Goal: Feedback & Contribution: Submit feedback/report problem

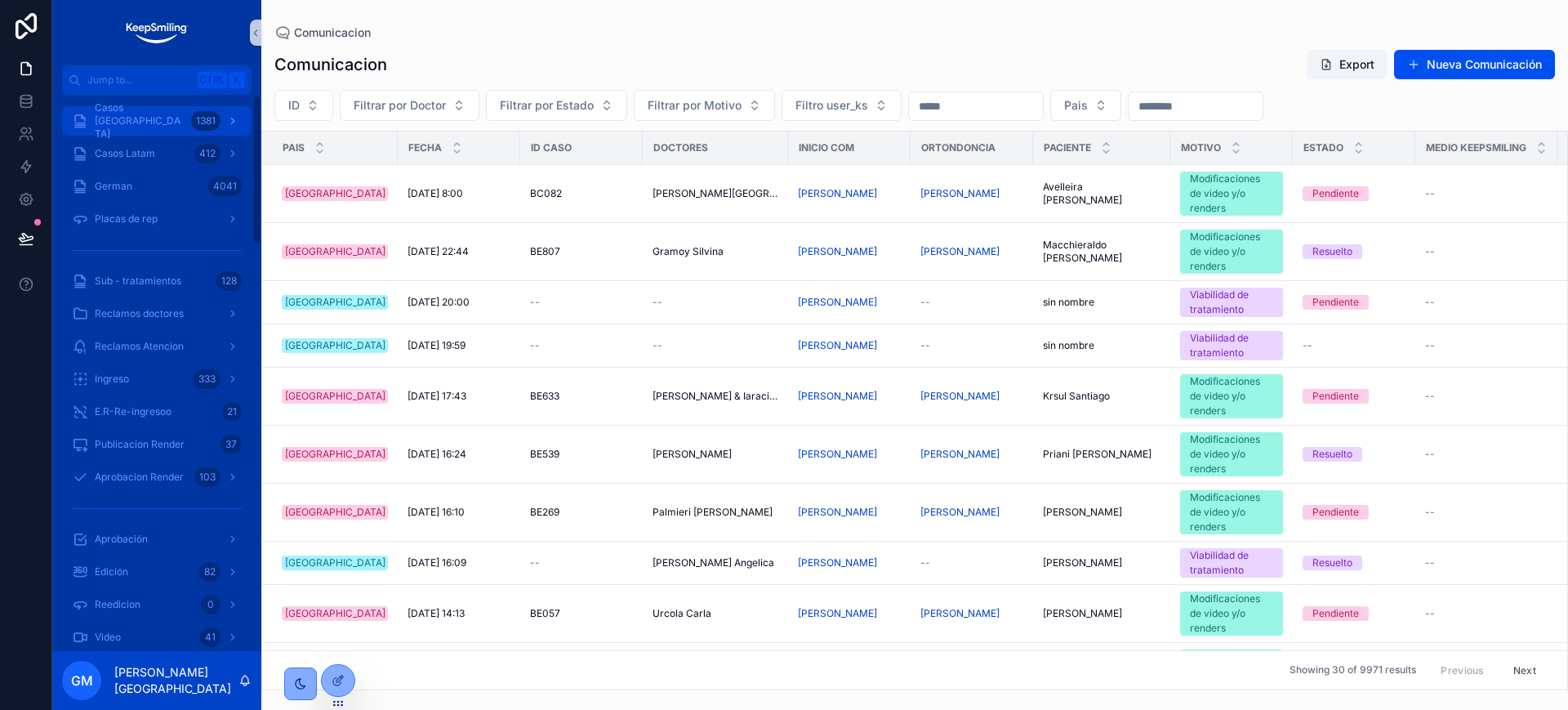
click at [134, 118] on span "Casos Argentina" at bounding box center [139, 121] width 90 height 39
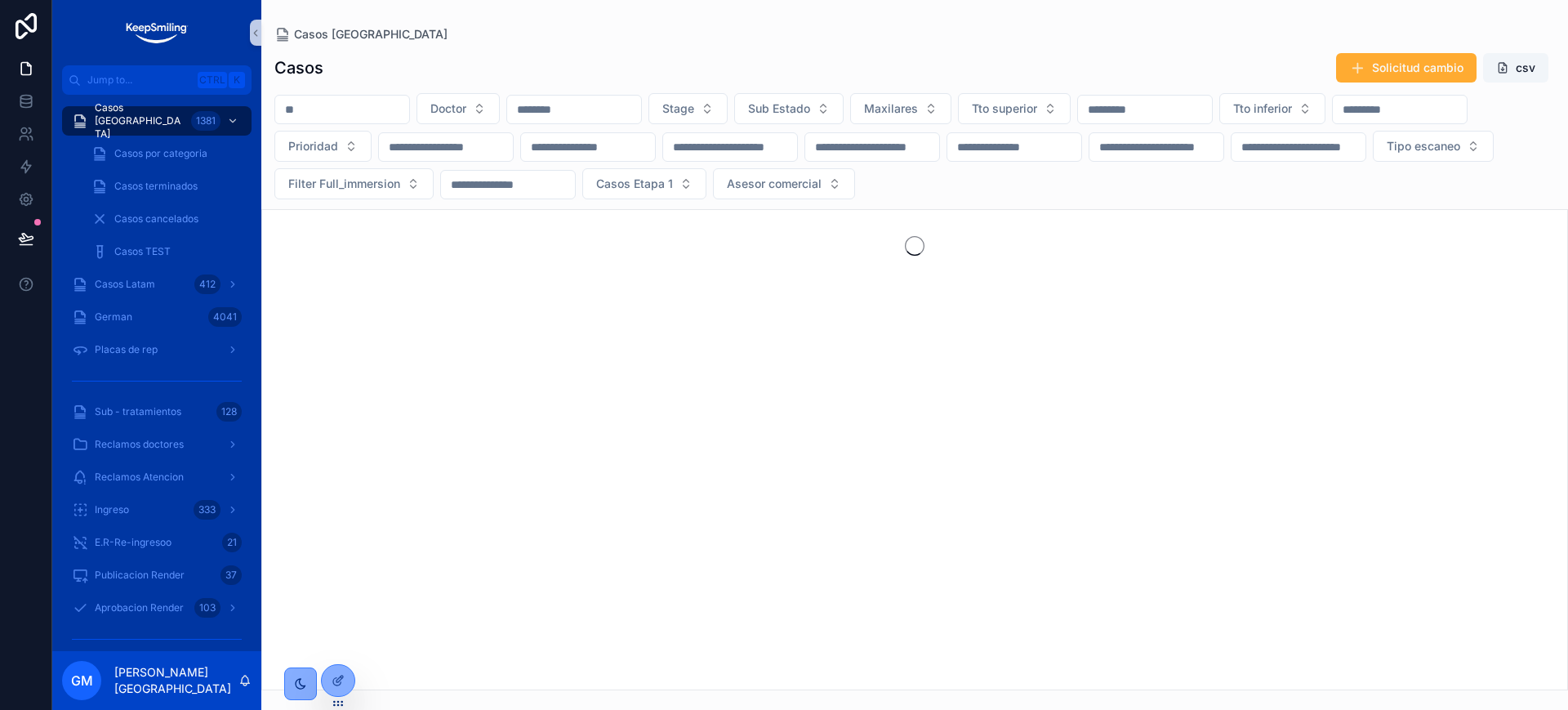
click at [329, 107] on input "scrollable content" at bounding box center [342, 109] width 134 height 23
paste input "*****"
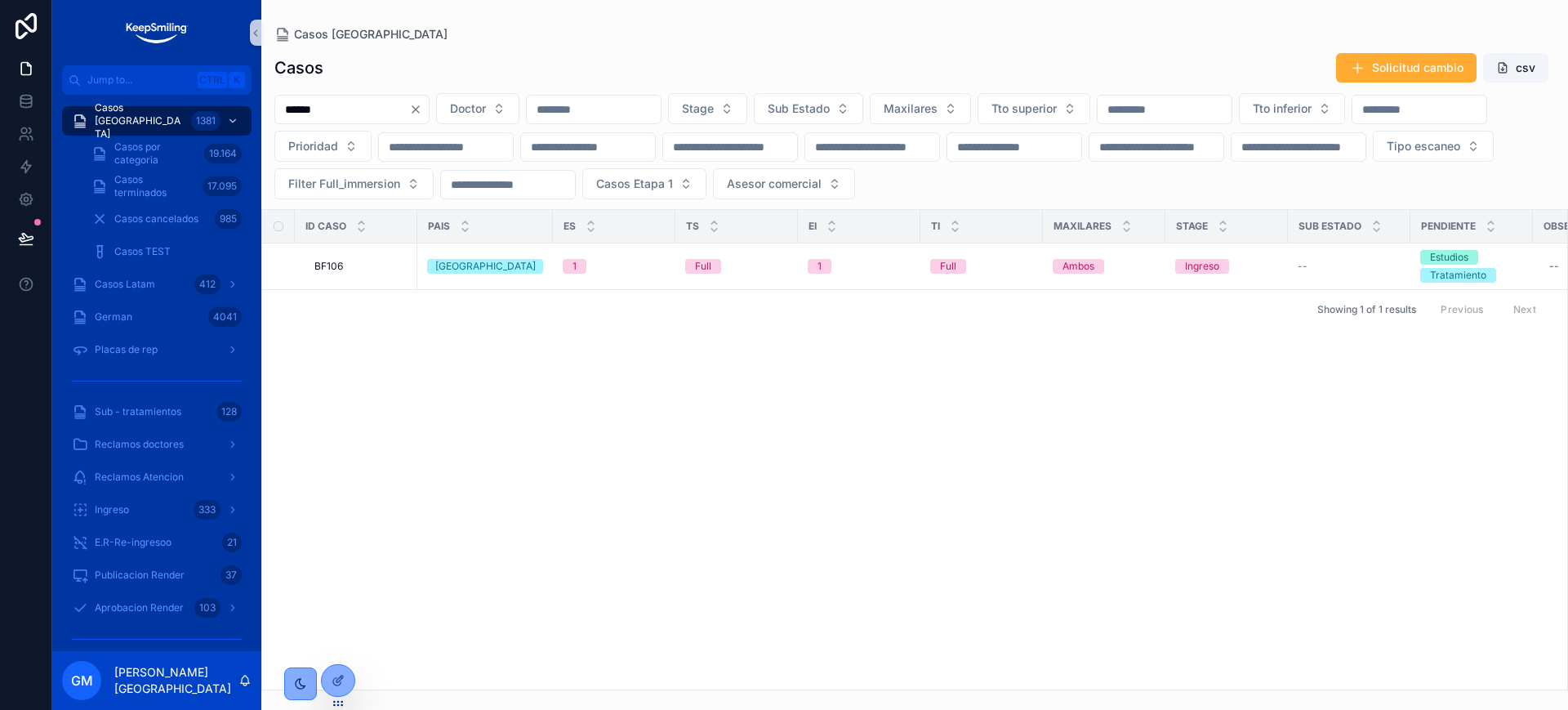
type input "*****"
click at [342, 267] on span "BF106" at bounding box center [329, 266] width 29 height 13
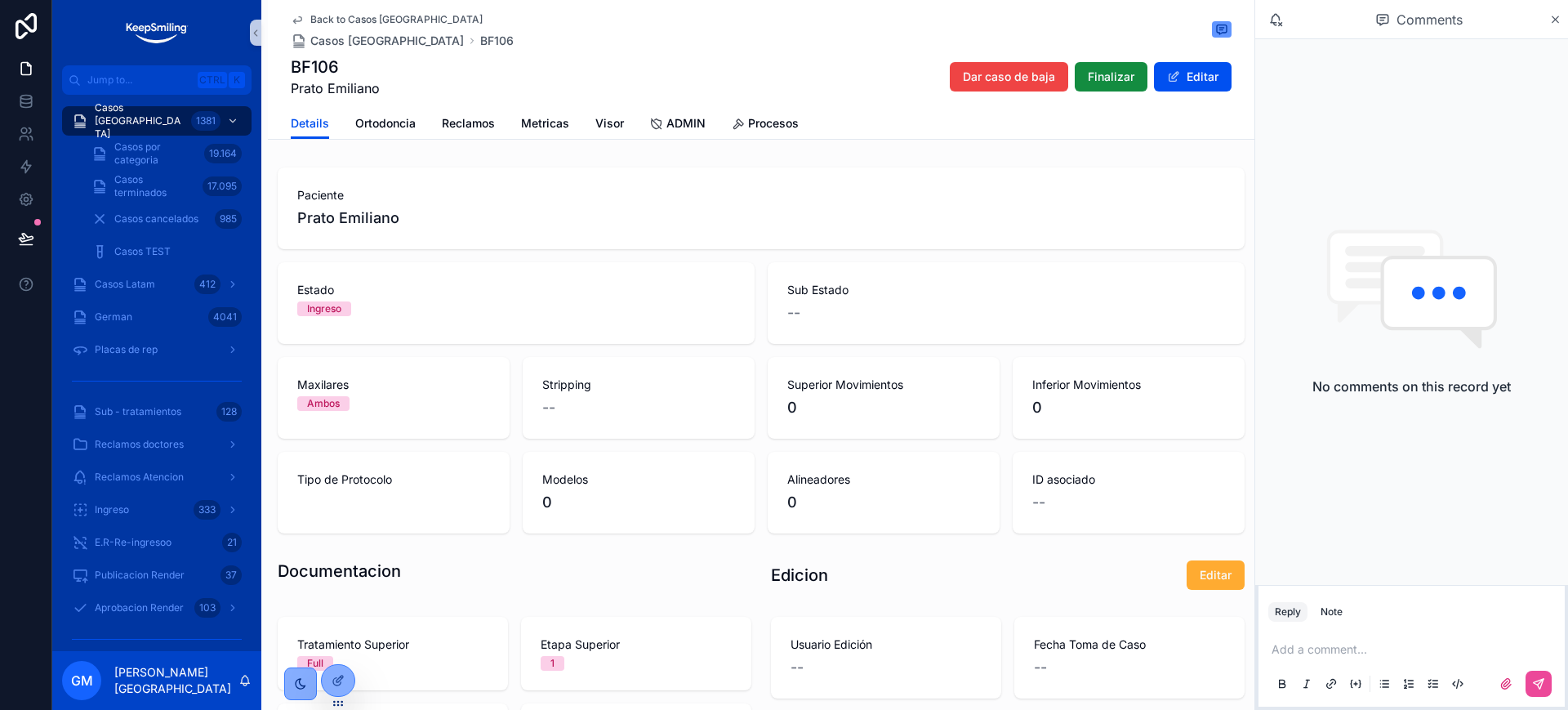
scroll to position [408, 0]
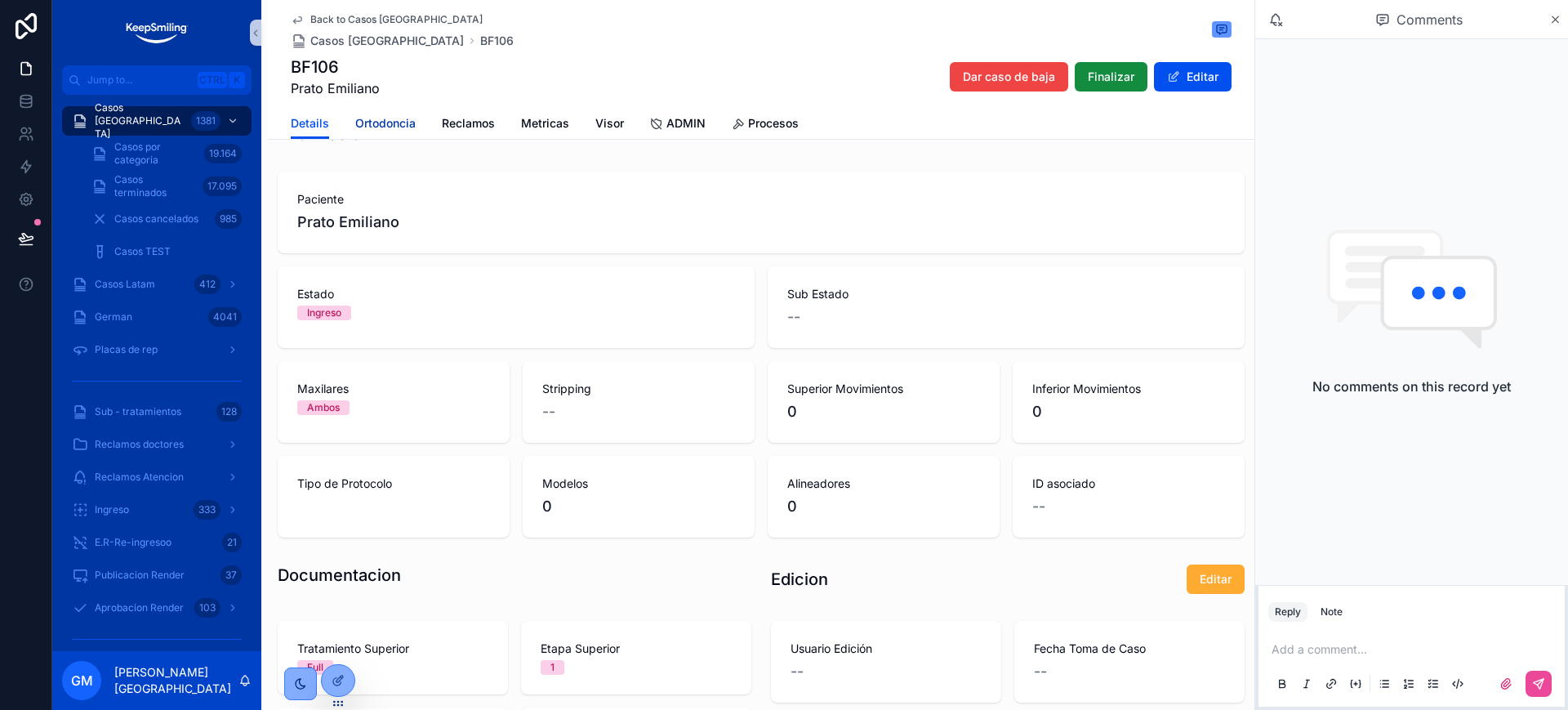
click at [389, 128] on span "Ortodoncia" at bounding box center [385, 123] width 60 height 17
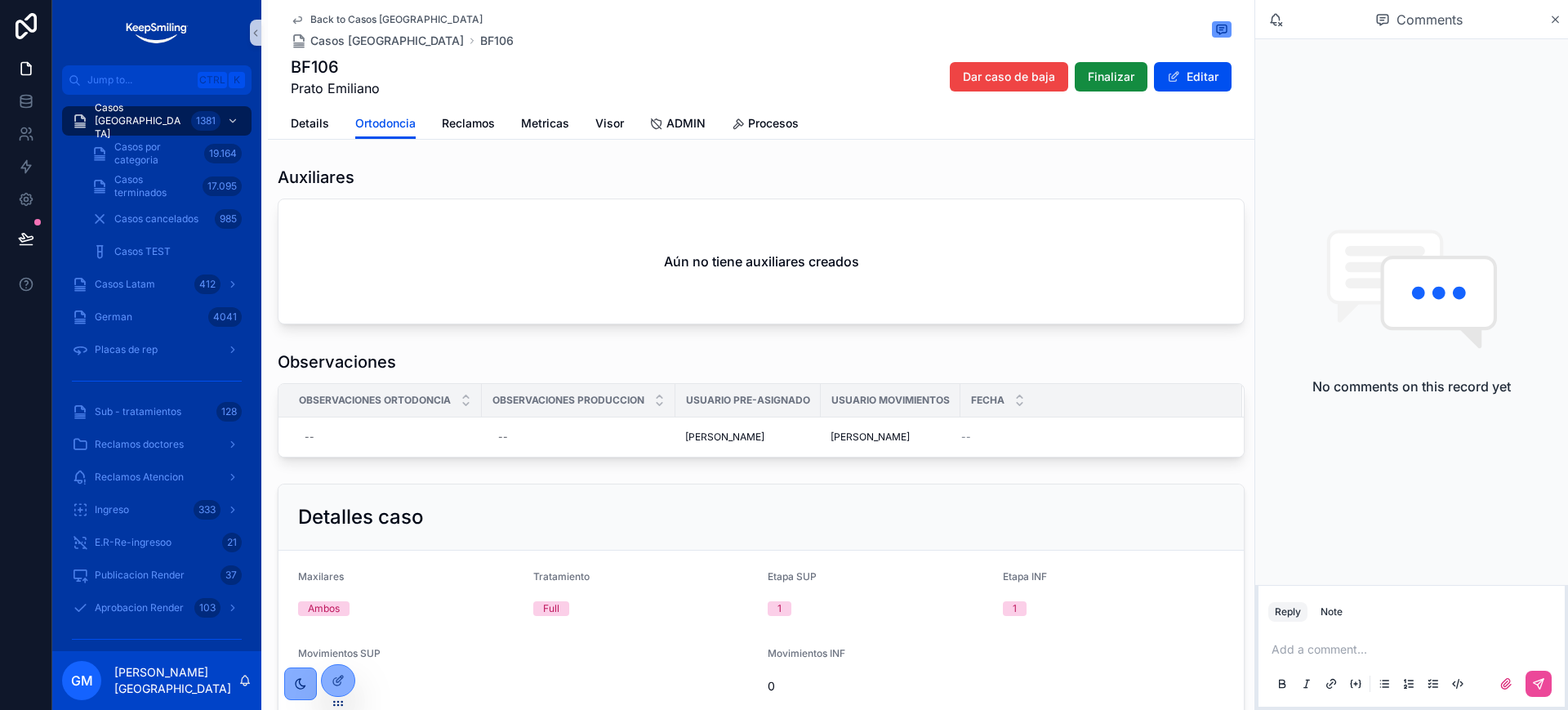
click at [329, 117] on div "Details Ortodoncia Reclamos Metricas Visor ADMIN Procesos" at bounding box center [761, 124] width 941 height 31
click at [311, 122] on span "Details" at bounding box center [310, 123] width 38 height 17
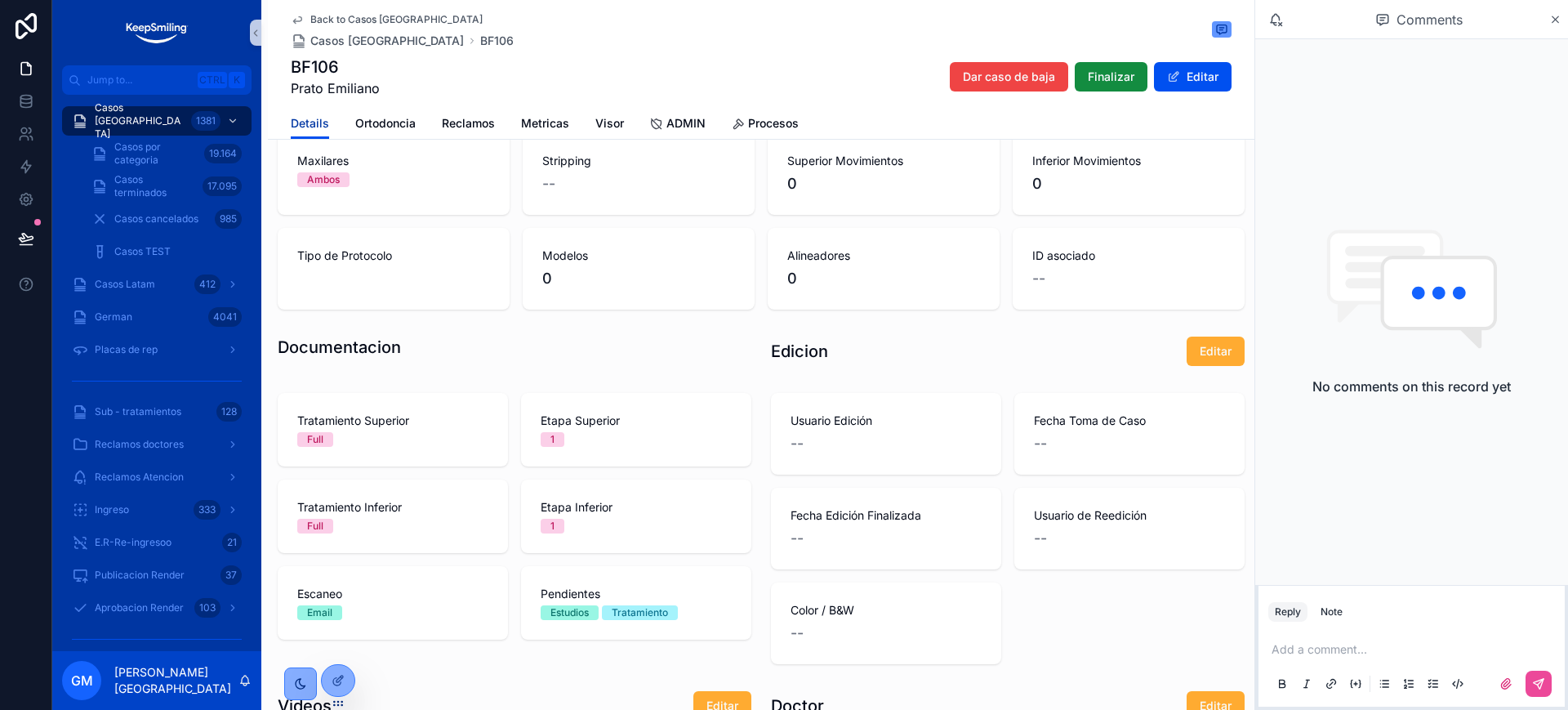
scroll to position [613, 0]
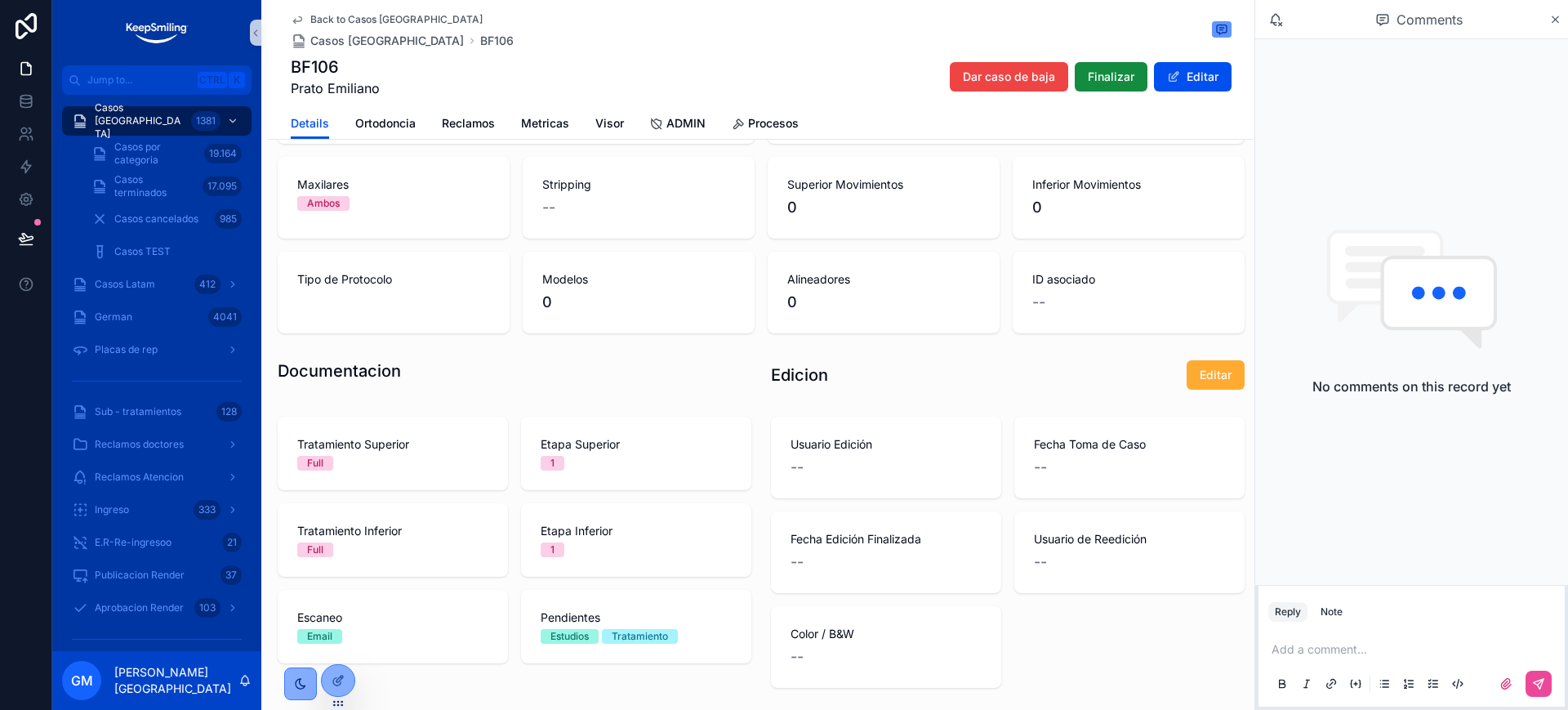
click at [431, 65] on div "BF106 Prato Emiliano Dar caso de baja Finalizar Editar" at bounding box center [761, 76] width 941 height 42
click at [375, 123] on span "Ortodoncia" at bounding box center [385, 123] width 60 height 17
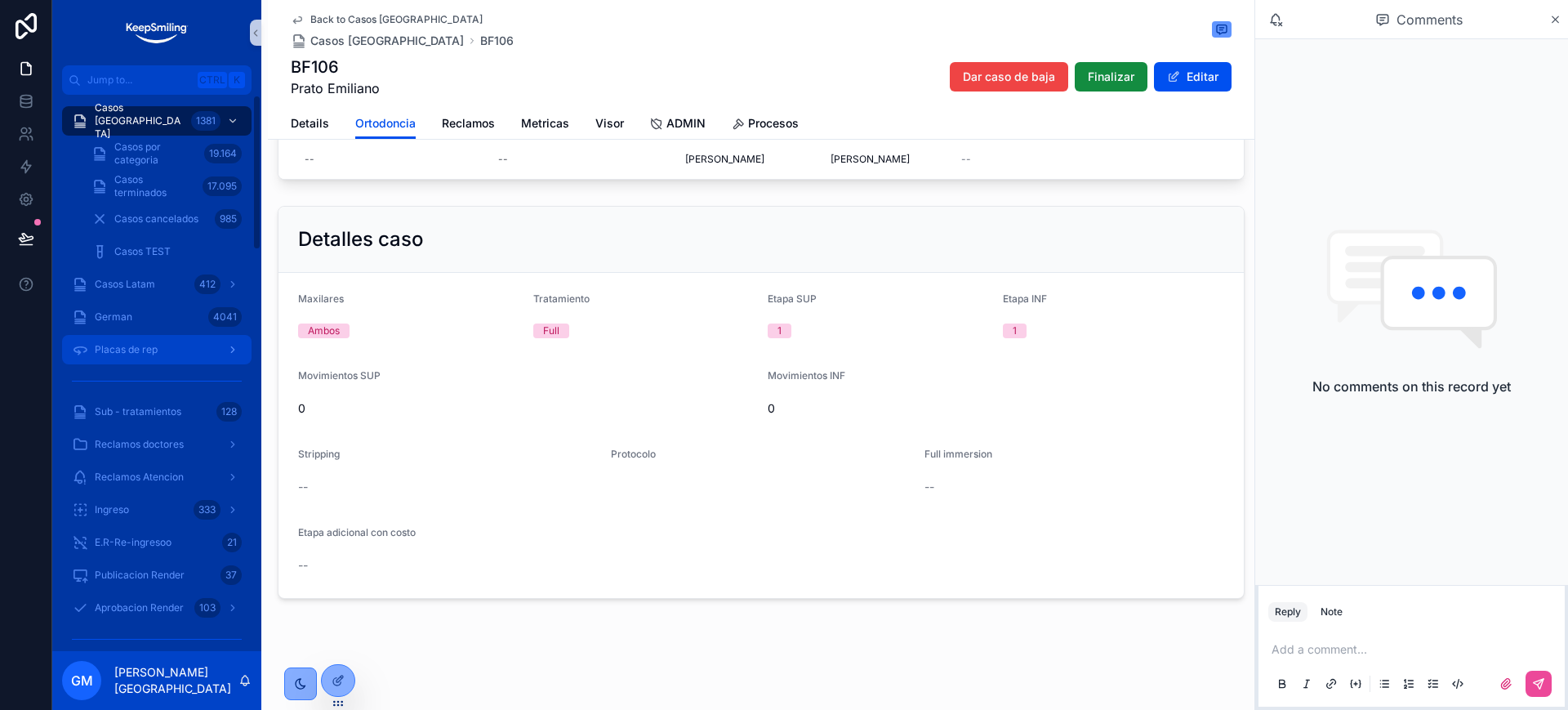
click at [125, 359] on div "Placas de rep" at bounding box center [156, 349] width 170 height 27
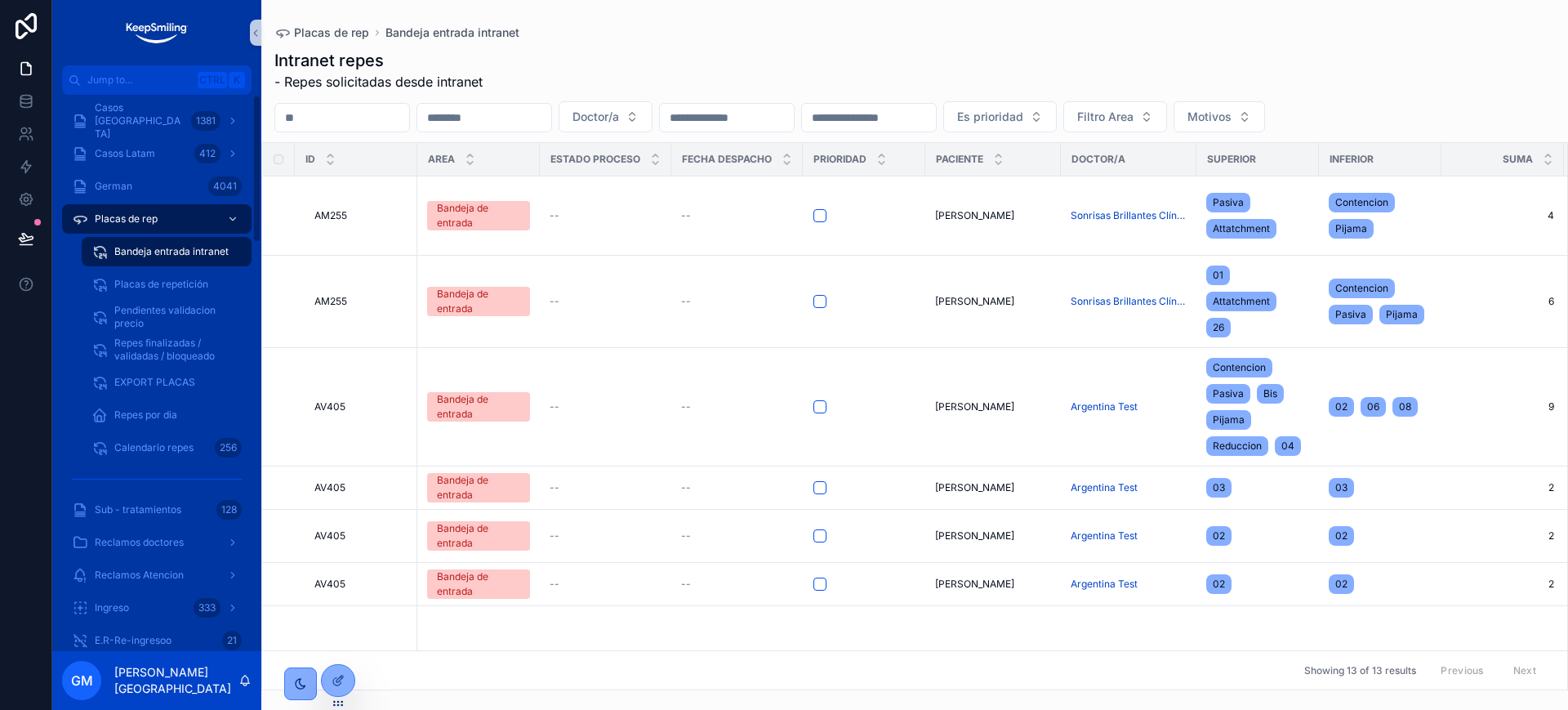
click at [552, 123] on input "scrollable content" at bounding box center [484, 117] width 134 height 23
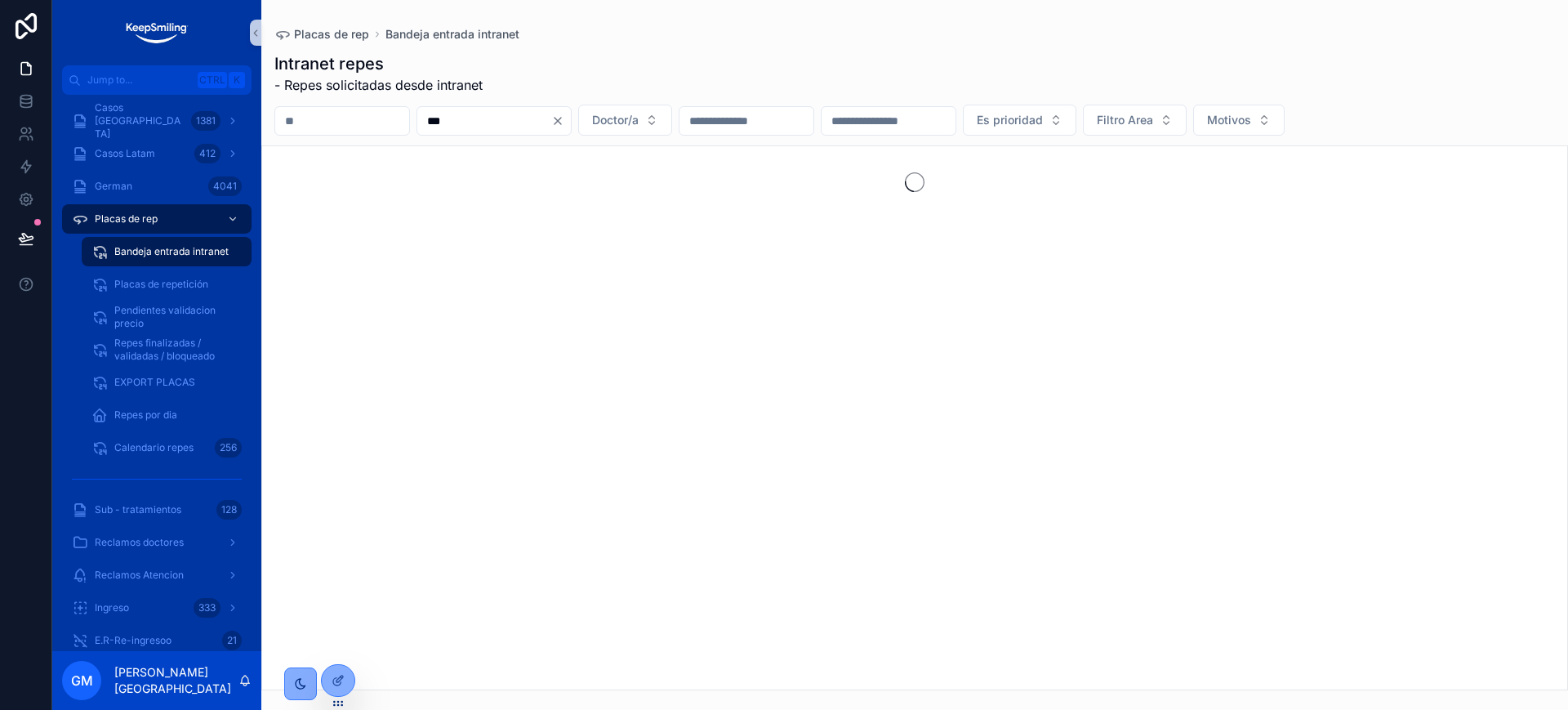
click at [552, 121] on input "***" at bounding box center [484, 120] width 134 height 23
type input "***"
click at [168, 362] on span "Repes finalizadas / validadas / bloqueado" at bounding box center [174, 349] width 121 height 27
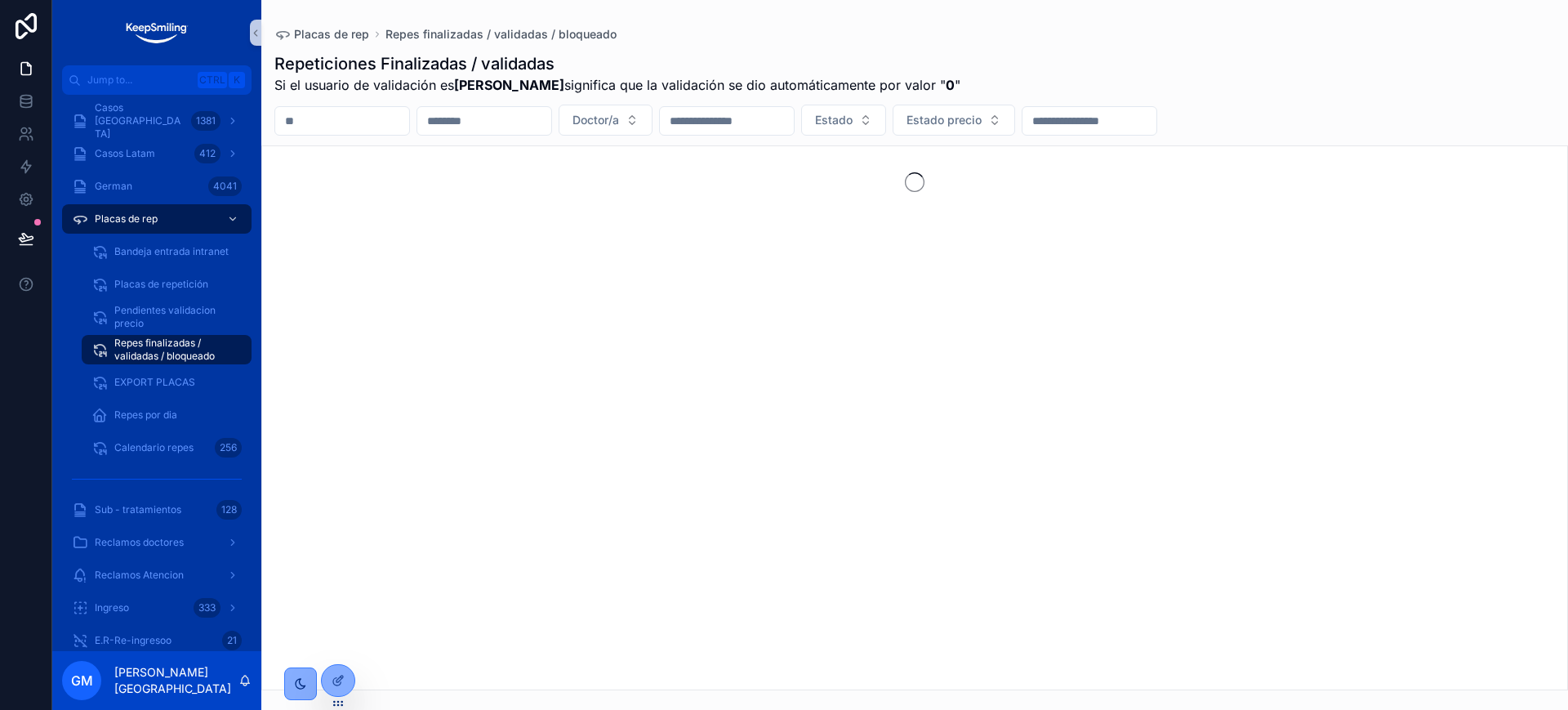
click at [484, 128] on input "scrollable content" at bounding box center [484, 120] width 134 height 23
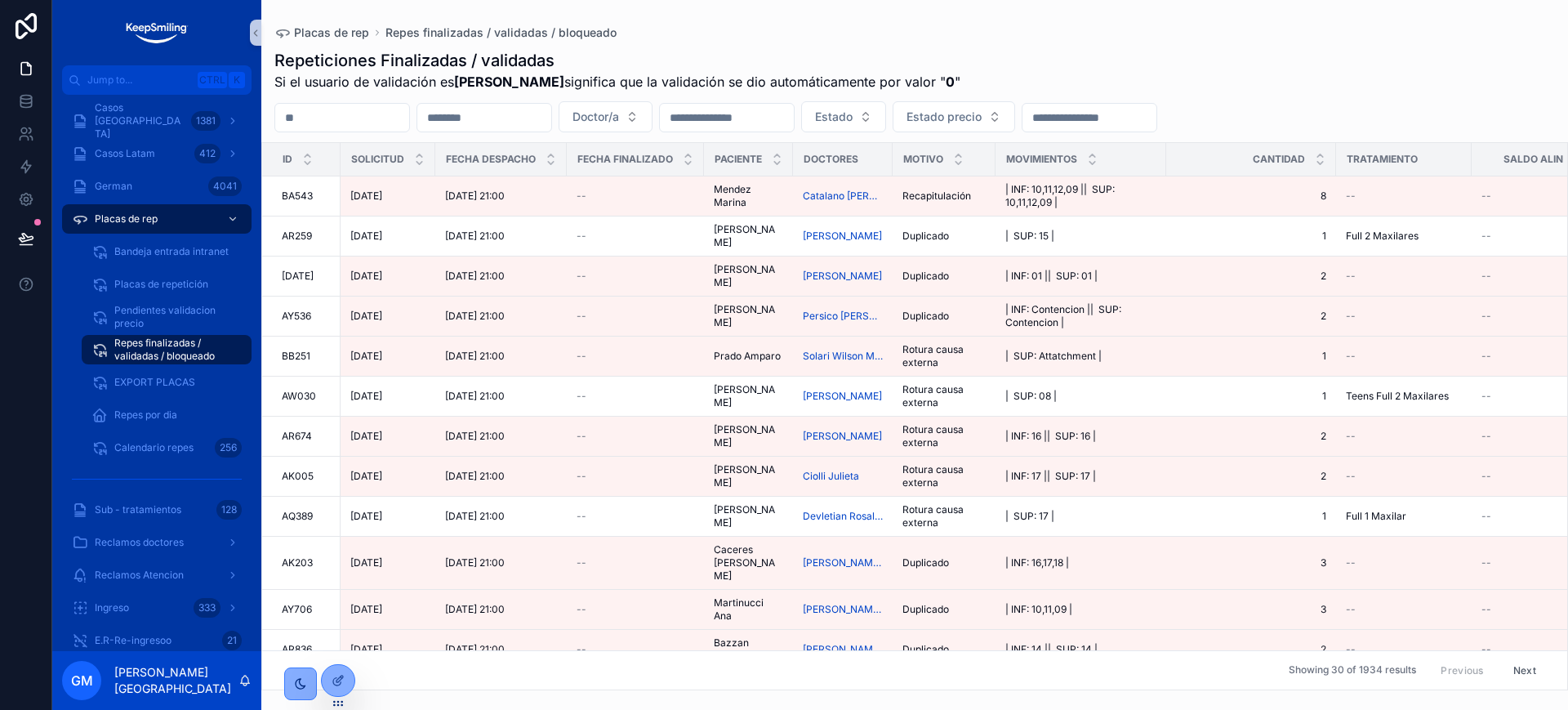
drag, startPoint x: 374, startPoint y: 122, endPoint x: 486, endPoint y: 118, distance: 112.1
click at [374, 121] on input "scrollable content" at bounding box center [342, 117] width 134 height 23
click at [499, 118] on input "scrollable content" at bounding box center [484, 117] width 134 height 23
paste input "***"
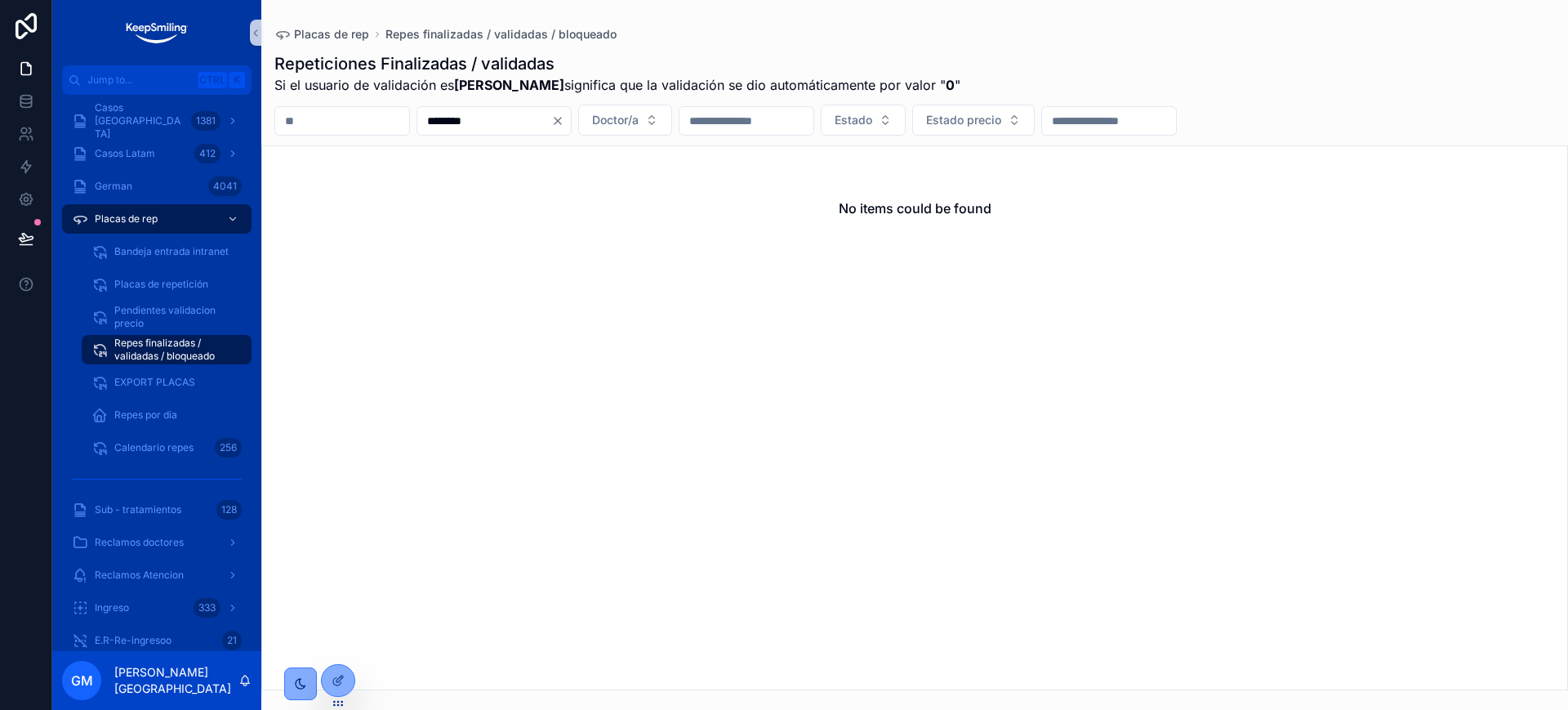
drag, startPoint x: 545, startPoint y: 124, endPoint x: 434, endPoint y: 119, distance: 111.1
click at [434, 119] on div "******** Doctor/a Estado Estado precio" at bounding box center [915, 120] width 1307 height 31
type input "********"
click at [352, 271] on div "No items could be found" at bounding box center [915, 418] width 1307 height 545
drag, startPoint x: 593, startPoint y: 118, endPoint x: 195, endPoint y: 116, distance: 398.0
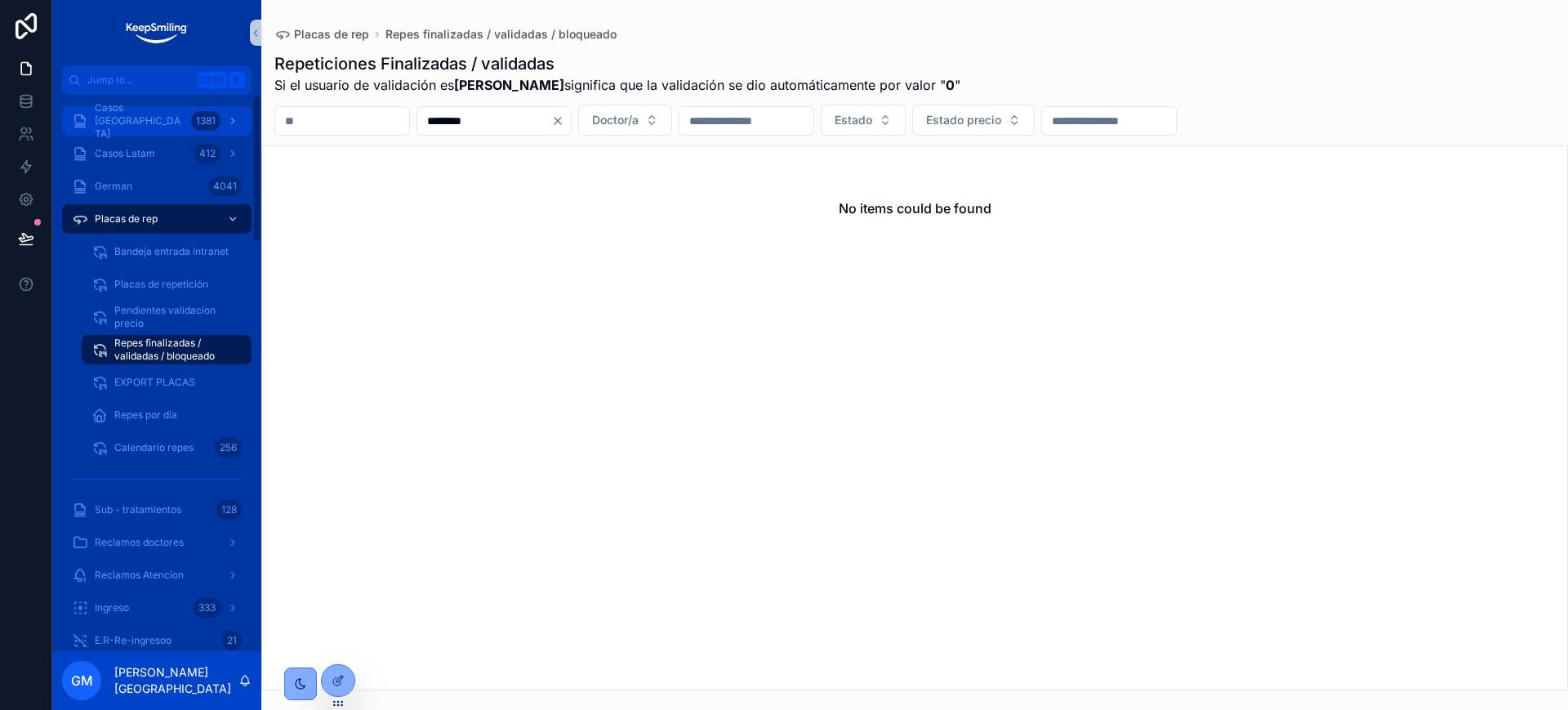
click at [197, 118] on div "Jump to... Ctrl K Casos Argentina 1381 Casos Latam 412 German 4041 Placas de re…" at bounding box center [810, 355] width 1516 height 710
click at [295, 125] on input "scrollable content" at bounding box center [342, 120] width 134 height 23
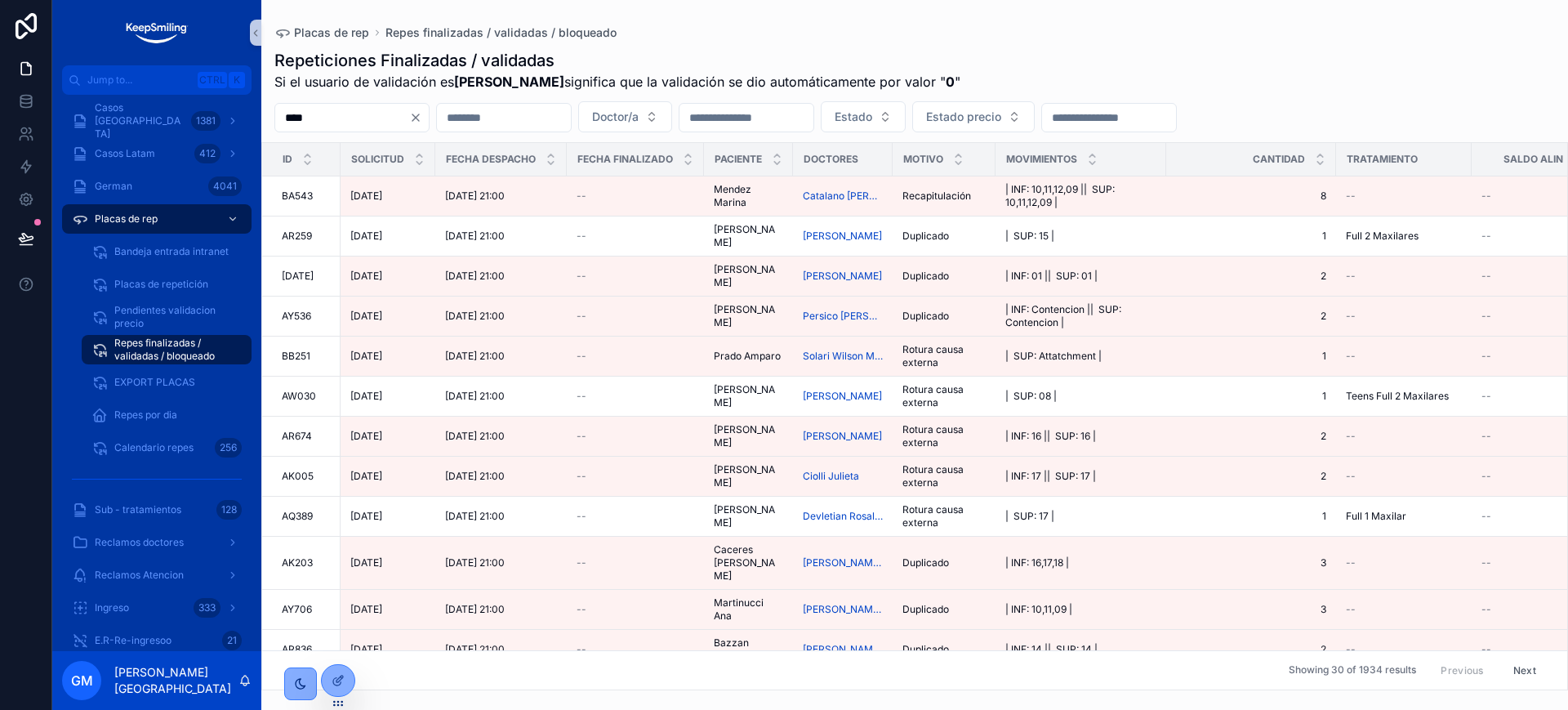
type input "*****"
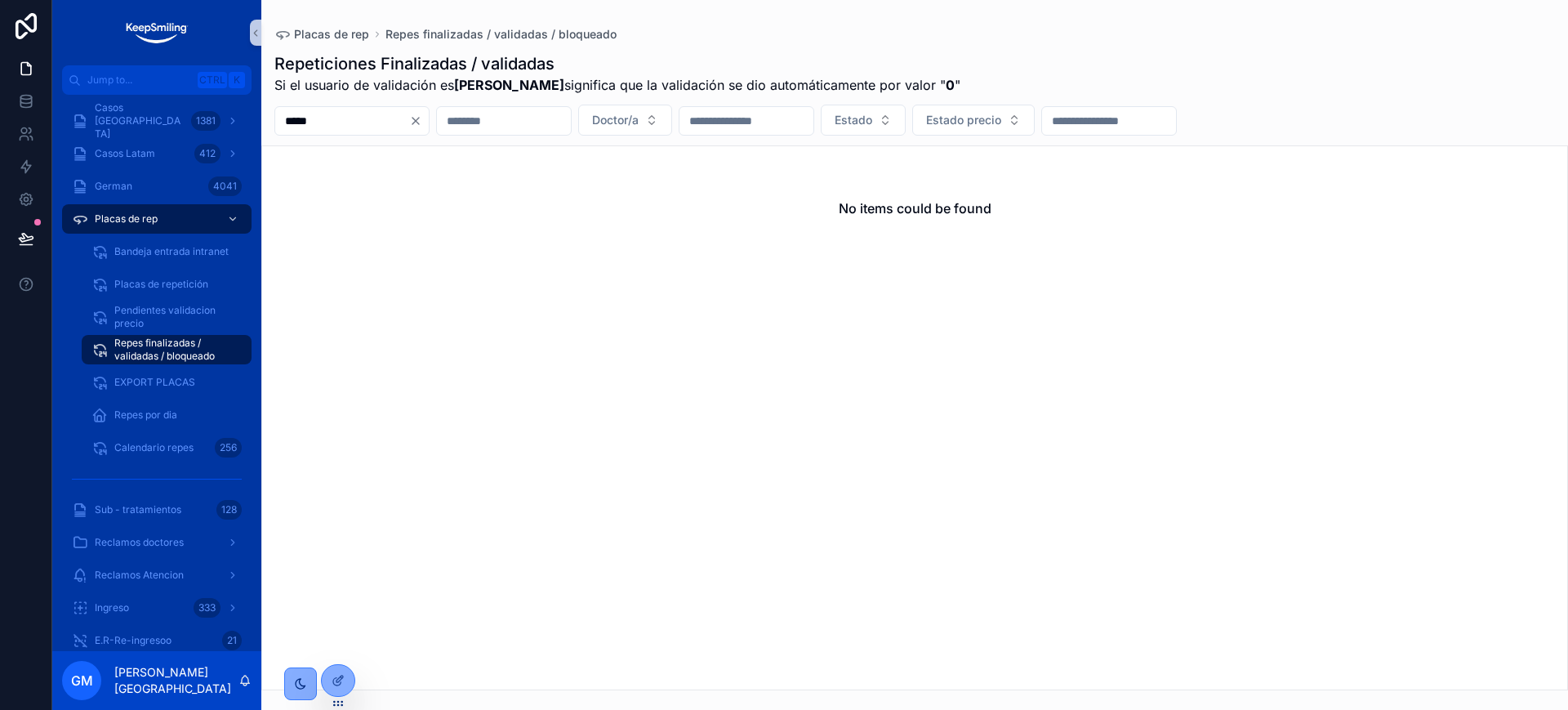
click at [353, 113] on input "*****" at bounding box center [342, 120] width 134 height 23
click at [147, 317] on span "Pendientes validacion precio" at bounding box center [174, 317] width 121 height 27
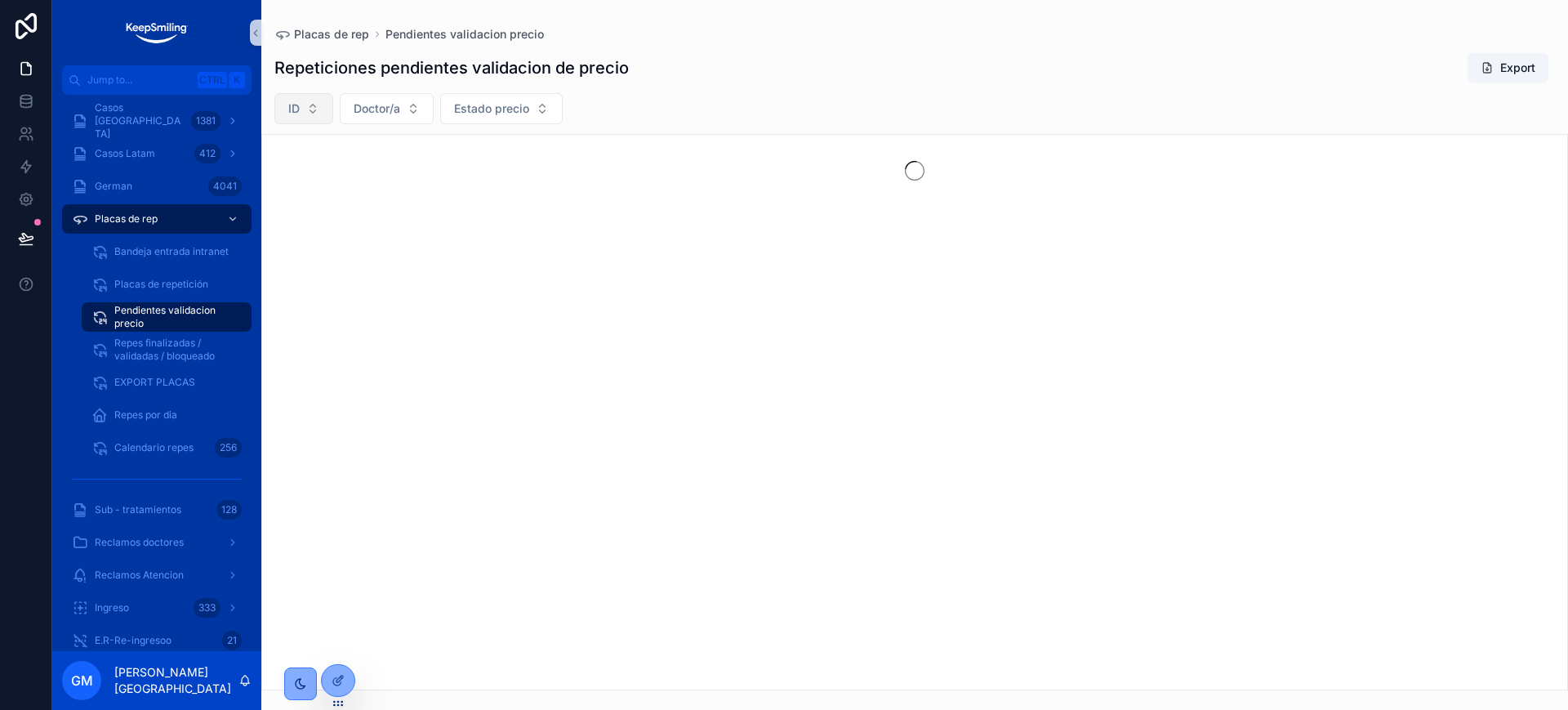
click at [321, 108] on button "ID" at bounding box center [304, 109] width 59 height 31
click at [311, 150] on input "scrollable content" at bounding box center [314, 143] width 163 height 30
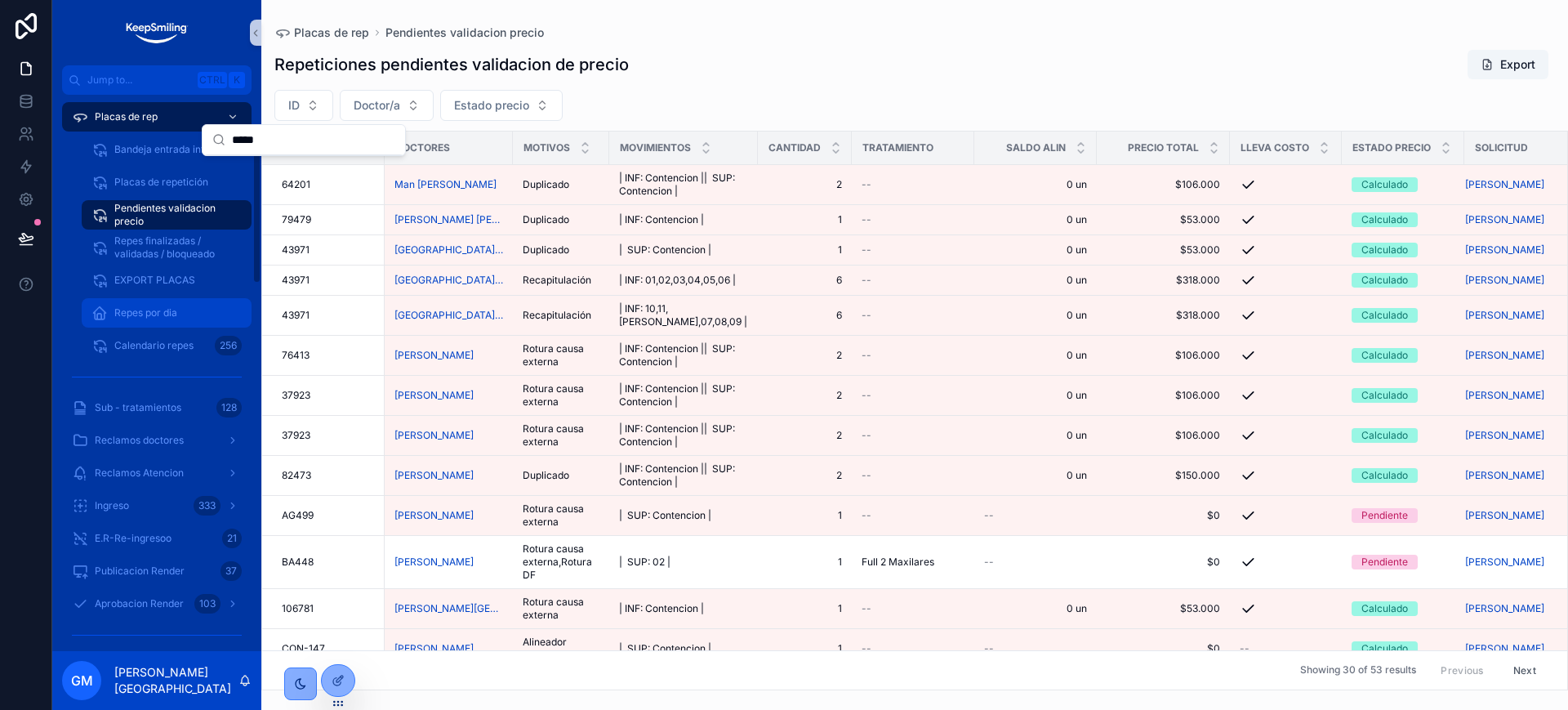
scroll to position [205, 0]
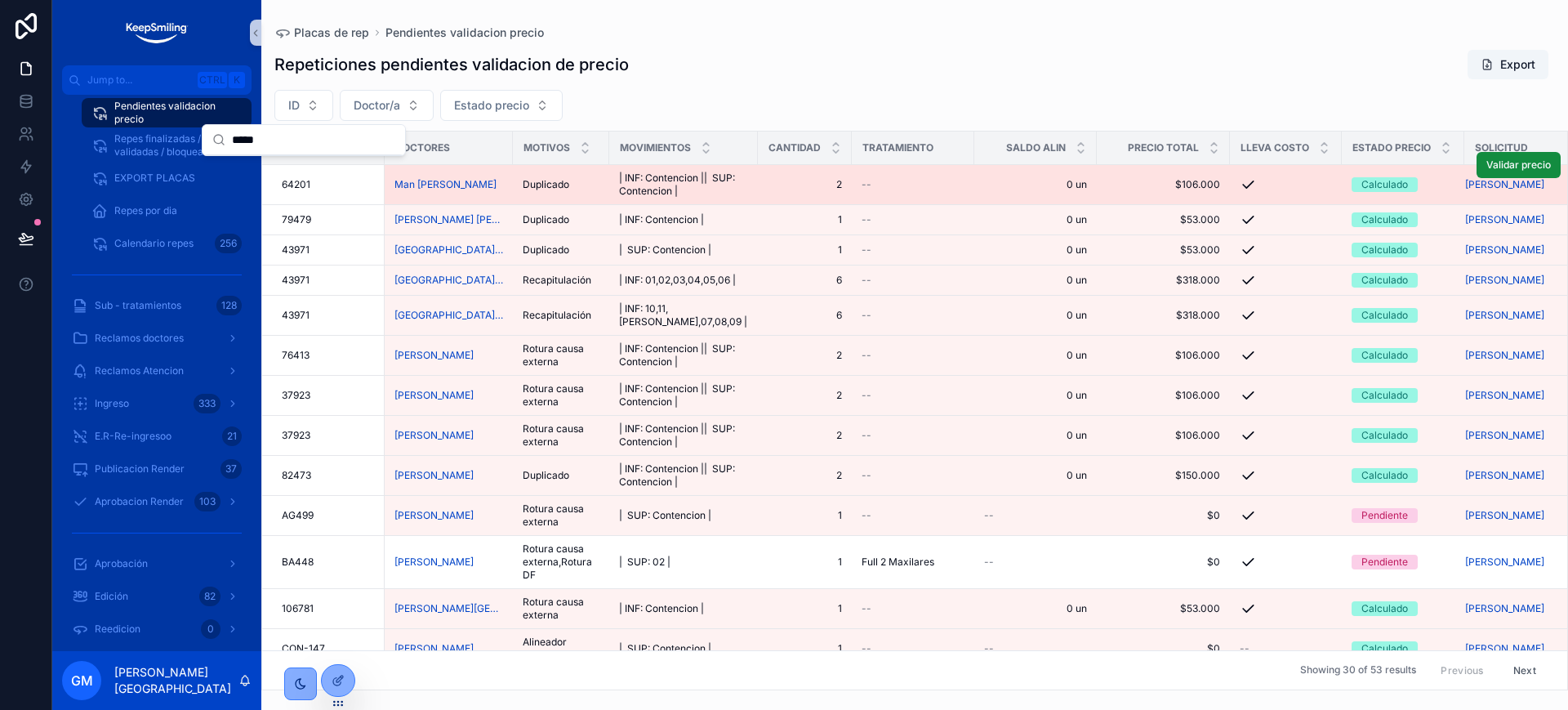
type input "*****"
click at [667, 182] on span "| INF: Contencion || SUP: Contencion |" at bounding box center [683, 184] width 129 height 27
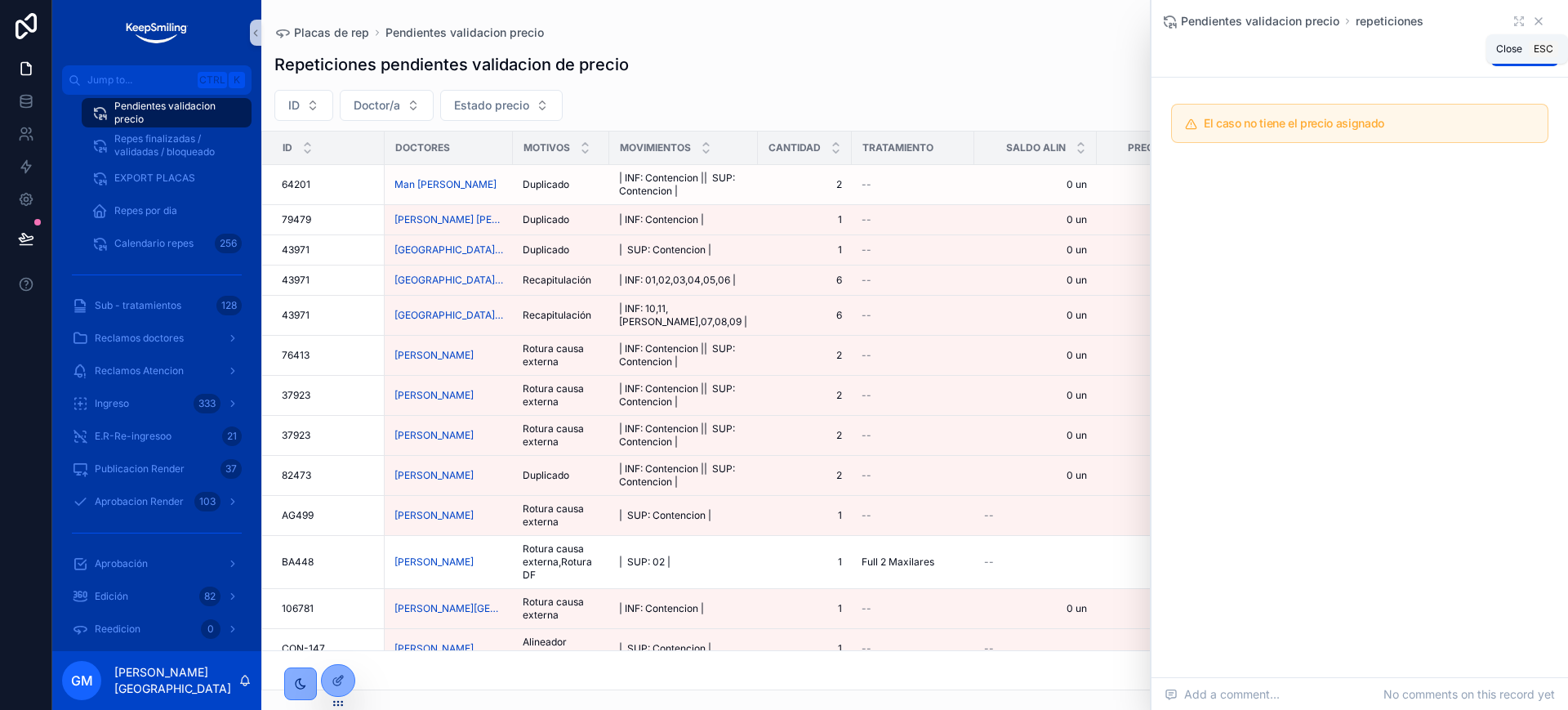
click at [1543, 22] on icon "scrollable content" at bounding box center [1538, 21] width 13 height 13
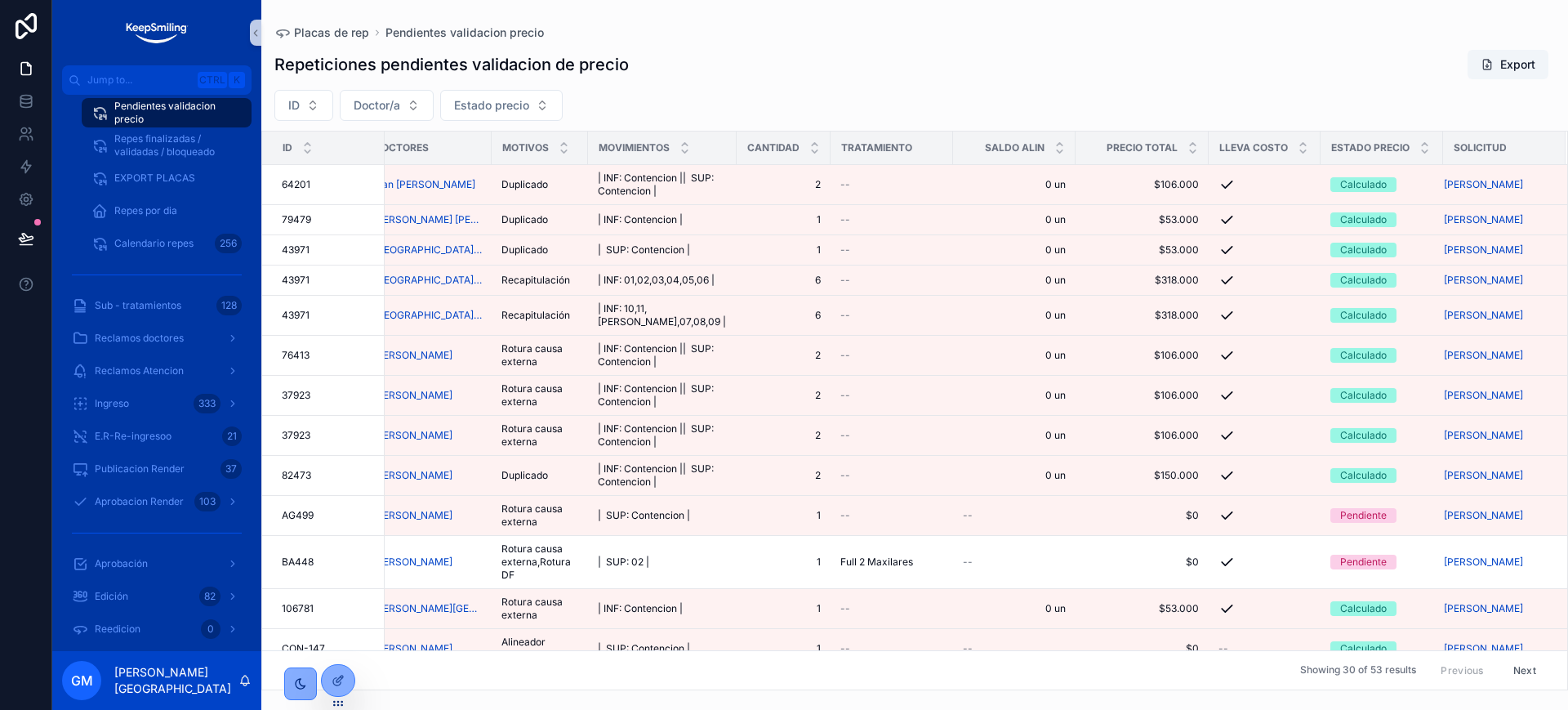
scroll to position [0, 36]
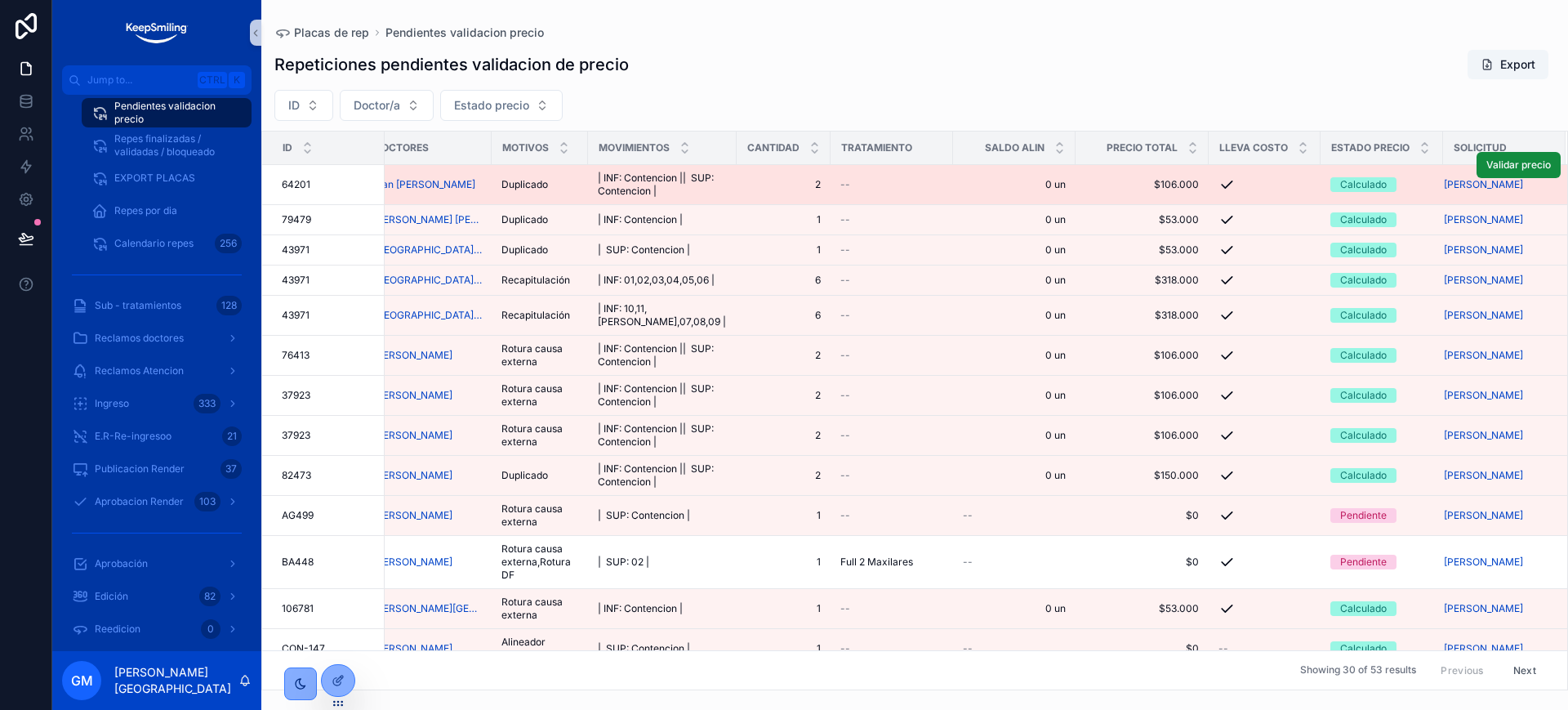
click at [1247, 181] on div "scrollable content" at bounding box center [1265, 184] width 92 height 17
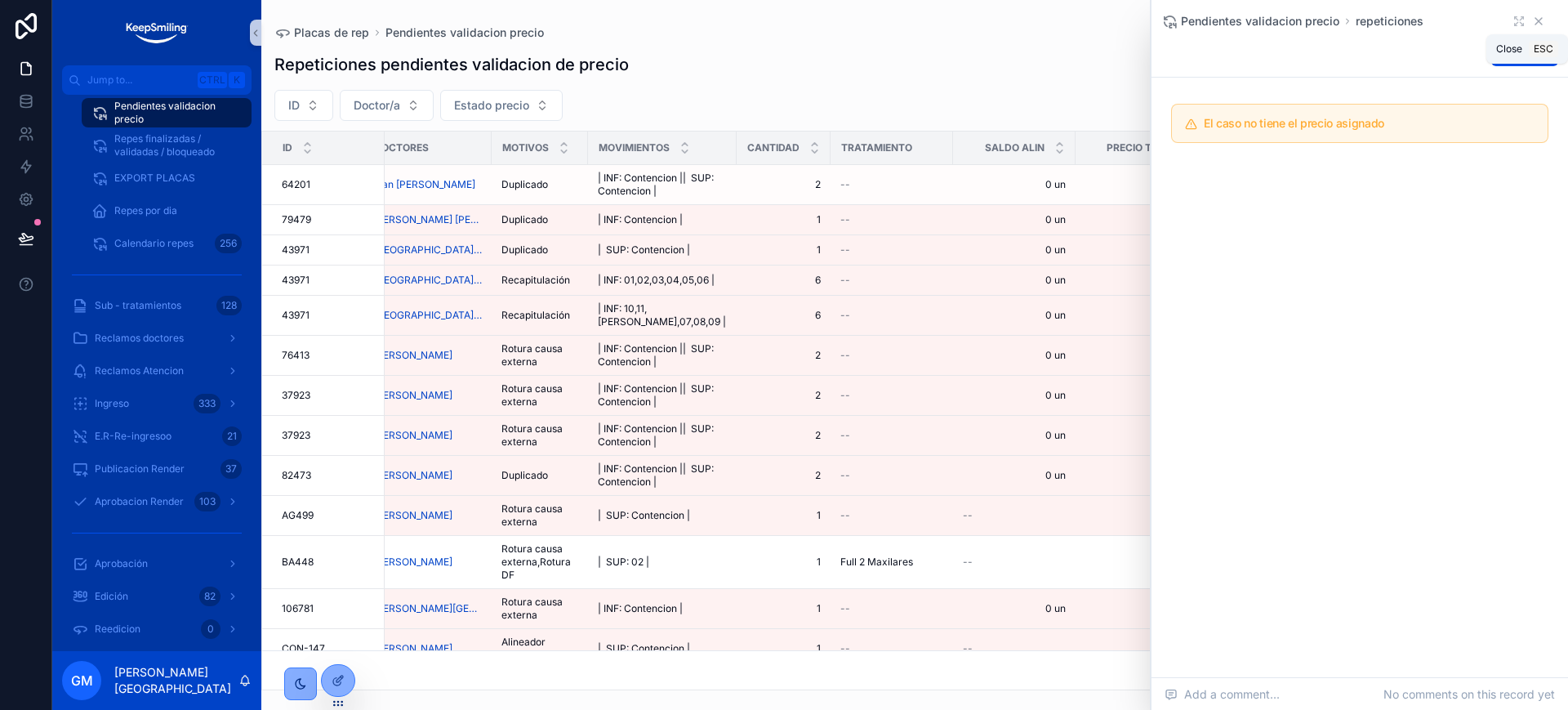
click at [1541, 17] on icon "scrollable content" at bounding box center [1538, 21] width 13 height 13
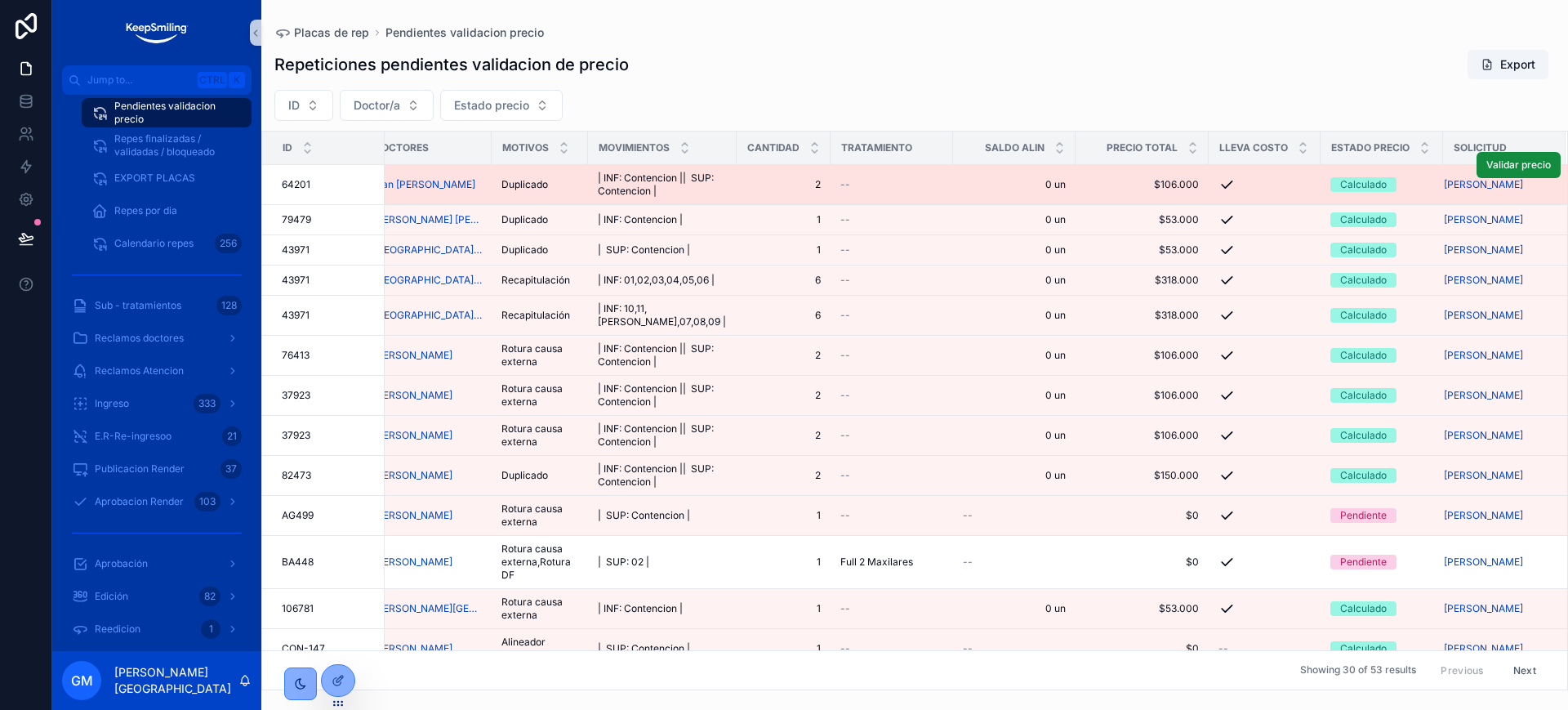
click at [1167, 186] on span "$106.000" at bounding box center [1142, 184] width 113 height 13
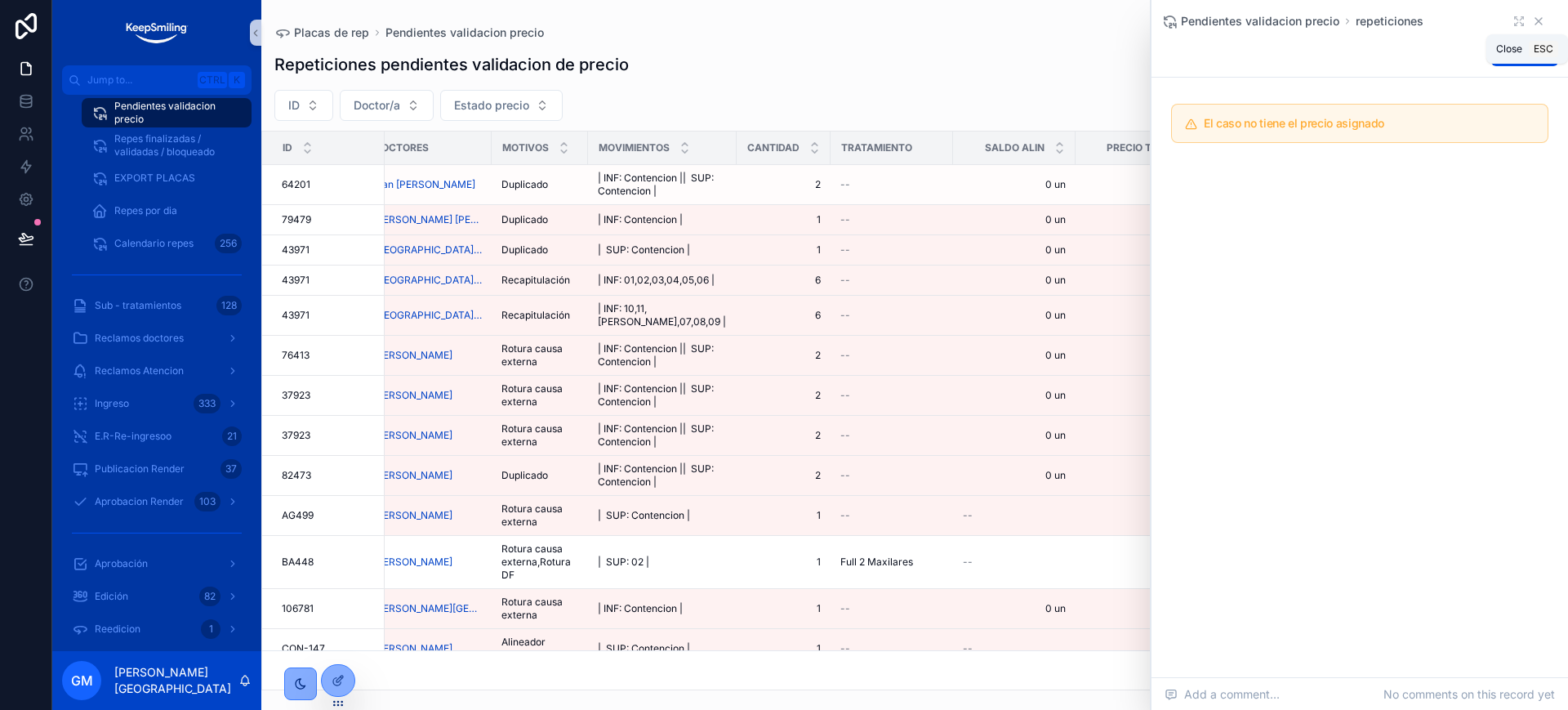
click at [1540, 17] on icon "scrollable content" at bounding box center [1538, 21] width 13 height 13
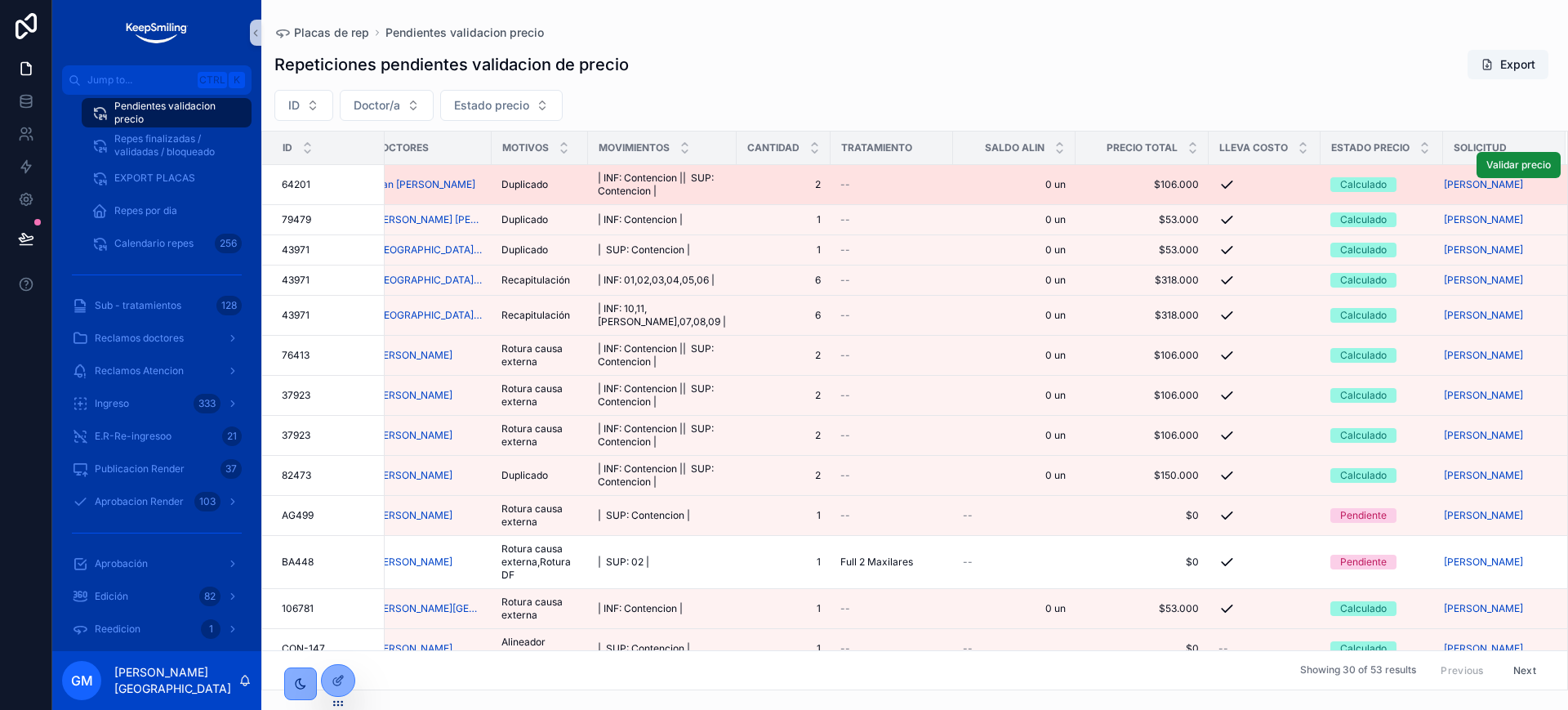
click at [304, 198] on td "64201 64201" at bounding box center [324, 185] width 123 height 40
click at [299, 186] on span "64201" at bounding box center [295, 184] width 29 height 13
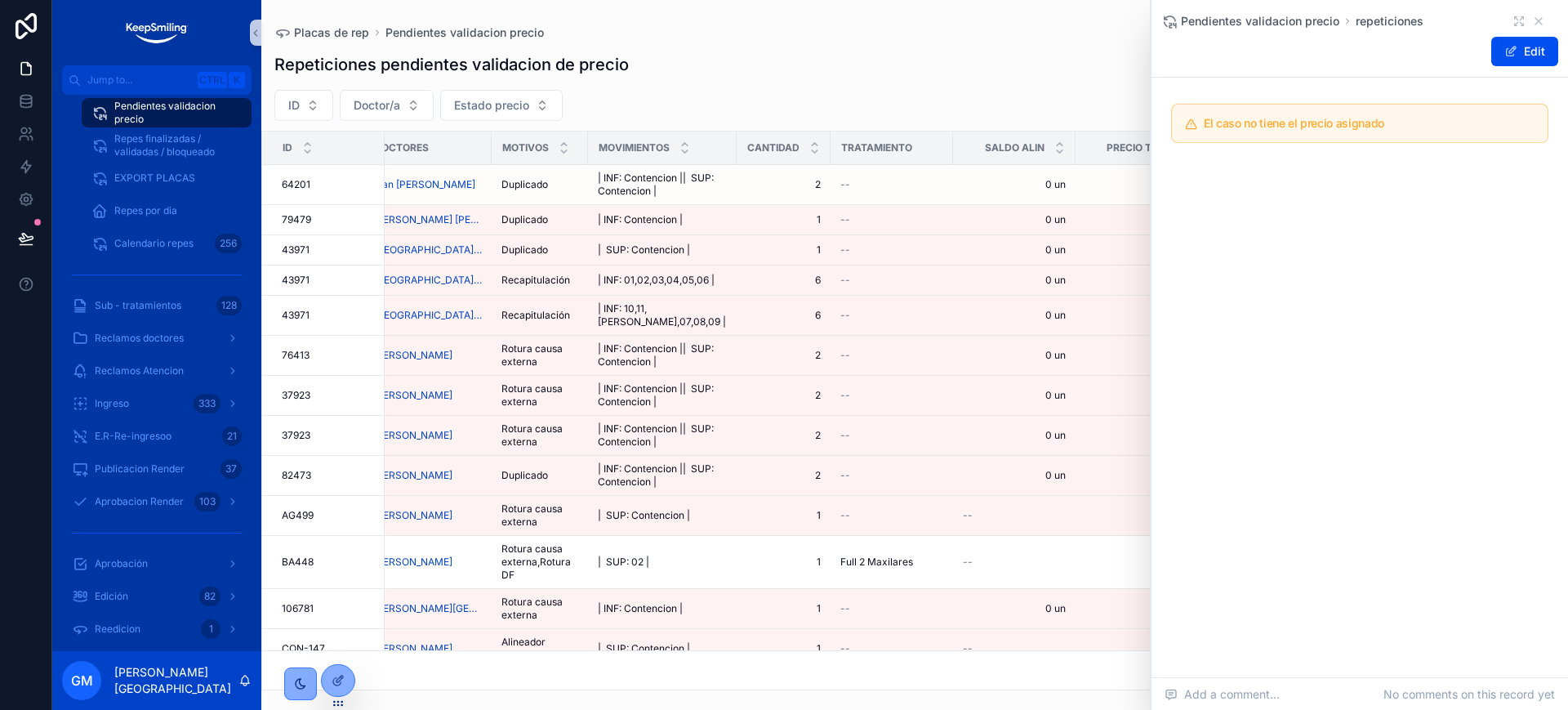
click at [1548, 21] on div "Pendientes validacion precio repeticiones" at bounding box center [1360, 21] width 397 height 17
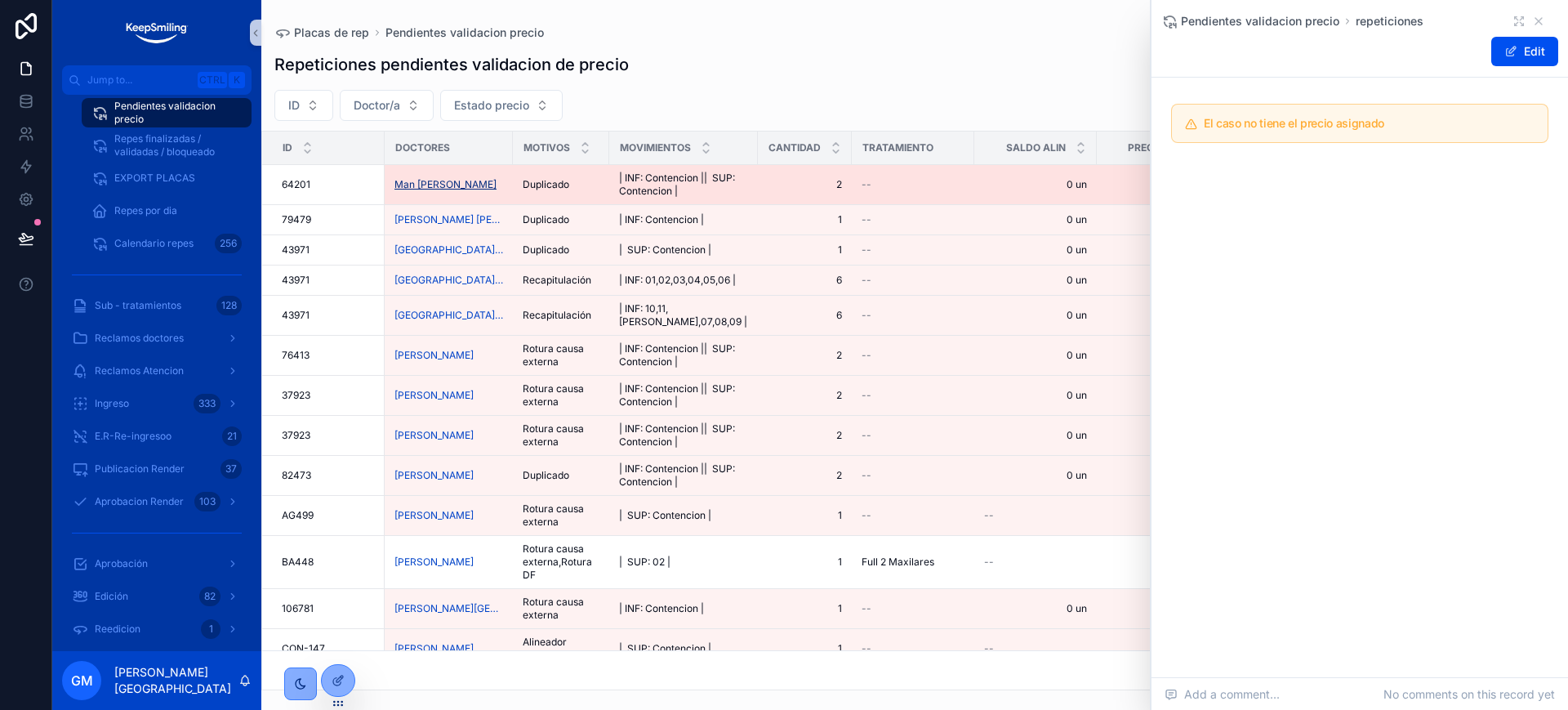
click at [399, 181] on span "Man Eric" at bounding box center [446, 184] width 102 height 13
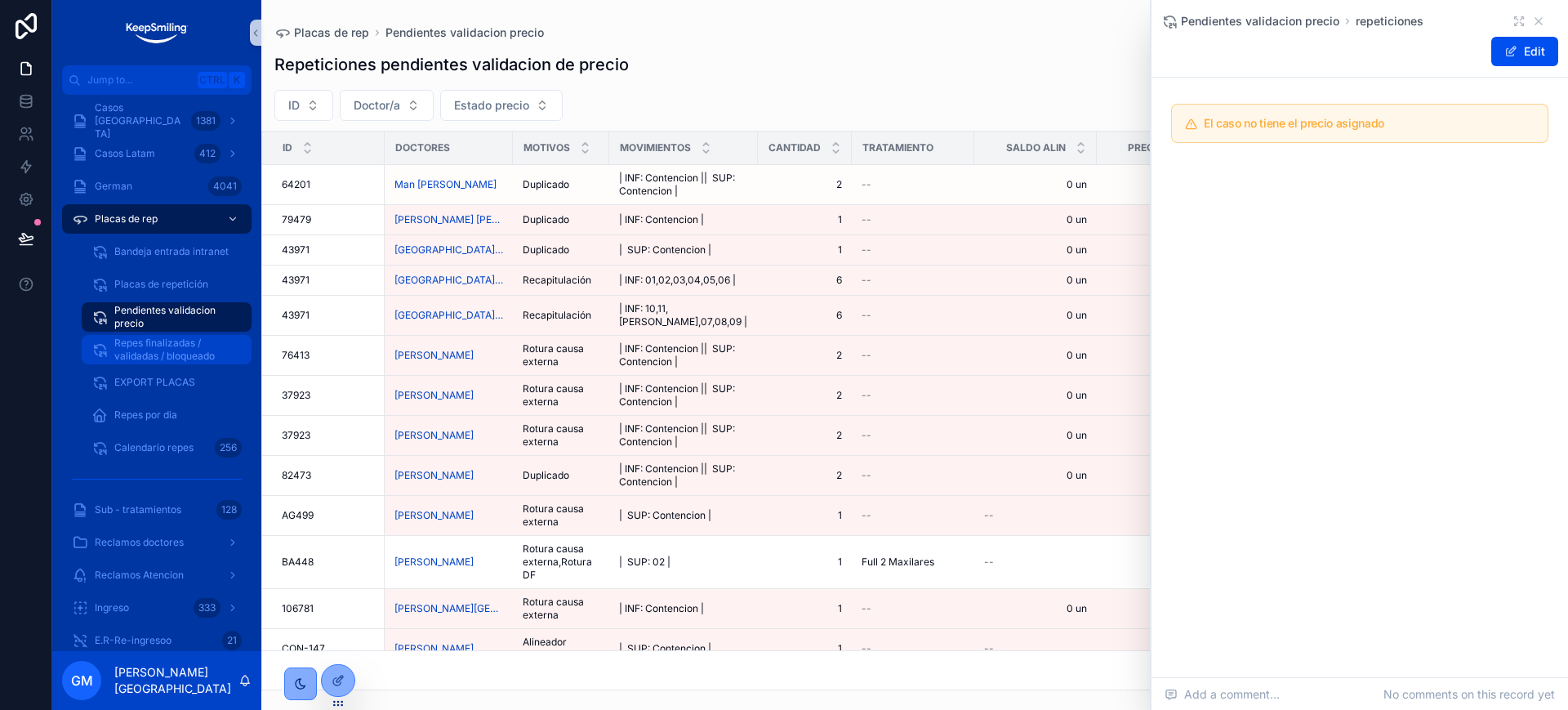
click at [166, 354] on span "Repes finalizadas / validadas / bloqueado" at bounding box center [174, 349] width 121 height 27
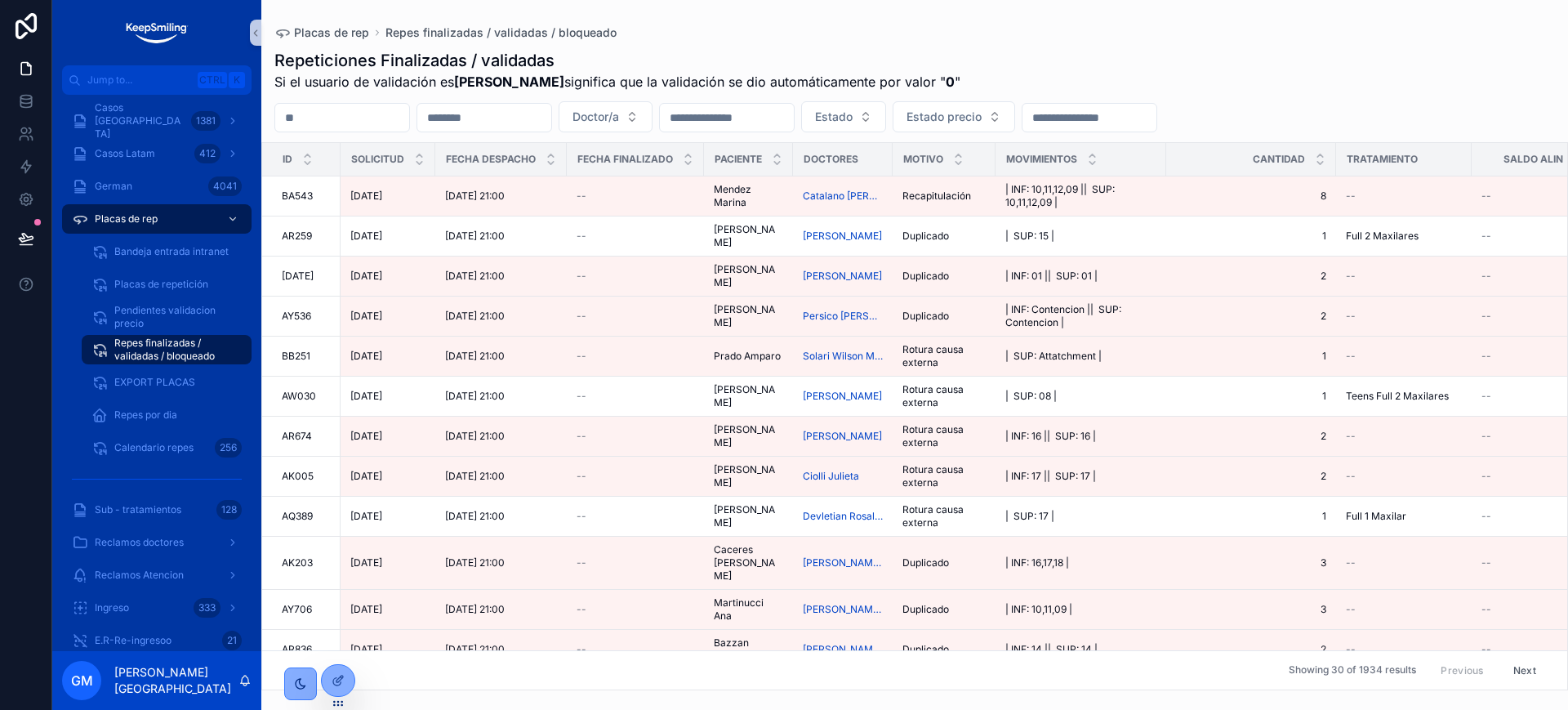
click at [382, 118] on input "scrollable content" at bounding box center [342, 117] width 134 height 23
paste input "*****"
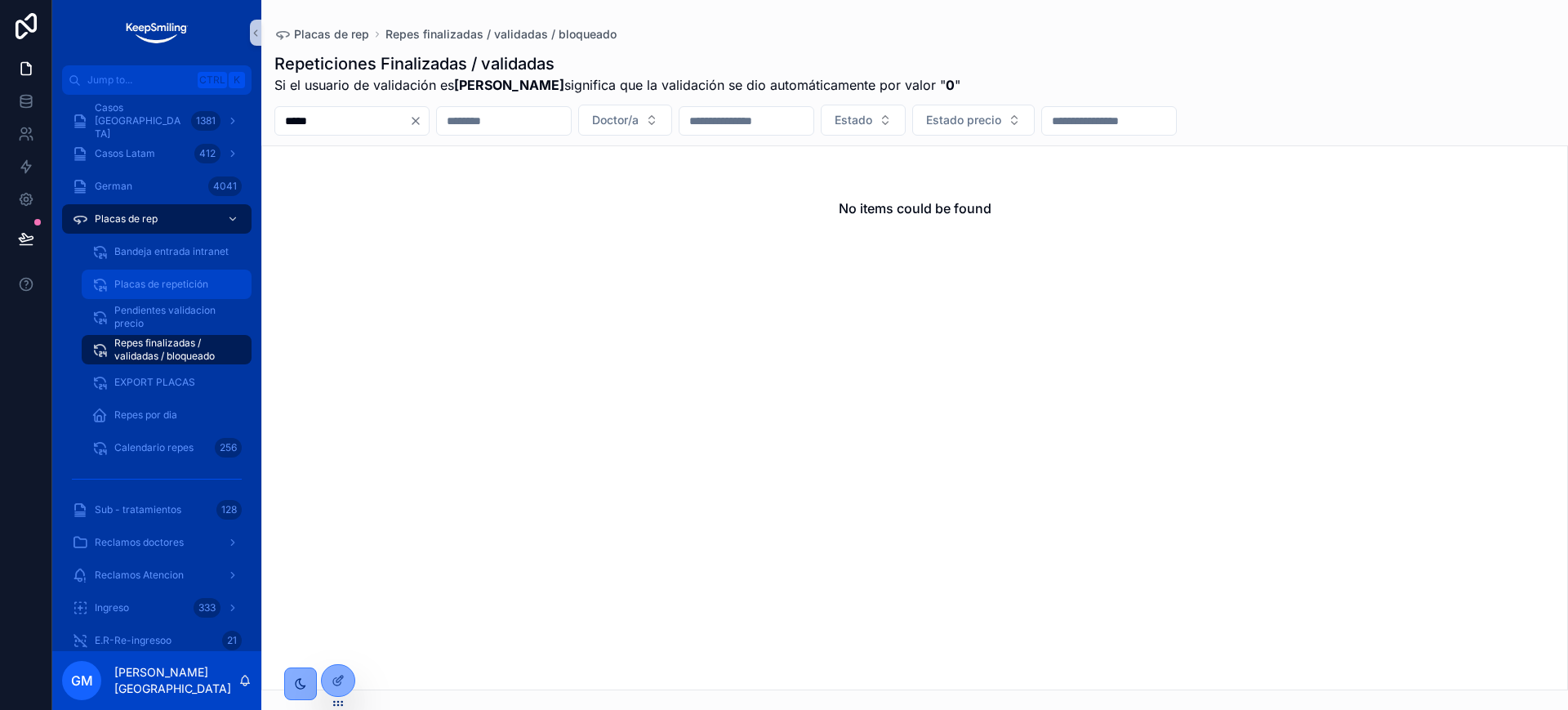
type input "*****"
click at [197, 284] on span "Placas de repetición" at bounding box center [160, 283] width 93 height 13
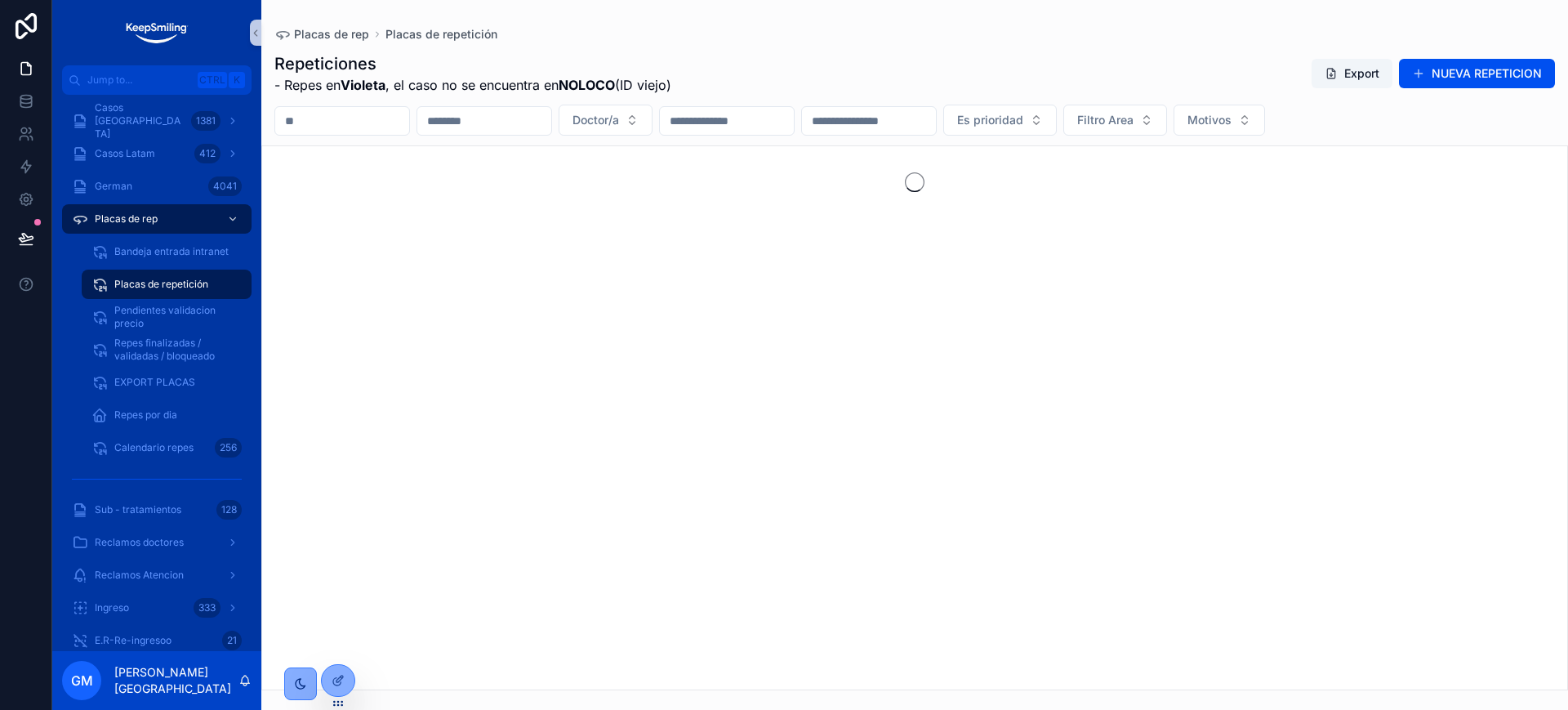
click at [369, 115] on input "scrollable content" at bounding box center [342, 120] width 134 height 23
paste input "*****"
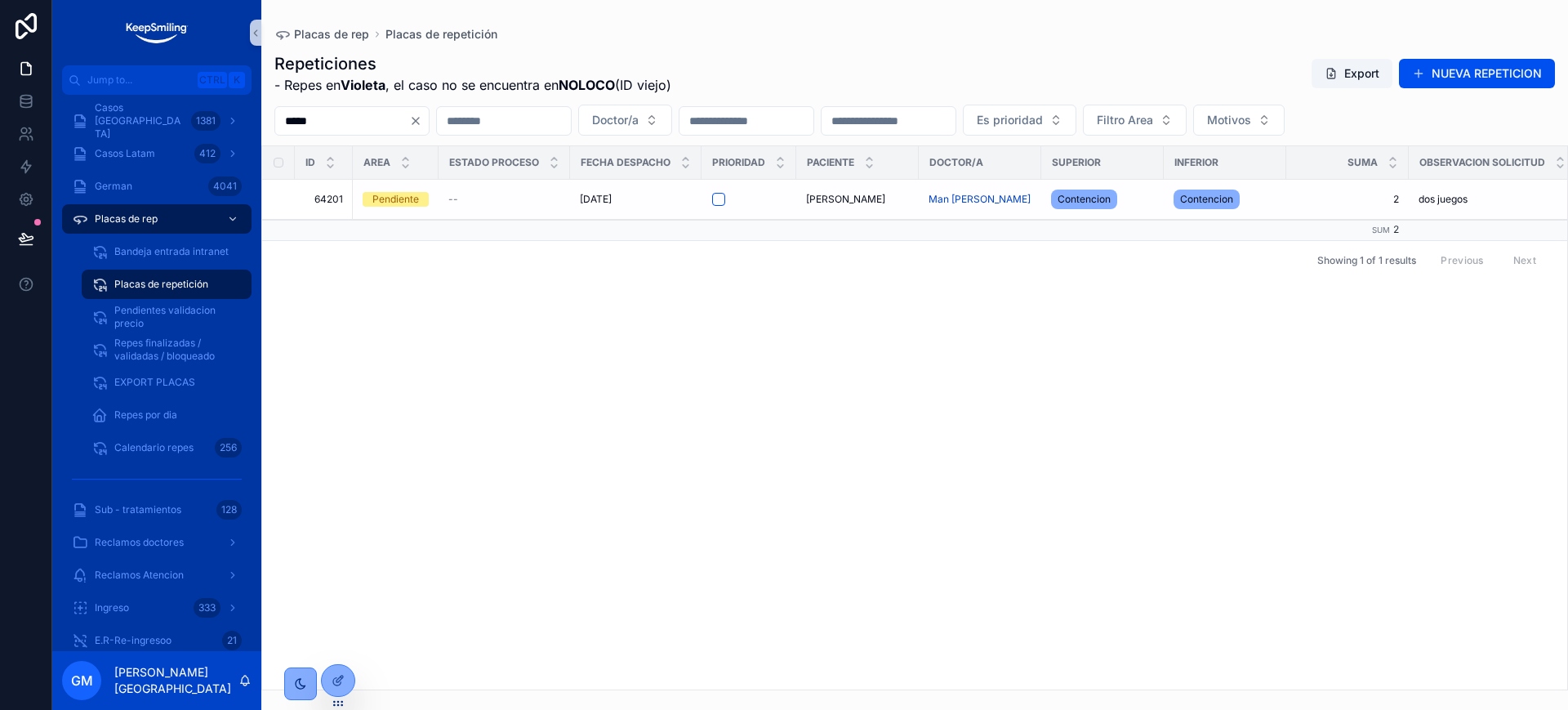
type input "*****"
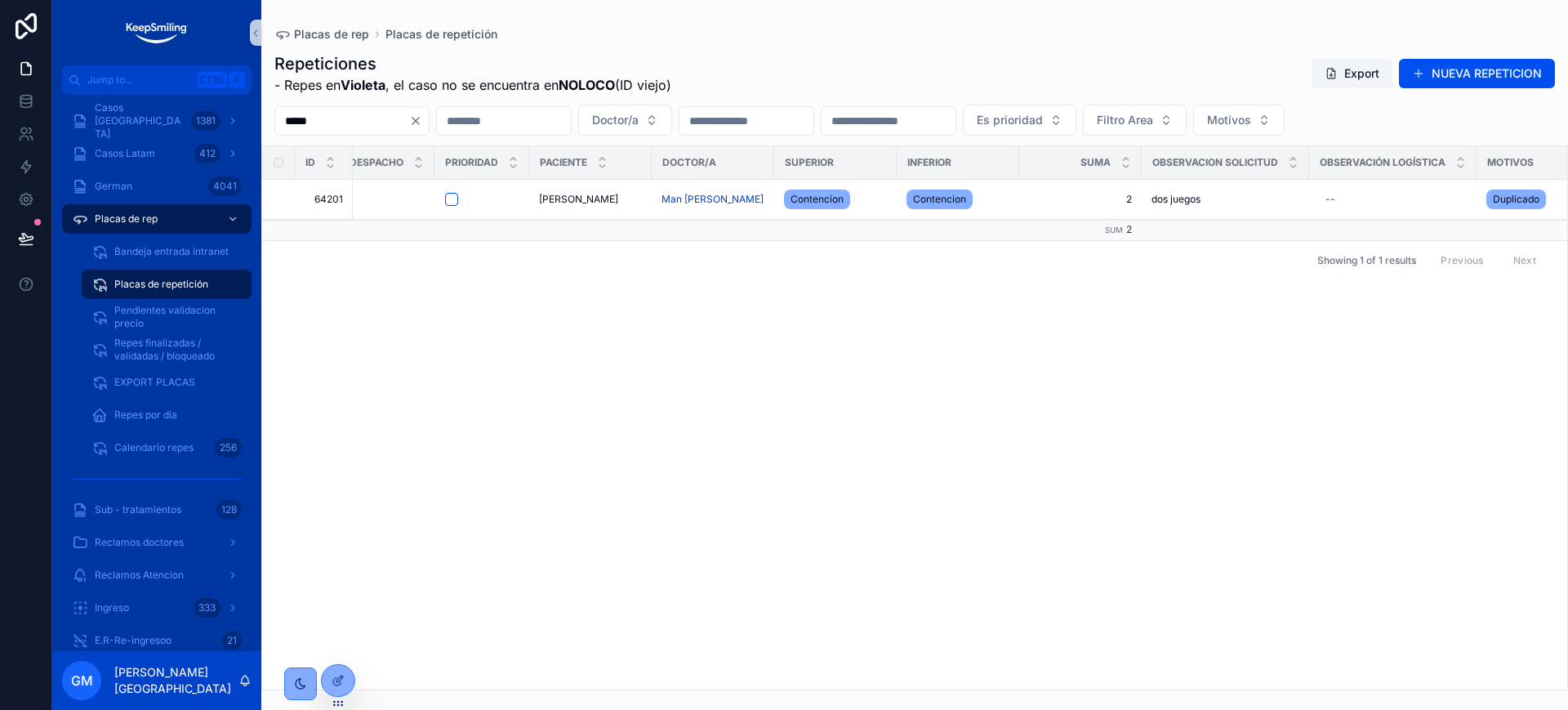
scroll to position [0, 662]
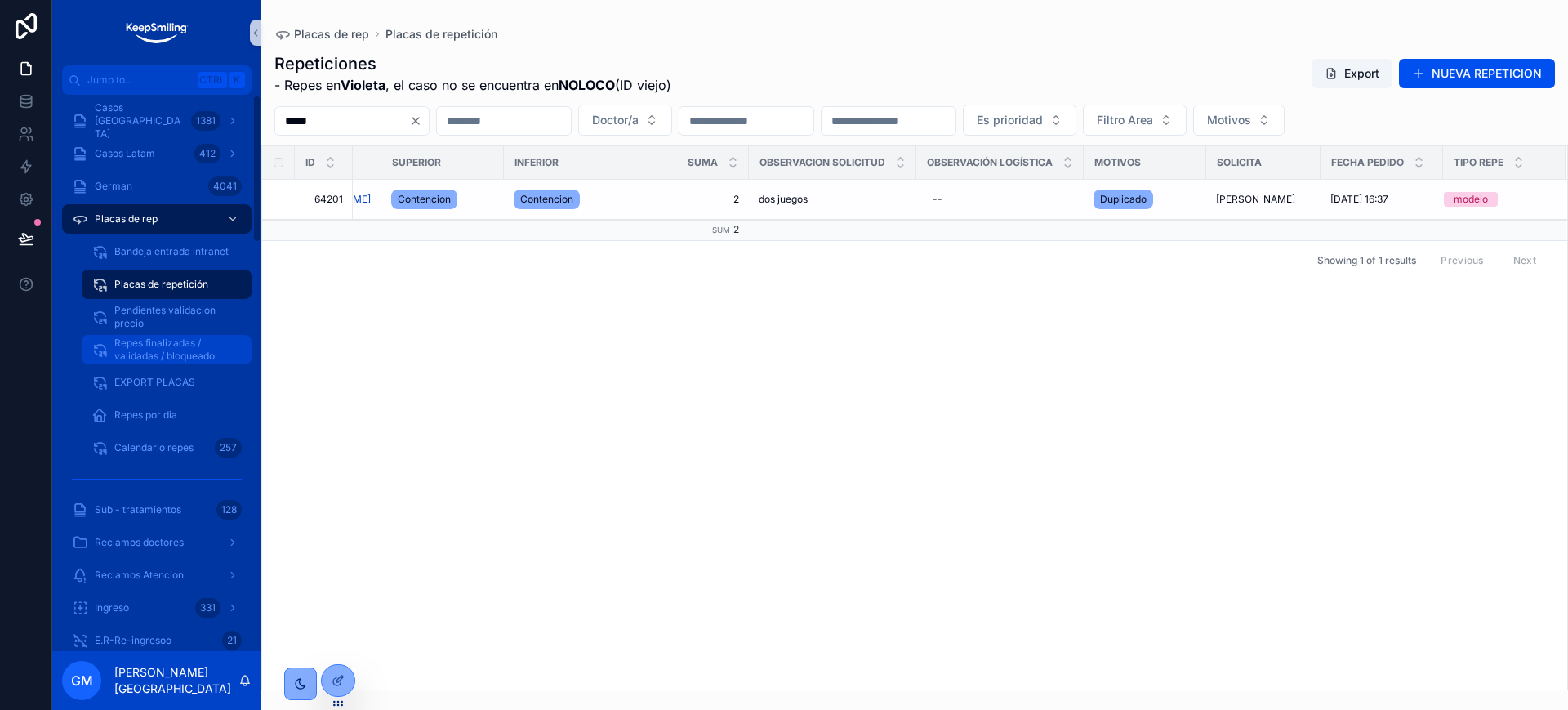
click at [108, 354] on div "Repes finalizadas / validadas / bloqueado" at bounding box center [166, 349] width 151 height 27
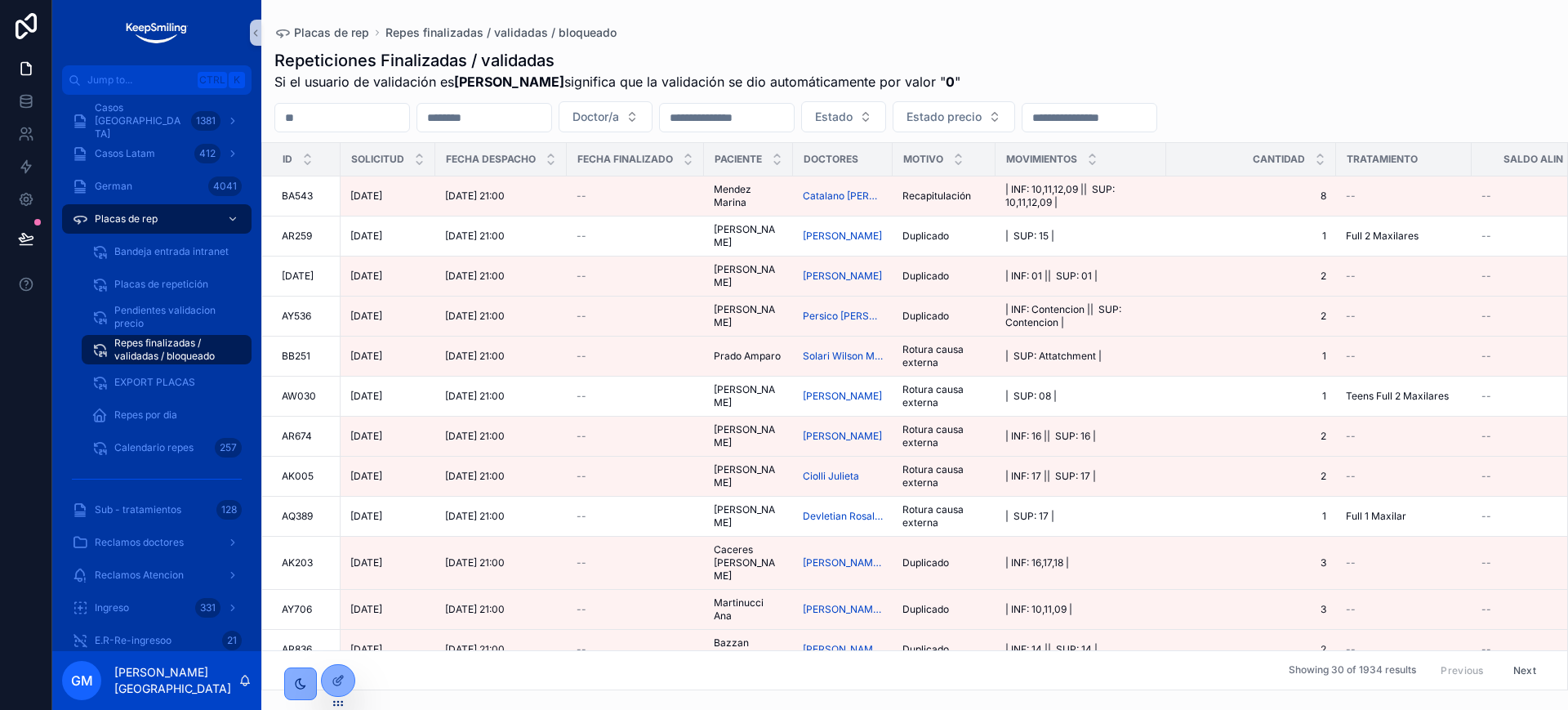
drag, startPoint x: 108, startPoint y: 354, endPoint x: 367, endPoint y: 123, distance: 347.0
click at [367, 123] on input "scrollable content" at bounding box center [342, 117] width 134 height 23
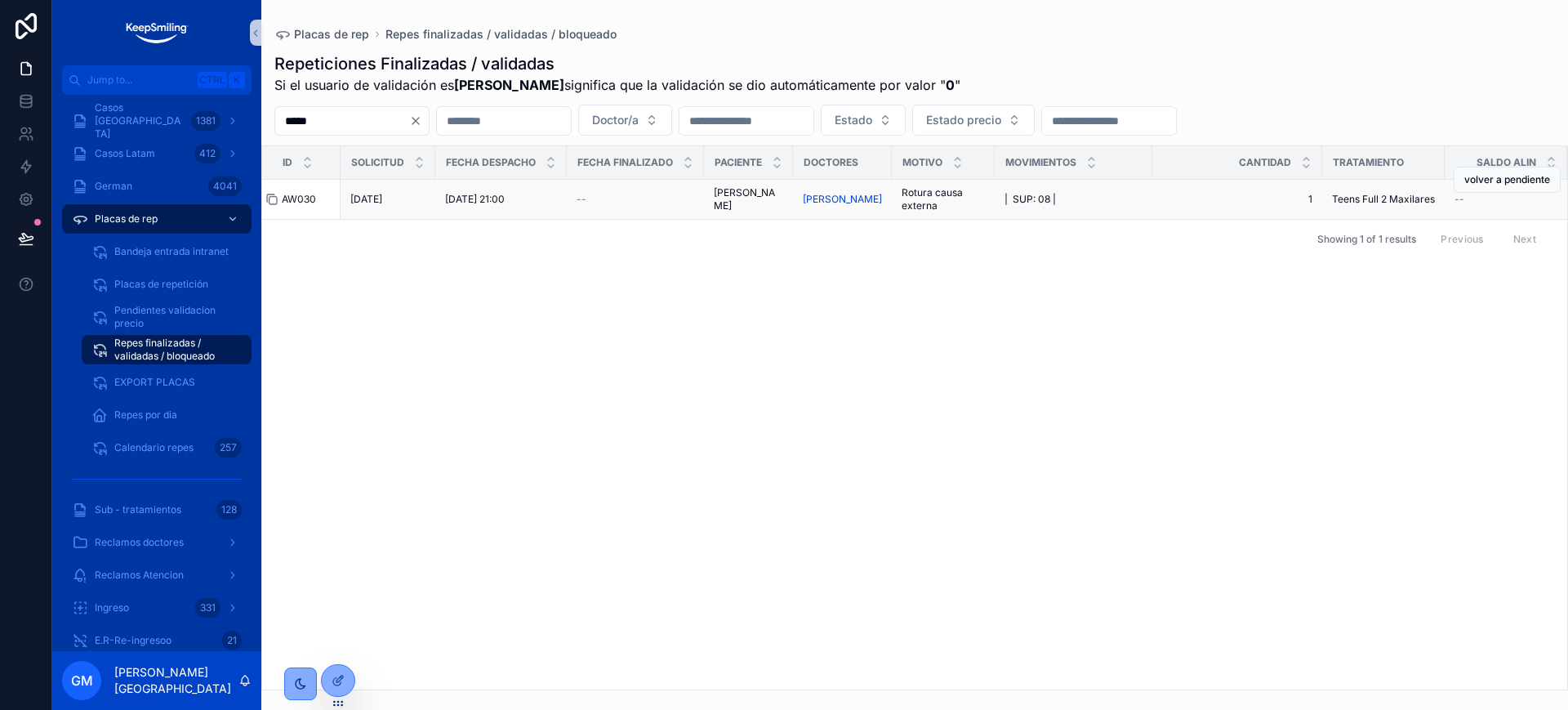
type input "*****"
click at [281, 202] on div "scrollable content" at bounding box center [278, 199] width 27 height 13
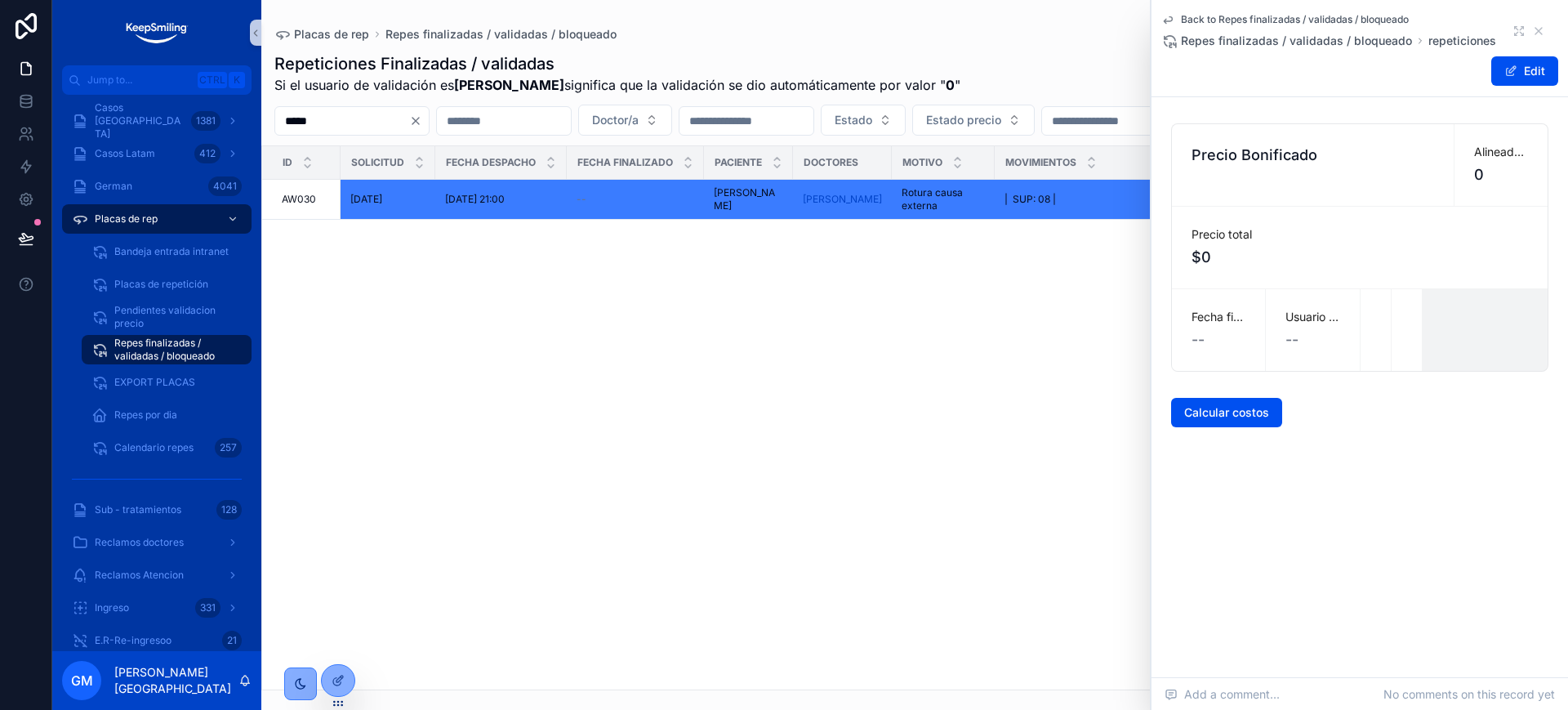
click at [293, 202] on span "AW030" at bounding box center [298, 199] width 34 height 13
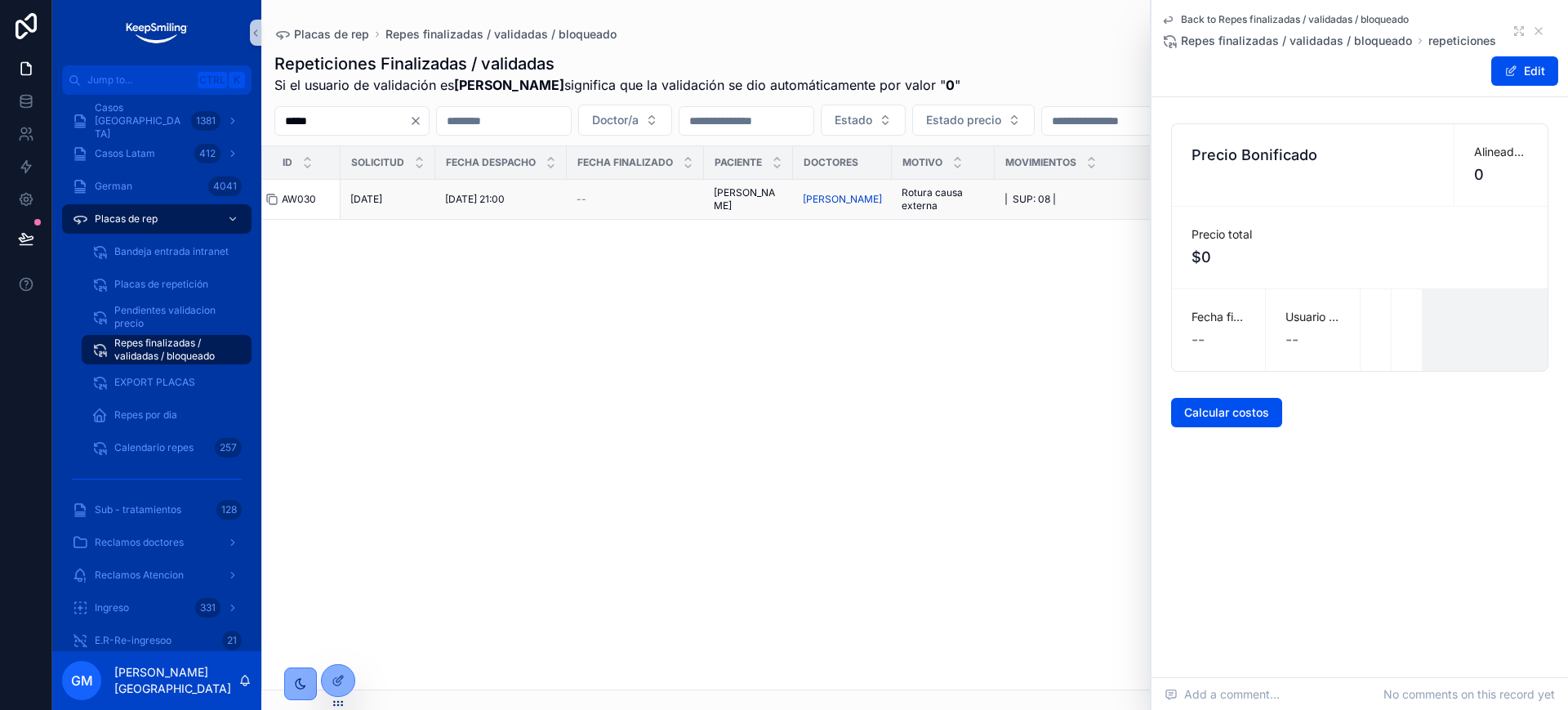
click at [271, 198] on icon "scrollable content" at bounding box center [271, 199] width 13 height 13
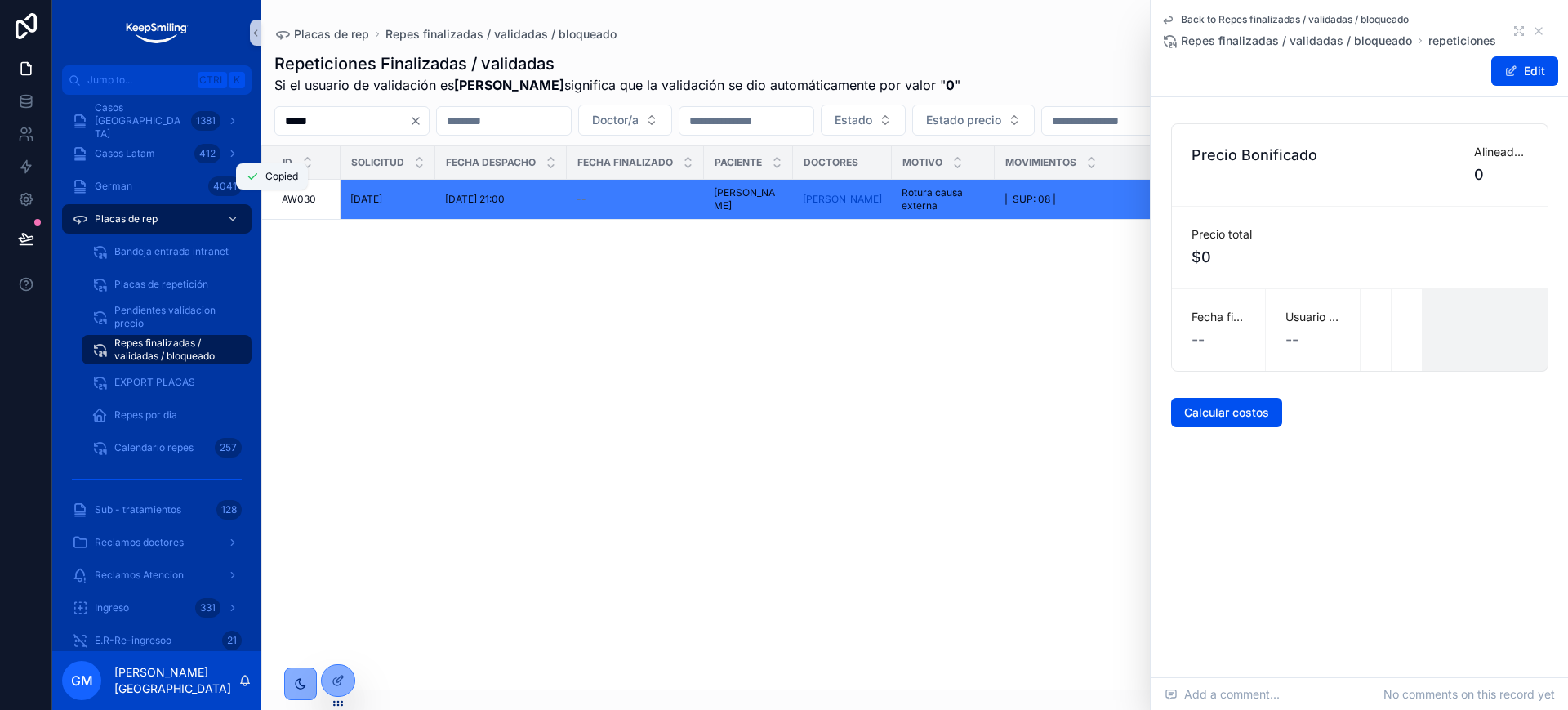
click at [427, 238] on div "Showing 1 of 1 results Previous Next" at bounding box center [915, 239] width 1305 height 39
click at [489, 305] on div "Id Solicitud Fecha despacho Fecha finalizado Paciente Doctores Motivo Movimient…" at bounding box center [915, 418] width 1305 height 543
click at [1543, 23] on div "Back to Repes finalizadas / validadas / bloqueado Repes finalizadas / validadas…" at bounding box center [1360, 30] width 397 height 36
click at [1543, 25] on icon "scrollable content" at bounding box center [1538, 30] width 13 height 13
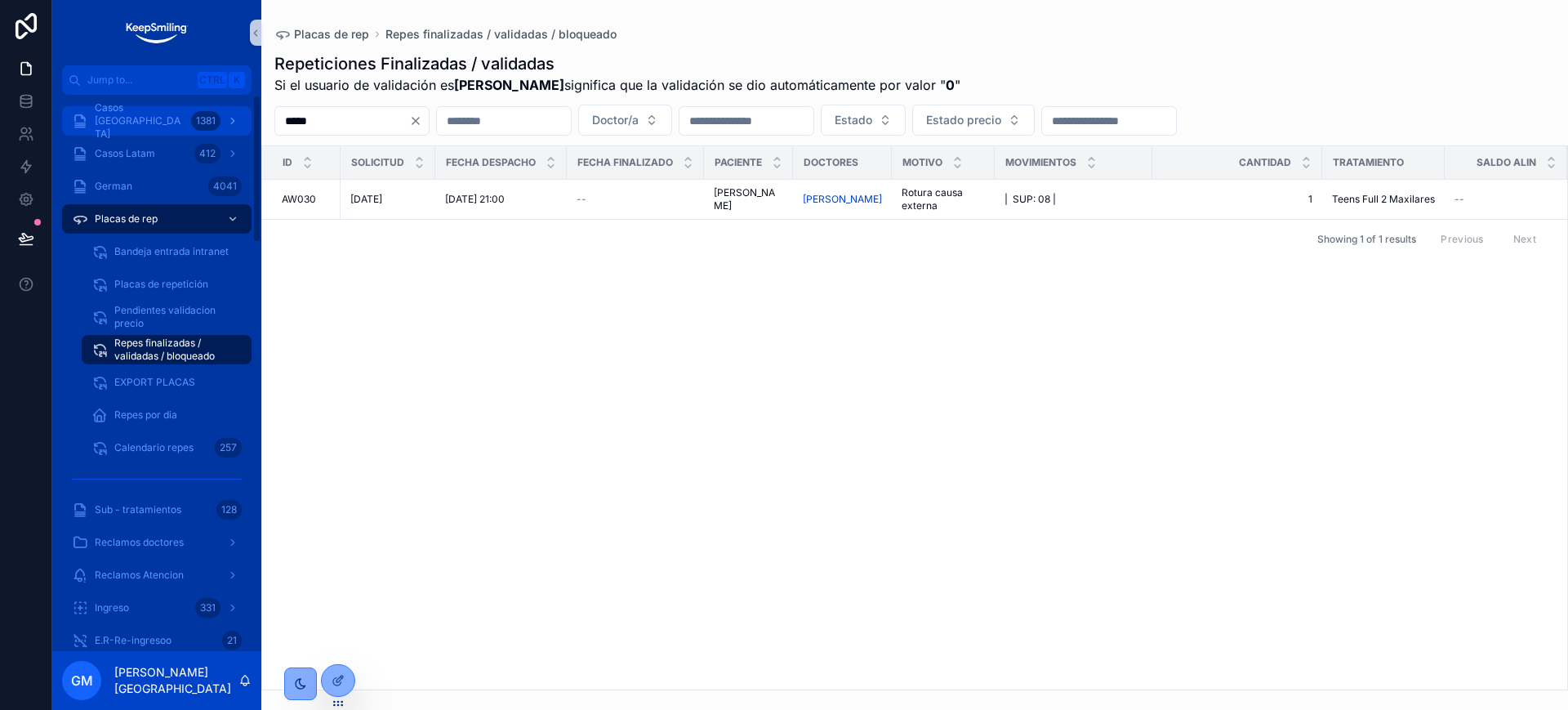
click at [91, 117] on div "Casos Argentina 1381" at bounding box center [156, 121] width 170 height 27
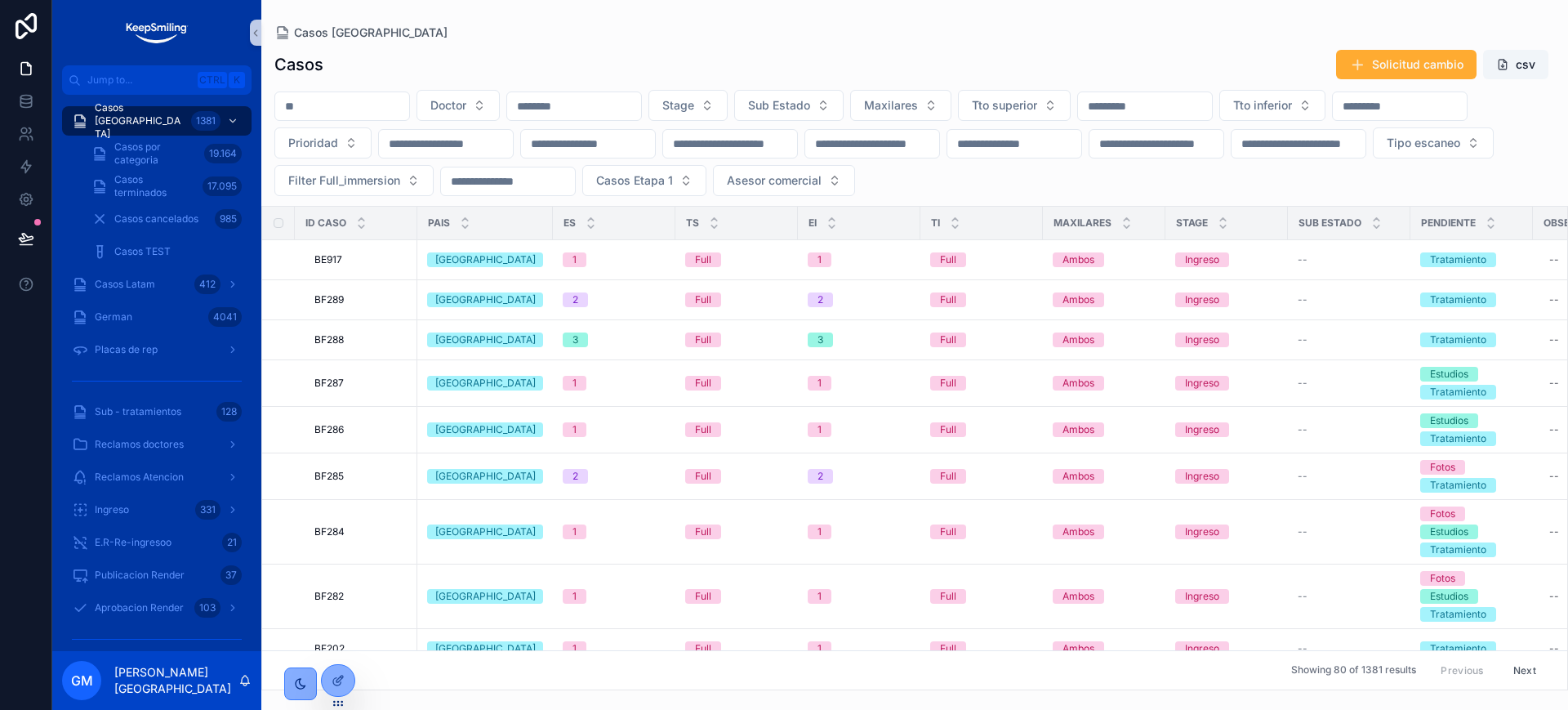
drag, startPoint x: 91, startPoint y: 117, endPoint x: 341, endPoint y: 105, distance: 250.3
click at [337, 117] on input "scrollable content" at bounding box center [342, 105] width 134 height 23
paste input "*****"
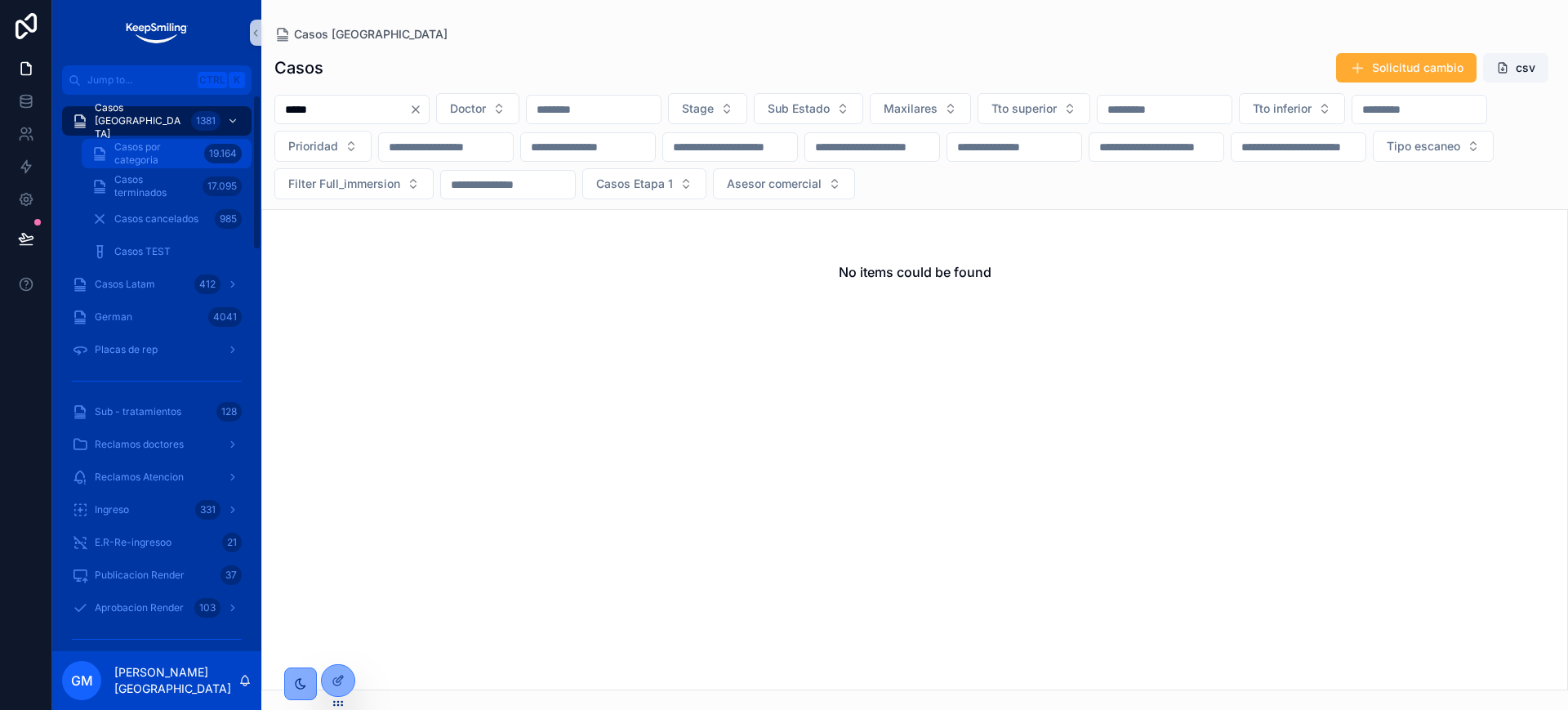
type input "*****"
click at [218, 159] on div "19.164" at bounding box center [223, 153] width 37 height 20
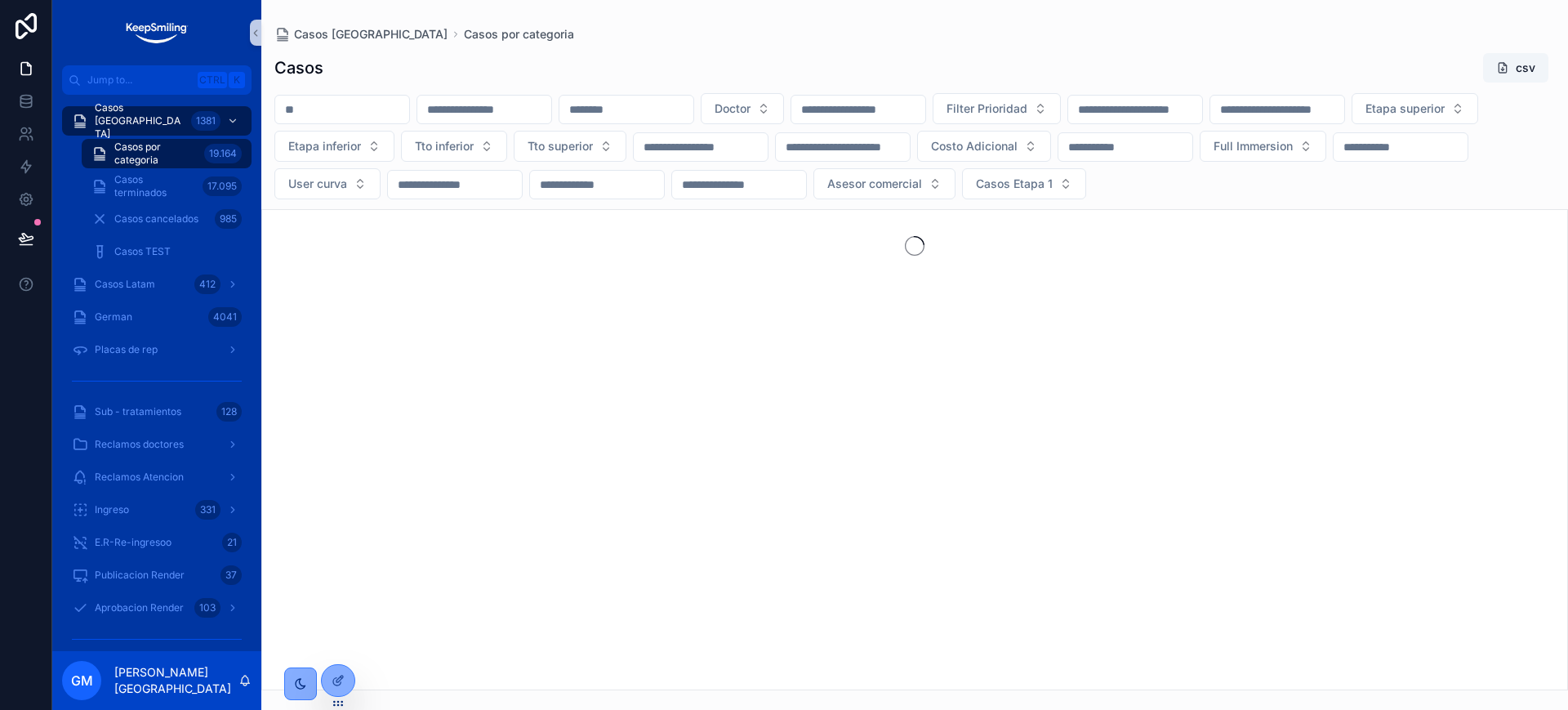
click at [363, 108] on input "scrollable content" at bounding box center [342, 109] width 134 height 23
paste input "*****"
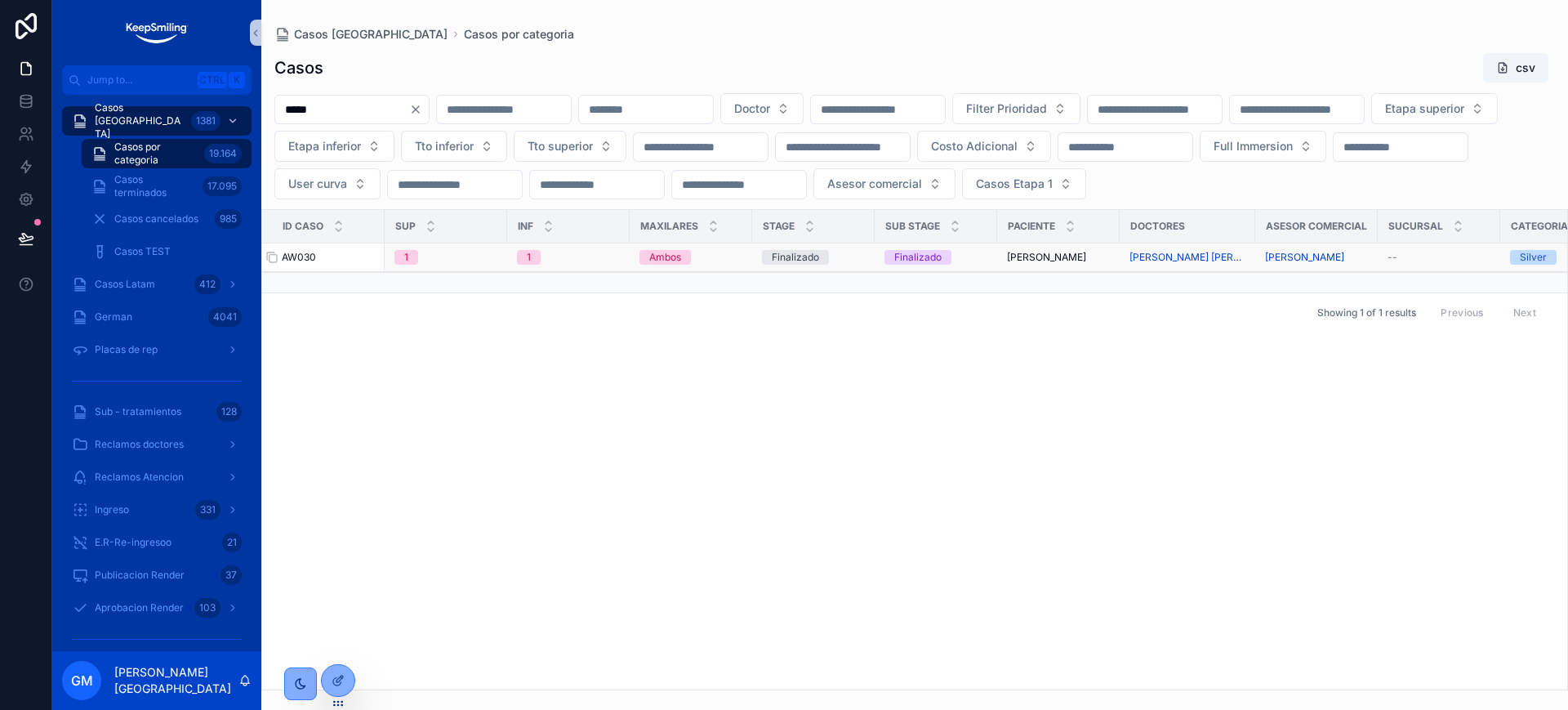
type input "*****"
click at [302, 264] on span "AW030" at bounding box center [298, 257] width 34 height 13
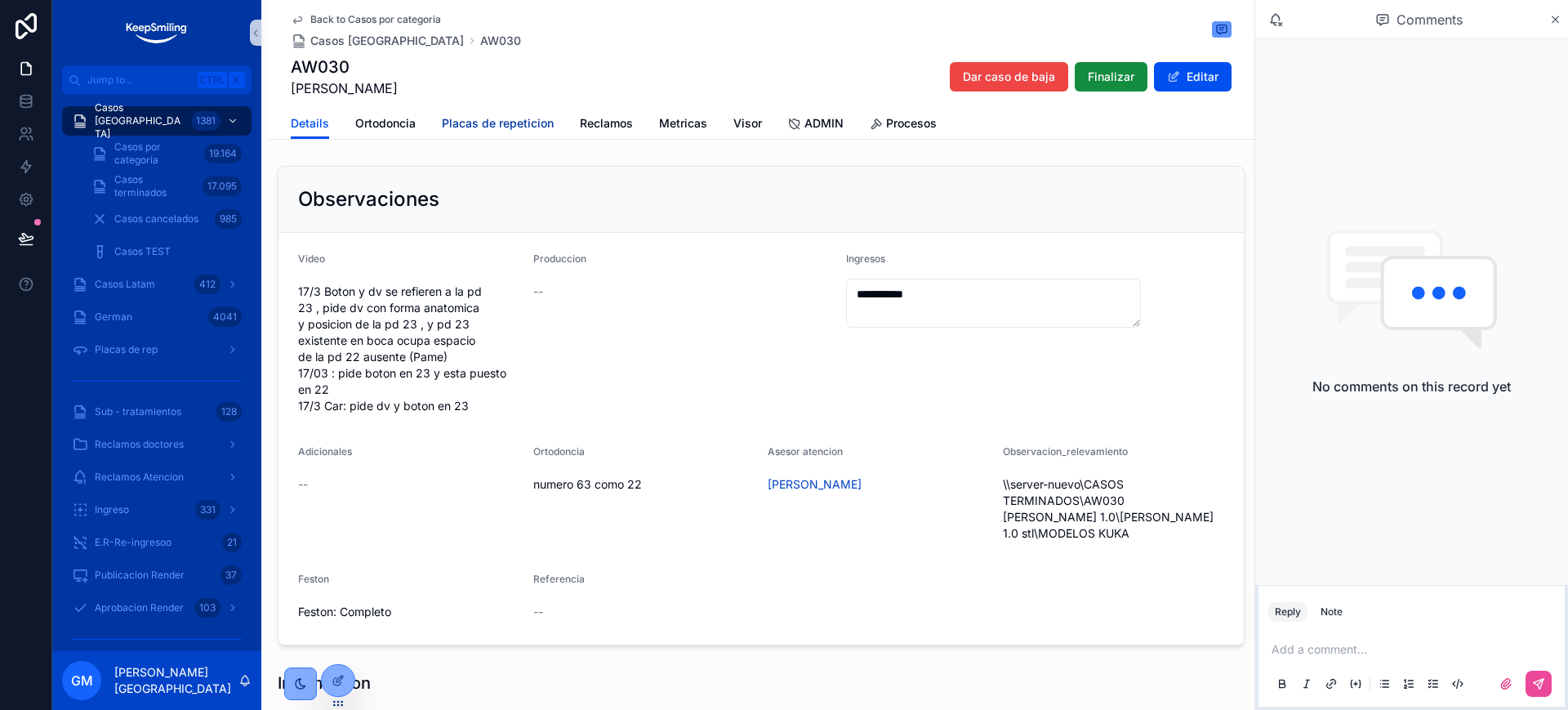
click at [460, 116] on span "Placas de repeticion" at bounding box center [498, 123] width 112 height 17
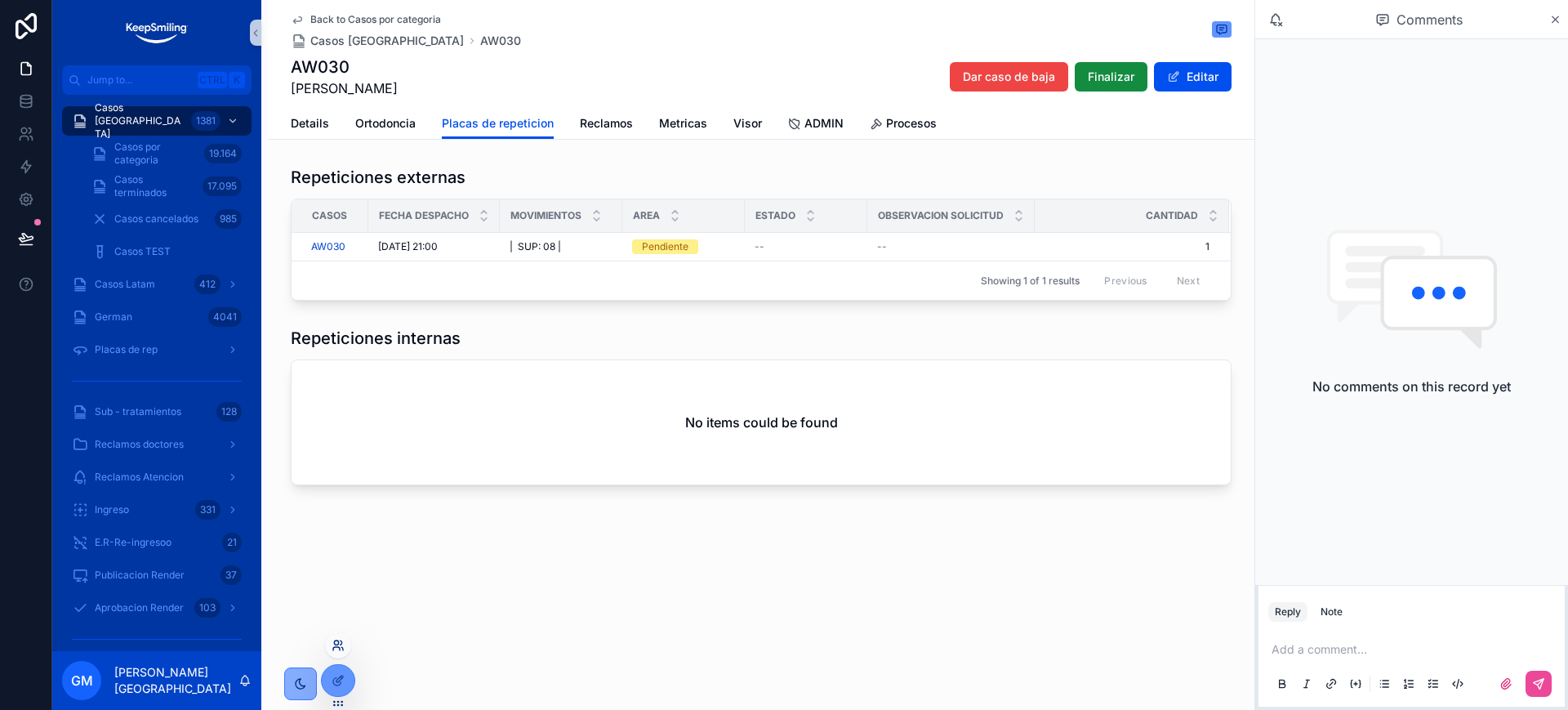
click at [338, 640] on icon at bounding box center [336, 642] width 4 height 4
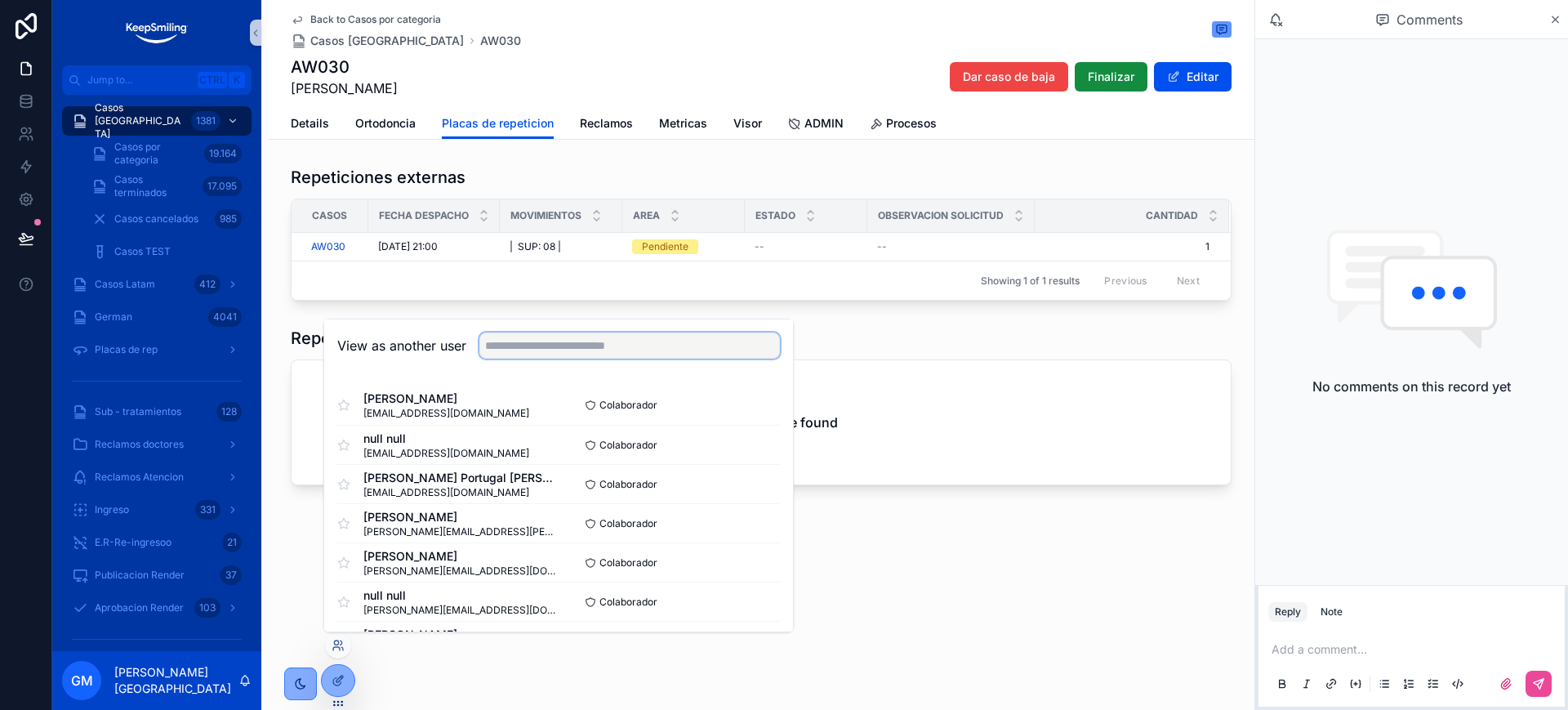
click at [526, 334] on input "text" at bounding box center [630, 345] width 301 height 27
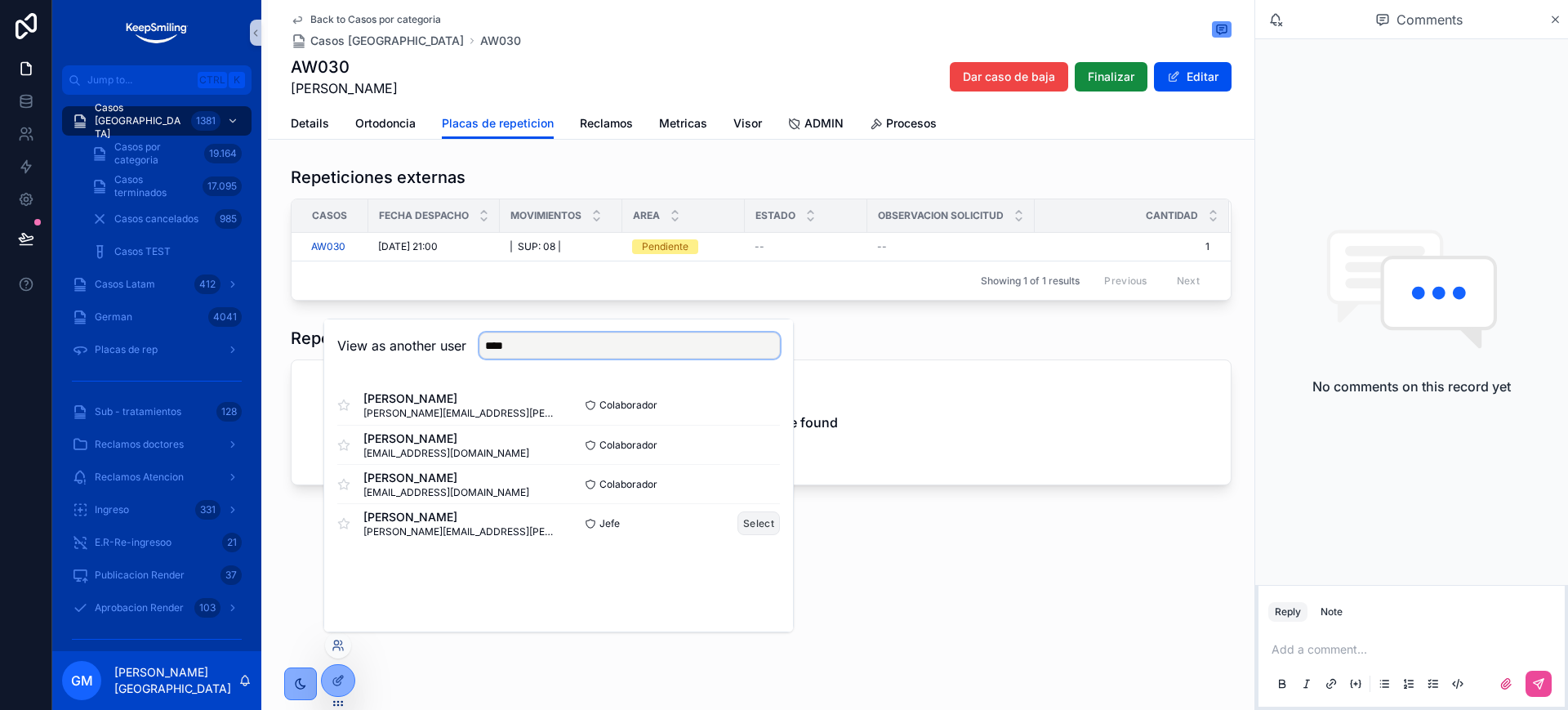
type input "****"
click at [764, 531] on button "Select" at bounding box center [758, 523] width 42 height 24
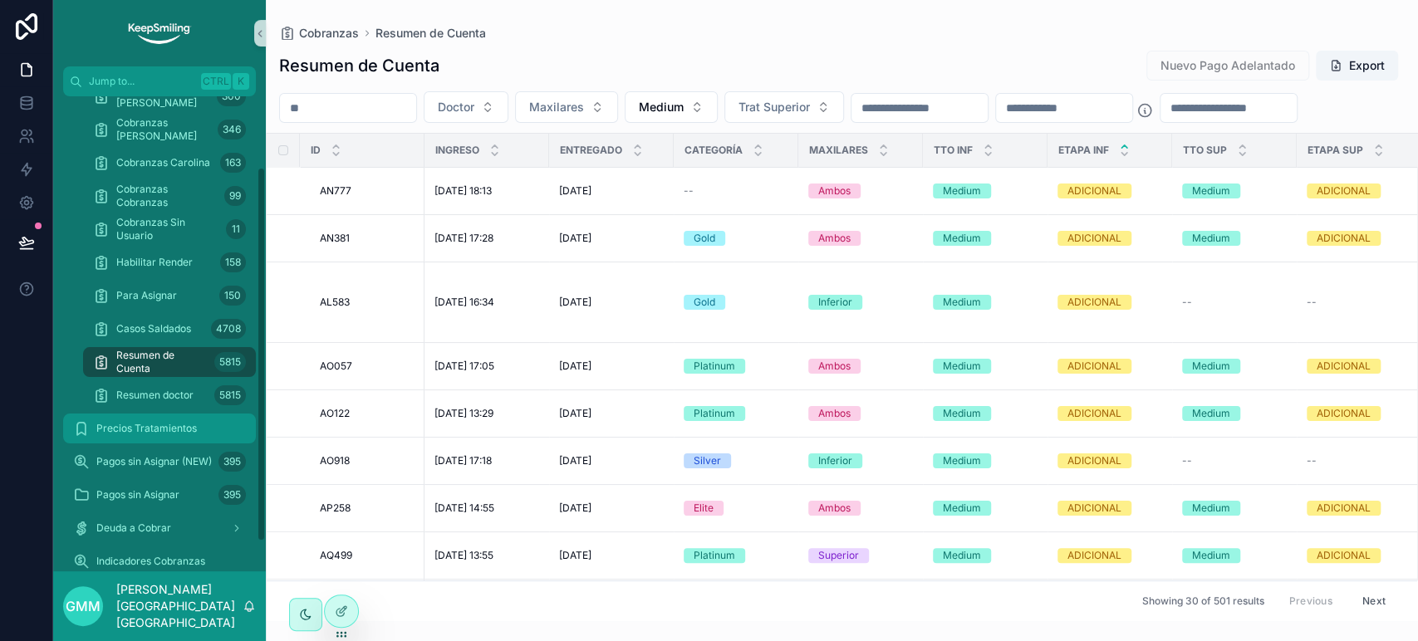
scroll to position [92, 0]
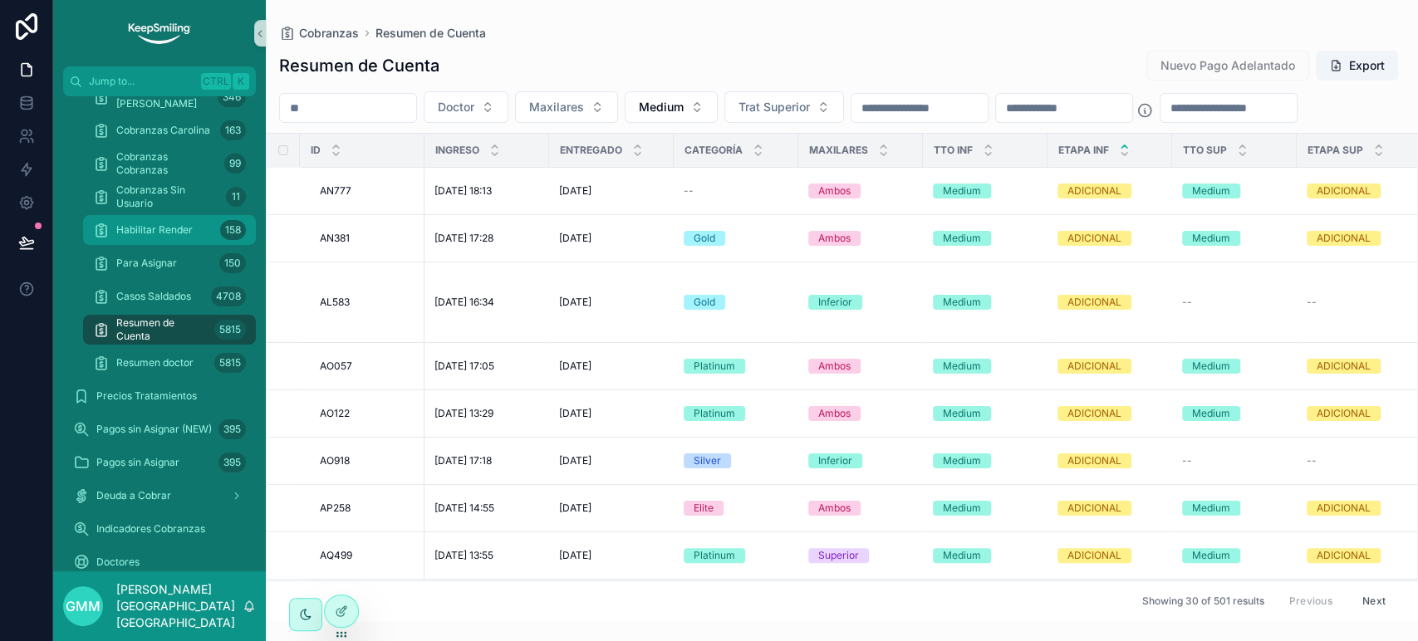
click at [198, 236] on div "Habilitar Render 158" at bounding box center [169, 230] width 153 height 27
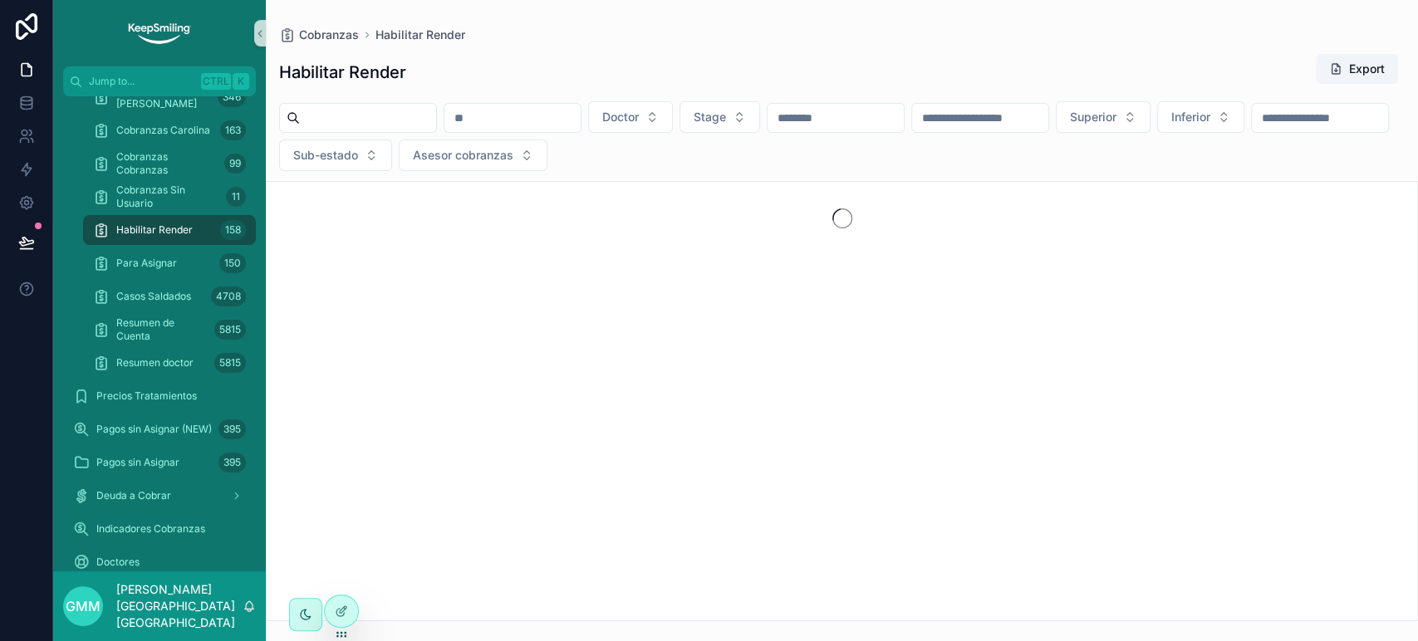
click at [530, 111] on input "scrollable content" at bounding box center [512, 117] width 136 height 23
paste input "*****"
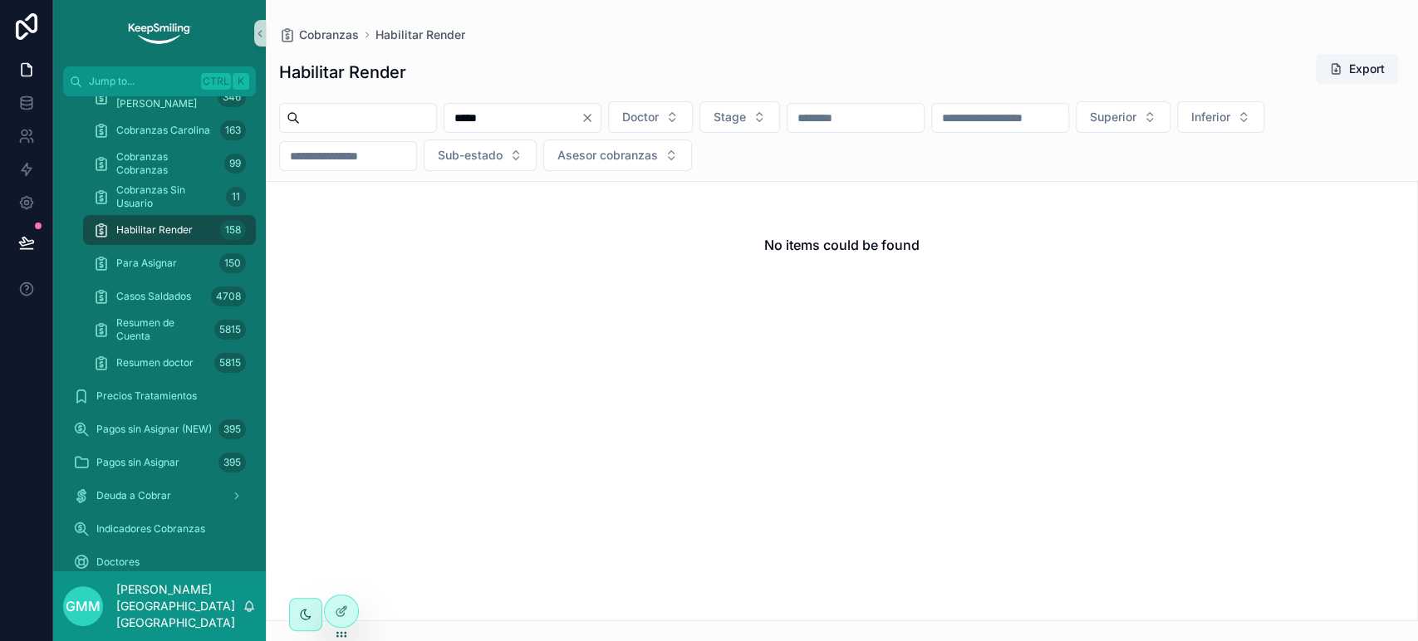
click at [529, 114] on input "*****" at bounding box center [512, 117] width 136 height 23
click at [528, 114] on input "*****" at bounding box center [512, 117] width 136 height 23
click at [512, 111] on input "*****" at bounding box center [512, 117] width 136 height 23
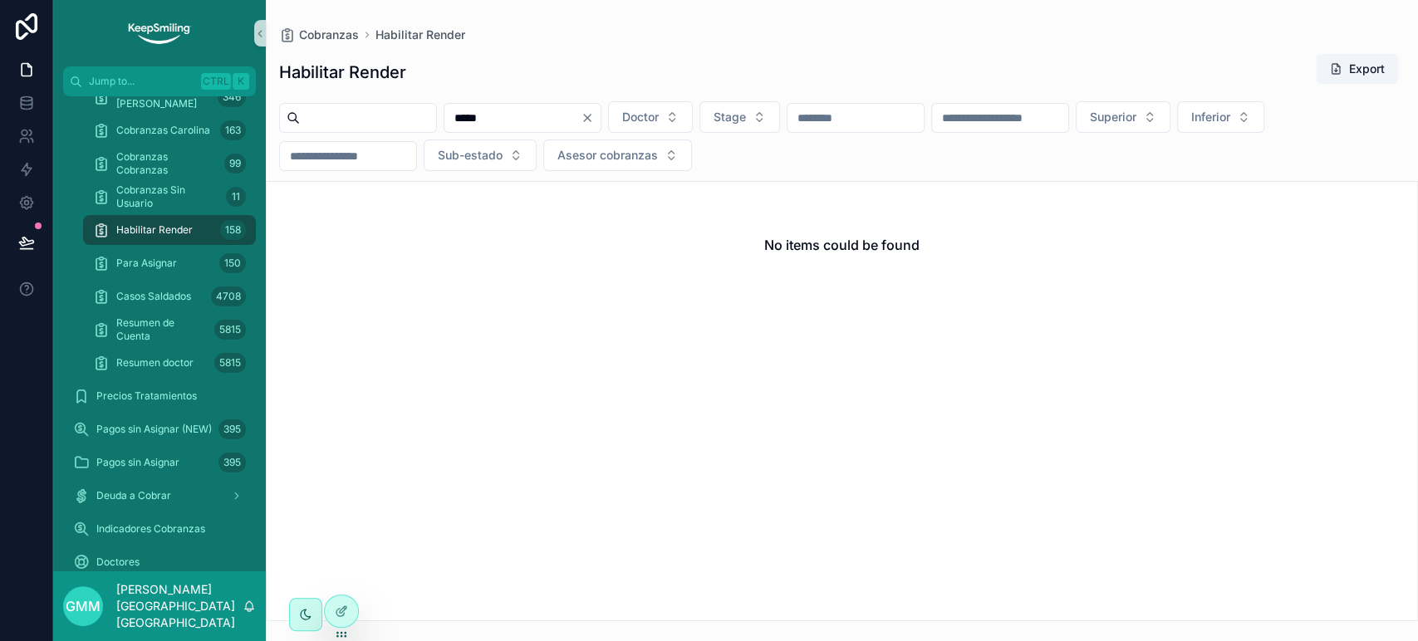
type input "*****"
click at [594, 118] on icon "Clear" at bounding box center [586, 117] width 13 height 13
click at [545, 118] on input "scrollable content" at bounding box center [512, 117] width 136 height 23
type input "*****"
click at [594, 115] on icon "Clear" at bounding box center [586, 117] width 13 height 13
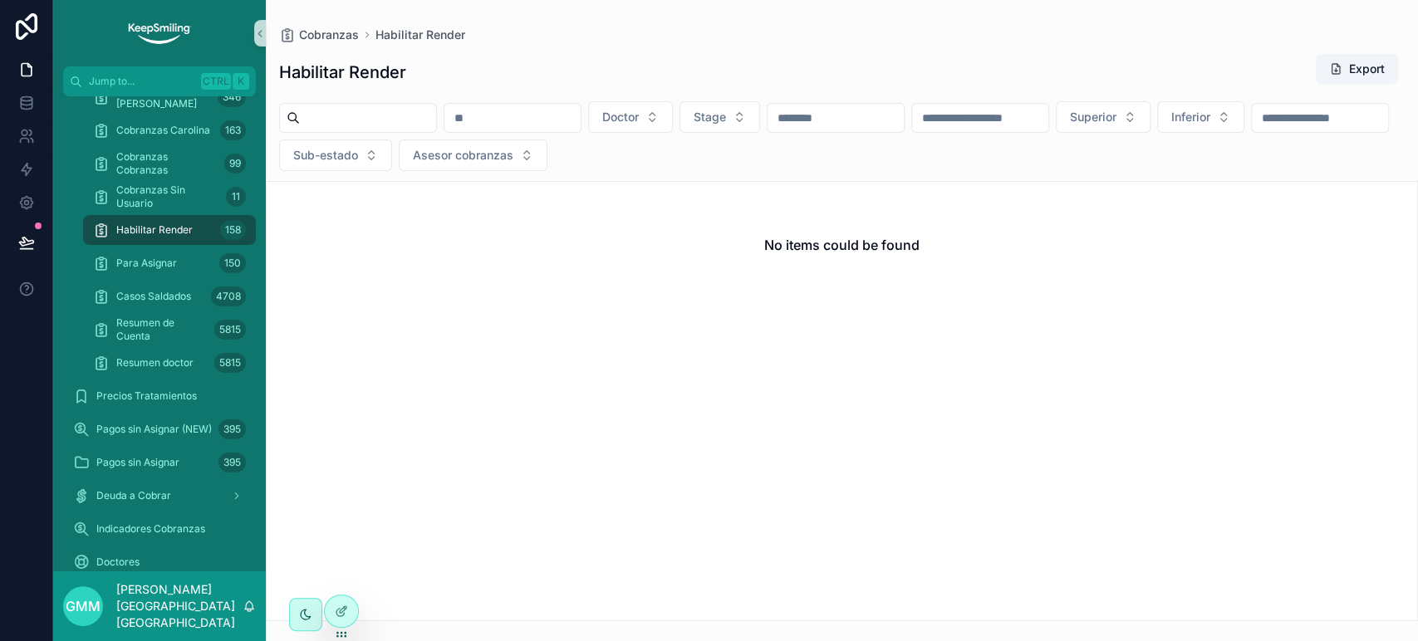
click at [553, 127] on input "scrollable content" at bounding box center [512, 117] width 136 height 23
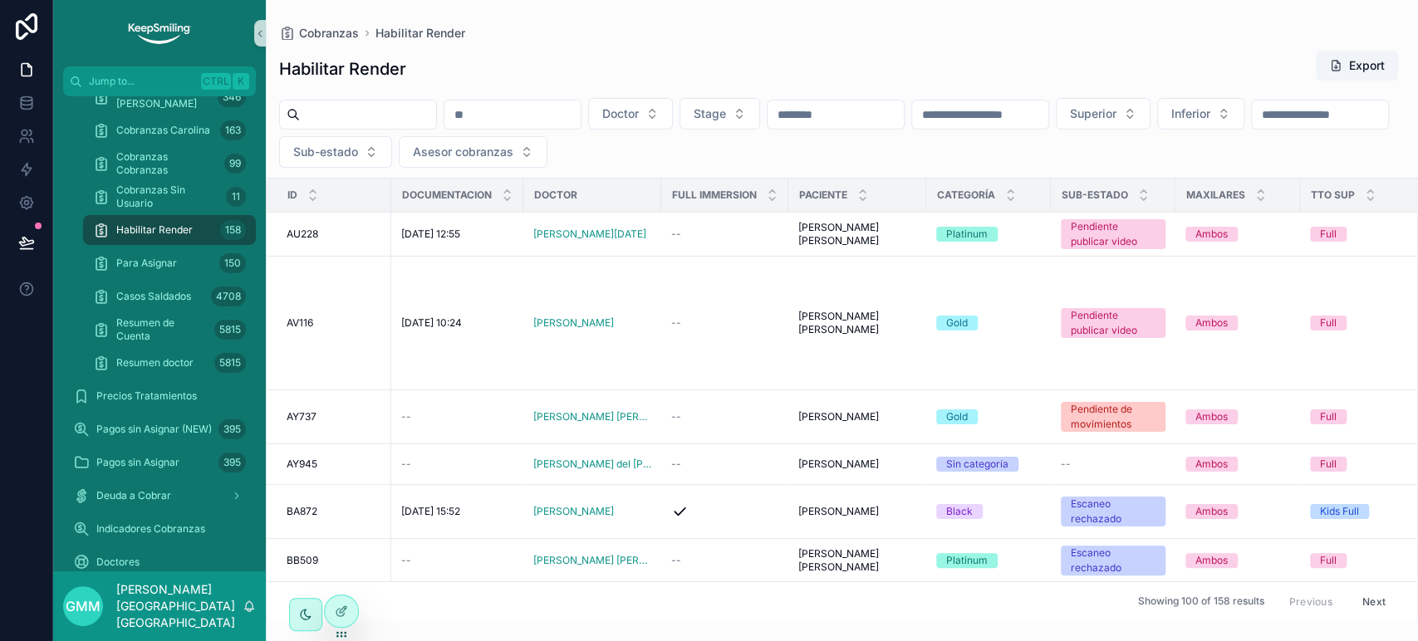
click at [571, 118] on input "scrollable content" at bounding box center [512, 114] width 136 height 23
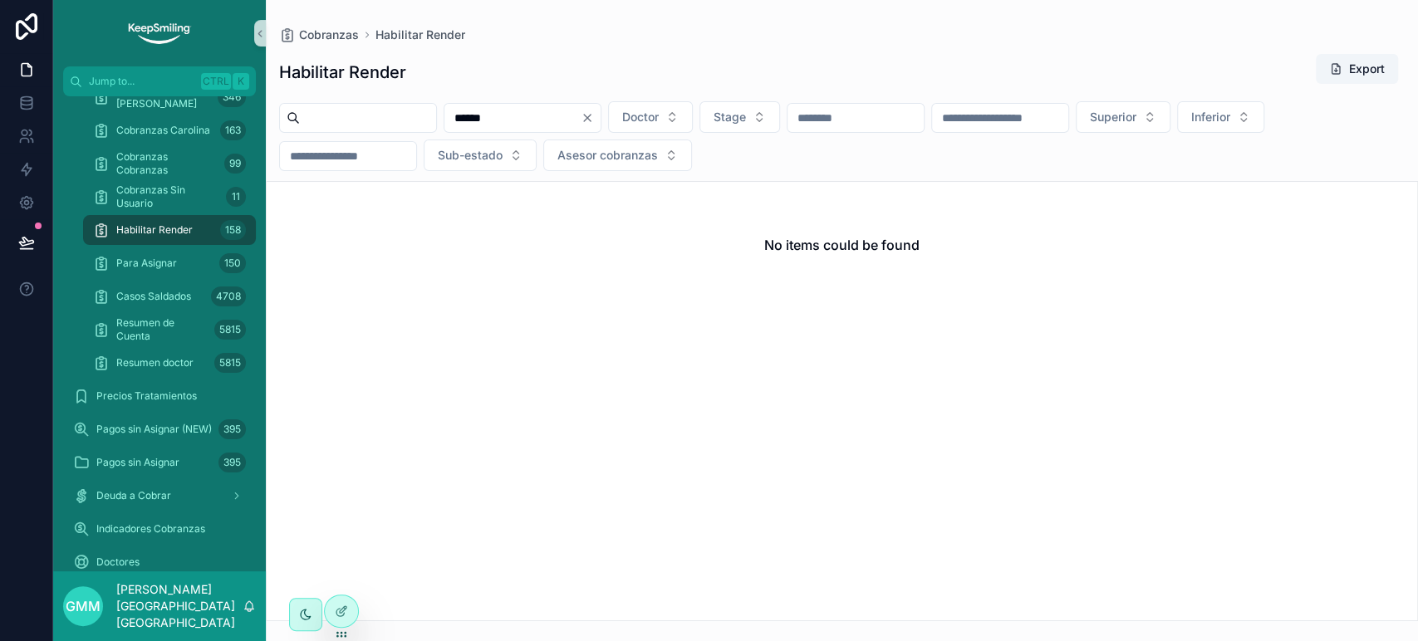
click at [542, 117] on input "*****" at bounding box center [512, 117] width 136 height 23
type input "*****"
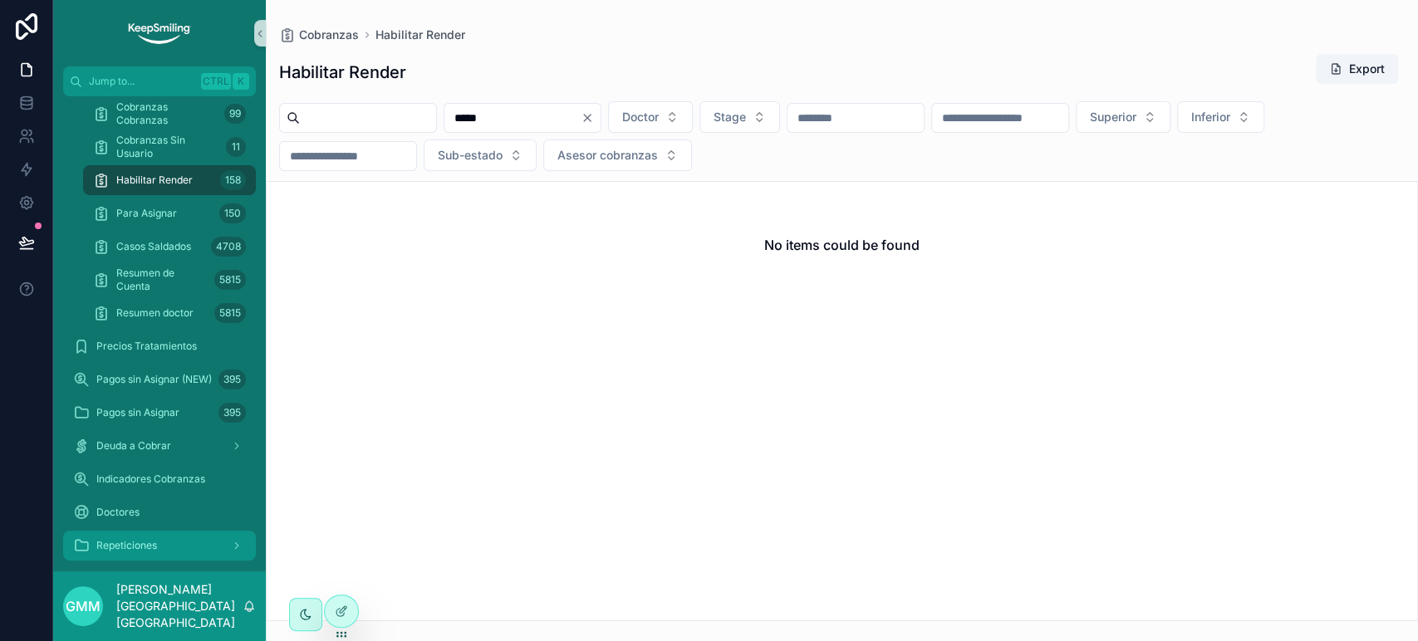
click at [147, 532] on div "Repeticiones" at bounding box center [159, 545] width 173 height 27
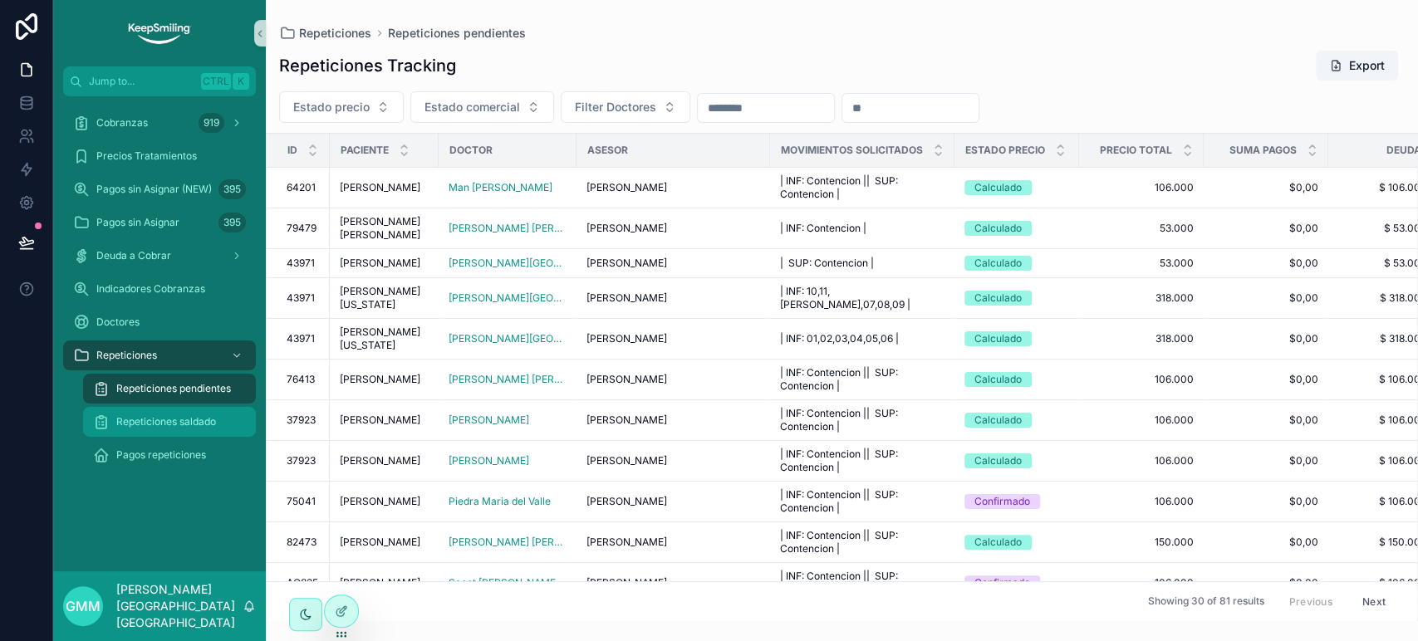
click at [202, 412] on div "Repeticiones saldado" at bounding box center [169, 422] width 153 height 27
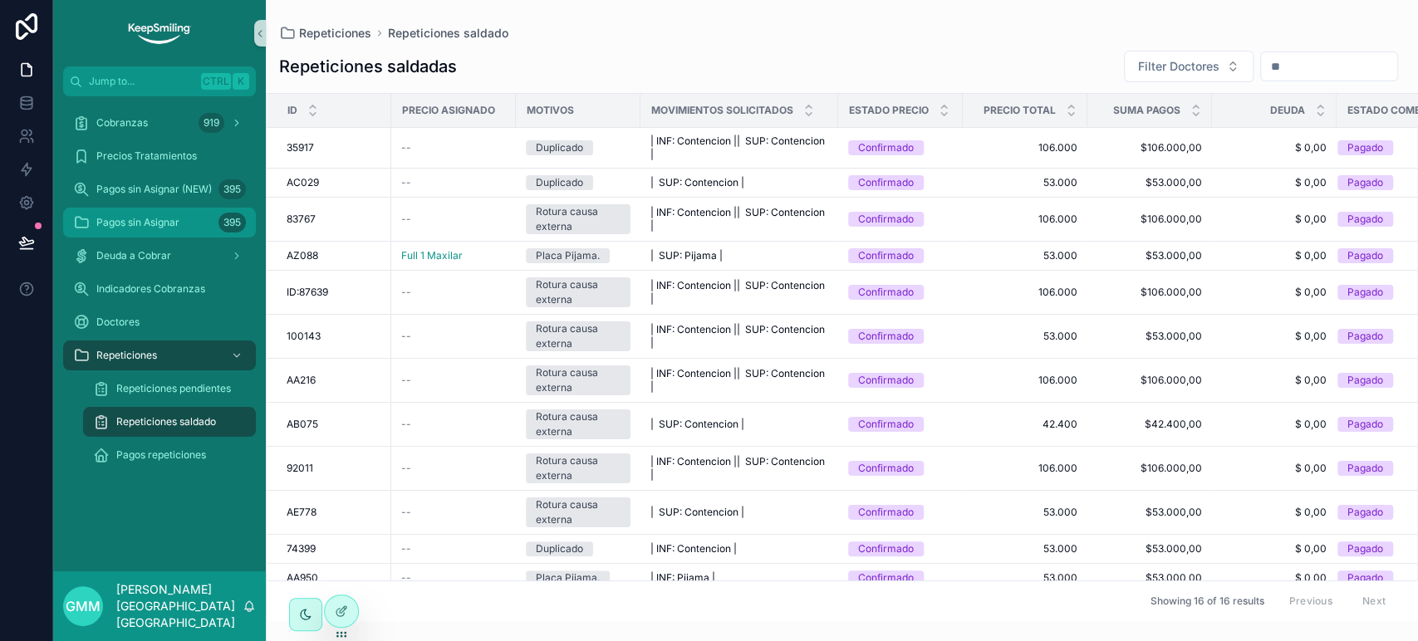
click at [146, 212] on div "Pagos sin Asignar 395" at bounding box center [159, 222] width 173 height 27
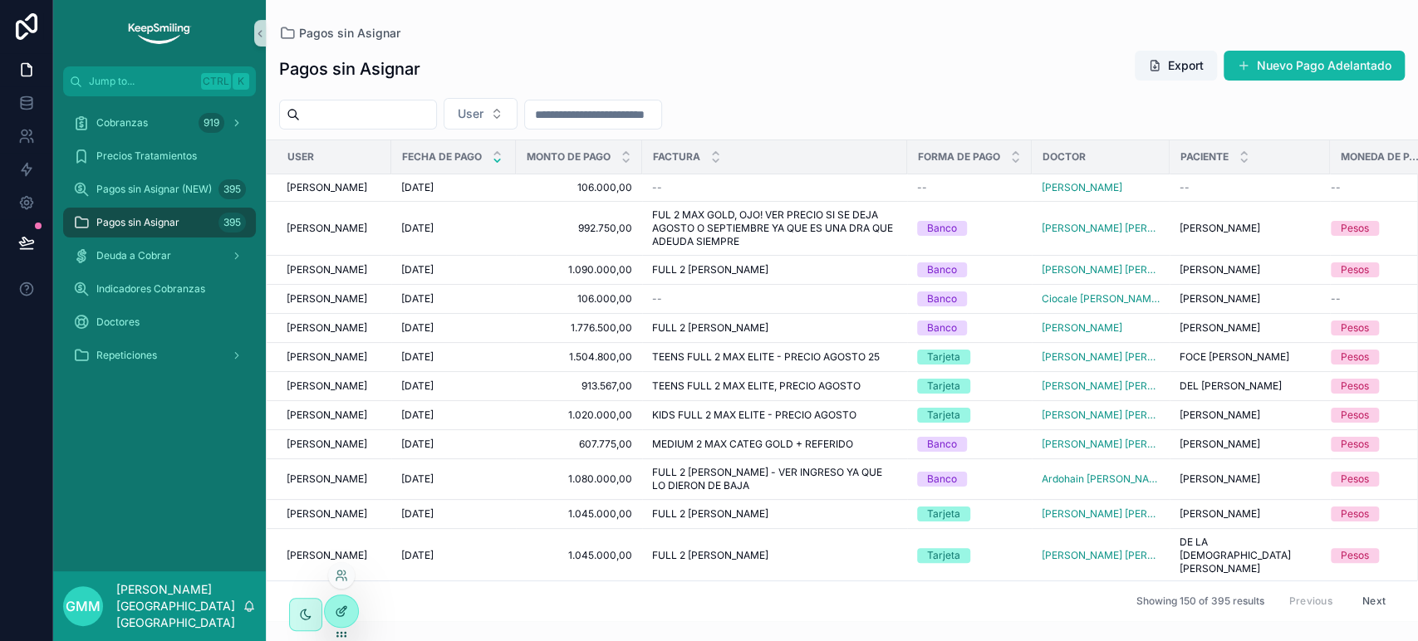
click at [339, 619] on div at bounding box center [341, 611] width 33 height 32
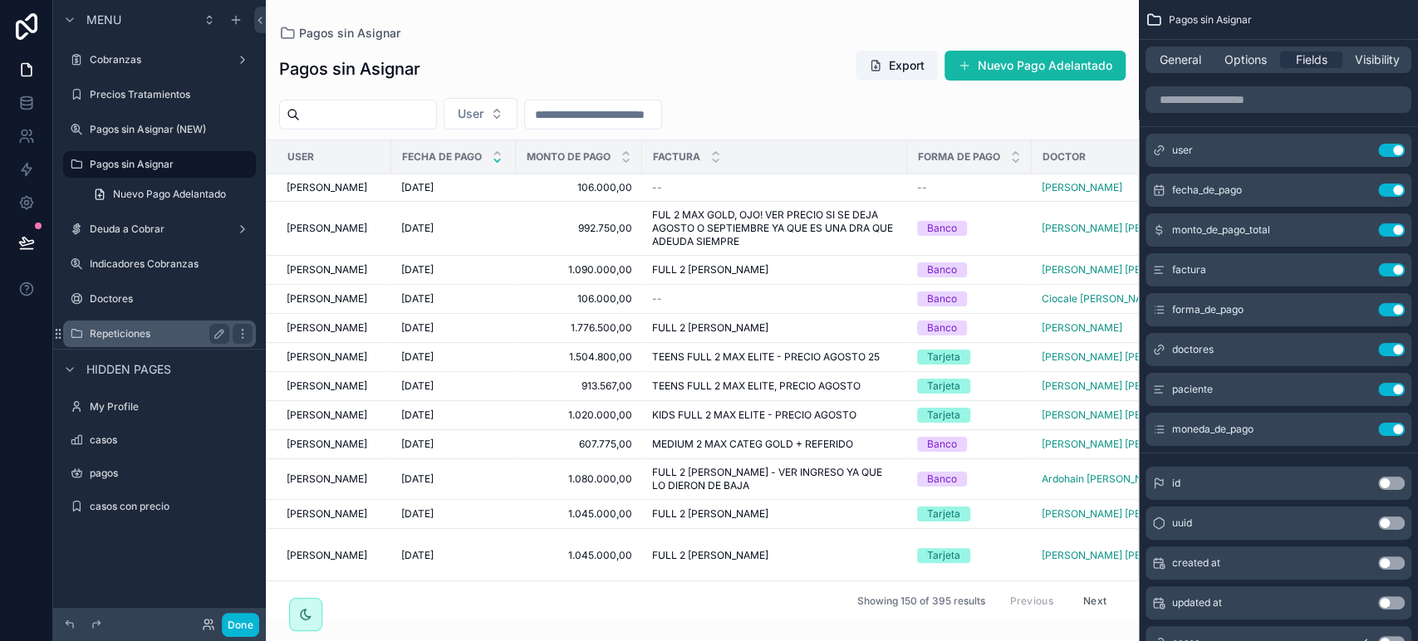
click at [158, 332] on label "Repeticiones" at bounding box center [156, 333] width 133 height 13
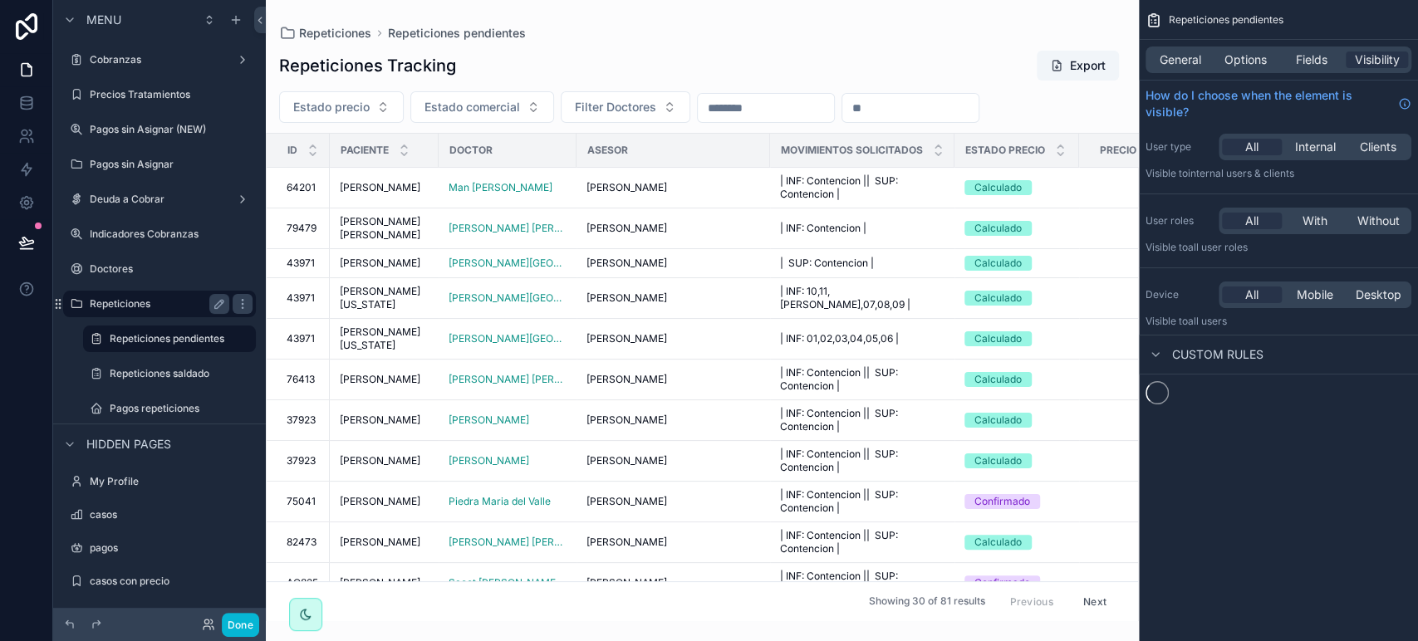
scroll to position [1, 0]
click at [1243, 61] on span "Options" at bounding box center [1245, 59] width 42 height 17
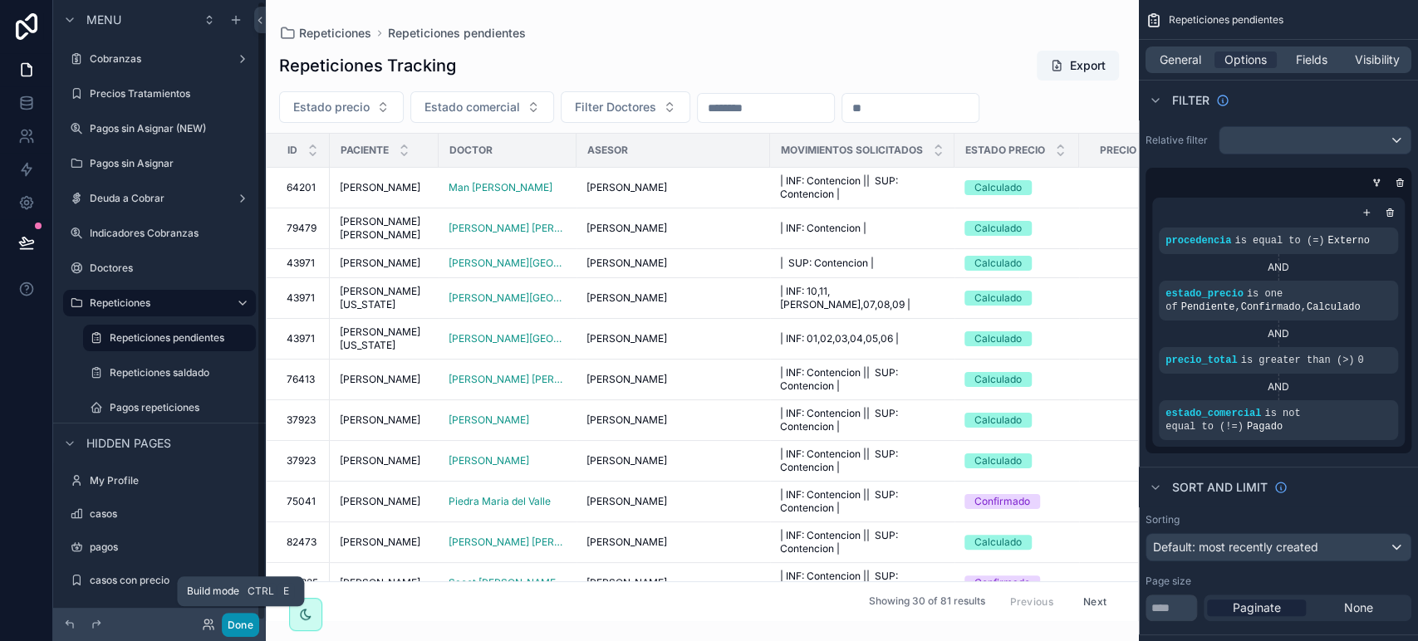
click at [245, 627] on button "Done" at bounding box center [240, 625] width 37 height 24
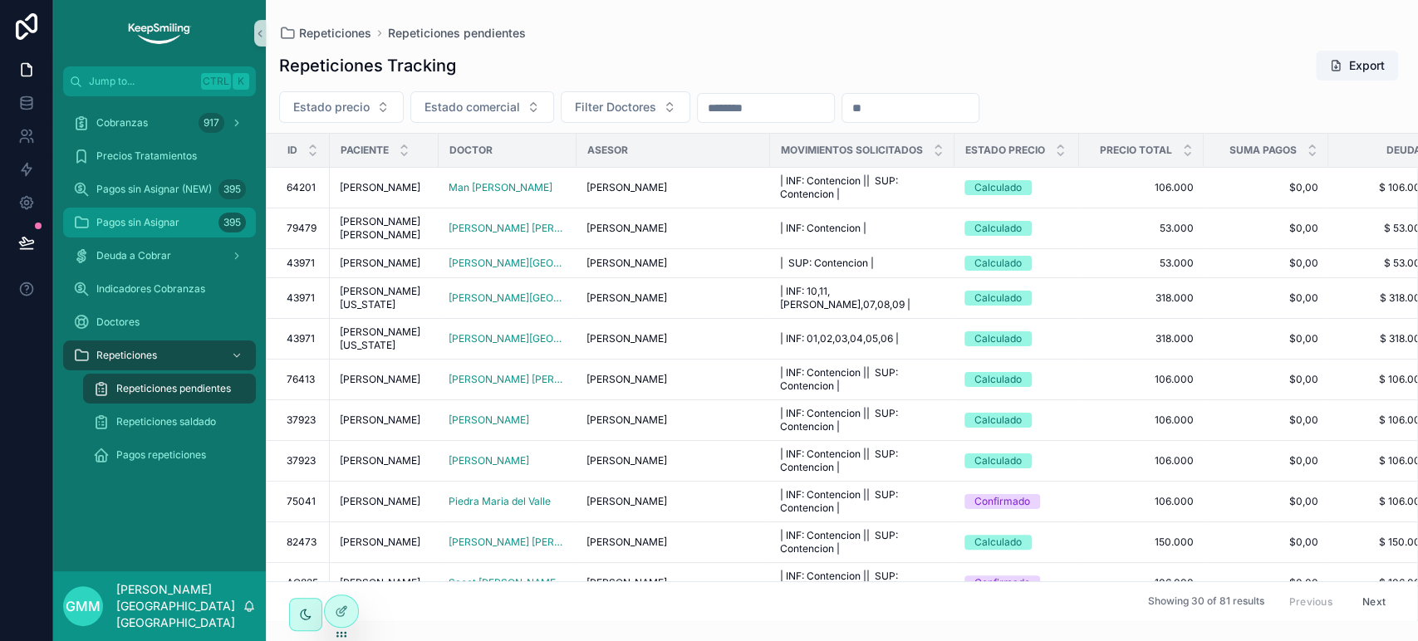
click at [164, 224] on span "Pagos sin Asignar" at bounding box center [137, 222] width 83 height 13
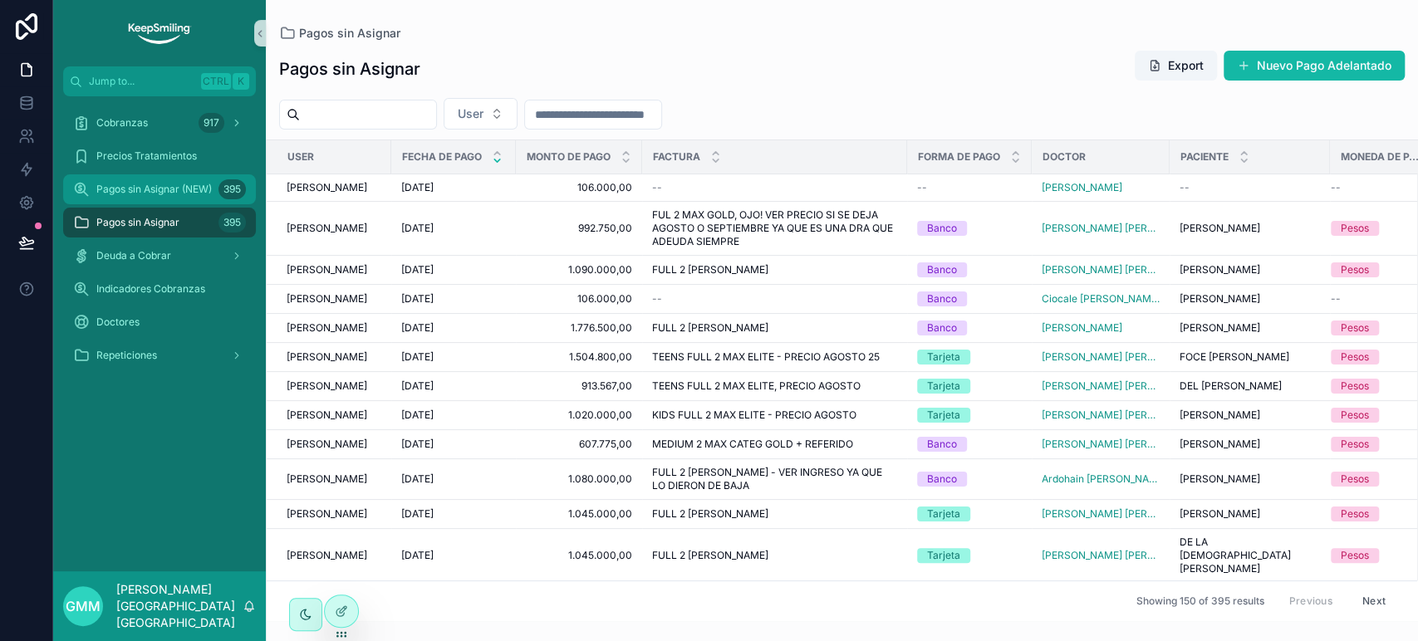
click at [162, 183] on span "Pagos sin Asignar (NEW)" at bounding box center [153, 189] width 115 height 13
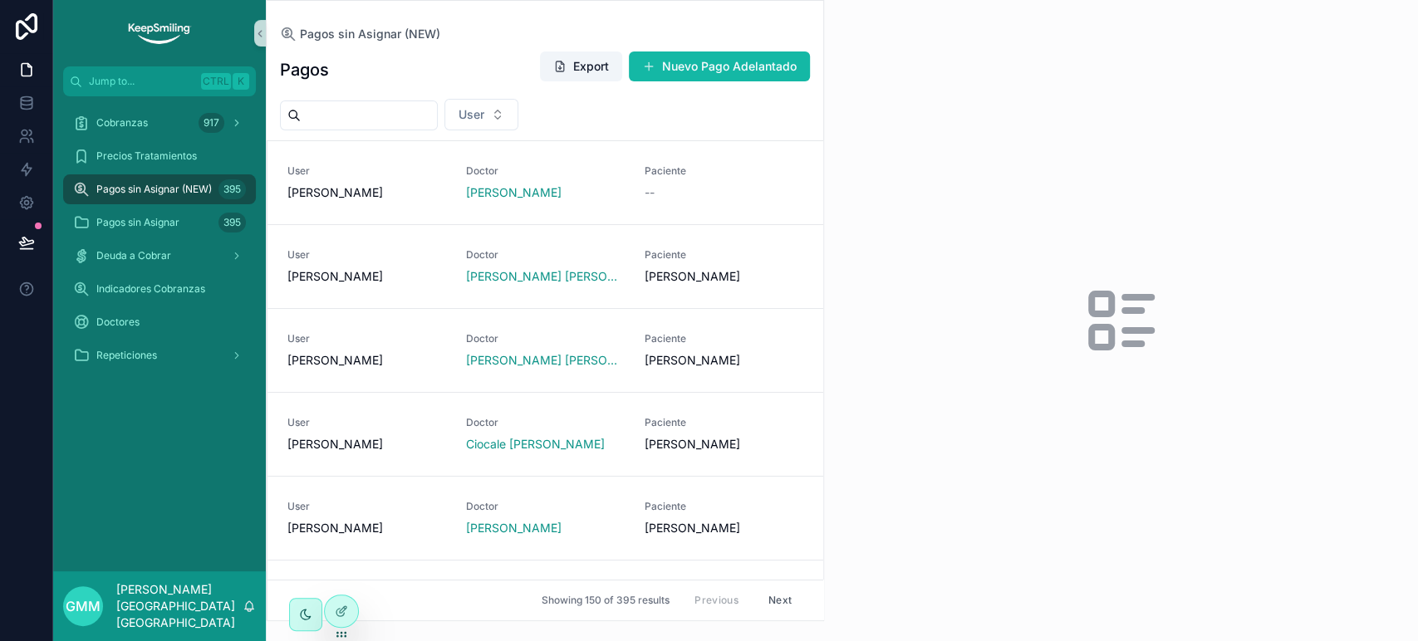
click at [434, 119] on input "scrollable content" at bounding box center [369, 115] width 136 height 23
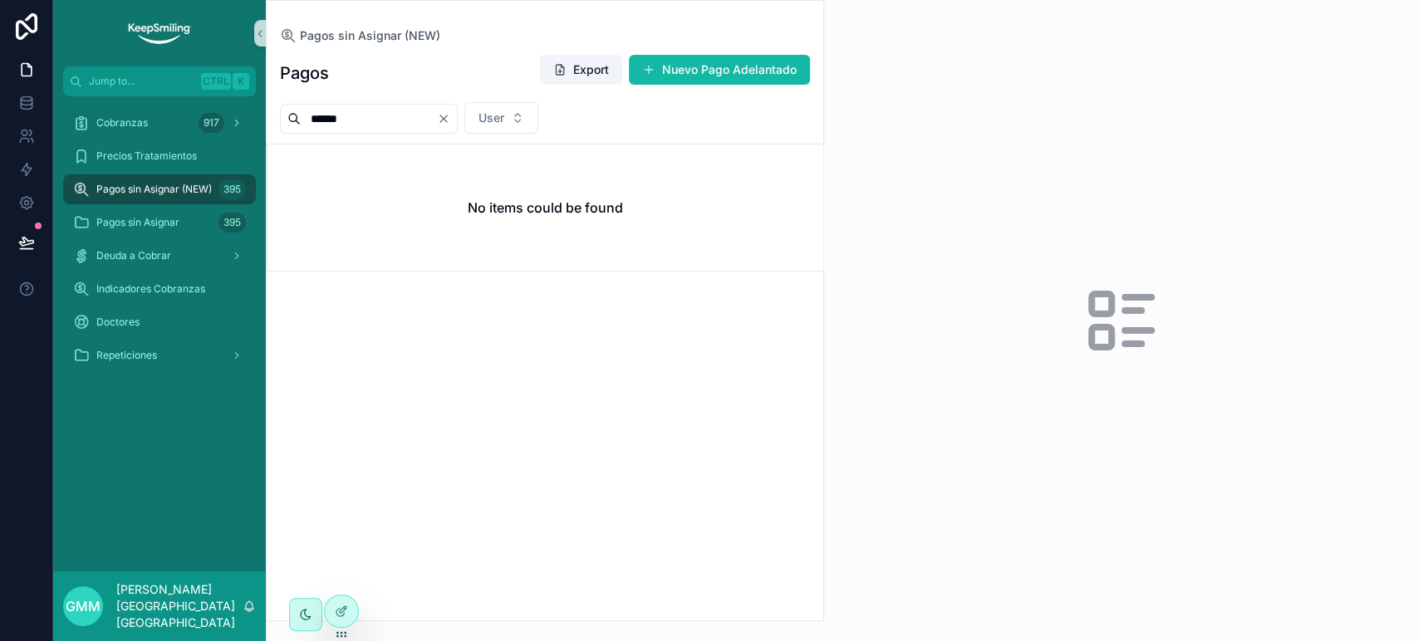
type input "******"
click at [458, 130] on div "******" at bounding box center [369, 119] width 178 height 30
click at [437, 120] on input "******" at bounding box center [369, 118] width 136 height 23
click at [450, 115] on icon "Clear" at bounding box center [443, 118] width 13 height 13
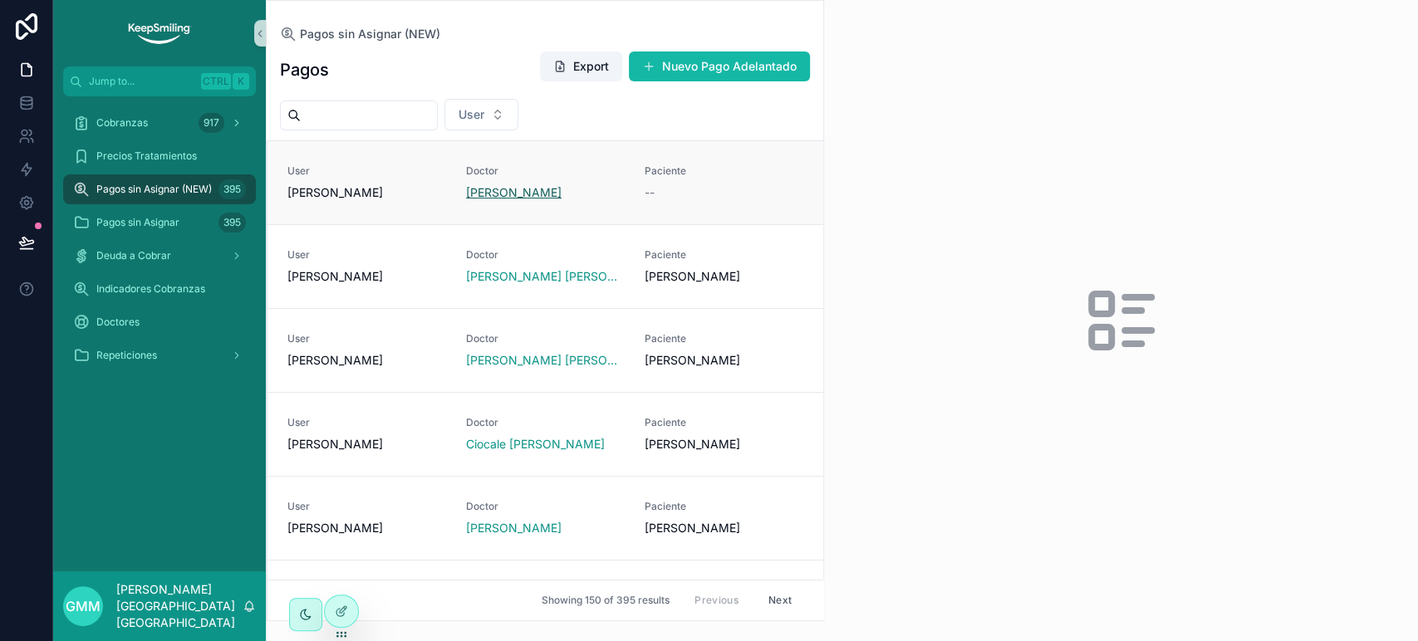
click at [545, 186] on span "Salado Leandro" at bounding box center [513, 192] width 95 height 17
click at [363, 560] on link "User Jimena Espinola Doctor Garcia Torres Maria Naulina Paciente FOCE CAYETANO" at bounding box center [545, 602] width 556 height 84
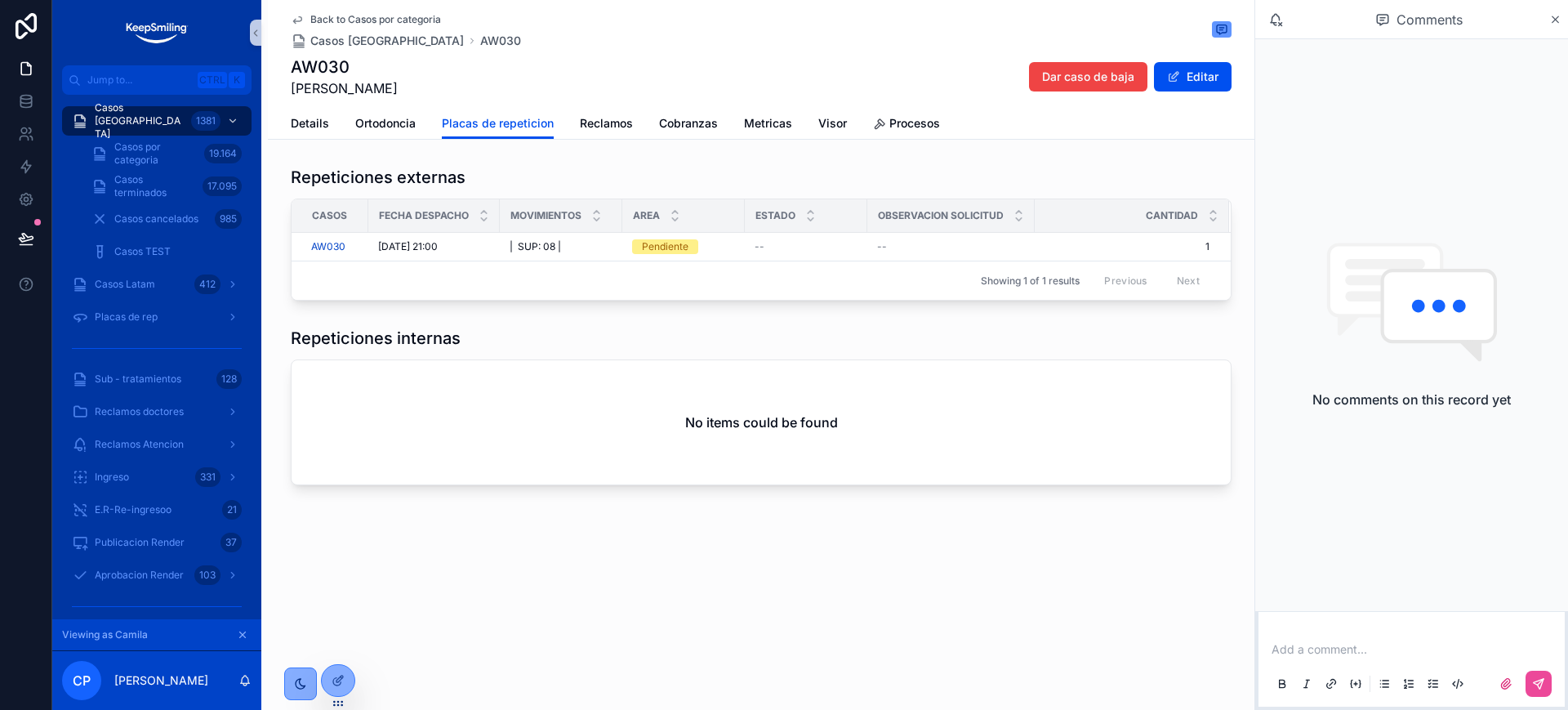
click at [350, 13] on span "Back to Casos por categoria" at bounding box center [376, 19] width 131 height 13
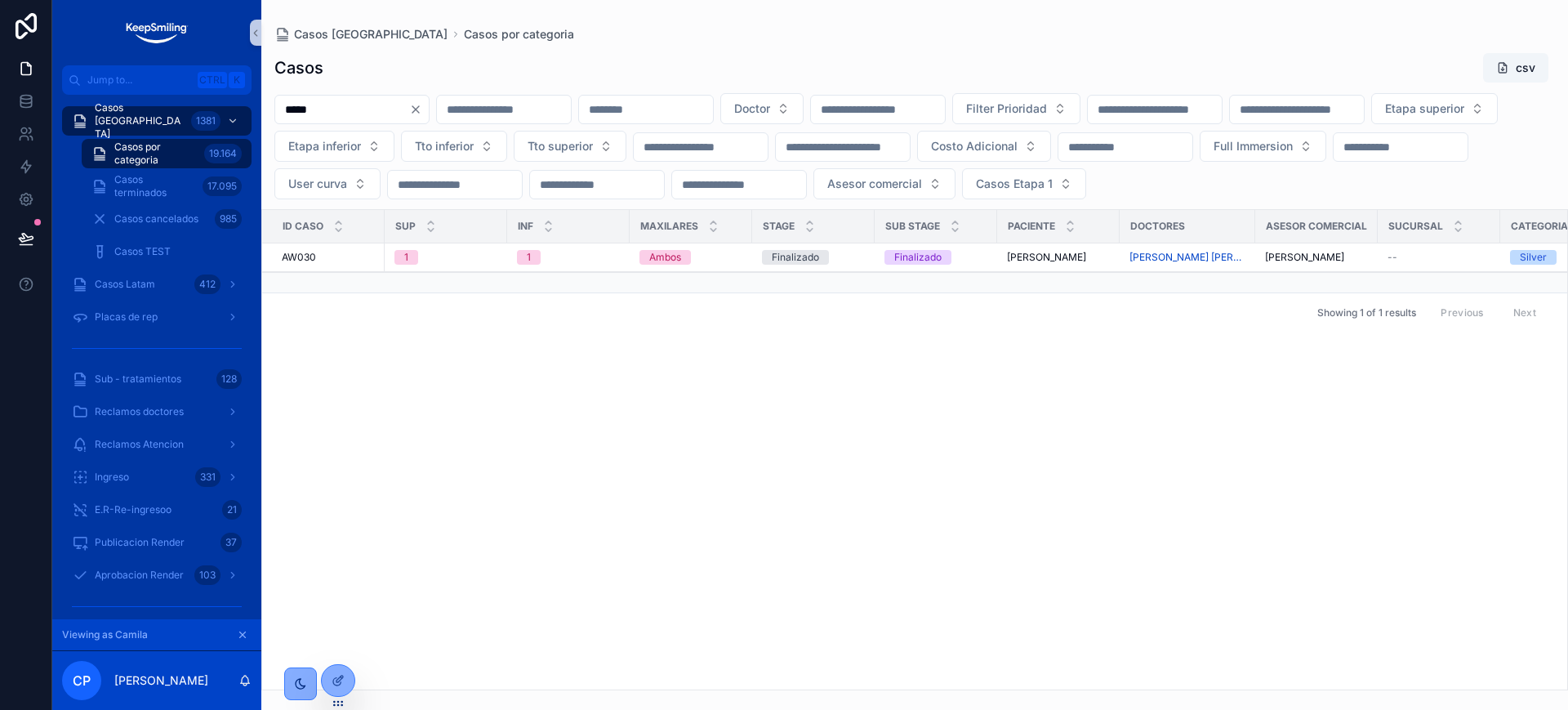
click at [336, 110] on input "*****" at bounding box center [342, 109] width 134 height 23
type input "*****"
click at [311, 264] on div "AZ150 AZ150" at bounding box center [328, 257] width 93 height 13
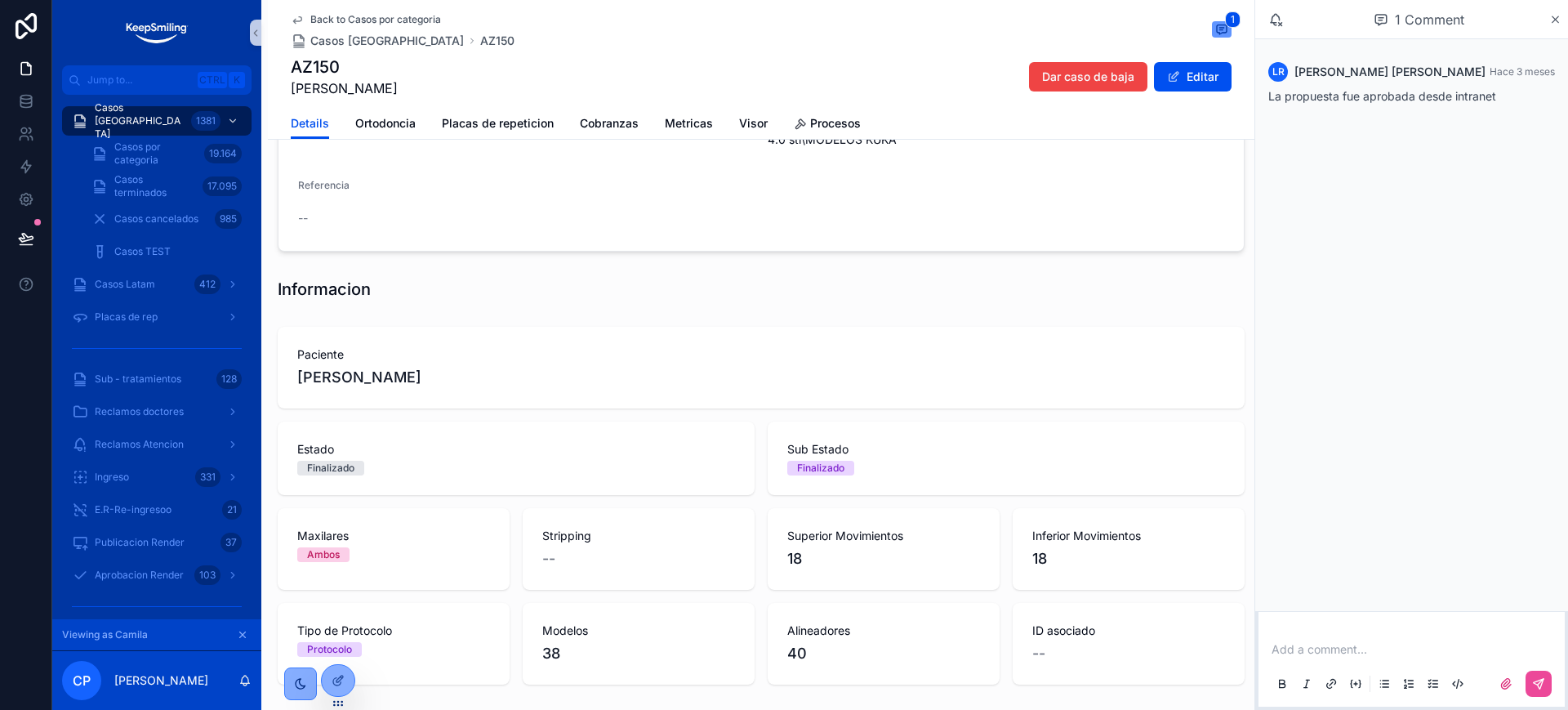
scroll to position [306, 0]
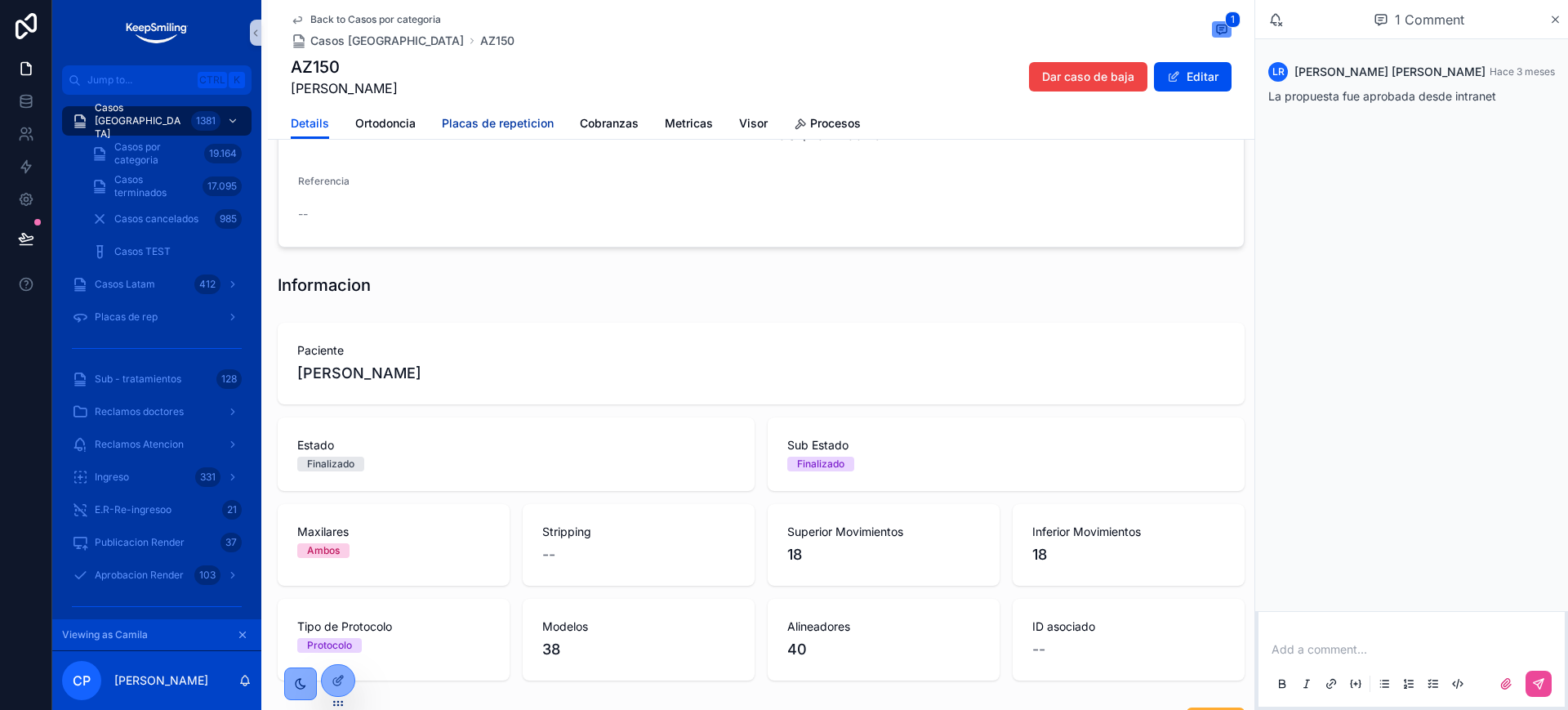
click at [471, 133] on link "Placas de repeticion" at bounding box center [498, 124] width 112 height 32
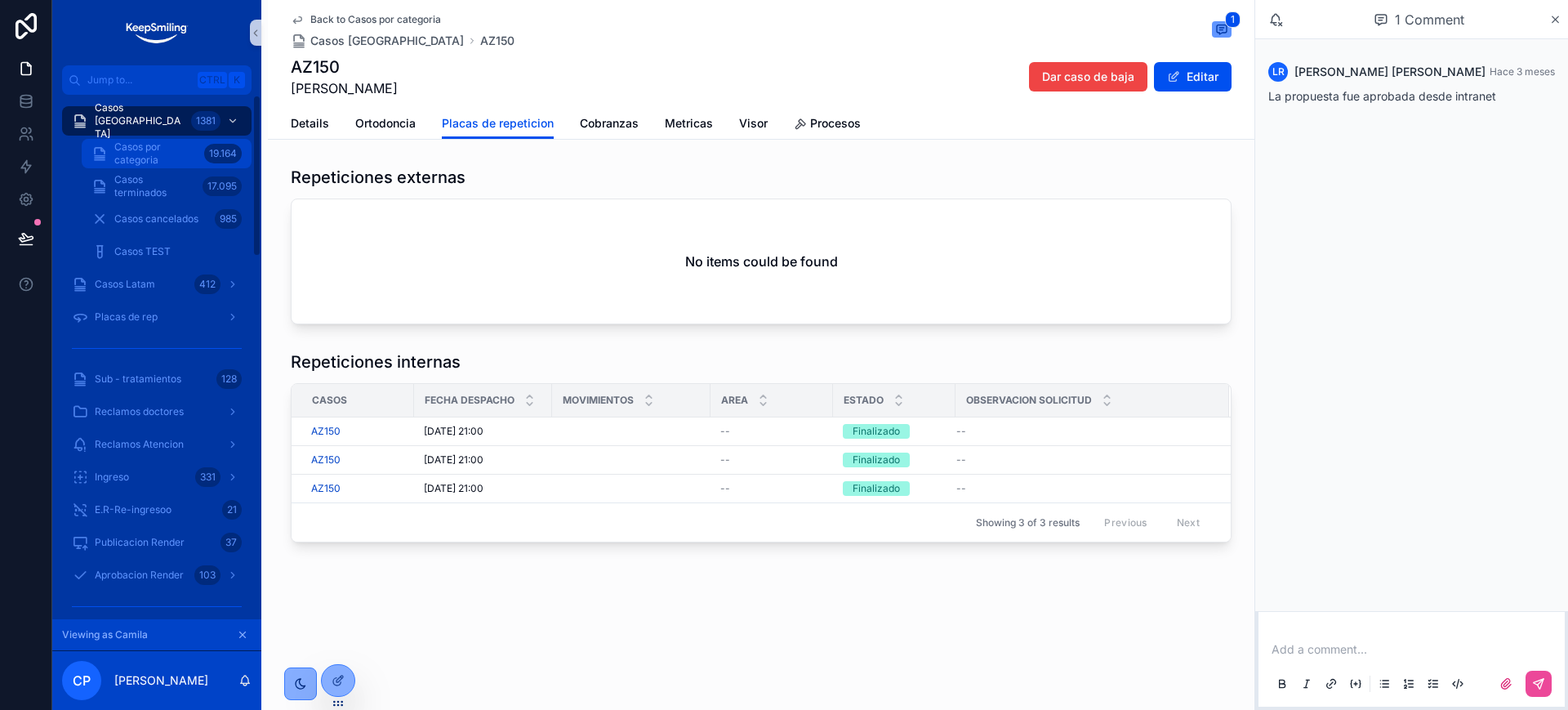
click at [167, 149] on span "Casos por categoria" at bounding box center [155, 153] width 84 height 27
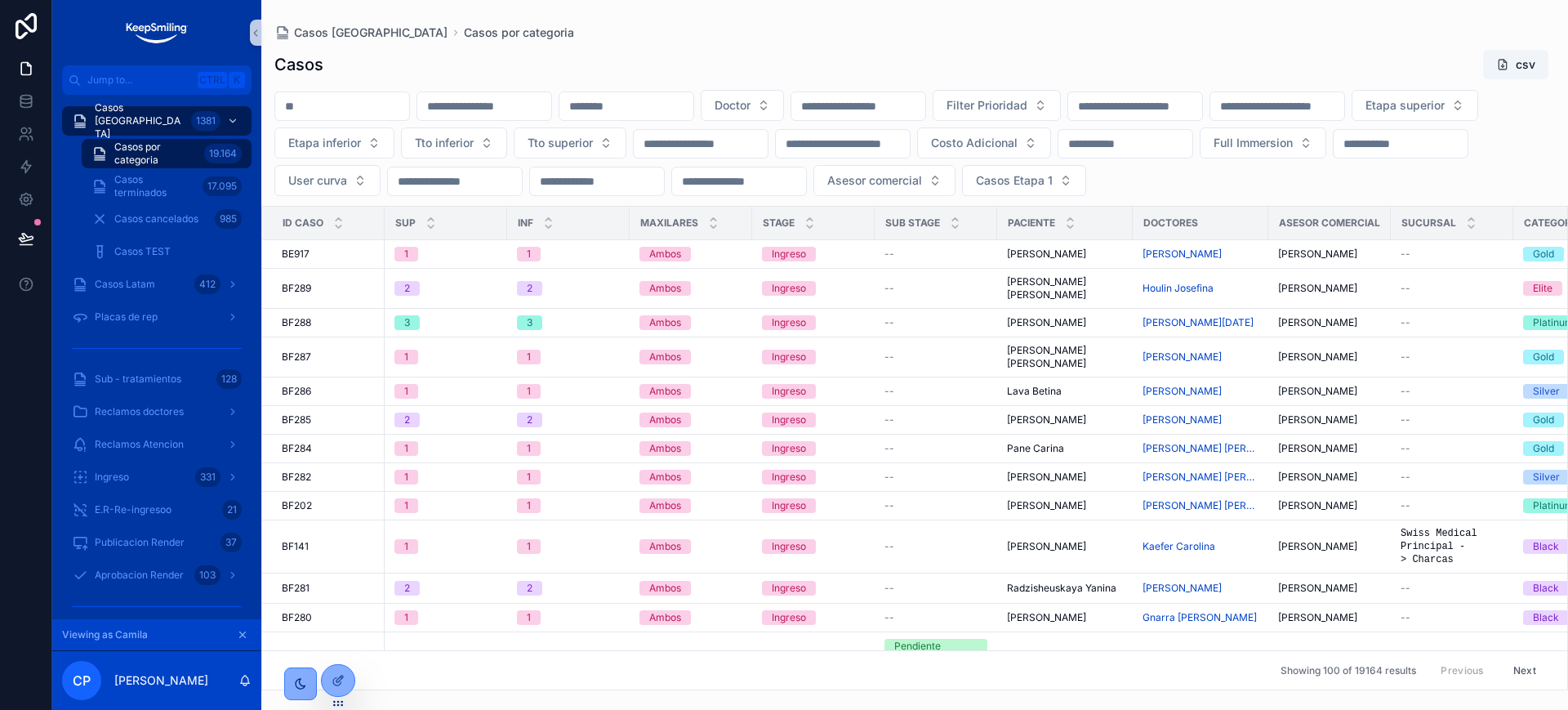
drag, startPoint x: 167, startPoint y: 149, endPoint x: 322, endPoint y: 107, distance: 160.6
click at [322, 107] on input "scrollable content" at bounding box center [342, 105] width 134 height 23
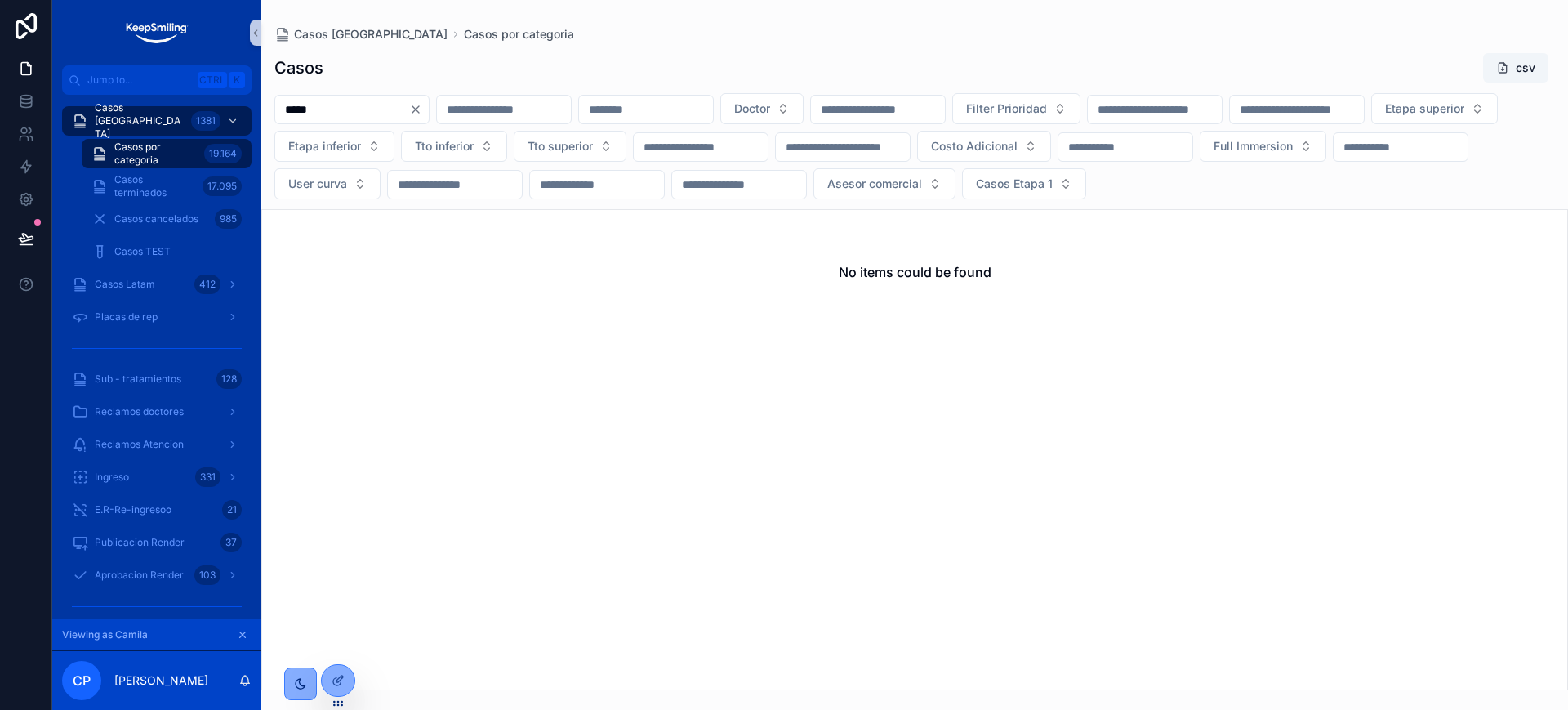
click at [353, 103] on input "*****" at bounding box center [342, 109] width 134 height 23
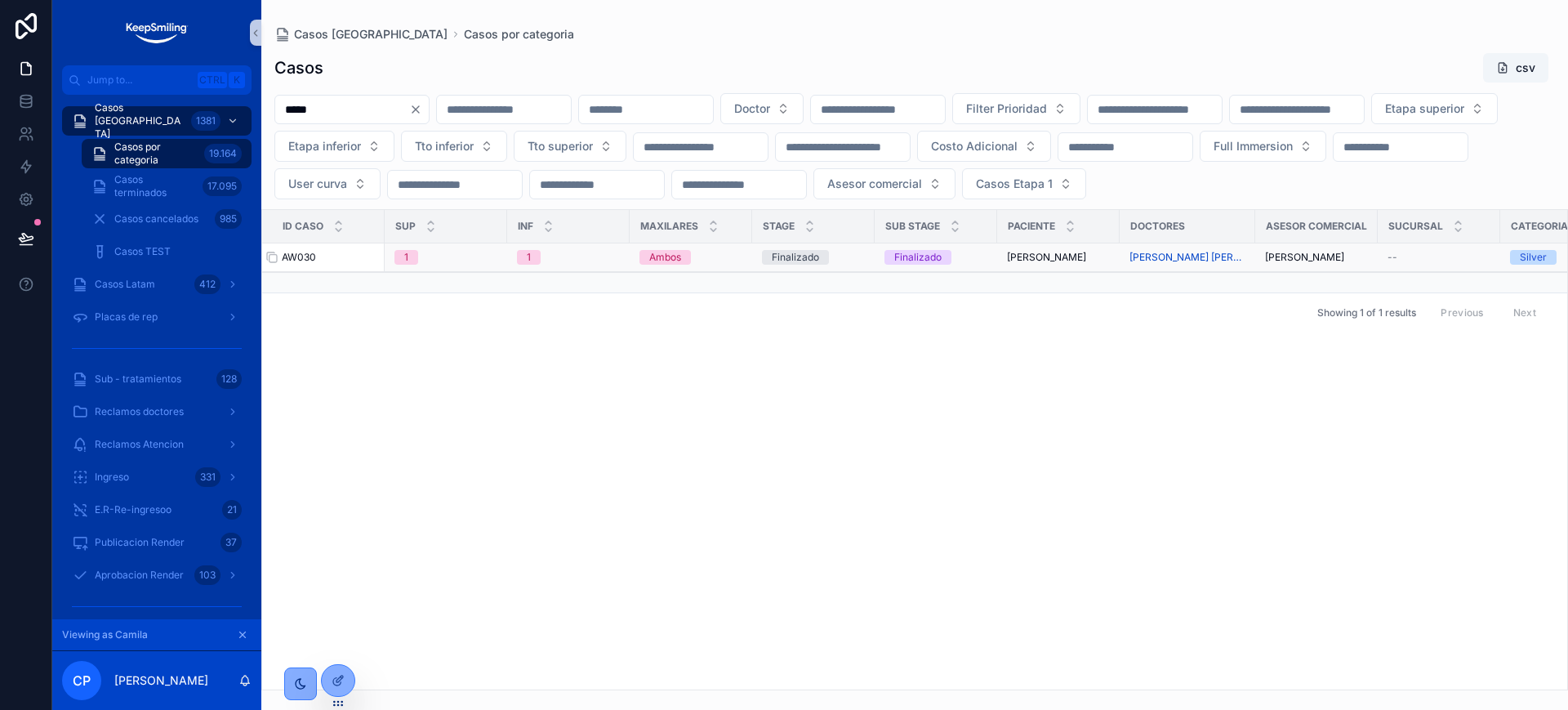
type input "*****"
click at [293, 264] on span "AW030" at bounding box center [298, 257] width 34 height 13
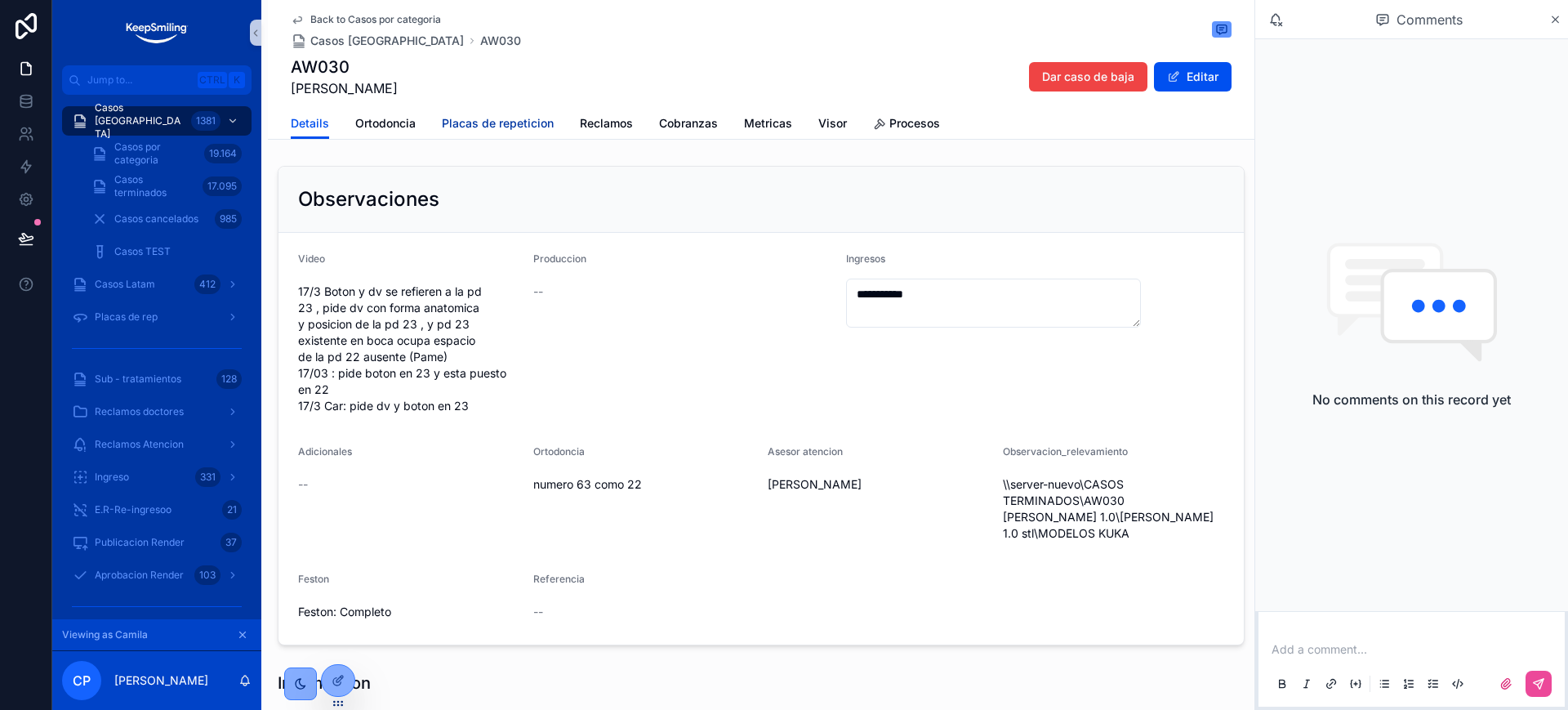
click at [463, 129] on span "Placas de repeticion" at bounding box center [498, 123] width 112 height 17
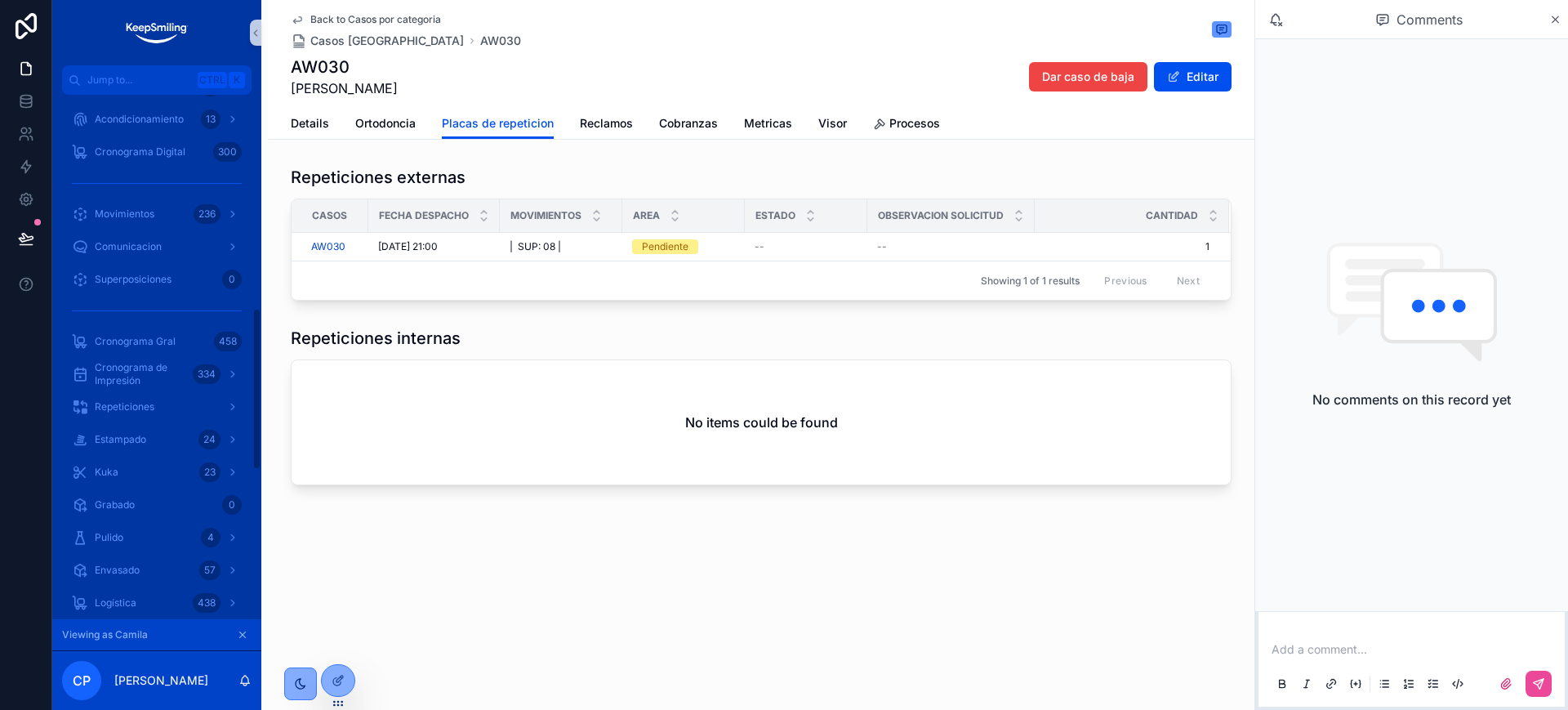
scroll to position [613, 0]
drag, startPoint x: 243, startPoint y: 633, endPoint x: 1187, endPoint y: 673, distance: 944.8
click at [243, 633] on icon "scrollable content" at bounding box center [243, 634] width 12 height 12
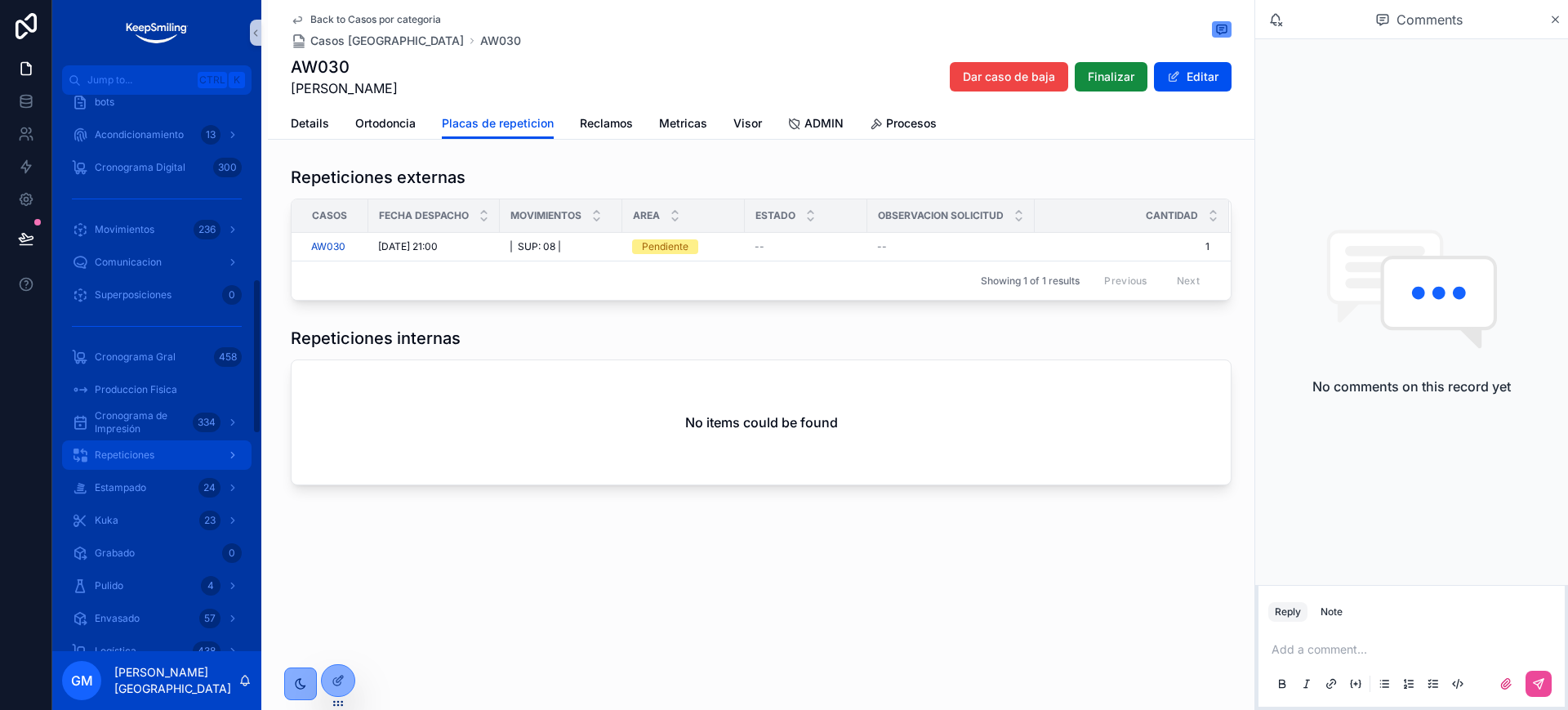
scroll to position [747, 0]
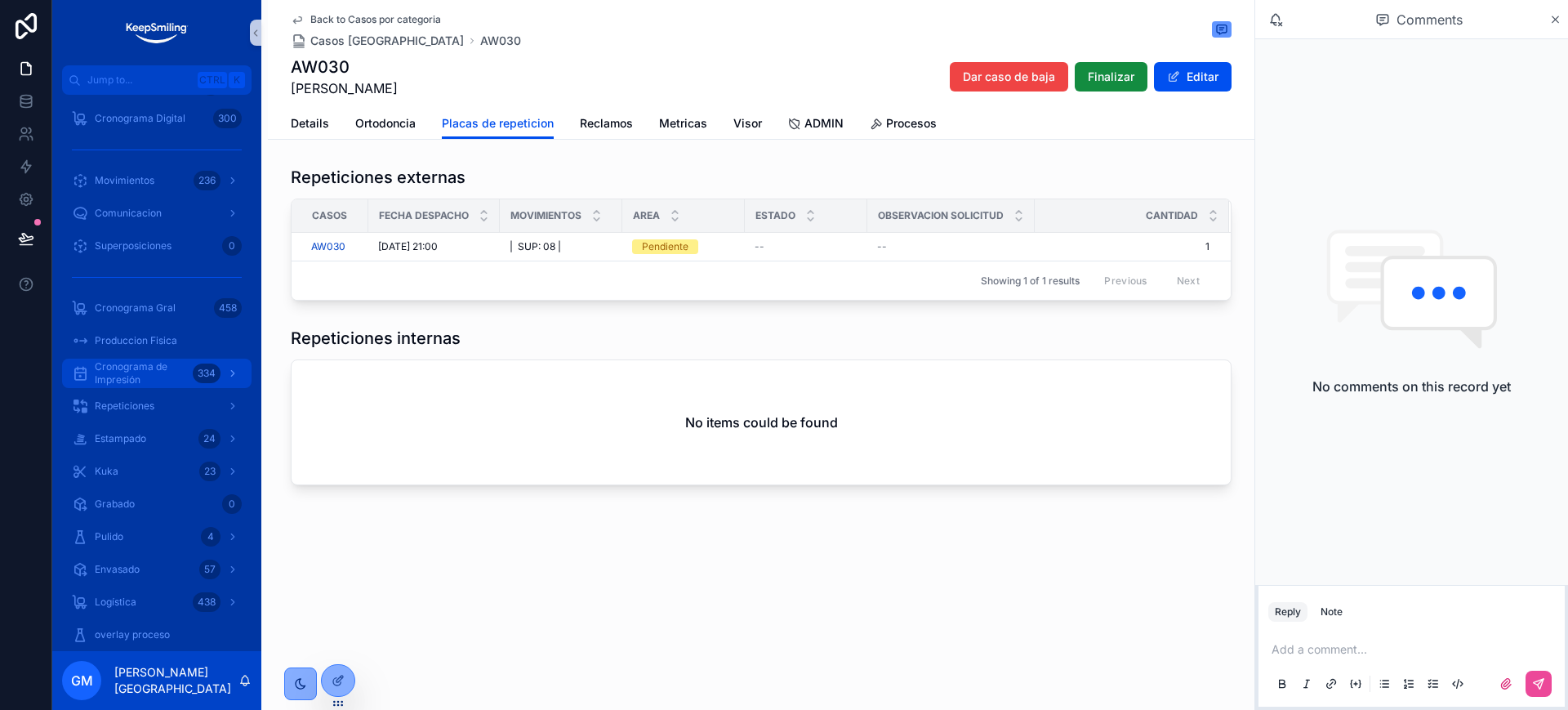
click at [159, 362] on span "Cronograma de Impresión" at bounding box center [140, 373] width 91 height 27
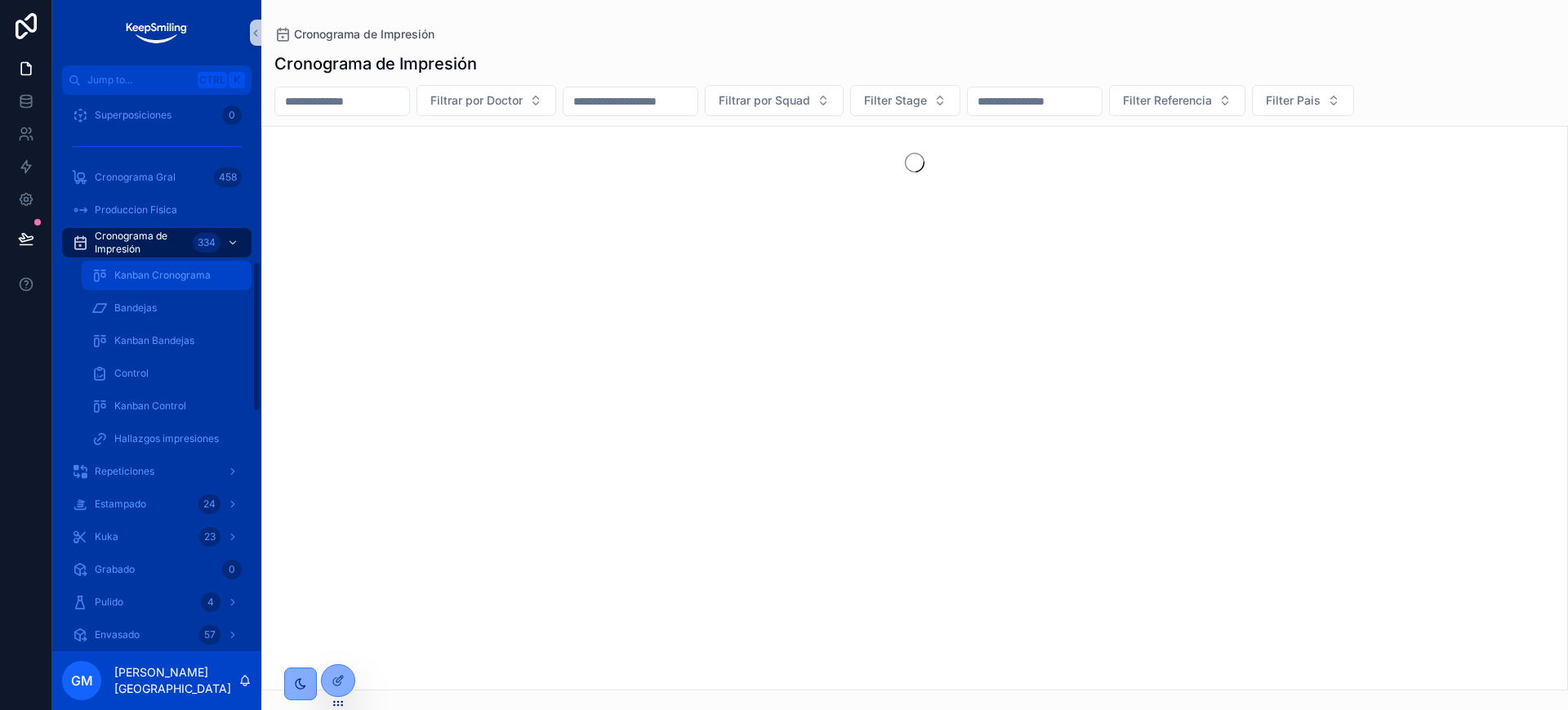
scroll to position [617, 0]
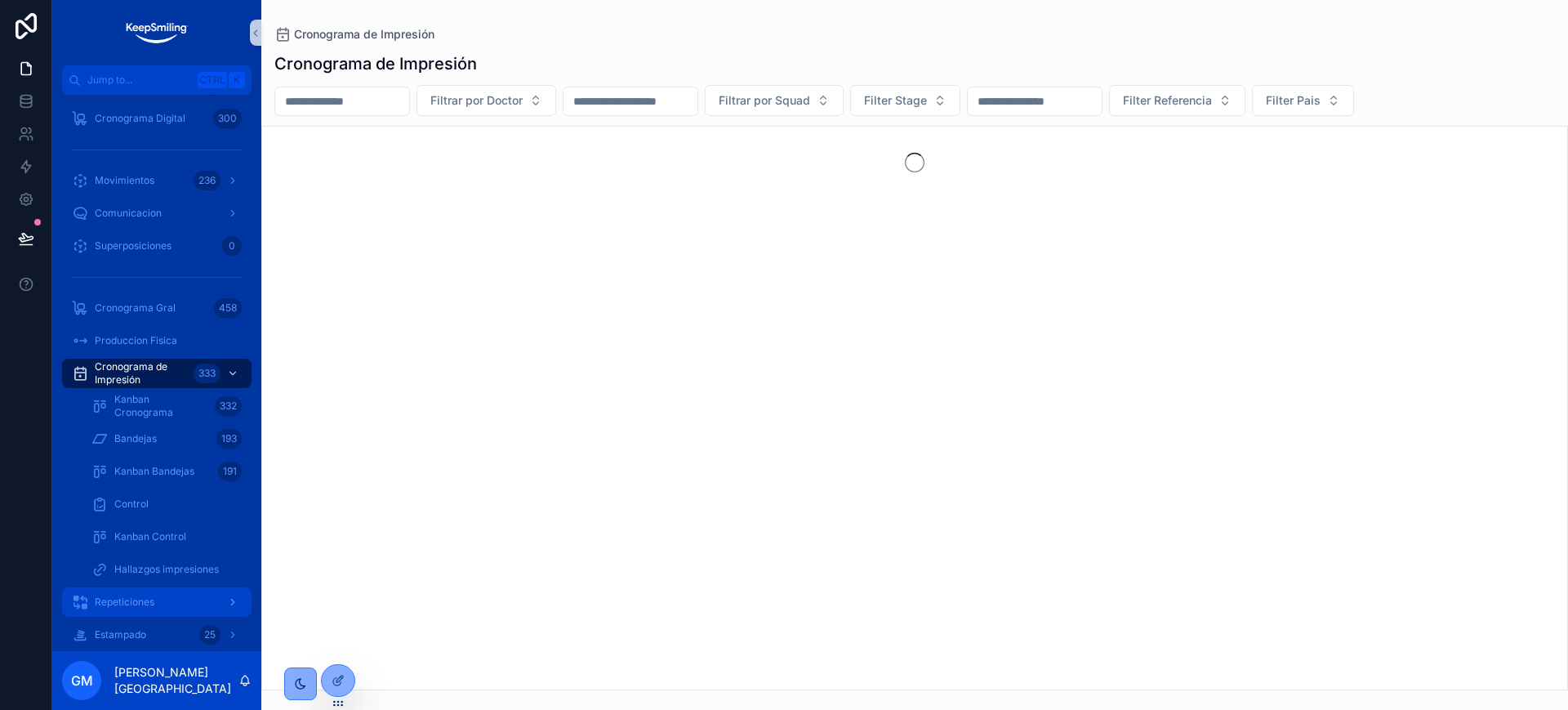
click at [111, 606] on span "Repeticiones" at bounding box center [124, 601] width 60 height 13
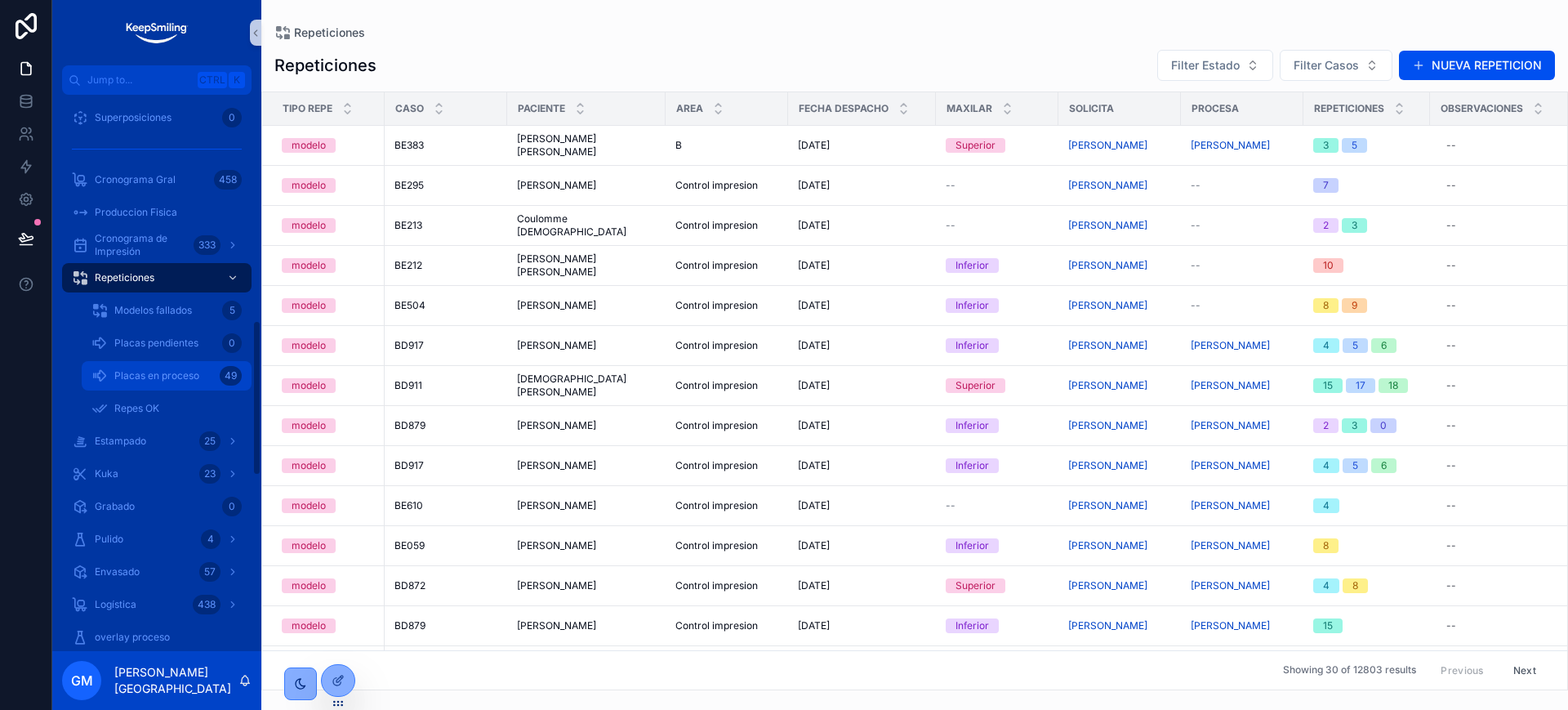
scroll to position [821, 0]
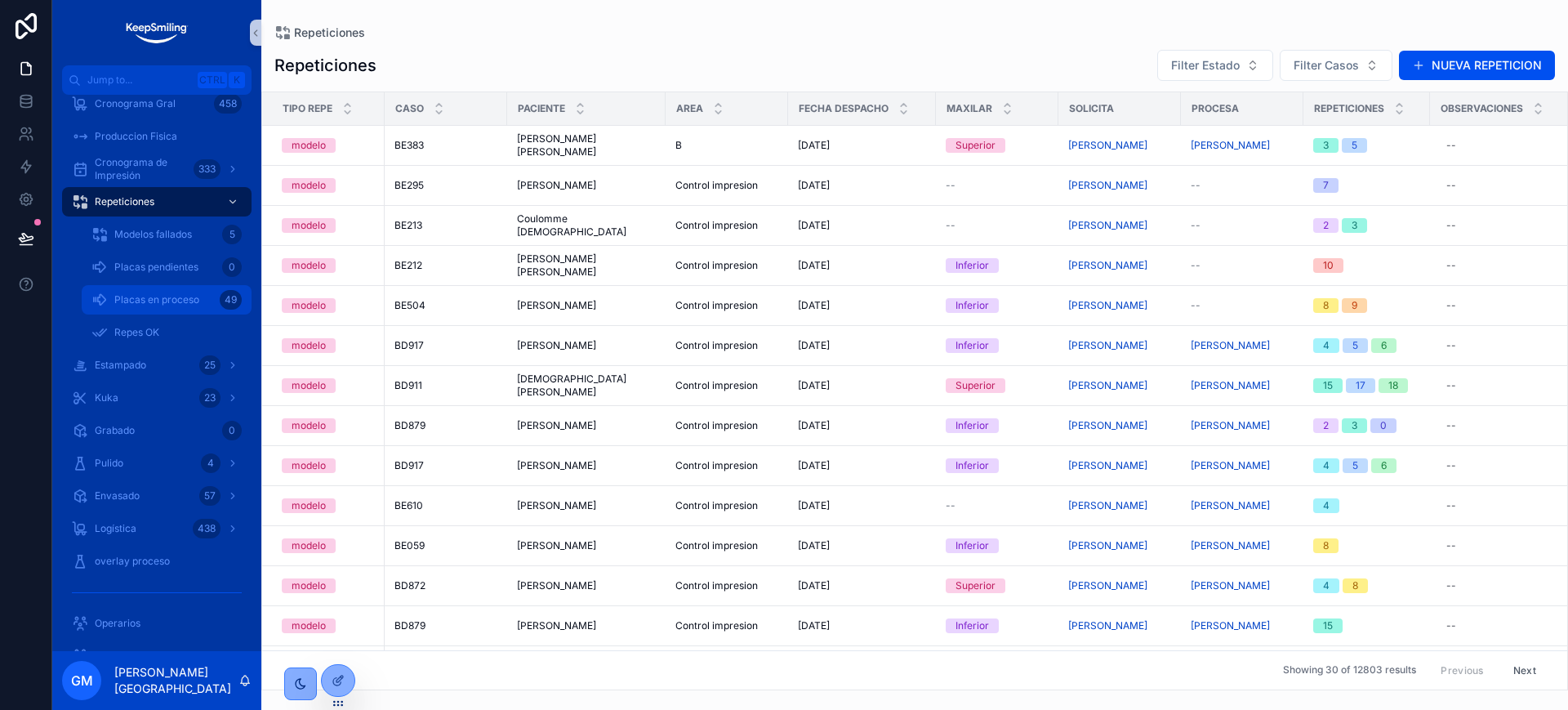
click at [190, 294] on span "Placas en proceso" at bounding box center [156, 299] width 85 height 13
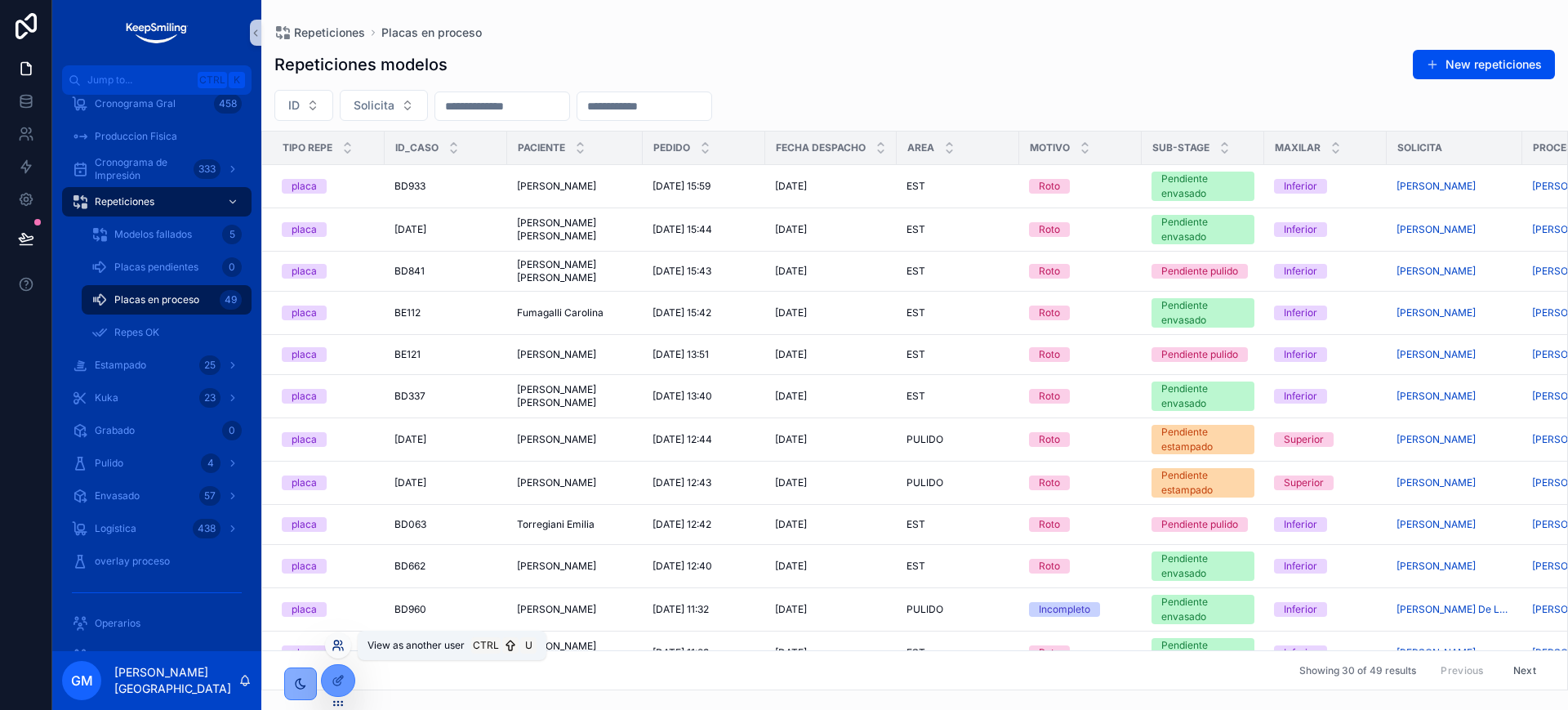
click at [336, 645] on icon at bounding box center [337, 644] width 13 height 13
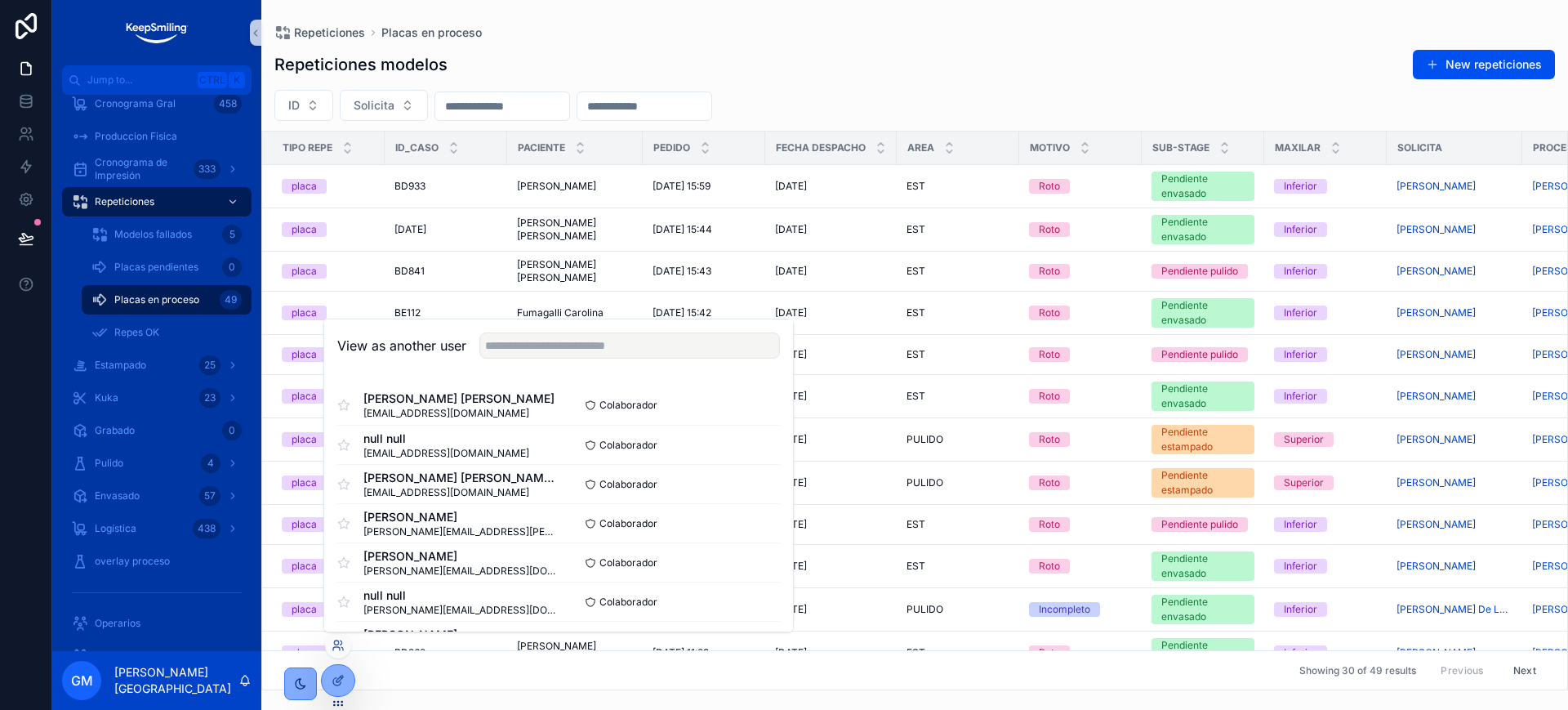
click at [665, 329] on div "View as another user" at bounding box center [559, 346] width 469 height 53
click at [656, 344] on input "text" at bounding box center [630, 345] width 301 height 27
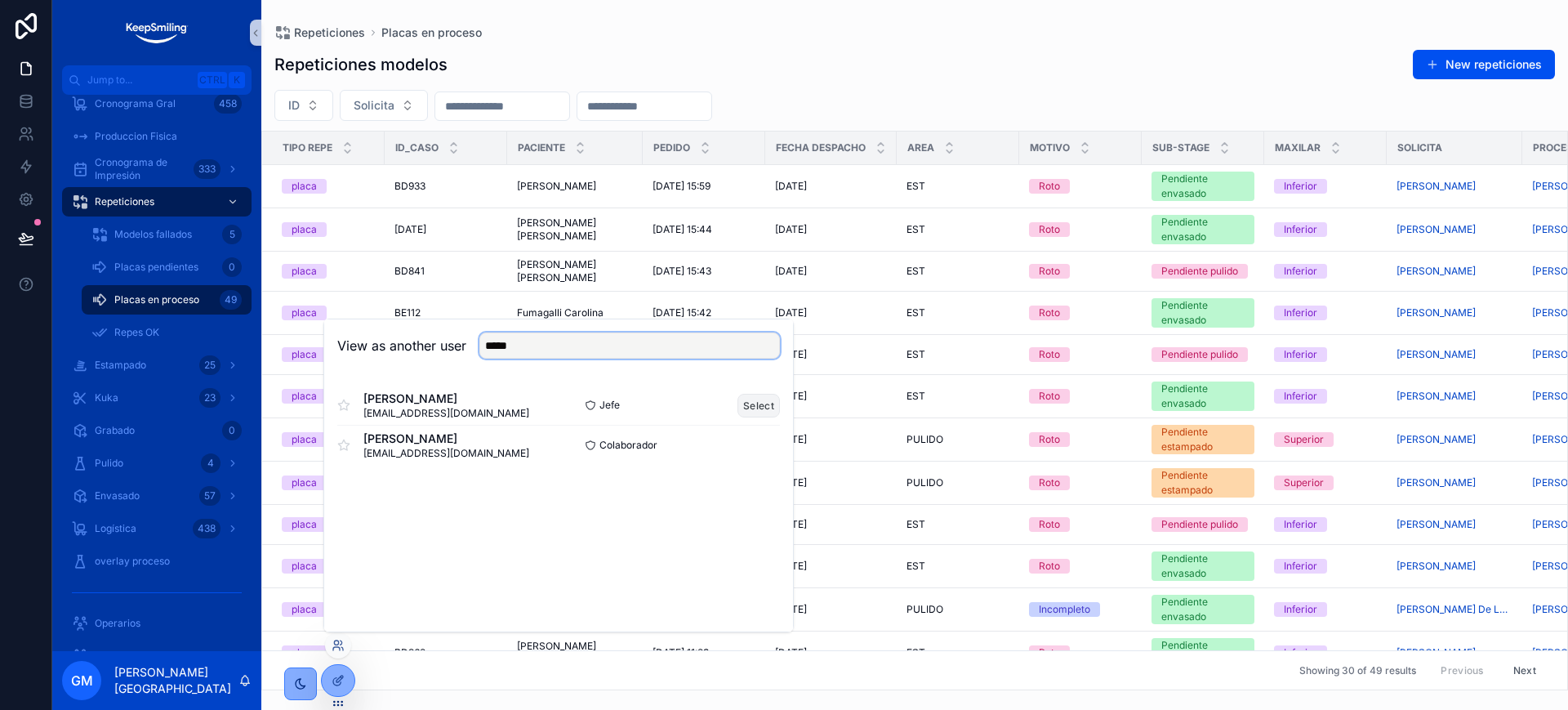
type input "*****"
click at [770, 404] on button "Select" at bounding box center [758, 405] width 42 height 24
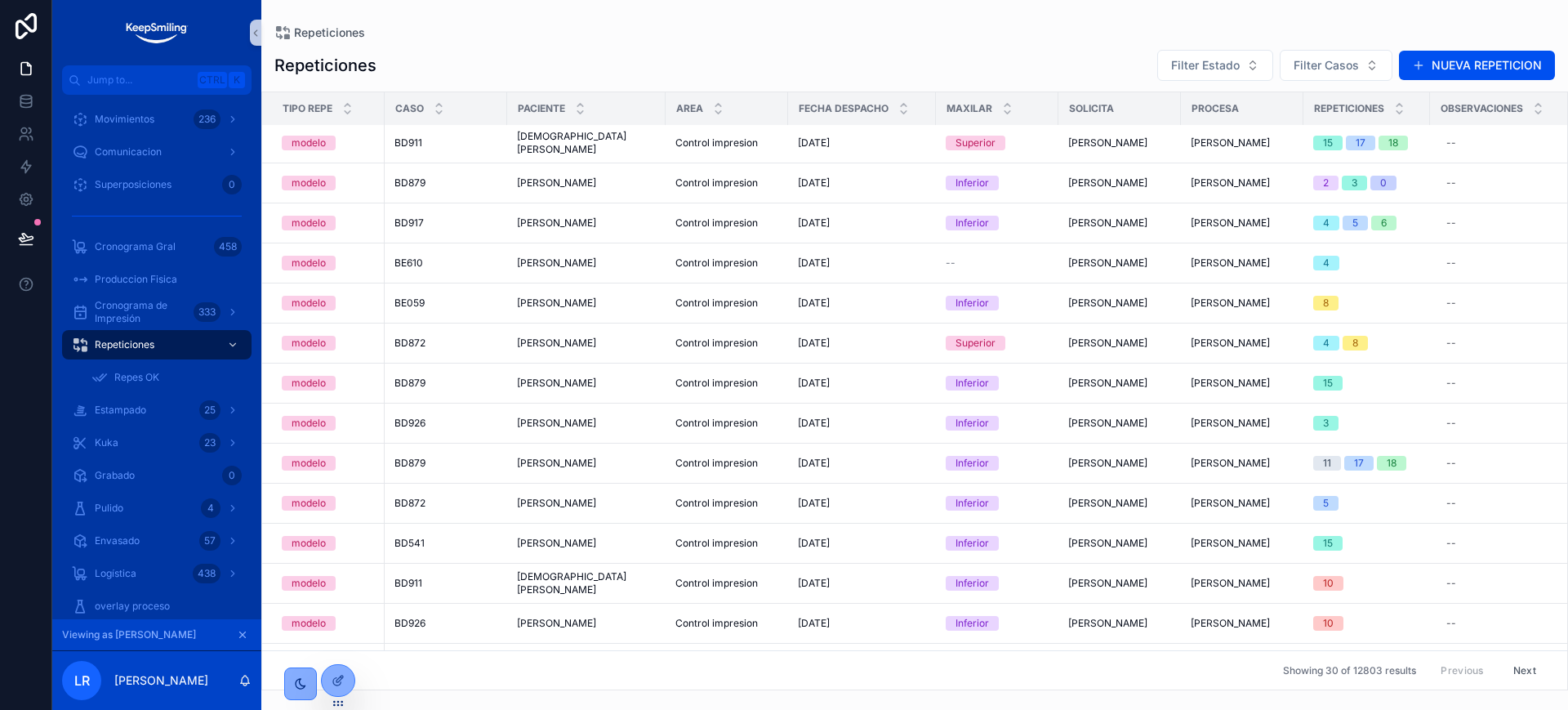
scroll to position [306, 0]
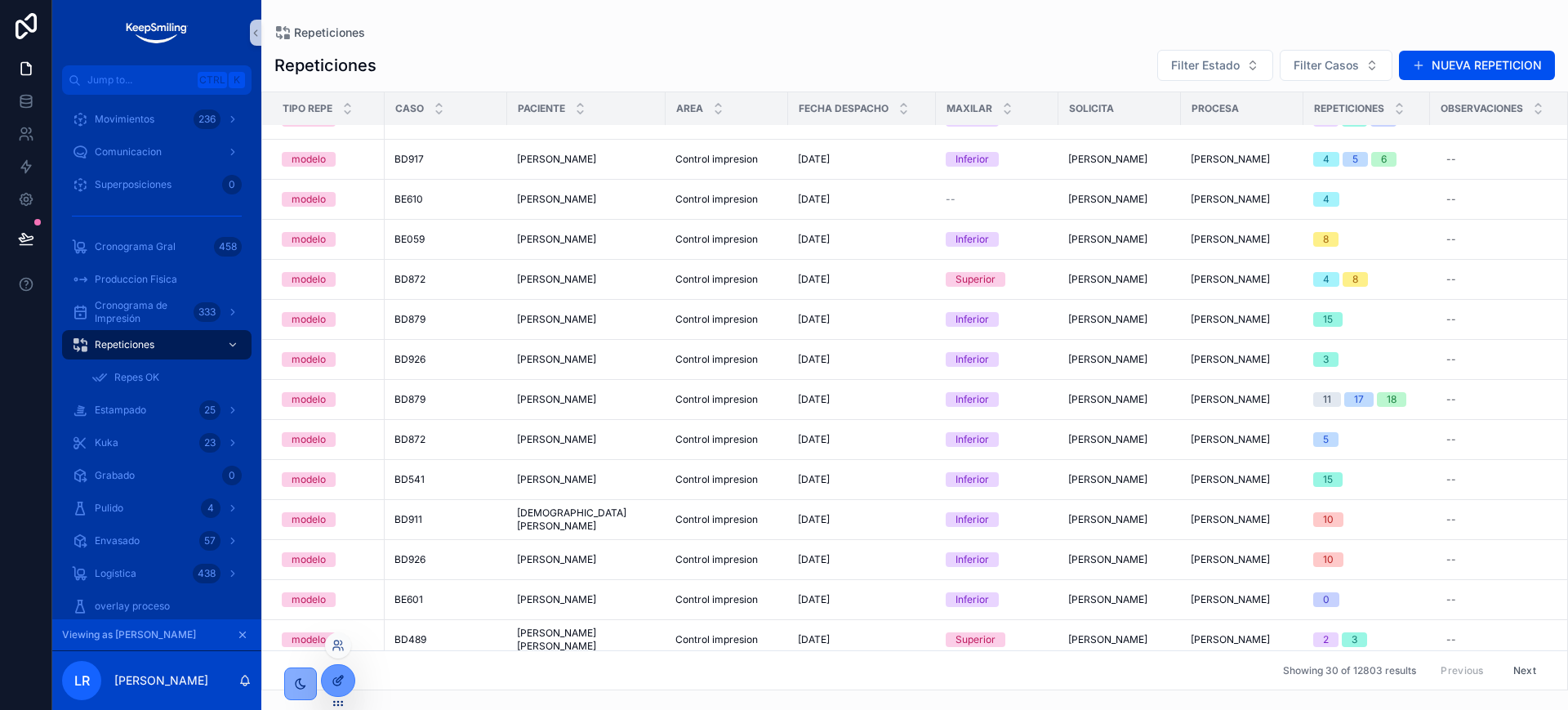
click at [336, 675] on icon at bounding box center [337, 680] width 13 height 13
click at [242, 628] on icon "scrollable content" at bounding box center [243, 634] width 12 height 12
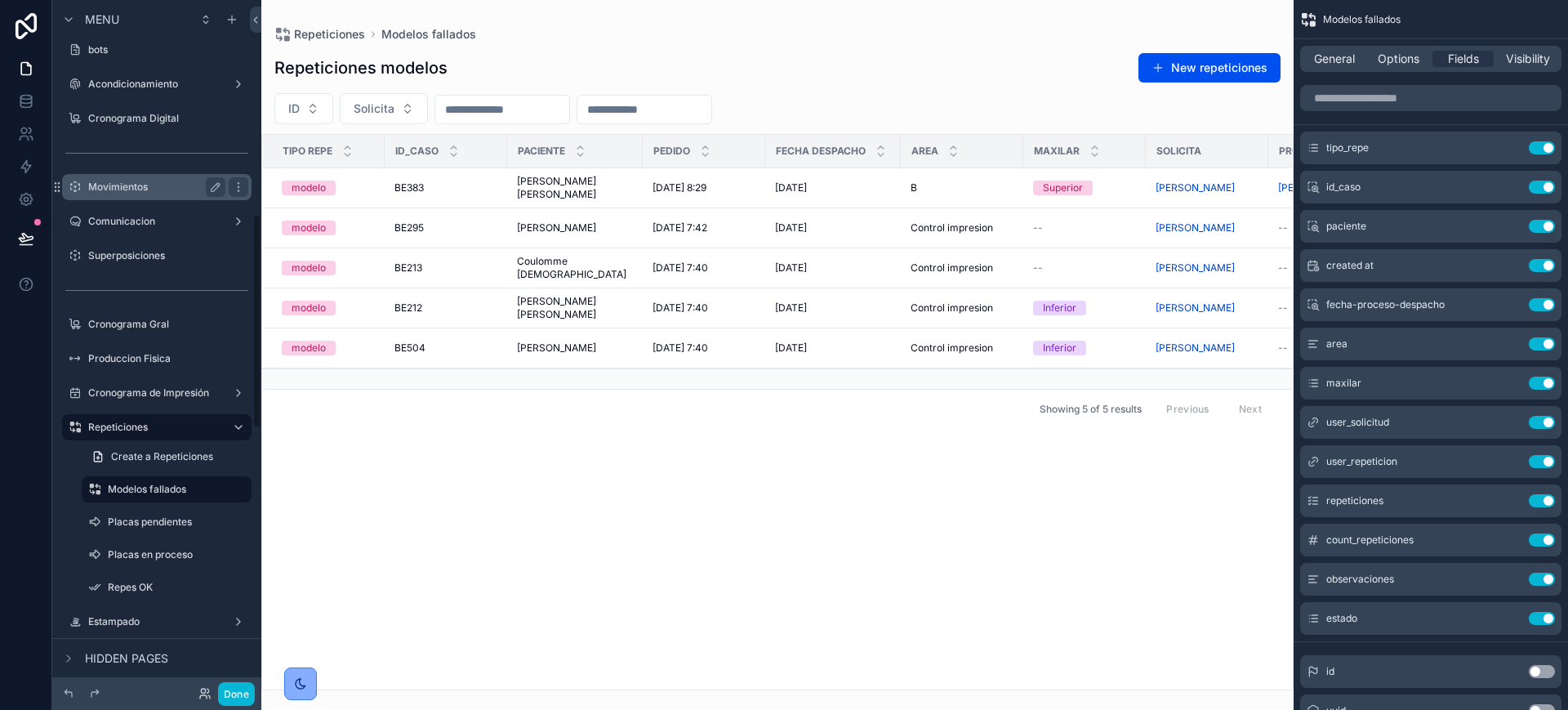
scroll to position [715, 0]
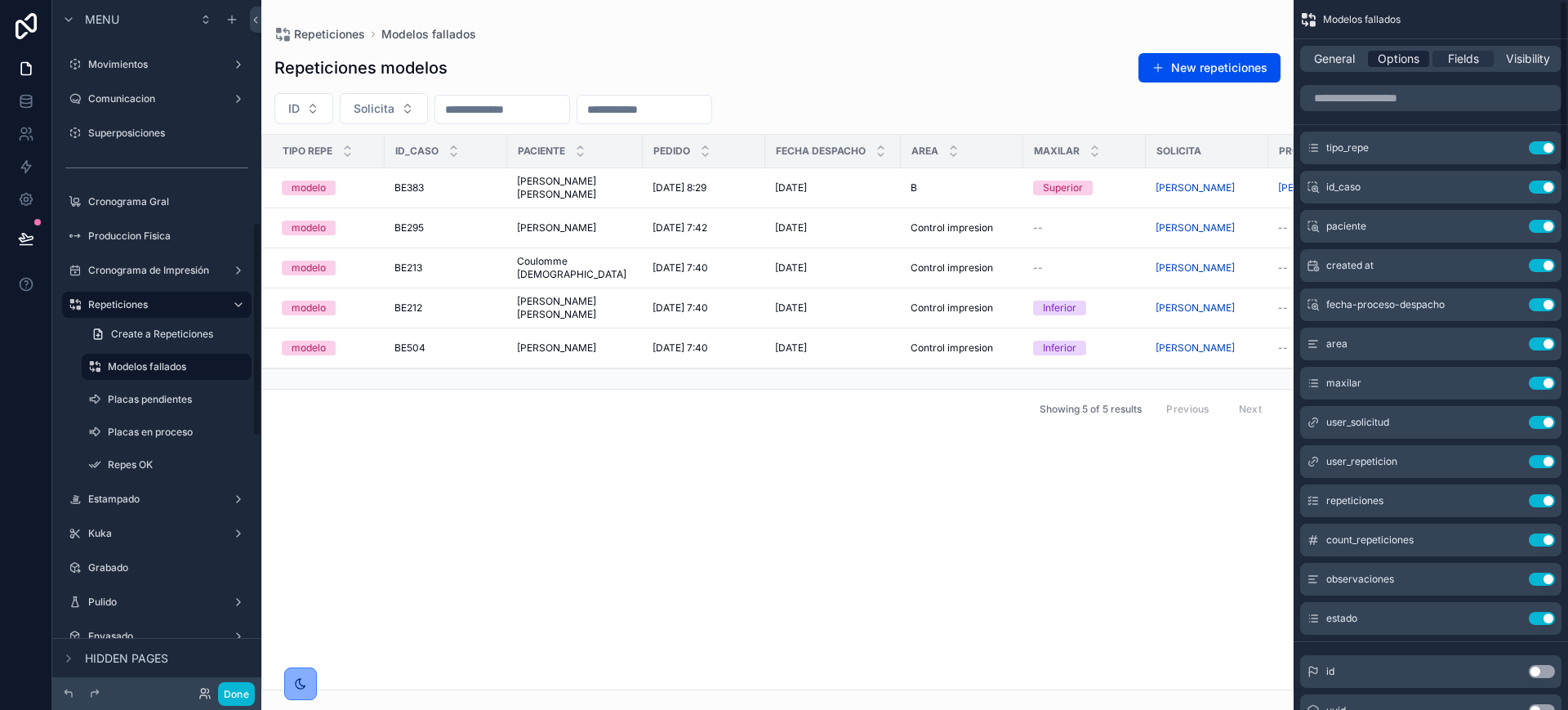
click at [1412, 59] on span "Options" at bounding box center [1399, 58] width 41 height 17
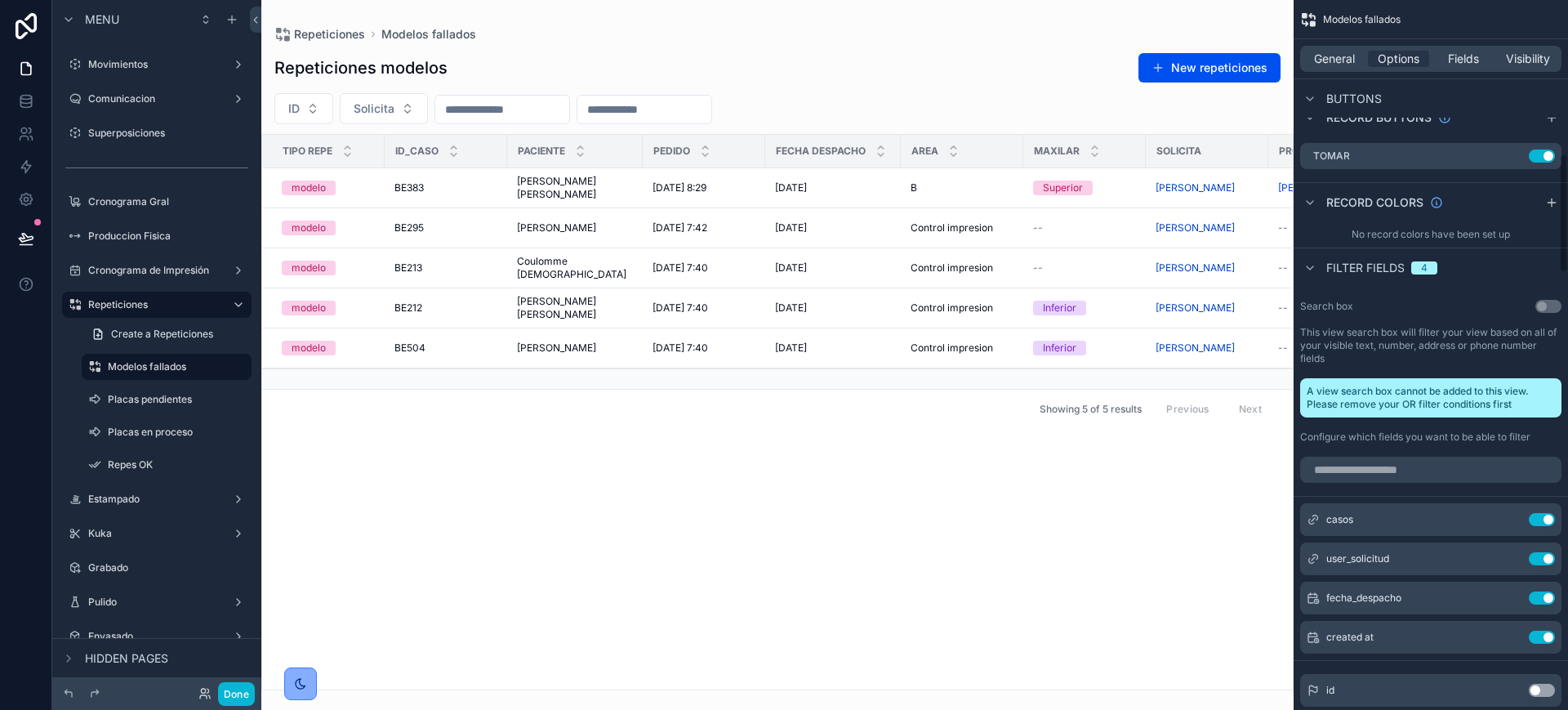
scroll to position [816, 0]
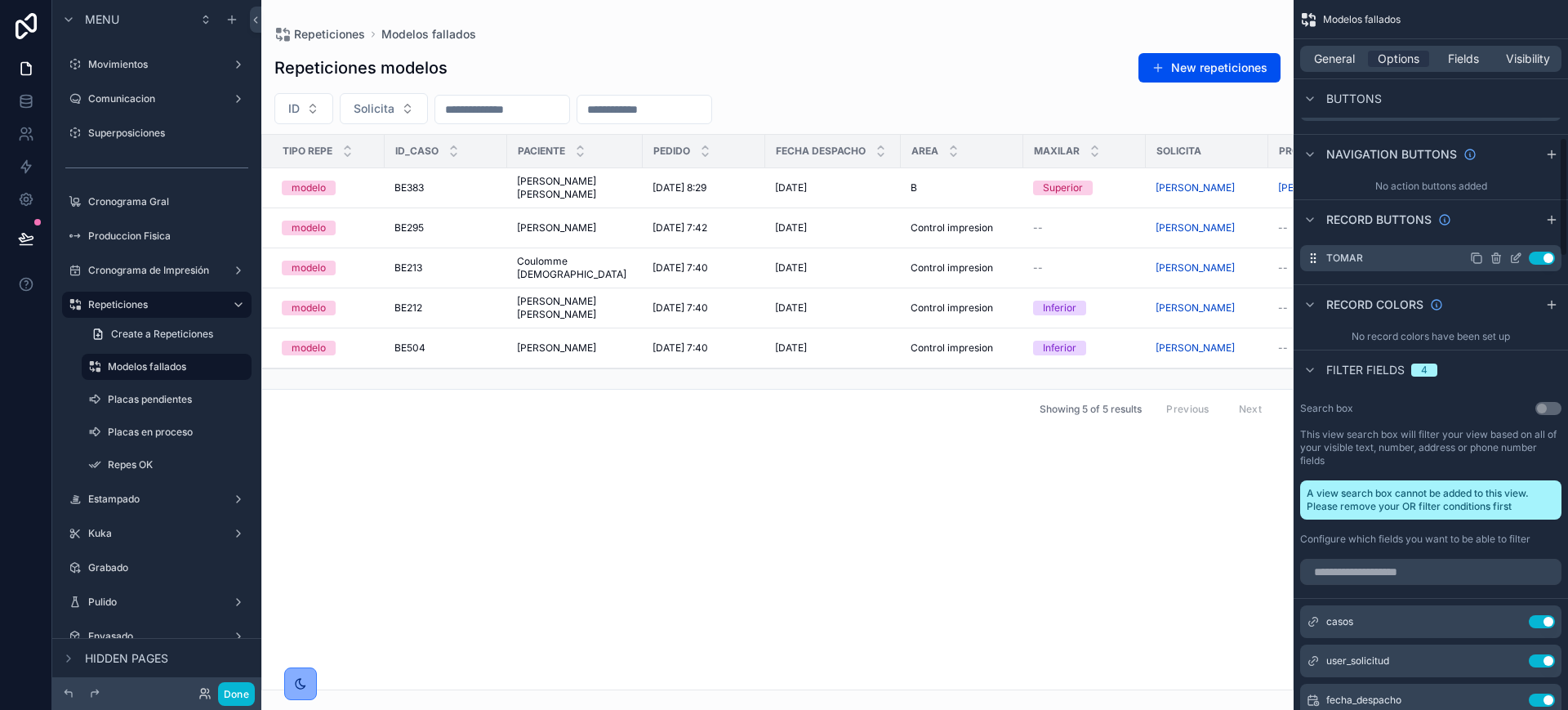
click at [1548, 258] on button "Use setting" at bounding box center [1542, 258] width 27 height 13
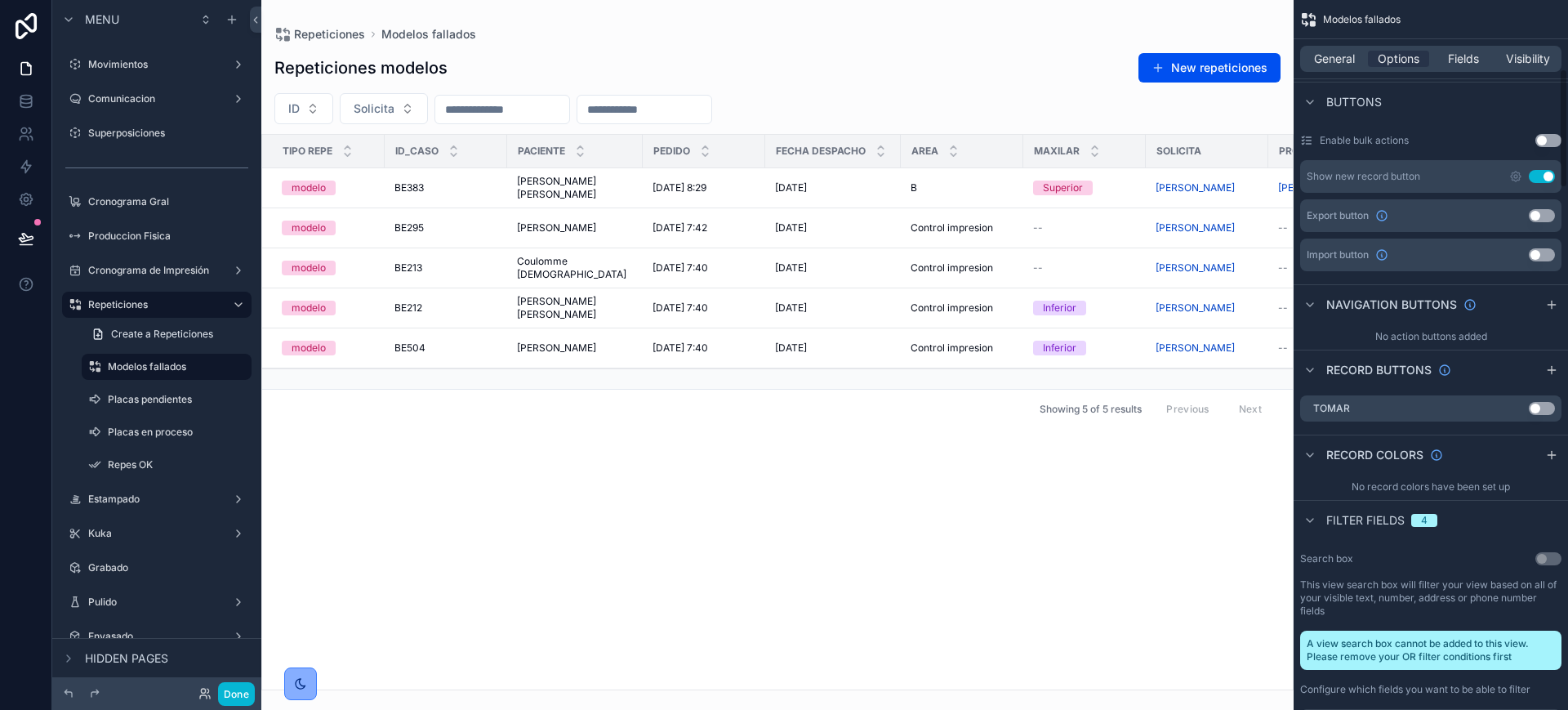
scroll to position [408, 0]
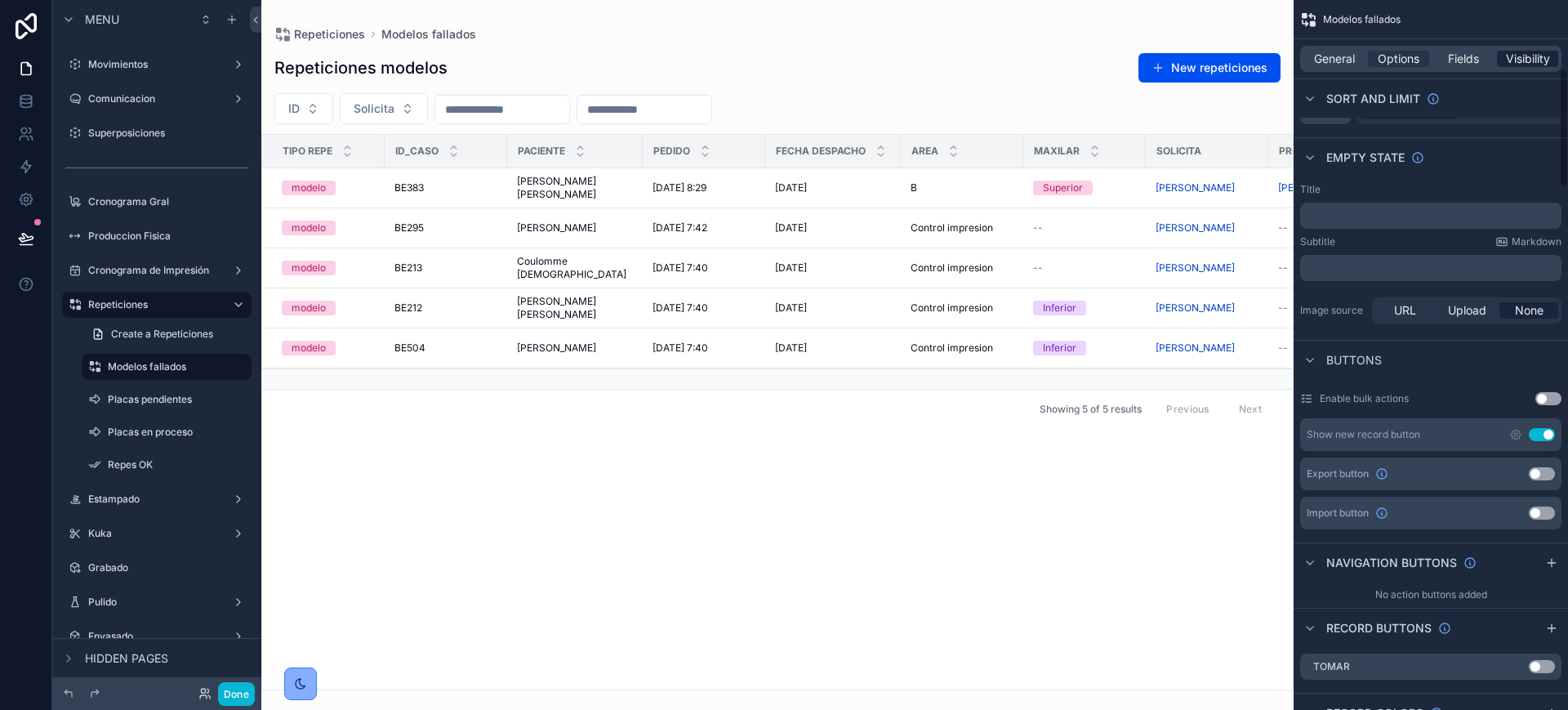
click at [1529, 65] on span "Visibility" at bounding box center [1528, 58] width 44 height 17
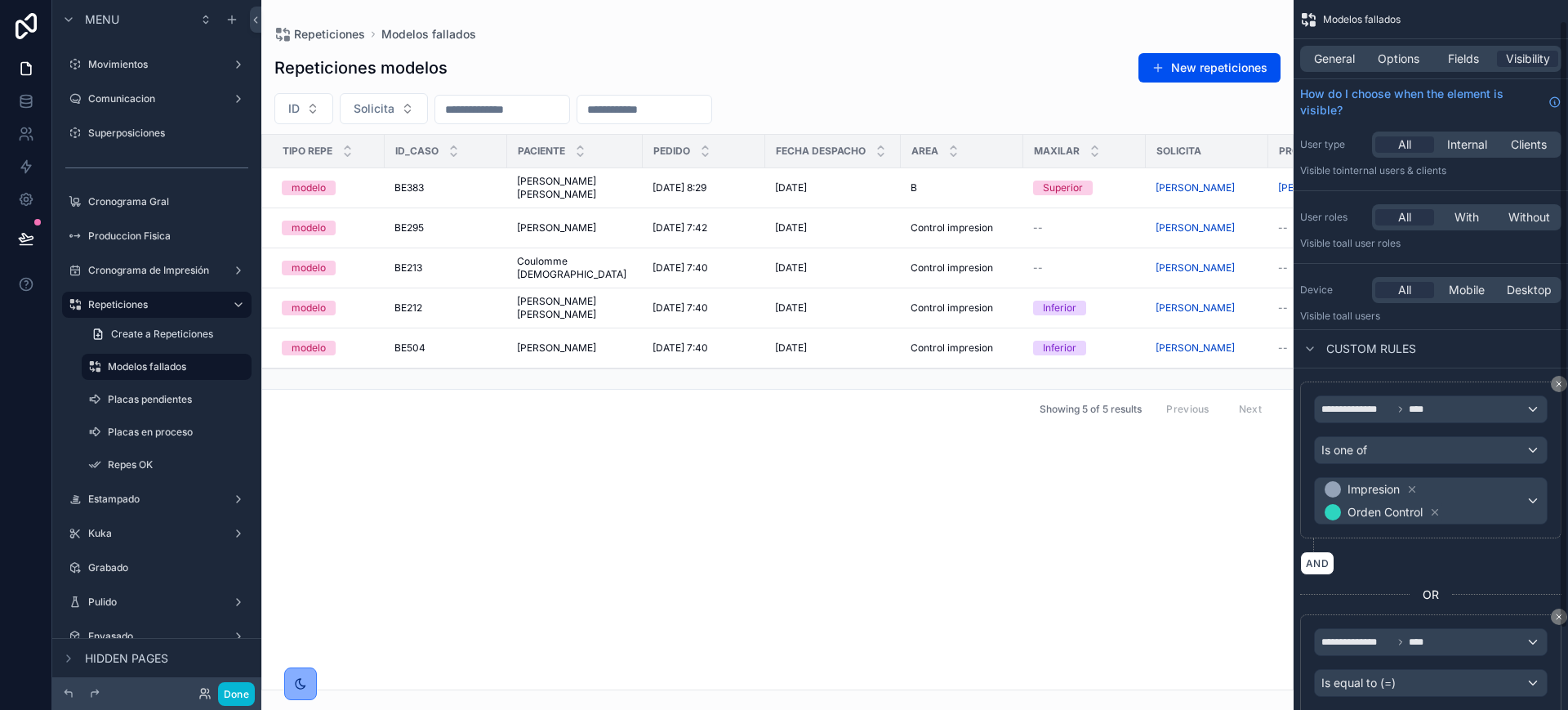
scroll to position [102, 0]
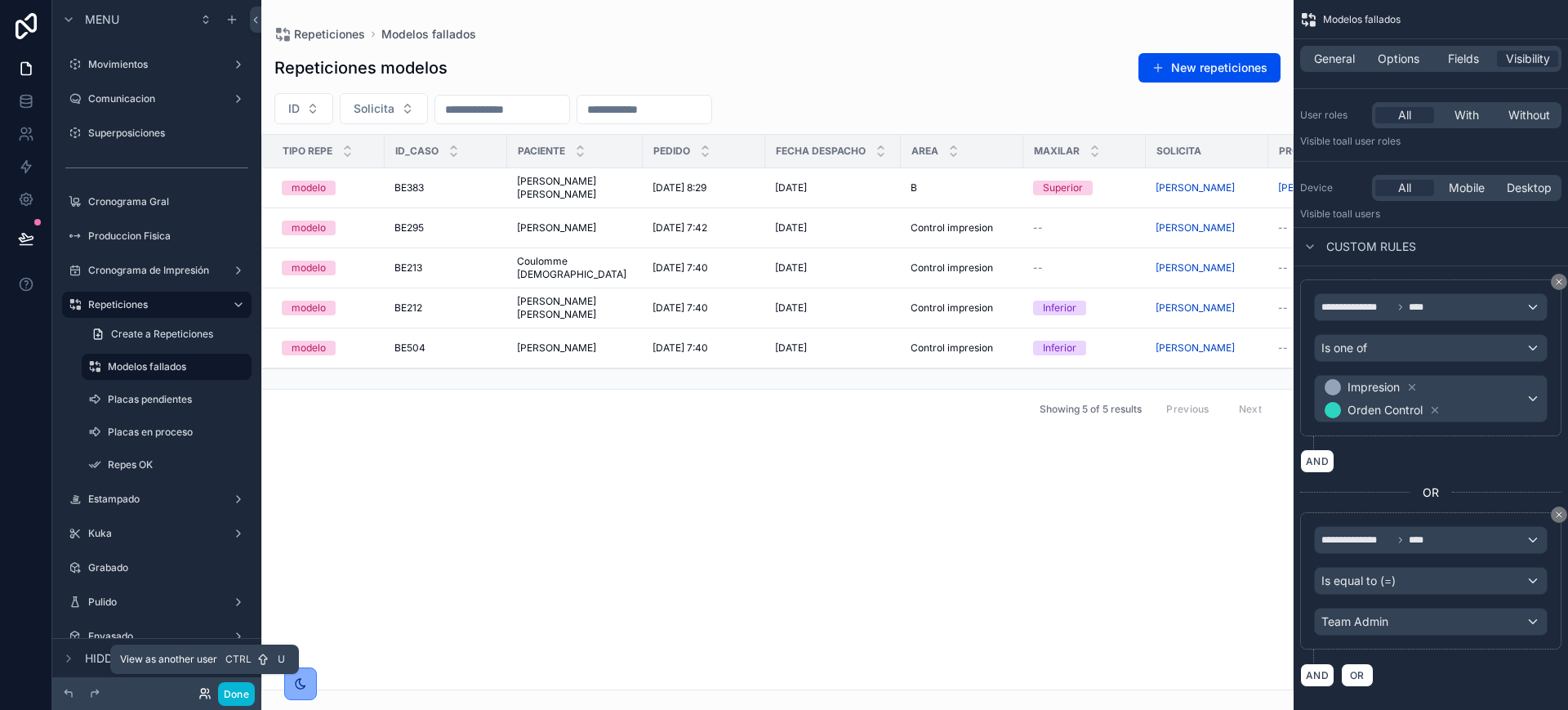
click at [202, 695] on icon at bounding box center [203, 696] width 7 height 3
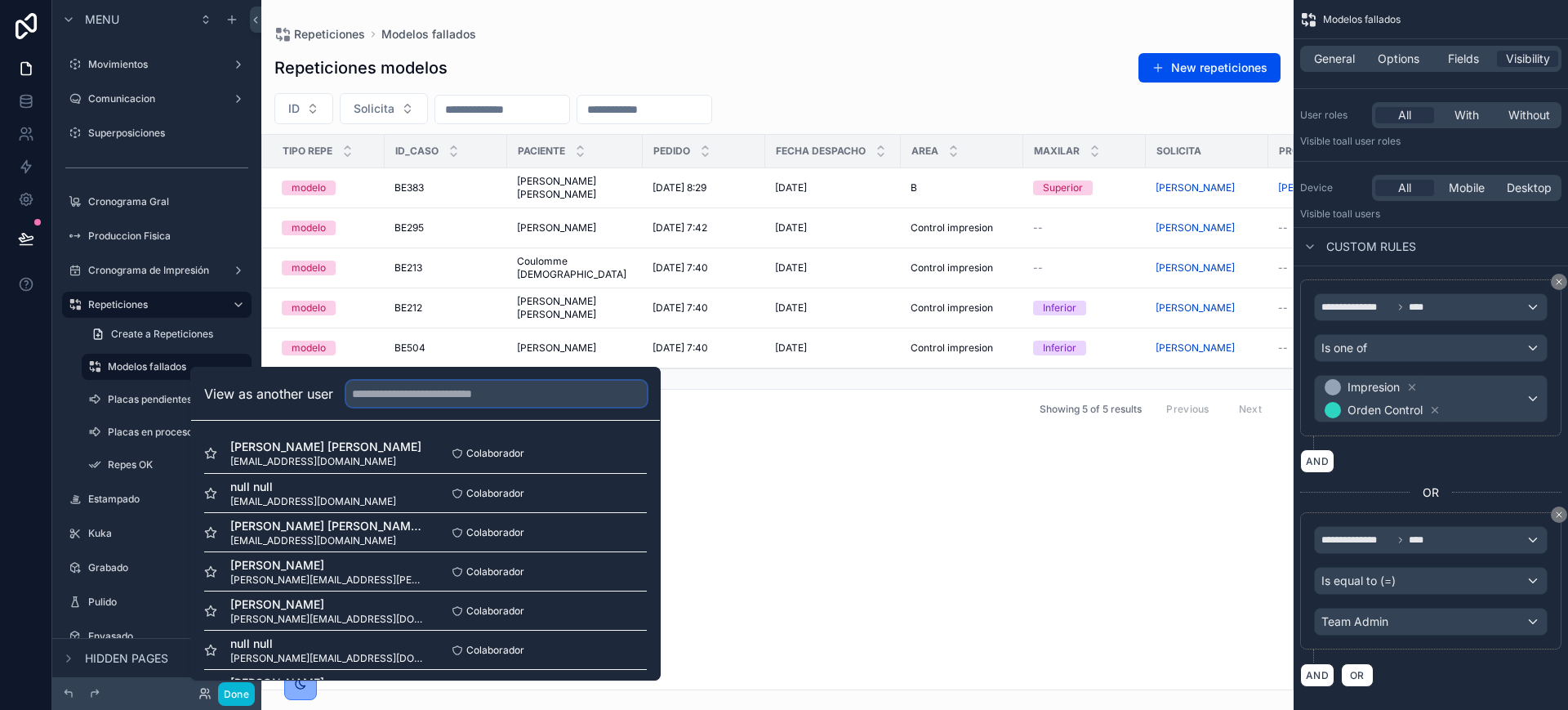
click at [378, 402] on input "text" at bounding box center [497, 393] width 301 height 27
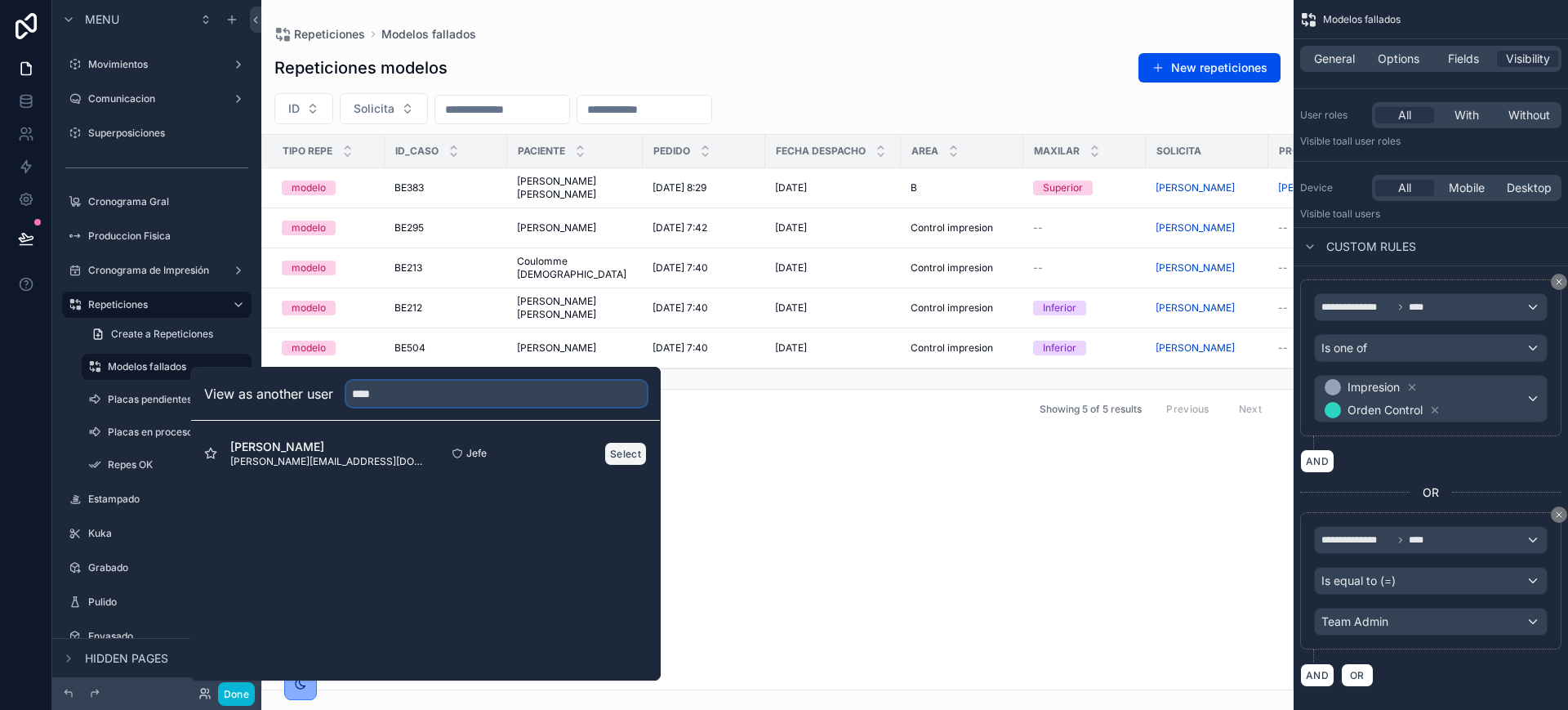
type input "****"
click at [629, 450] on button "Select" at bounding box center [626, 453] width 42 height 24
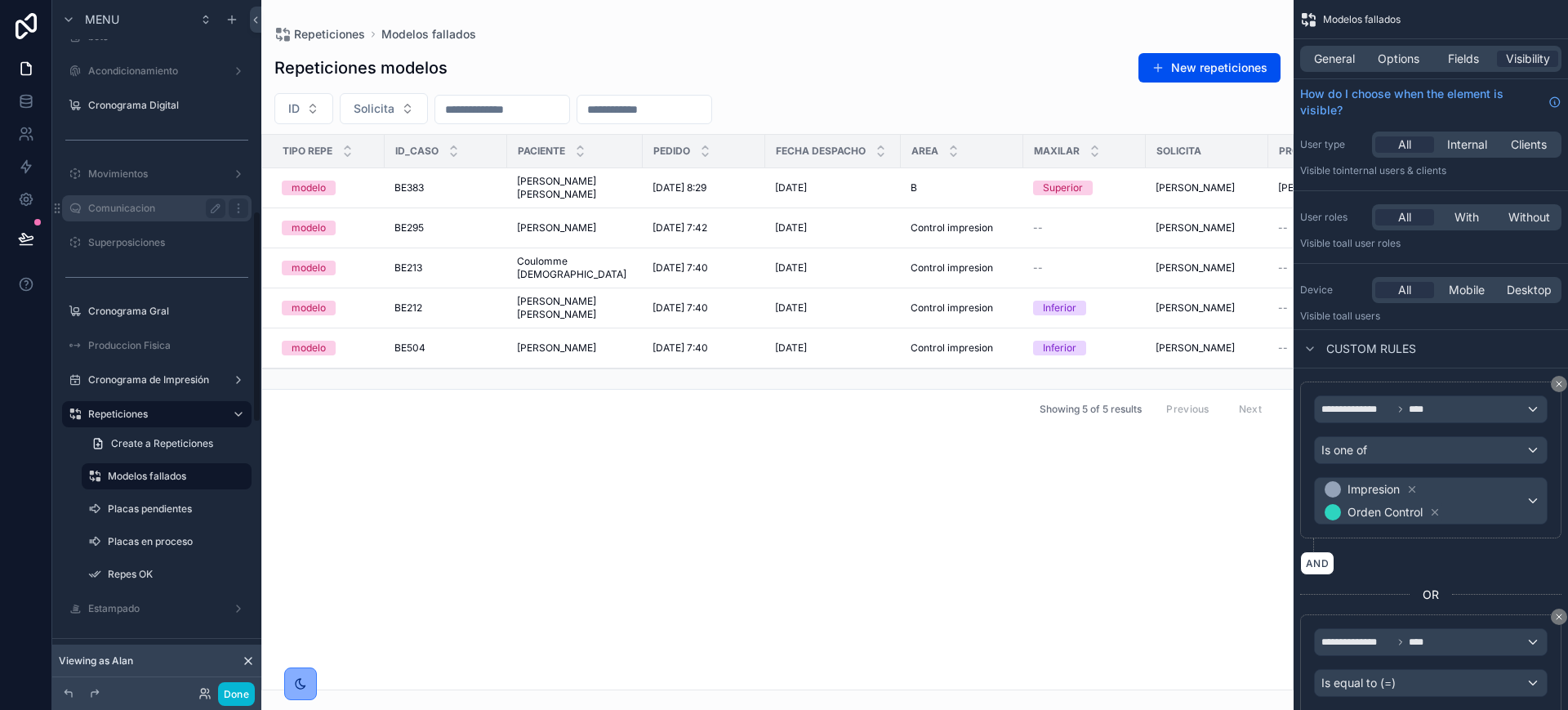
scroll to position [715, 0]
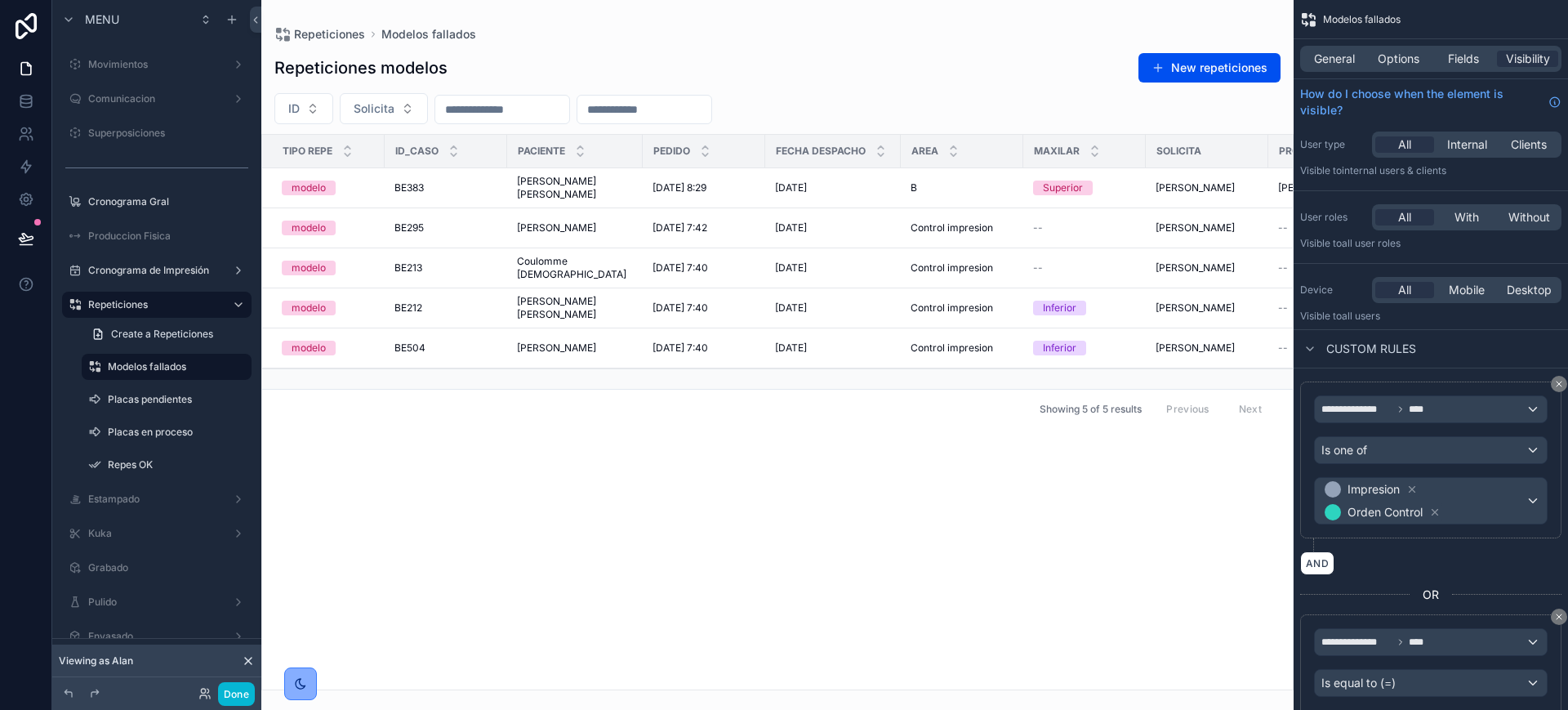
click at [546, 461] on div "scrollable content" at bounding box center [778, 355] width 1033 height 710
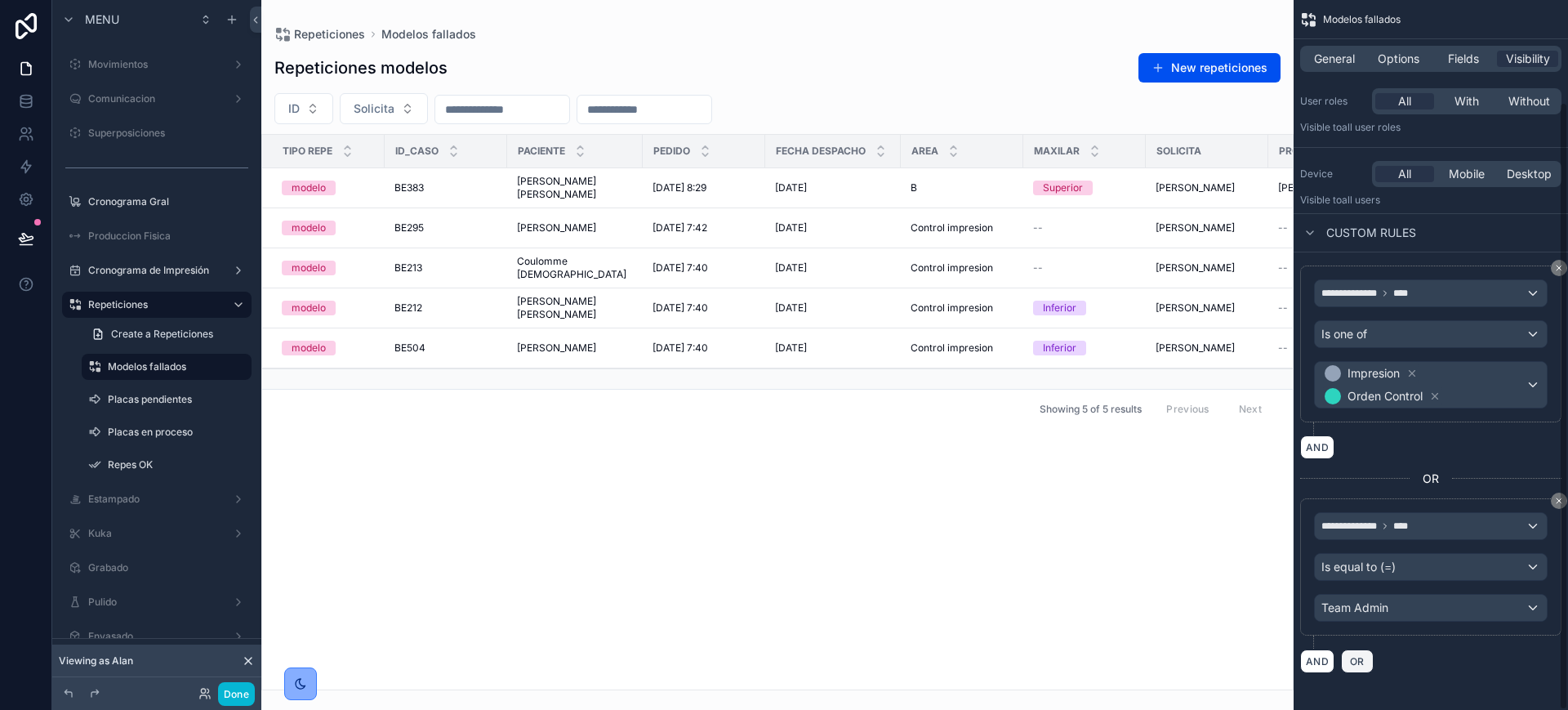
scroll to position [118, 0]
click at [1426, 561] on div "Is equal to (=)" at bounding box center [1431, 564] width 232 height 27
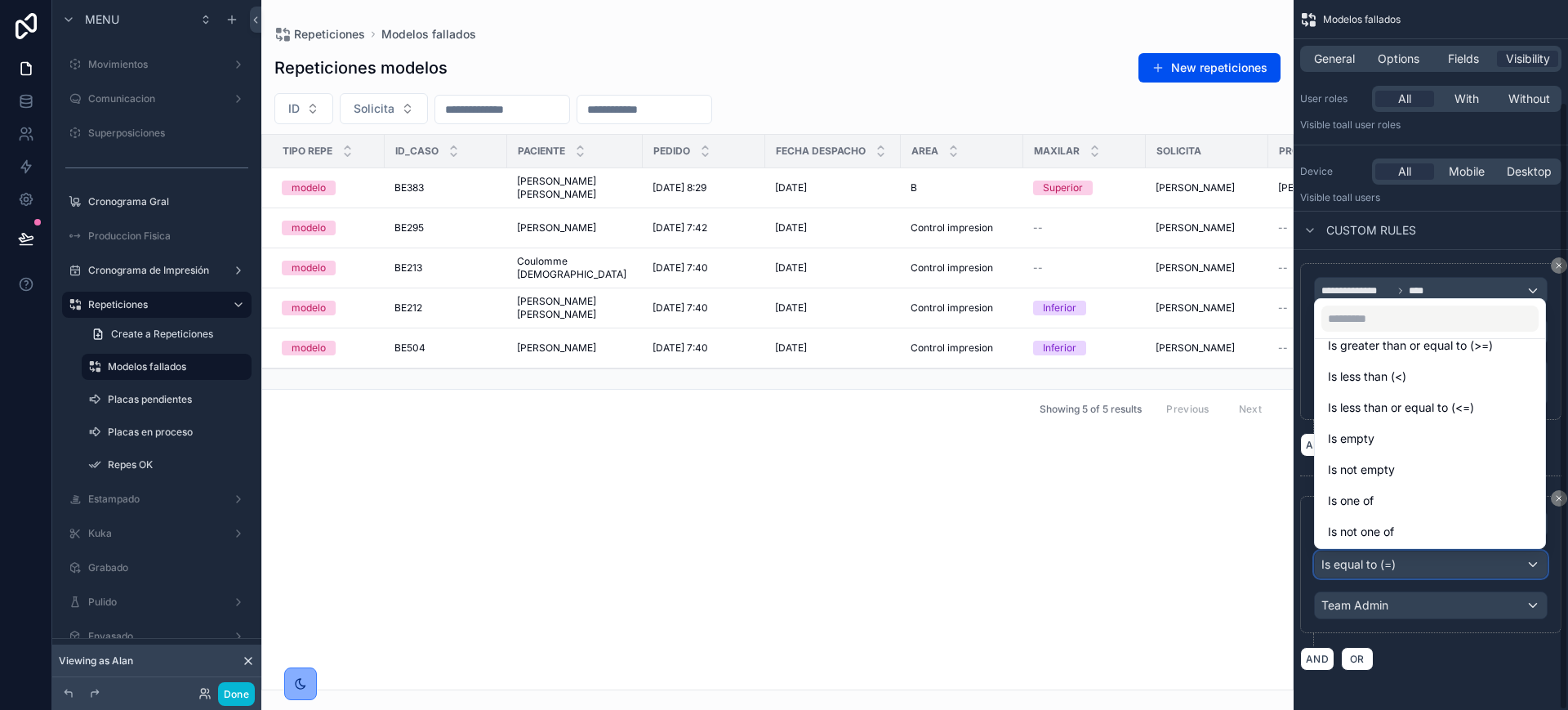
scroll to position [116, 0]
click at [1397, 513] on div "Is one of" at bounding box center [1430, 499] width 224 height 30
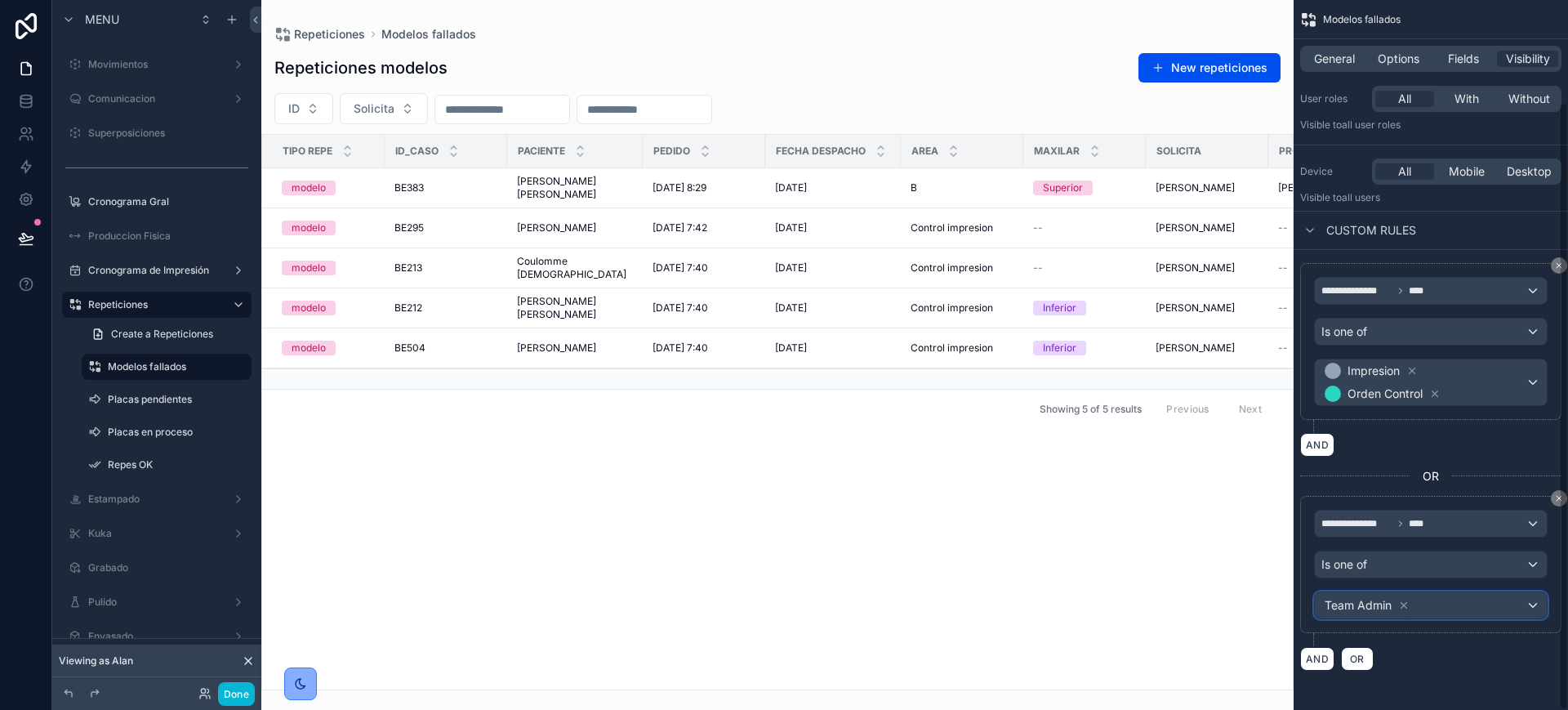
click at [1462, 598] on div "Team Admin" at bounding box center [1431, 605] width 232 height 27
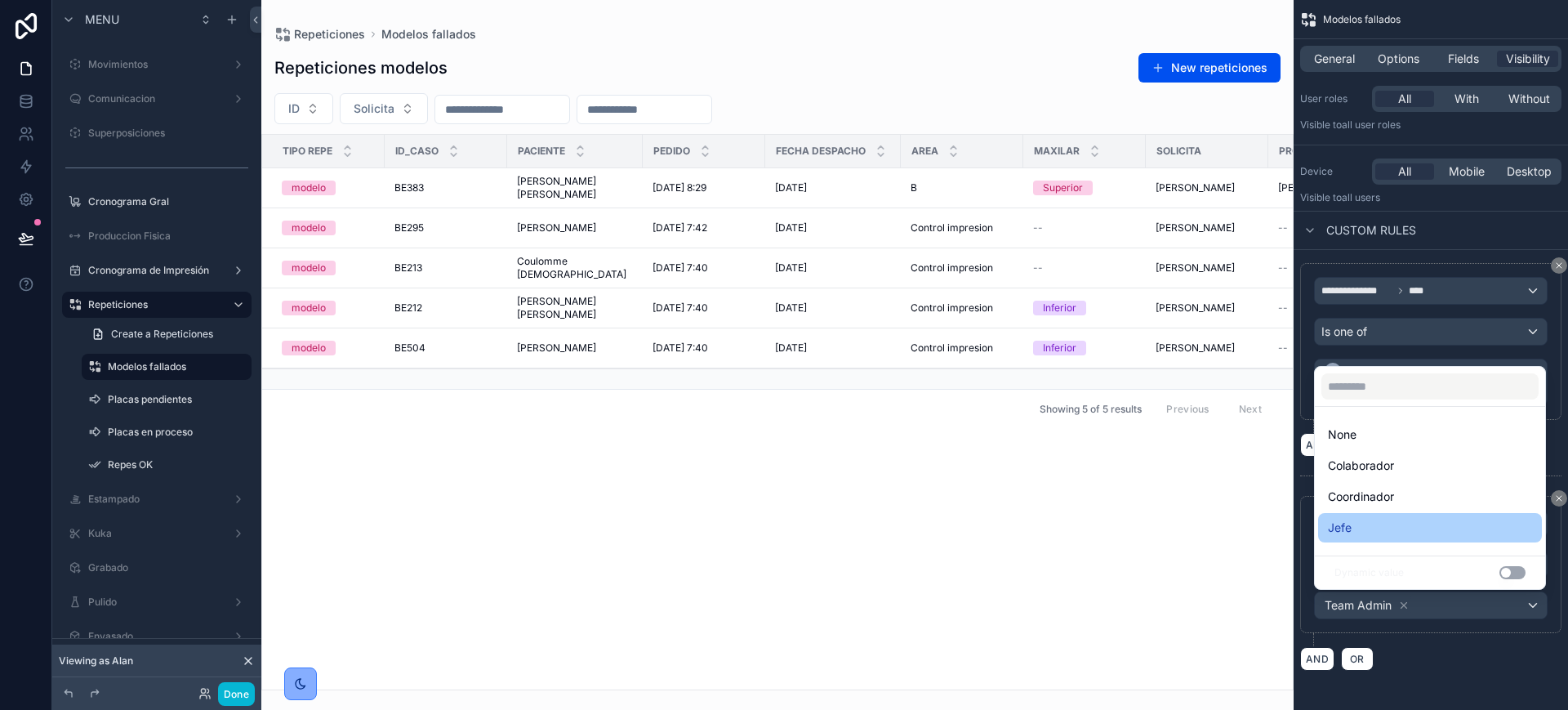
click at [1377, 532] on div "Jefe" at bounding box center [1430, 527] width 205 height 20
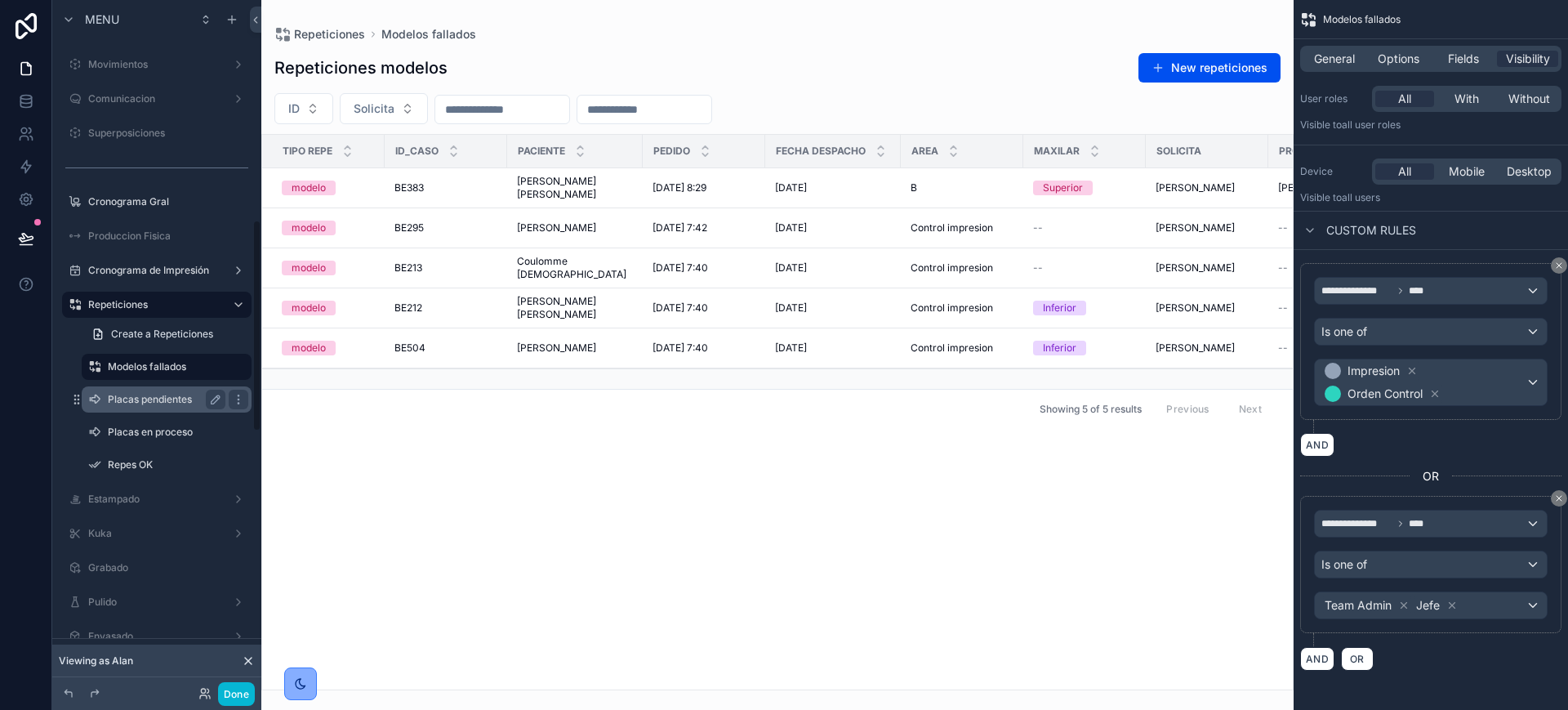
click at [131, 394] on label "Placas pendientes" at bounding box center [163, 398] width 111 height 13
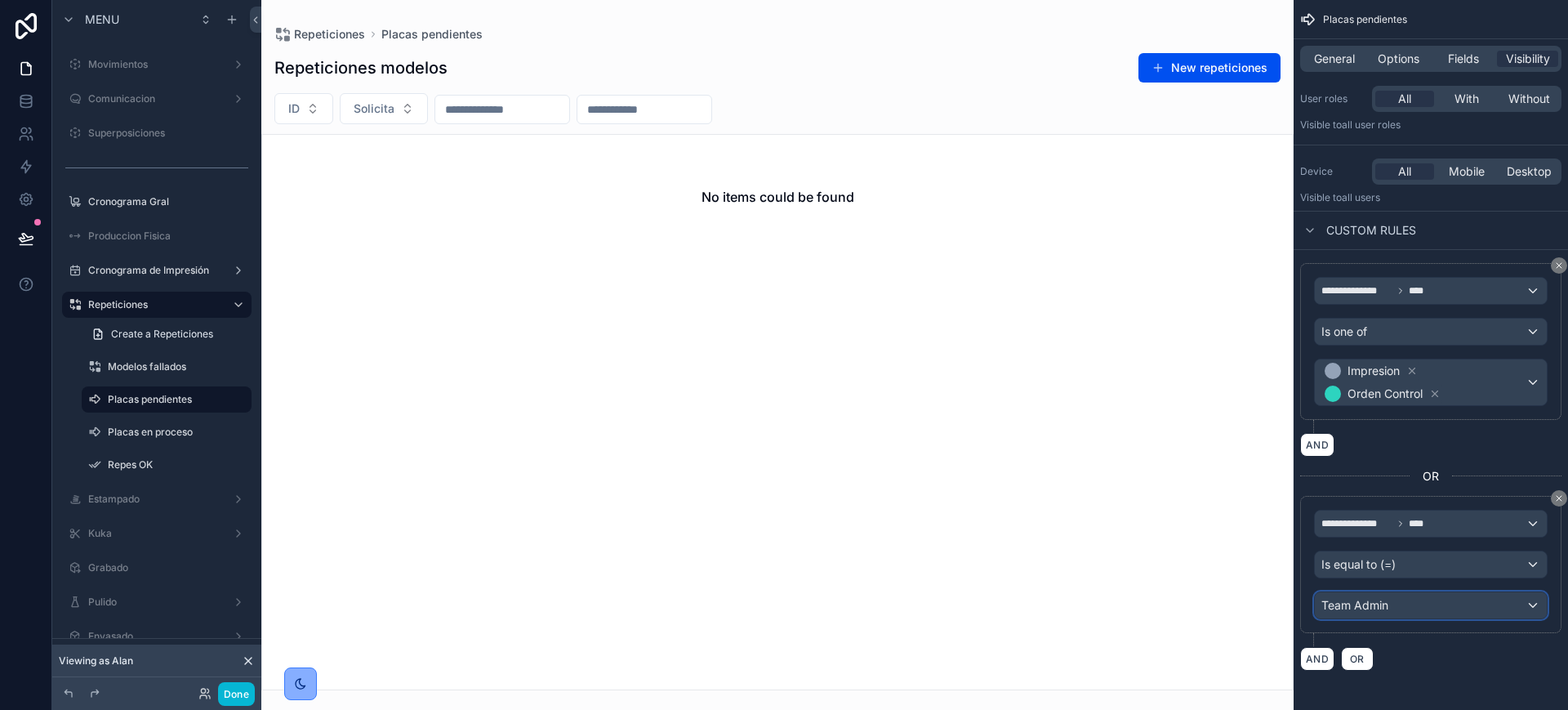
click at [1432, 608] on div "Team Admin" at bounding box center [1431, 605] width 232 height 27
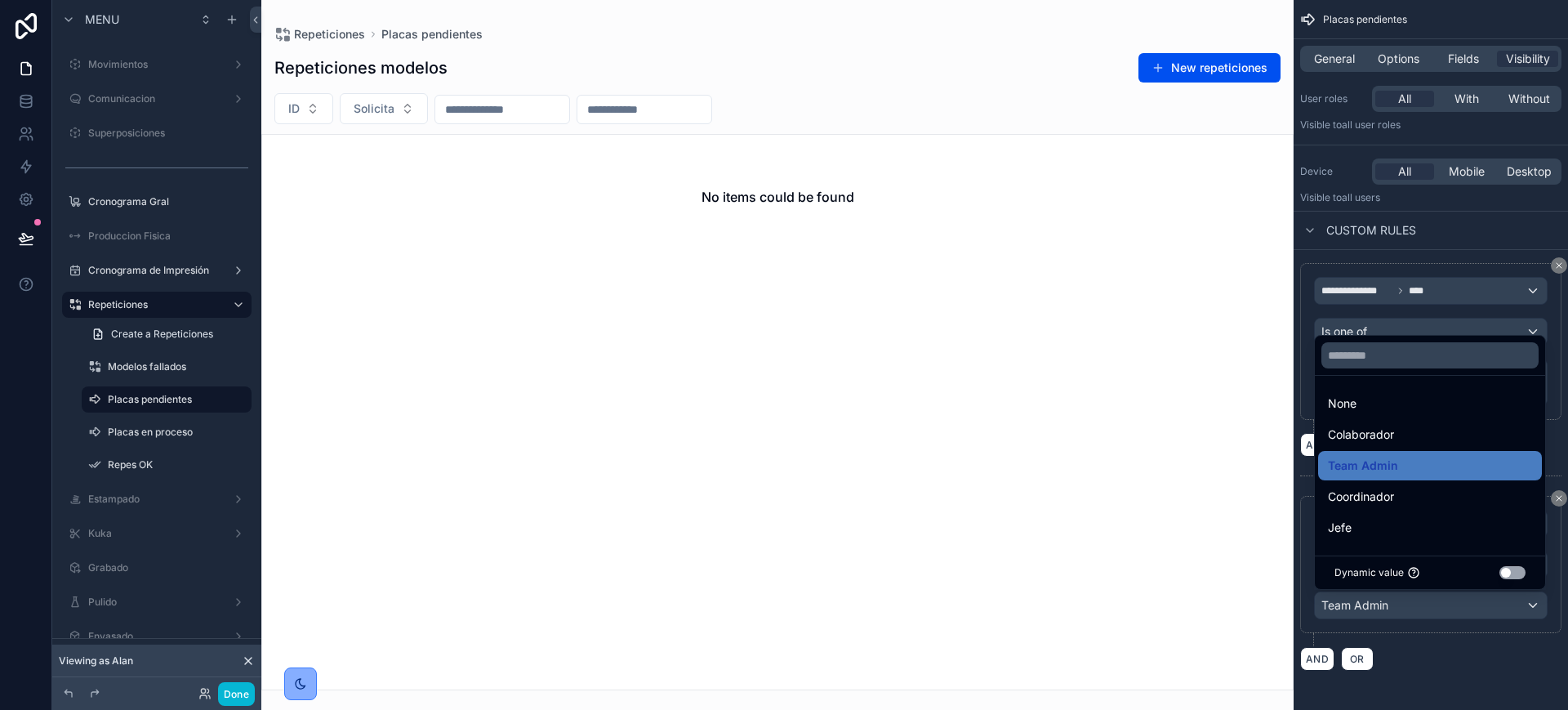
click at [1432, 608] on div "scrollable content" at bounding box center [784, 355] width 1568 height 710
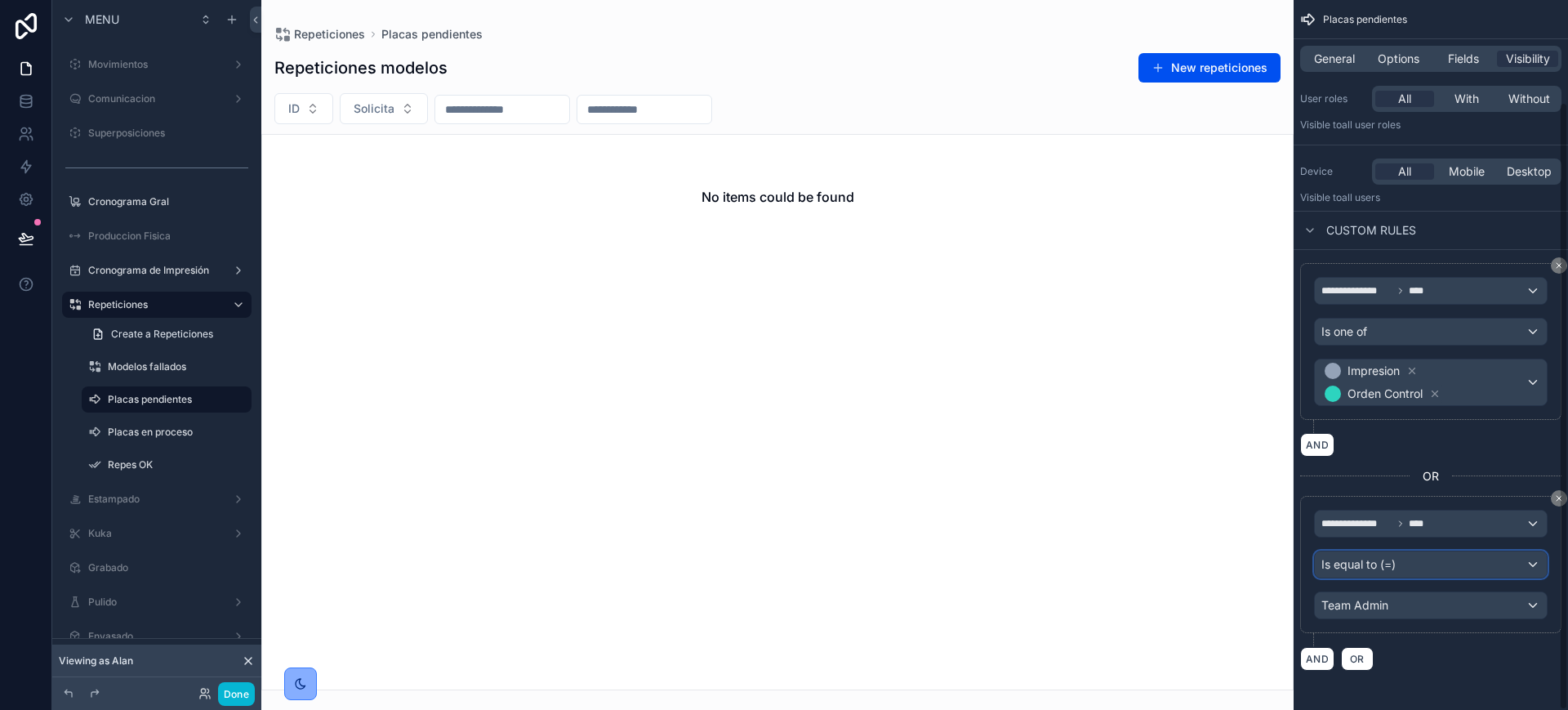
click at [1417, 561] on div "Is equal to (=)" at bounding box center [1431, 564] width 232 height 27
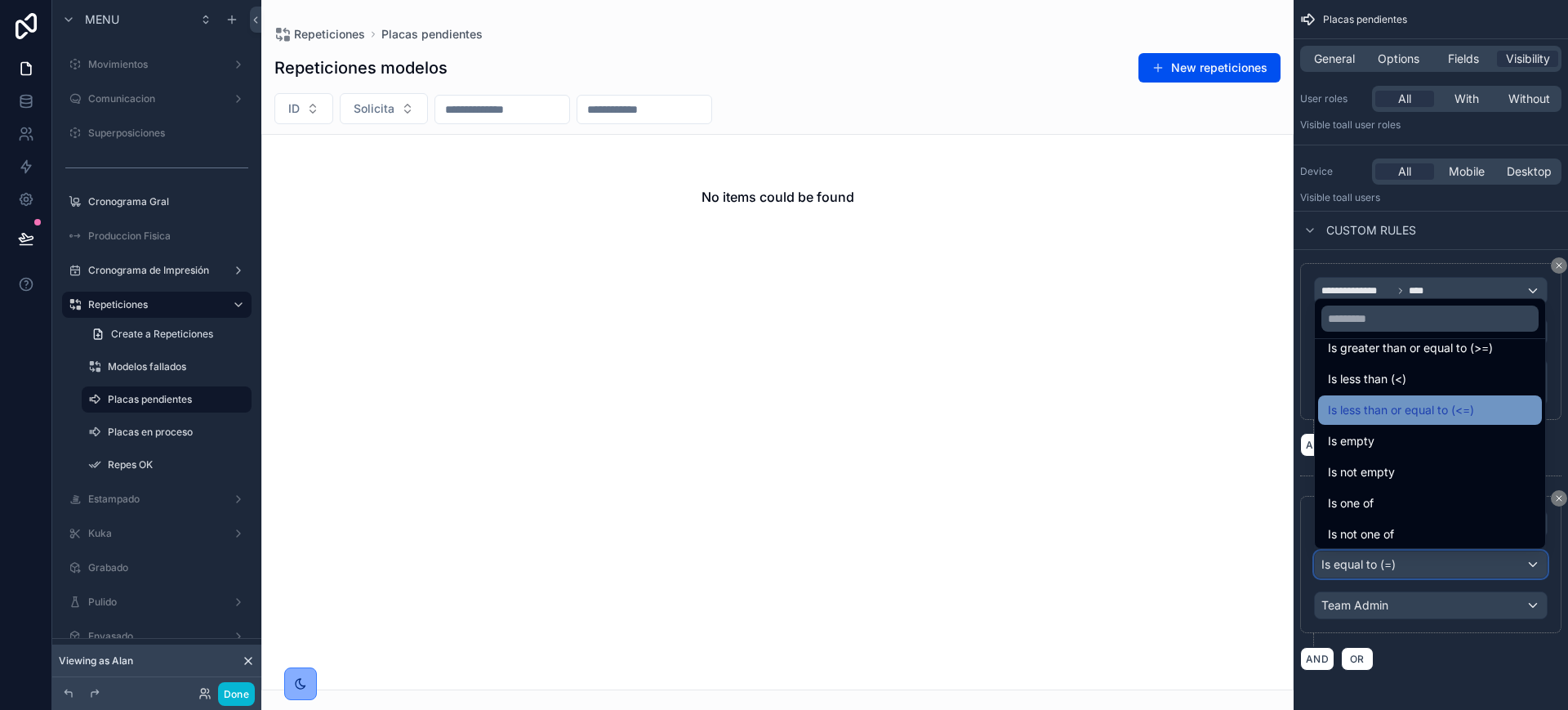
scroll to position [116, 0]
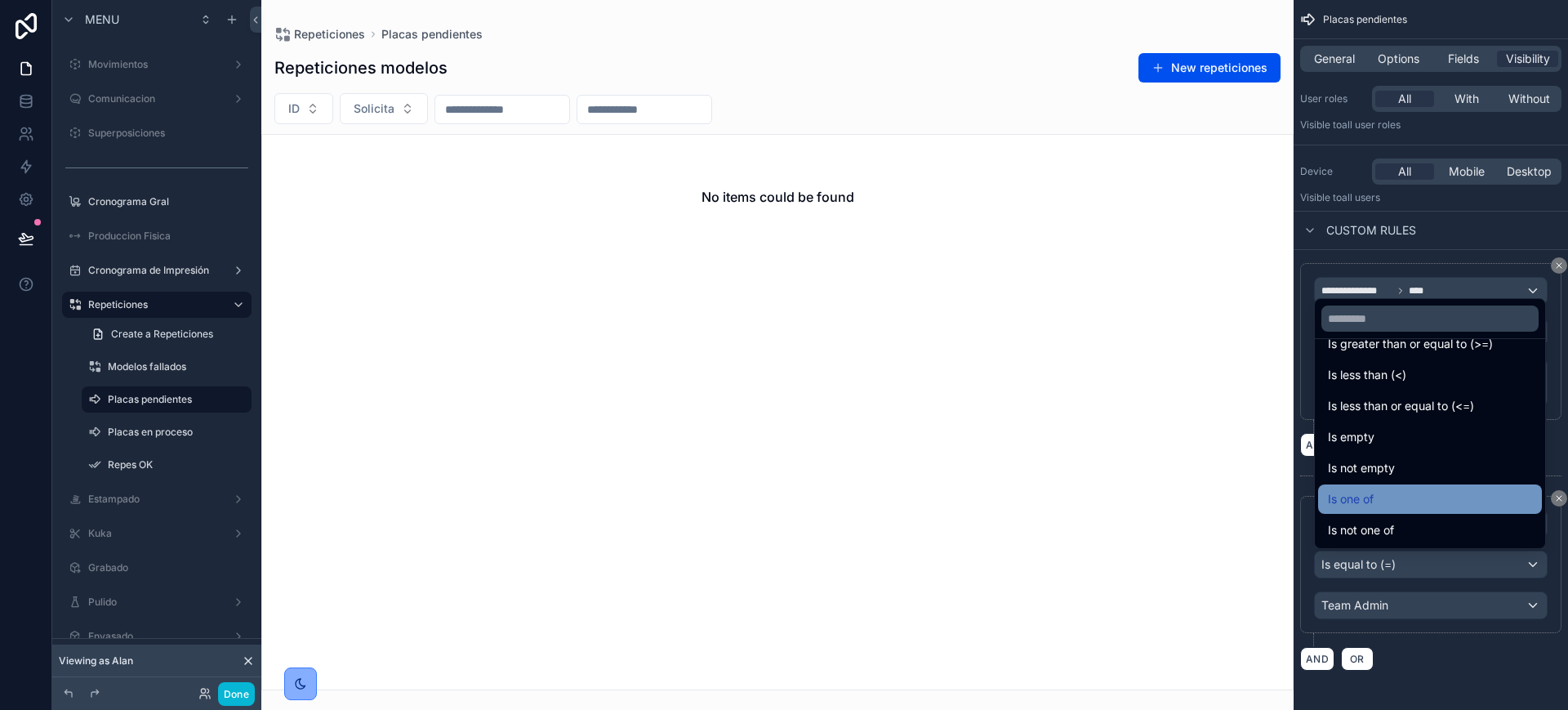
click at [1415, 494] on div "Is one of" at bounding box center [1430, 499] width 205 height 20
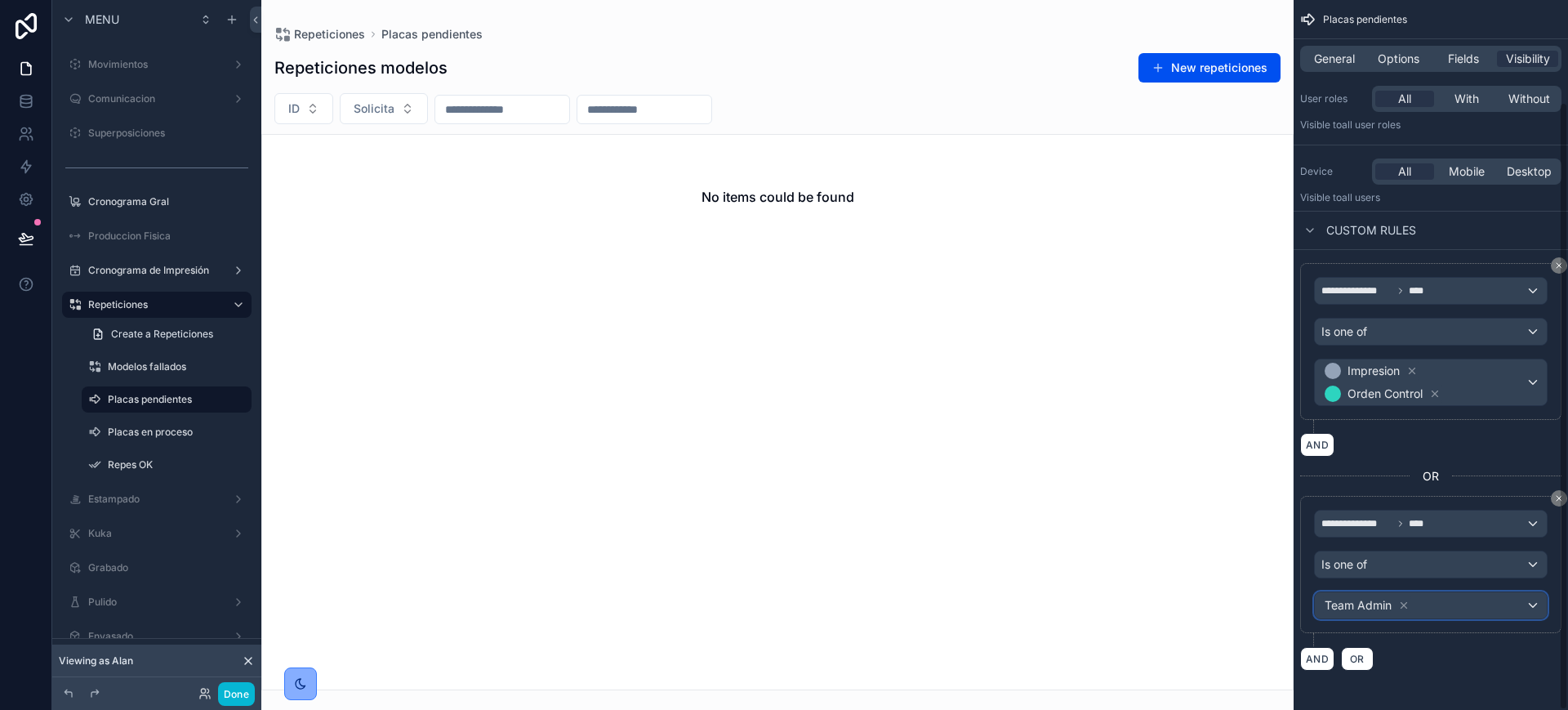
click at [1431, 604] on div "Team Admin" at bounding box center [1431, 605] width 232 height 27
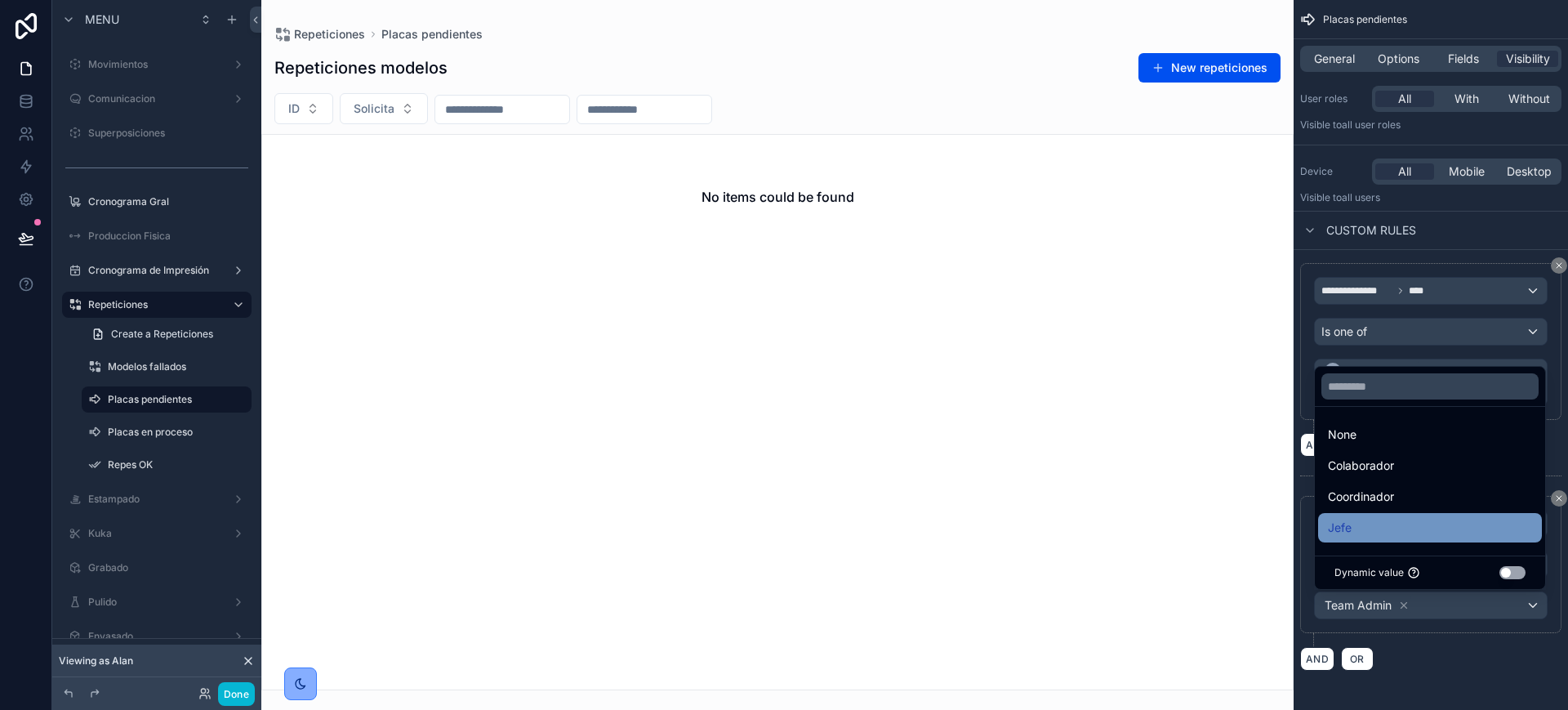
click at [1408, 529] on div "Jefe" at bounding box center [1430, 527] width 205 height 20
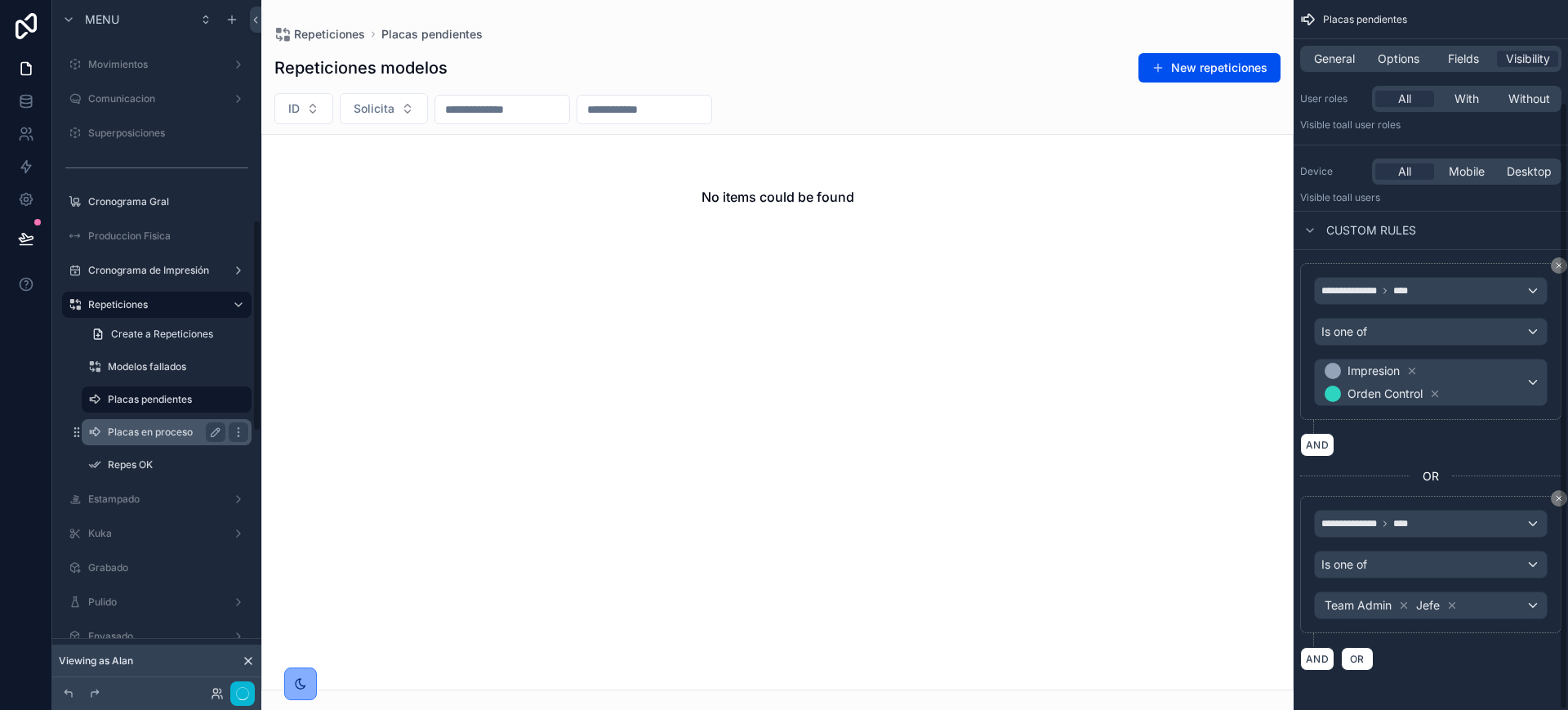
click at [118, 432] on label "Placas en proceso" at bounding box center [163, 432] width 111 height 13
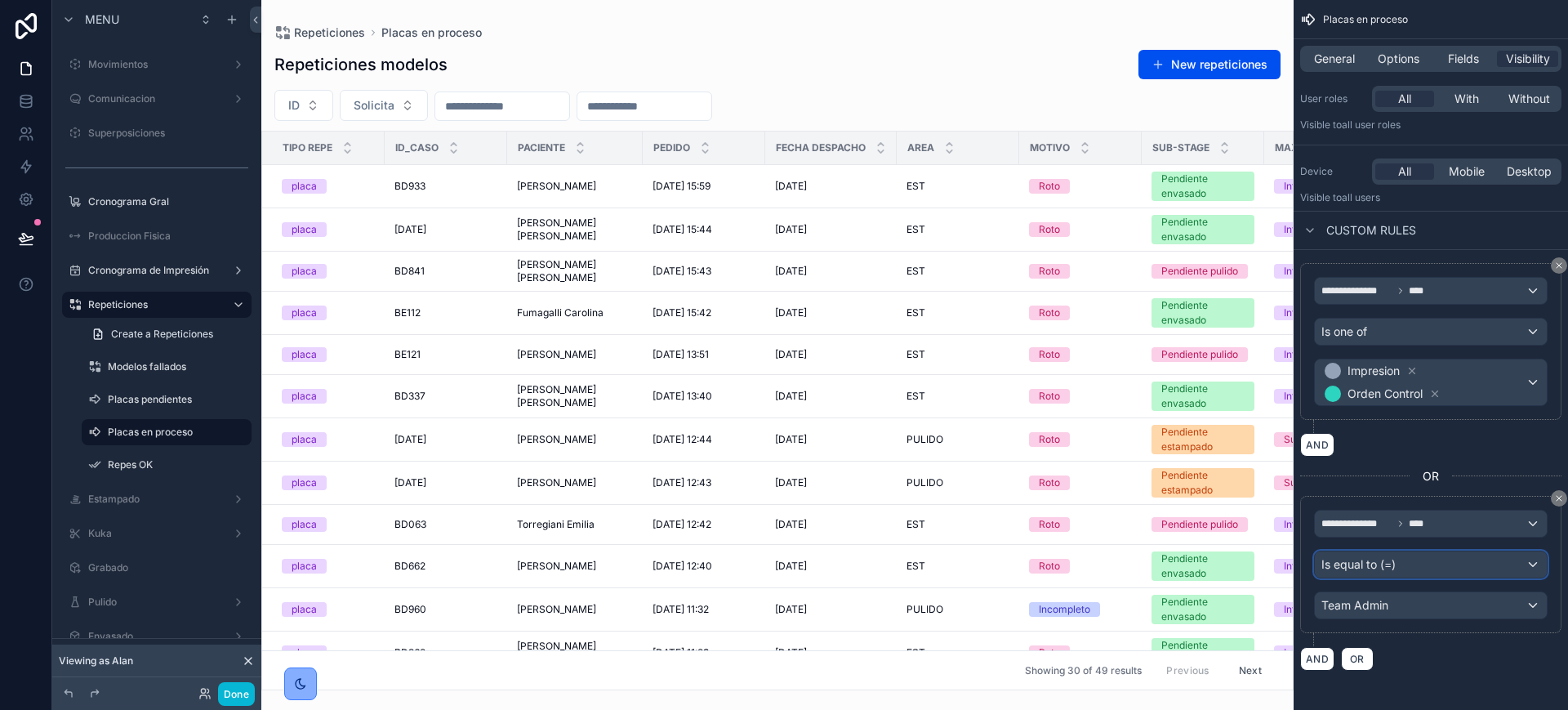
click at [1467, 558] on div "Is equal to (=)" at bounding box center [1431, 564] width 232 height 27
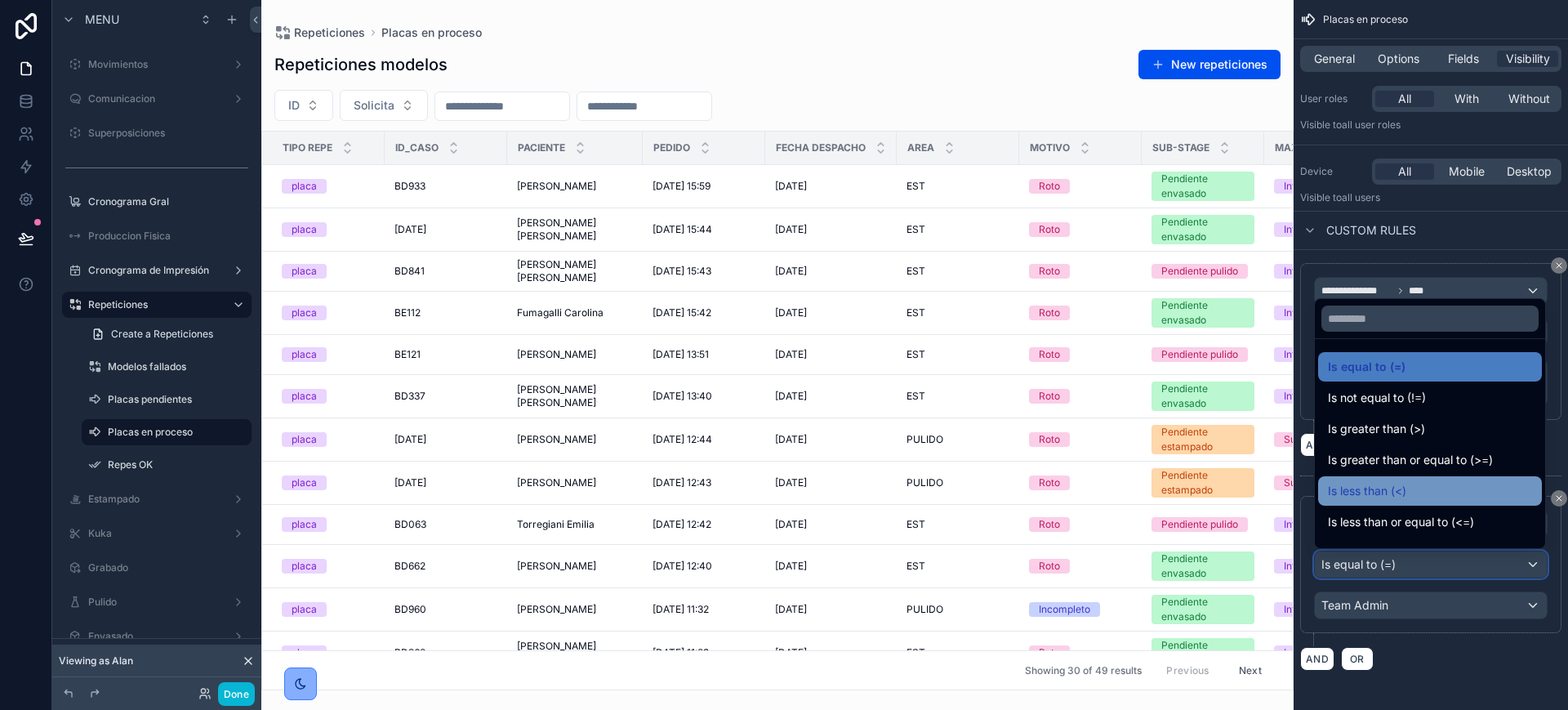
scroll to position [102, 0]
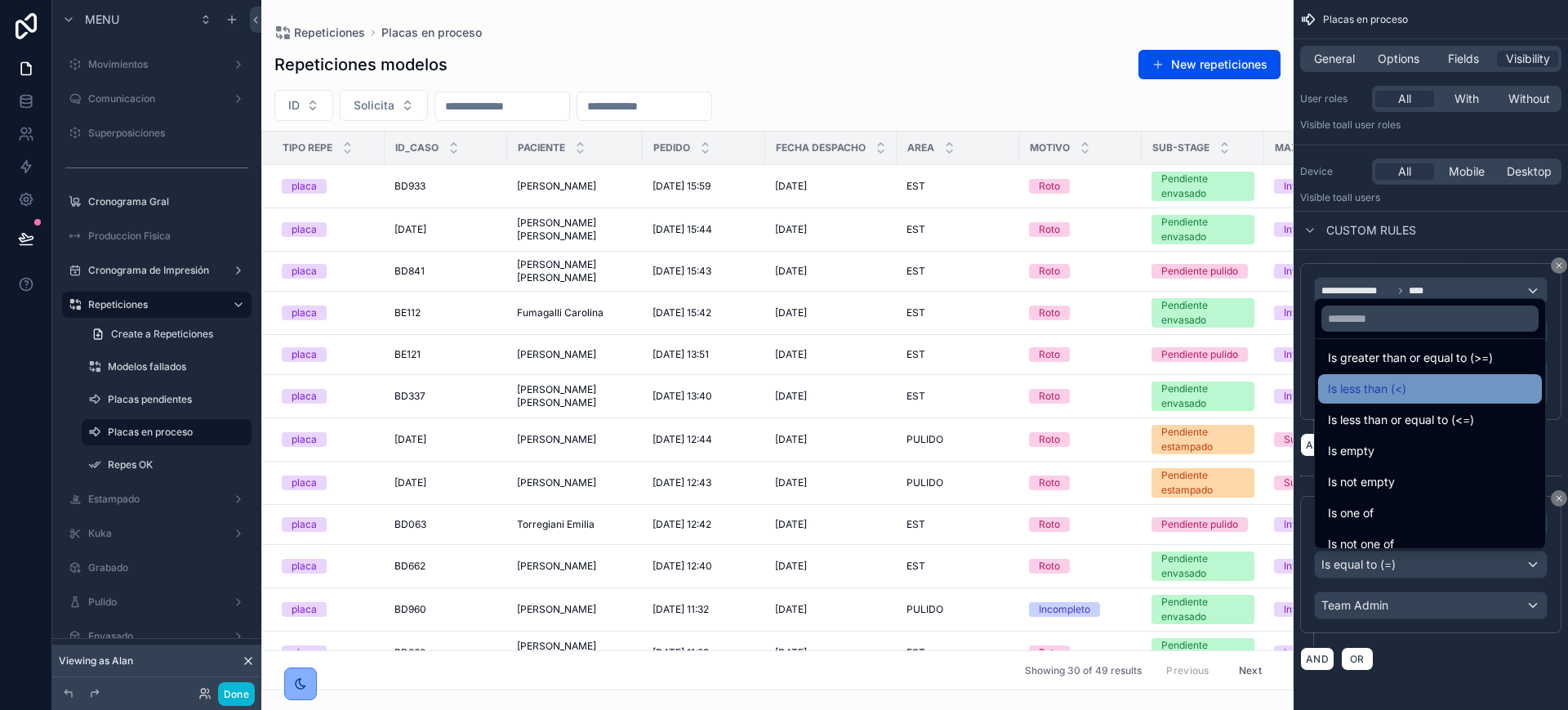
click at [1418, 503] on div "Is one of" at bounding box center [1430, 513] width 205 height 20
click at [1439, 609] on div "Team Admin" at bounding box center [1431, 605] width 232 height 27
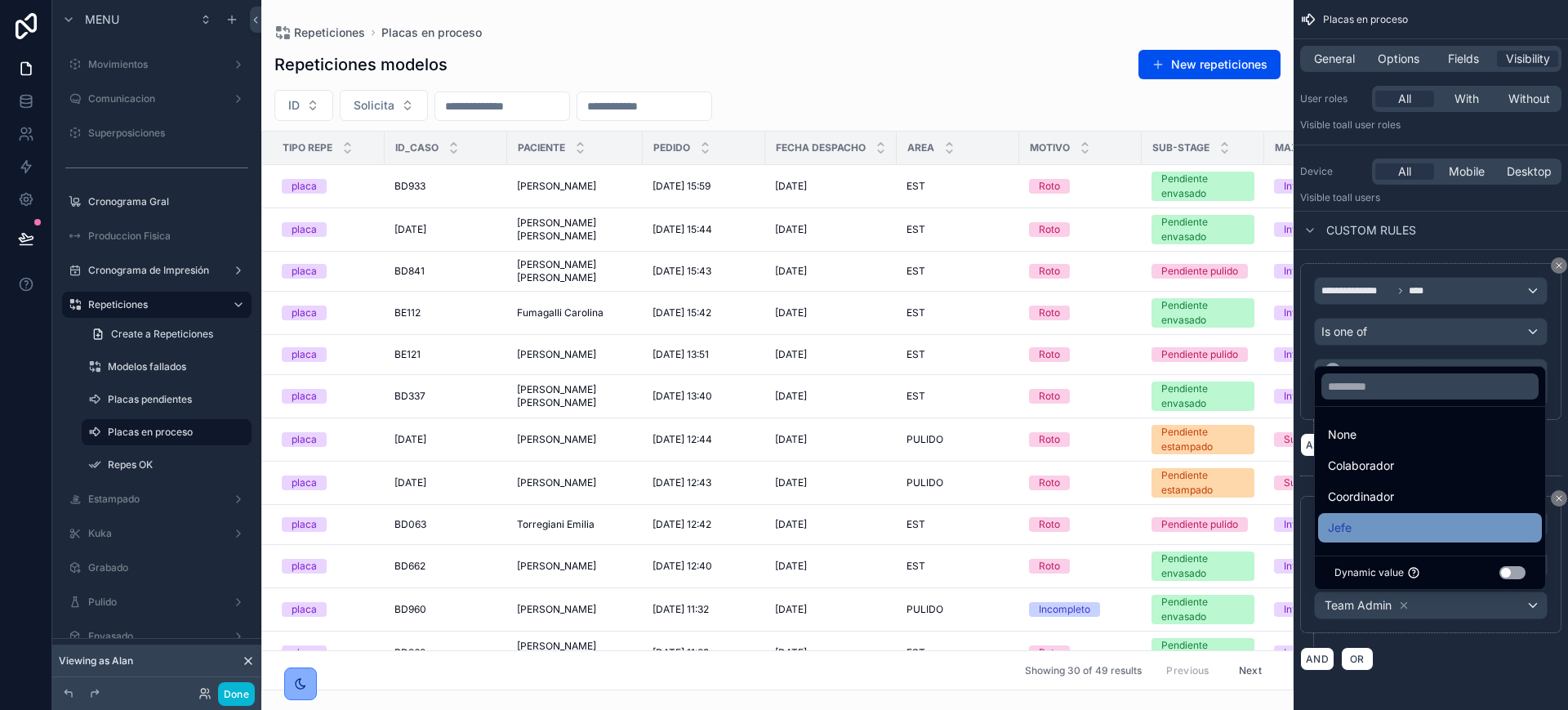
click at [1398, 525] on div "Jefe" at bounding box center [1430, 527] width 205 height 20
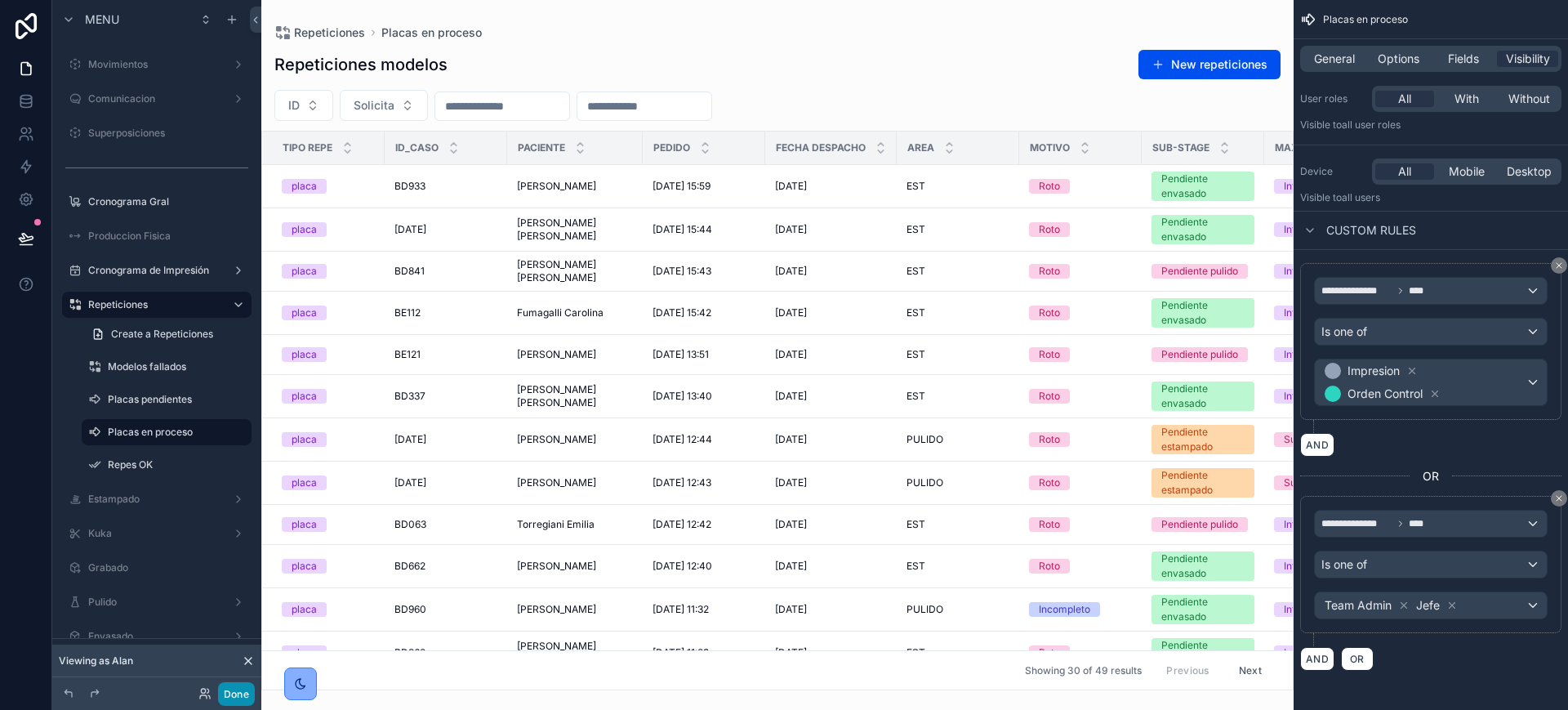
click at [232, 697] on button "Done" at bounding box center [236, 693] width 36 height 24
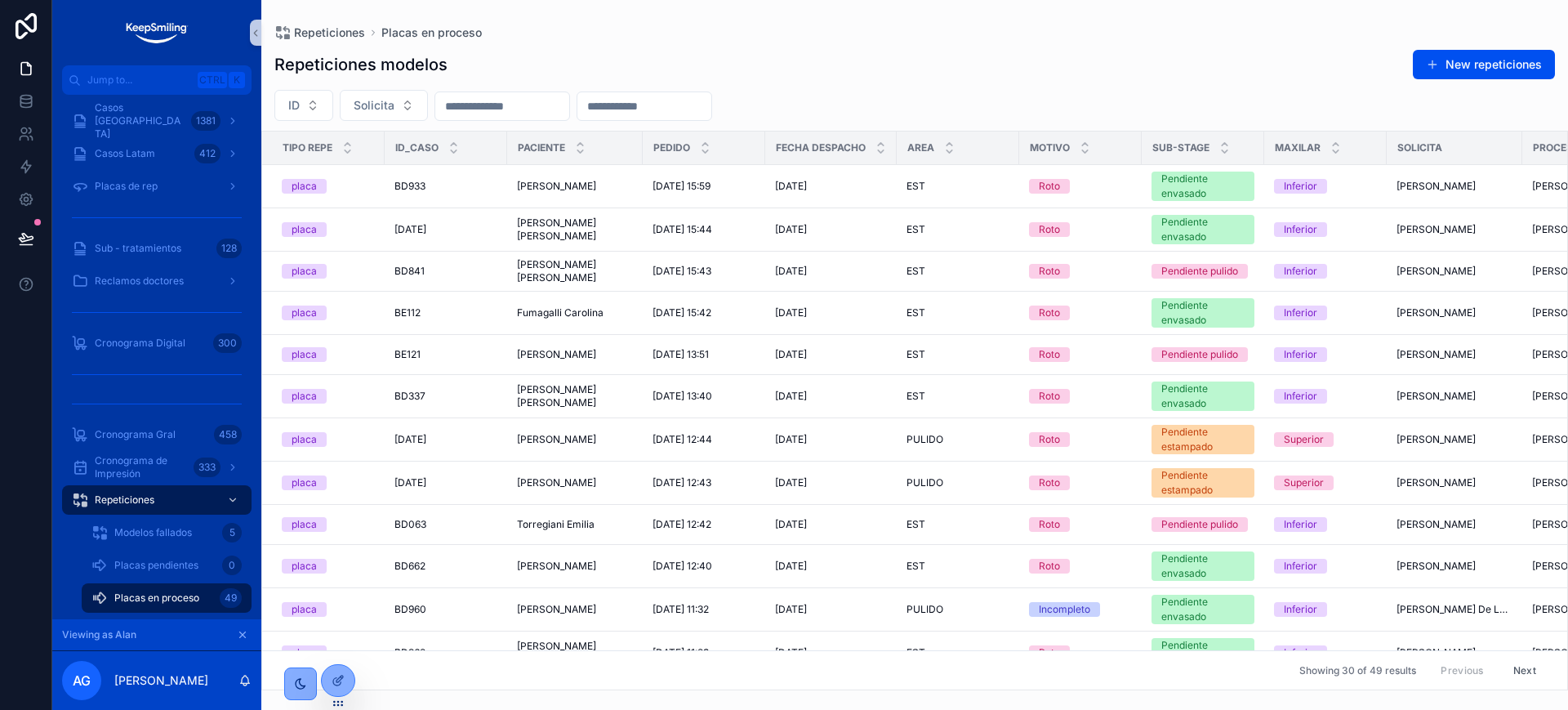
click at [241, 634] on icon "scrollable content" at bounding box center [243, 634] width 12 height 12
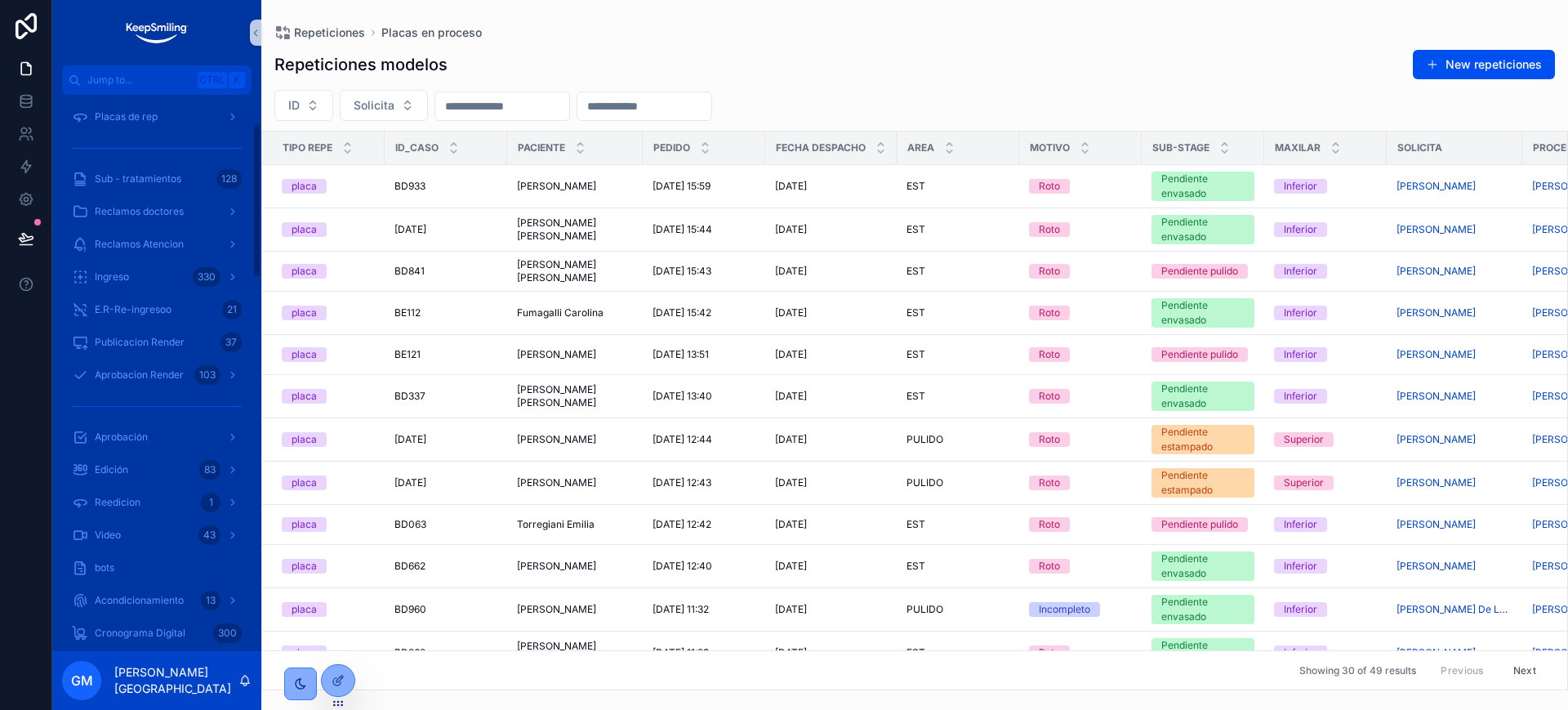
scroll to position [0, 0]
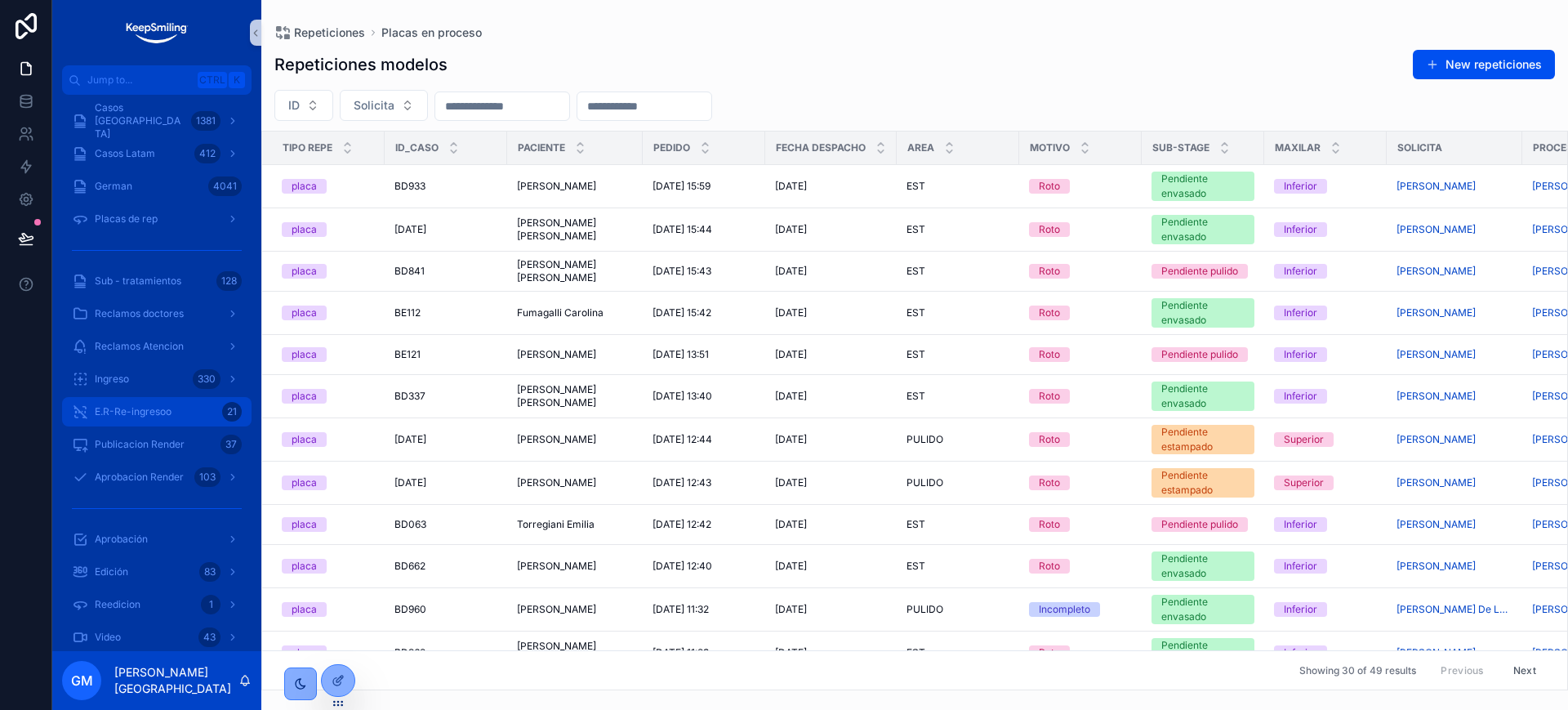
click at [165, 417] on span "E.R-Re-ingresoo" at bounding box center [133, 411] width 77 height 13
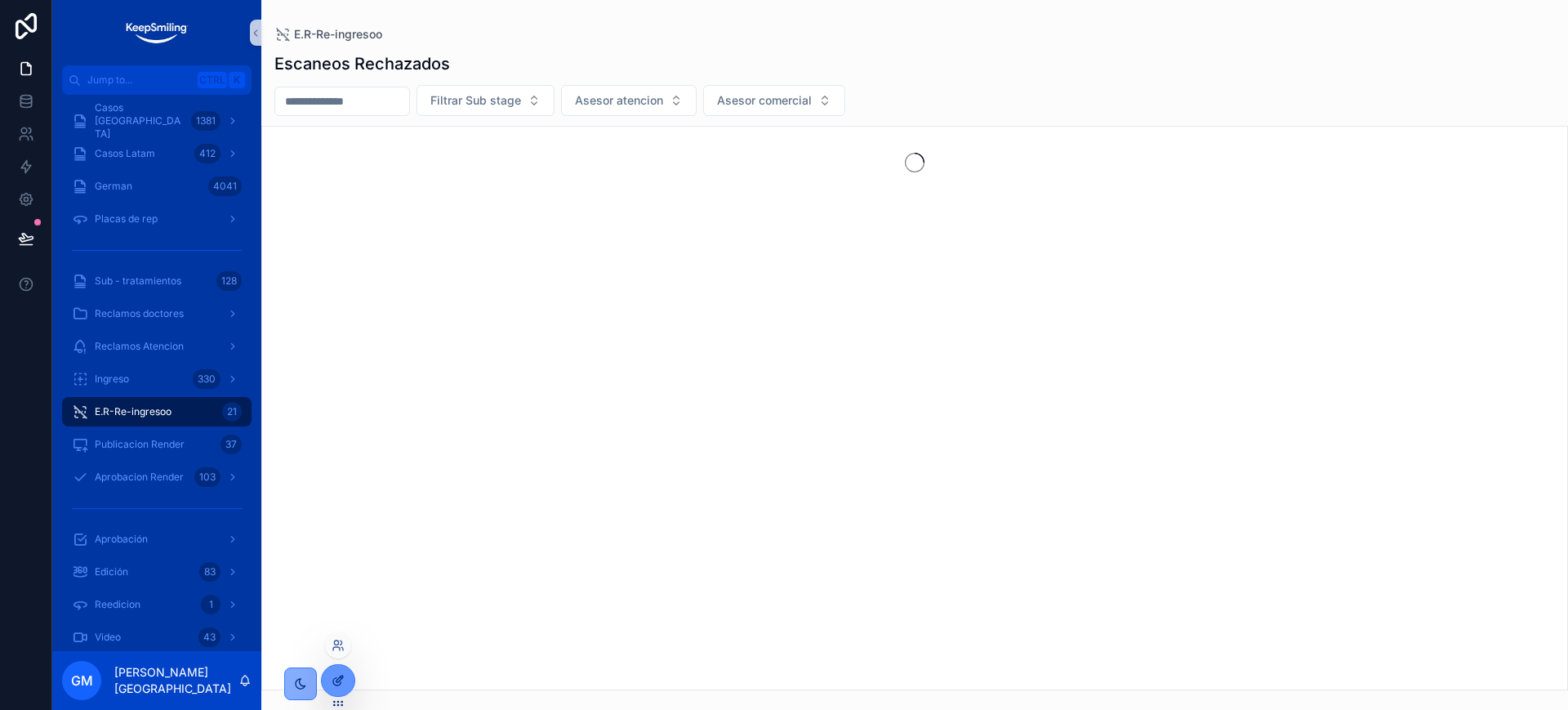
click at [332, 681] on icon at bounding box center [337, 680] width 13 height 13
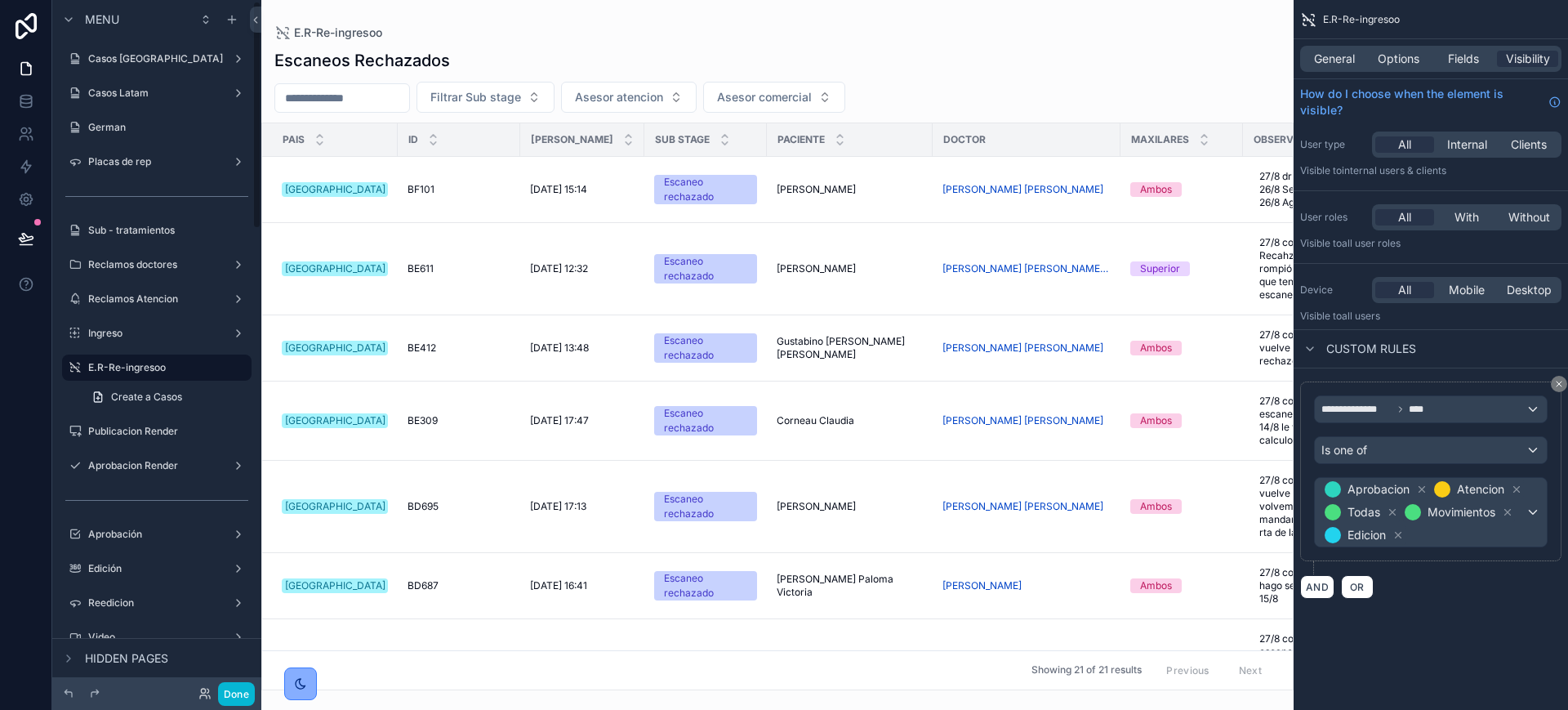
scroll to position [5, 0]
click at [1468, 484] on span "Aprobacion Atencion Todas Movimientos Edicion" at bounding box center [1424, 512] width 205 height 69
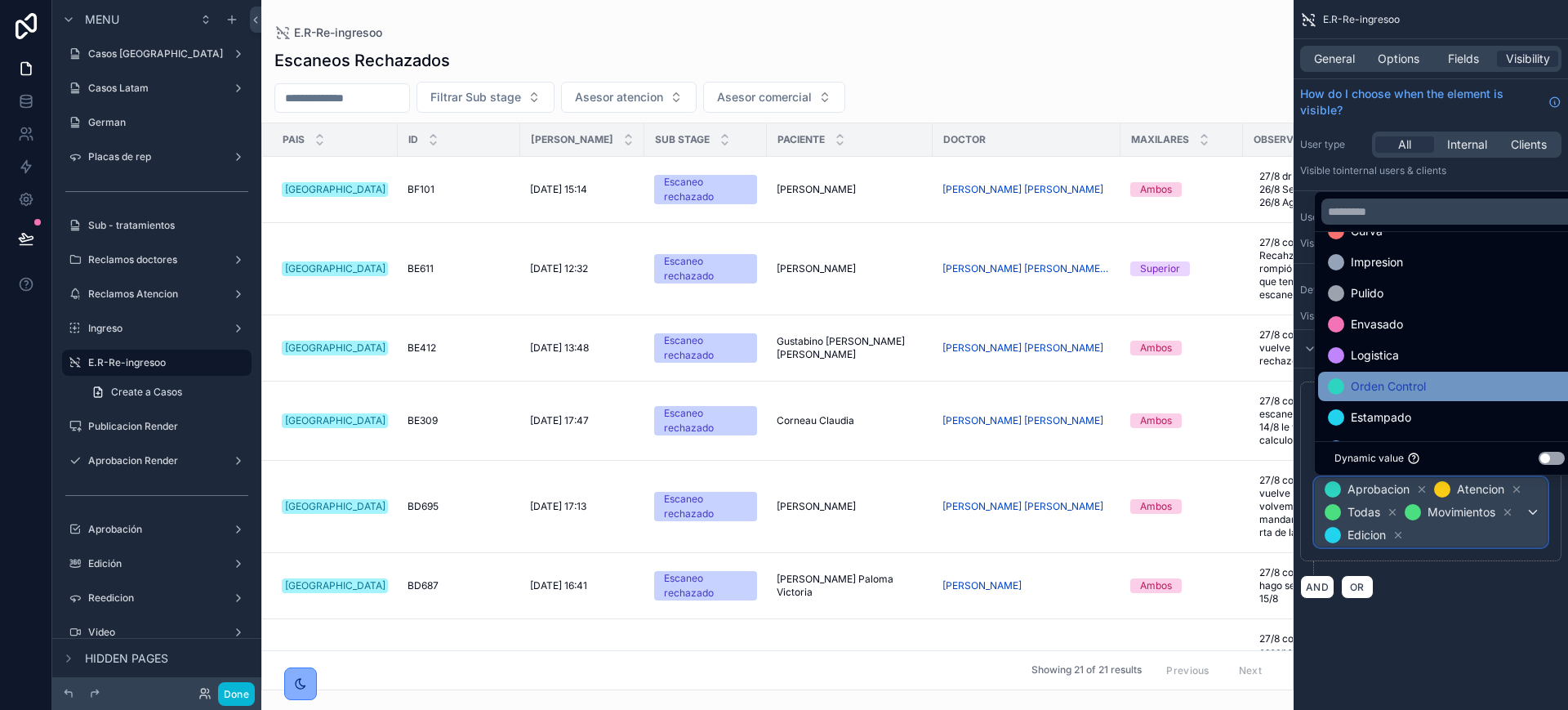
scroll to position [205, 0]
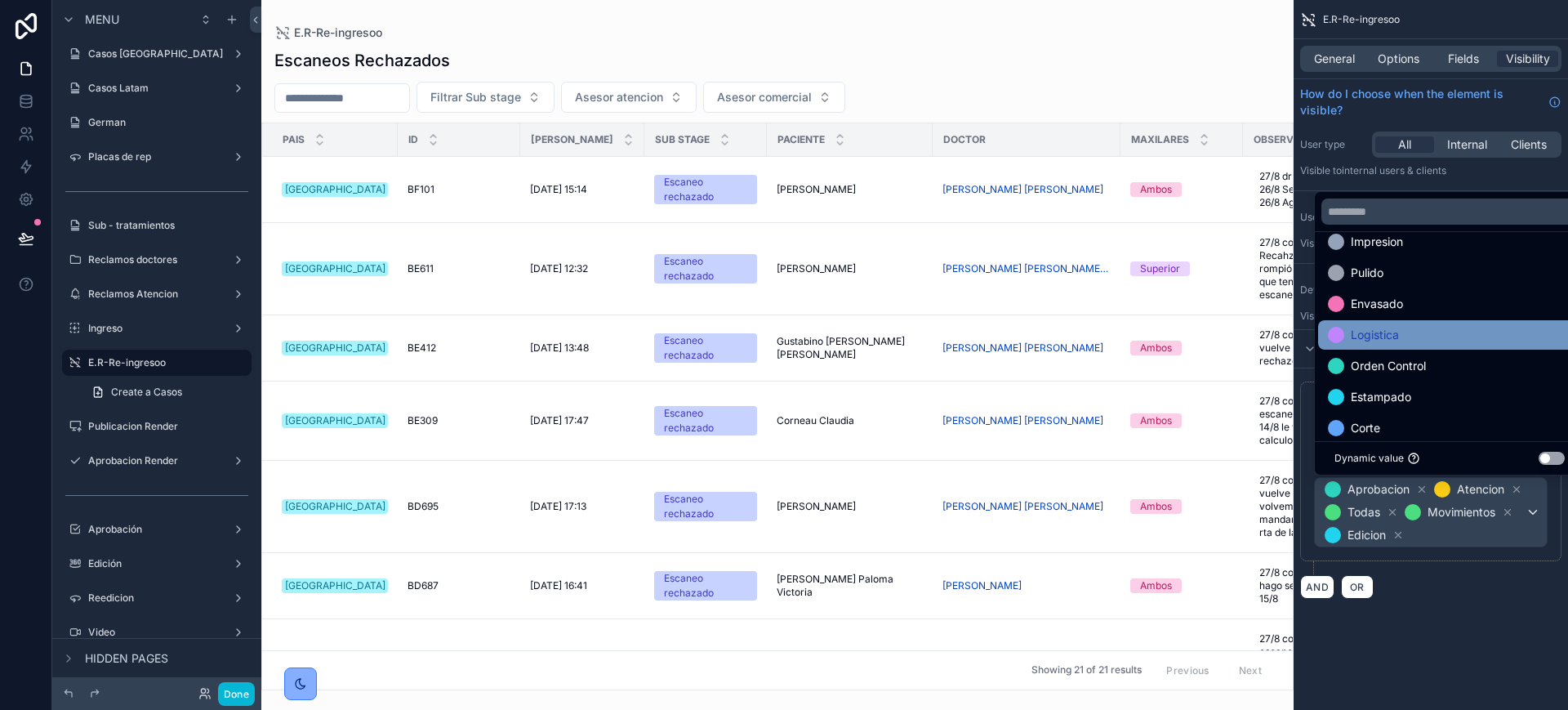
click at [1412, 337] on div "Logistica" at bounding box center [1449, 335] width 243 height 20
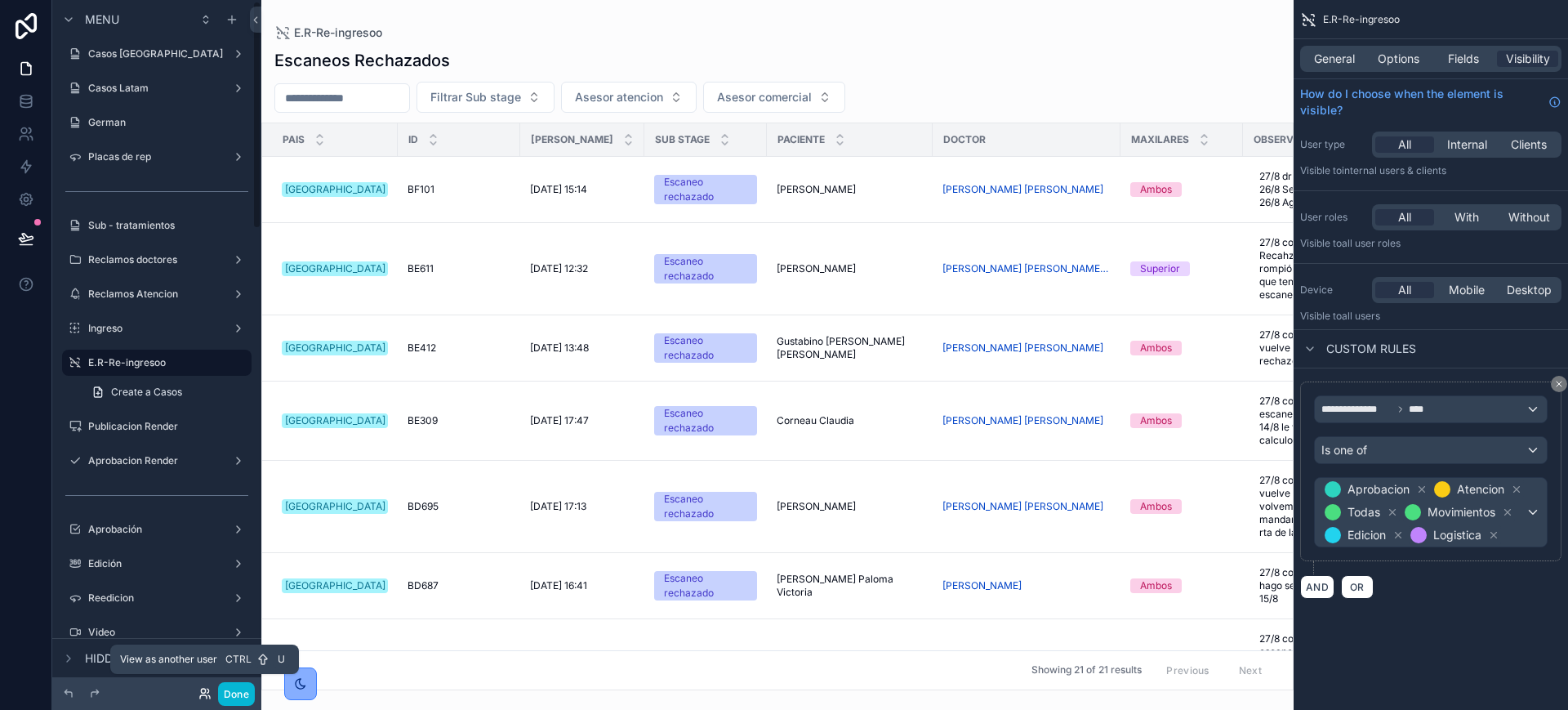
click at [201, 695] on icon at bounding box center [203, 696] width 7 height 3
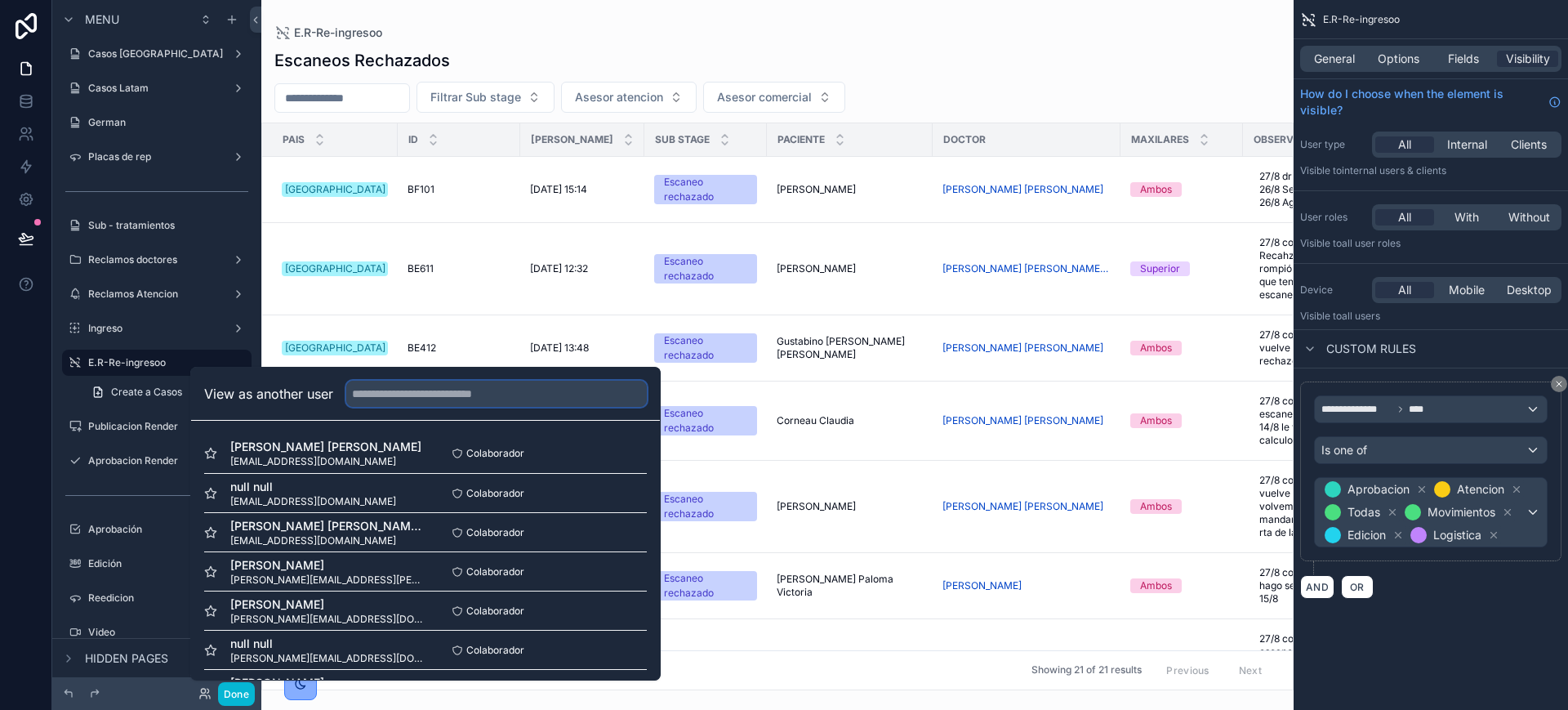
click at [378, 403] on input "text" at bounding box center [497, 393] width 301 height 27
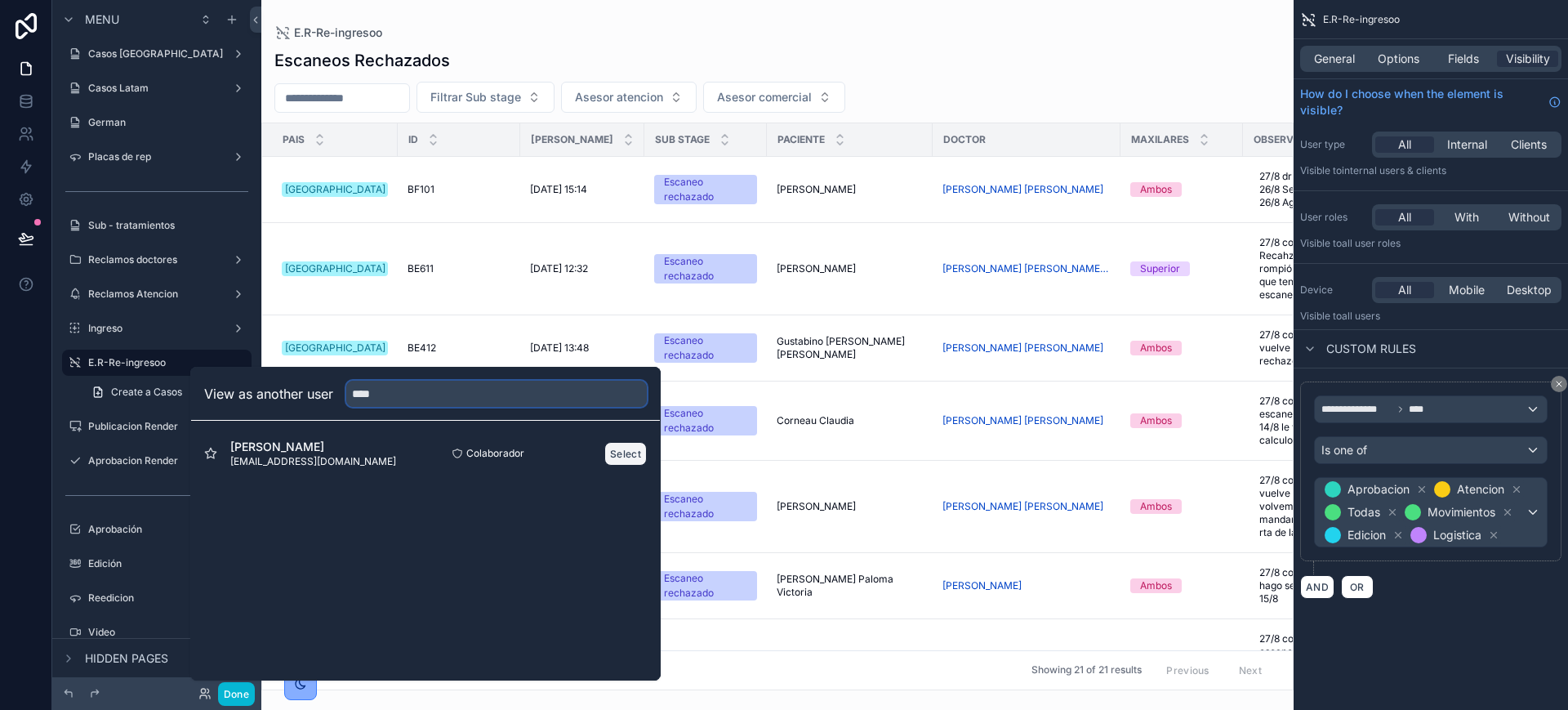
type input "****"
click at [606, 449] on button "Select" at bounding box center [626, 453] width 42 height 24
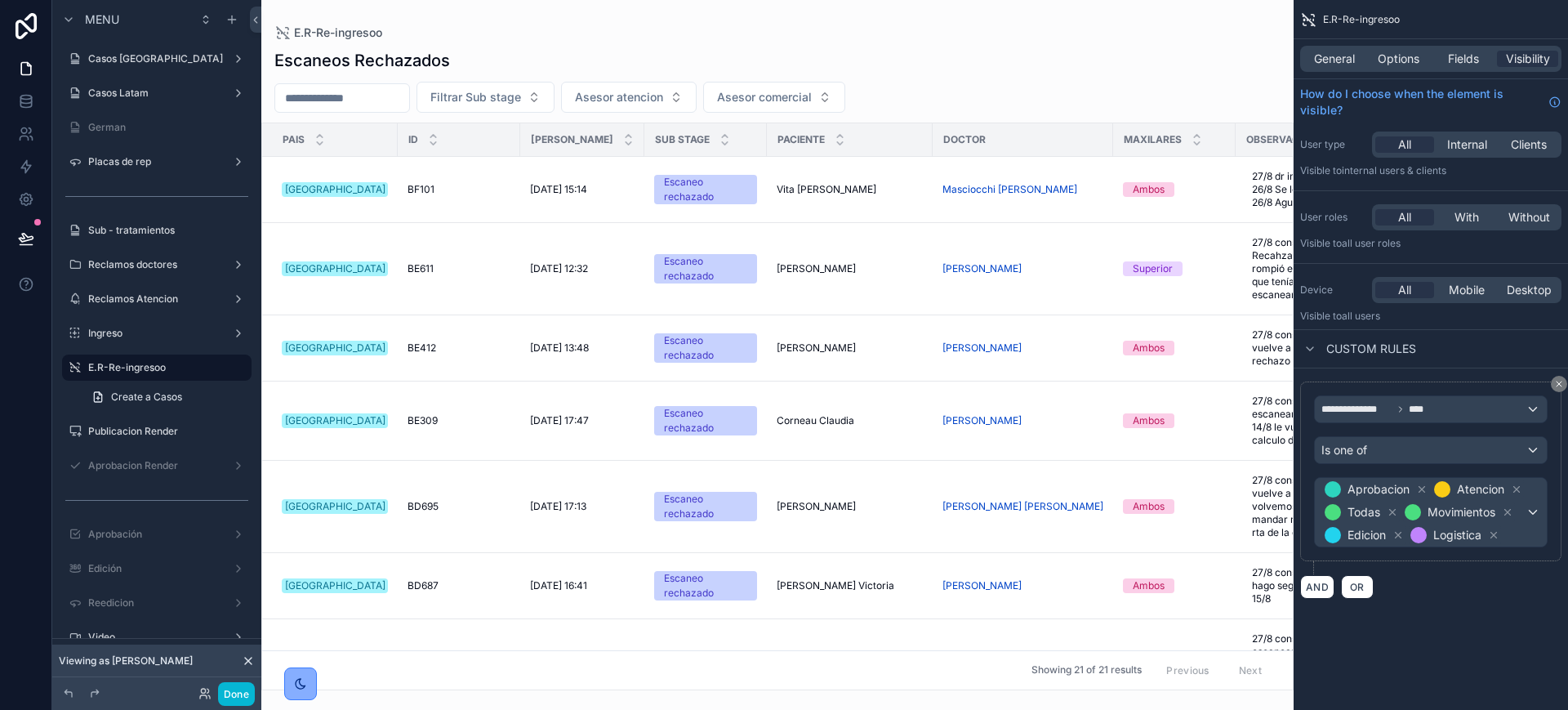
scroll to position [5, 0]
drag, startPoint x: 224, startPoint y: 700, endPoint x: 246, endPoint y: 665, distance: 41.3
click at [224, 700] on button "Done" at bounding box center [236, 693] width 36 height 24
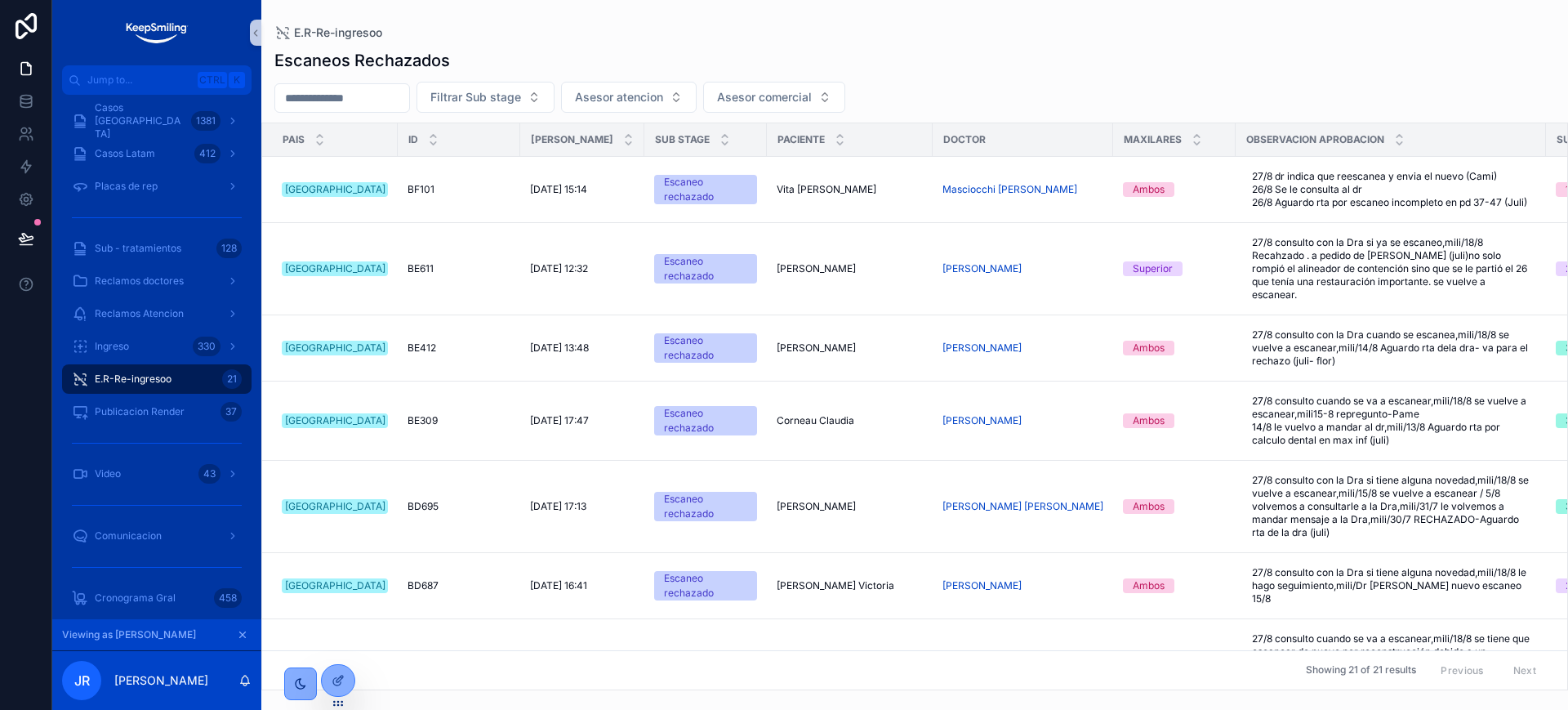
click at [248, 633] on button "scrollable content" at bounding box center [242, 634] width 18 height 18
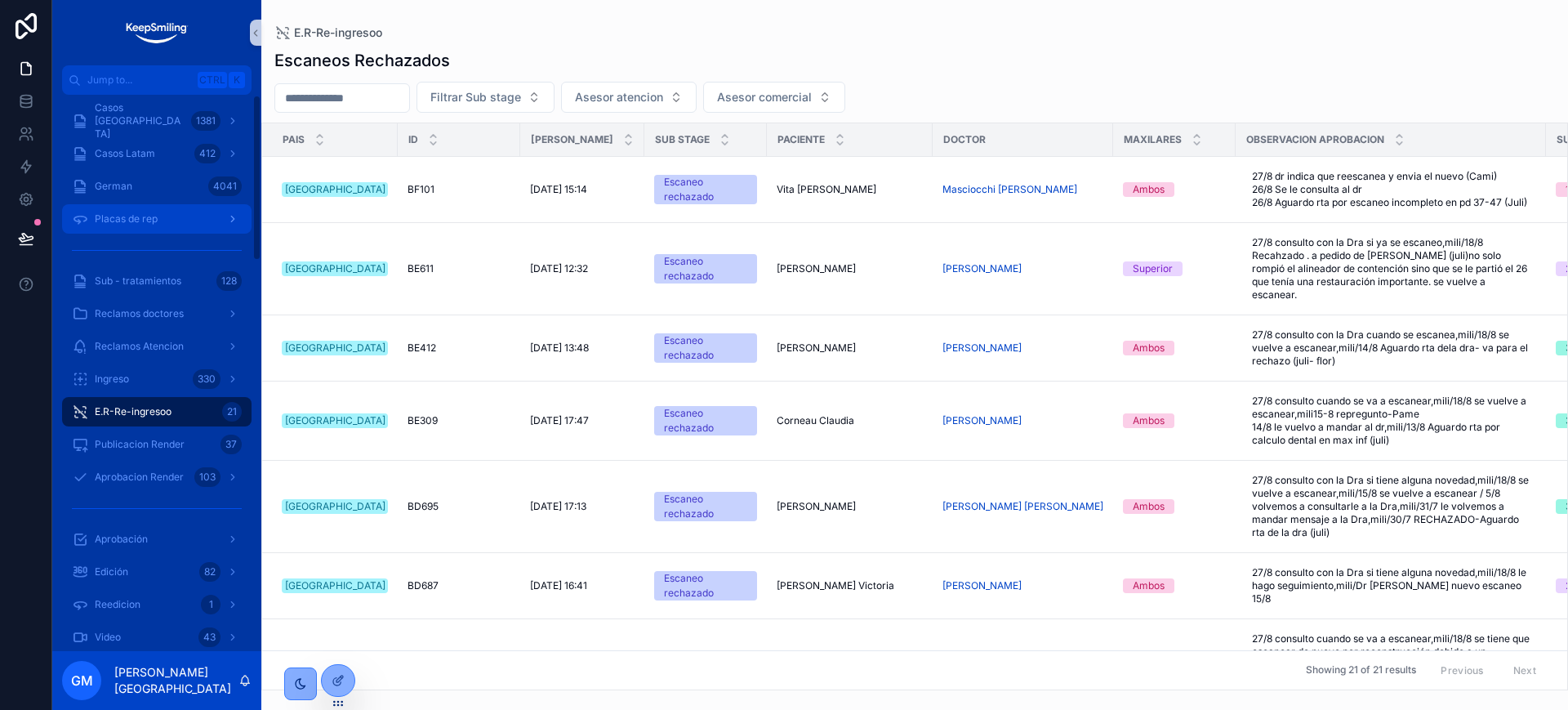
click at [127, 228] on div "Placas de rep" at bounding box center [156, 218] width 170 height 27
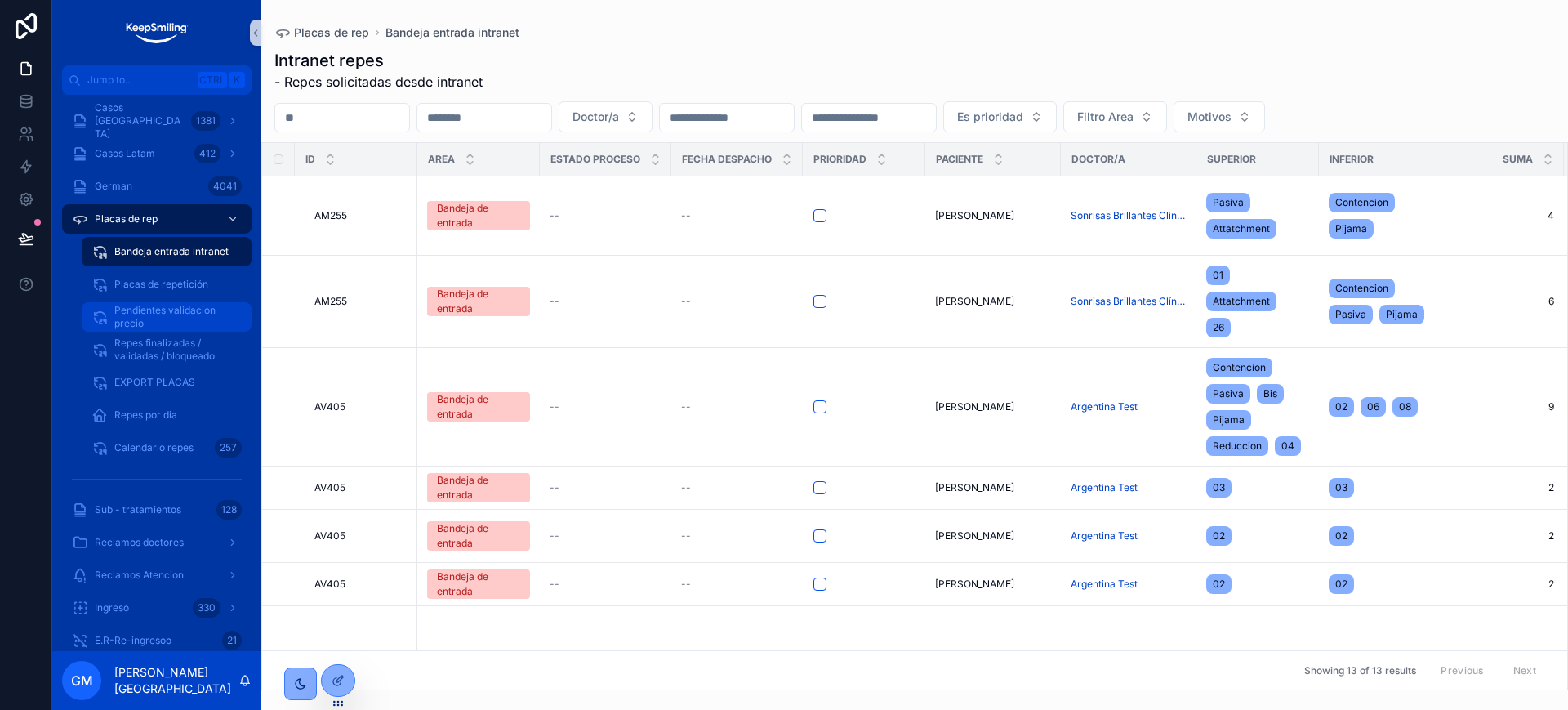
click at [164, 322] on span "Pendientes validacion precio" at bounding box center [174, 317] width 121 height 27
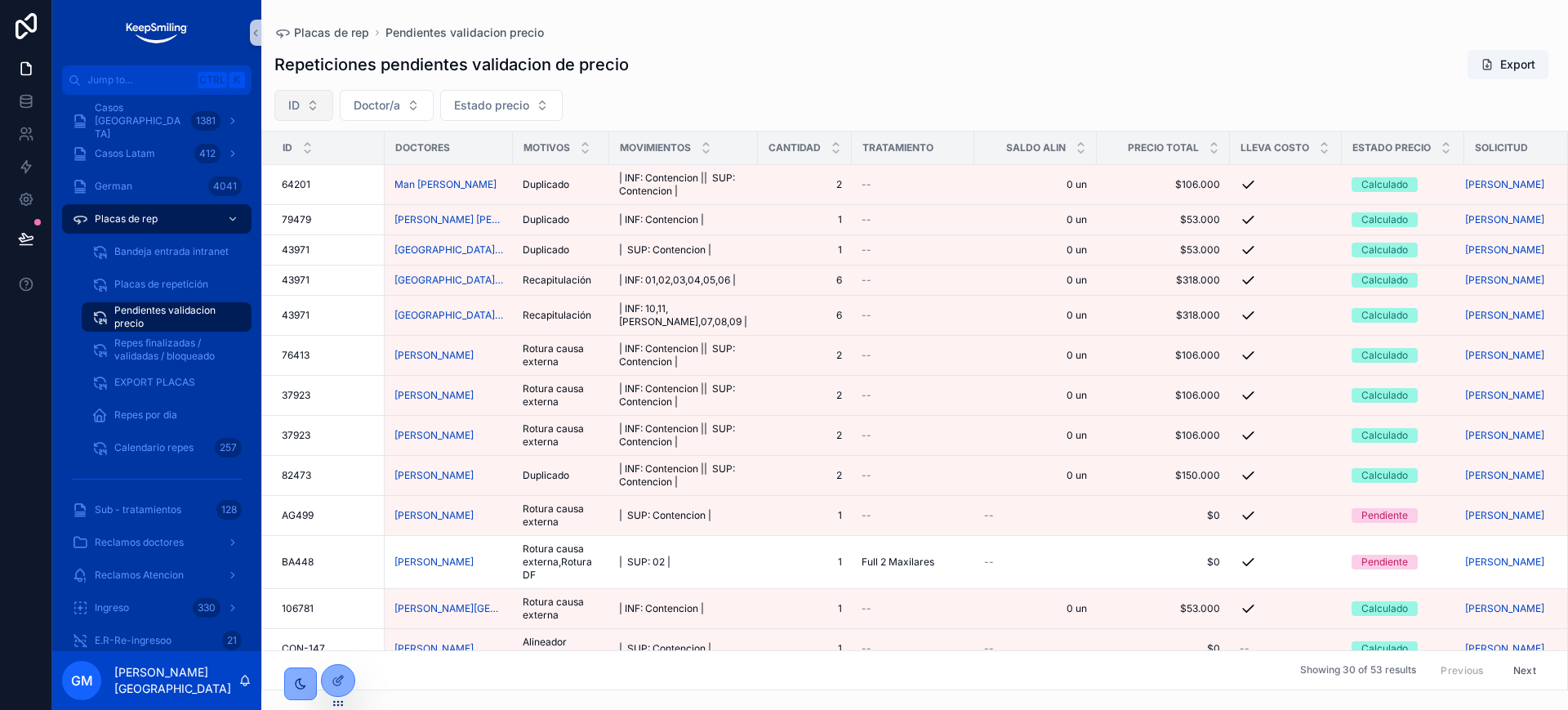
click at [314, 102] on button "ID" at bounding box center [304, 105] width 59 height 31
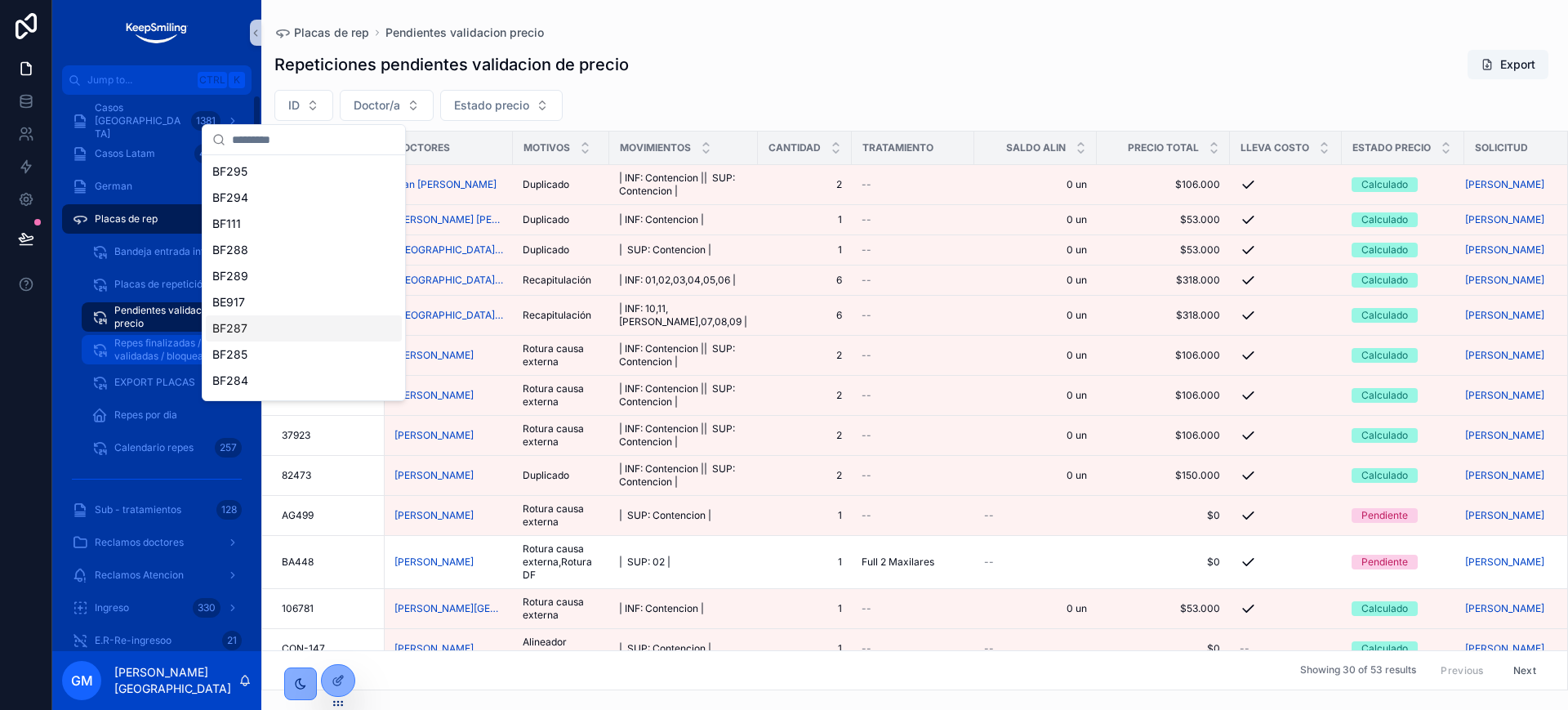
click at [158, 359] on span "Repes finalizadas / validadas / bloqueado" at bounding box center [174, 349] width 121 height 27
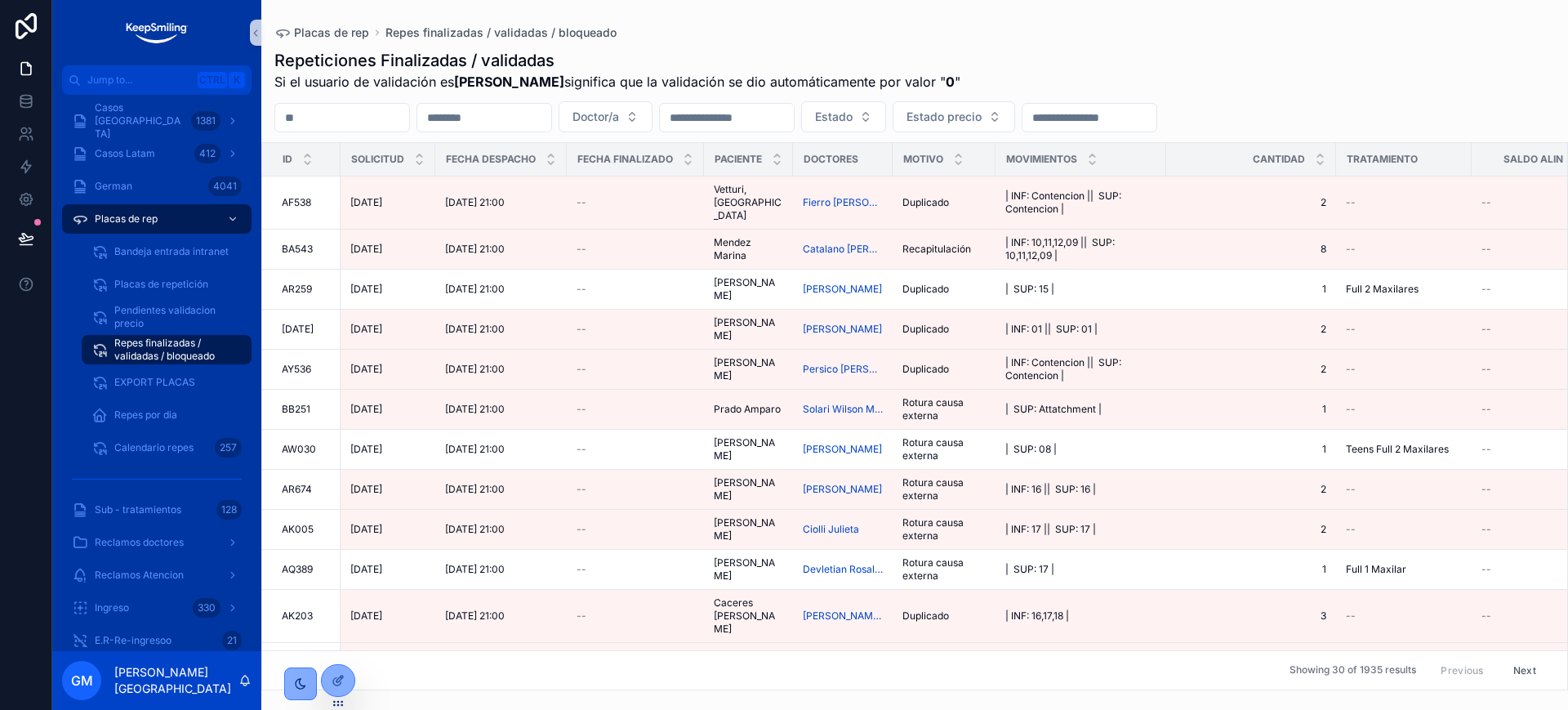
click at [348, 113] on input "scrollable content" at bounding box center [342, 117] width 134 height 23
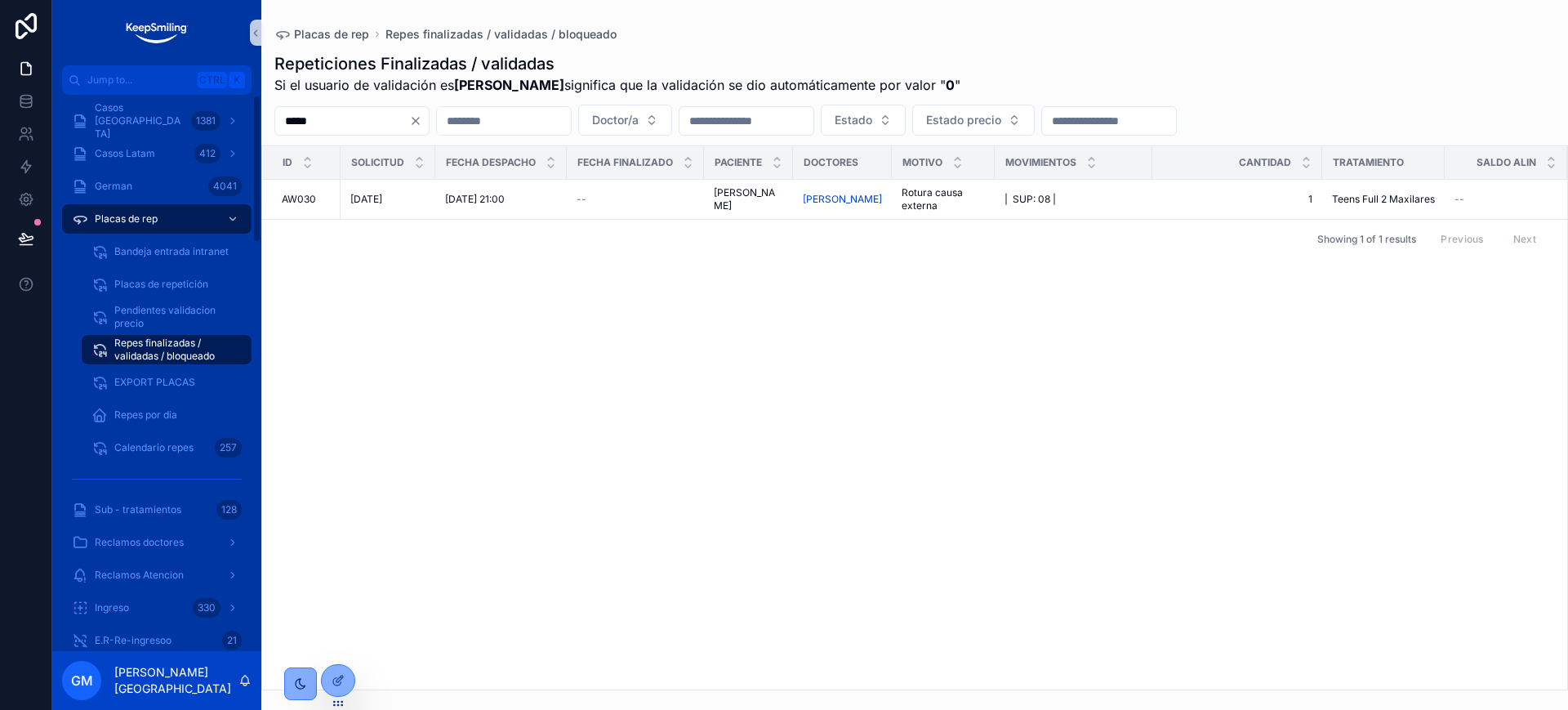
click at [299, 121] on input "*****" at bounding box center [342, 120] width 134 height 23
type input "*****"
click at [184, 128] on div "Casos Argentina 1381" at bounding box center [156, 121] width 170 height 27
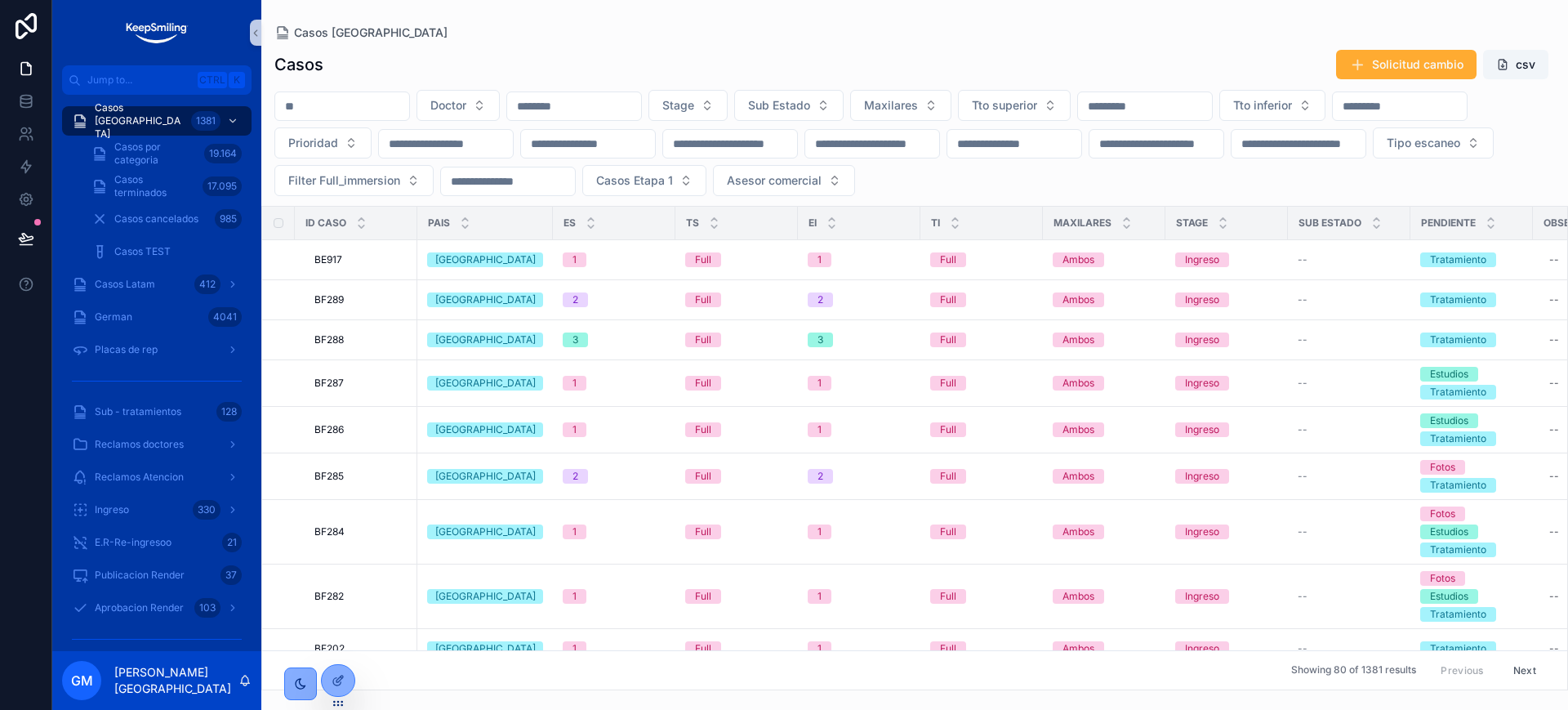
click at [396, 108] on input "scrollable content" at bounding box center [342, 105] width 134 height 23
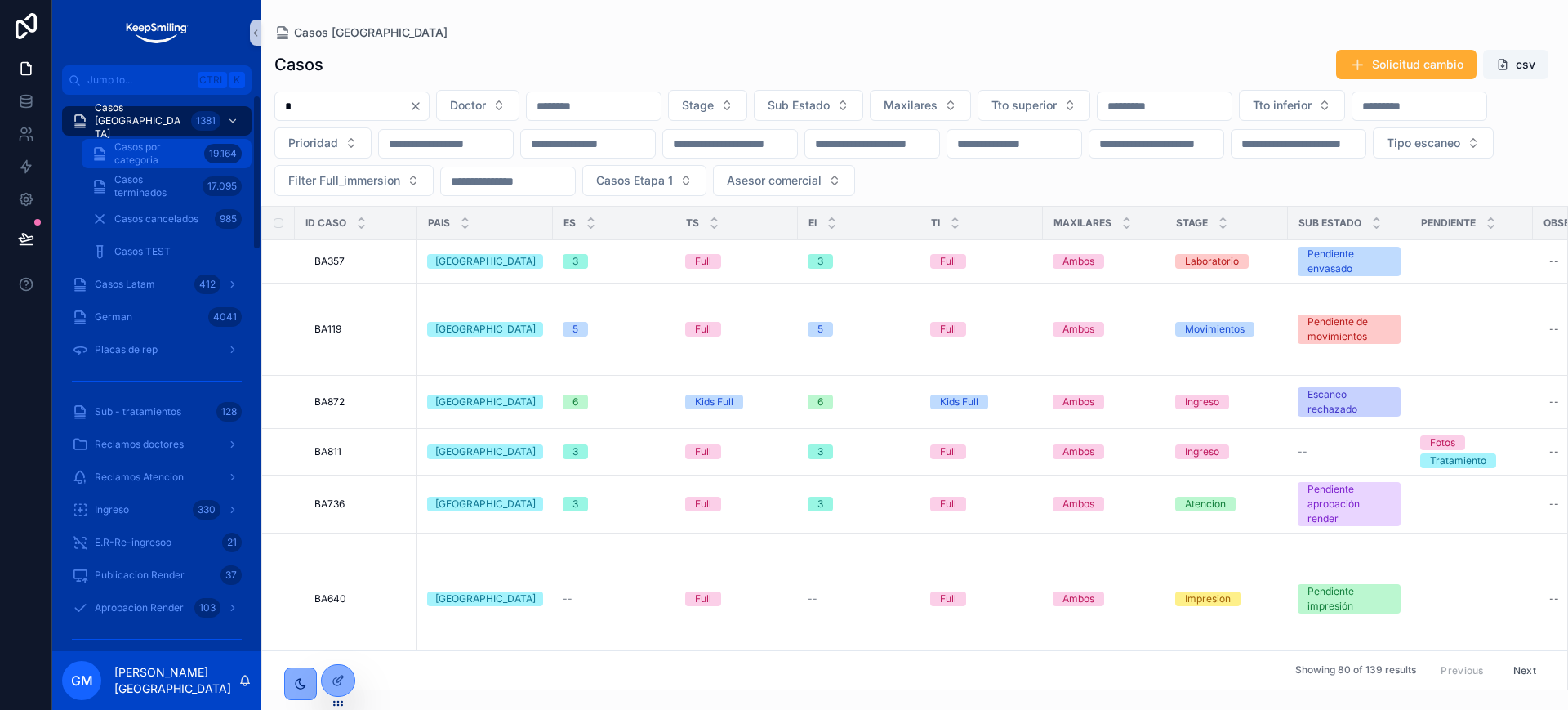
type input "*"
click at [183, 164] on span "Casos por categoria" at bounding box center [155, 153] width 84 height 27
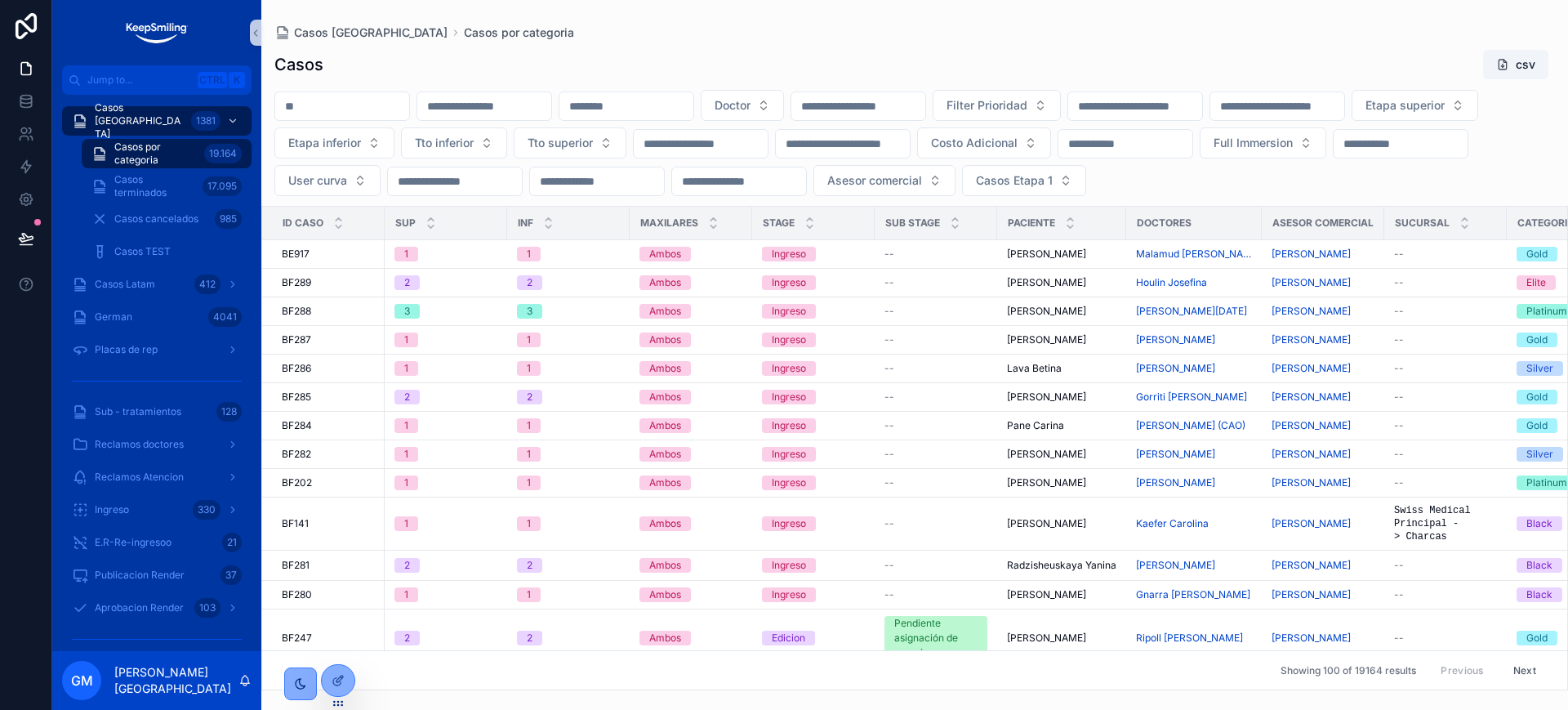
drag, startPoint x: 183, startPoint y: 164, endPoint x: 312, endPoint y: 103, distance: 142.7
click at [312, 103] on input "scrollable content" at bounding box center [342, 105] width 134 height 23
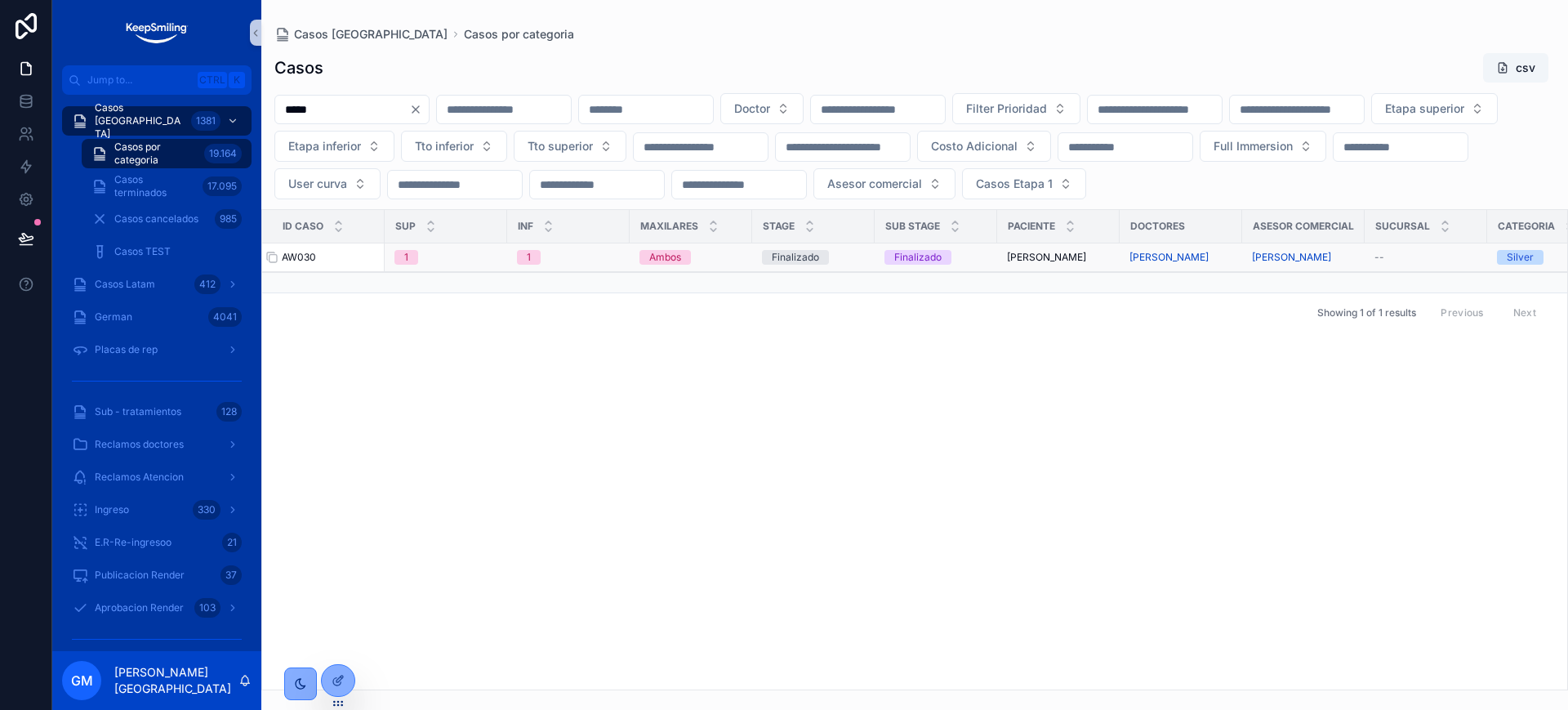
type input "*****"
click at [307, 264] on span "AW030" at bounding box center [298, 257] width 34 height 13
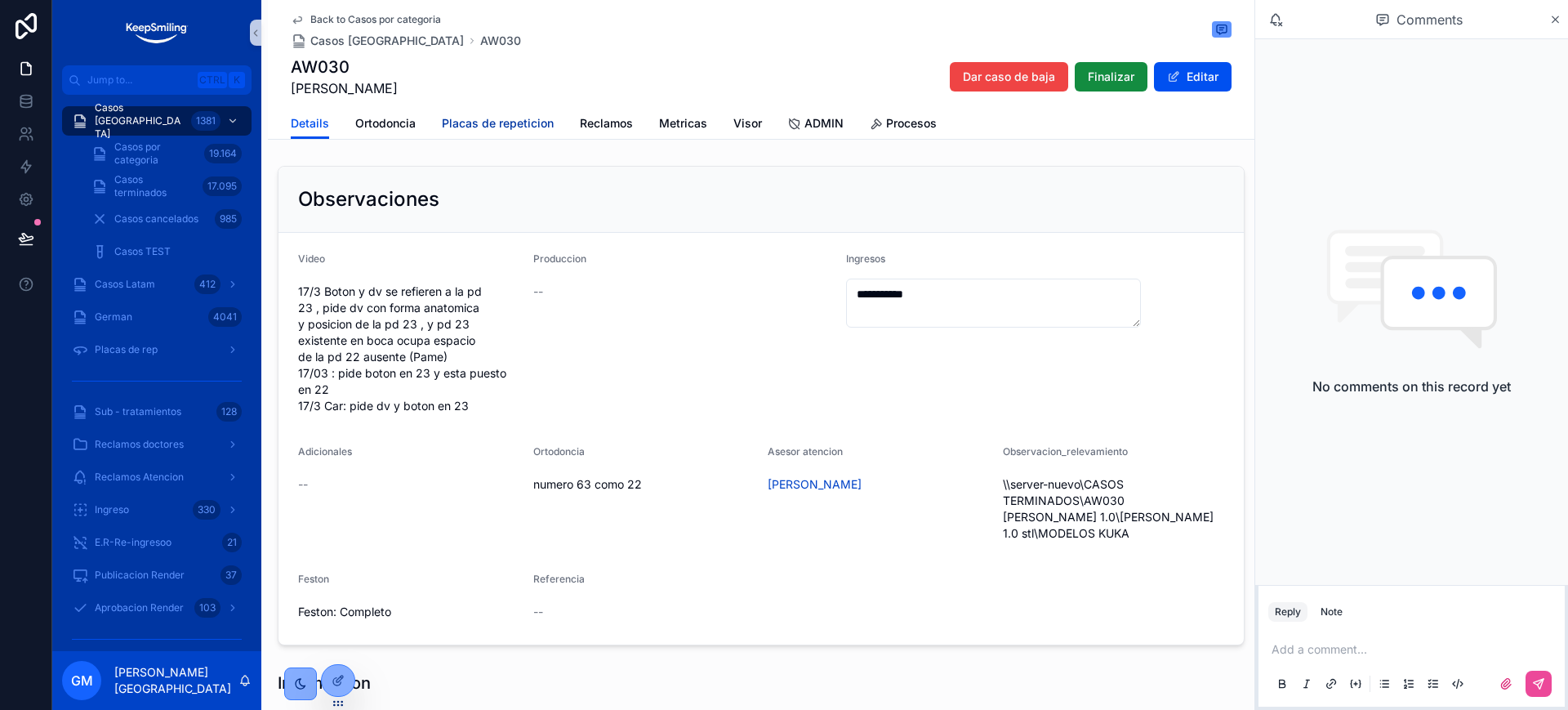
click at [481, 127] on span "Placas de repeticion" at bounding box center [498, 123] width 112 height 17
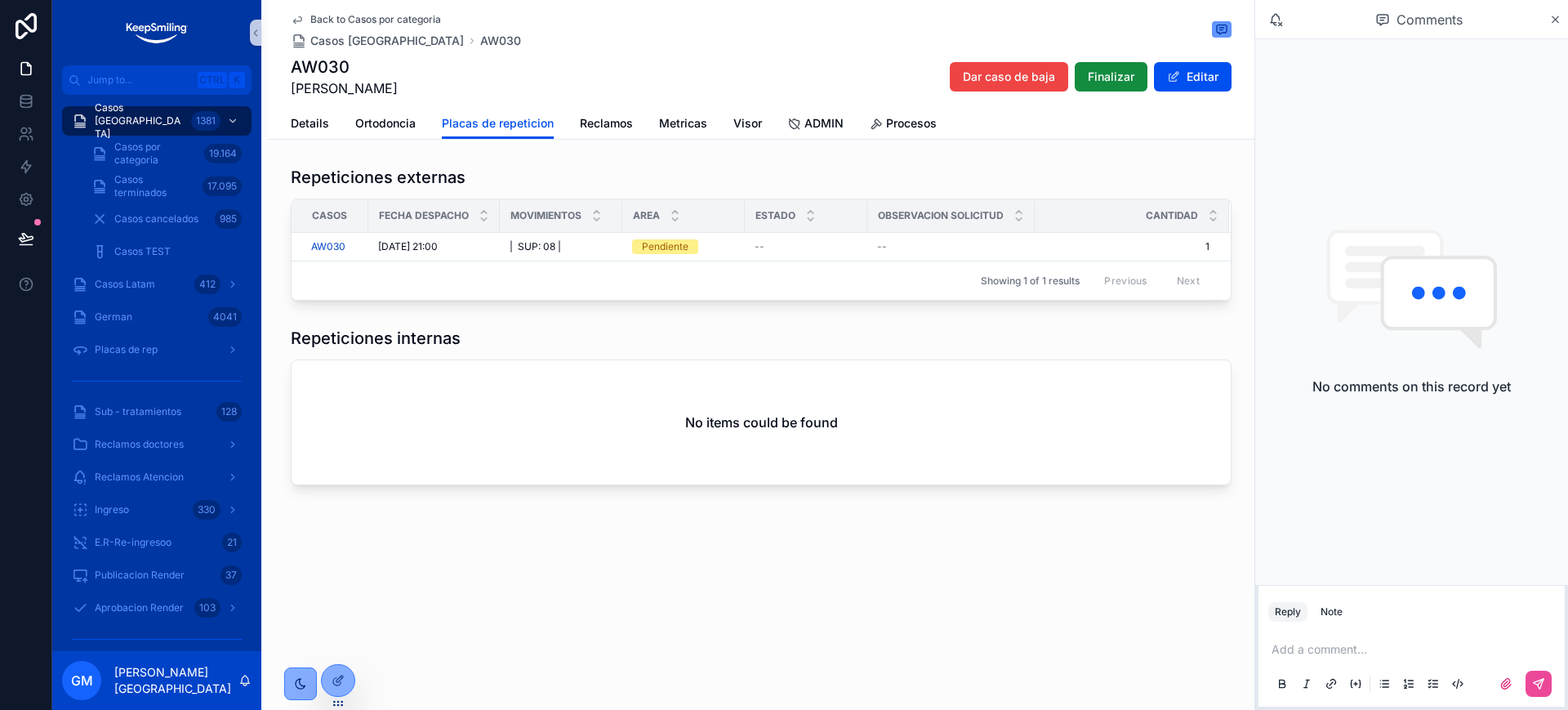
drag, startPoint x: 341, startPoint y: 672, endPoint x: 711, endPoint y: 325, distance: 507.3
click at [342, 670] on div at bounding box center [337, 680] width 32 height 31
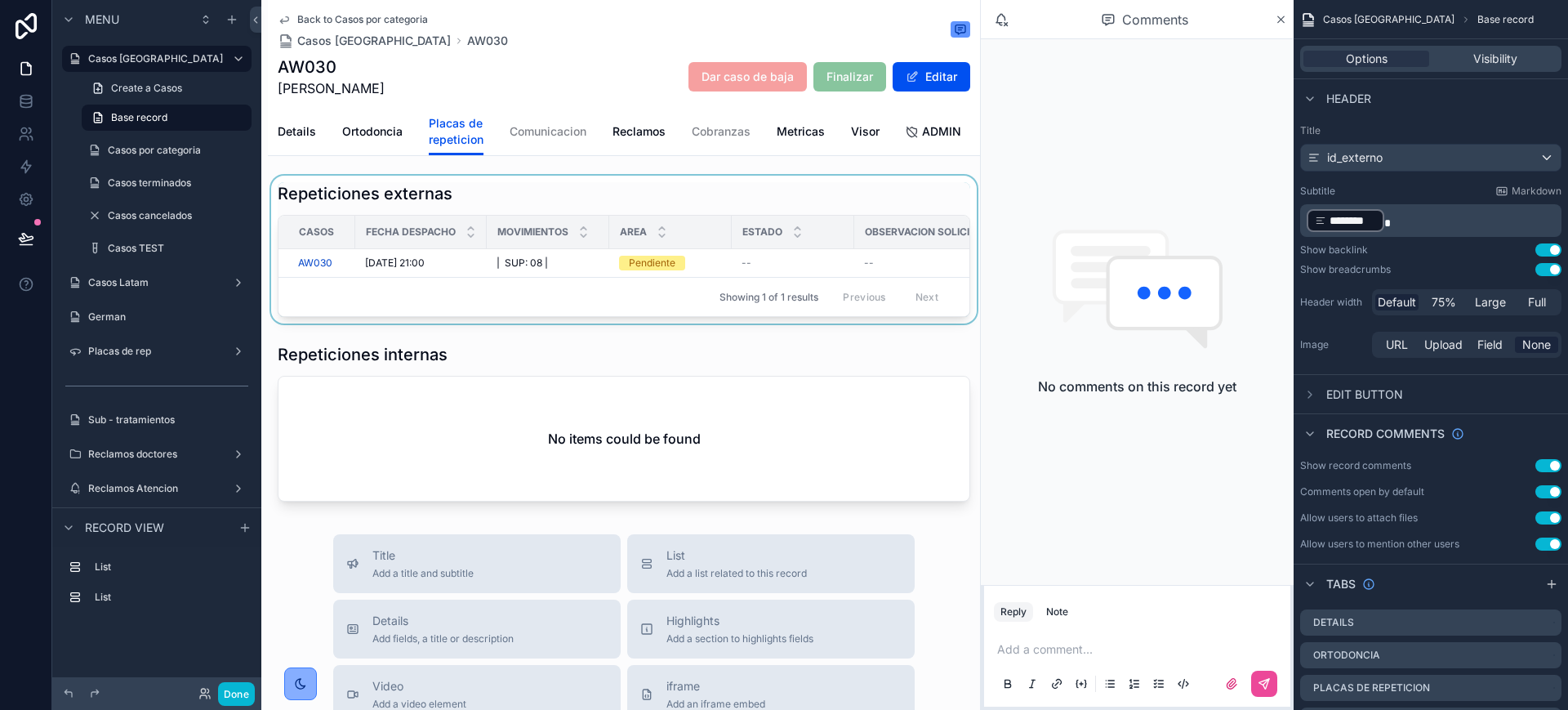
click at [861, 213] on div "scrollable content" at bounding box center [624, 250] width 712 height 148
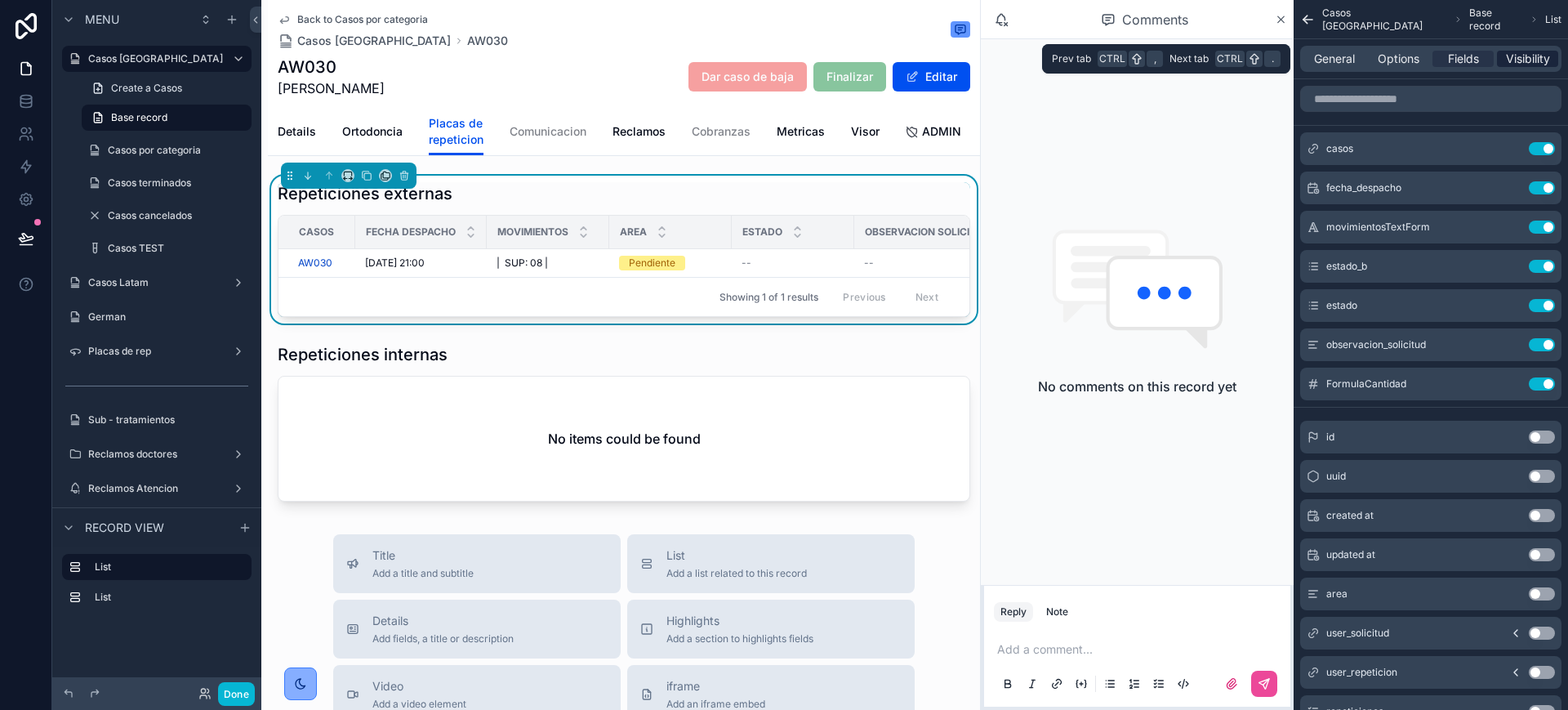
click at [1525, 62] on span "Visibility" at bounding box center [1528, 58] width 44 height 17
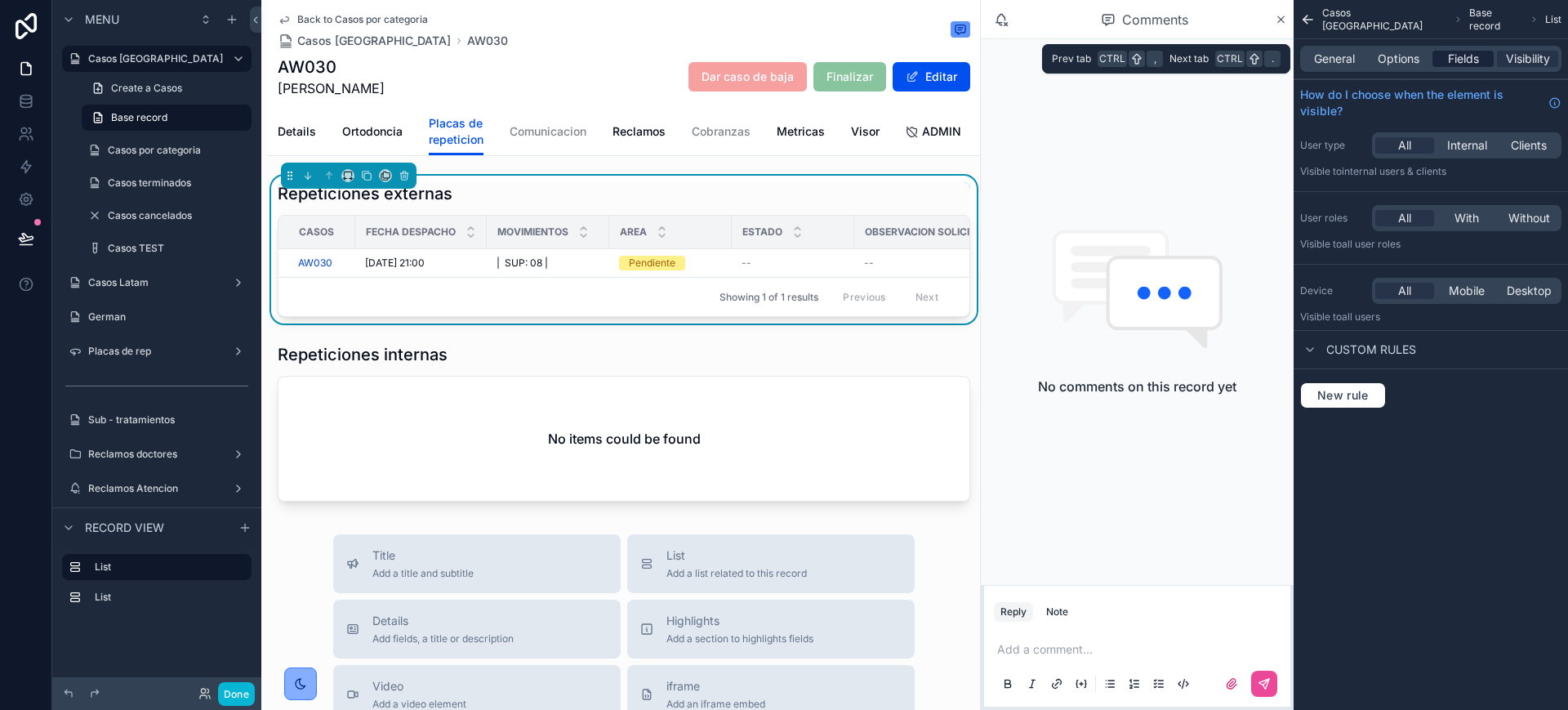
click at [1443, 60] on div "Fields" at bounding box center [1464, 58] width 61 height 17
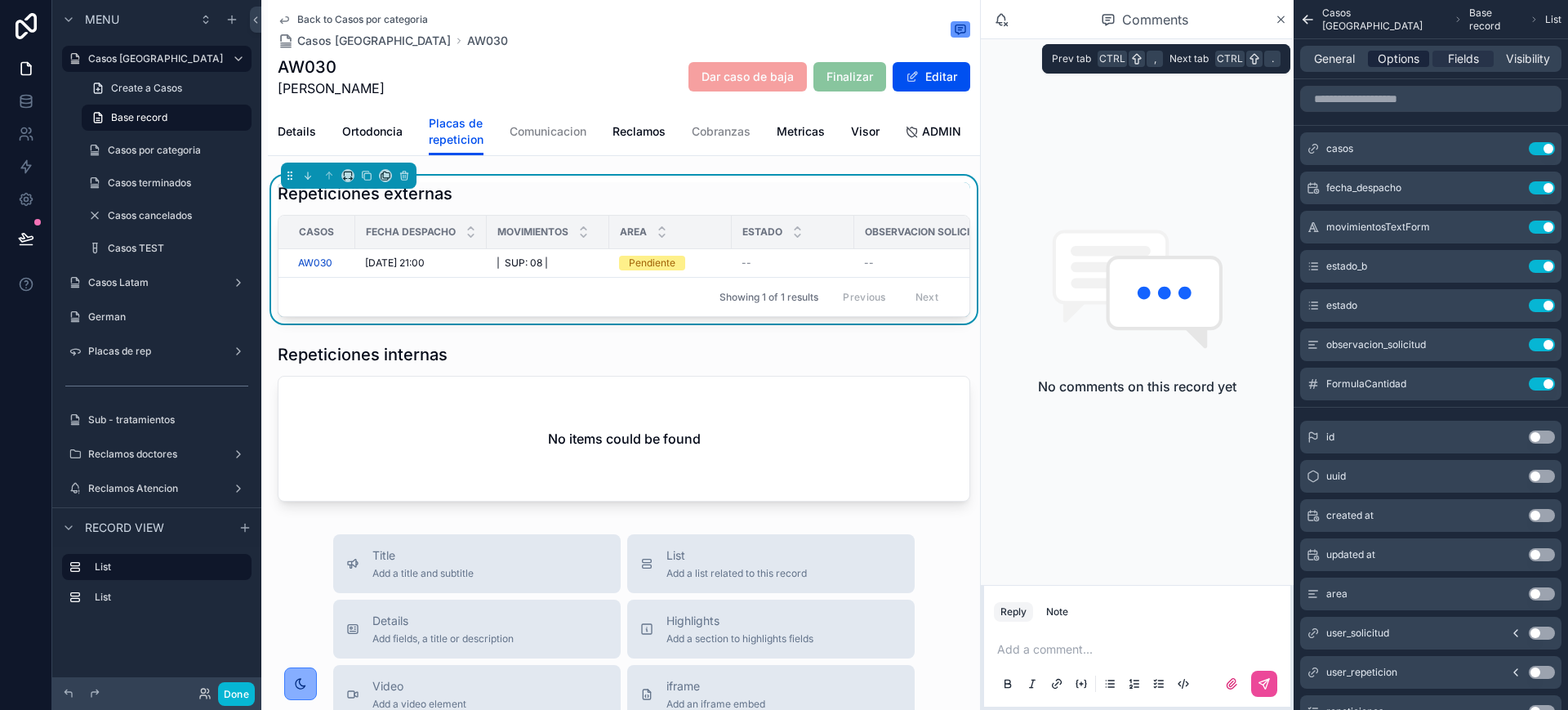
click at [1417, 62] on span "Options" at bounding box center [1399, 58] width 41 height 17
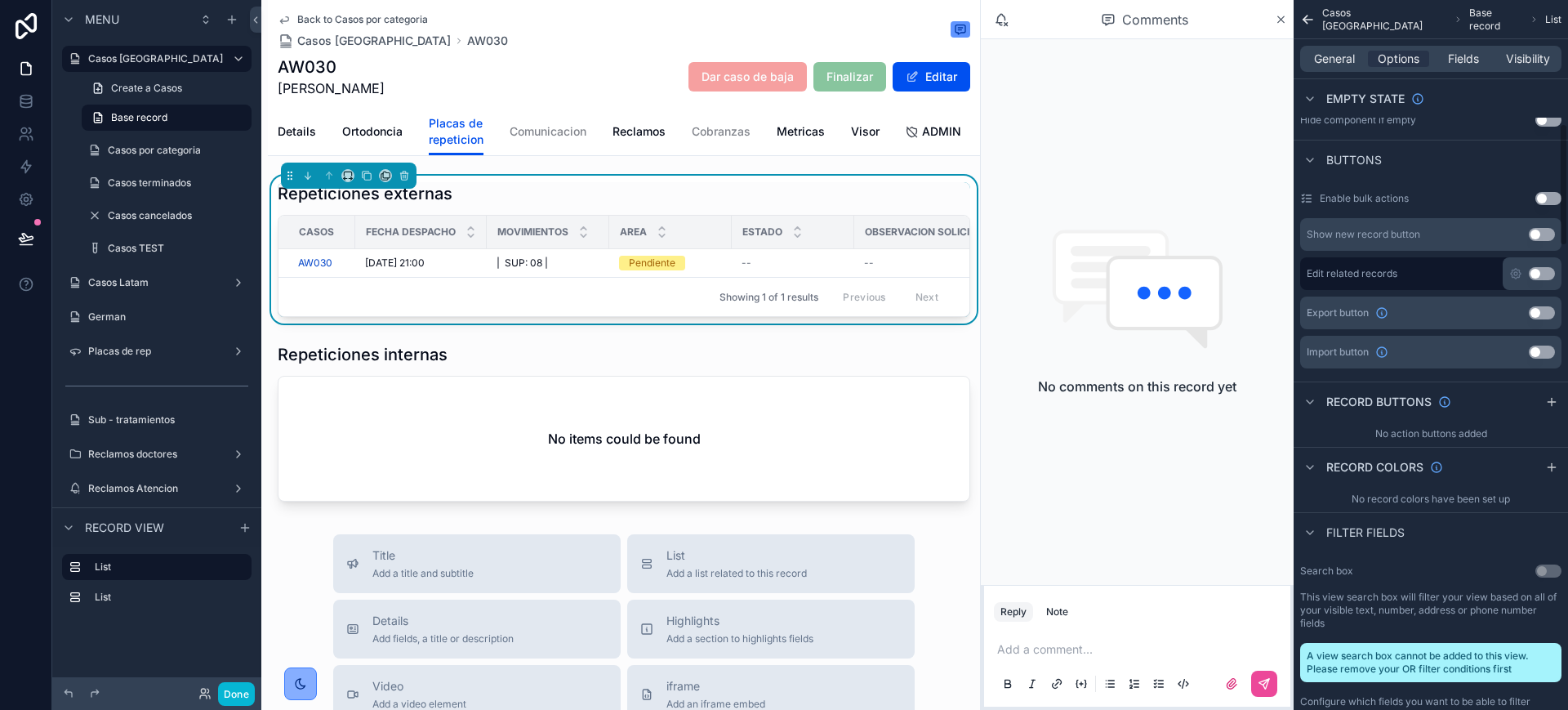
scroll to position [715, 0]
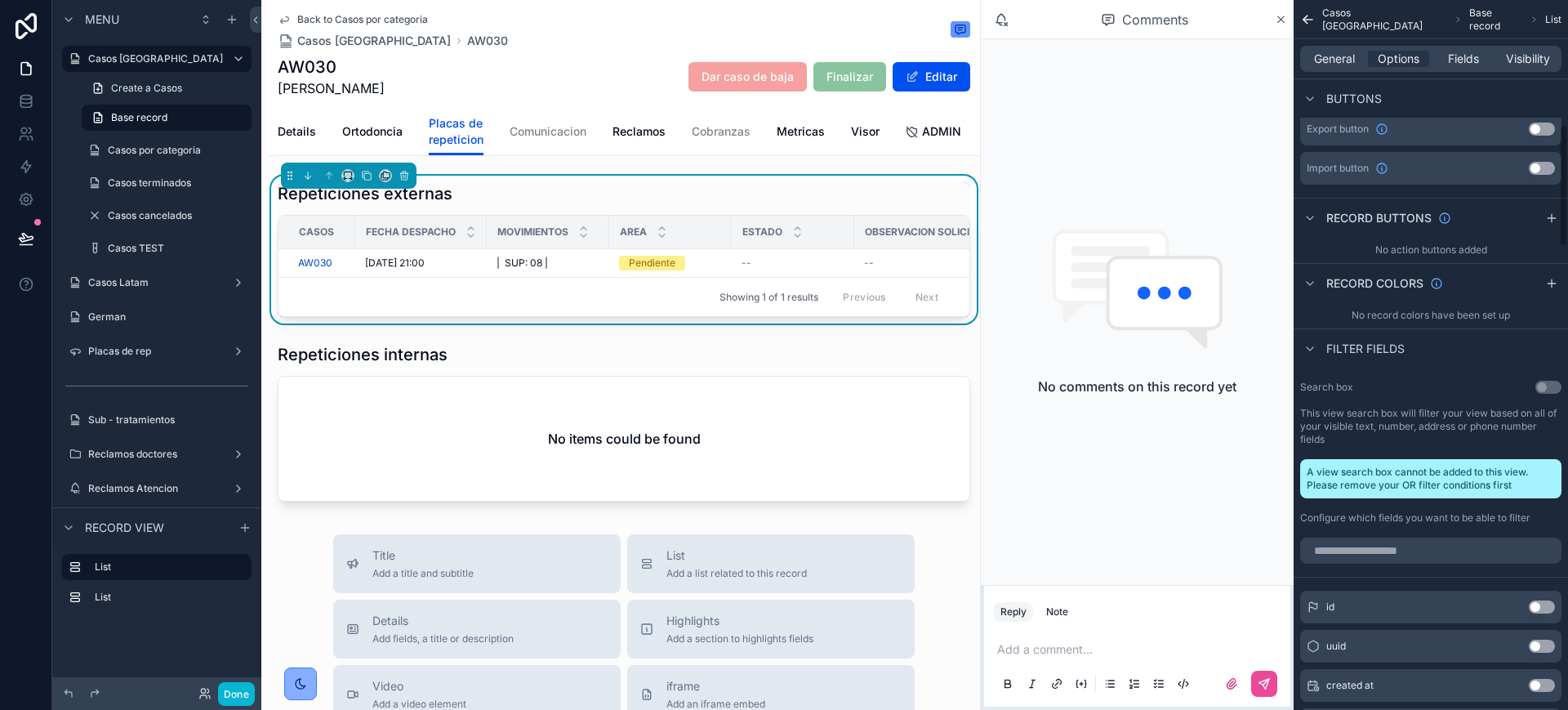
click at [1350, 48] on div "General Options Fields Visibility" at bounding box center [1431, 59] width 262 height 27
click at [1347, 55] on span "General" at bounding box center [1335, 58] width 41 height 17
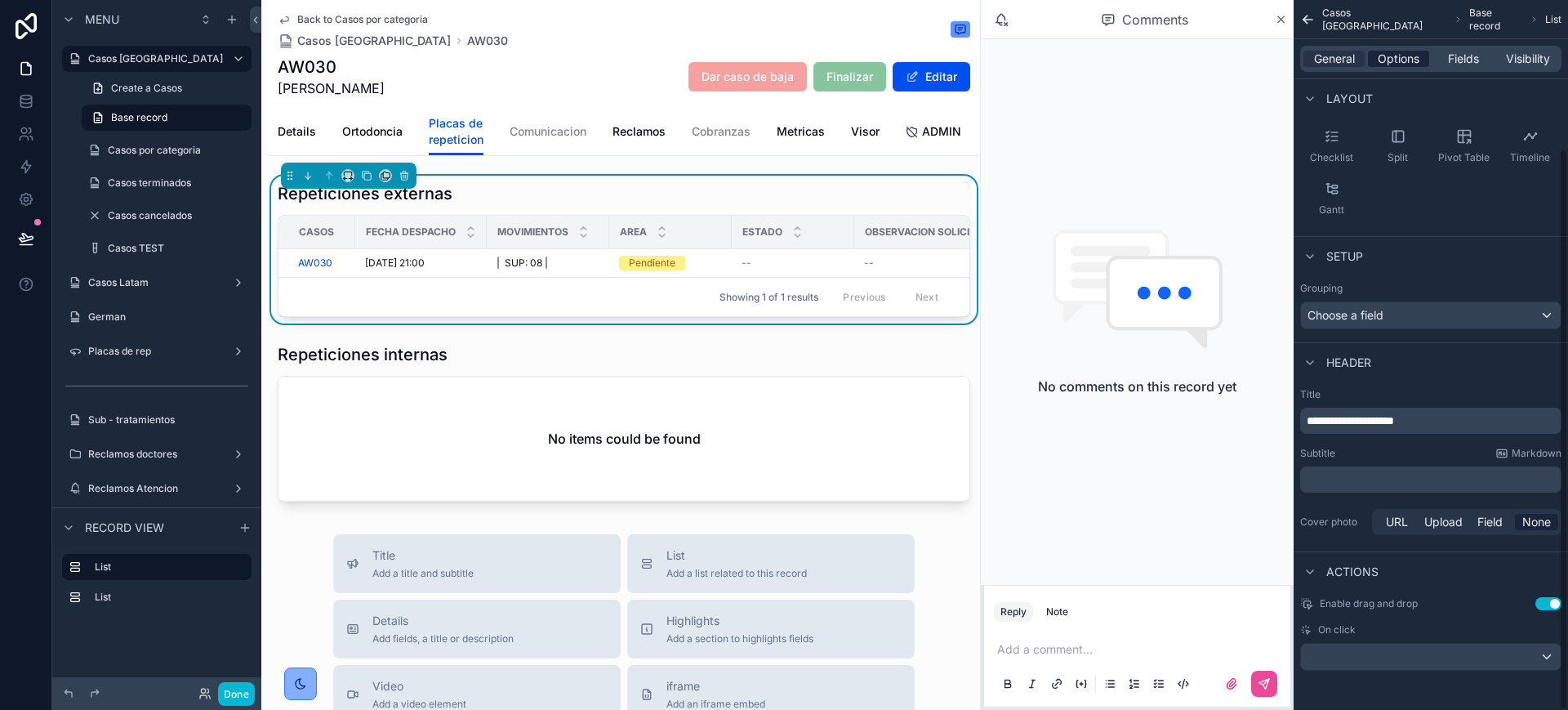
click at [1391, 58] on span "Options" at bounding box center [1399, 58] width 41 height 17
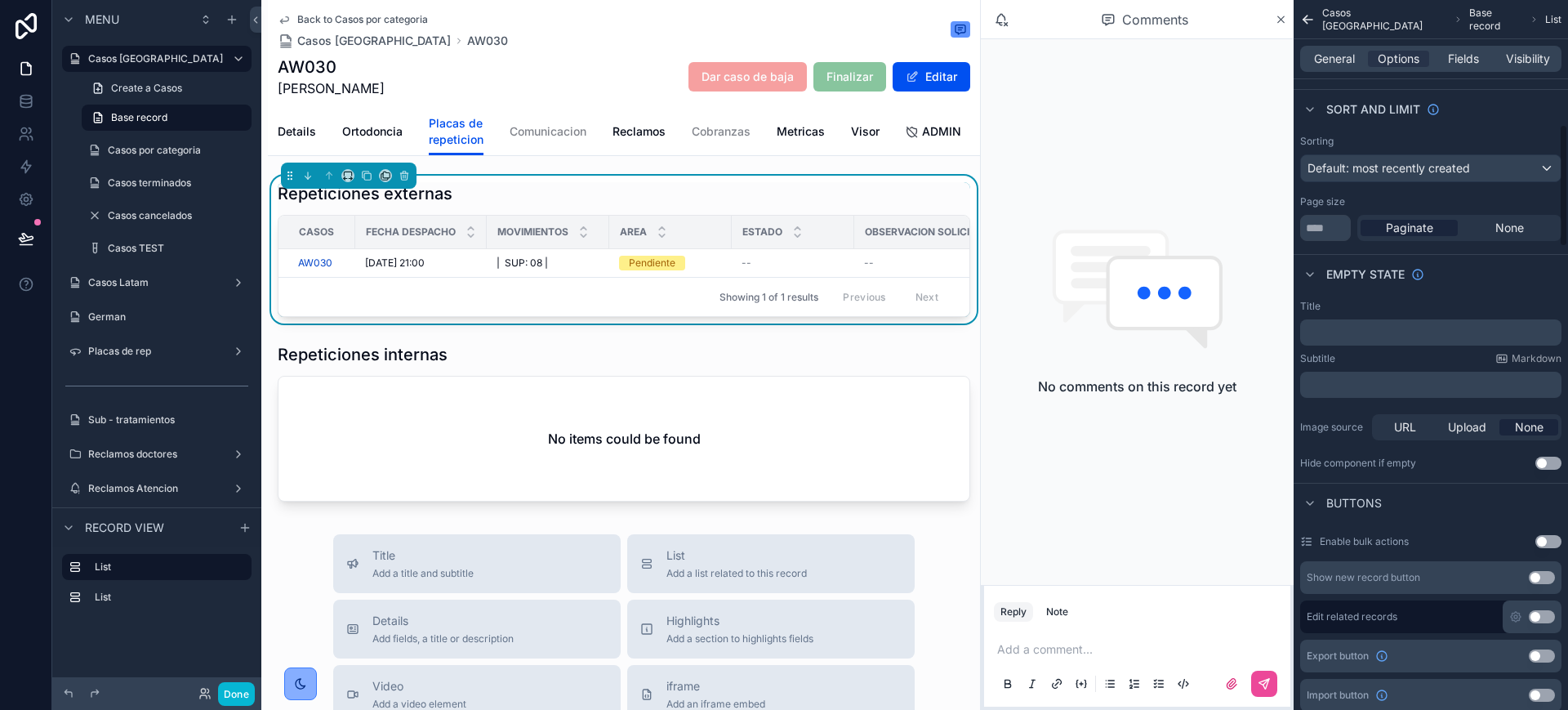
scroll to position [715, 0]
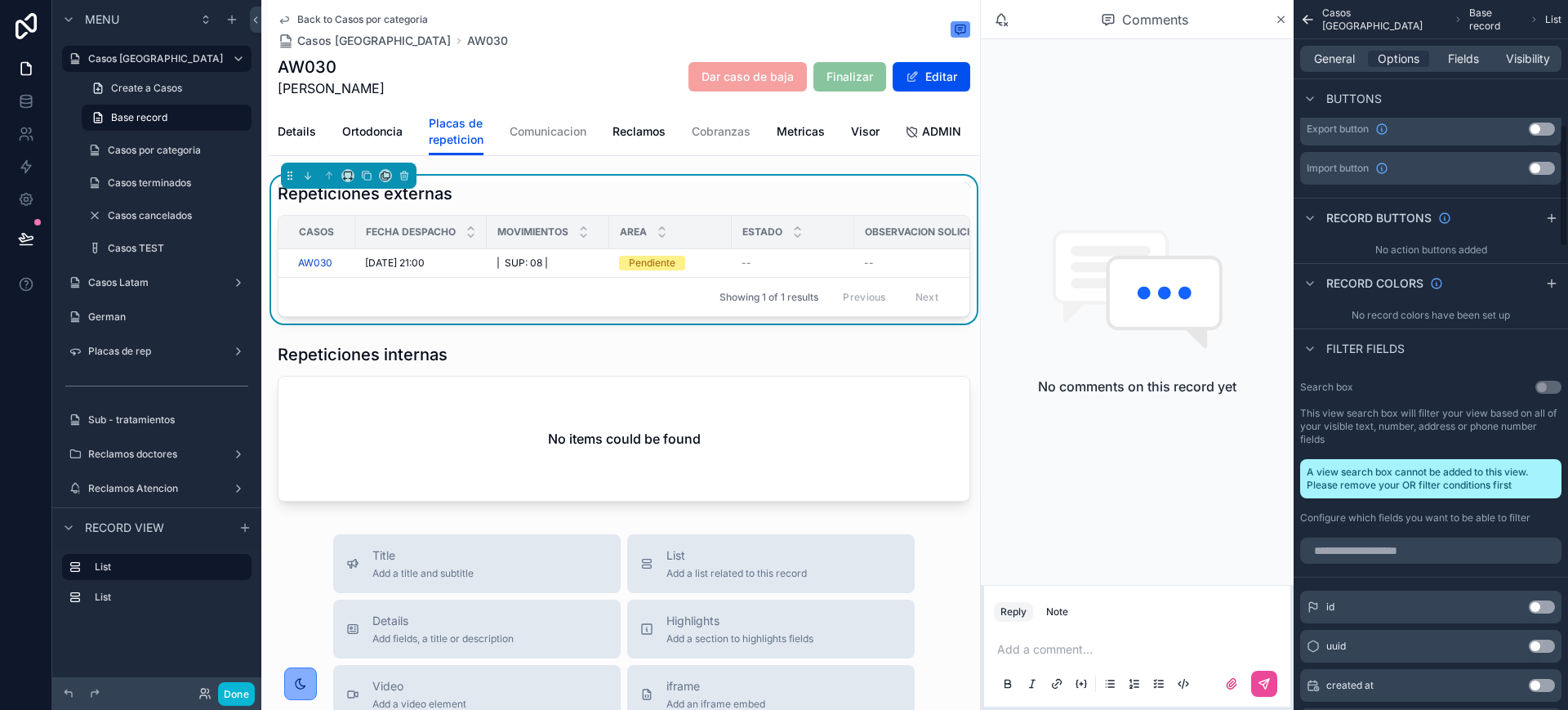
click at [781, 205] on div "Repeticiones externas" at bounding box center [624, 193] width 693 height 23
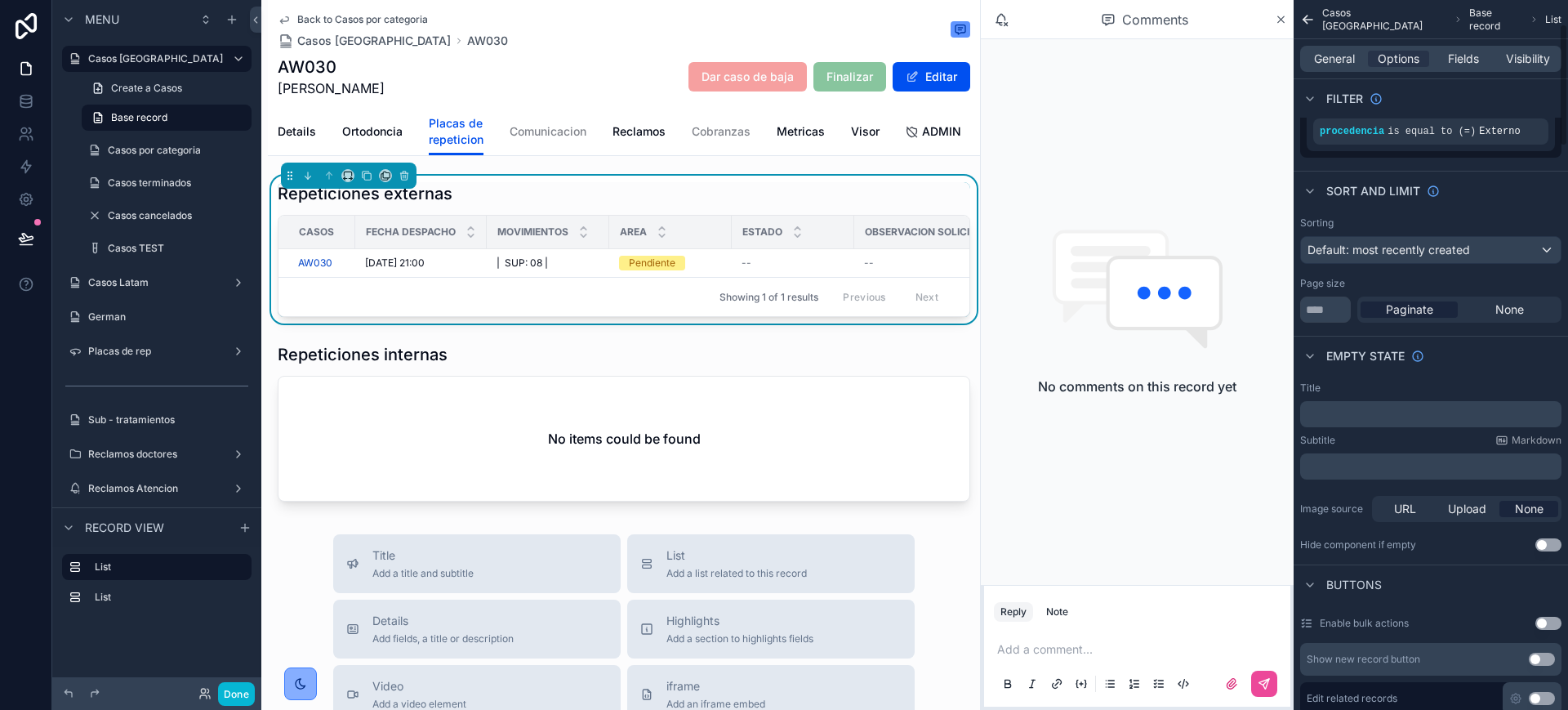
scroll to position [102, 0]
click at [244, 686] on button "Done" at bounding box center [236, 693] width 36 height 24
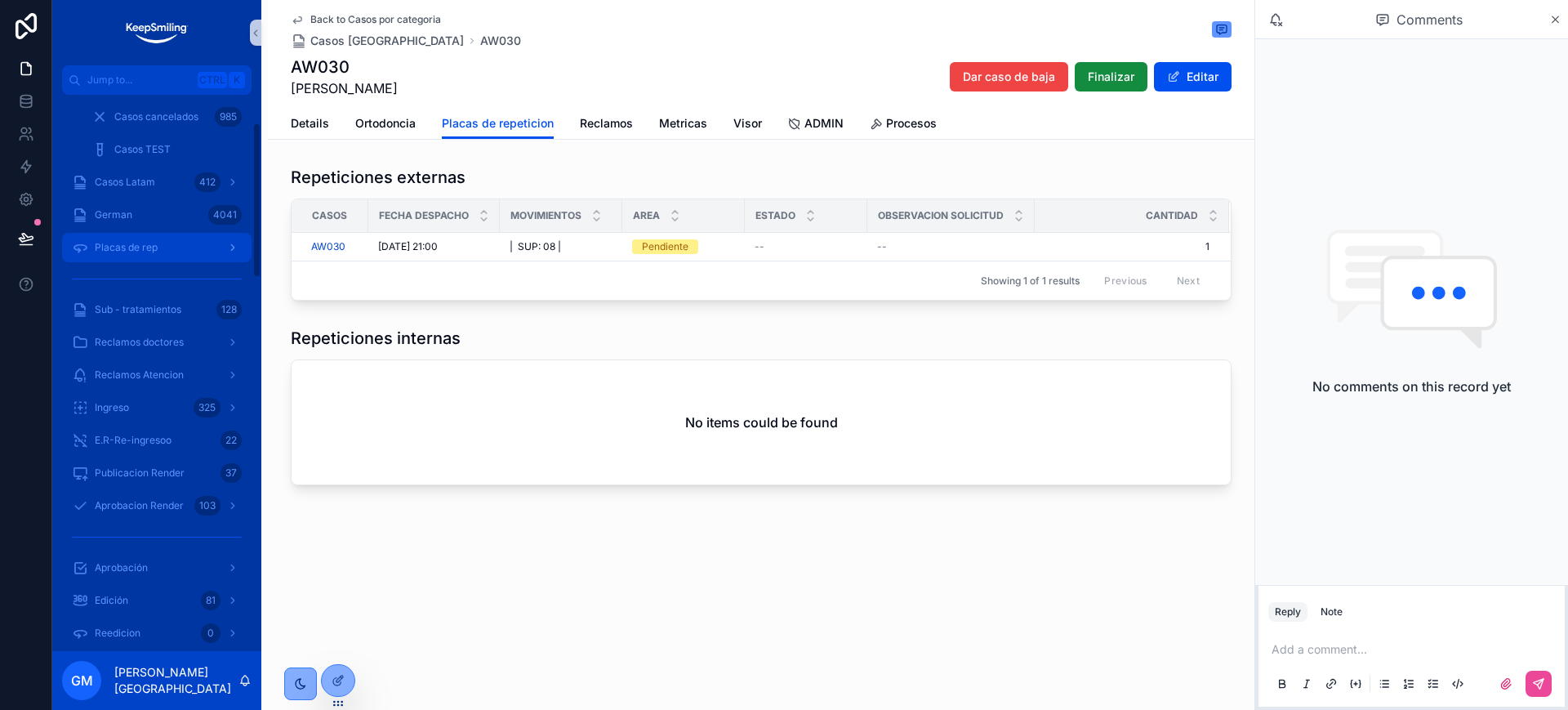
click at [185, 251] on div "Placas de rep" at bounding box center [156, 247] width 170 height 27
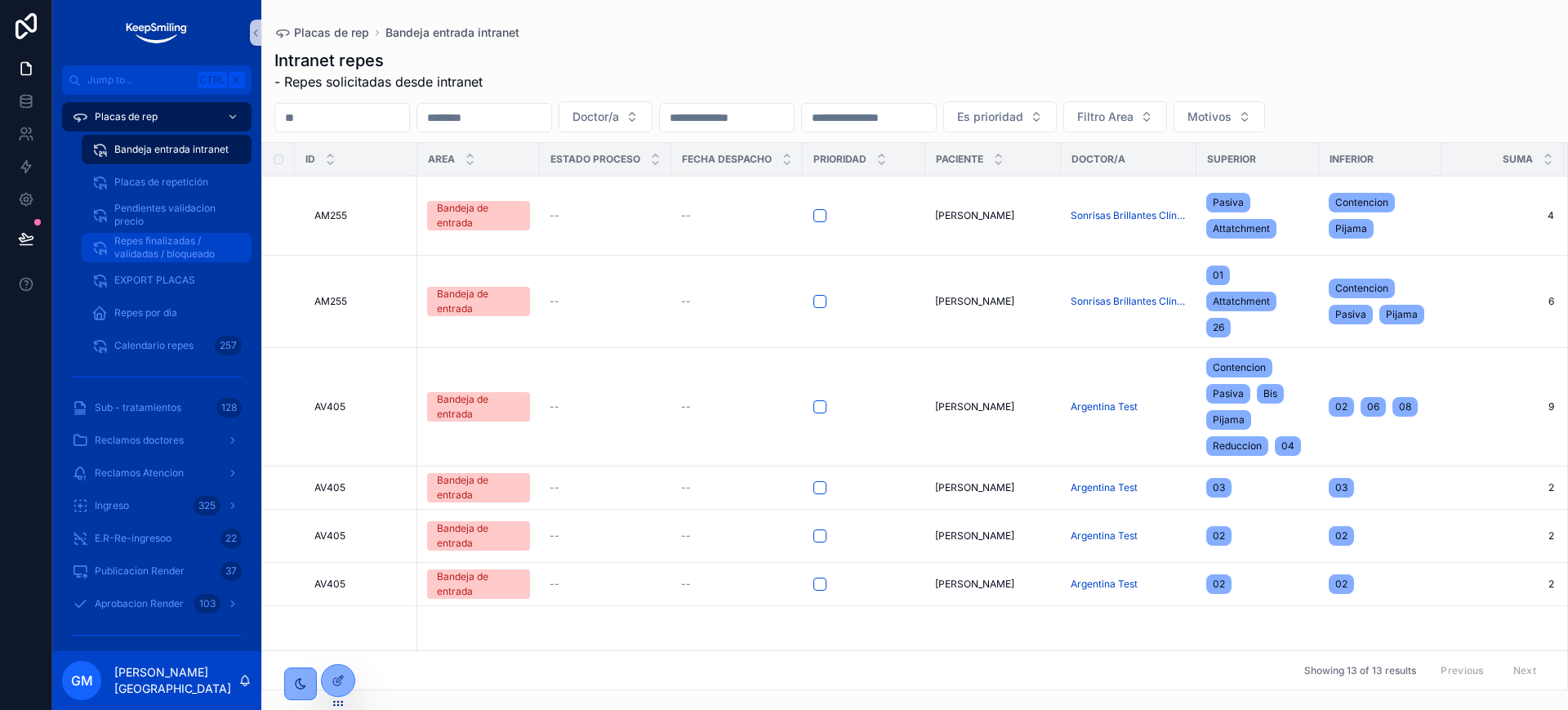
click at [161, 241] on span "Repes finalizadas / validadas / bloqueado" at bounding box center [174, 247] width 121 height 27
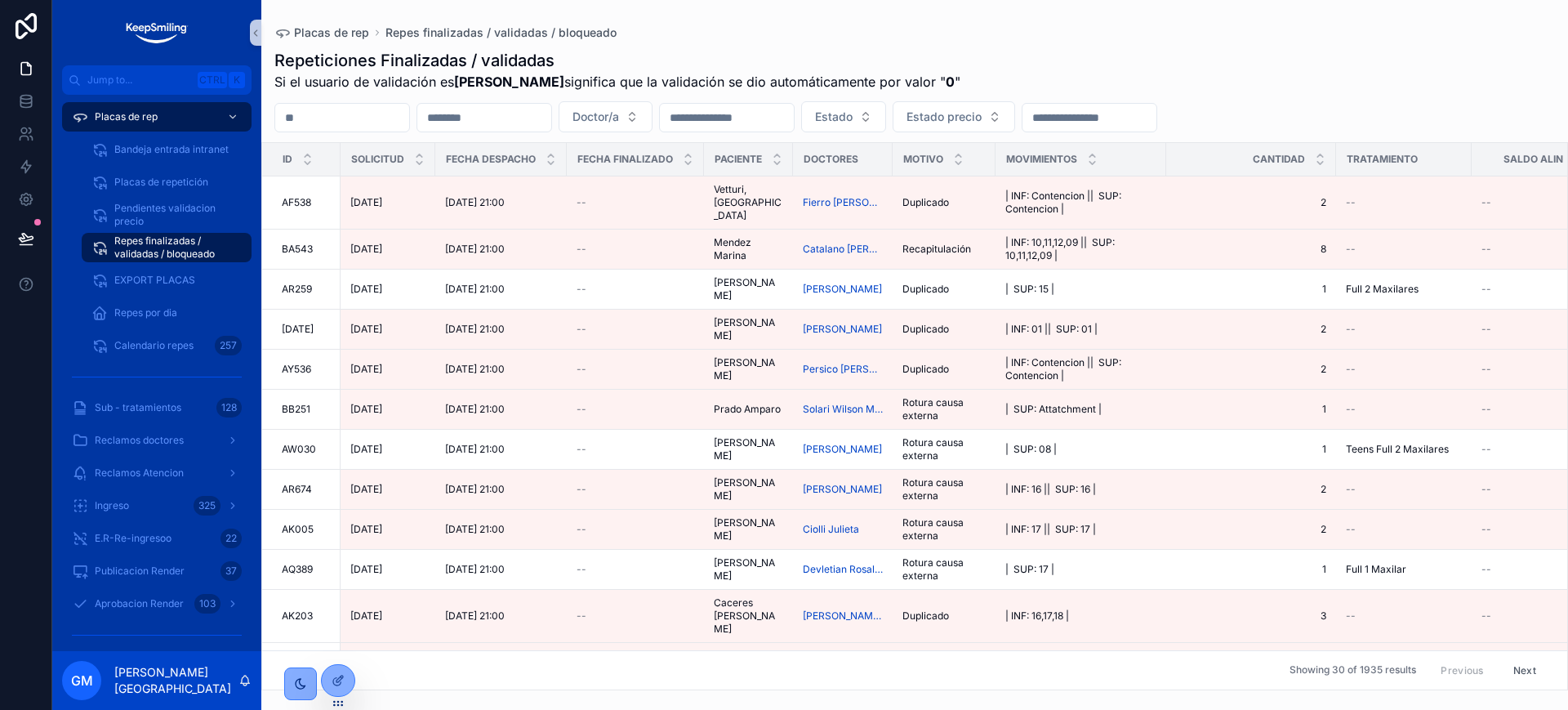
click at [319, 115] on input "scrollable content" at bounding box center [342, 117] width 134 height 23
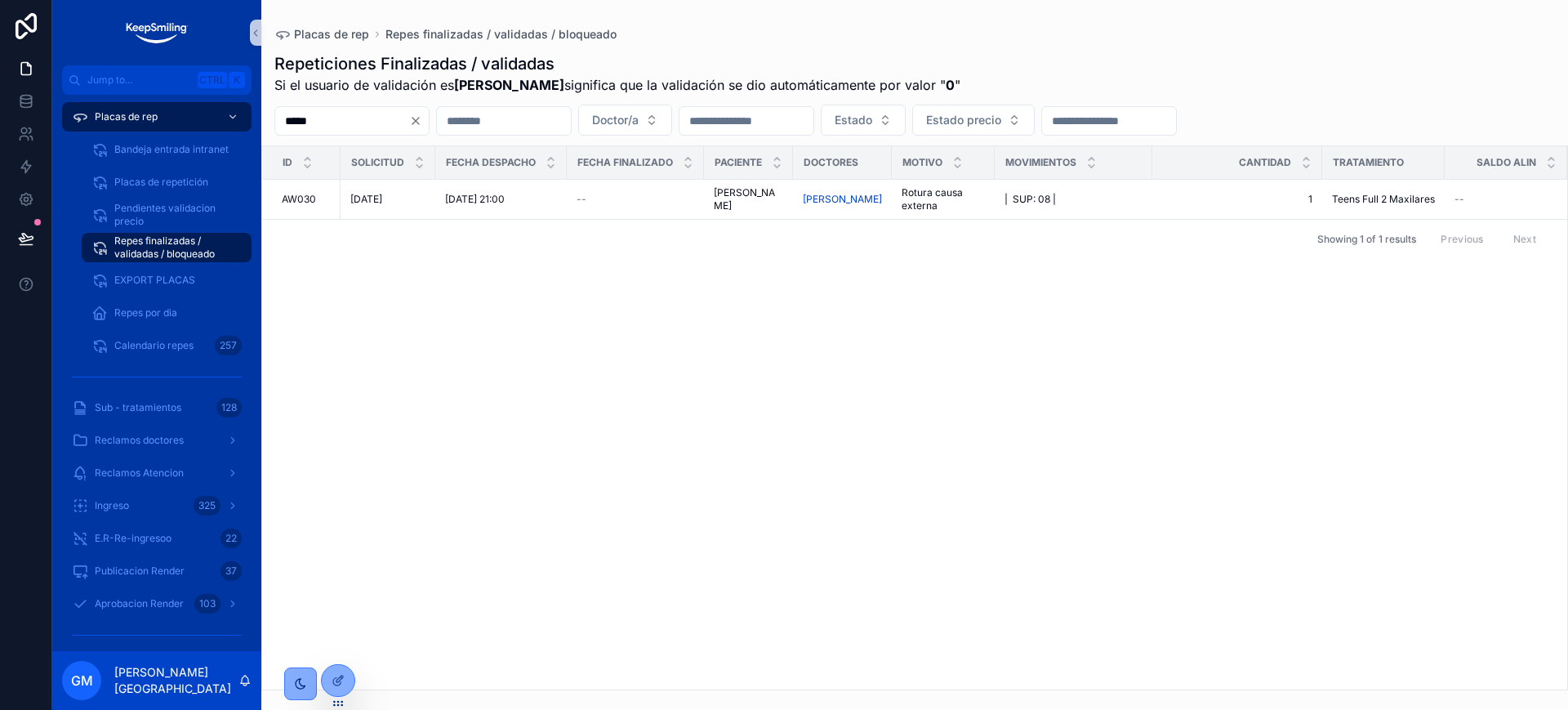
type input "*****"
drag, startPoint x: 456, startPoint y: 127, endPoint x: 443, endPoint y: 221, distance: 94.9
click at [422, 127] on icon "Clear" at bounding box center [415, 120] width 13 height 13
click at [336, 642] on icon at bounding box center [337, 644] width 13 height 13
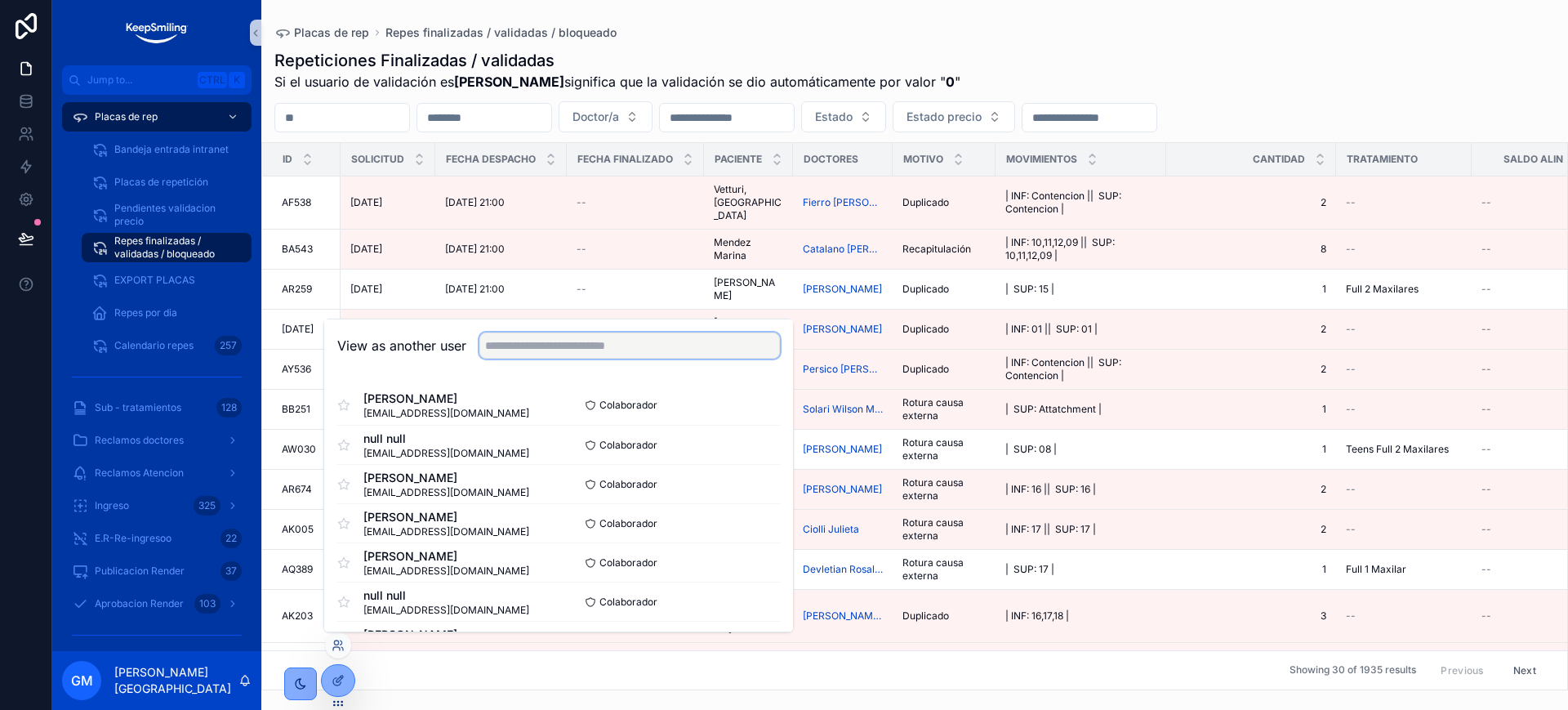
click at [561, 353] on input "text" at bounding box center [630, 345] width 301 height 27
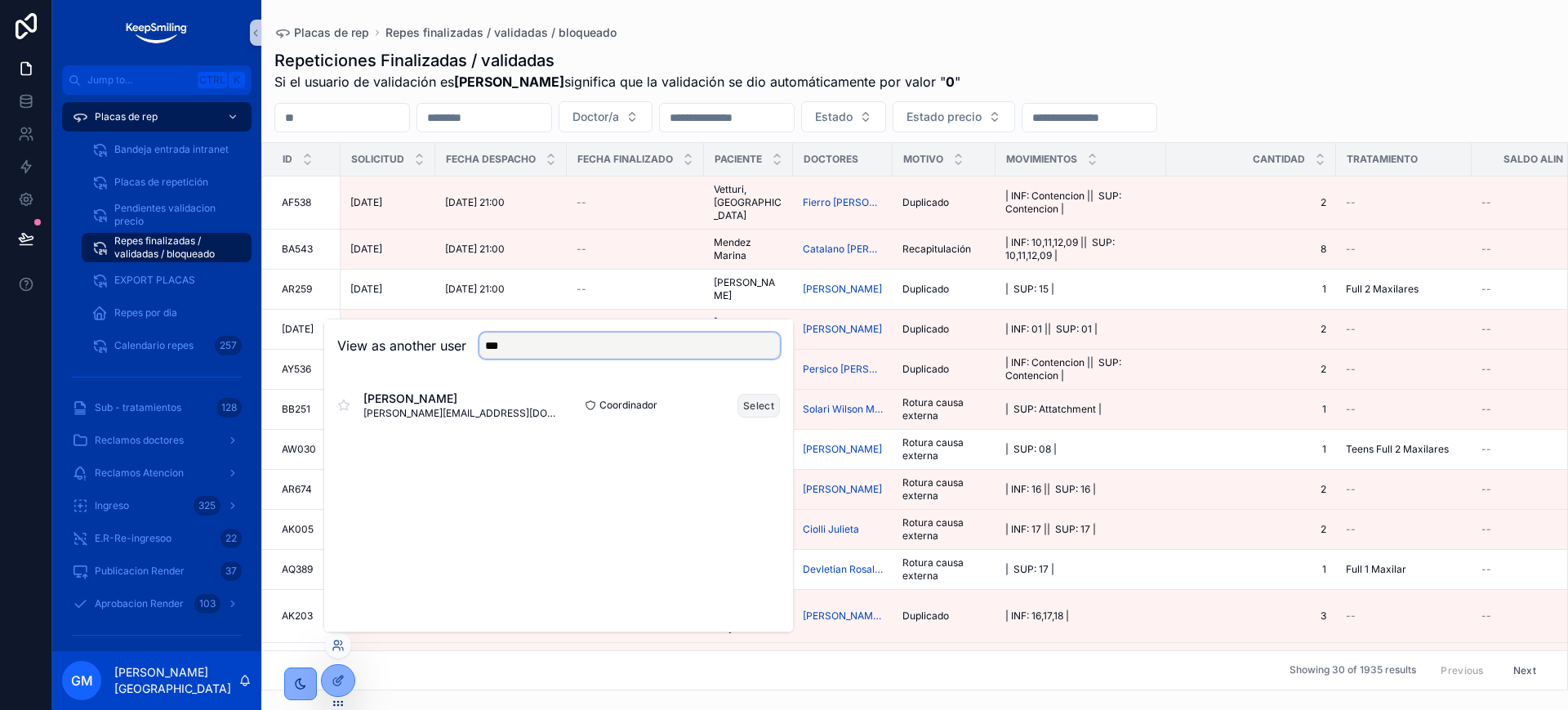
type input "***"
click at [758, 412] on button "Select" at bounding box center [758, 405] width 42 height 24
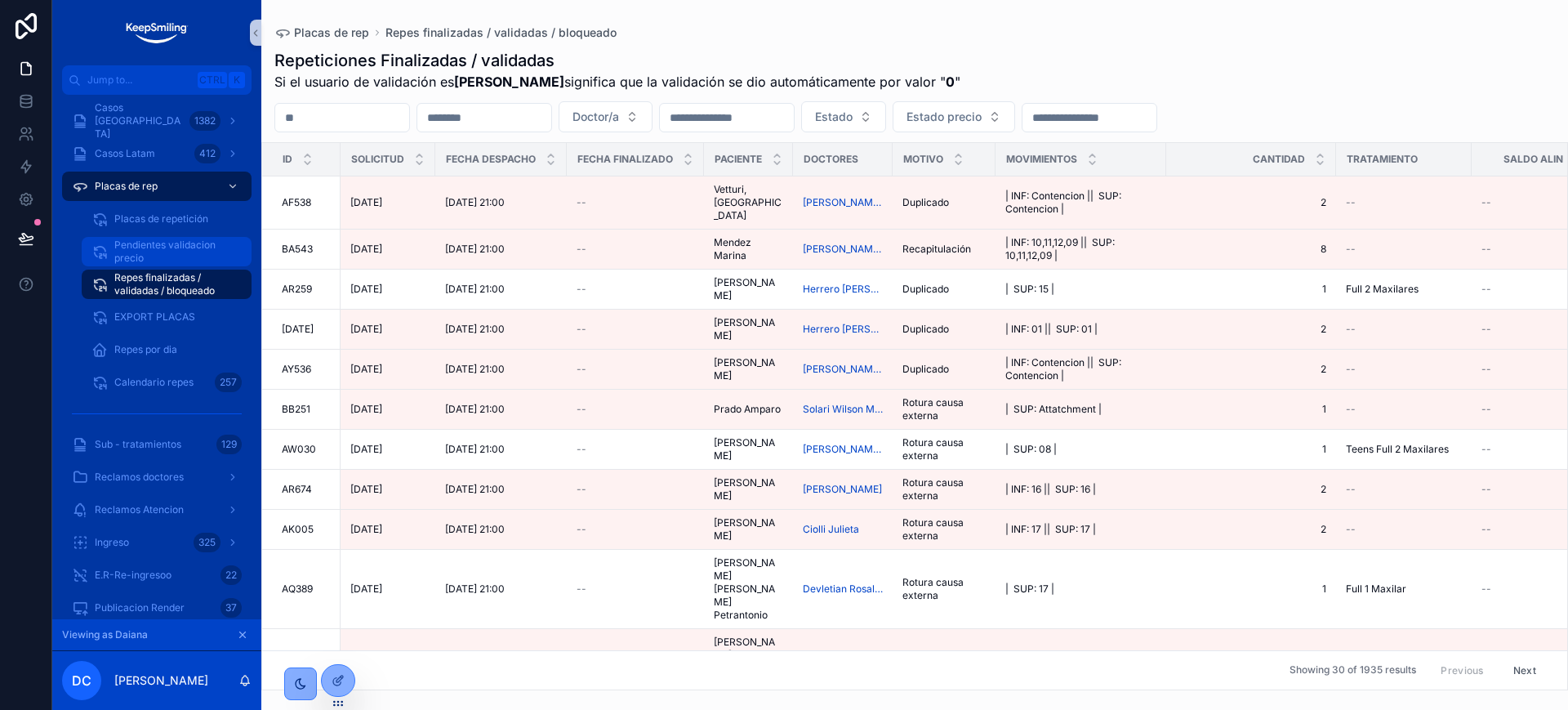
click at [192, 245] on span "Pendientes validacion precio" at bounding box center [174, 251] width 121 height 27
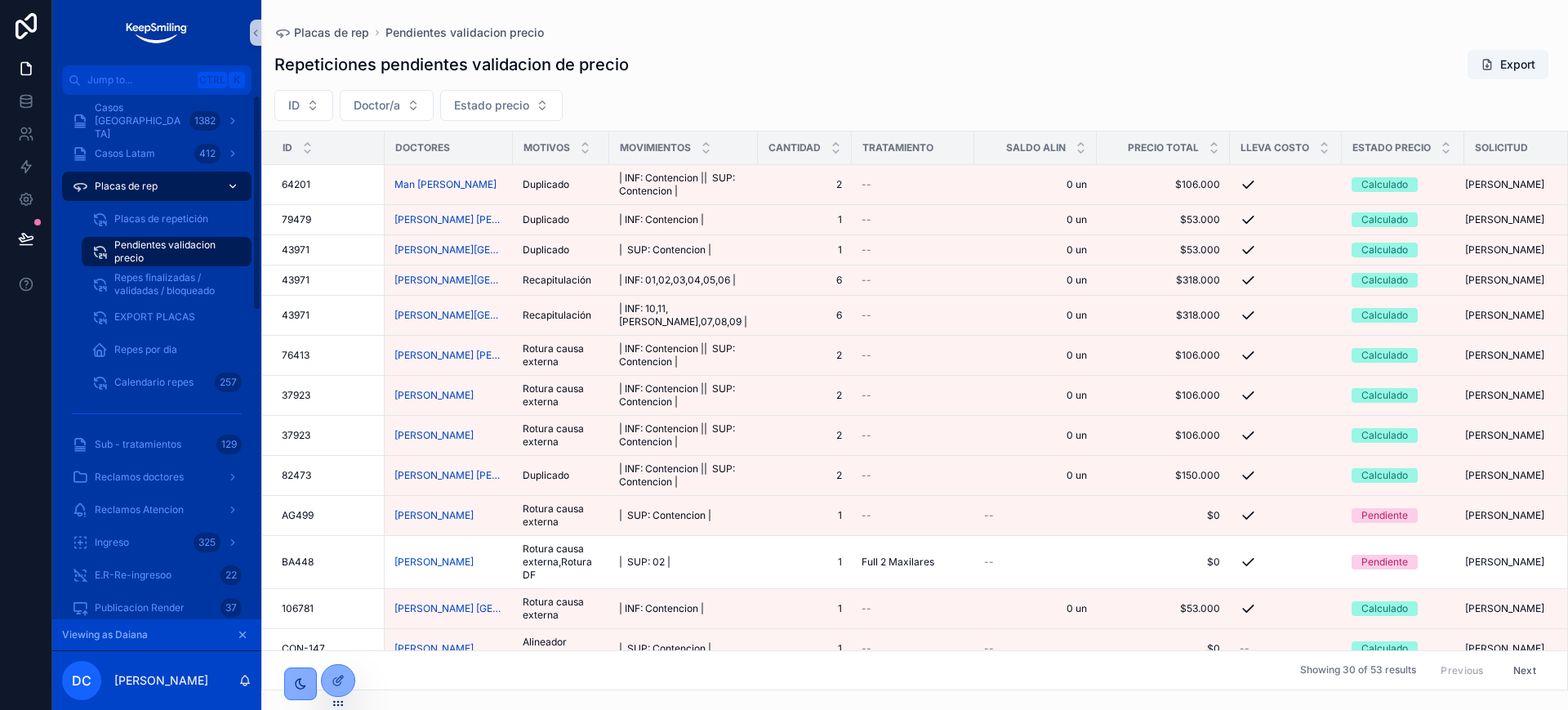
click at [134, 181] on span "Placas de rep" at bounding box center [126, 186] width 63 height 13
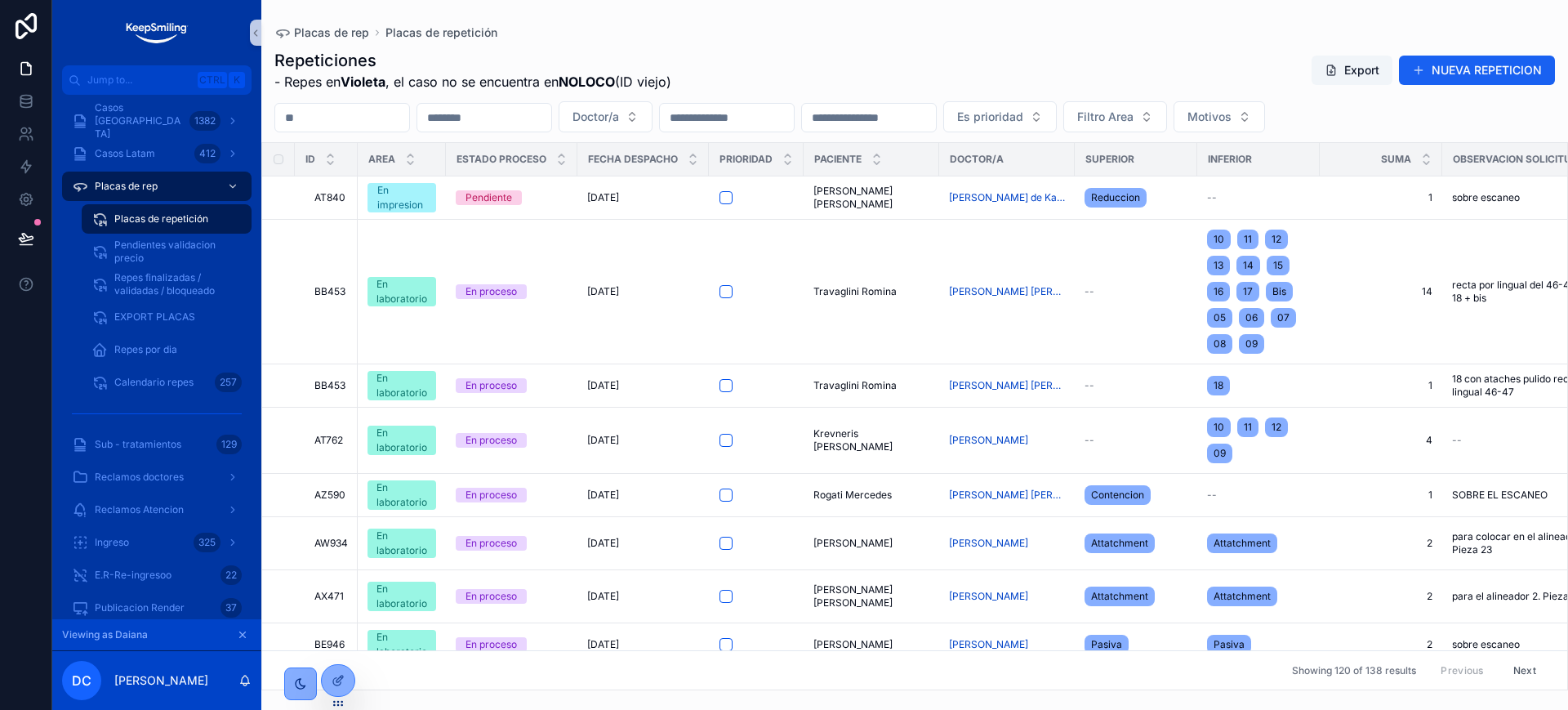
click at [1448, 70] on button "NUEVA REPETICION" at bounding box center [1478, 70] width 156 height 30
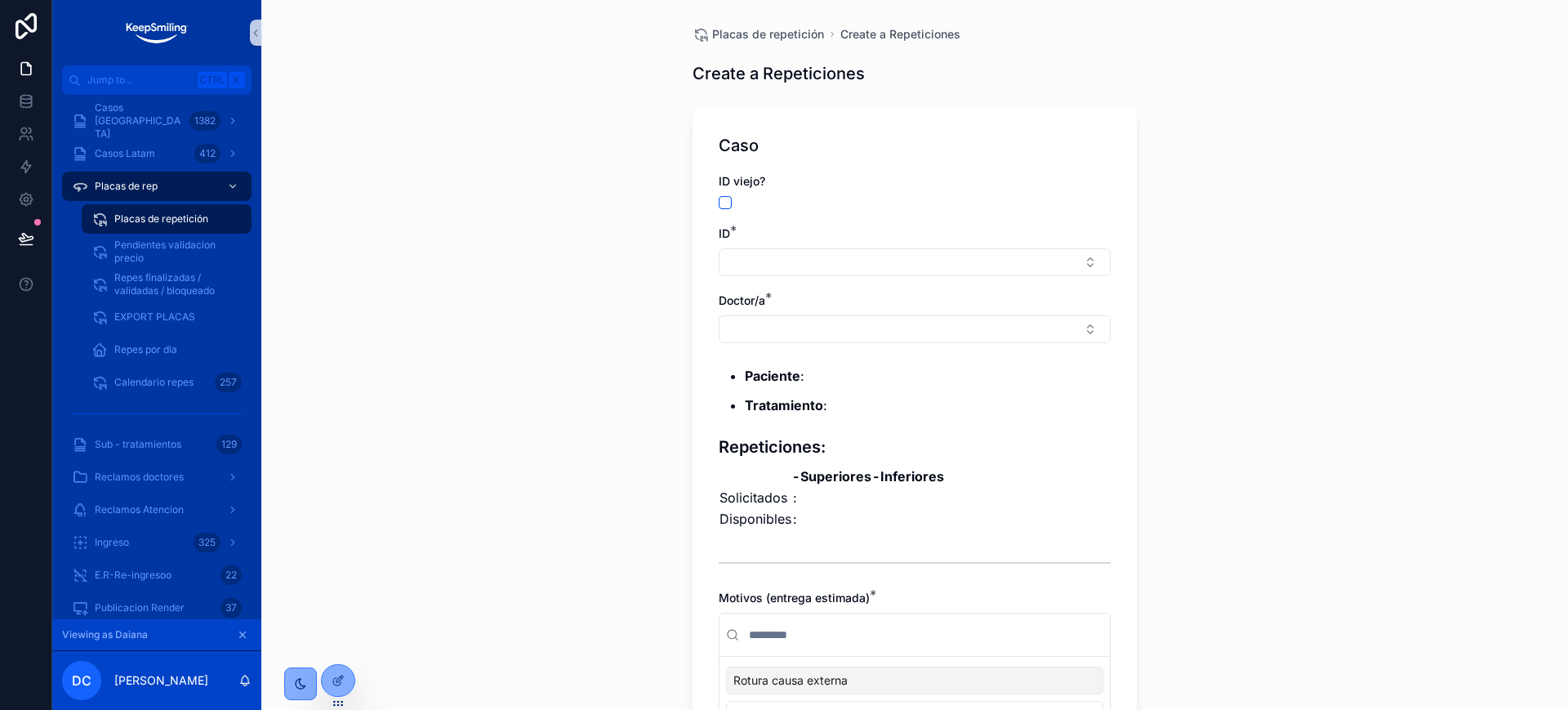
scroll to position [102, 0]
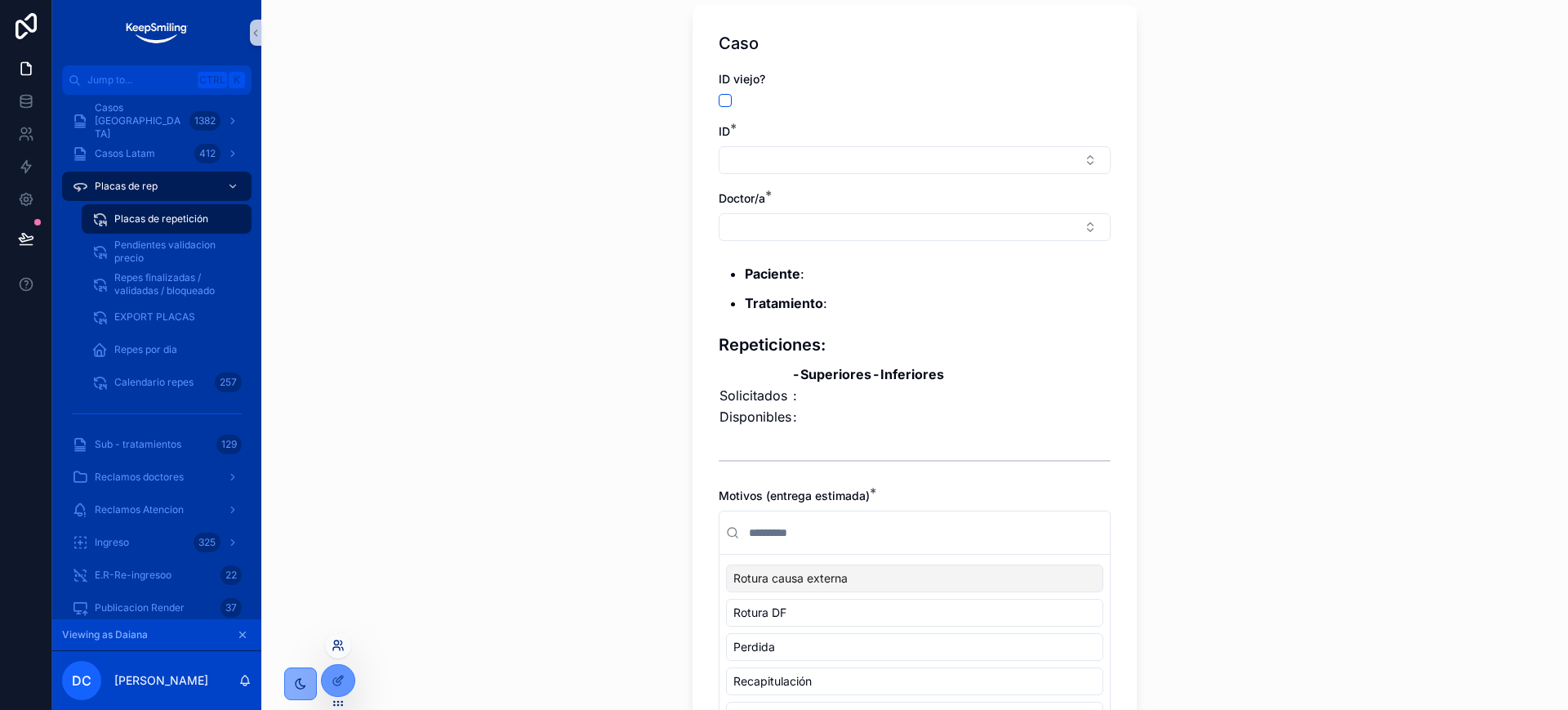
click at [336, 642] on icon at bounding box center [337, 644] width 13 height 13
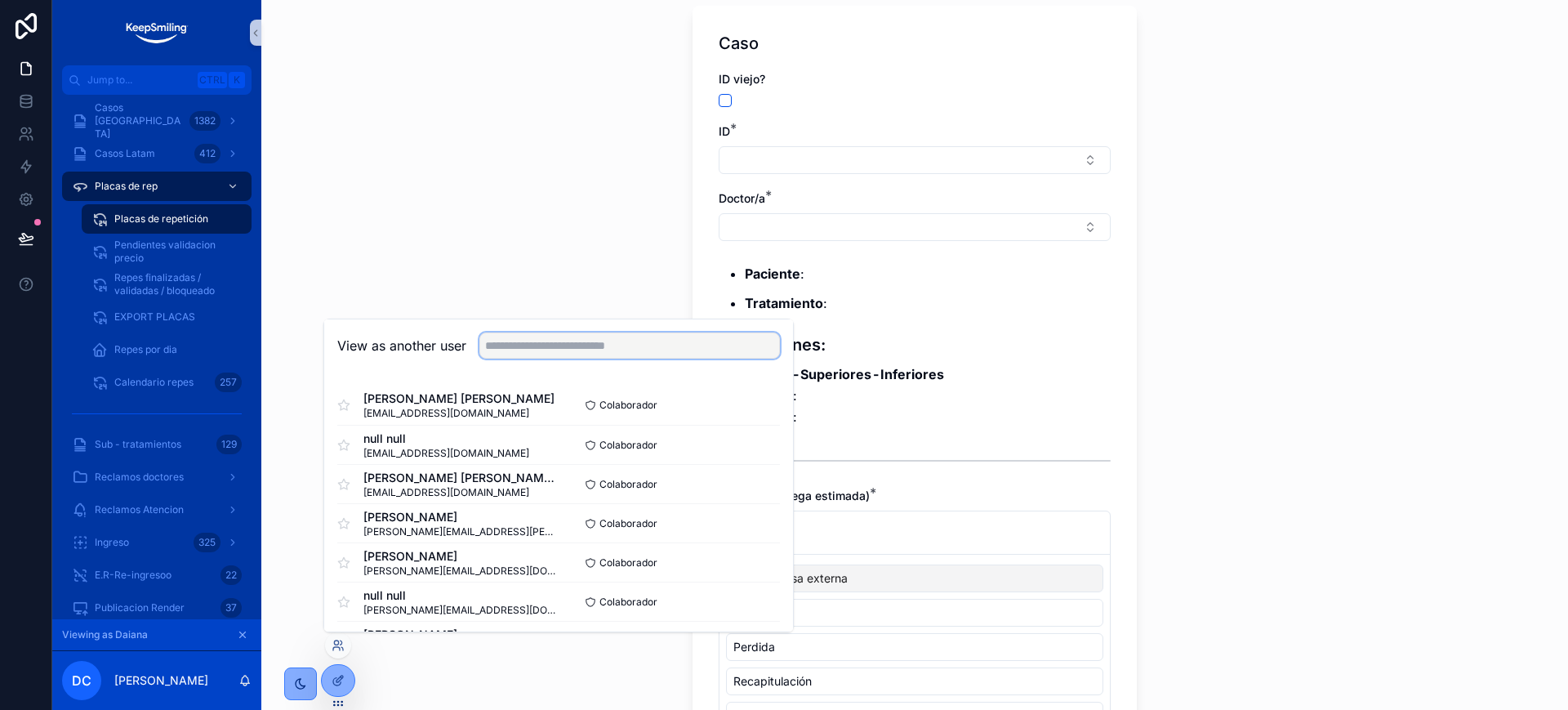
click at [618, 357] on input "text" at bounding box center [630, 345] width 301 height 27
click at [29, 236] on icon at bounding box center [26, 237] width 14 height 8
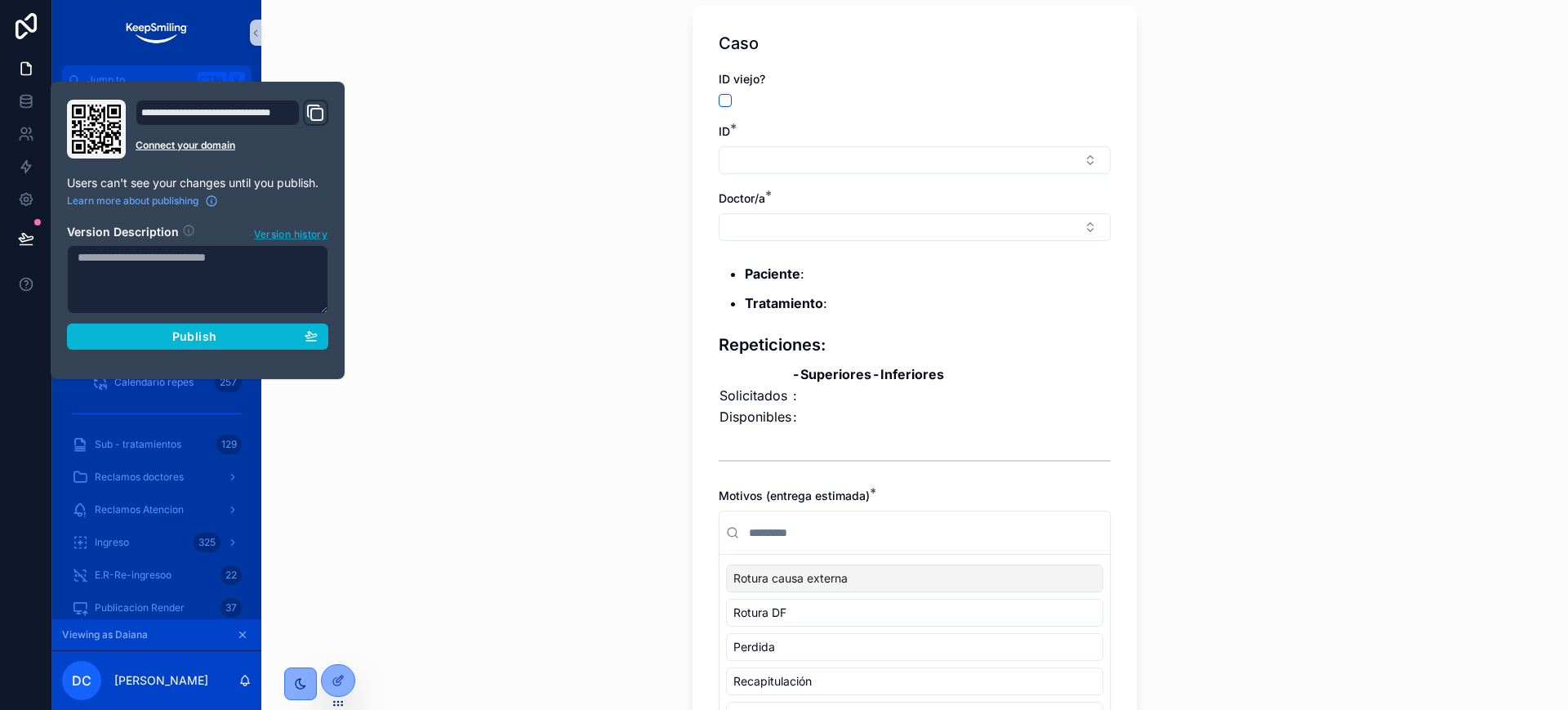
click at [277, 233] on span "Version history" at bounding box center [290, 232] width 74 height 17
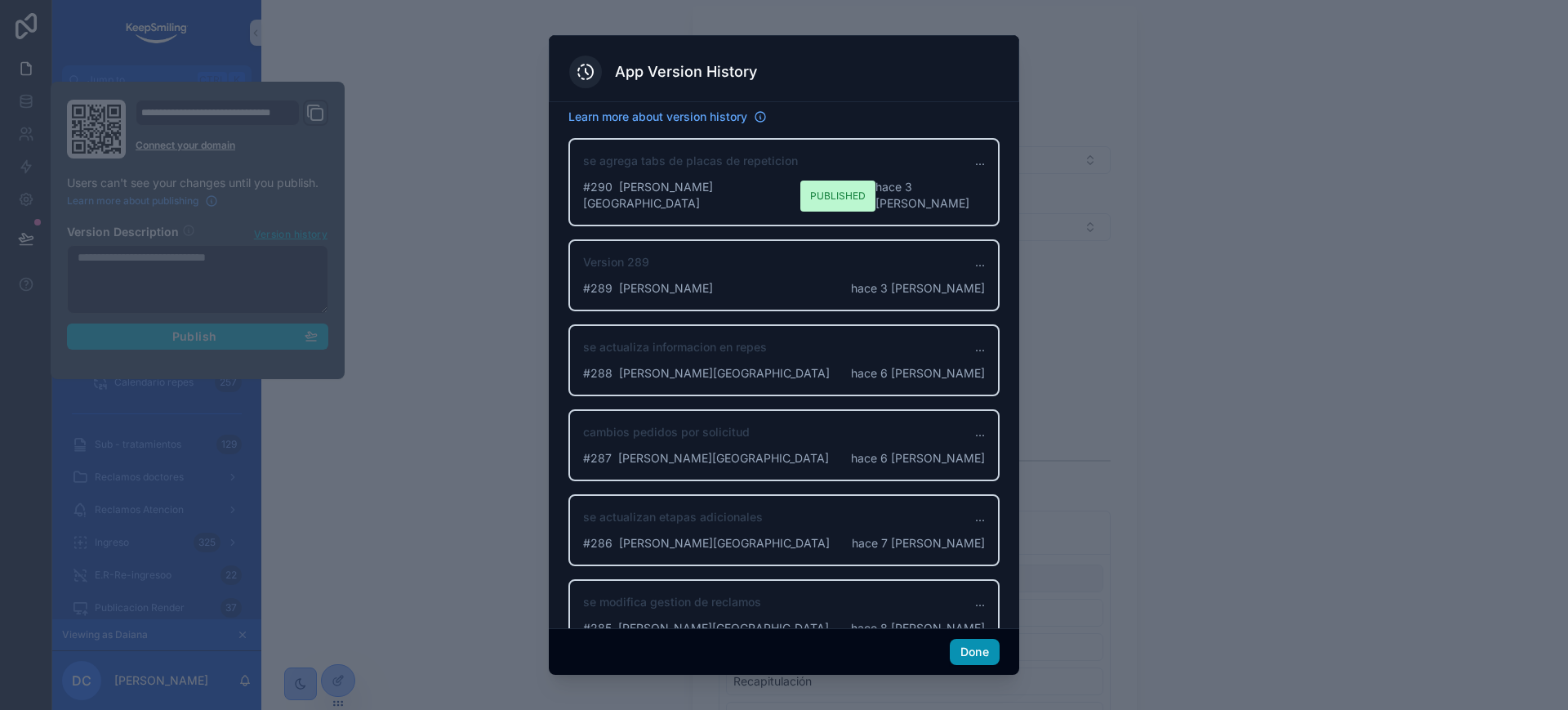
click at [958, 653] on button "Done" at bounding box center [975, 651] width 50 height 27
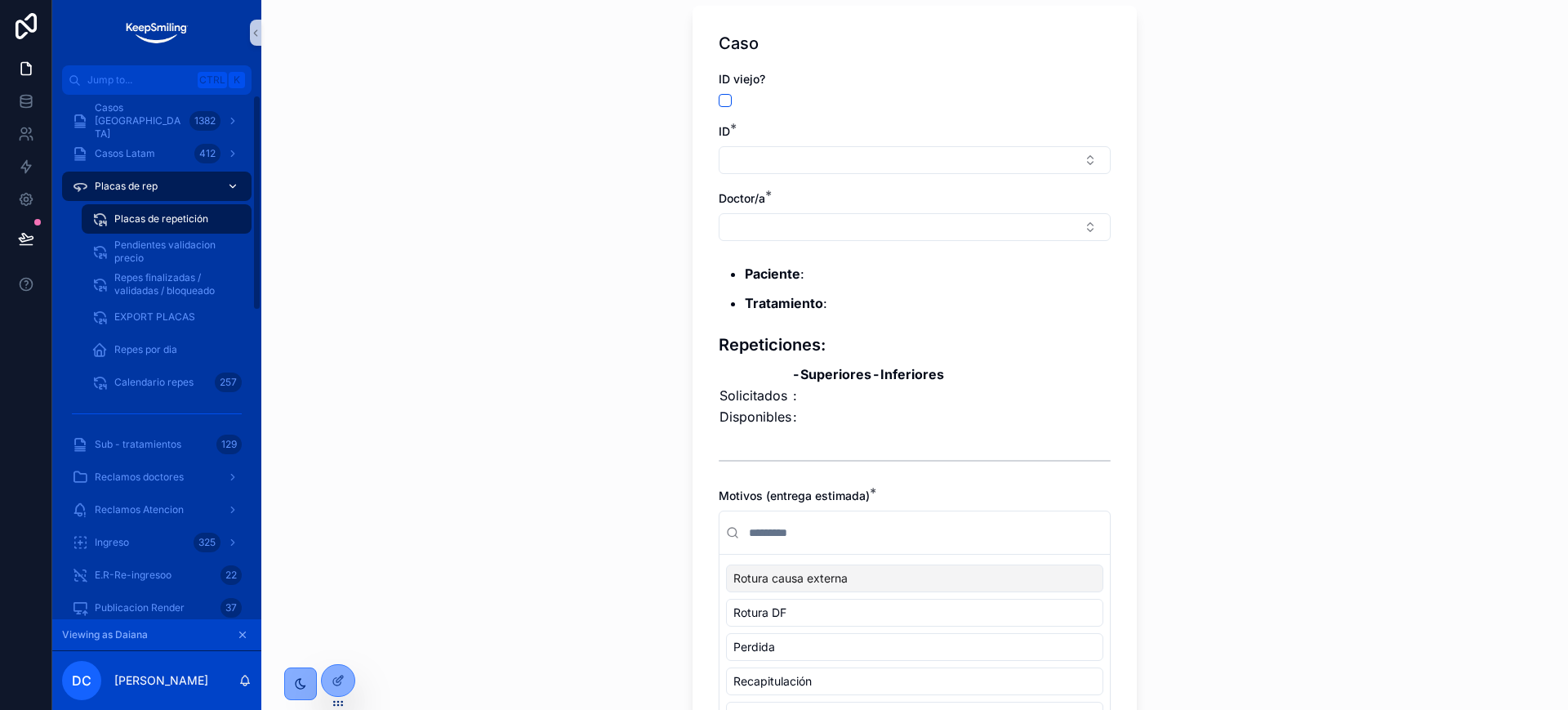
click at [128, 191] on span "Placas de rep" at bounding box center [126, 186] width 63 height 13
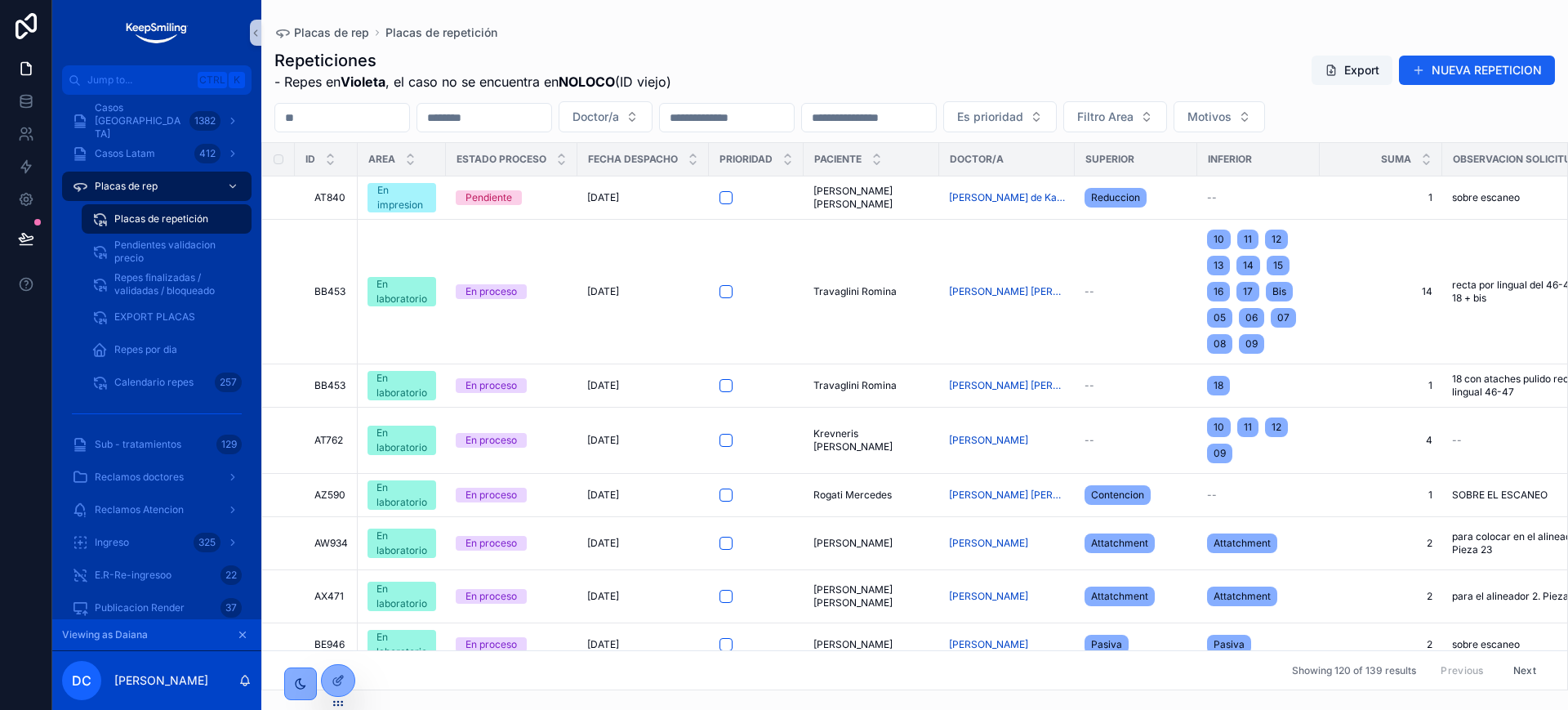
click at [1518, 78] on button "NUEVA REPETICION" at bounding box center [1478, 70] width 156 height 30
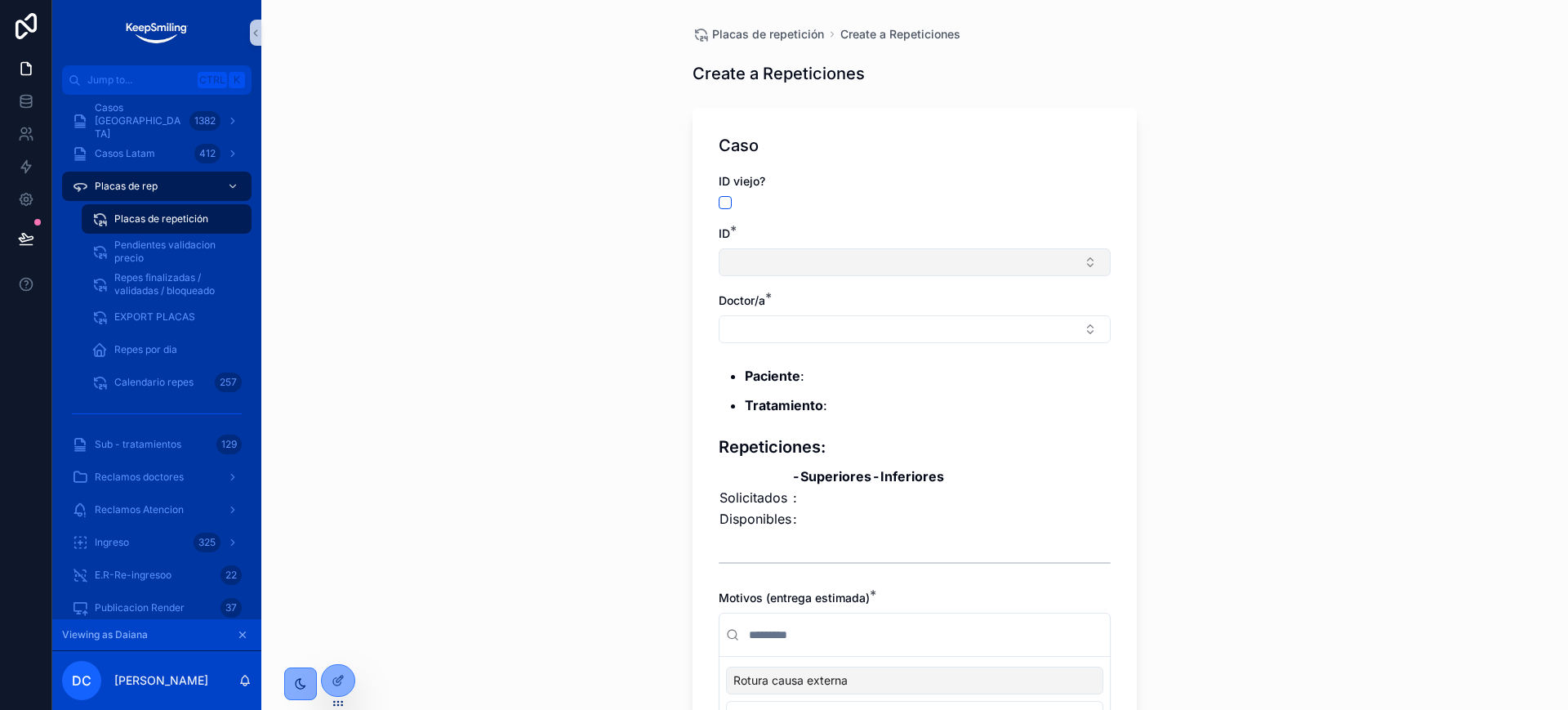
click at [725, 254] on button "Select Button" at bounding box center [915, 262] width 392 height 28
type input "*****"
click at [793, 330] on div "AT840" at bounding box center [907, 326] width 384 height 27
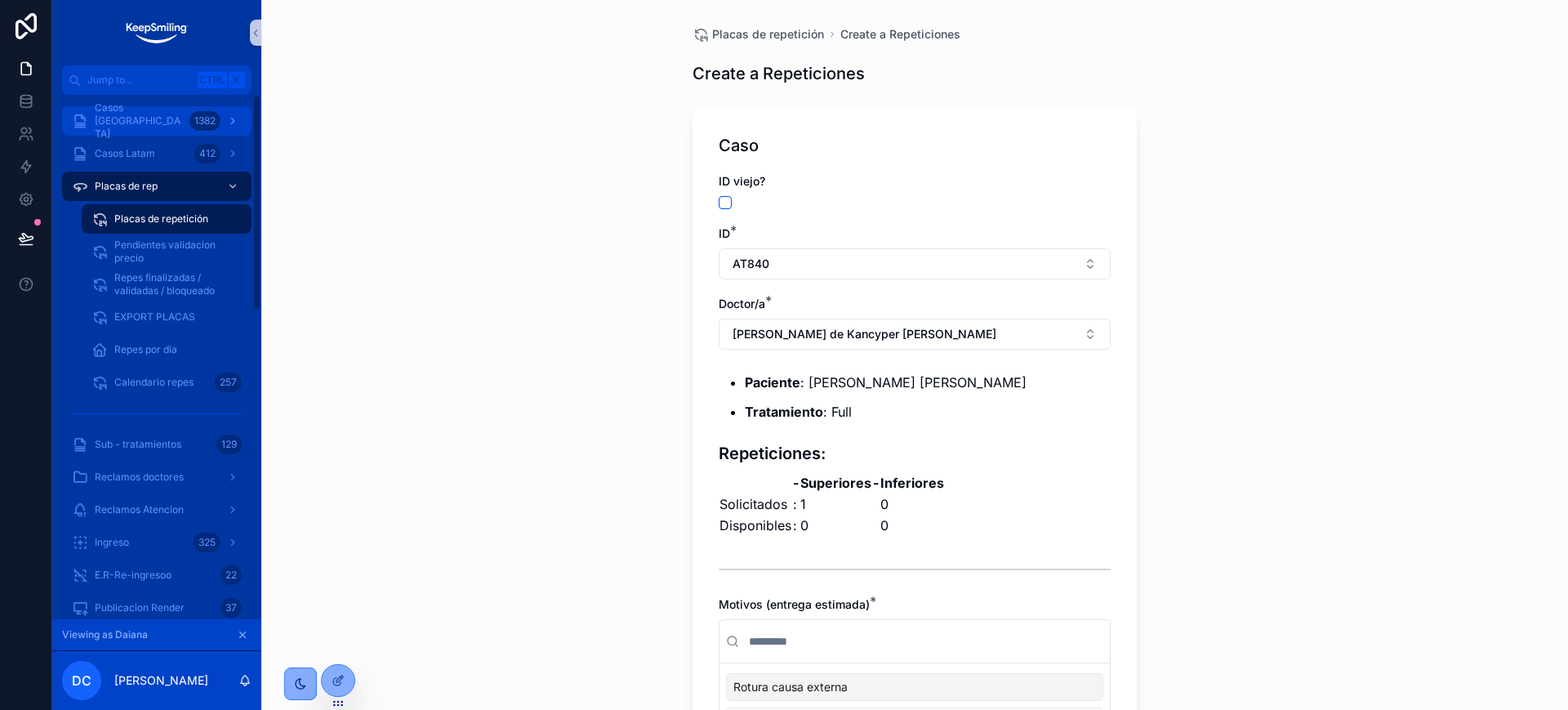
click at [157, 133] on div "Casos Argentina 1382" at bounding box center [156, 121] width 170 height 27
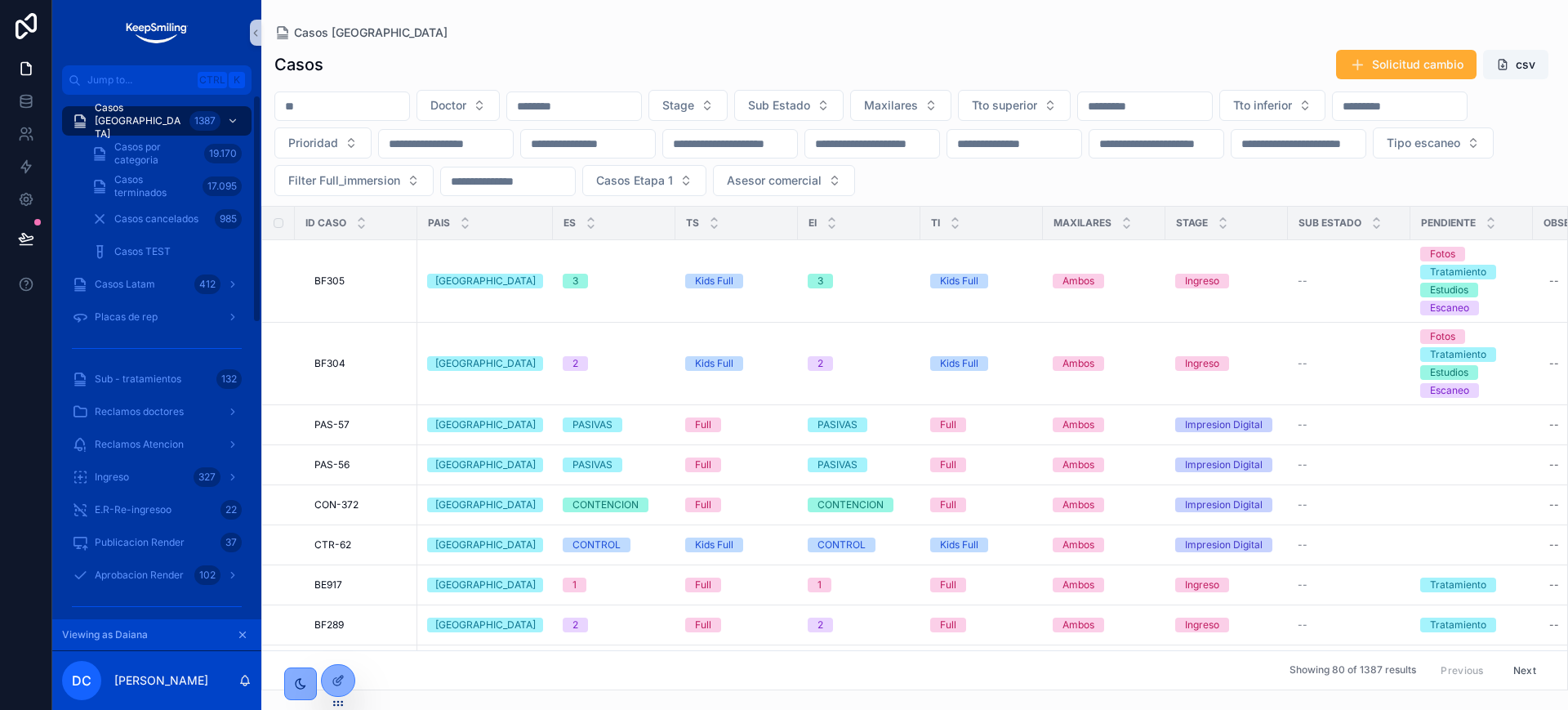
drag, startPoint x: 247, startPoint y: 638, endPoint x: 107, endPoint y: 1, distance: 652.2
click at [247, 638] on icon "scrollable content" at bounding box center [243, 634] width 12 height 12
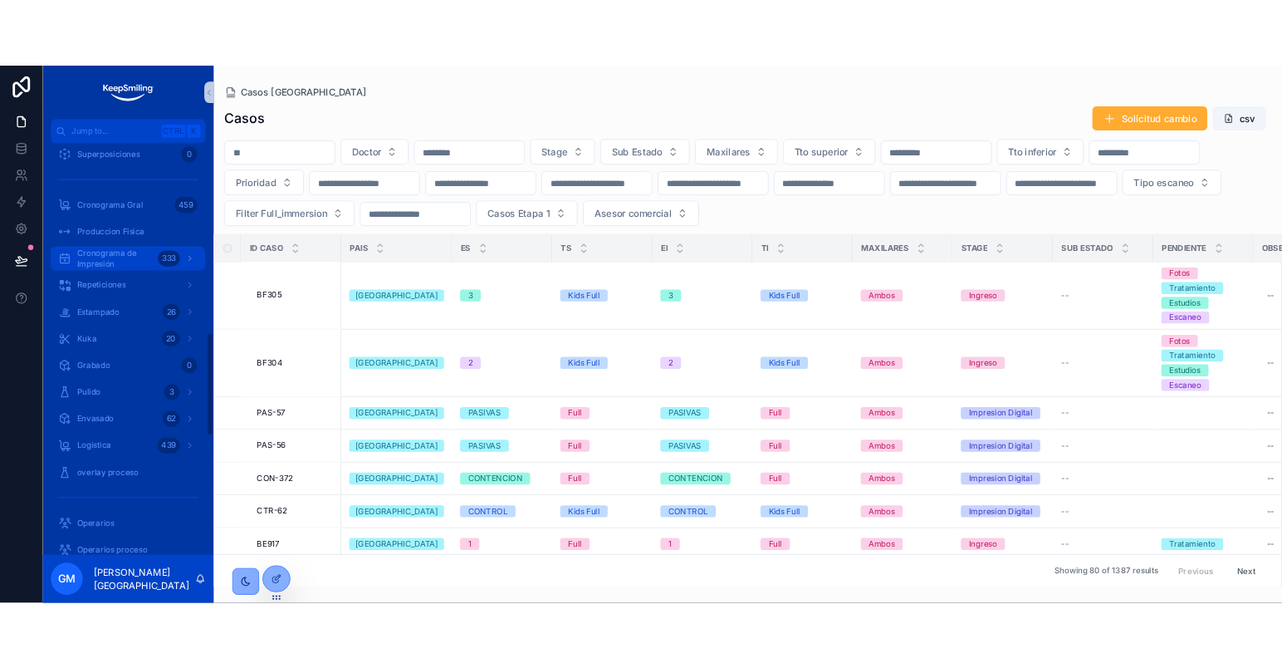
scroll to position [934, 0]
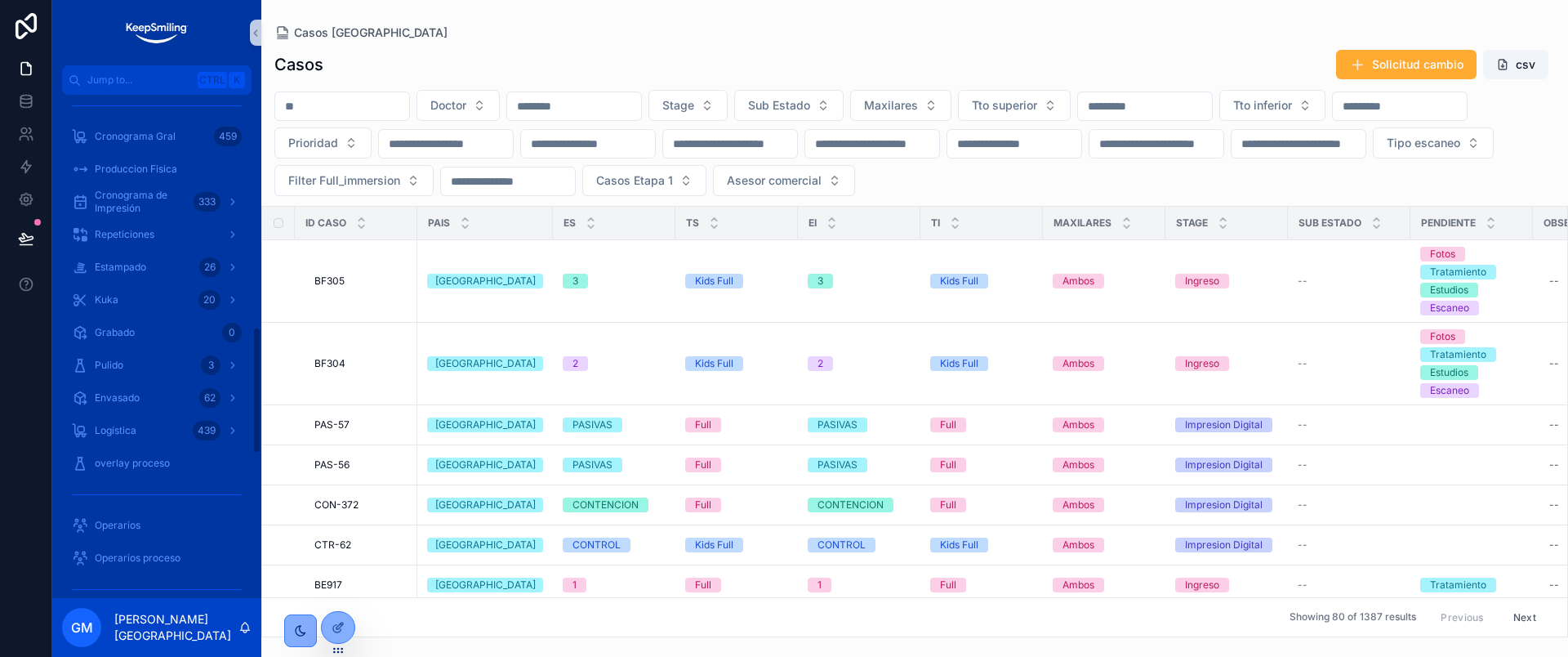
click at [704, 34] on div "Casos [GEOGRAPHIC_DATA]" at bounding box center [915, 32] width 1281 height 13
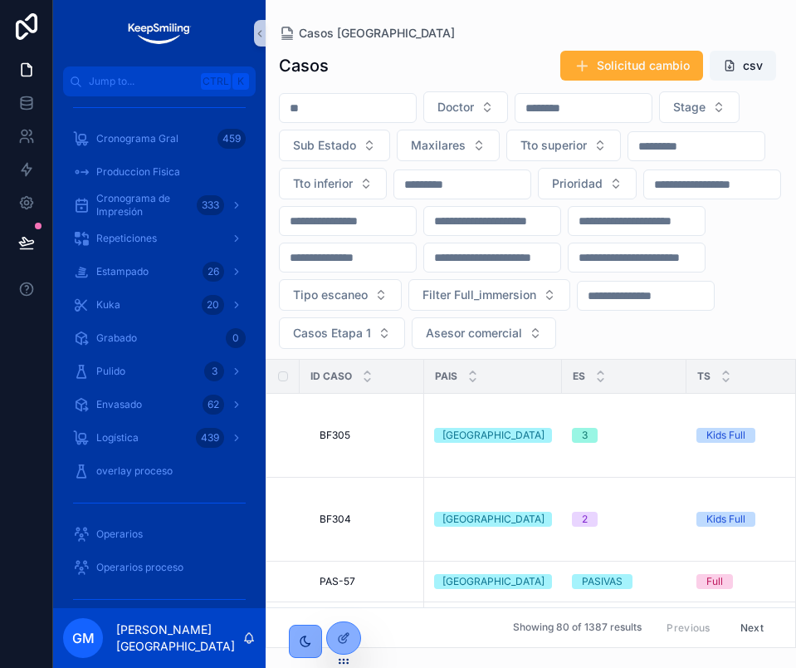
click at [772, 25] on div "Casos Argentina Casos Solicitud cambio csv Doctor Stage Sub Estado Maxilares Tt…" at bounding box center [531, 324] width 531 height 648
click at [795, 297] on div "Doctor Stage Sub Estado Maxilares Tto superior Tto inferior Prioridad Tipo esca…" at bounding box center [531, 219] width 531 height 257
click at [782, 301] on div "Doctor Stage Sub Estado Maxilares Tto superior Tto inferior Prioridad Tipo esca…" at bounding box center [531, 219] width 531 height 257
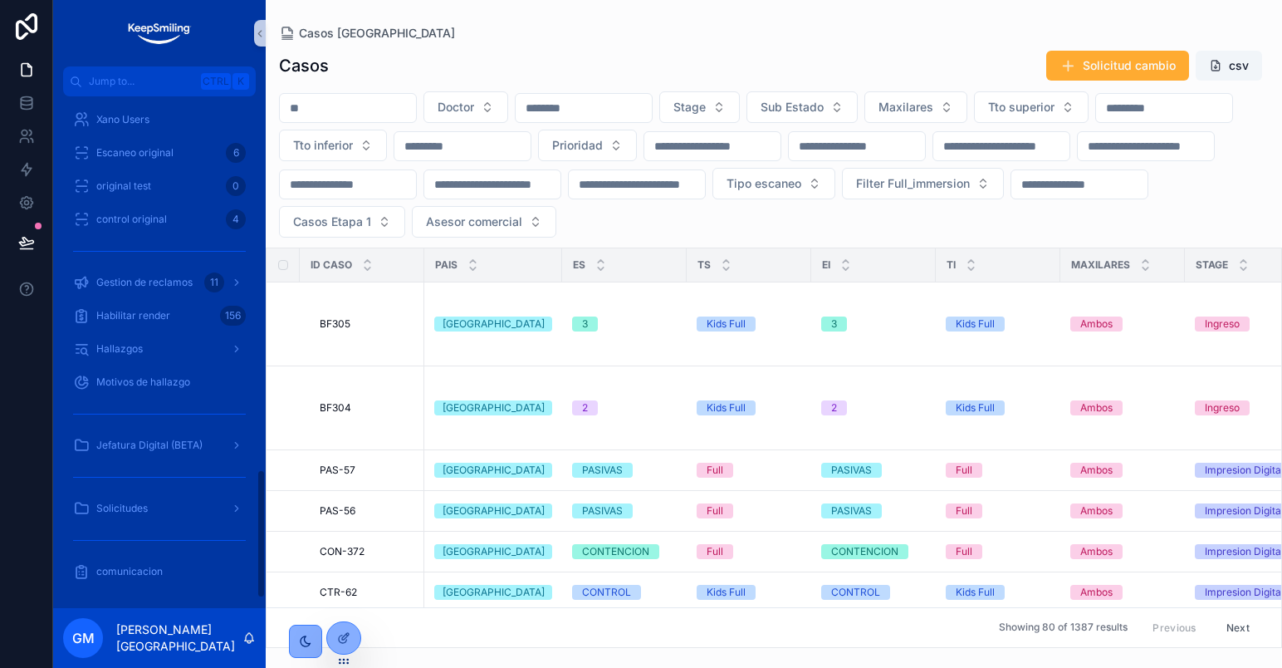
scroll to position [1304, 0]
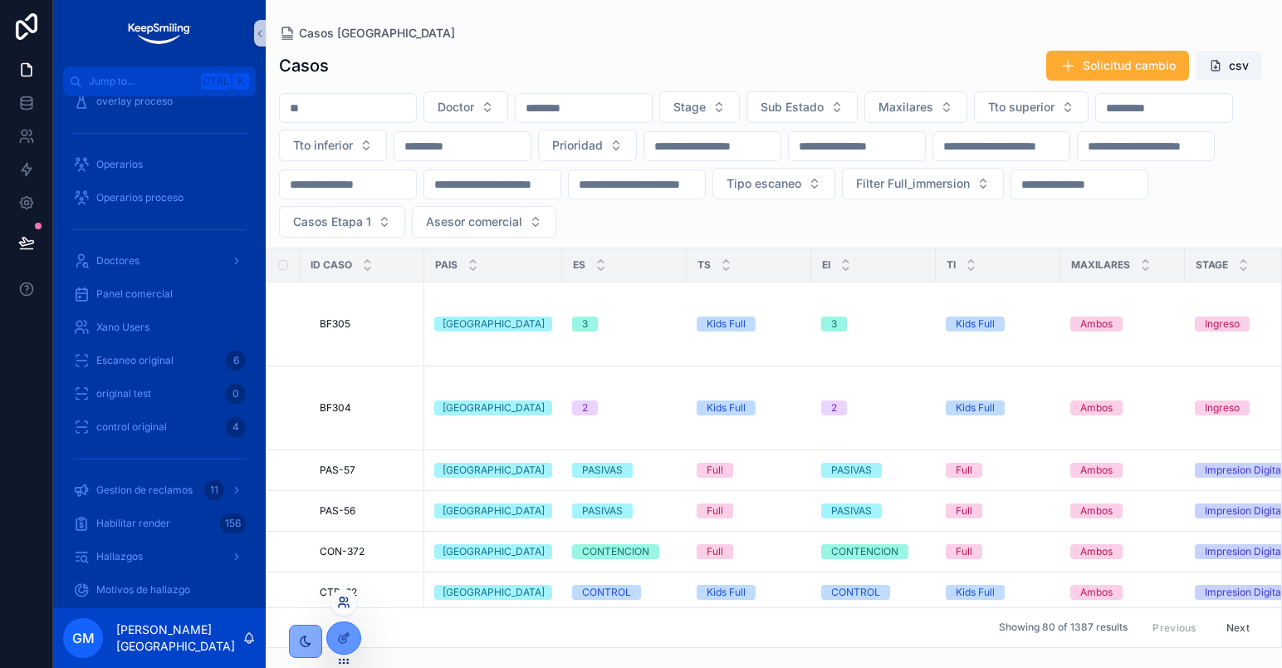
click at [344, 602] on icon at bounding box center [343, 601] width 13 height 13
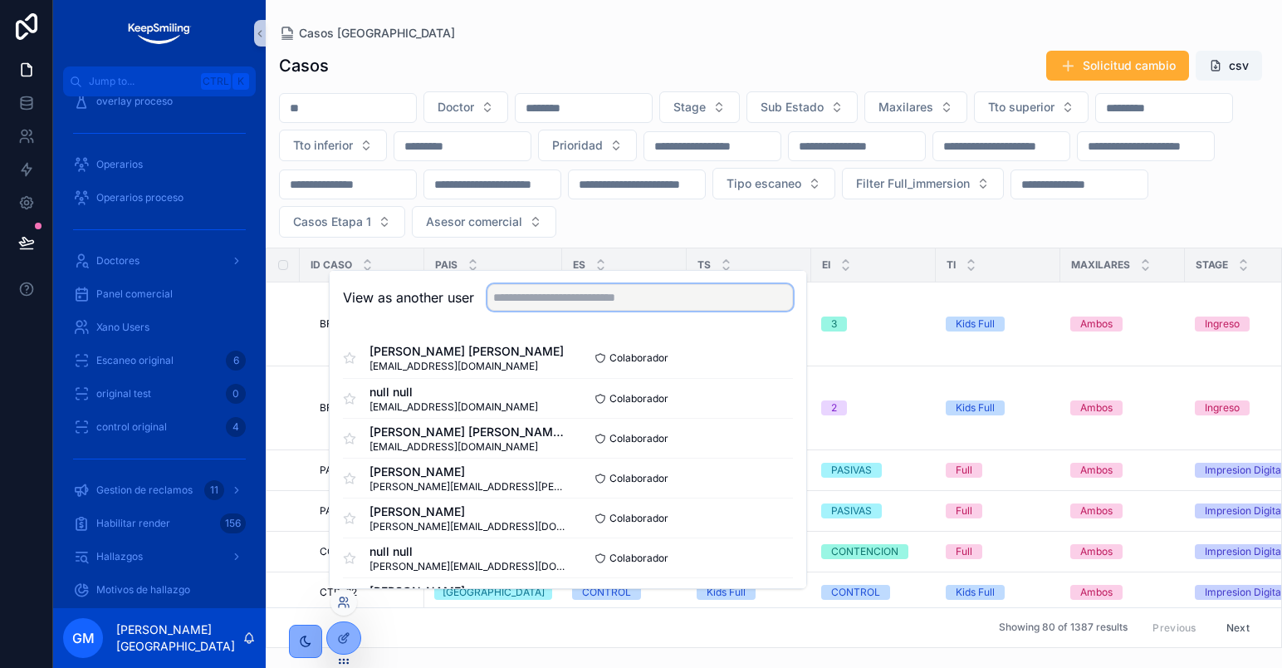
click at [526, 289] on input "text" at bounding box center [640, 297] width 306 height 27
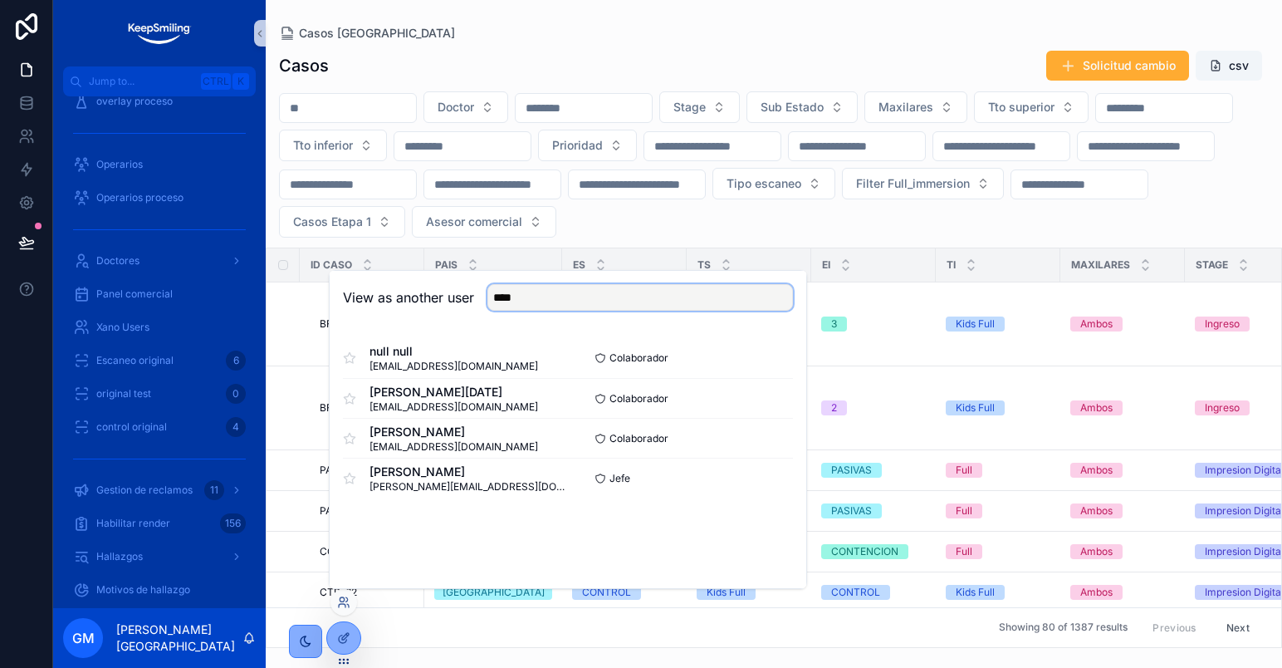
drag, startPoint x: 556, startPoint y: 298, endPoint x: 366, endPoint y: 282, distance: 190.1
click at [370, 284] on div "View as another user ****" at bounding box center [568, 297] width 450 height 27
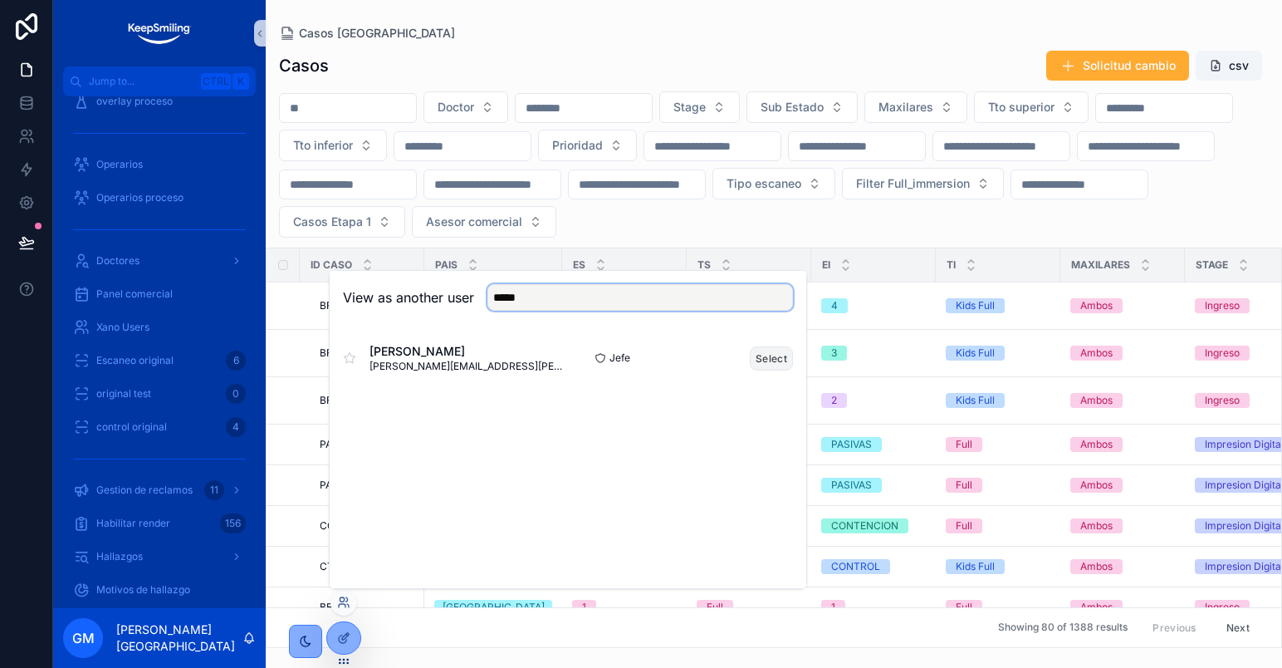
type input "*****"
click at [776, 358] on button "Select" at bounding box center [771, 358] width 43 height 24
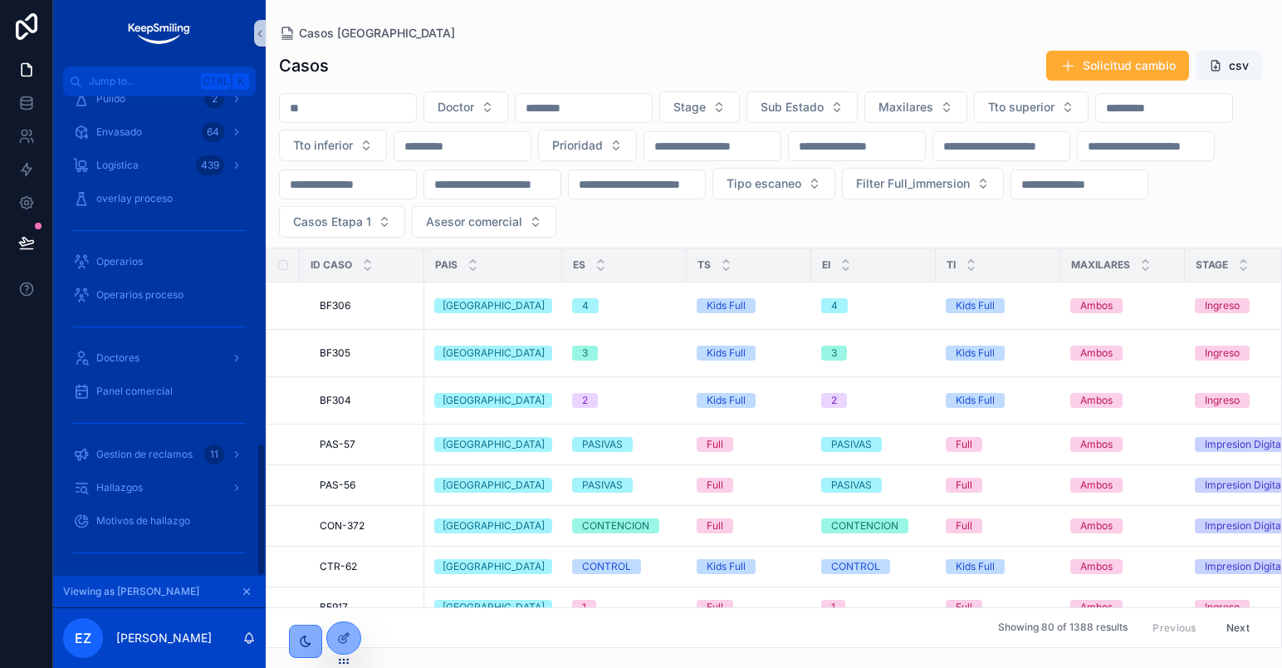
scroll to position [1245, 0]
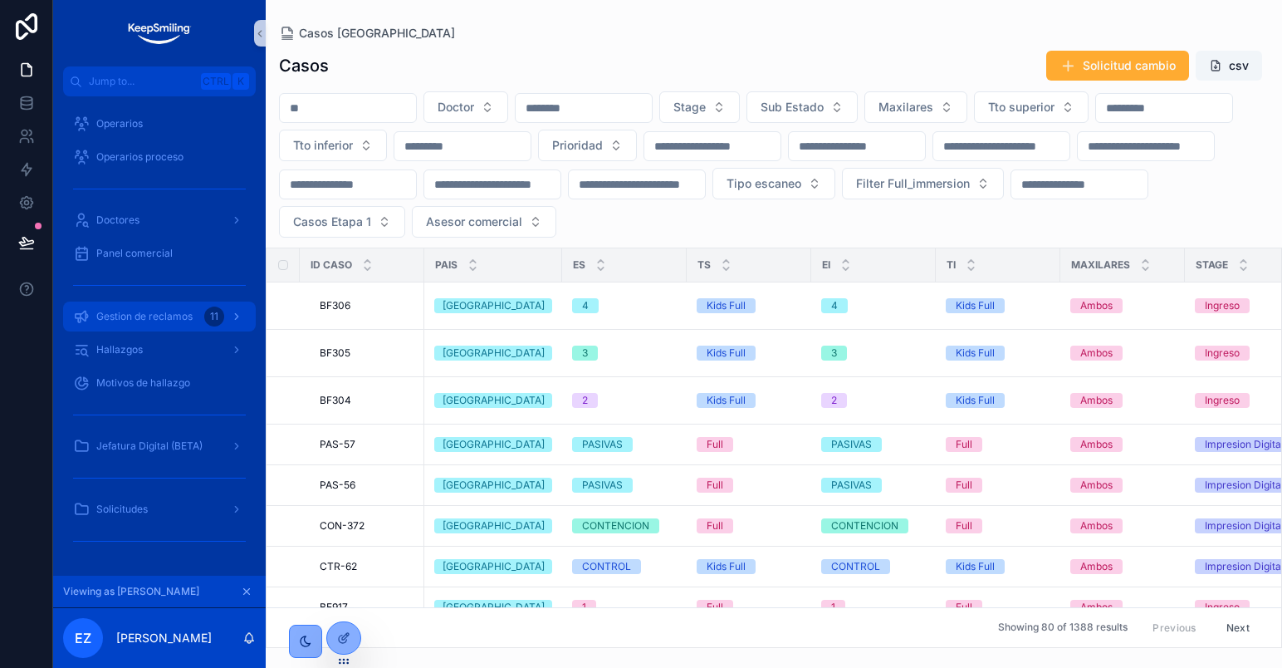
click at [145, 306] on div "Gestion de reclamos 11" at bounding box center [159, 316] width 173 height 27
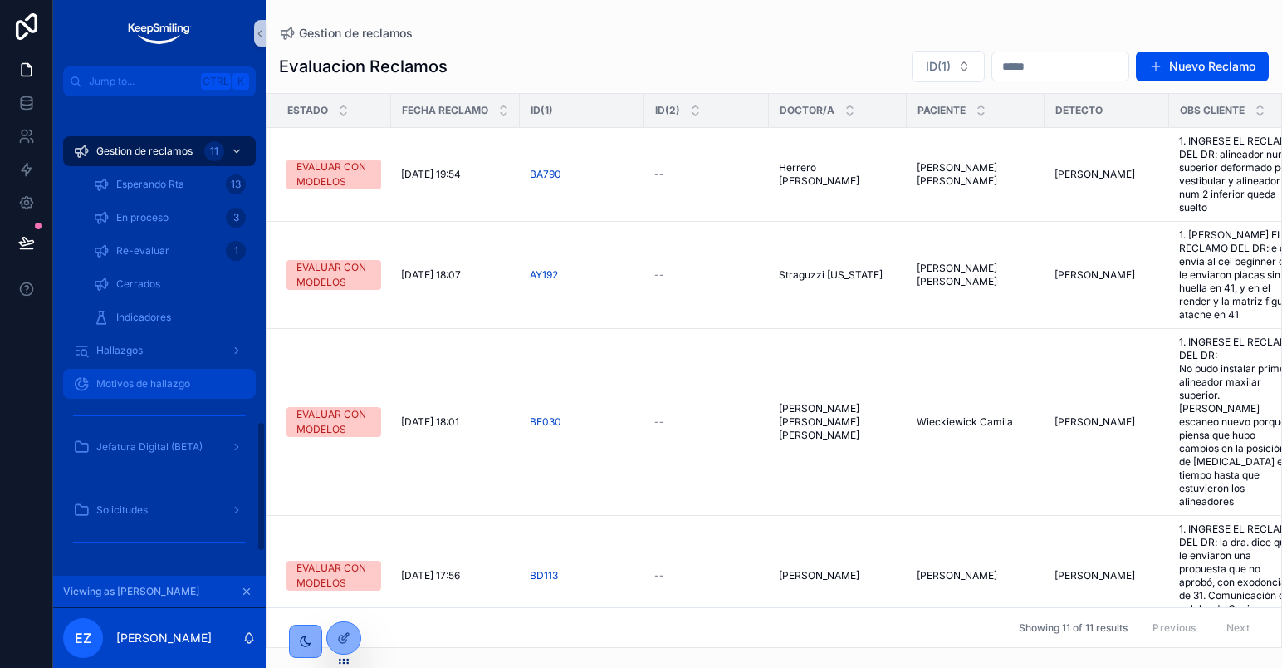
scroll to position [1278, 0]
click at [387, 104] on div "Estado" at bounding box center [328, 111] width 123 height 32
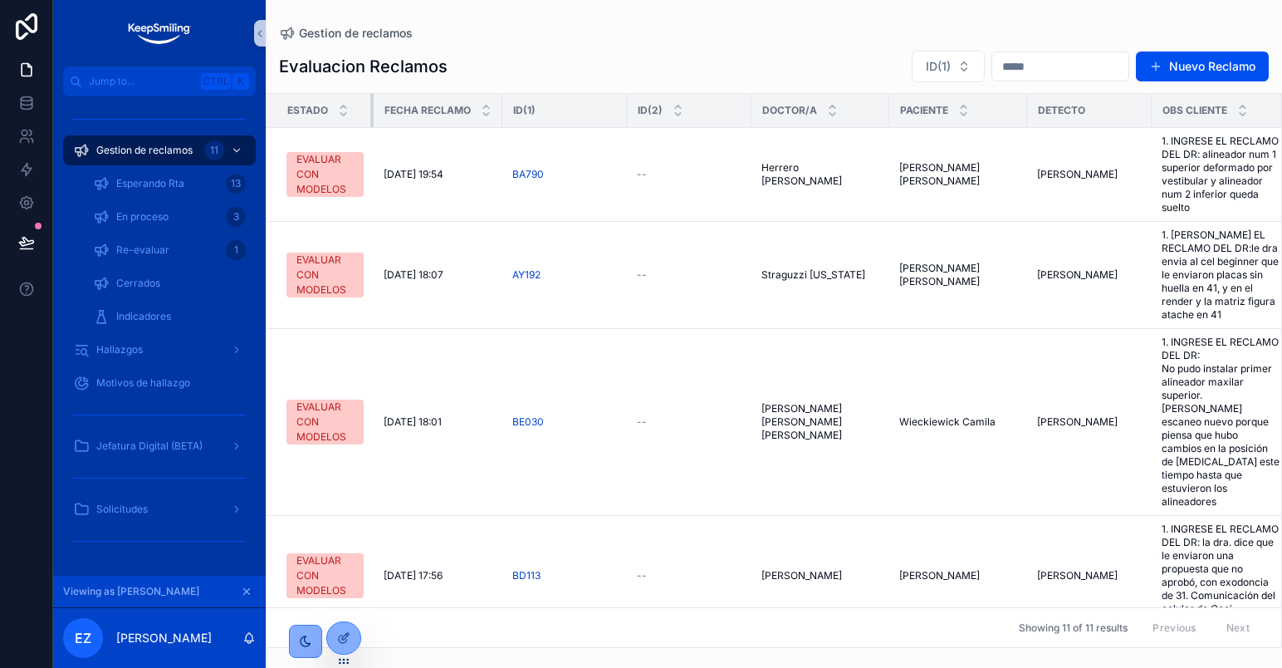
drag, startPoint x: 388, startPoint y: 104, endPoint x: 370, endPoint y: 105, distance: 17.5
click at [370, 105] on div "scrollable content" at bounding box center [373, 110] width 7 height 33
drag, startPoint x: 501, startPoint y: 109, endPoint x: 472, endPoint y: 108, distance: 29.1
click at [472, 108] on th "Fecha reclamo" at bounding box center [438, 111] width 129 height 34
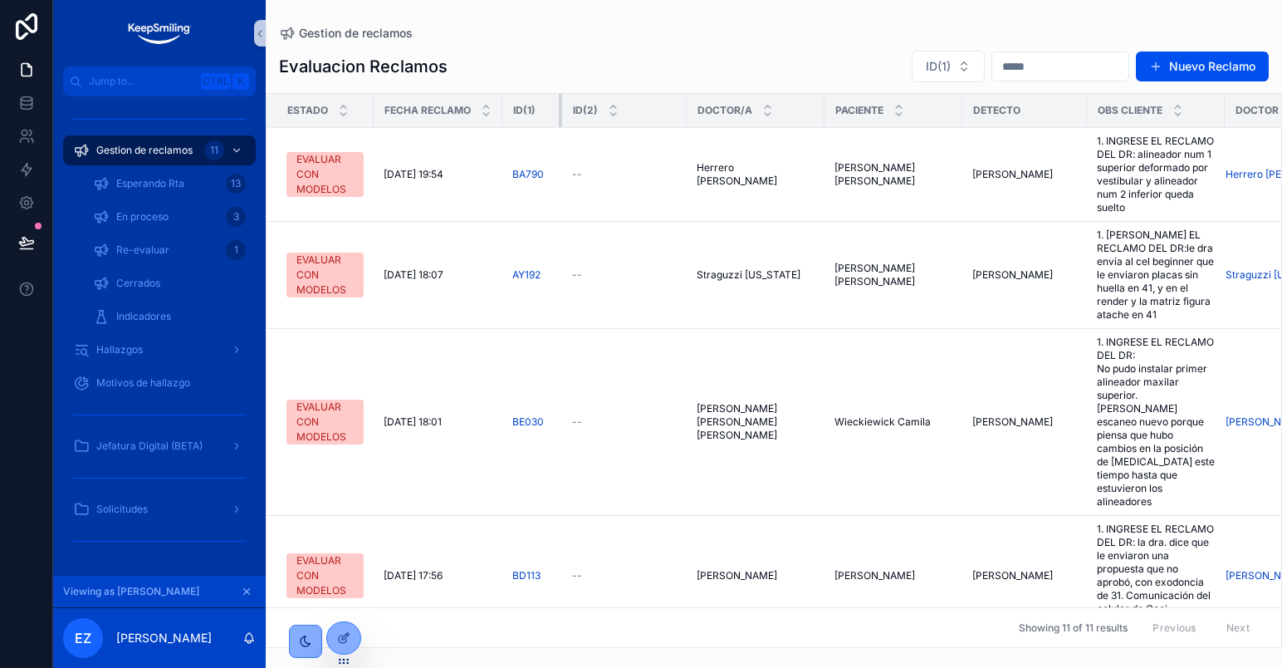
drag, startPoint x: 625, startPoint y: 100, endPoint x: 561, endPoint y: 113, distance: 66.0
click at [561, 113] on div "scrollable content" at bounding box center [562, 110] width 7 height 33
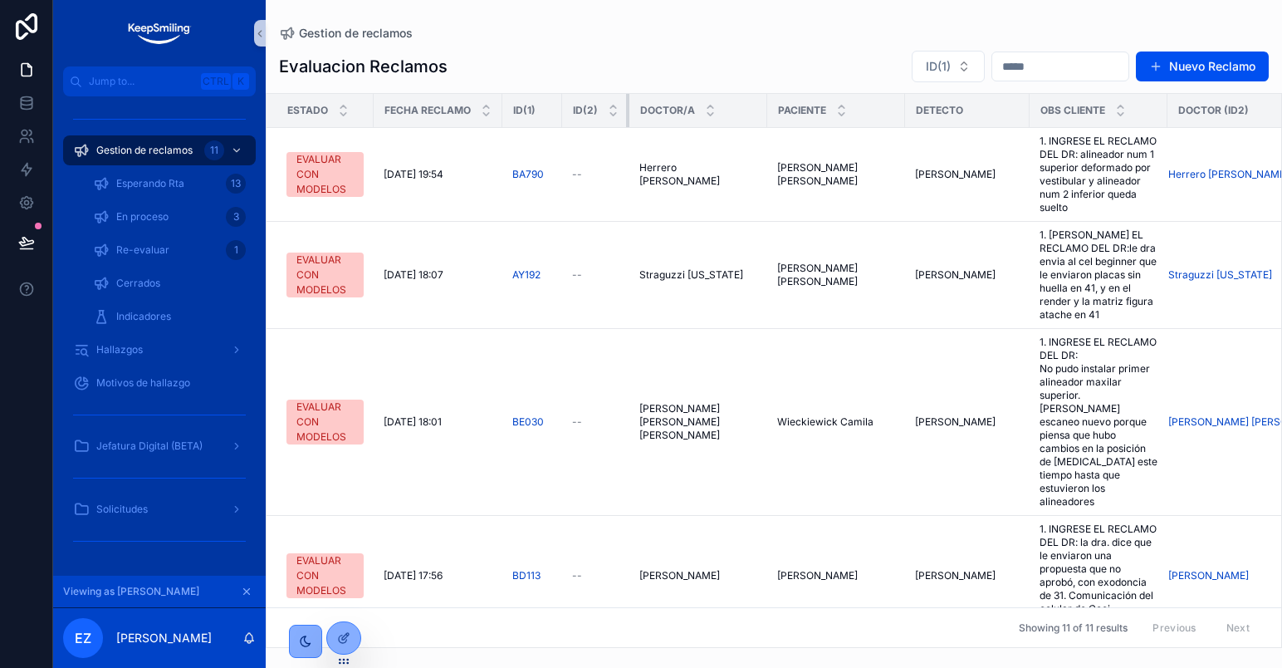
drag, startPoint x: 685, startPoint y: 105, endPoint x: 645, endPoint y: 105, distance: 39.9
click at [624, 105] on th "ID(2)" at bounding box center [595, 111] width 67 height 34
click at [1193, 71] on button "Nuevo Reclamo" at bounding box center [1202, 66] width 133 height 30
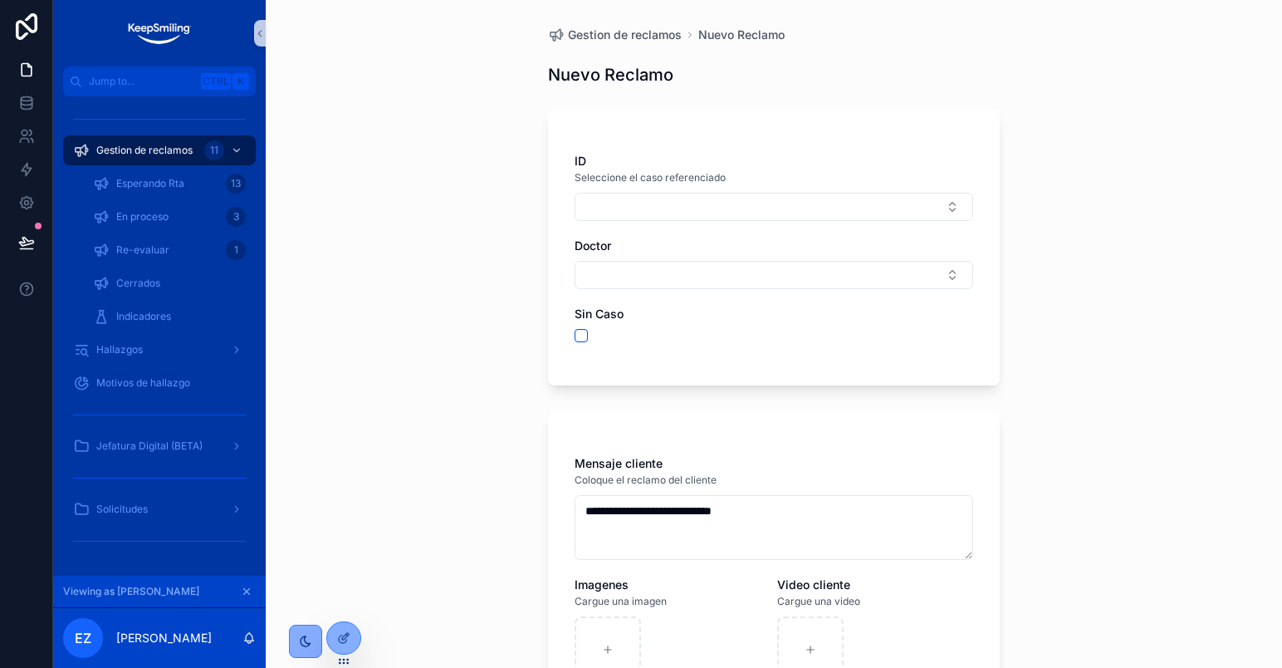
click at [1168, 174] on div "**********" at bounding box center [774, 334] width 1016 height 668
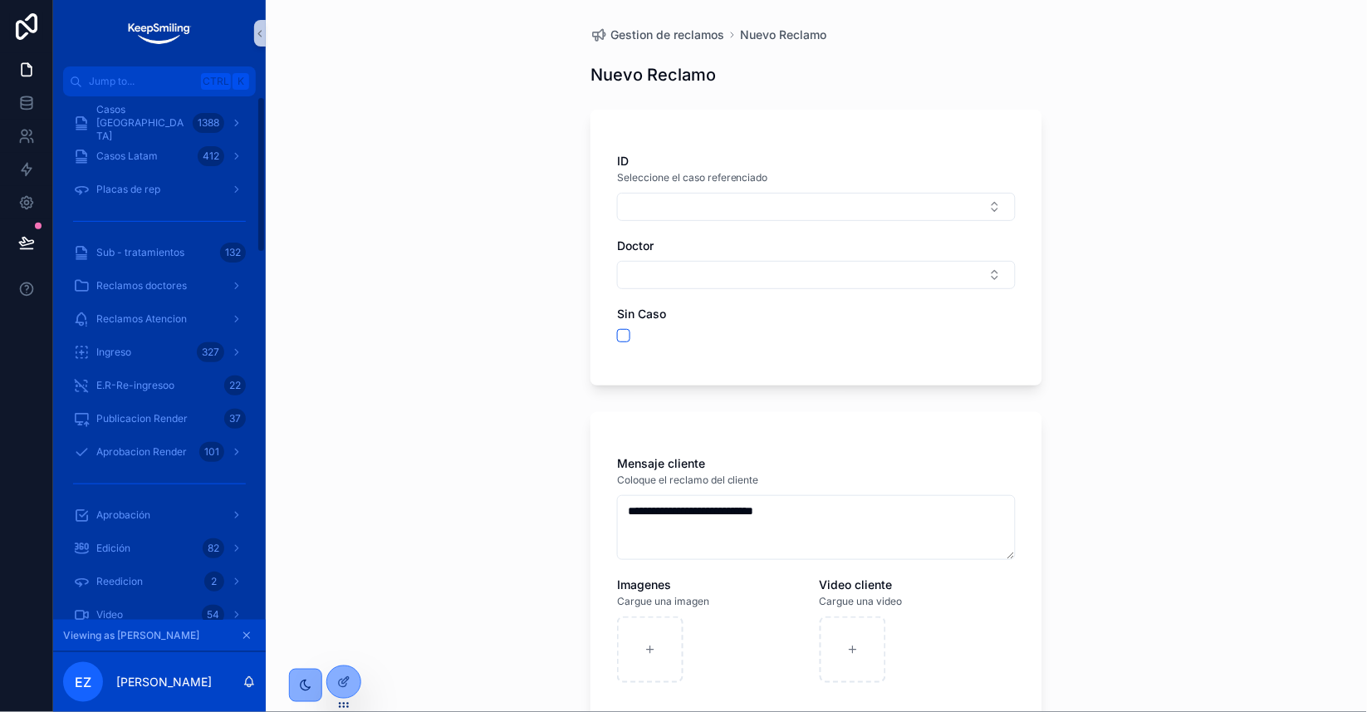
click at [164, 140] on div "Casos Latam 412" at bounding box center [159, 156] width 213 height 33
click at [164, 129] on span "Casos [GEOGRAPHIC_DATA]" at bounding box center [141, 123] width 90 height 40
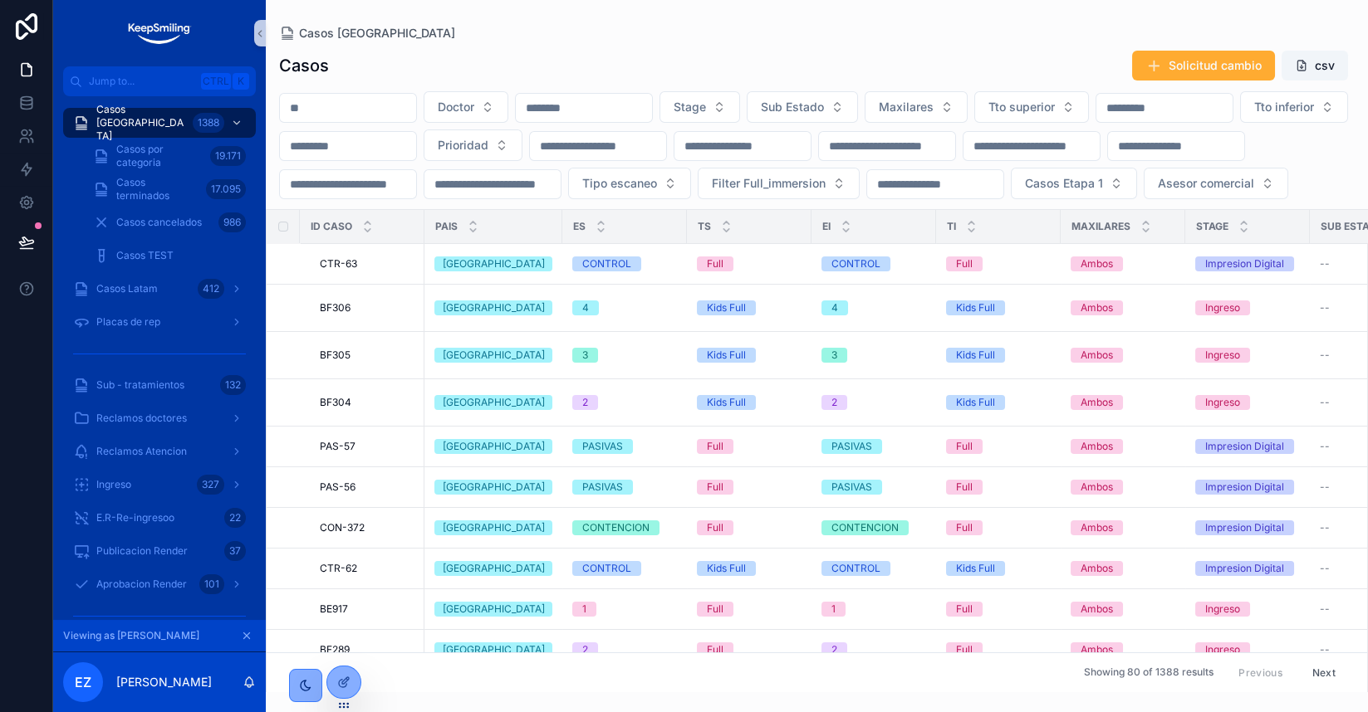
click at [424, 76] on div "Casos Solicitud cambio csv" at bounding box center [816, 66] width 1075 height 32
click at [140, 113] on div "Casos Argentina 1388" at bounding box center [159, 123] width 173 height 27
click at [261, 82] on div "Jump to... Ctrl K" at bounding box center [159, 81] width 213 height 30
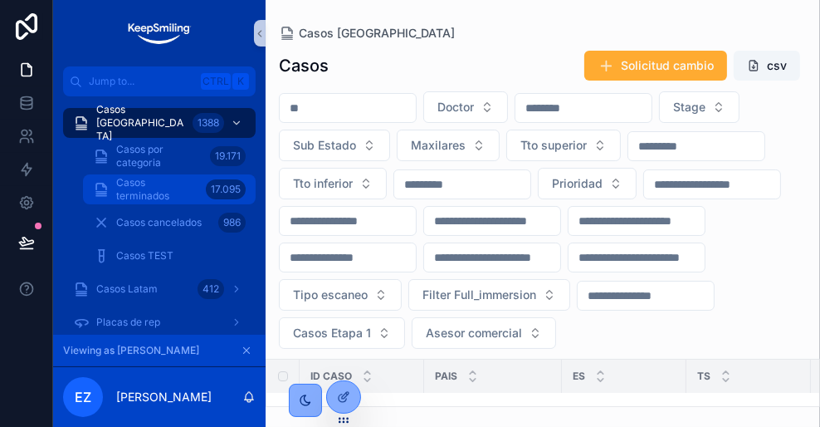
click at [151, 199] on span "Casos terminados" at bounding box center [157, 189] width 83 height 27
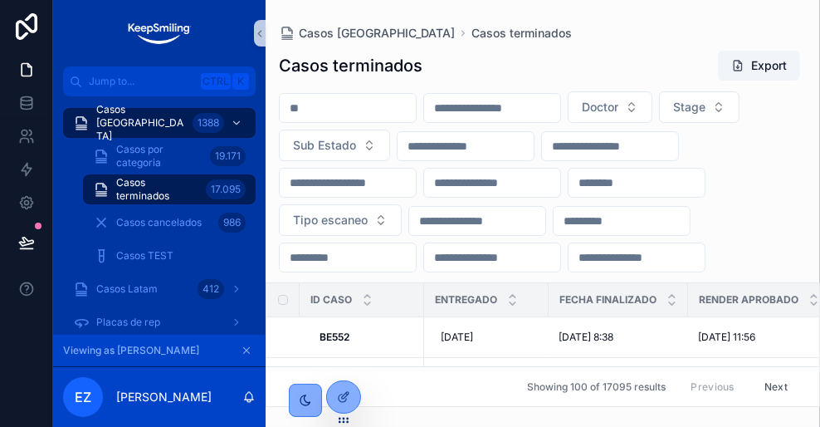
click at [344, 102] on input "scrollable content" at bounding box center [348, 107] width 136 height 23
click at [120, 123] on span "Casos [GEOGRAPHIC_DATA]" at bounding box center [141, 123] width 90 height 40
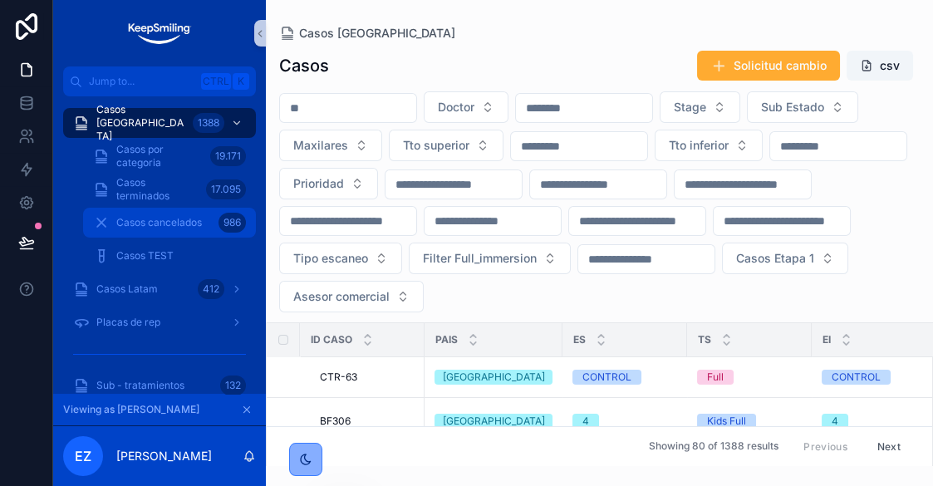
click at [163, 222] on span "Casos cancelados" at bounding box center [159, 222] width 86 height 13
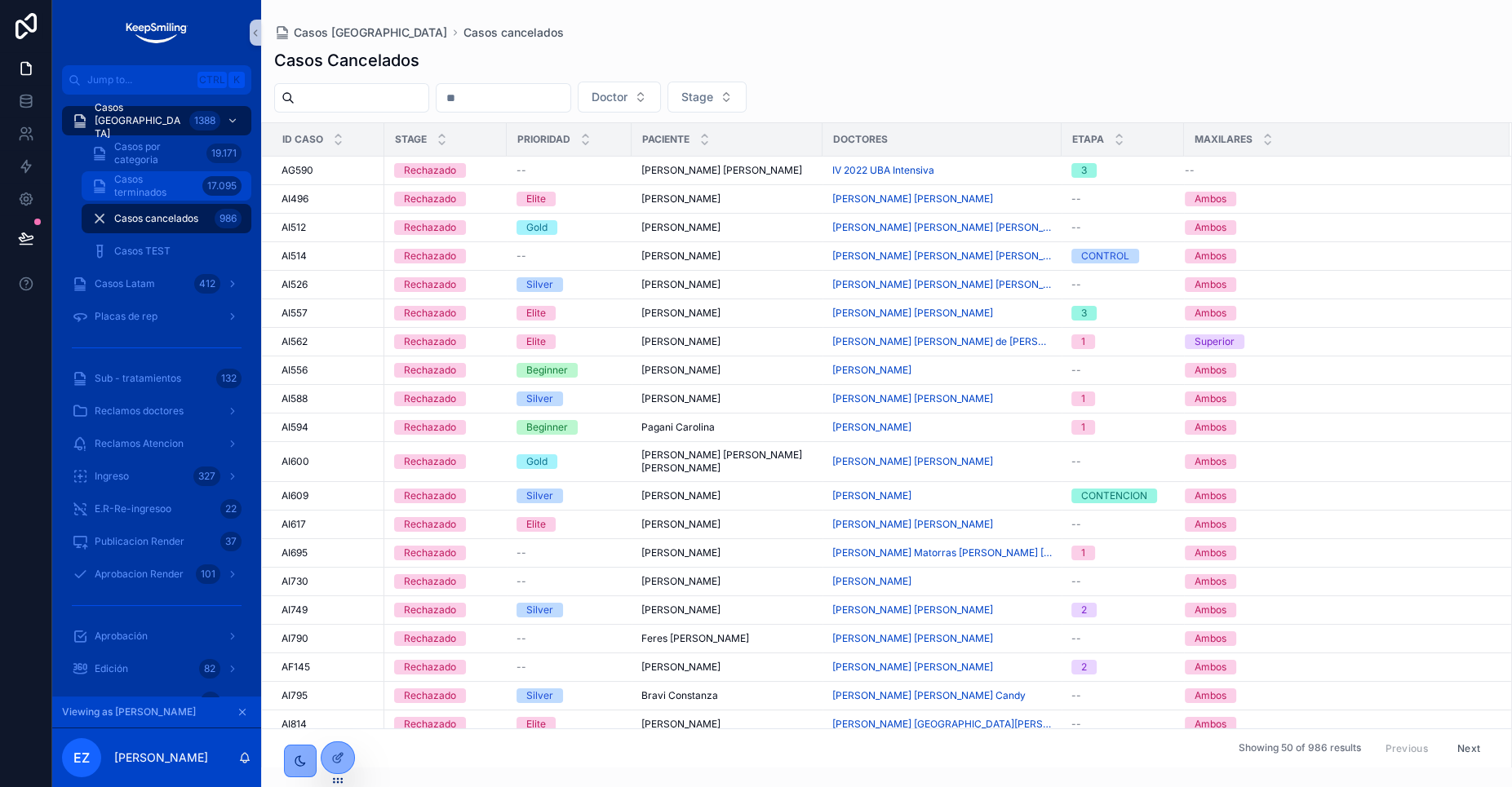
click at [181, 180] on span "Casos terminados" at bounding box center [154, 186] width 82 height 27
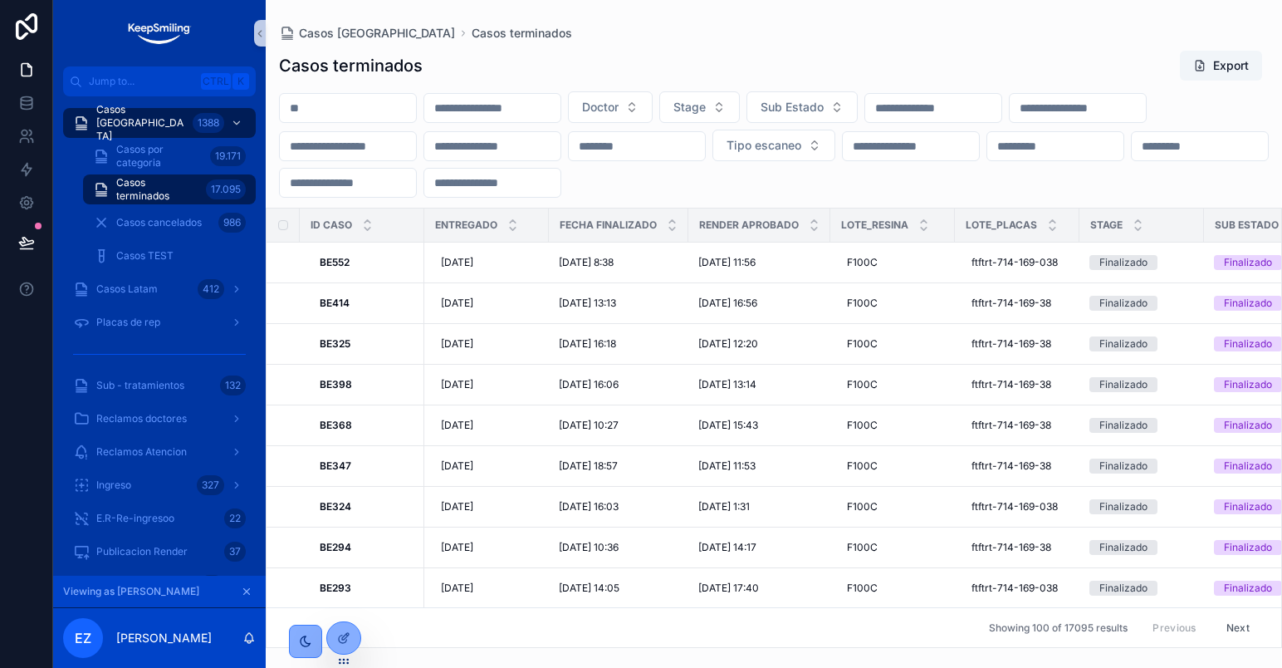
click at [338, 110] on input "scrollable content" at bounding box center [348, 107] width 136 height 23
click at [653, 110] on button "Doctor" at bounding box center [610, 107] width 85 height 32
click at [749, 55] on div "Casos terminados Export" at bounding box center [774, 66] width 990 height 32
click at [705, 137] on input "scrollable content" at bounding box center [637, 146] width 136 height 23
click at [791, 67] on div "Casos terminados Export" at bounding box center [774, 66] width 990 height 32
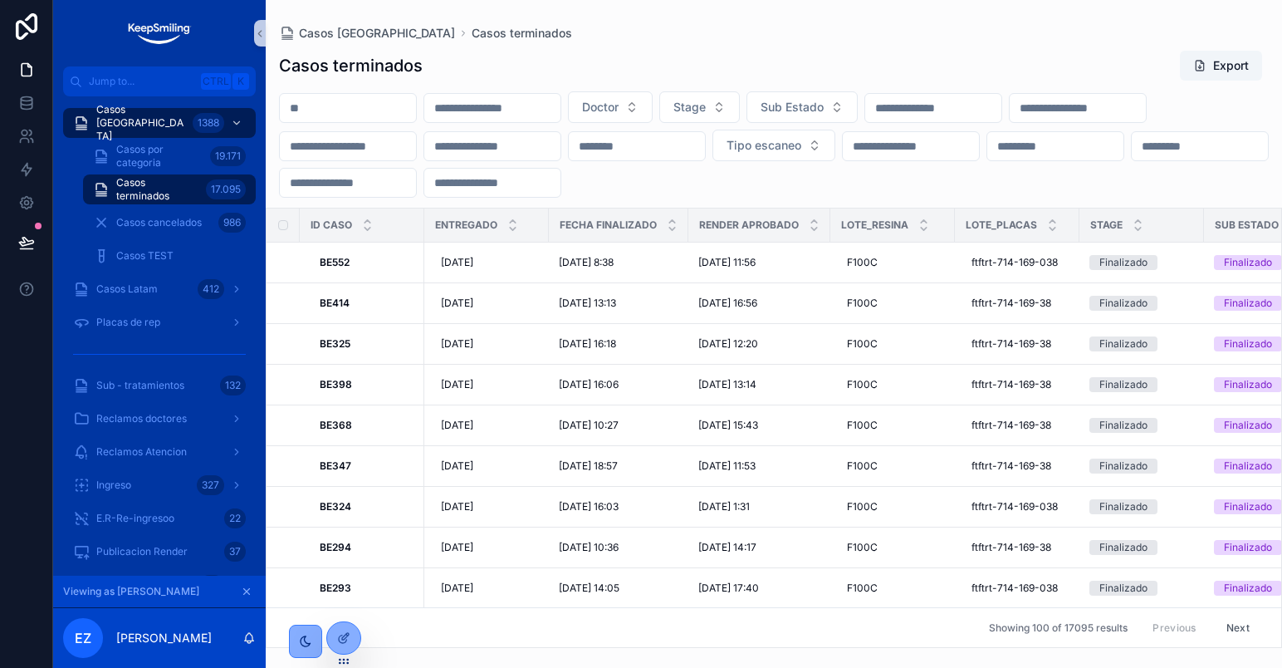
click at [705, 148] on input "scrollable content" at bounding box center [637, 146] width 136 height 23
click at [619, 104] on span "Doctor" at bounding box center [600, 107] width 37 height 17
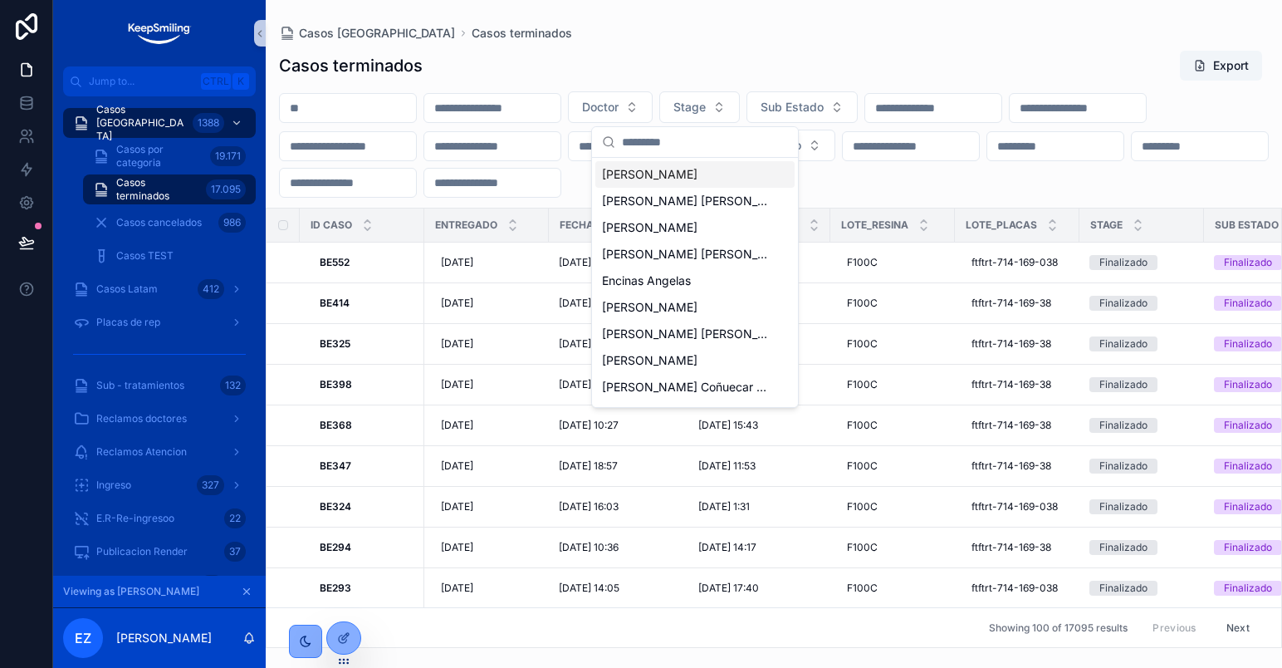
click at [711, 66] on div "Casos terminados Export" at bounding box center [774, 66] width 990 height 32
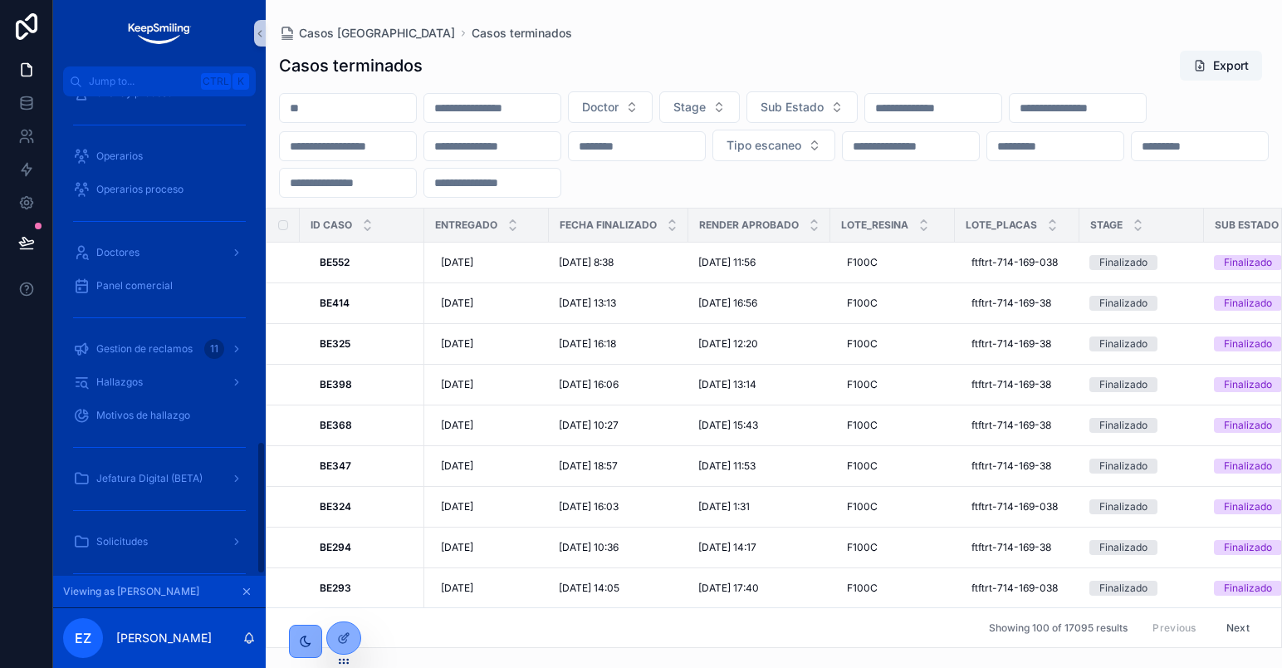
scroll to position [1244, 0]
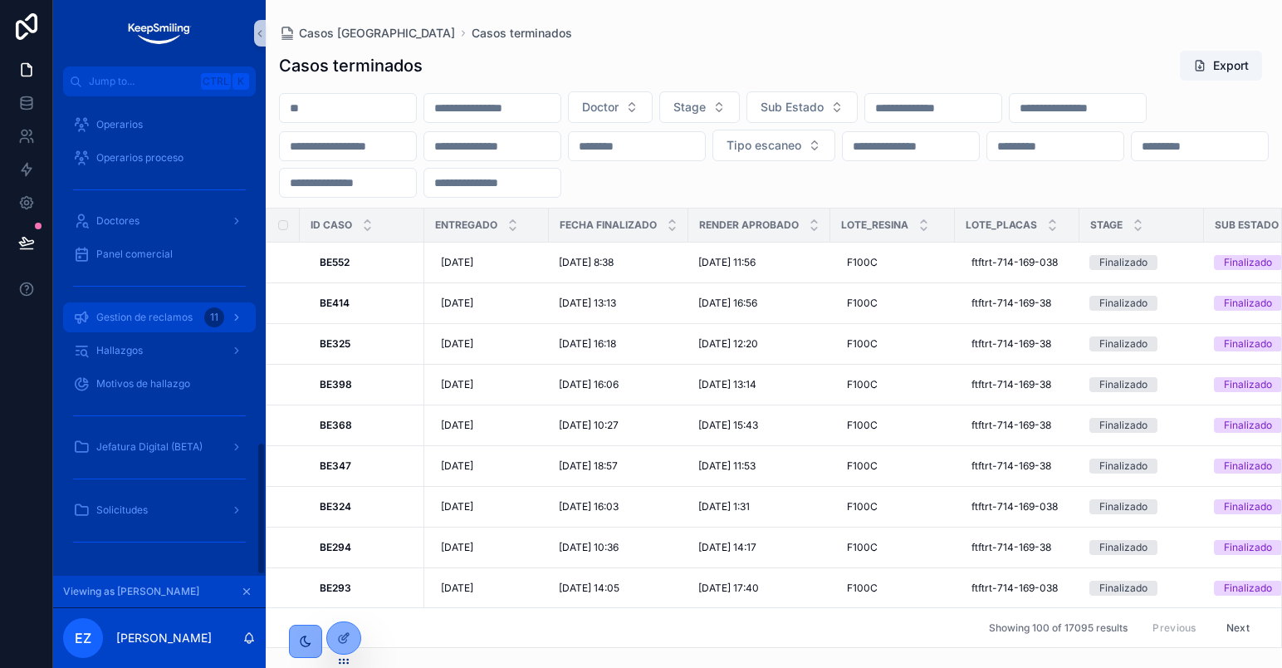
click at [175, 317] on span "Gestion de reclamos" at bounding box center [144, 317] width 96 height 13
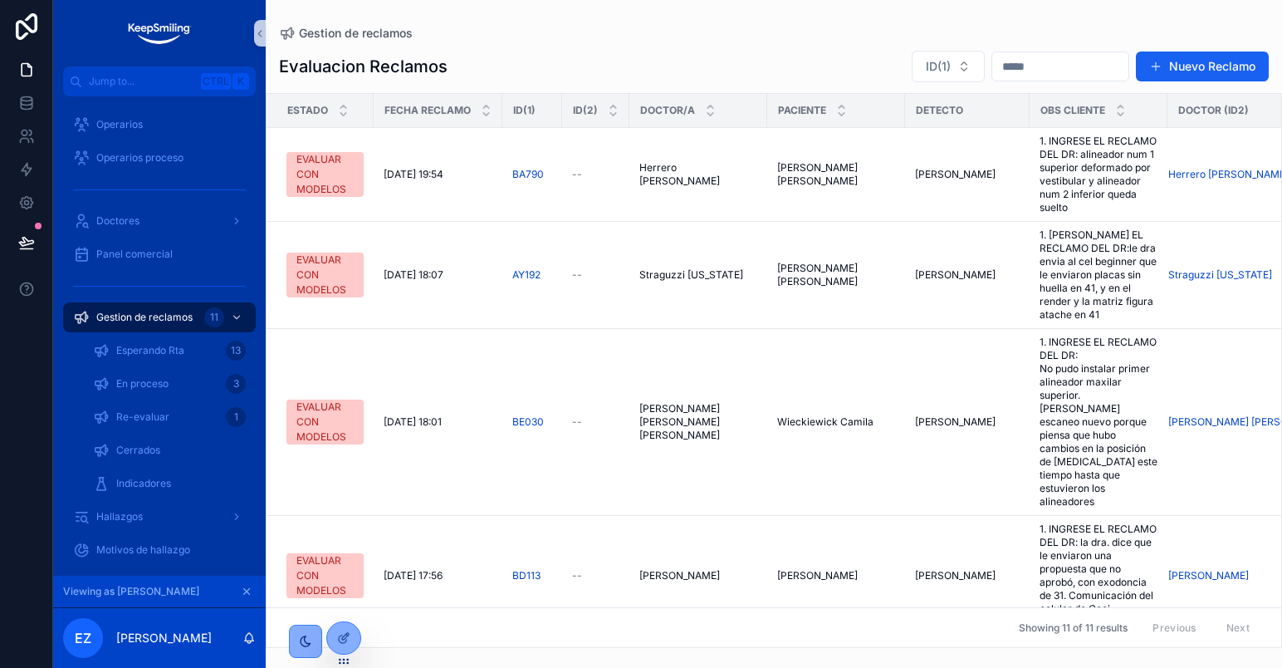
click at [1180, 79] on button "Nuevo Reclamo" at bounding box center [1202, 66] width 133 height 30
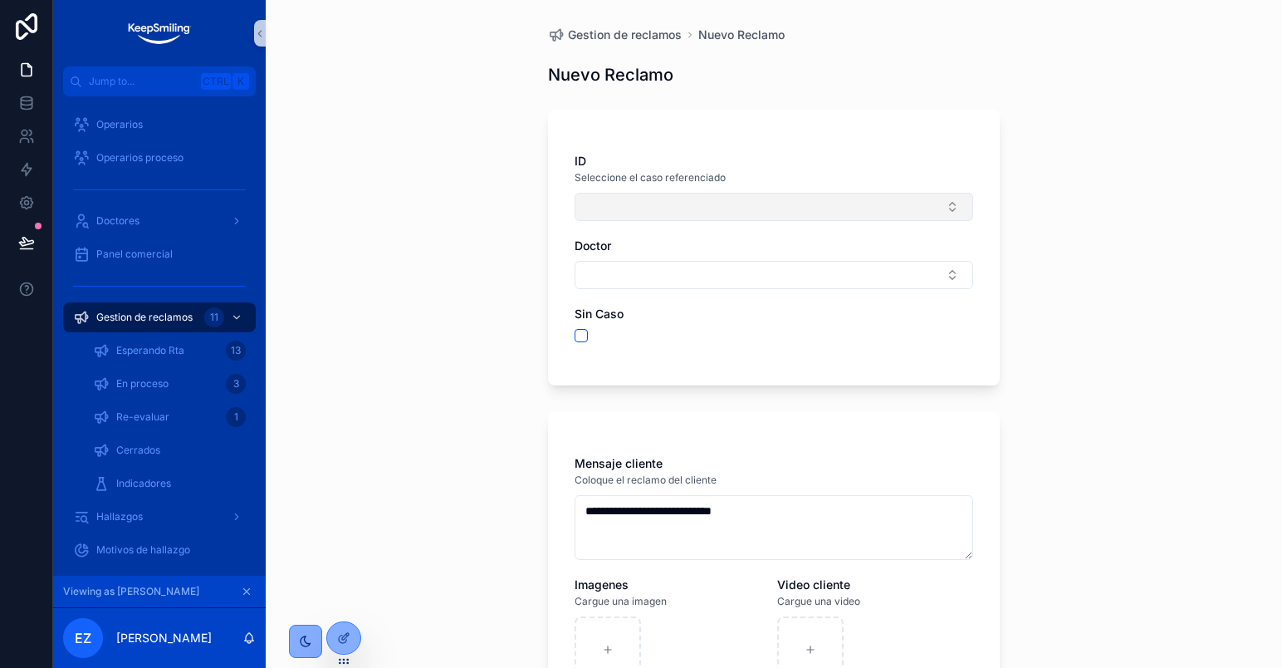
click at [612, 195] on button "Select Button" at bounding box center [774, 207] width 399 height 28
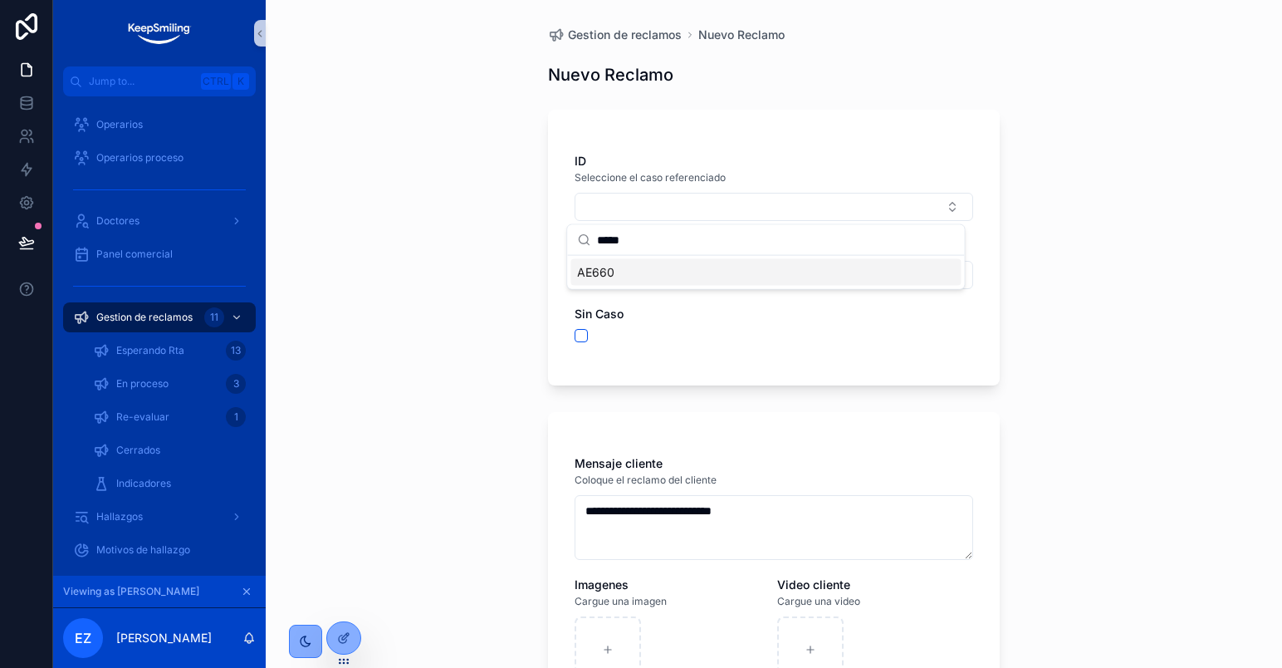
type input "*****"
click at [644, 277] on div "AE660" at bounding box center [765, 272] width 390 height 27
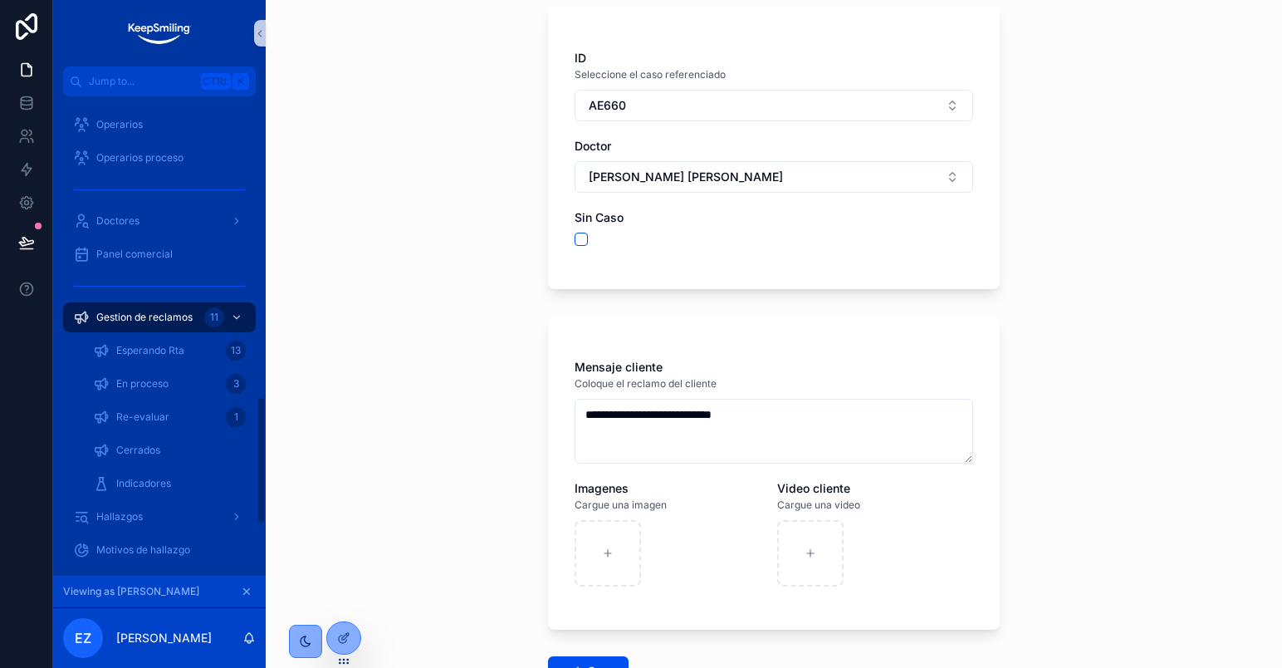
scroll to position [1111, 0]
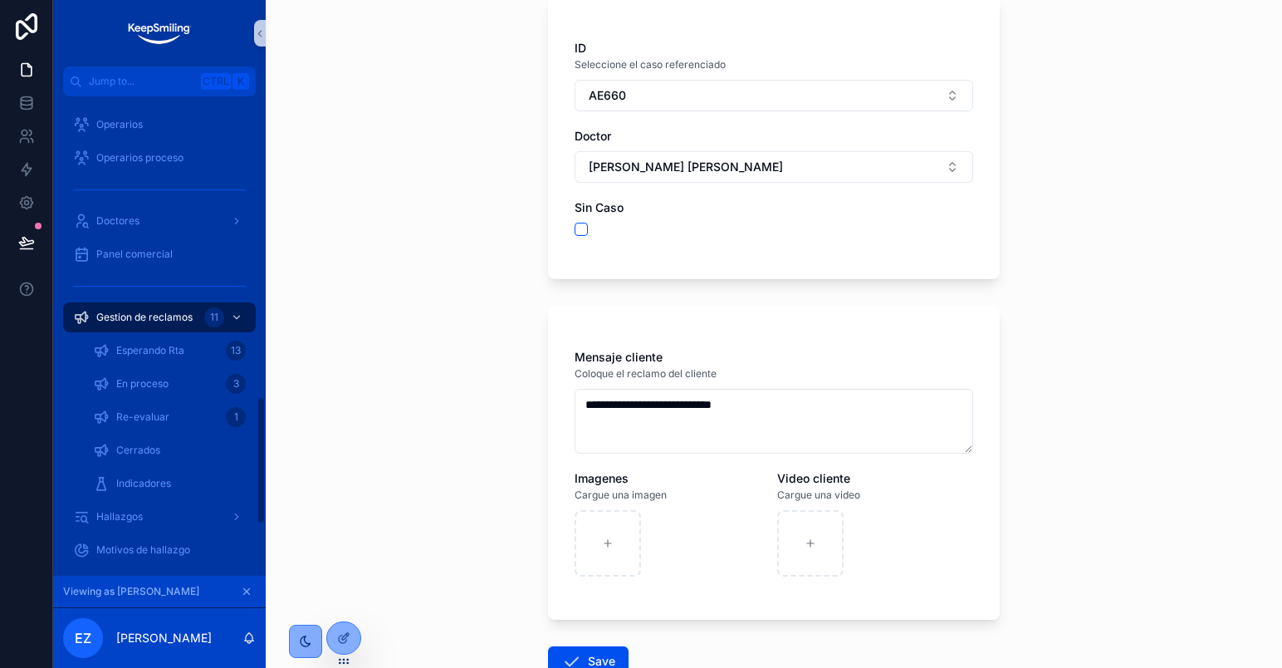
click at [569, 229] on form "**********" at bounding box center [774, 385] width 452 height 796
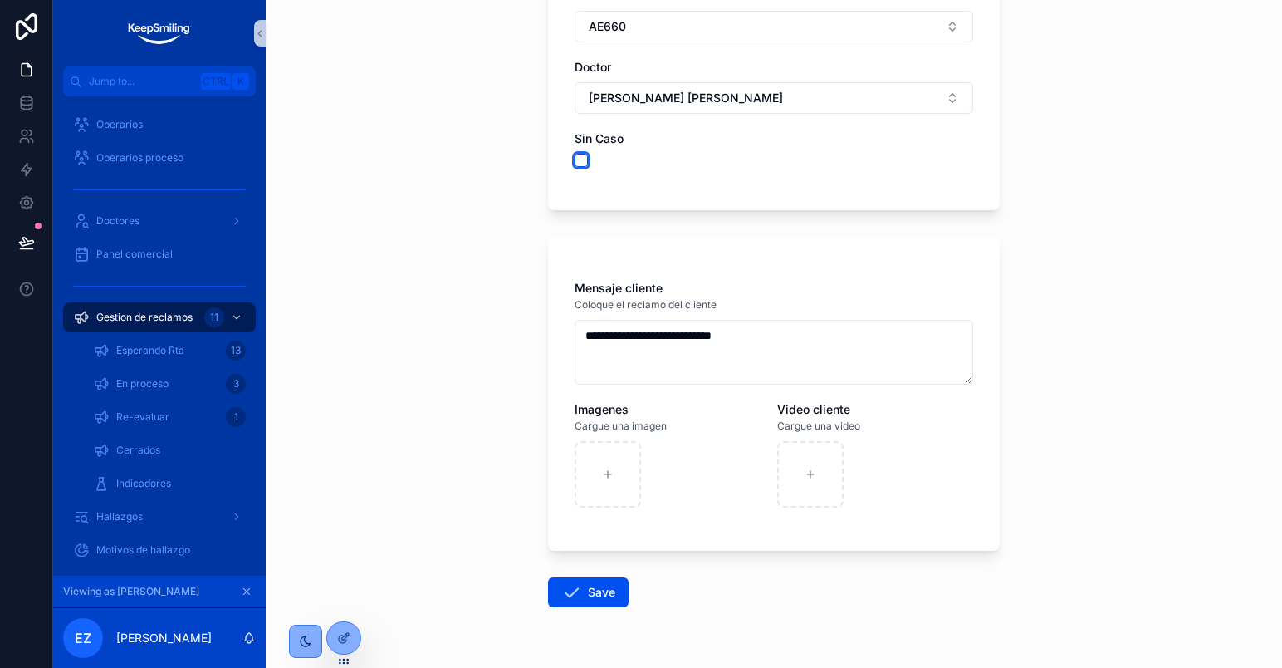
click at [578, 154] on button "scrollable content" at bounding box center [581, 160] width 13 height 13
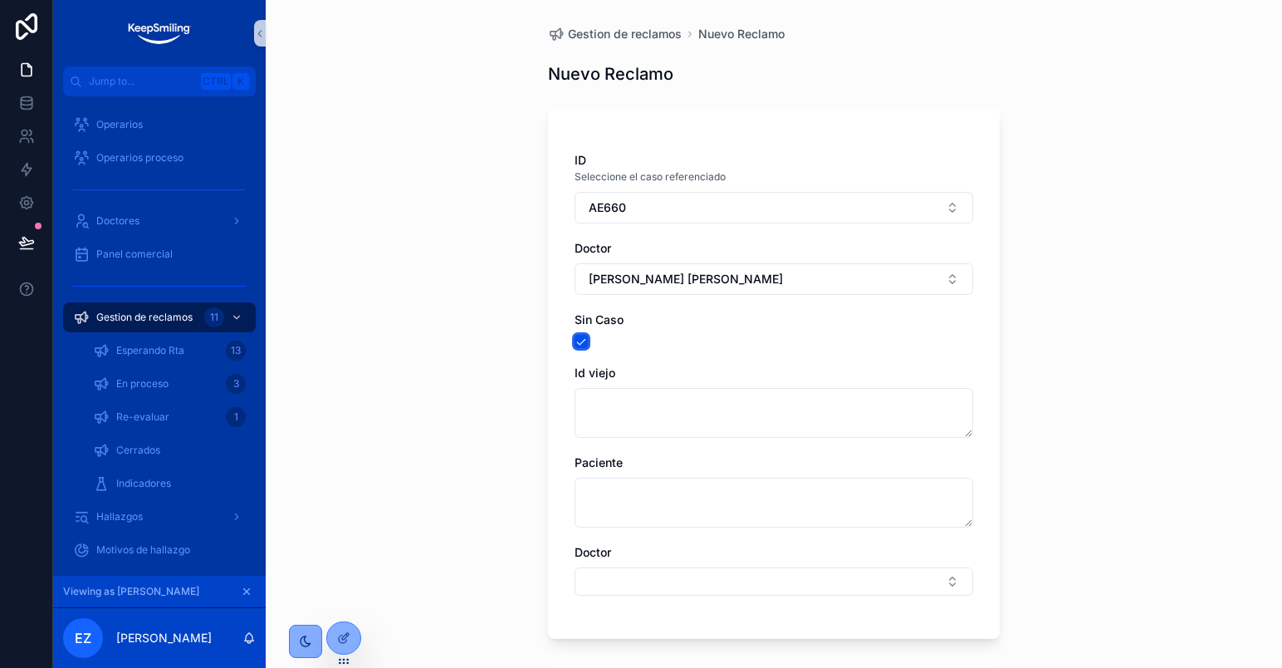
scroll to position [0, 0]
click at [640, 201] on button "AE660" at bounding box center [774, 209] width 399 height 32
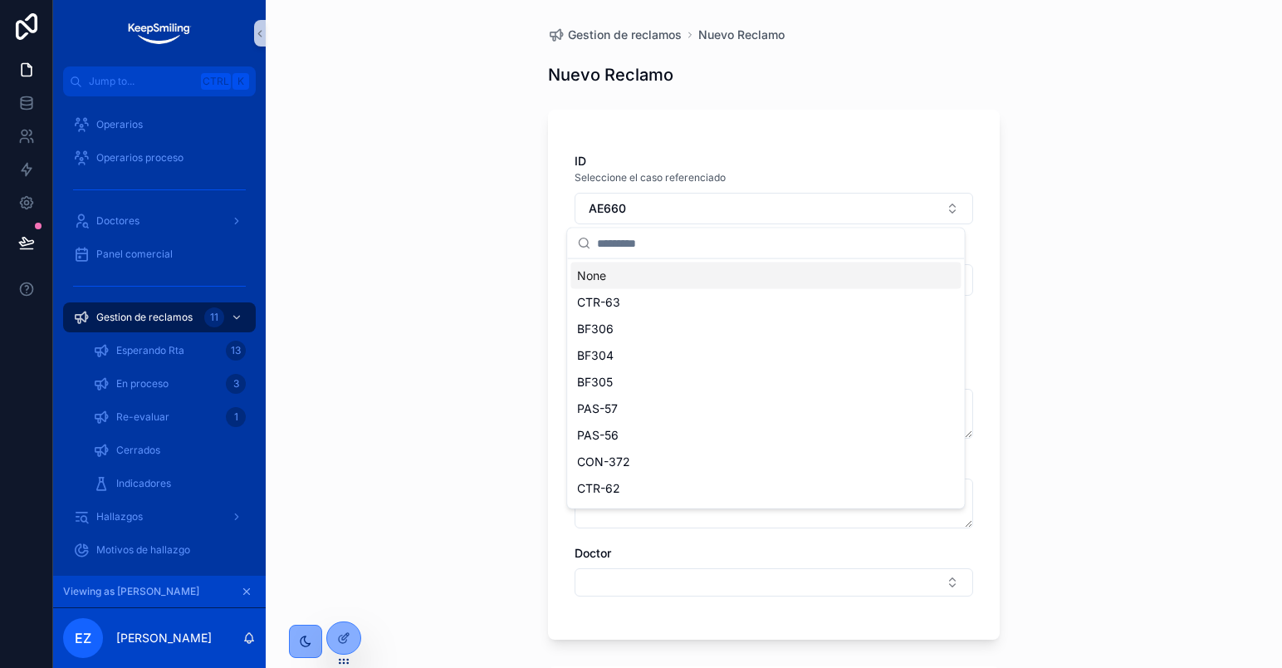
click at [627, 272] on div "None" at bounding box center [765, 275] width 390 height 27
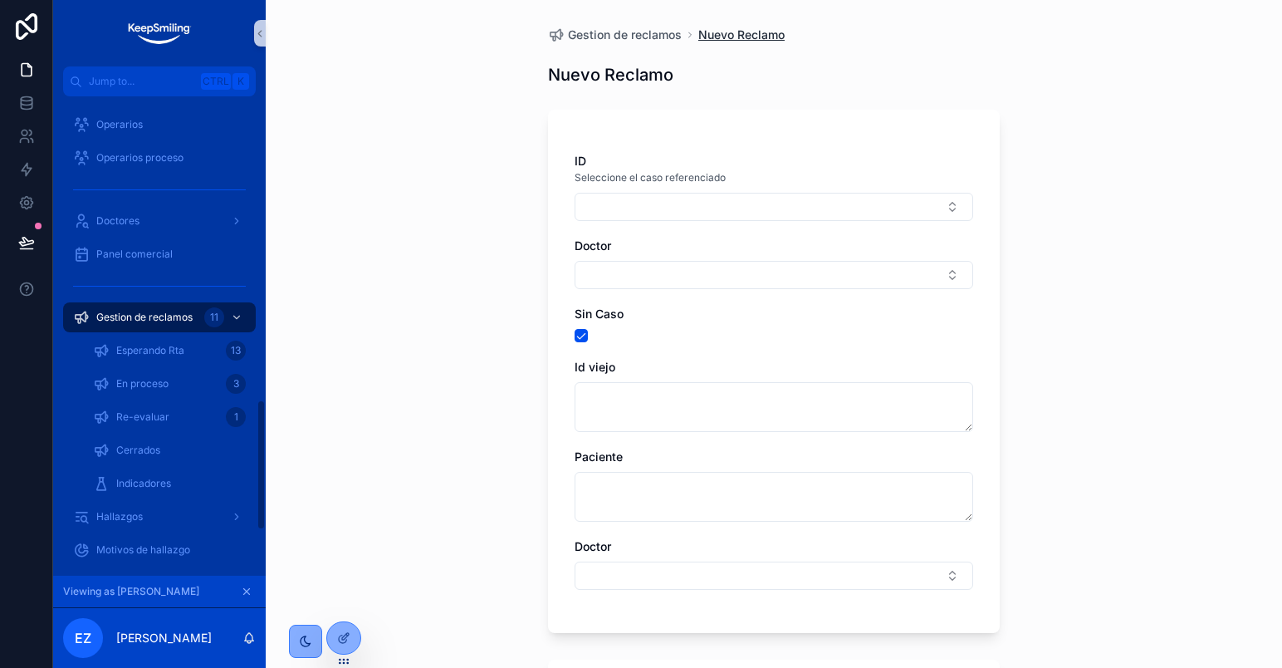
scroll to position [1111, 0]
click at [610, 207] on button "Select Button" at bounding box center [774, 207] width 399 height 28
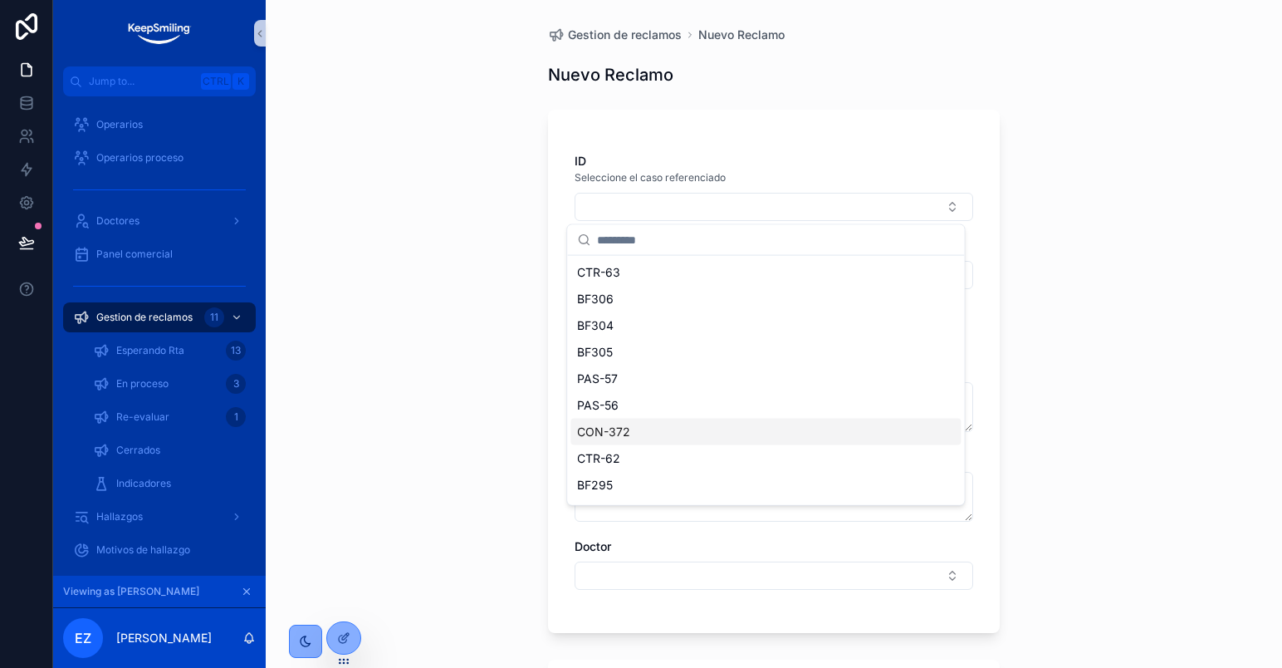
scroll to position [0, 0]
click at [641, 233] on input "scrollable content" at bounding box center [775, 240] width 357 height 30
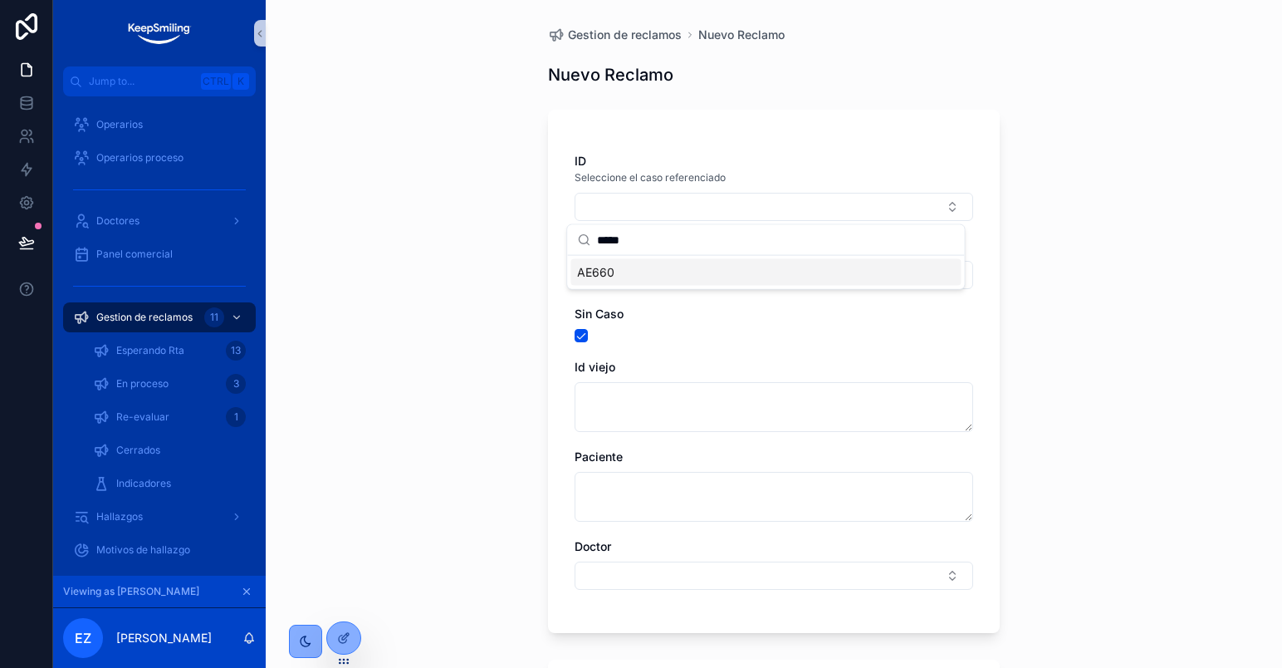
type input "*****"
click at [624, 271] on div "AE660" at bounding box center [765, 272] width 390 height 27
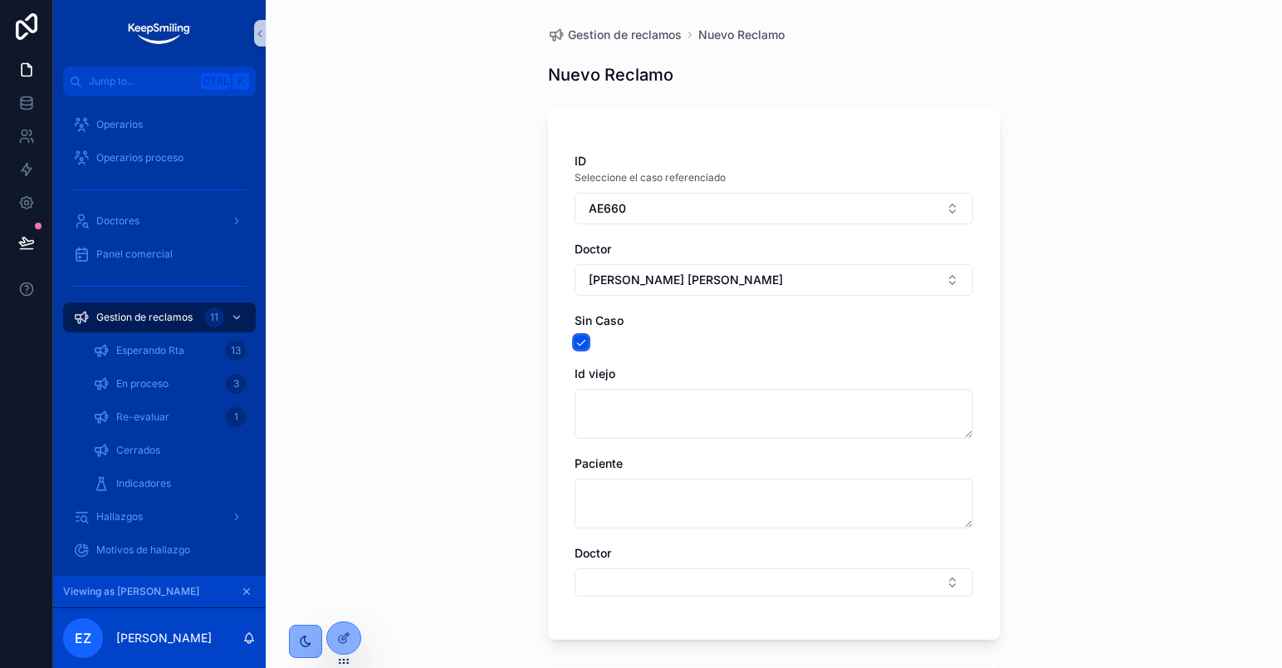
click at [575, 345] on button "scrollable content" at bounding box center [581, 341] width 13 height 13
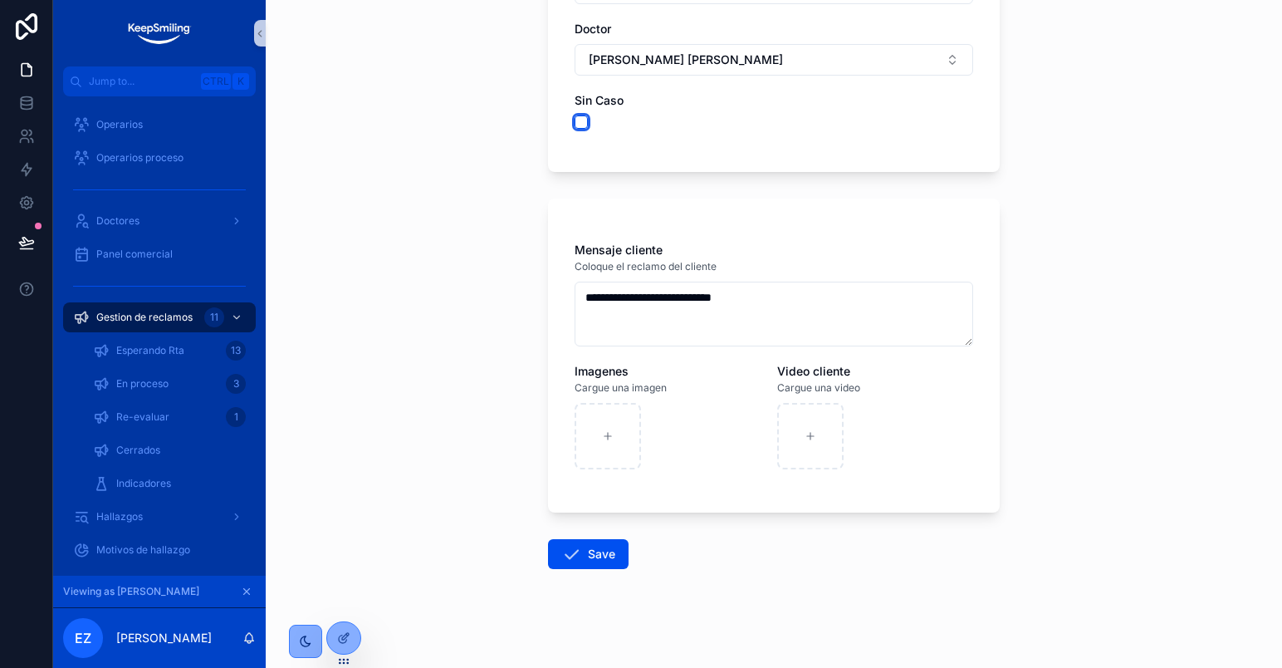
scroll to position [226, 0]
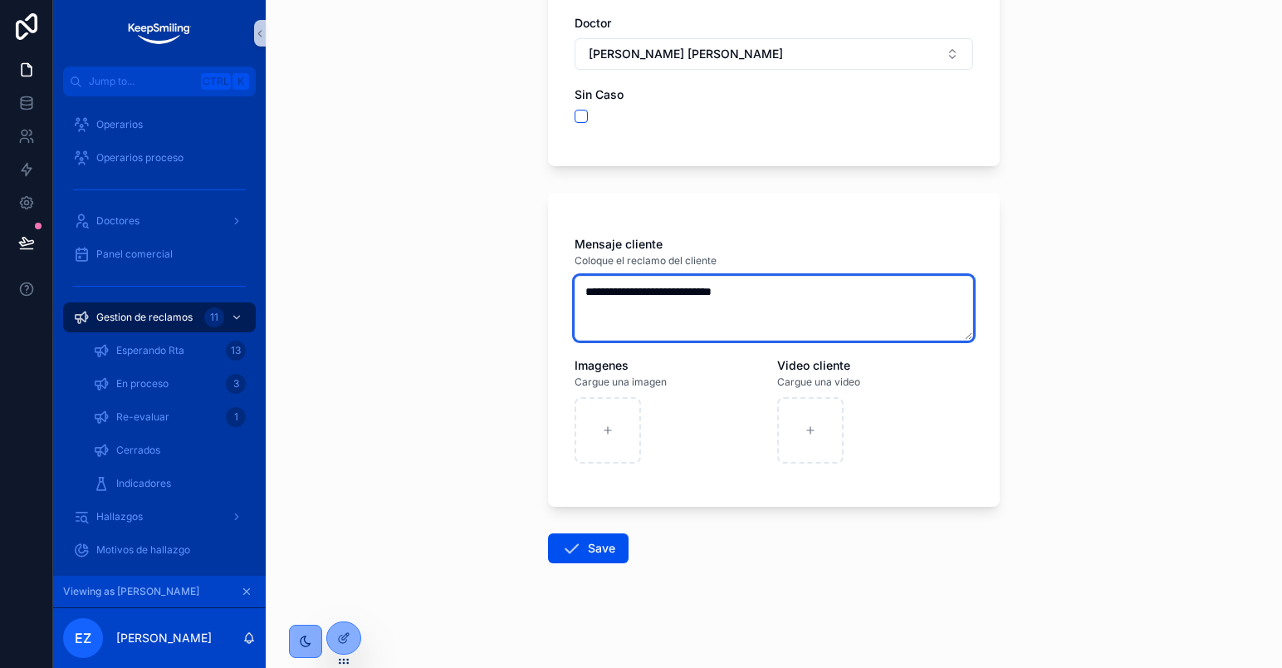
click at [814, 312] on textarea "**********" at bounding box center [774, 308] width 399 height 65
type textarea "**********"
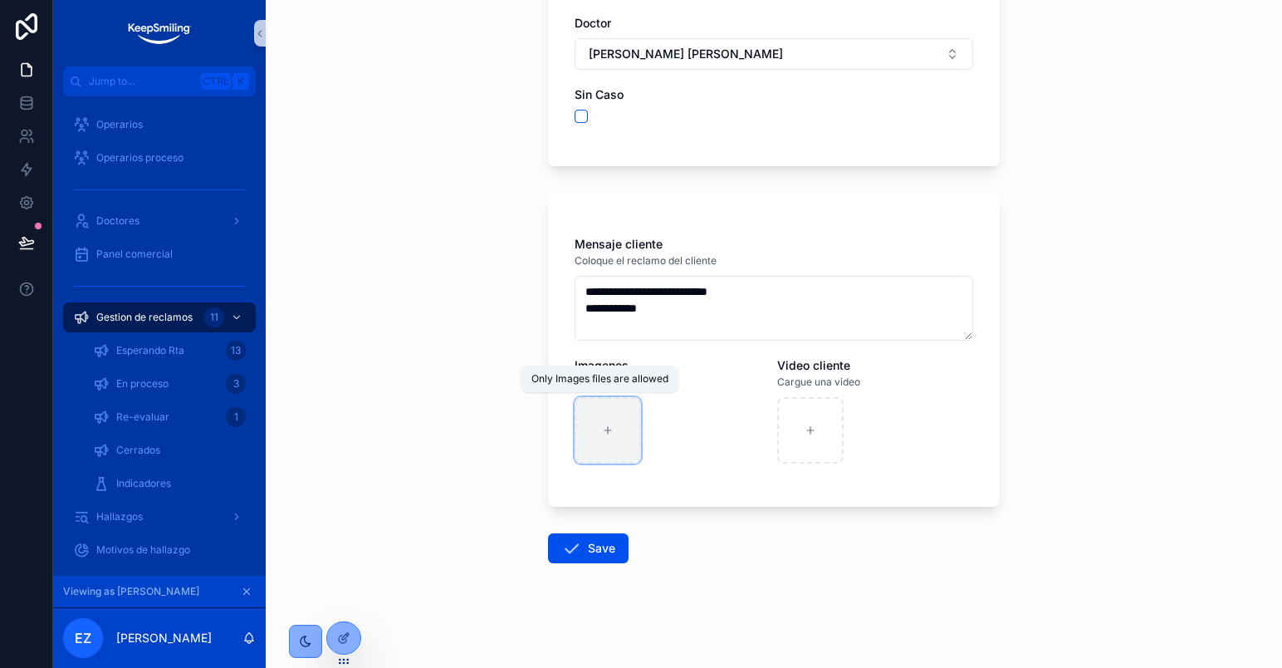
click at [605, 426] on icon "scrollable content" at bounding box center [608, 430] width 12 height 12
type input "**********"
click at [351, 640] on div at bounding box center [343, 638] width 33 height 32
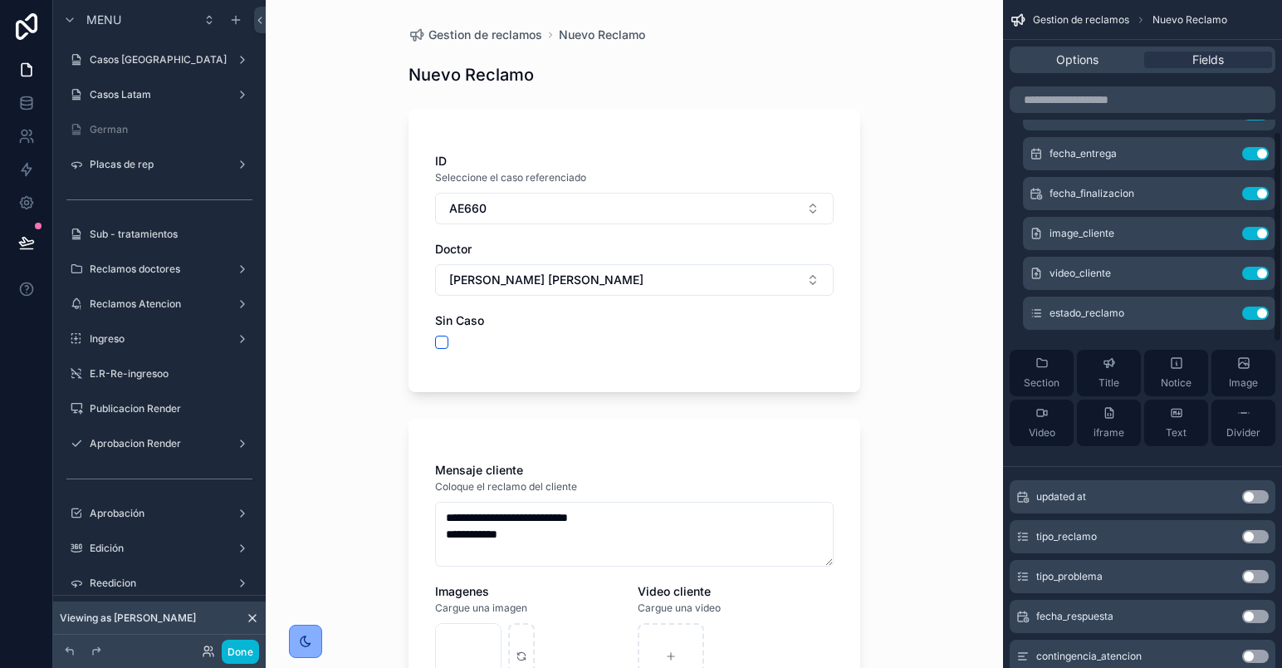
scroll to position [415, 0]
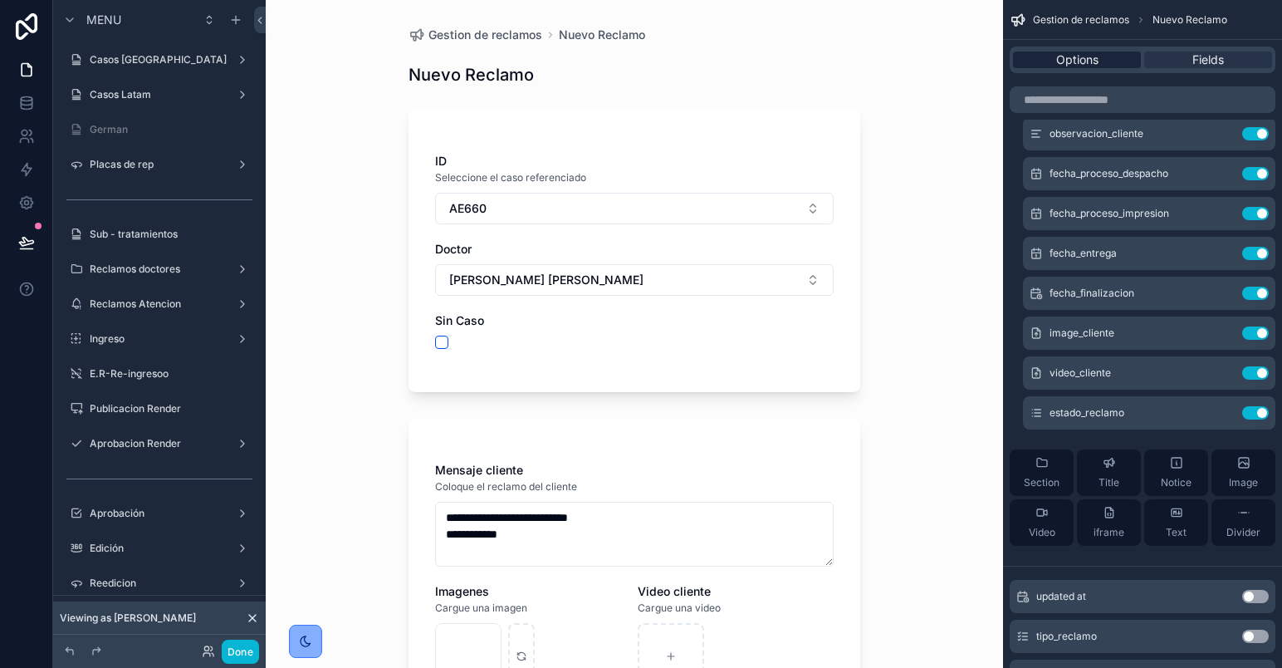
click at [1097, 67] on span "Options" at bounding box center [1077, 59] width 42 height 17
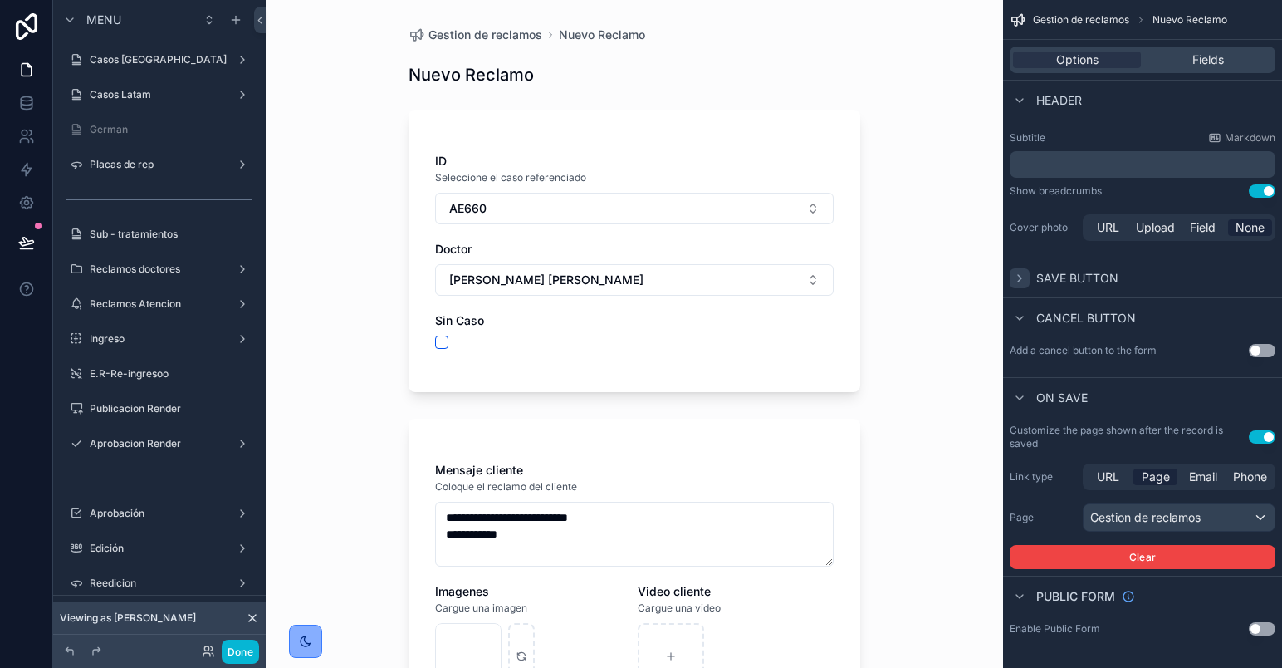
click at [1024, 275] on icon "scrollable content" at bounding box center [1019, 278] width 13 height 13
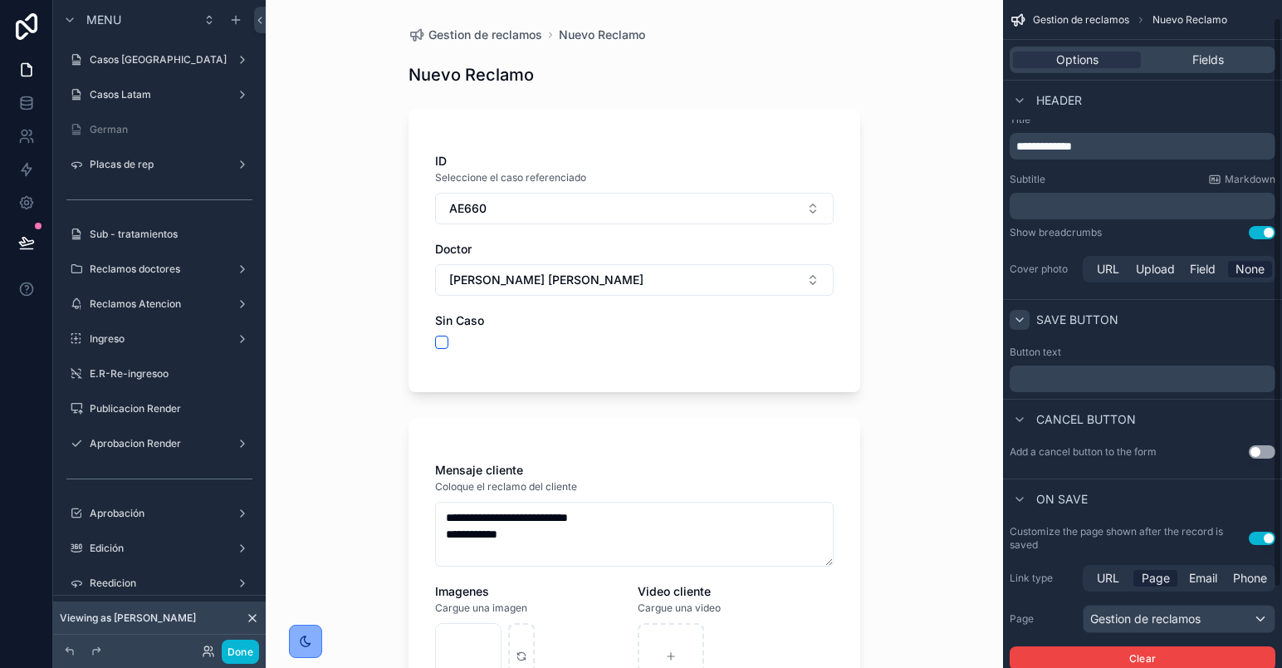
scroll to position [0, 0]
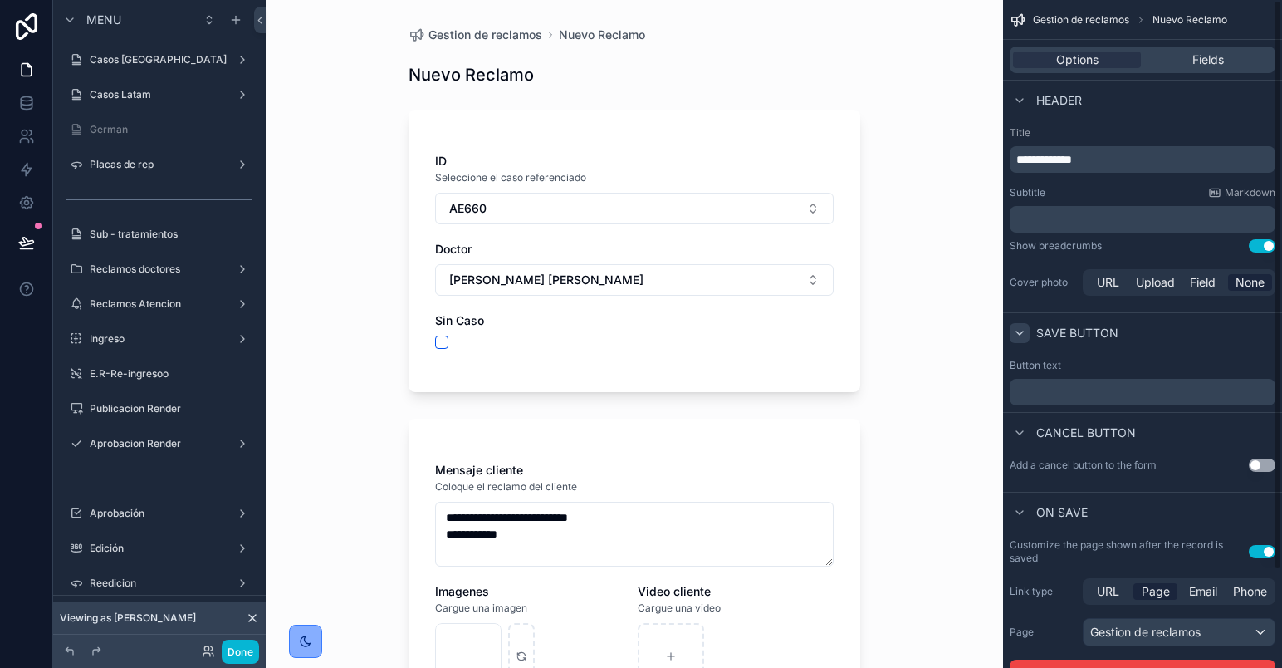
click at [1055, 381] on div "﻿" at bounding box center [1143, 392] width 266 height 27
click at [1053, 386] on p "﻿" at bounding box center [1144, 391] width 256 height 13
click at [1113, 428] on span "Cancel button" at bounding box center [1086, 432] width 100 height 17
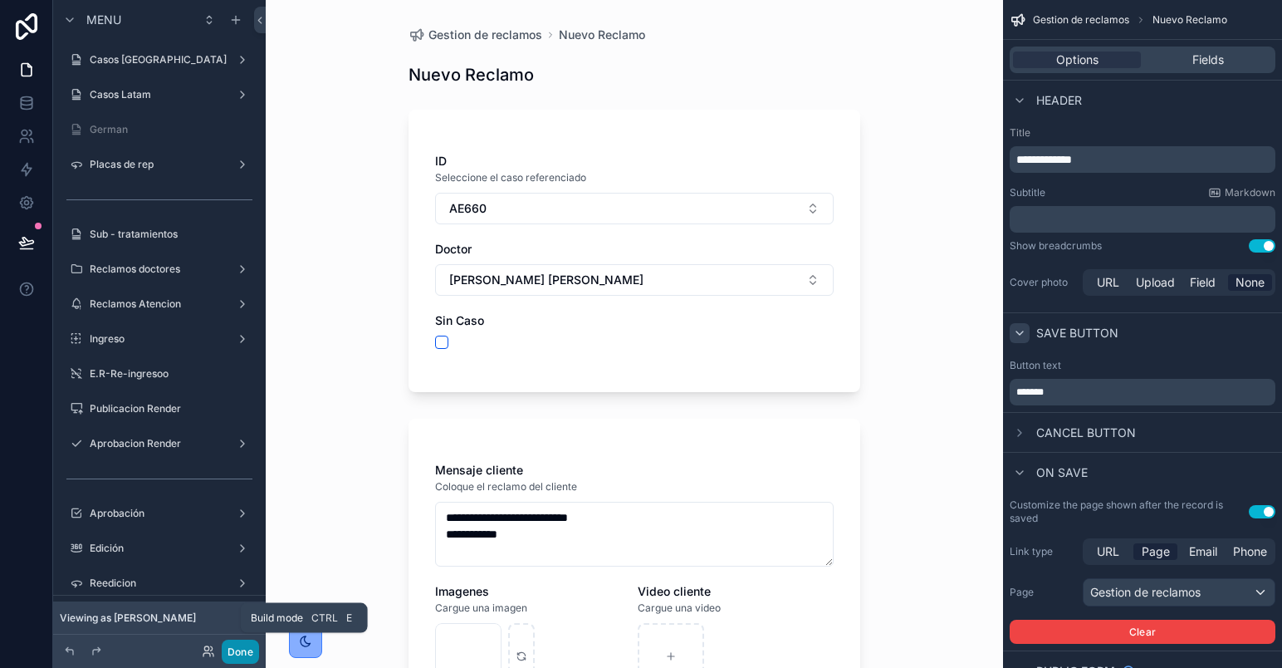
click at [247, 654] on button "Done" at bounding box center [240, 651] width 37 height 24
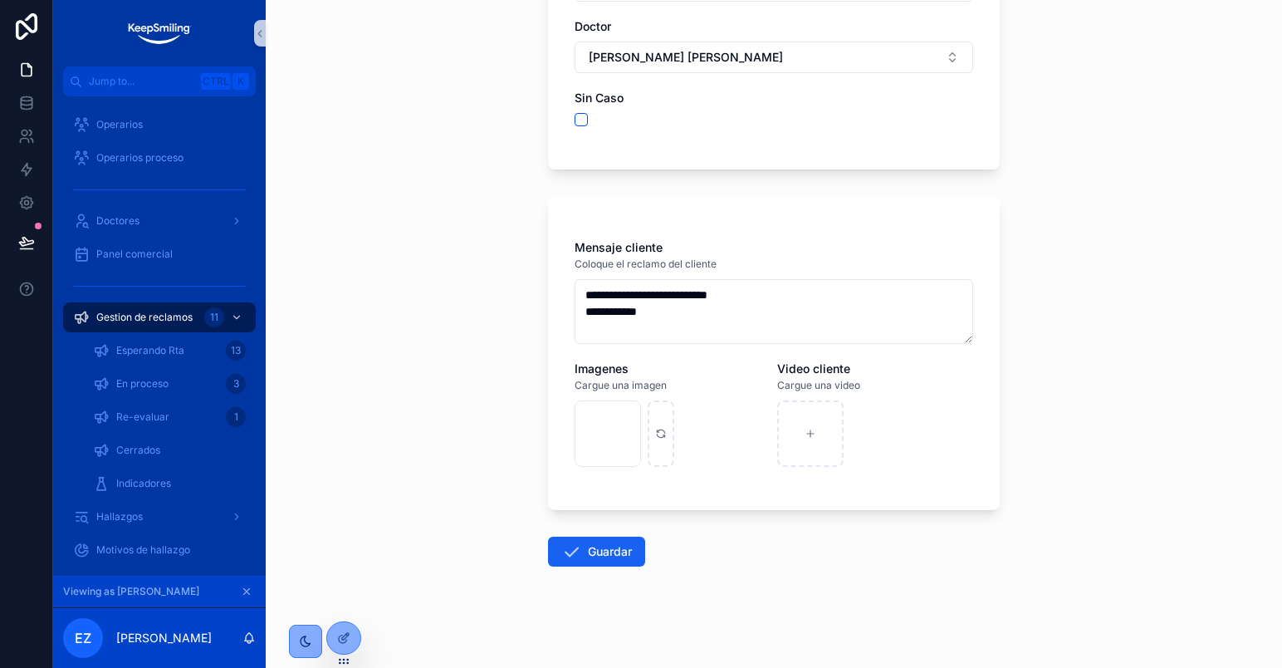
scroll to position [226, 0]
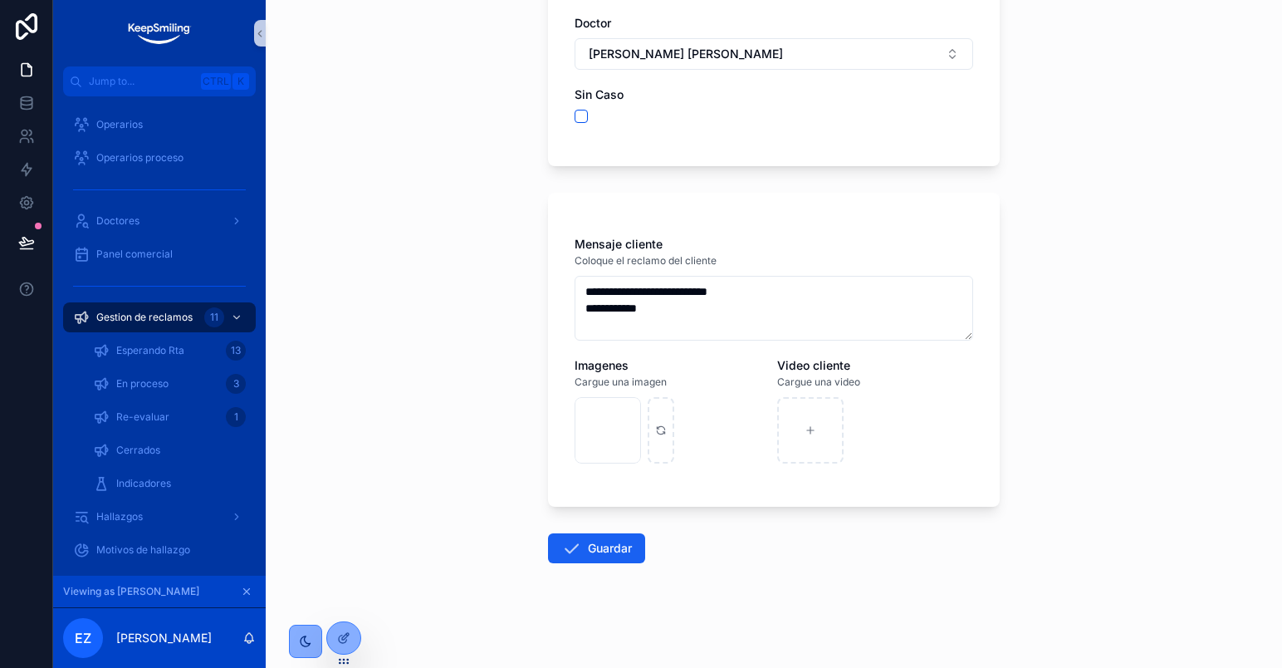
click at [595, 541] on button "Guardar" at bounding box center [596, 548] width 97 height 30
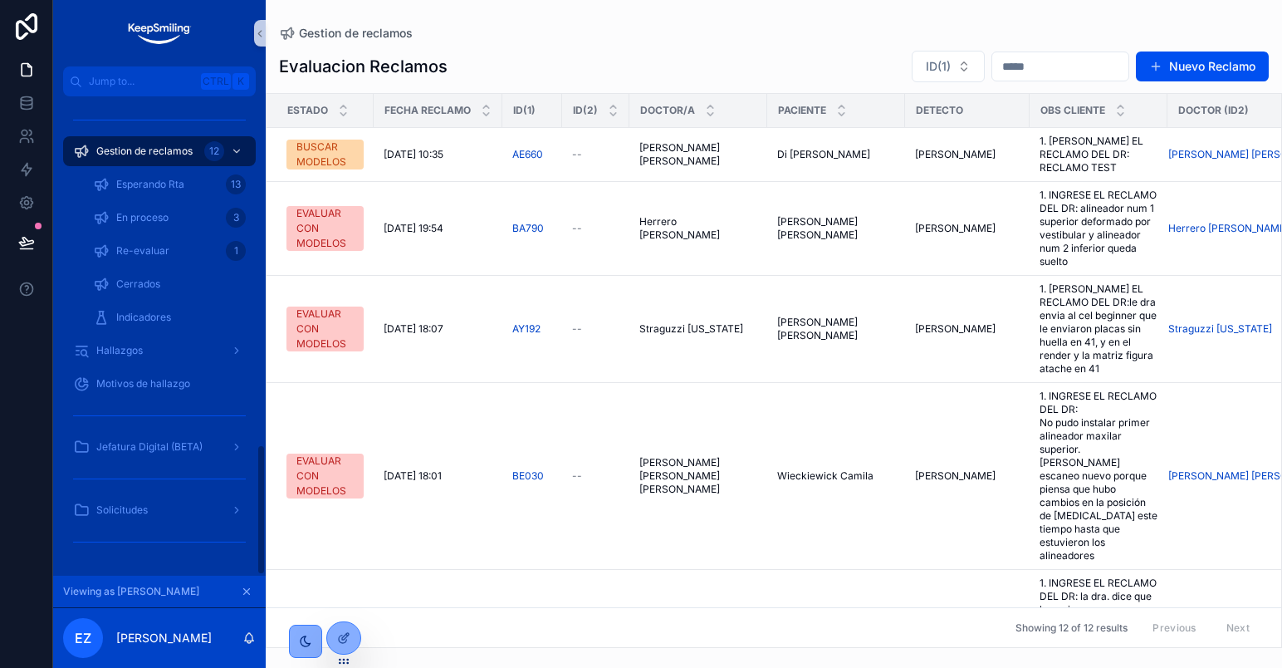
scroll to position [1277, 0]
click at [674, 148] on span "Garcia Silvia Mirta" at bounding box center [679, 154] width 81 height 13
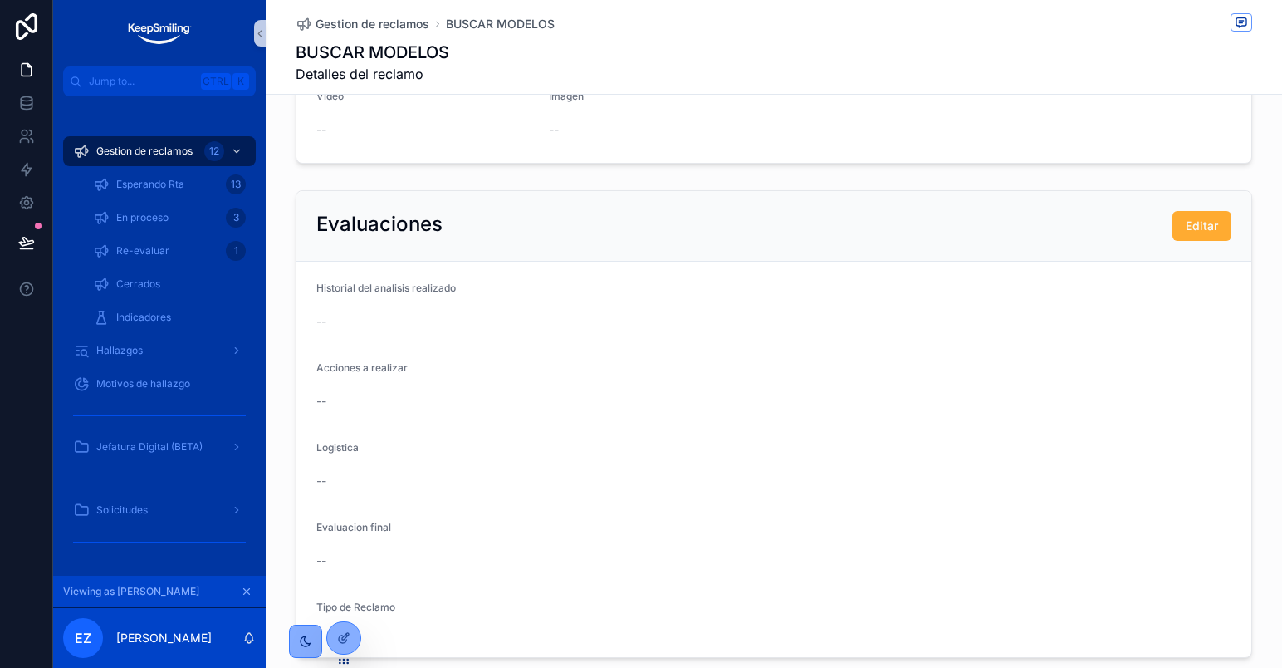
scroll to position [431, 0]
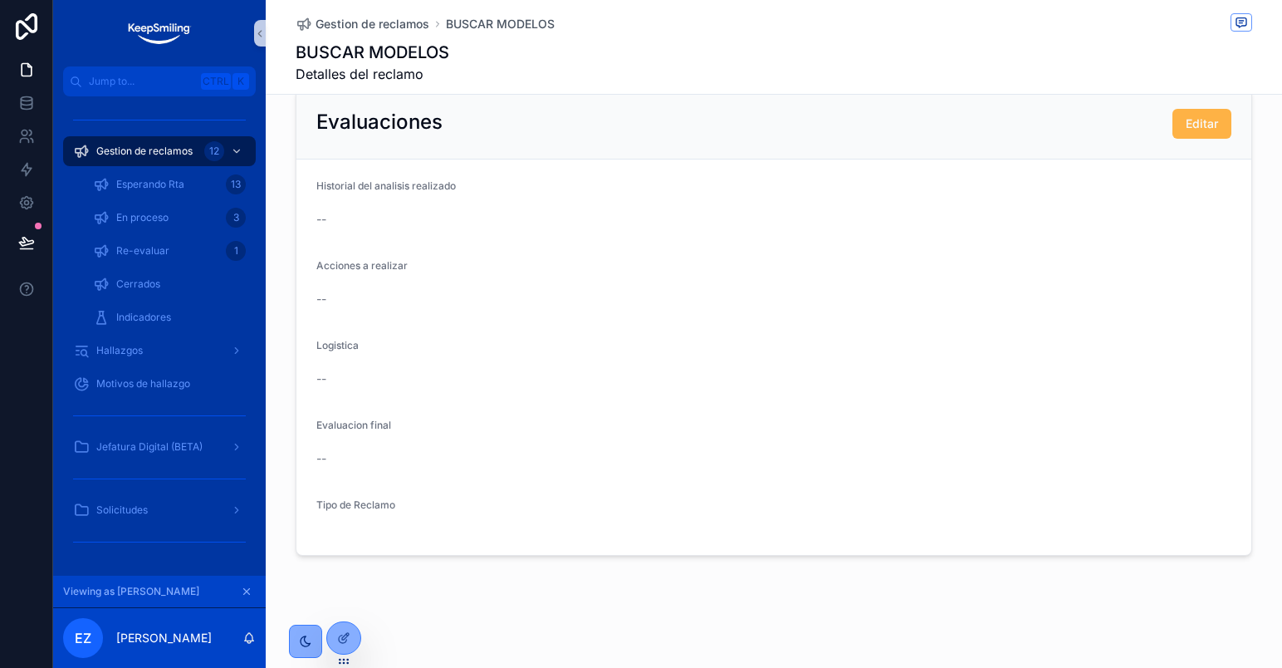
click at [1194, 123] on span "Editar" at bounding box center [1202, 123] width 32 height 17
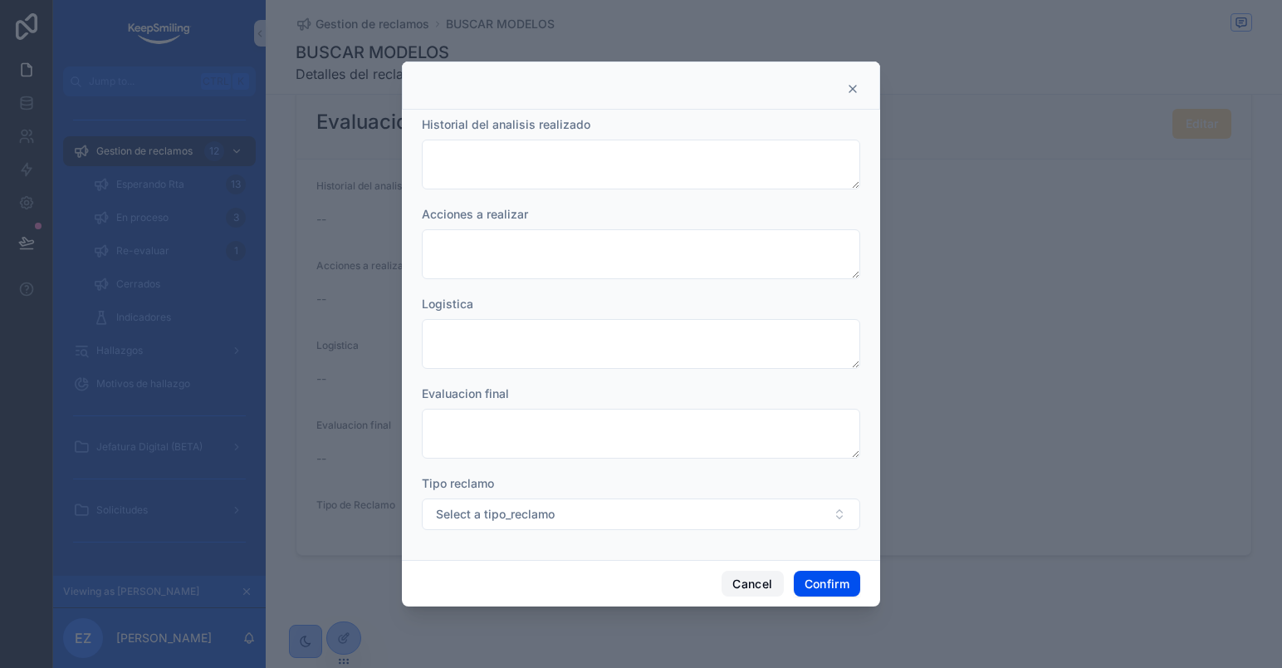
click at [759, 586] on button "Cancel" at bounding box center [752, 583] width 61 height 27
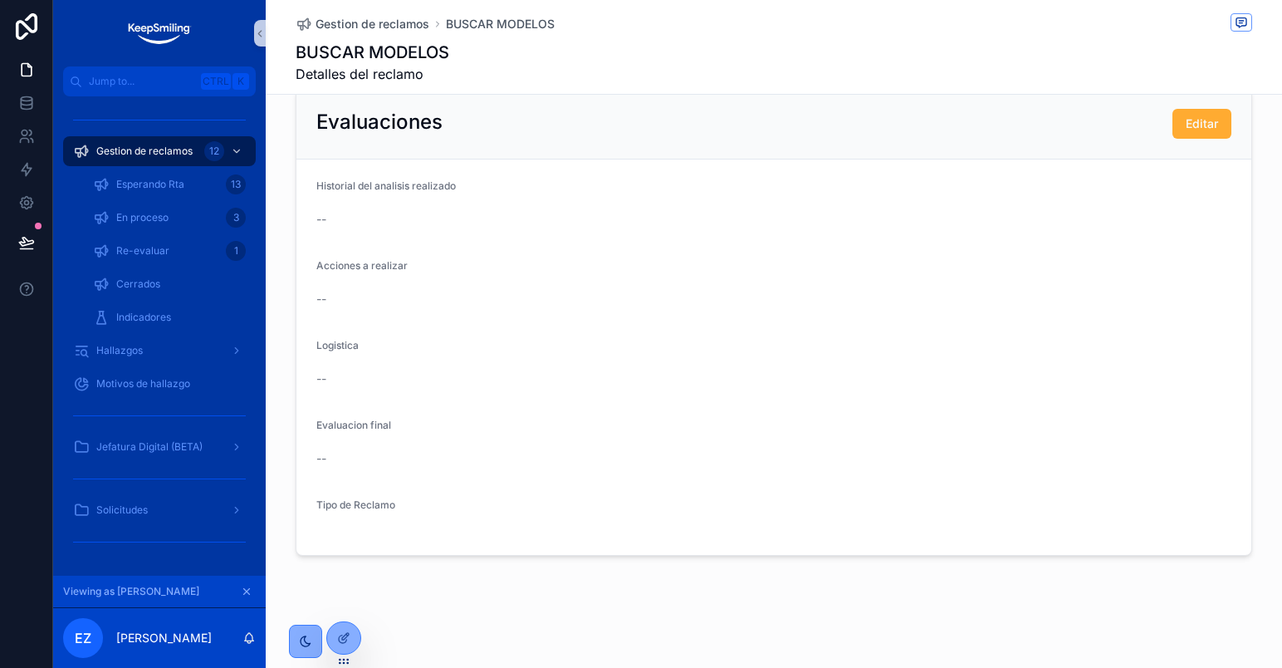
click at [243, 585] on icon "scrollable content" at bounding box center [247, 591] width 12 height 12
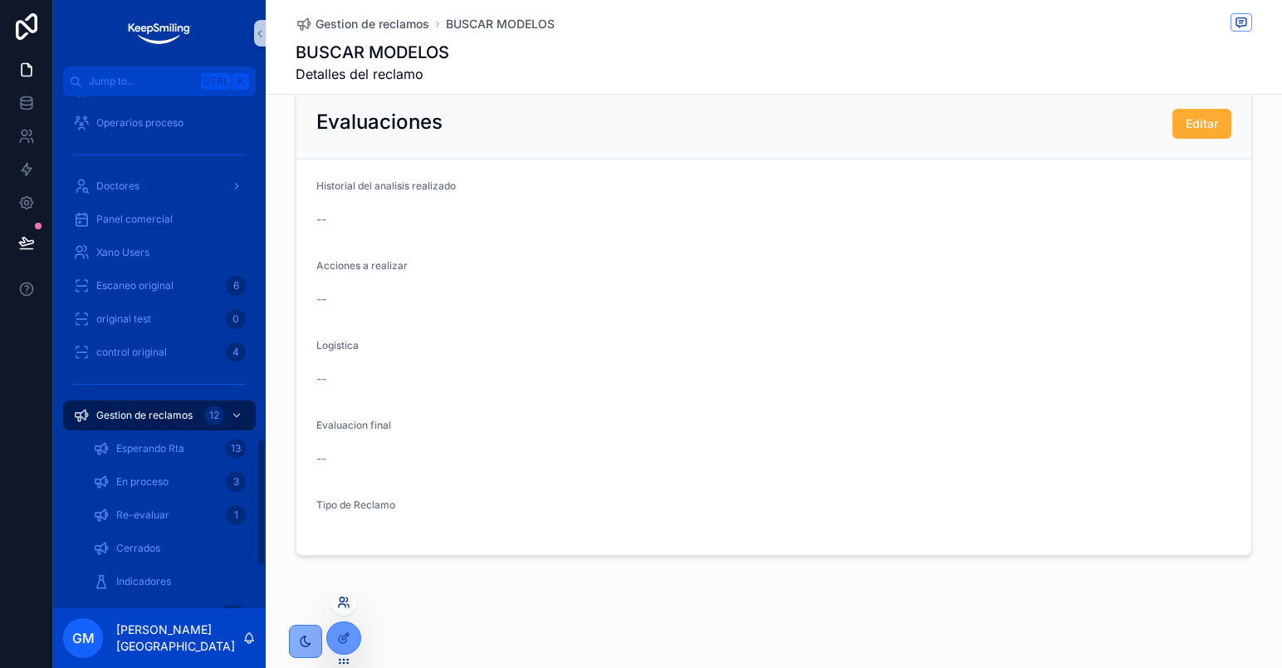
scroll to position [1377, 0]
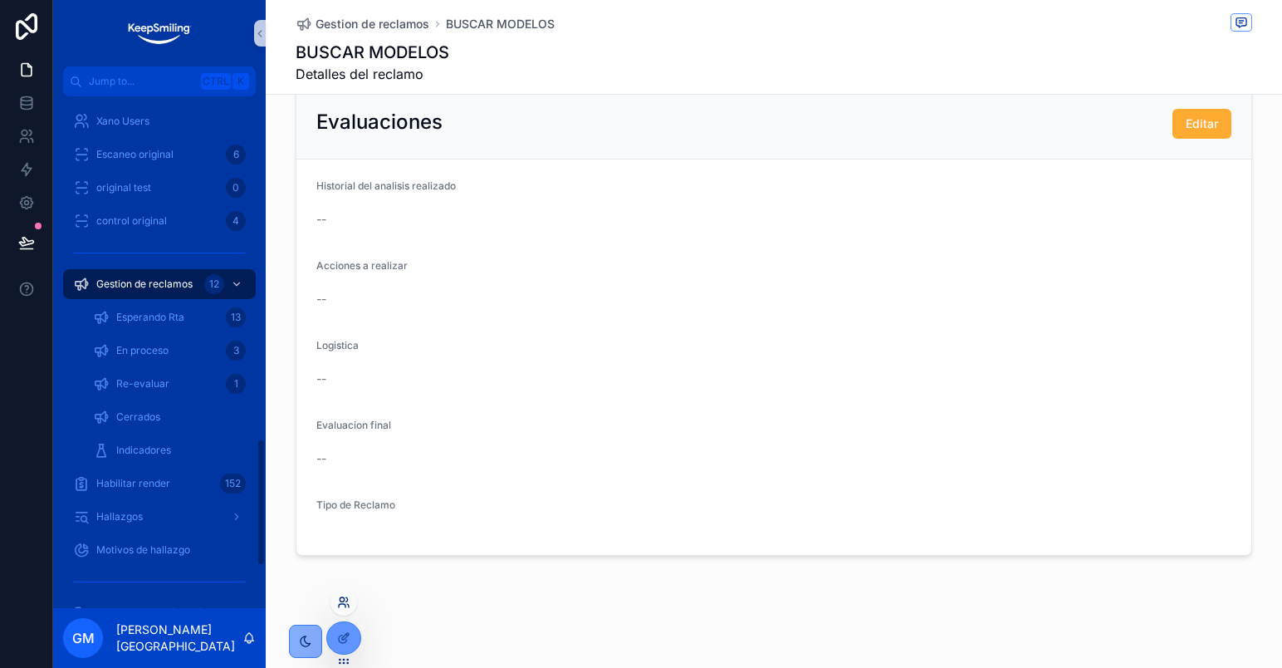
click at [342, 607] on icon at bounding box center [343, 601] width 13 height 13
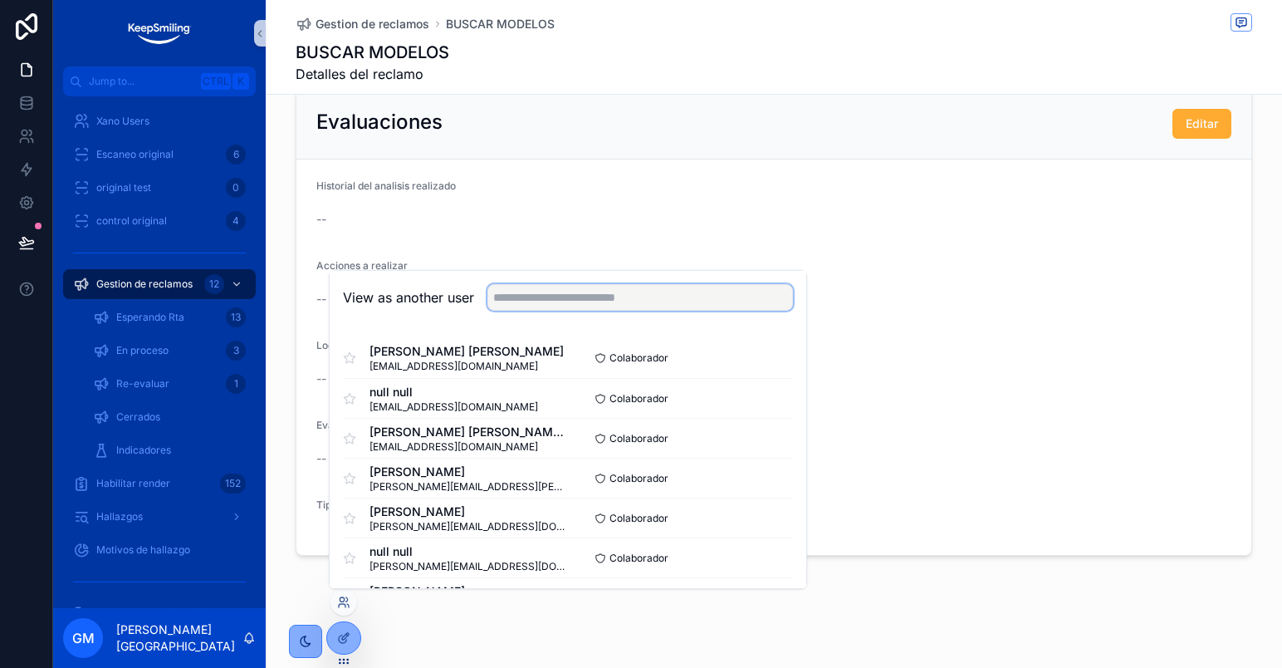
click at [512, 301] on input "text" at bounding box center [640, 297] width 306 height 27
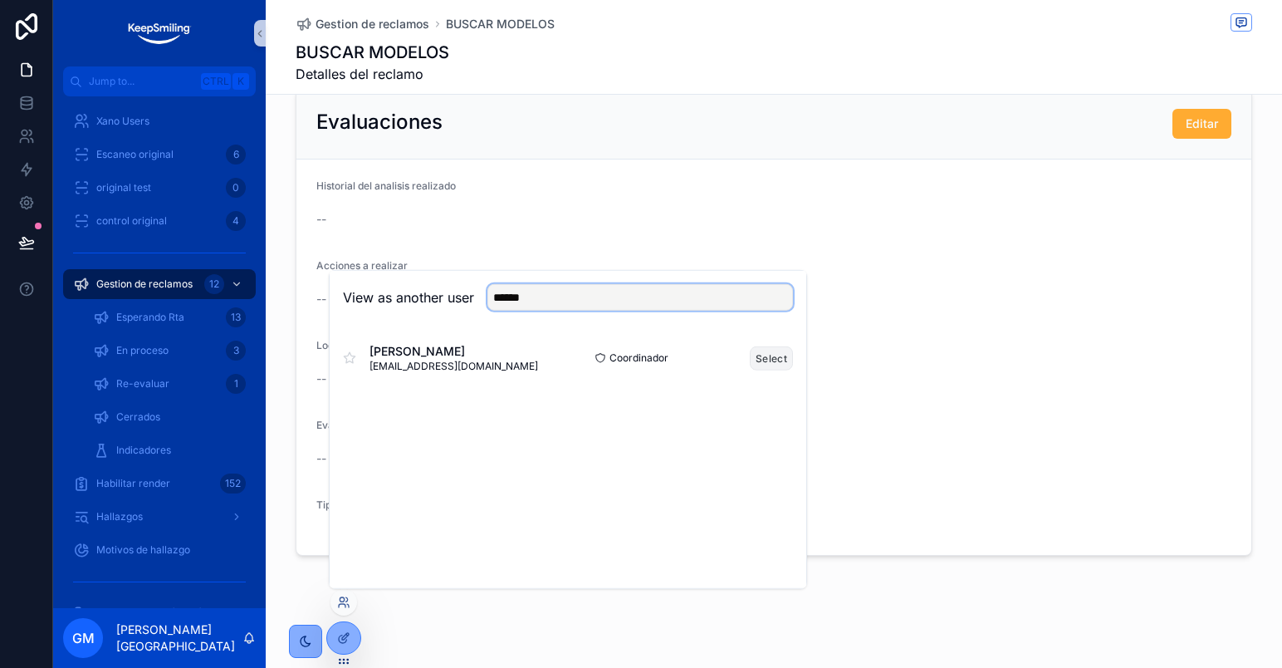
type input "******"
click at [771, 362] on button "Select" at bounding box center [771, 357] width 43 height 24
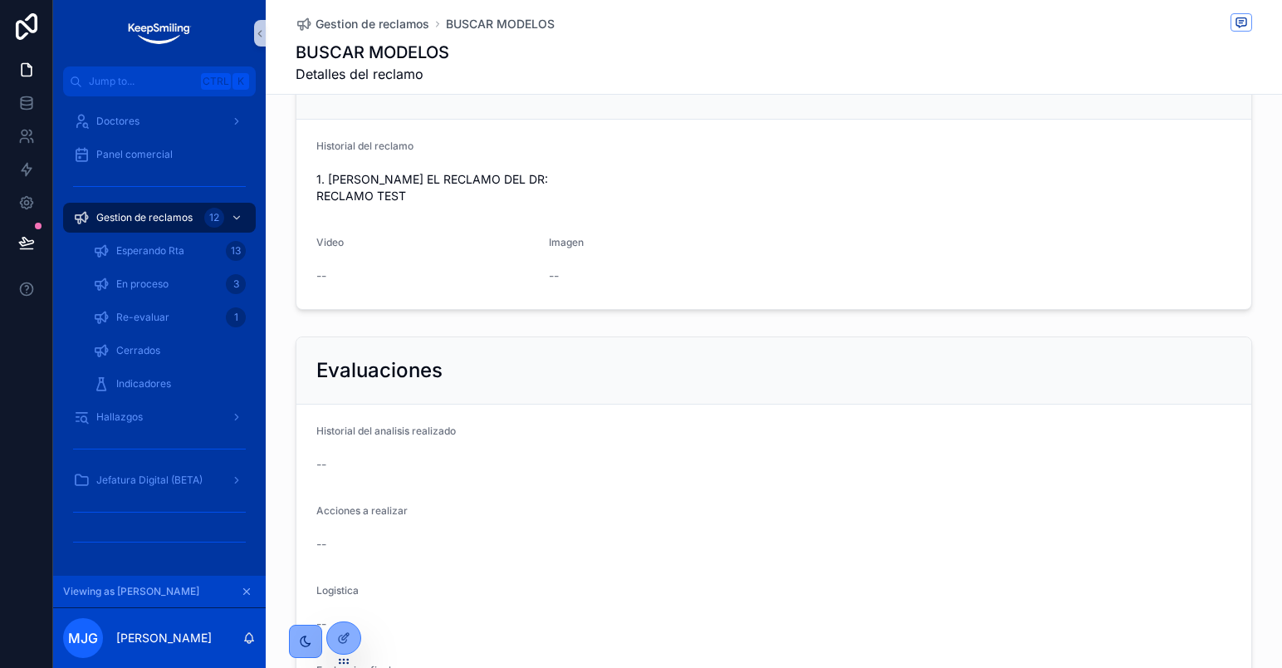
scroll to position [321, 0]
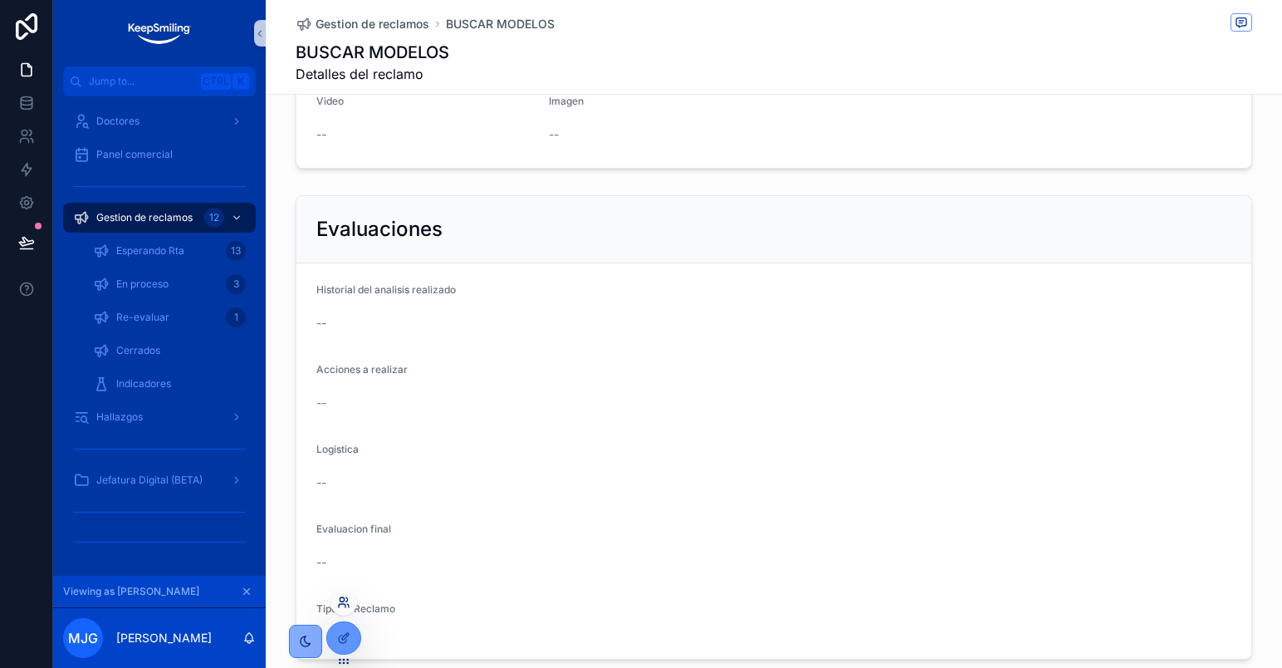
click at [341, 605] on icon at bounding box center [343, 601] width 13 height 13
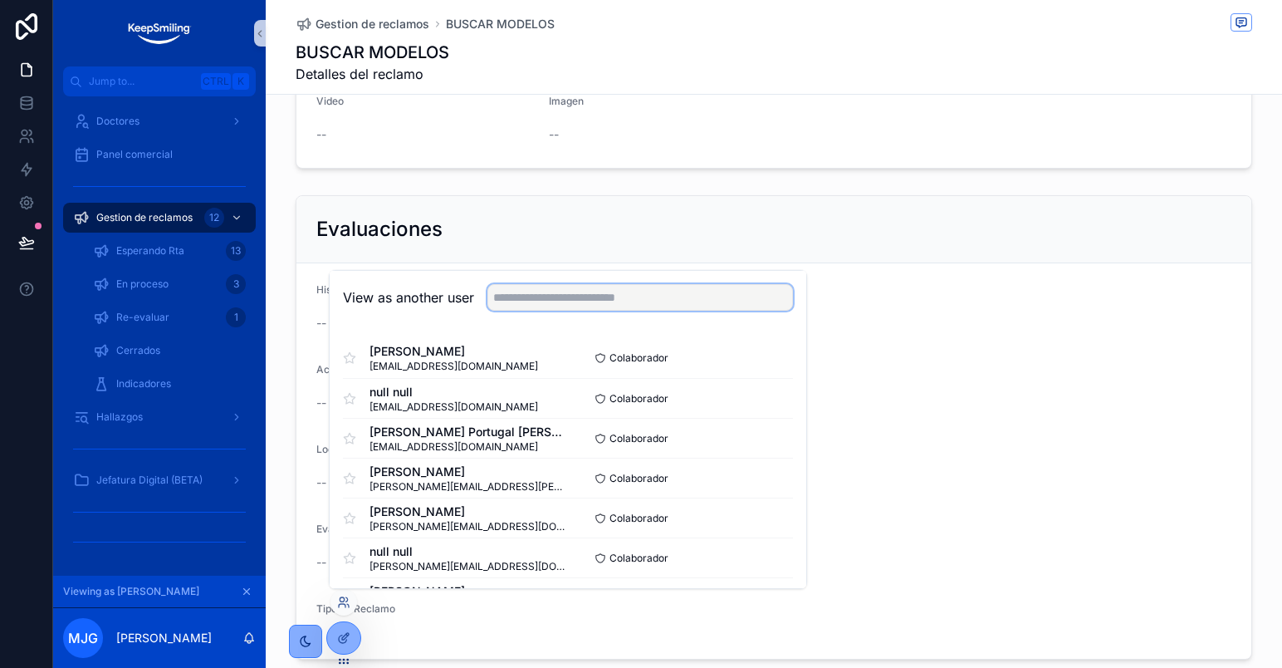
click at [641, 306] on input "text" at bounding box center [640, 297] width 306 height 27
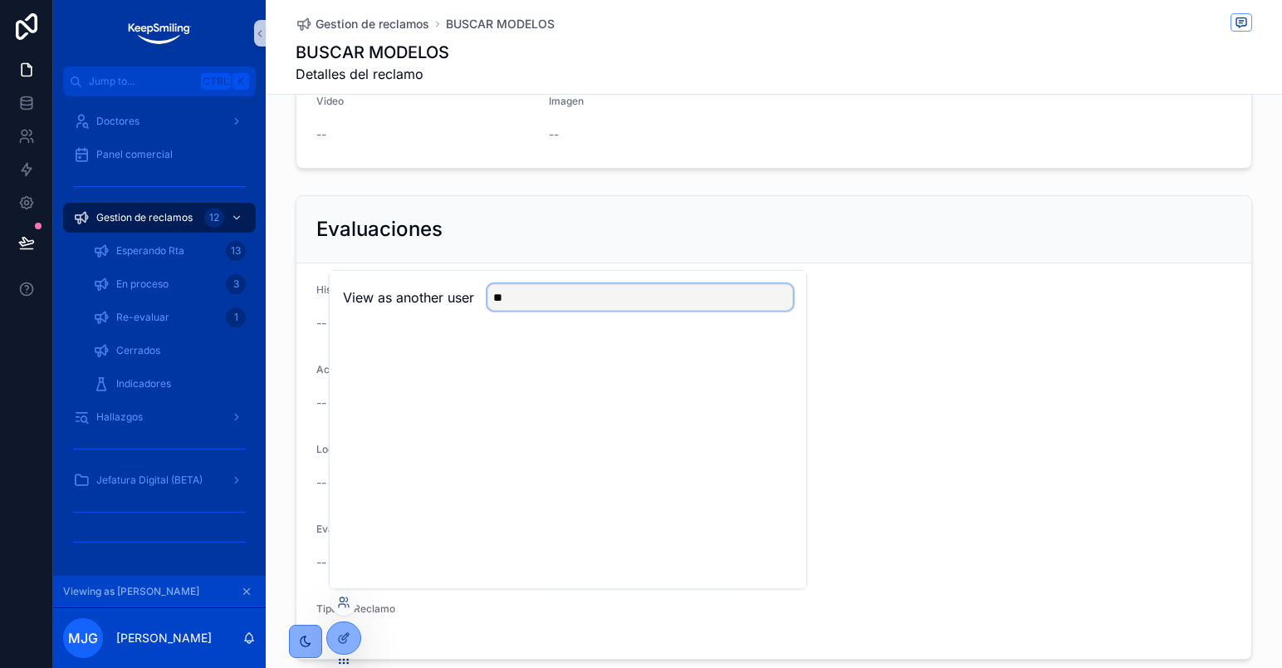
type input "*"
type input "****"
click at [777, 350] on button "Select" at bounding box center [771, 357] width 43 height 24
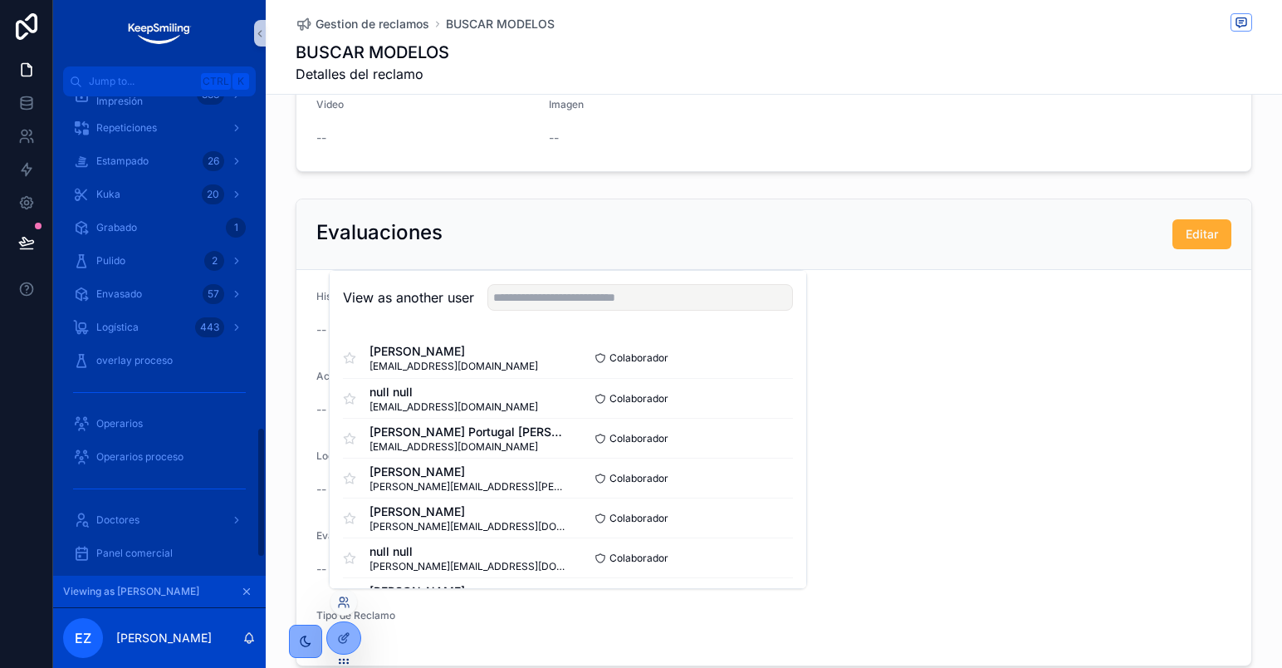
scroll to position [1211, 0]
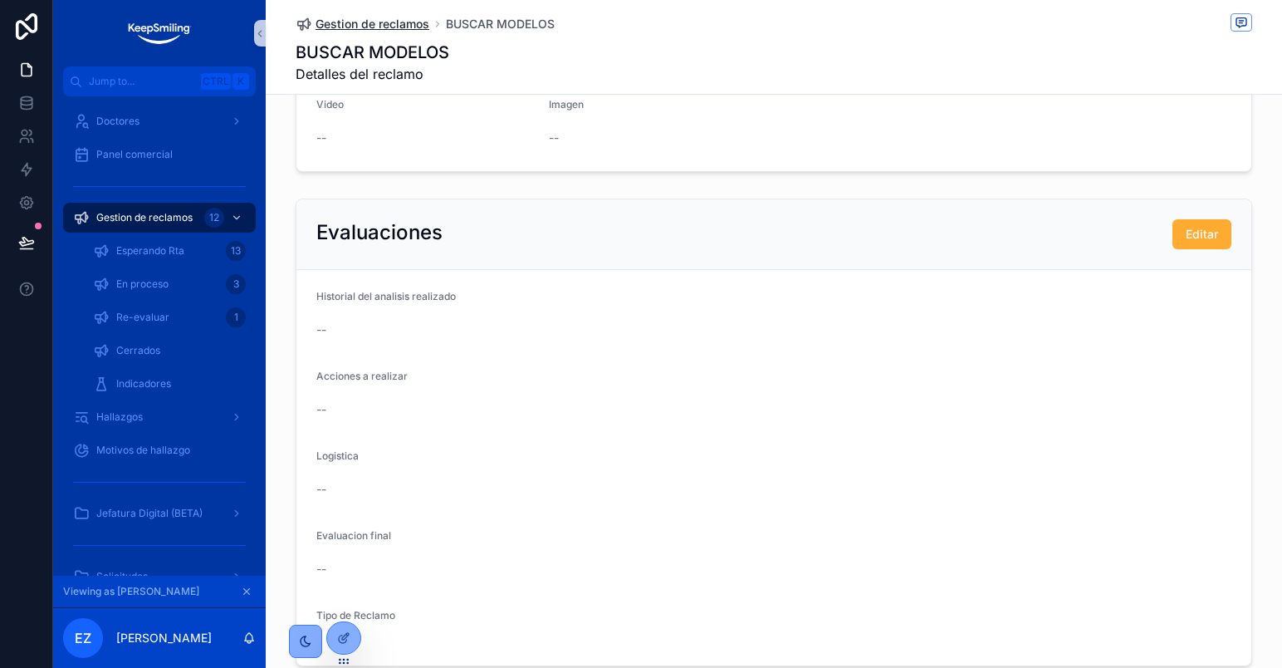
click at [362, 22] on span "Gestion de reclamos" at bounding box center [373, 24] width 114 height 17
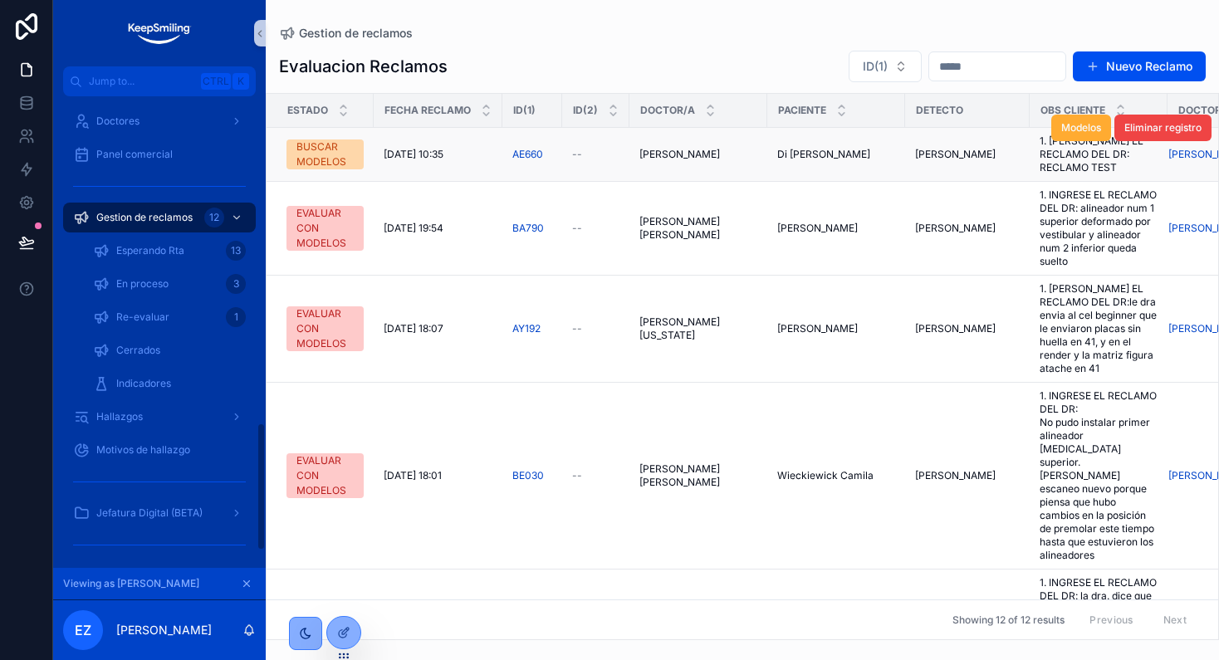
scroll to position [1211, 0]
click at [1071, 126] on span "Modelos" at bounding box center [1081, 127] width 40 height 13
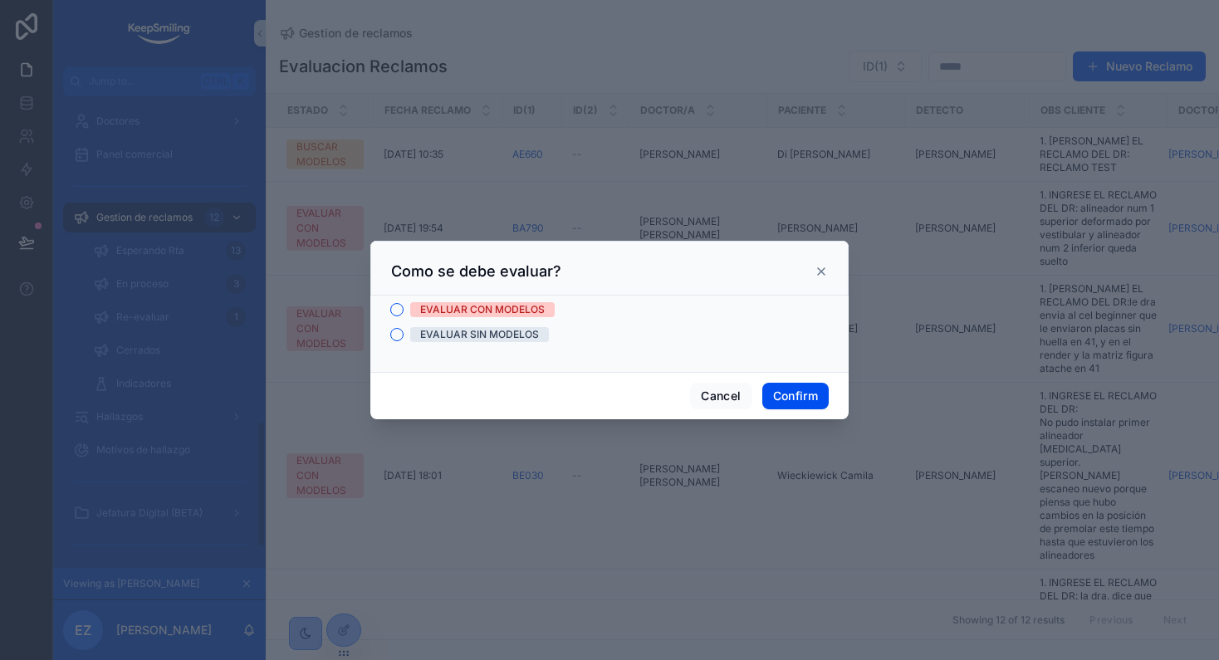
click at [437, 558] on div at bounding box center [609, 330] width 1219 height 660
drag, startPoint x: 720, startPoint y: 384, endPoint x: 469, endPoint y: 542, distance: 296.7
click at [720, 384] on button "Cancel" at bounding box center [720, 396] width 61 height 27
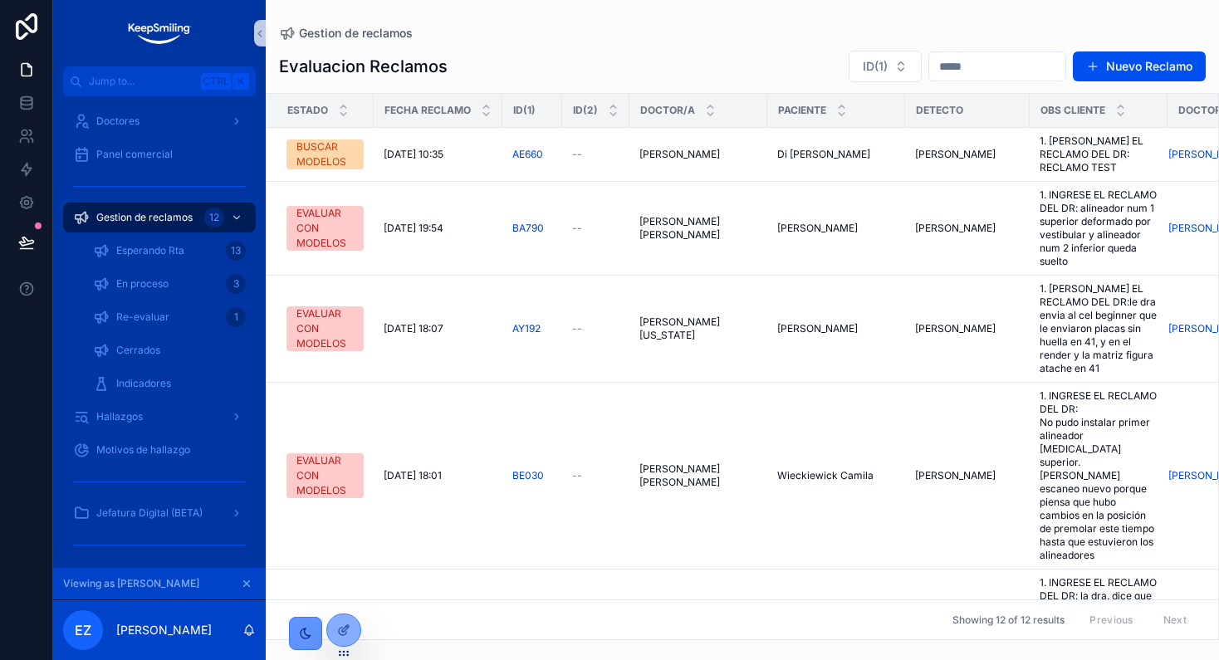
click at [321, 647] on div "scrollable content" at bounding box center [305, 633] width 33 height 33
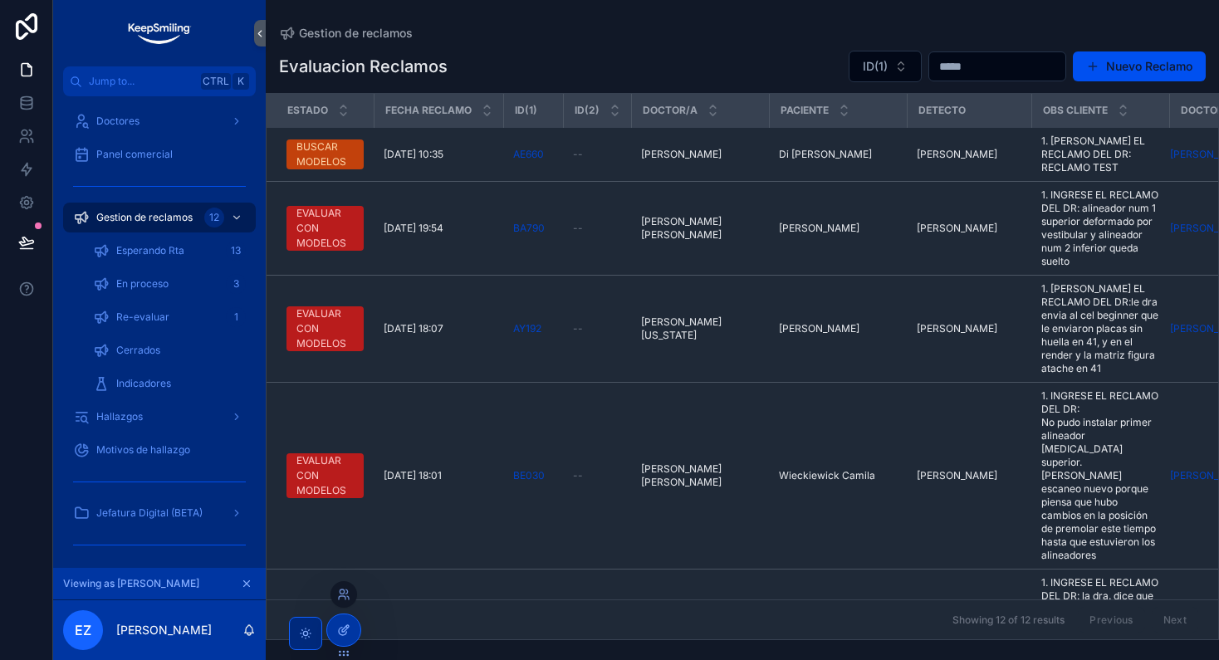
click at [340, 633] on icon at bounding box center [343, 630] width 13 height 13
click at [309, 639] on icon "scrollable content" at bounding box center [305, 633] width 13 height 13
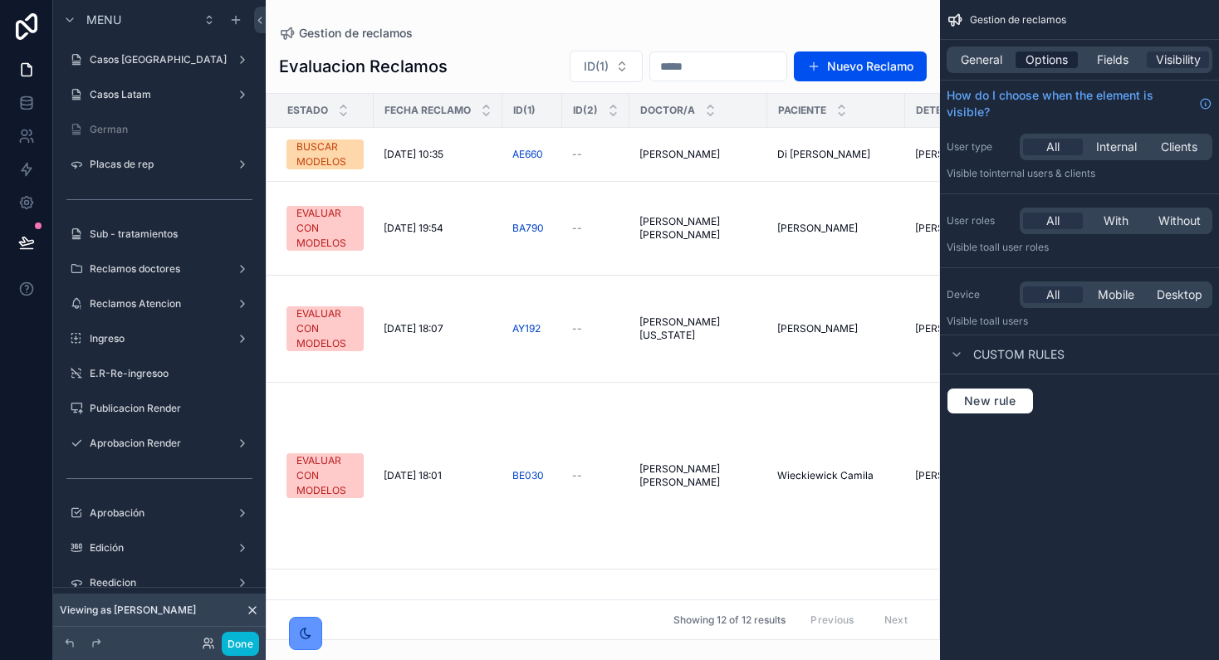
click at [1063, 59] on span "Options" at bounding box center [1047, 59] width 42 height 17
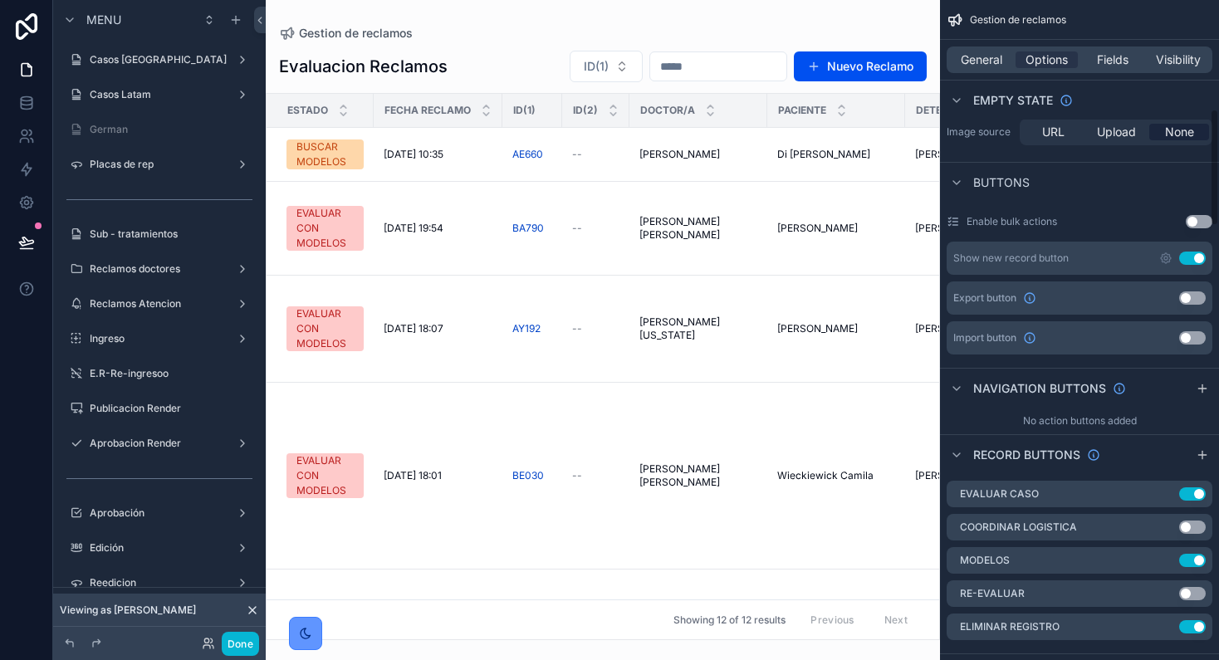
scroll to position [727, 0]
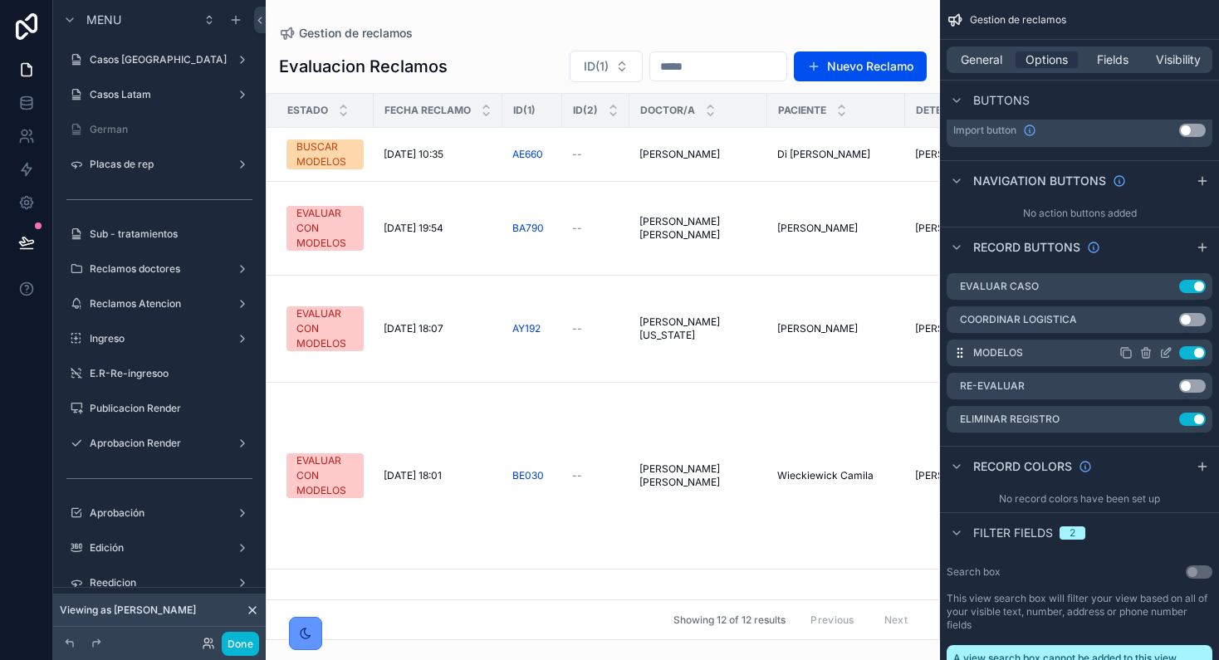
click at [1166, 350] on icon "scrollable content" at bounding box center [1167, 351] width 7 height 7
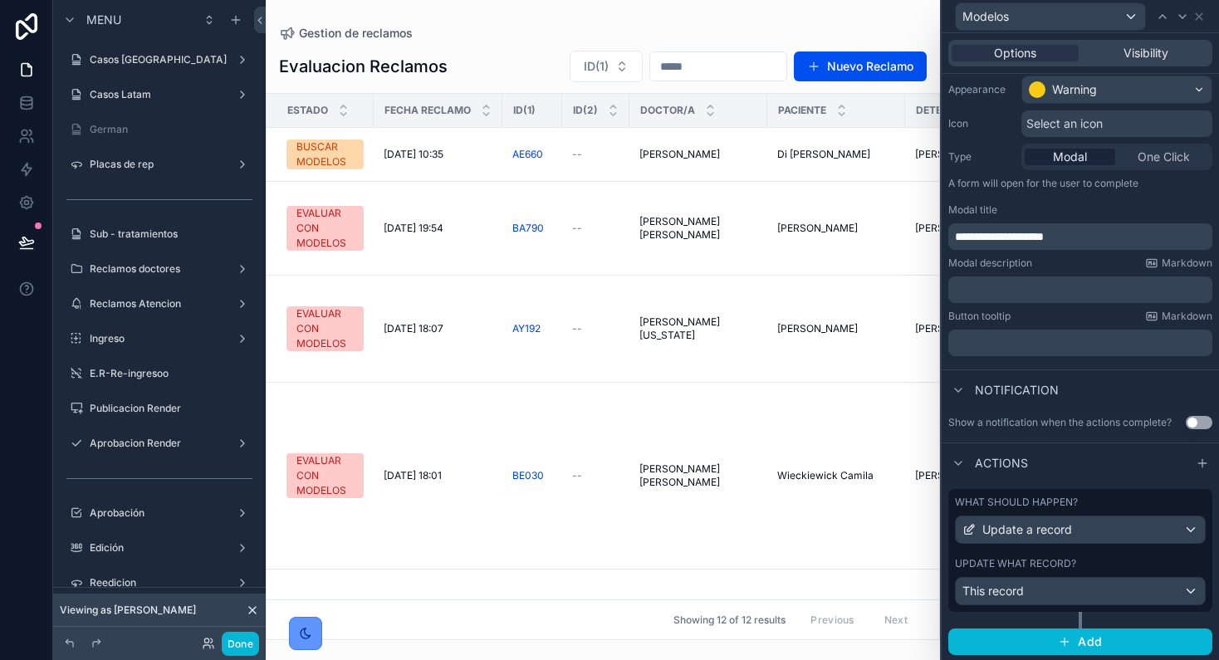
scroll to position [153, 0]
click at [967, 453] on div at bounding box center [958, 462] width 20 height 20
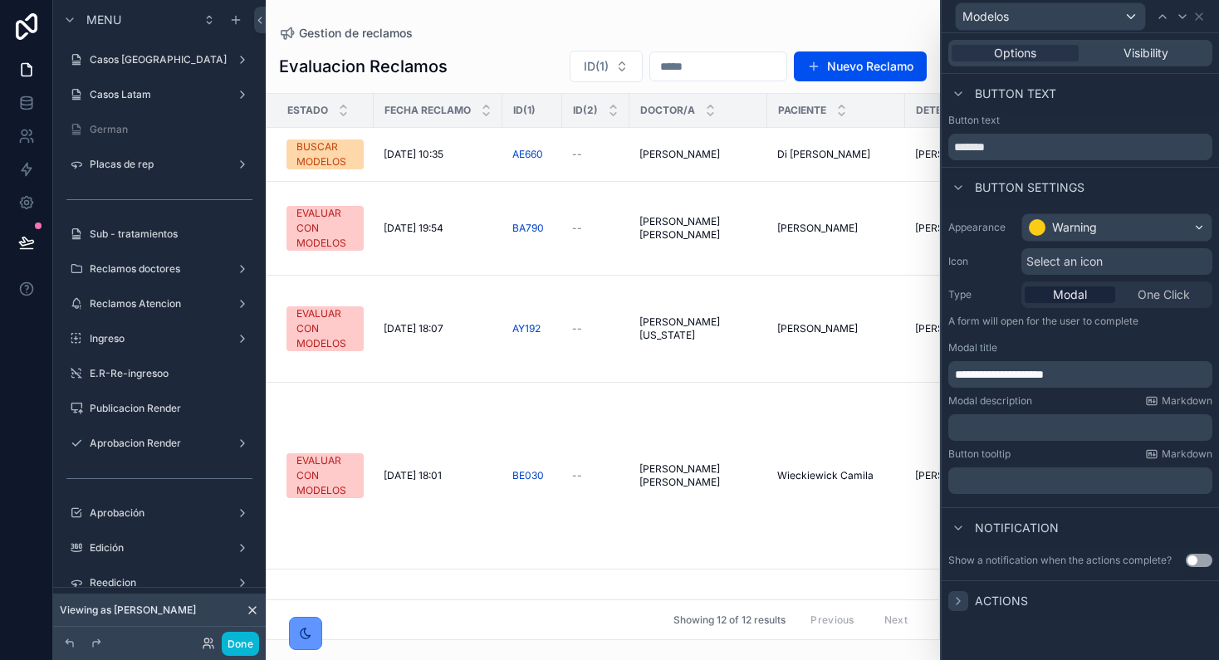
scroll to position [0, 0]
click at [963, 543] on div "Notification" at bounding box center [1080, 527] width 277 height 40
click at [958, 531] on icon at bounding box center [958, 528] width 13 height 13
click at [1197, 13] on icon at bounding box center [1199, 16] width 7 height 7
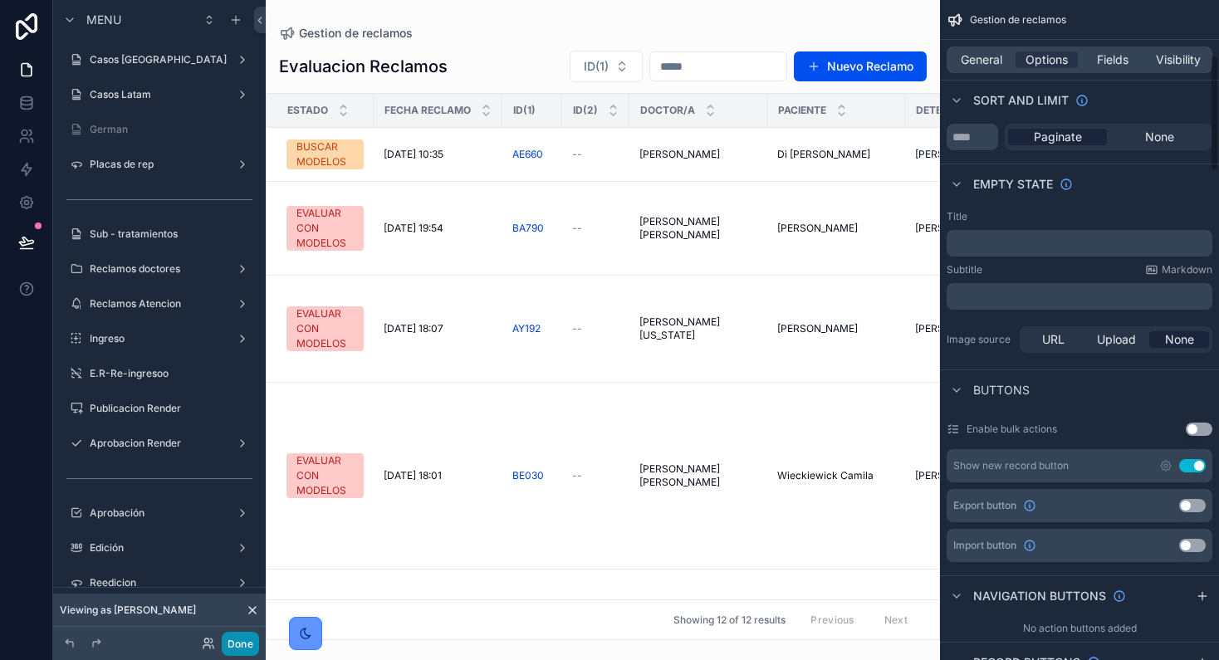
click at [247, 647] on button "Done" at bounding box center [240, 644] width 37 height 24
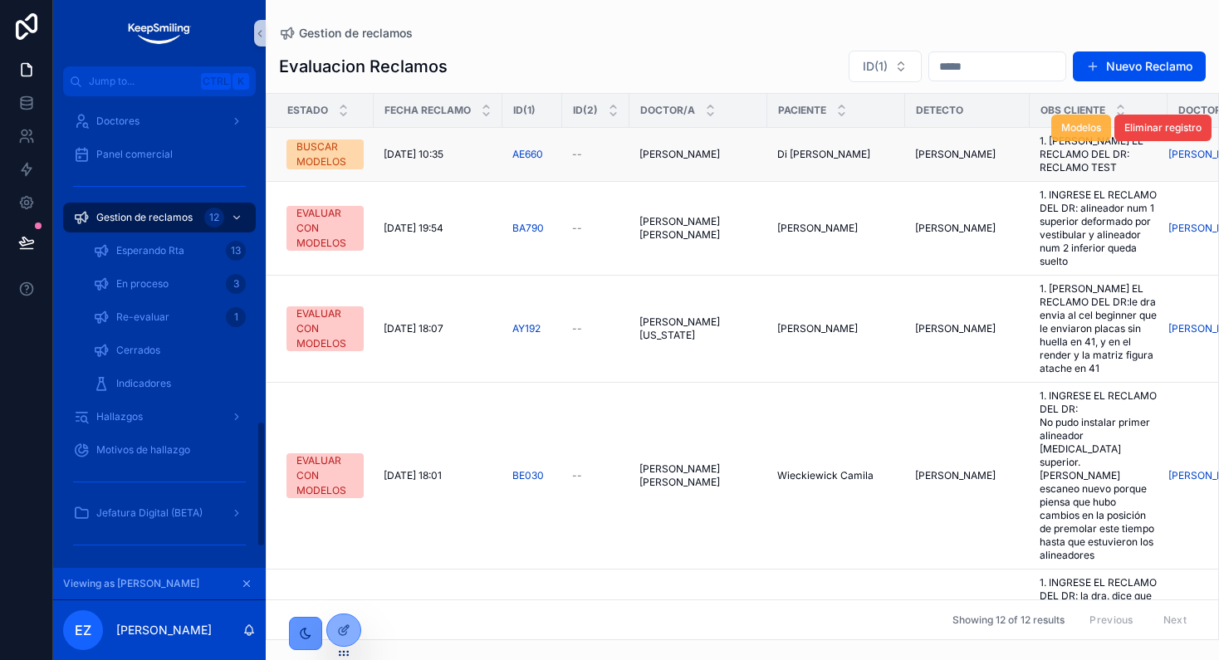
scroll to position [1211, 0]
click at [1061, 132] on span "Modelos" at bounding box center [1081, 127] width 40 height 13
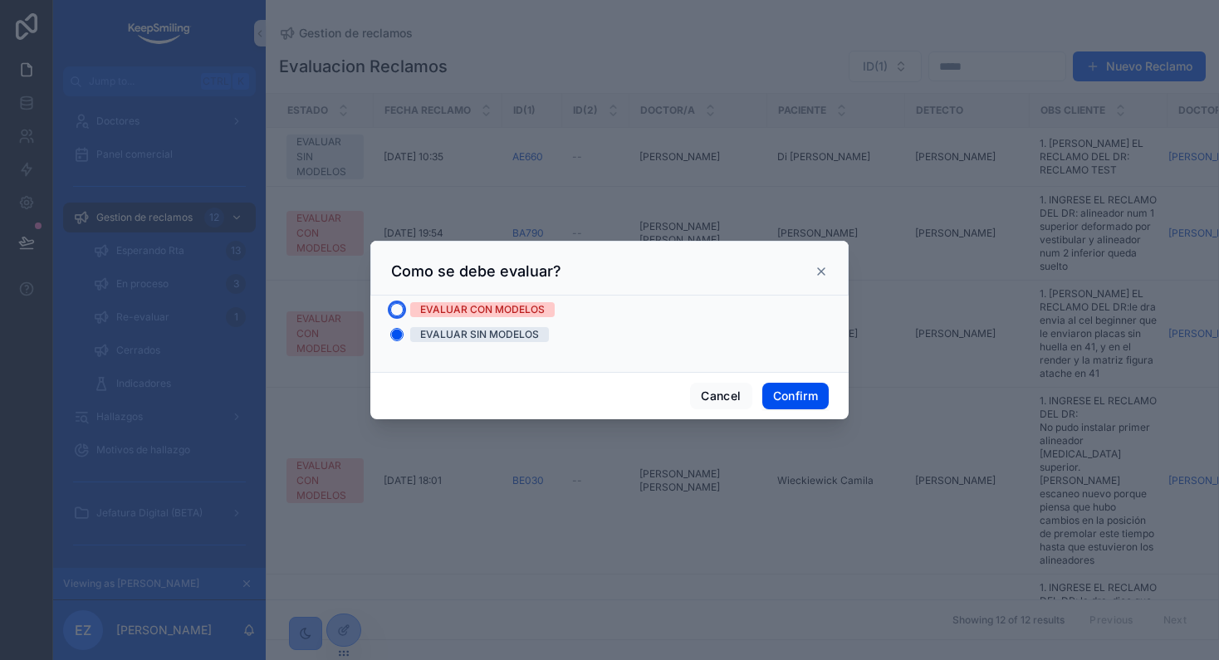
click at [402, 311] on button "EVALUAR CON MODELOS" at bounding box center [396, 309] width 13 height 13
click at [815, 395] on button "Confirm" at bounding box center [795, 396] width 66 height 27
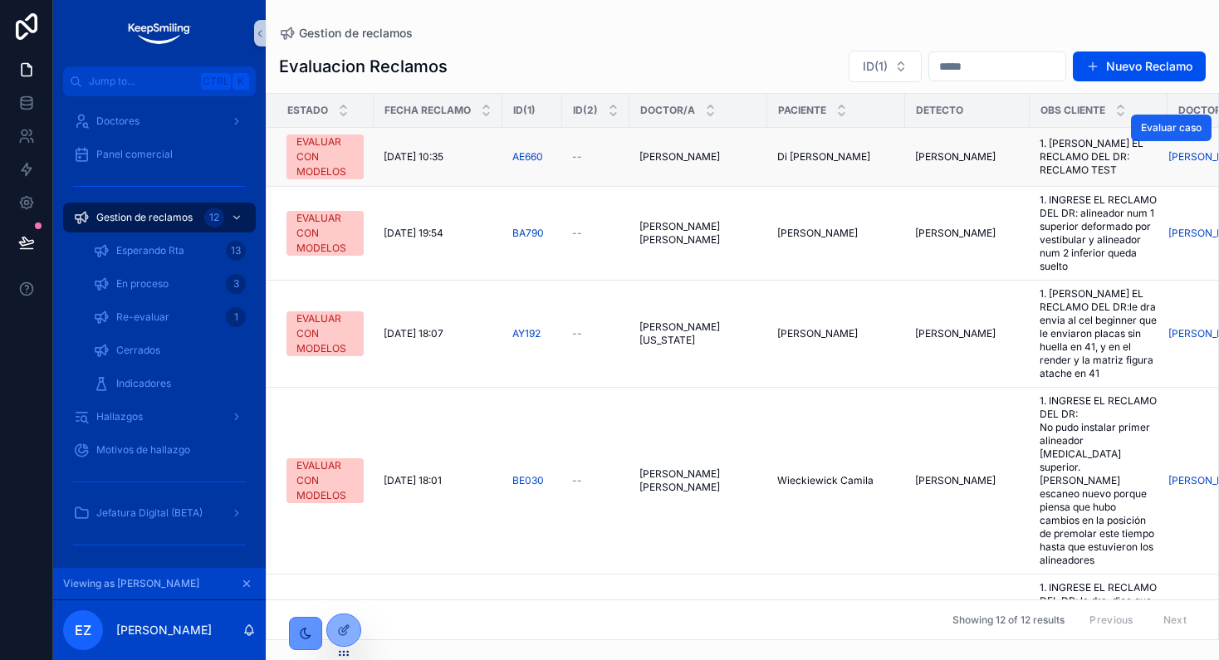
click at [1174, 130] on span "Evaluar caso" at bounding box center [1171, 127] width 61 height 13
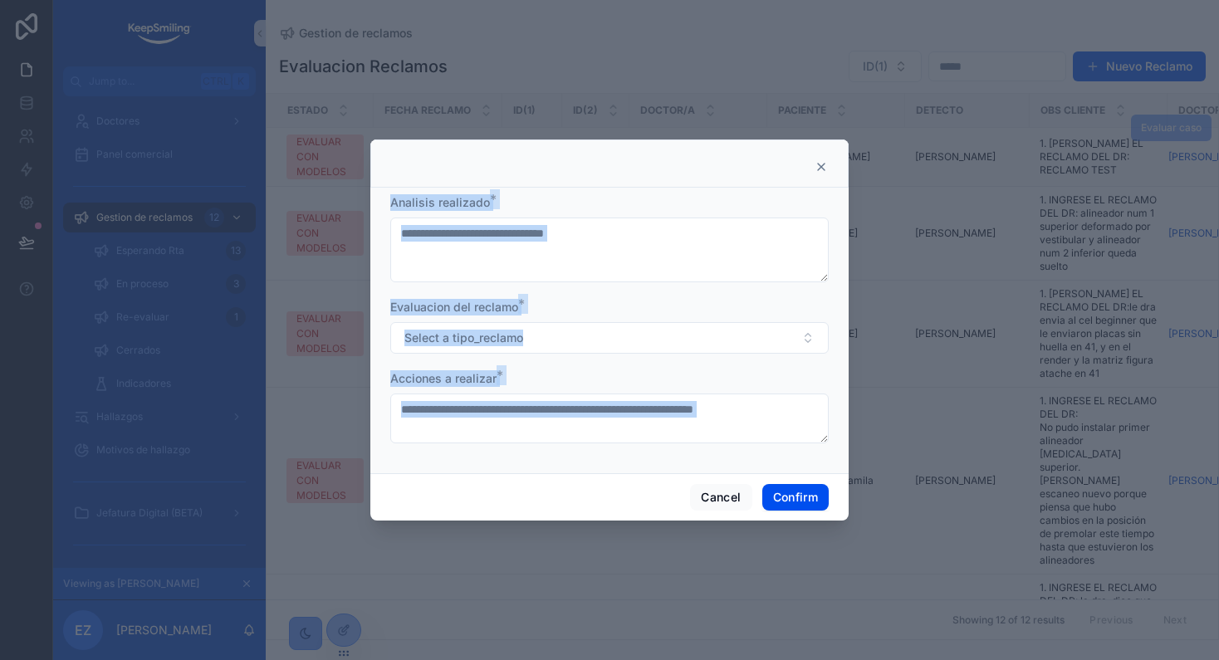
drag, startPoint x: 364, startPoint y: 134, endPoint x: 630, endPoint y: 443, distance: 408.7
click at [664, 487] on div "**********" at bounding box center [609, 330] width 1219 height 660
click at [630, 443] on form "**********" at bounding box center [609, 327] width 438 height 266
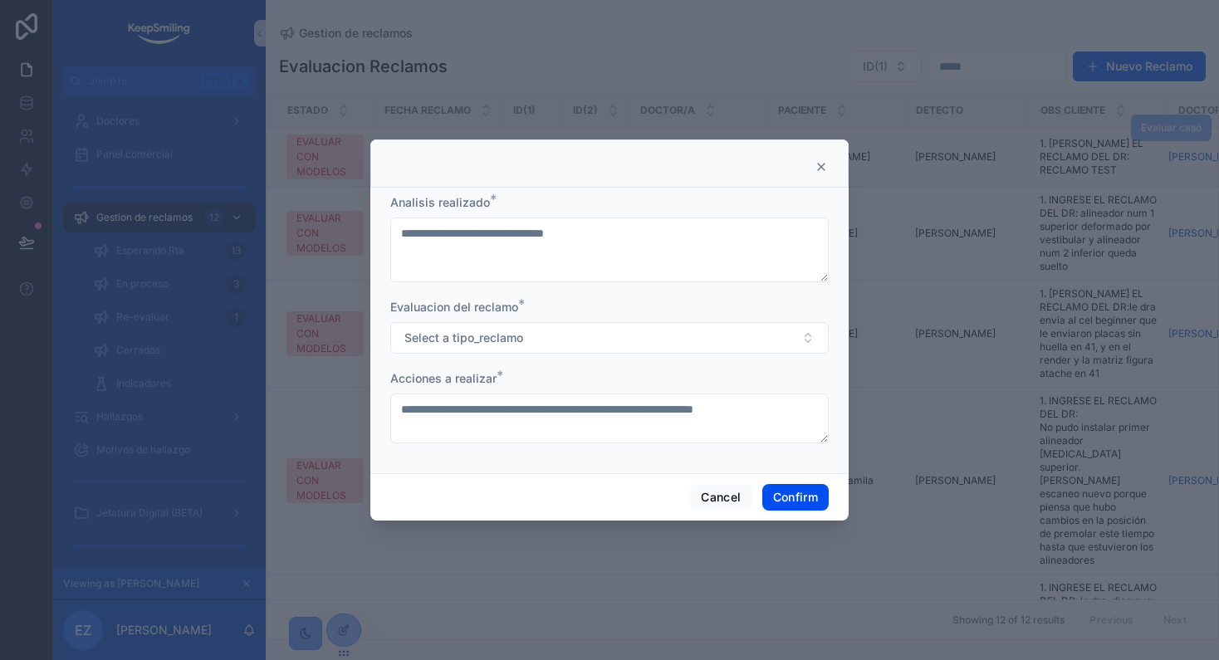
click at [711, 523] on div at bounding box center [609, 330] width 1219 height 660
click at [713, 496] on button "Cancel" at bounding box center [720, 497] width 61 height 27
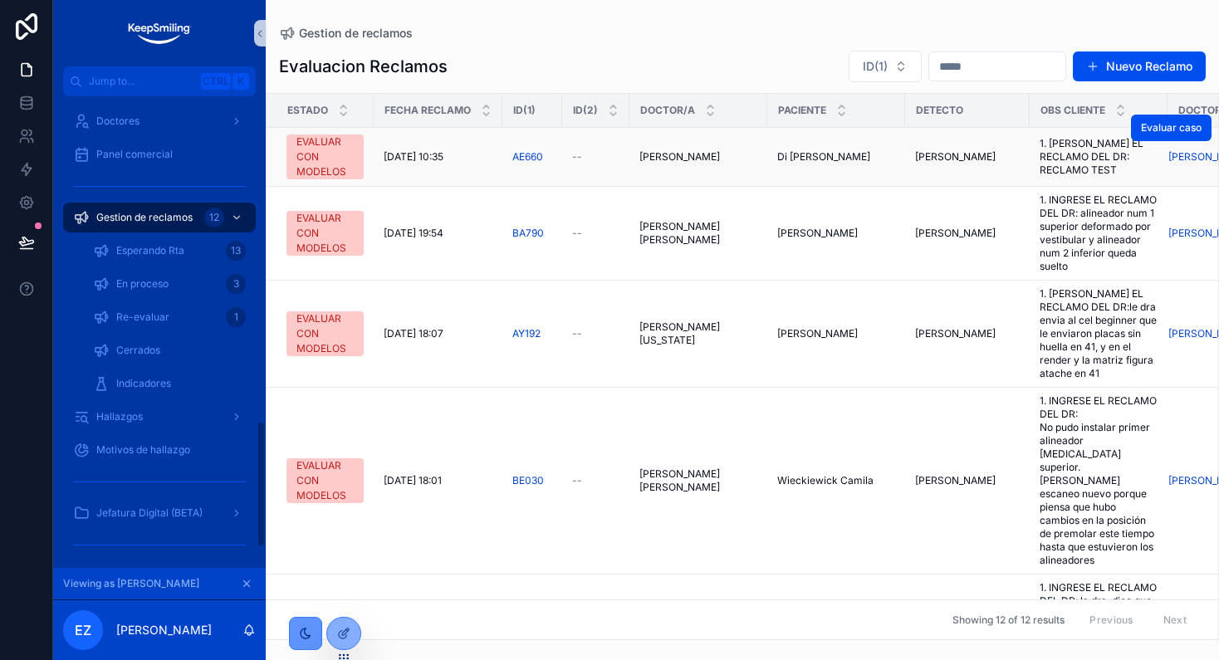
click at [978, 159] on div "[PERSON_NAME]" at bounding box center [967, 156] width 105 height 13
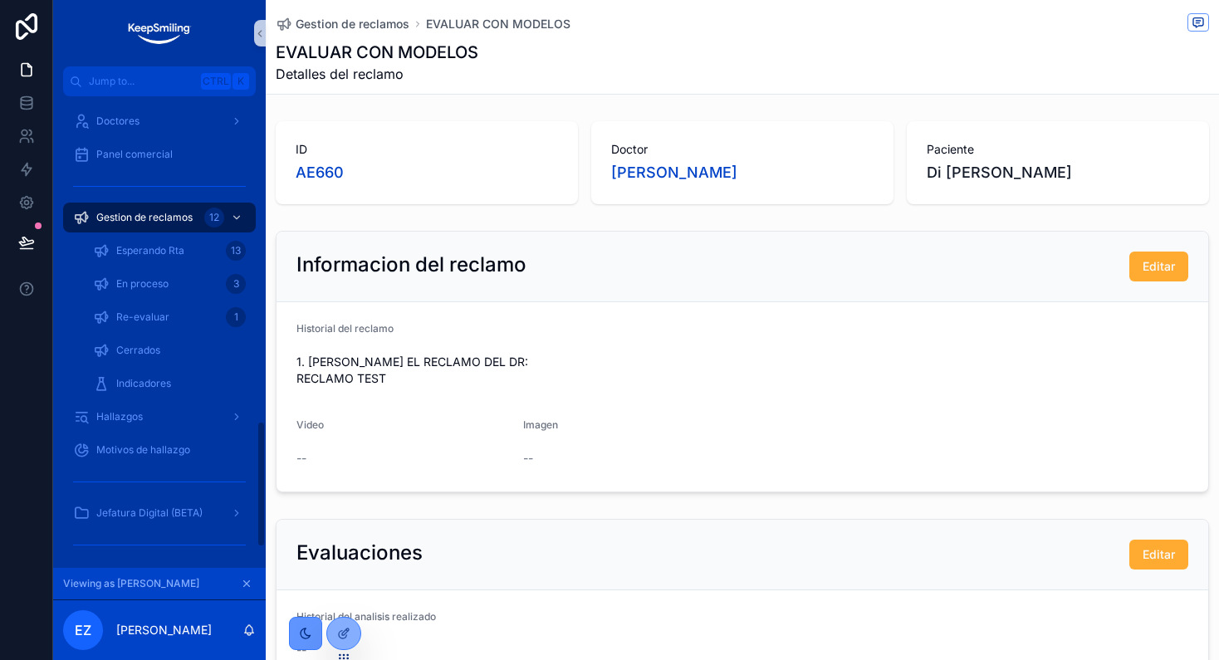
scroll to position [1211, 0]
click at [302, 17] on span "Gestion de reclamos" at bounding box center [353, 24] width 114 height 17
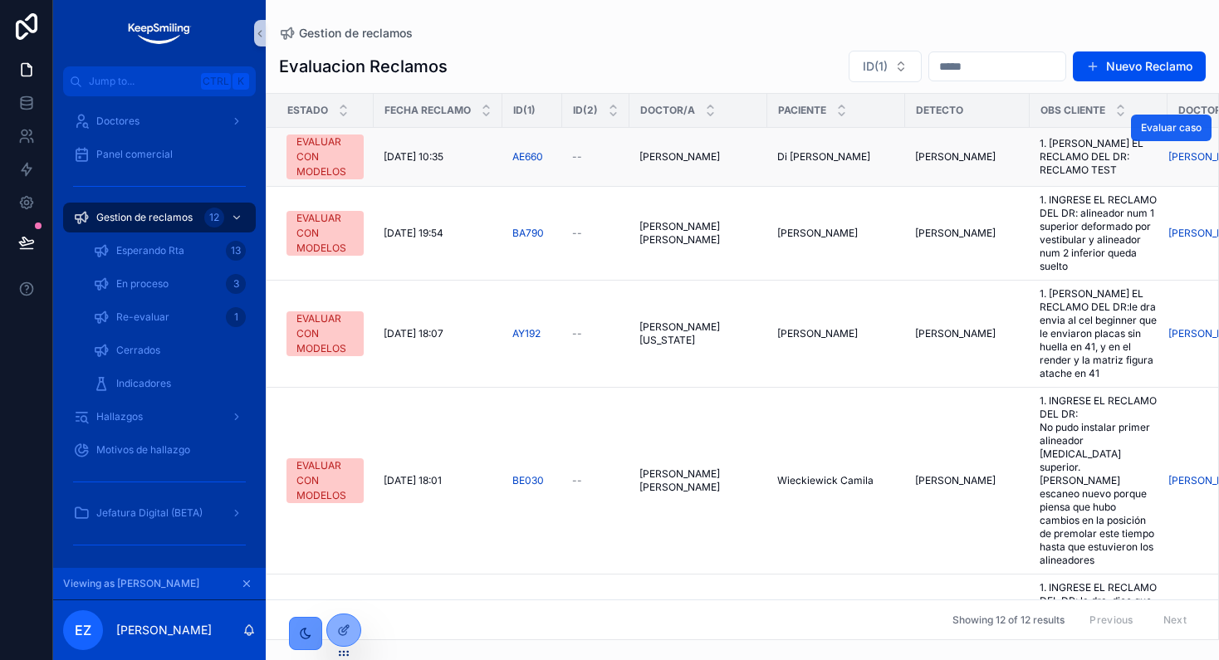
click at [1147, 125] on span "Evaluar caso" at bounding box center [1171, 127] width 61 height 13
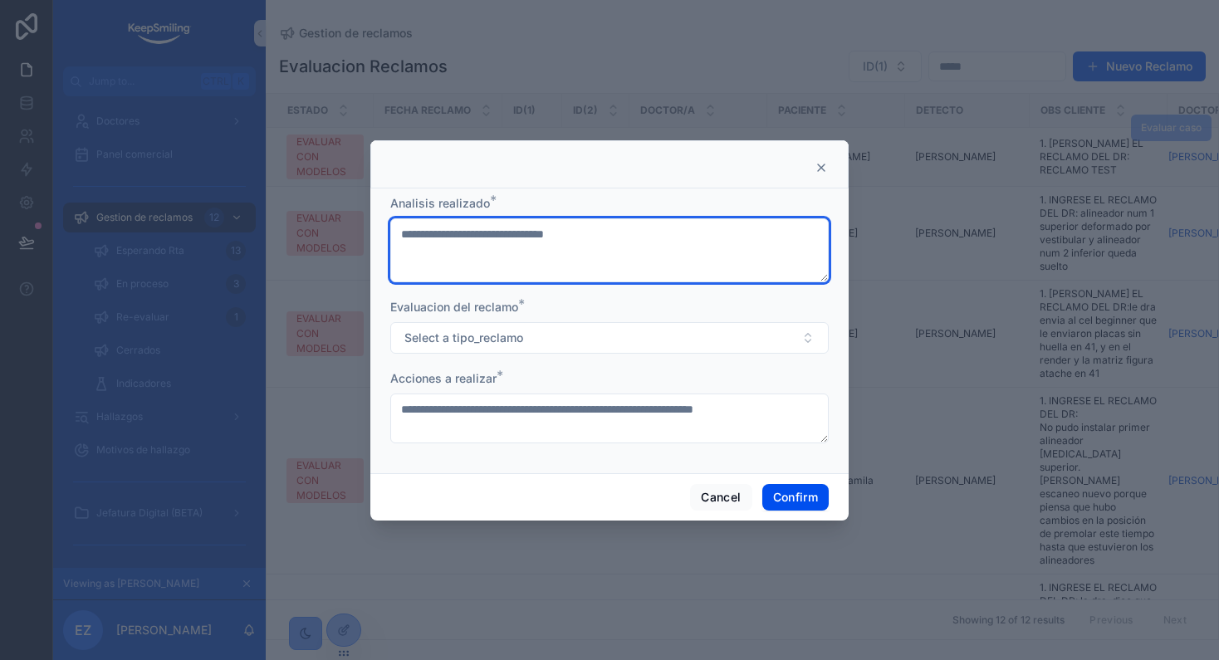
click at [673, 257] on textarea "**********" at bounding box center [609, 250] width 438 height 65
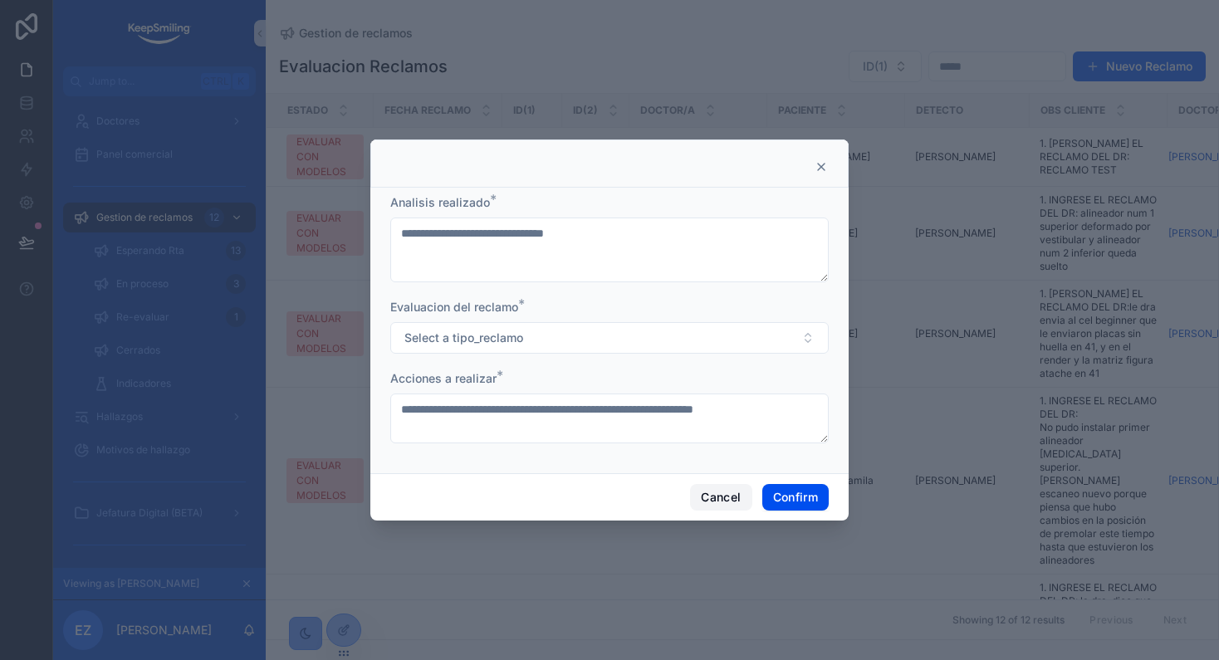
click at [733, 497] on button "Cancel" at bounding box center [720, 497] width 61 height 27
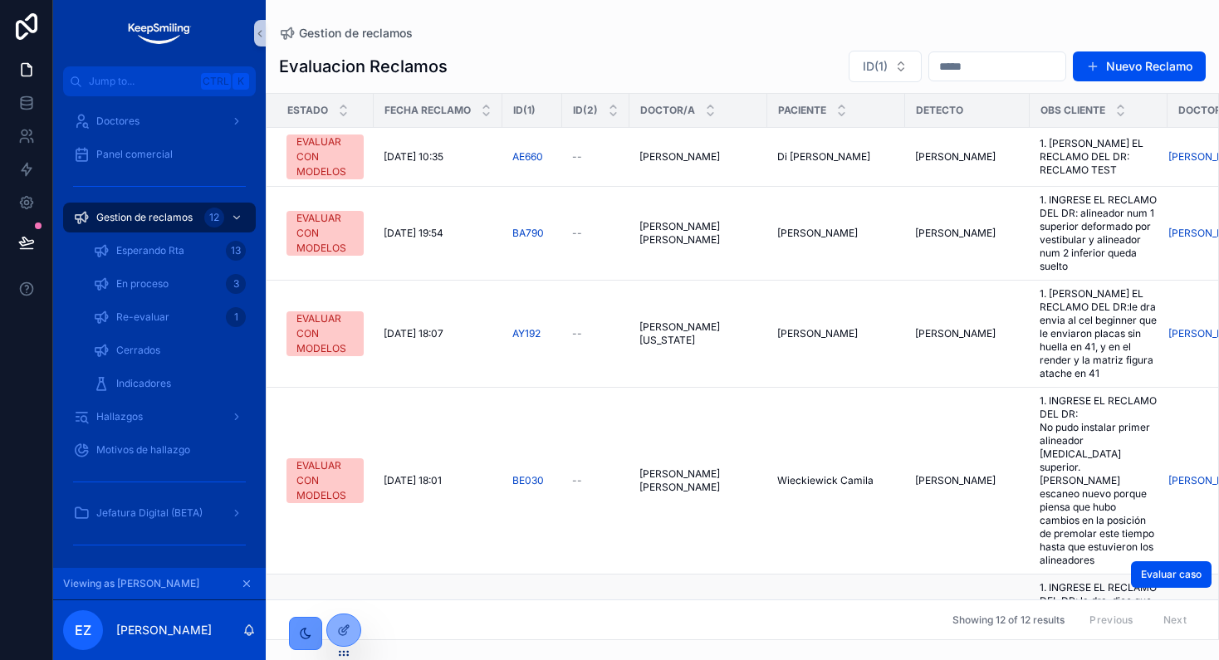
drag, startPoint x: 350, startPoint y: 627, endPoint x: 399, endPoint y: 562, distance: 81.2
click at [350, 624] on div at bounding box center [343, 631] width 33 height 32
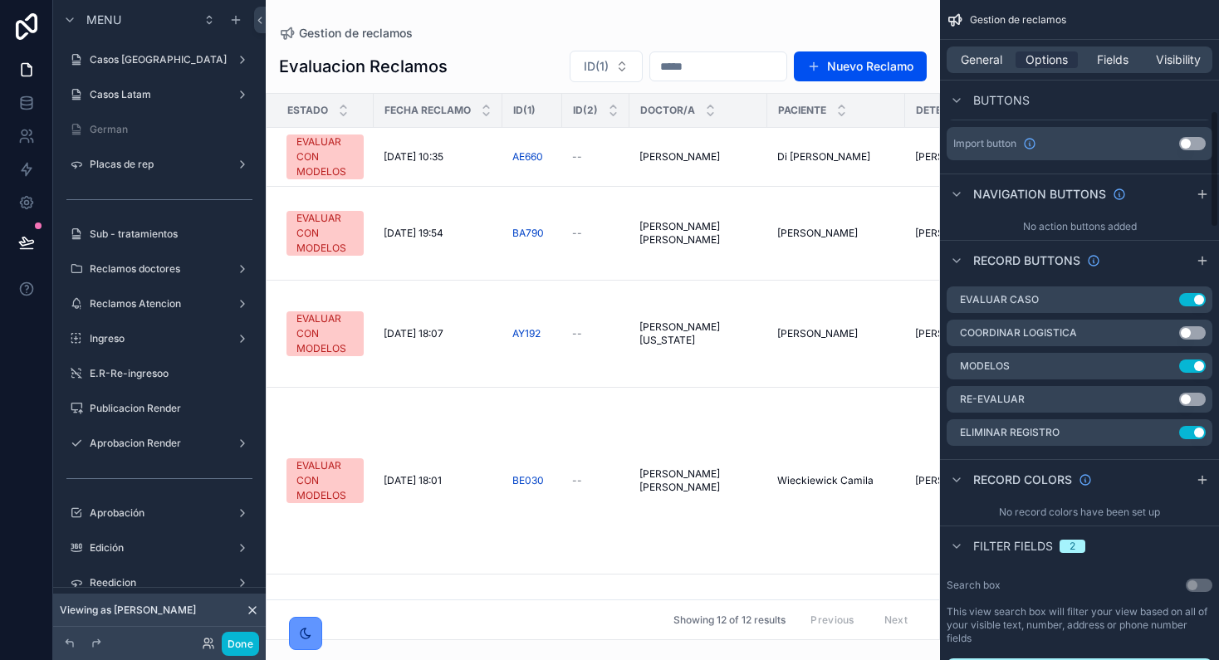
scroll to position [727, 0]
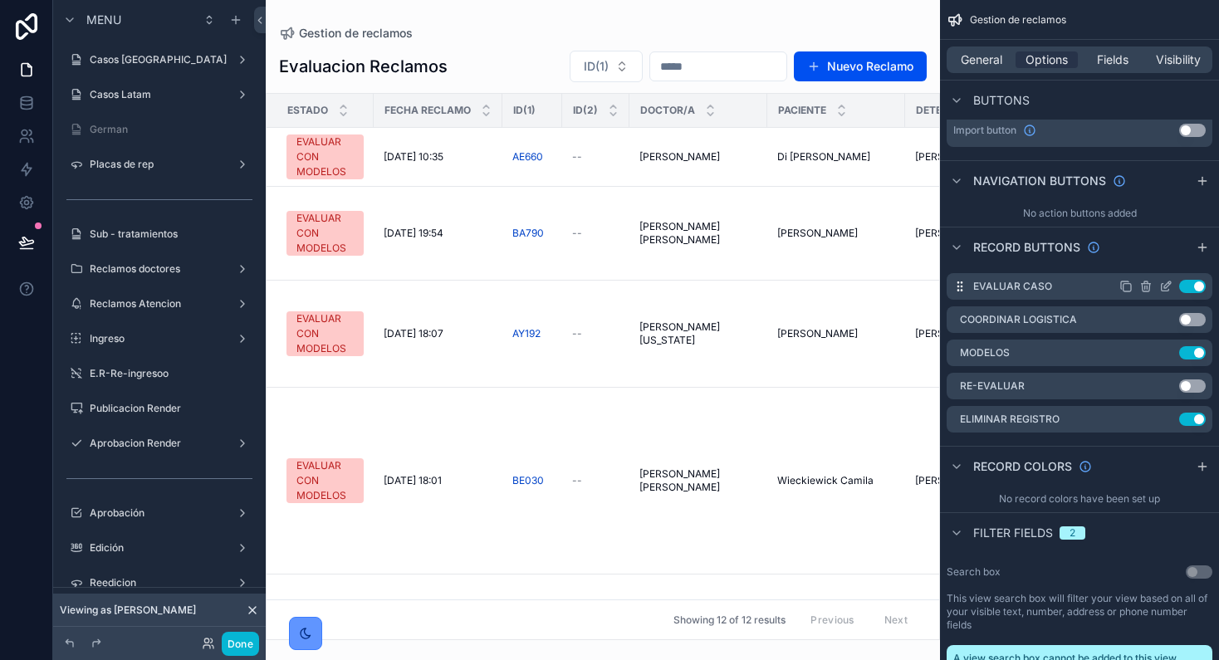
click at [1163, 284] on icon "scrollable content" at bounding box center [1165, 286] width 13 height 13
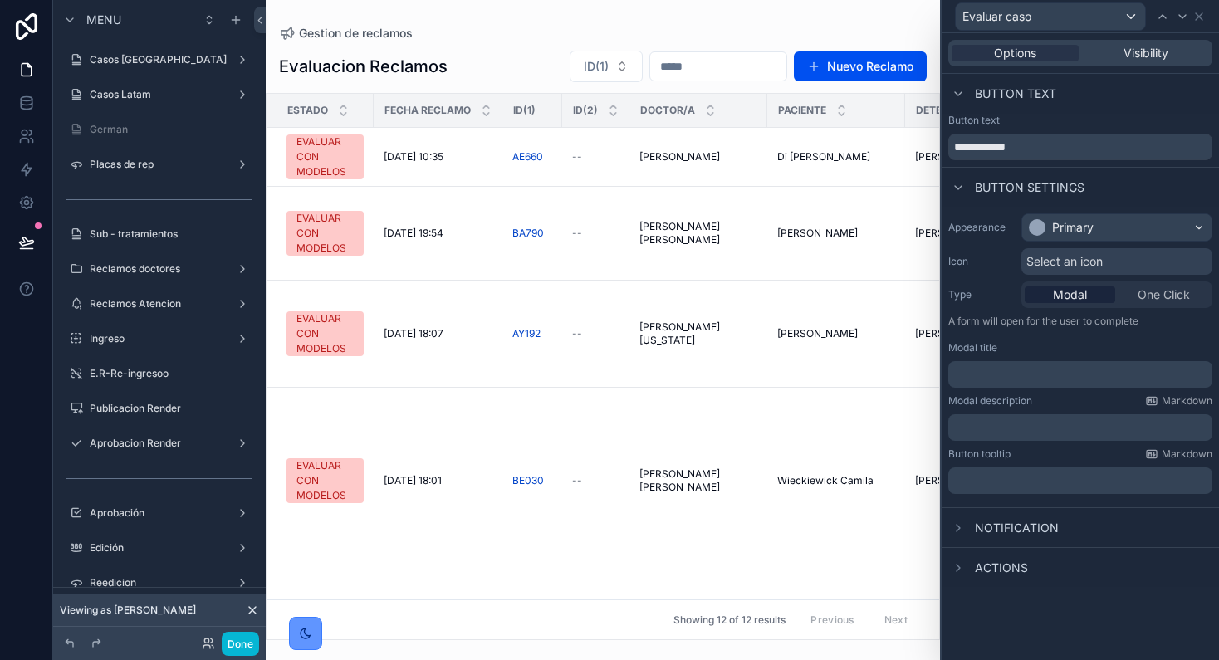
scroll to position [1038, 0]
drag, startPoint x: 962, startPoint y: 567, endPoint x: 1065, endPoint y: 463, distance: 146.2
click at [962, 566] on icon at bounding box center [958, 567] width 13 height 13
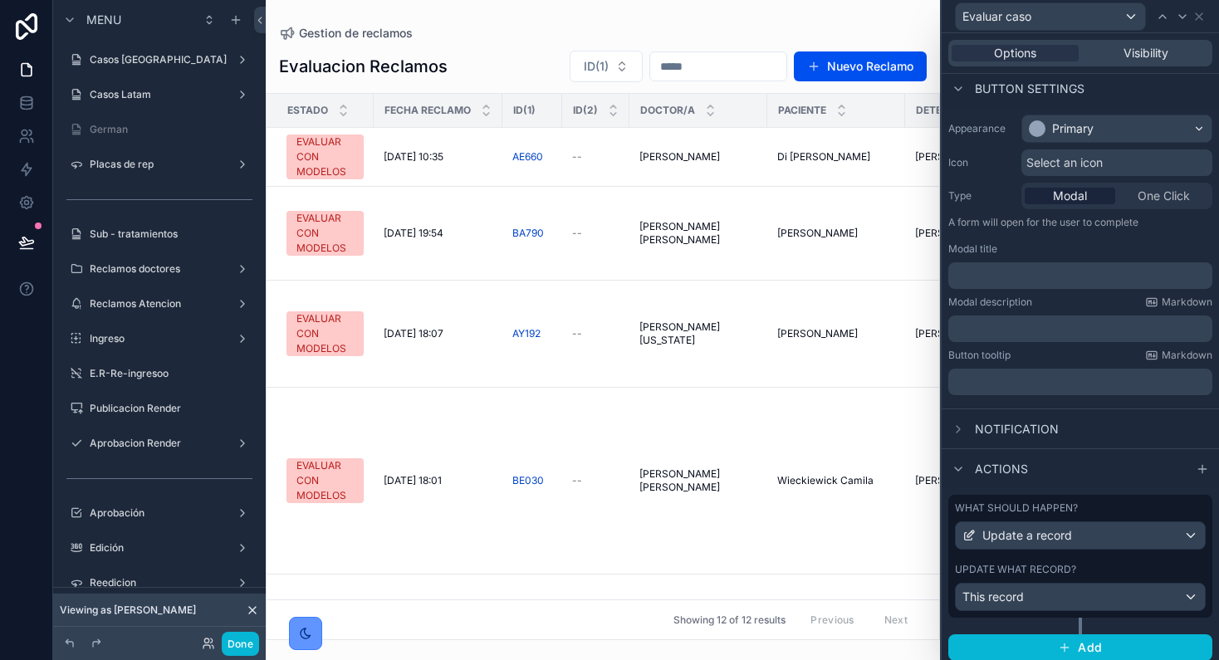
scroll to position [106, 0]
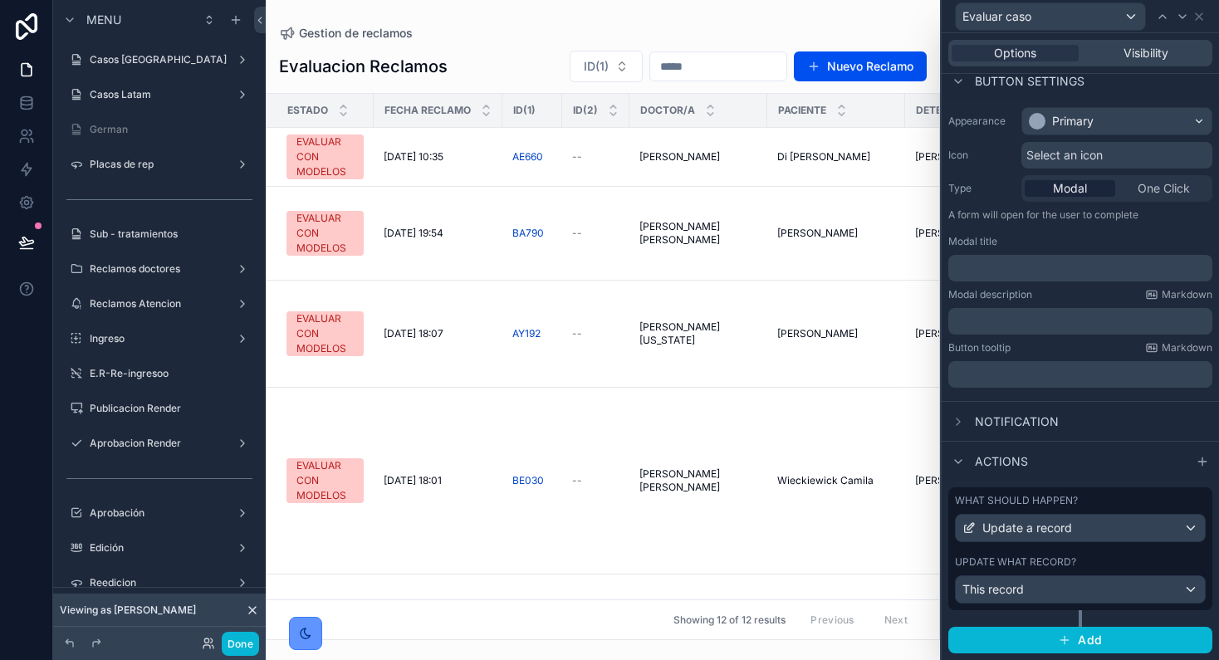
click at [1018, 552] on div "What should happen? Update a record Update what record? This record" at bounding box center [1080, 548] width 264 height 123
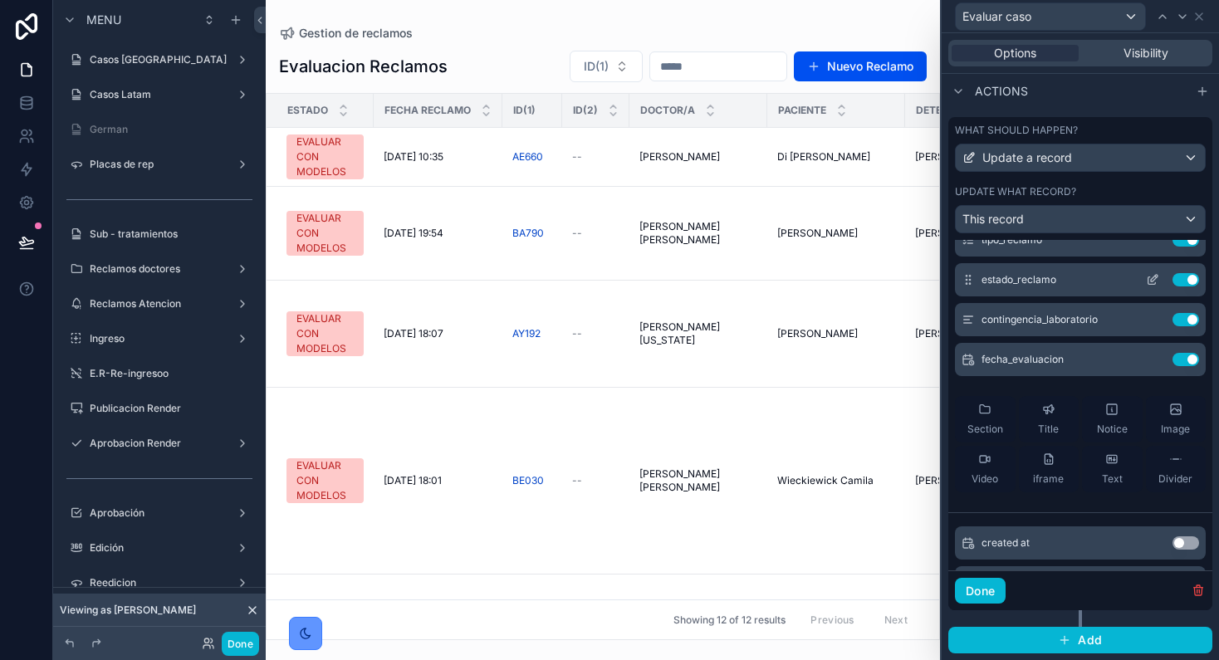
scroll to position [0, 0]
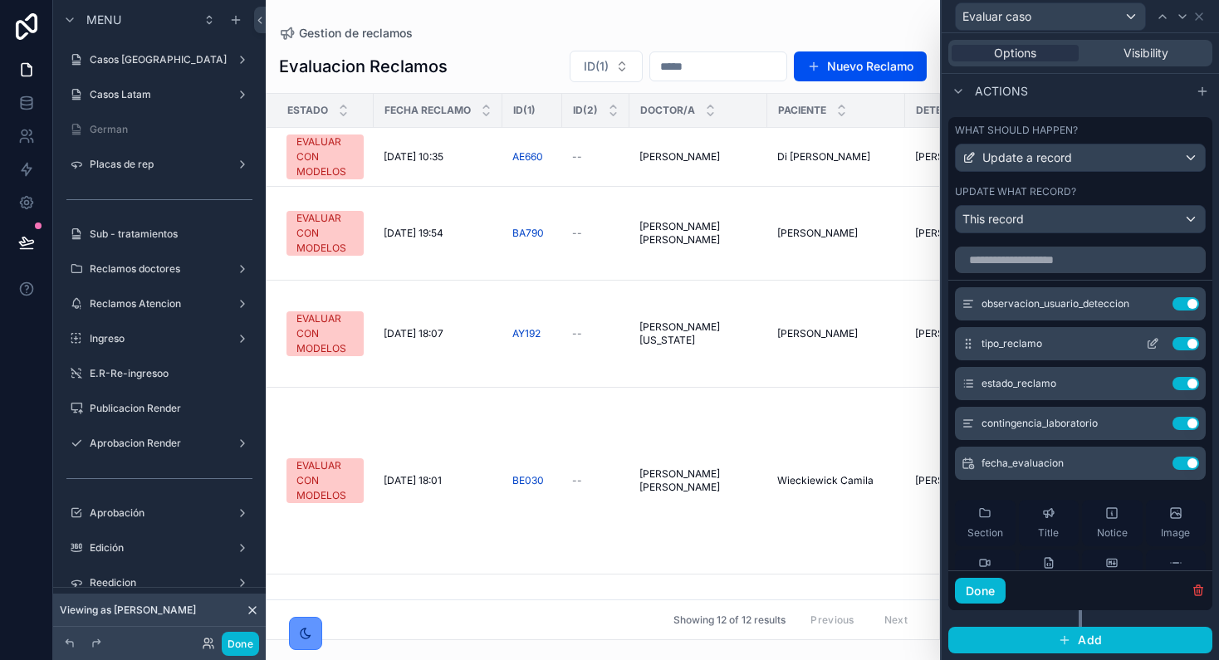
drag, startPoint x: 1123, startPoint y: 303, endPoint x: 1090, endPoint y: 344, distance: 52.0
click at [0, 0] on icon at bounding box center [0, 0] width 0 height 0
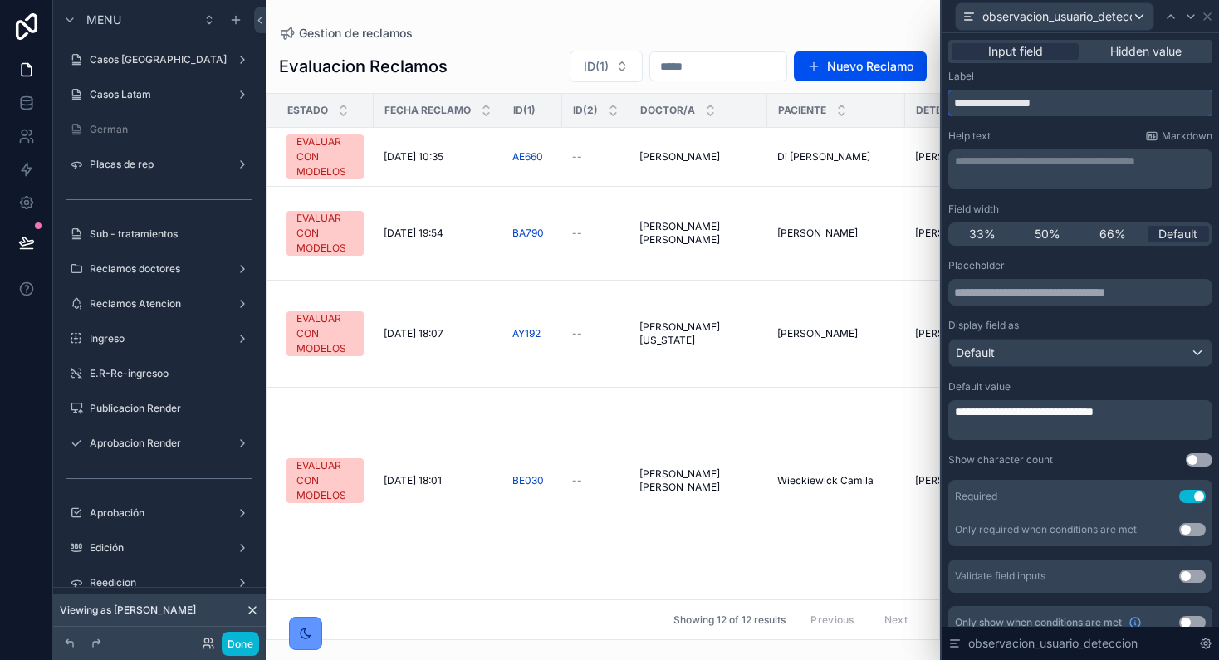
drag, startPoint x: 1064, startPoint y: 102, endPoint x: 894, endPoint y: 103, distance: 170.2
click at [894, 103] on div "**********" at bounding box center [609, 330] width 1219 height 660
paste input "**********"
type input "**********"
click at [1211, 19] on icon at bounding box center [1207, 16] width 7 height 7
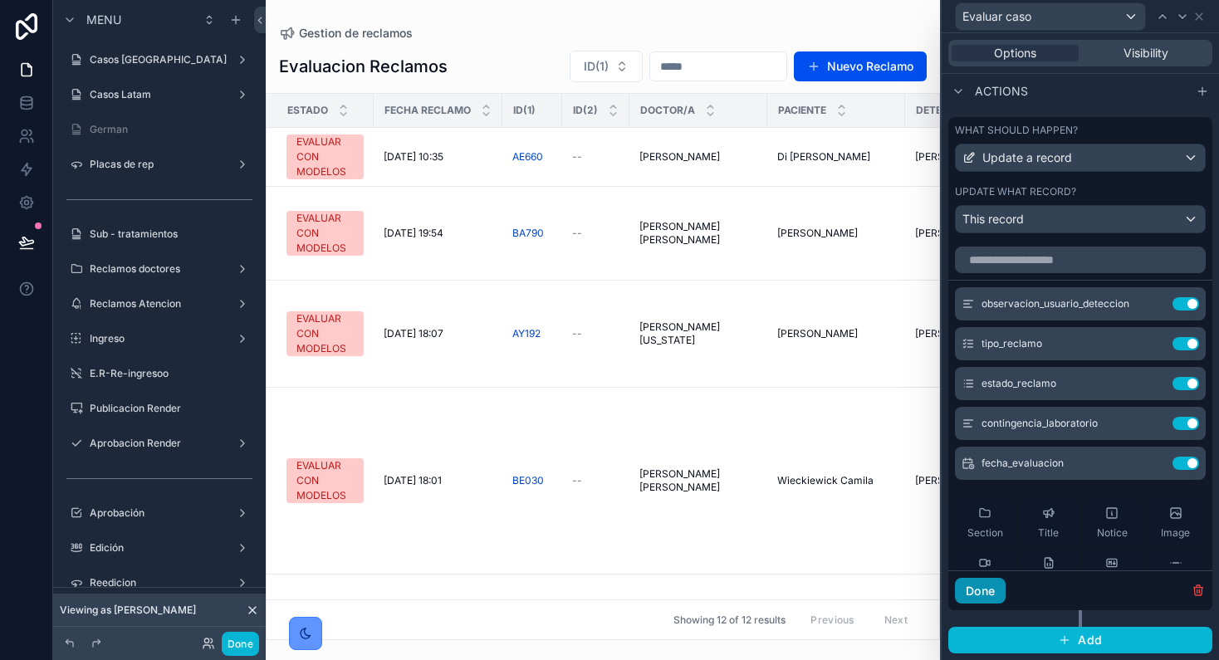
click at [979, 595] on button "Done" at bounding box center [980, 591] width 51 height 27
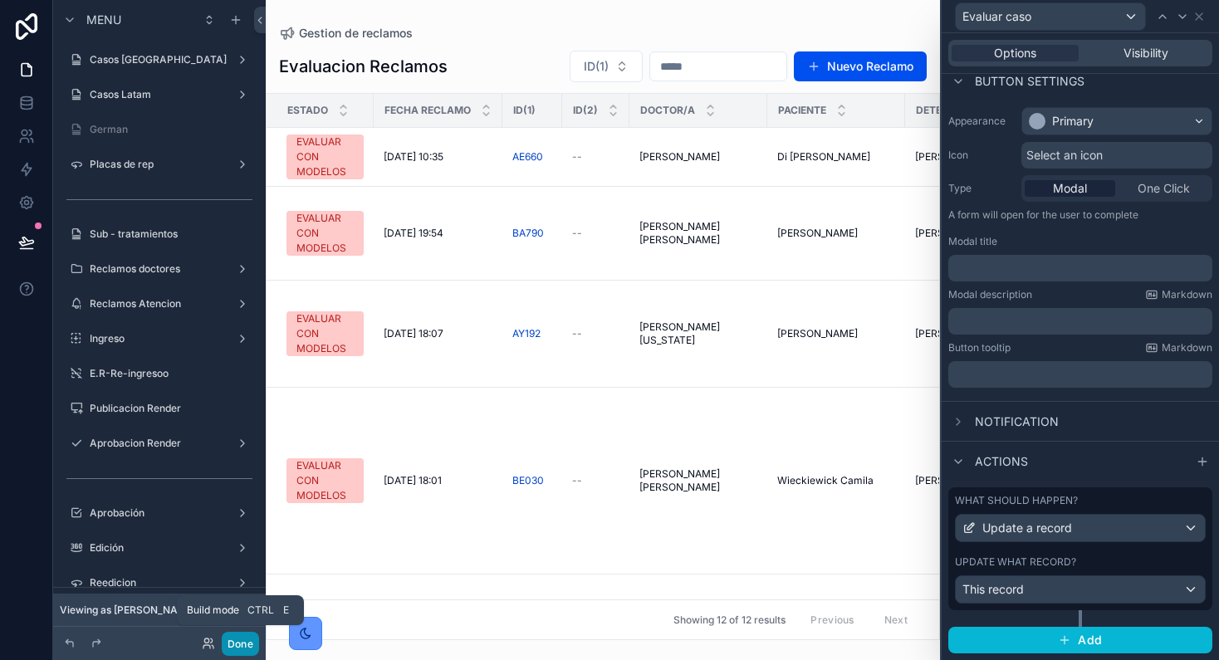
click at [243, 645] on button "Done" at bounding box center [240, 644] width 37 height 24
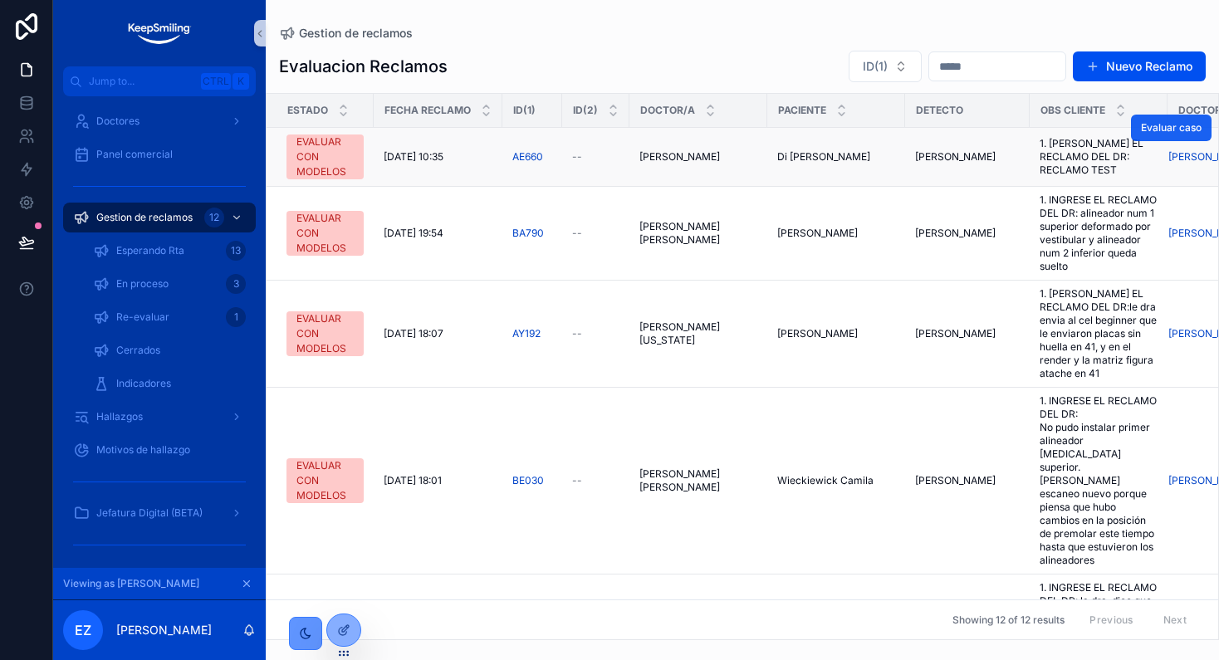
click at [1164, 134] on span "Evaluar caso" at bounding box center [1171, 127] width 61 height 13
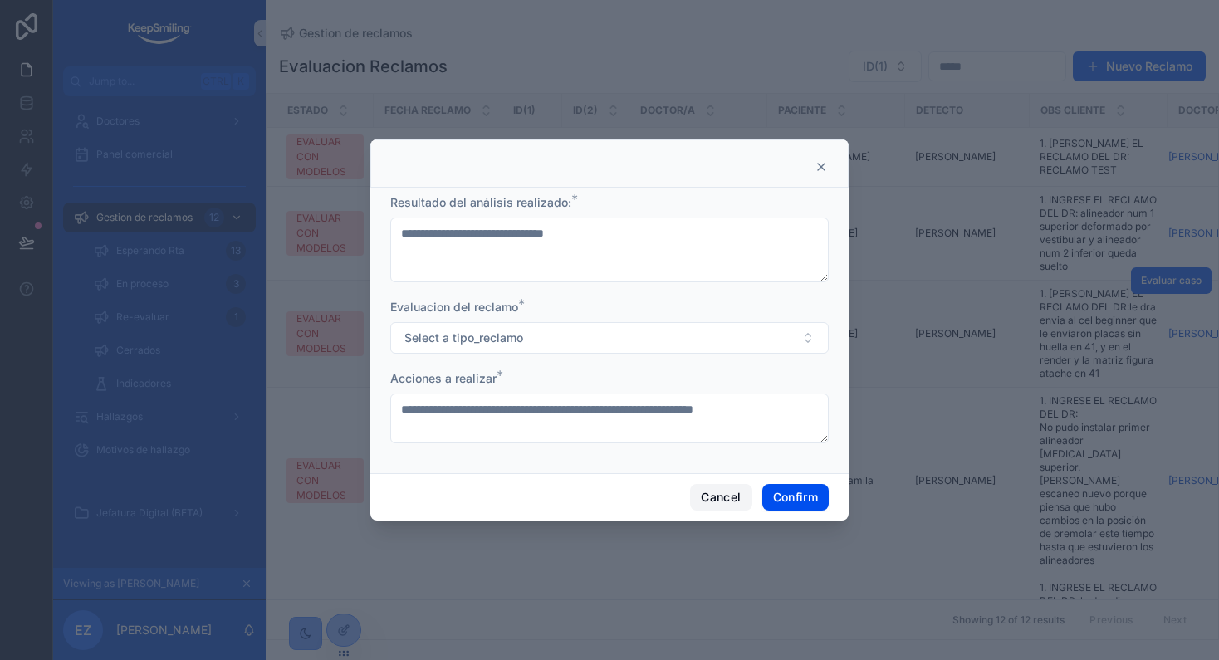
click at [724, 489] on button "Cancel" at bounding box center [720, 497] width 61 height 27
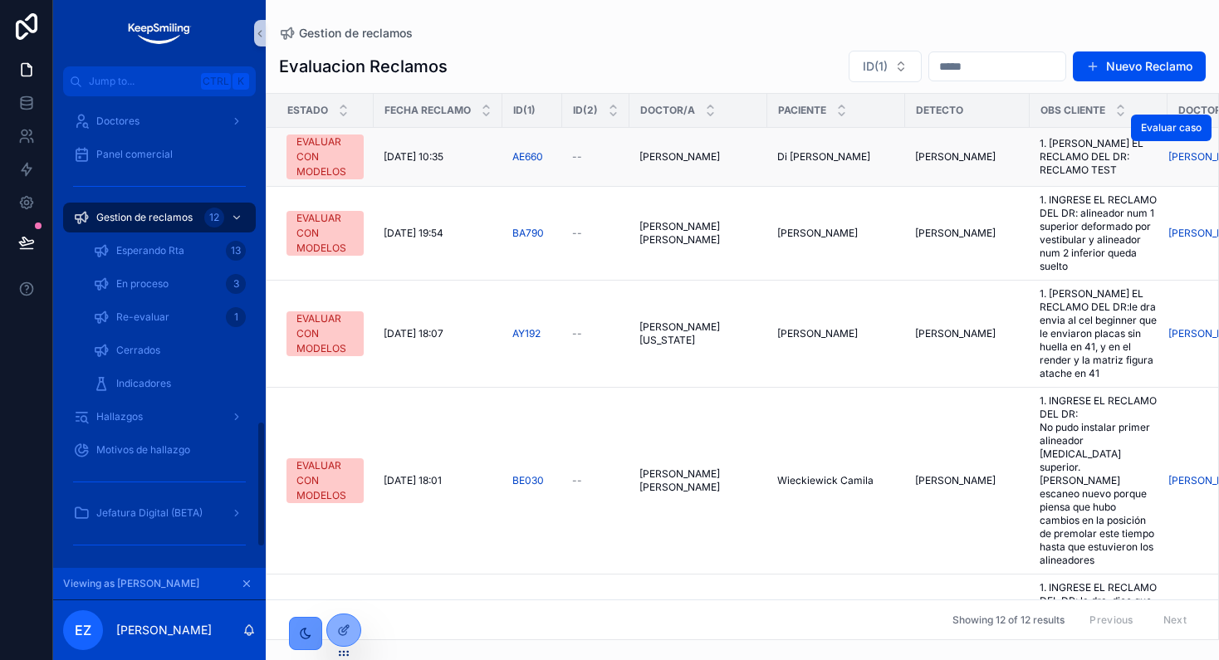
scroll to position [1211, 0]
click at [1141, 125] on span "Evaluar caso" at bounding box center [1171, 127] width 61 height 13
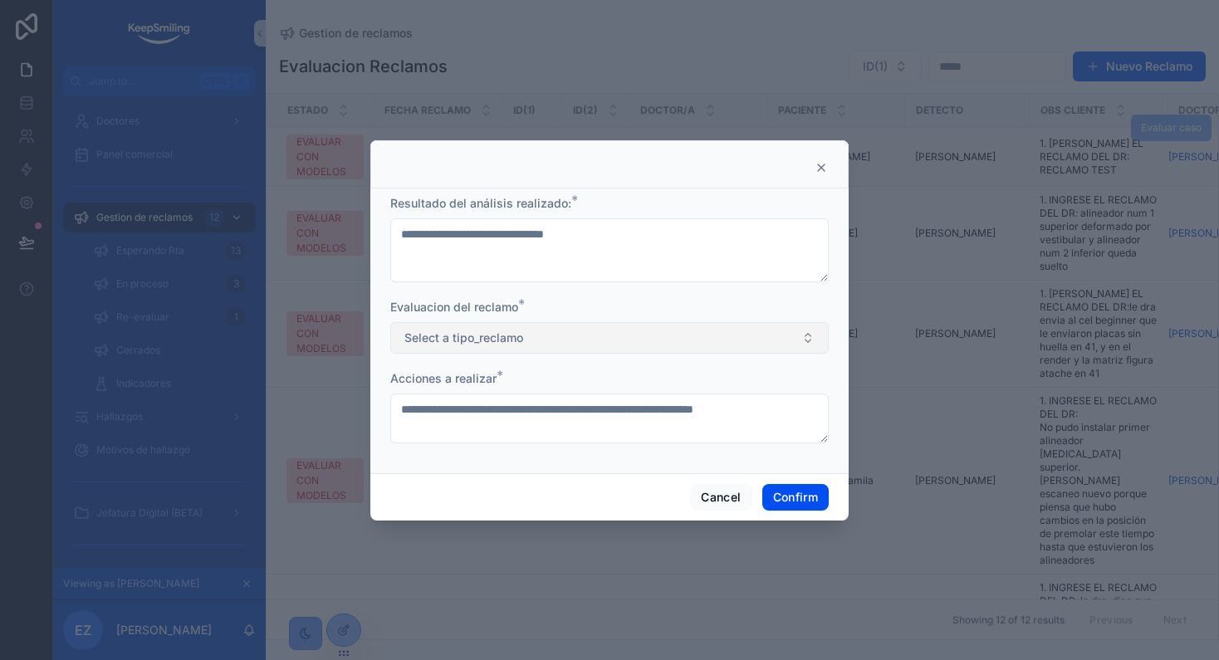
click at [507, 337] on span "Select a tipo_reclamo" at bounding box center [463, 338] width 119 height 17
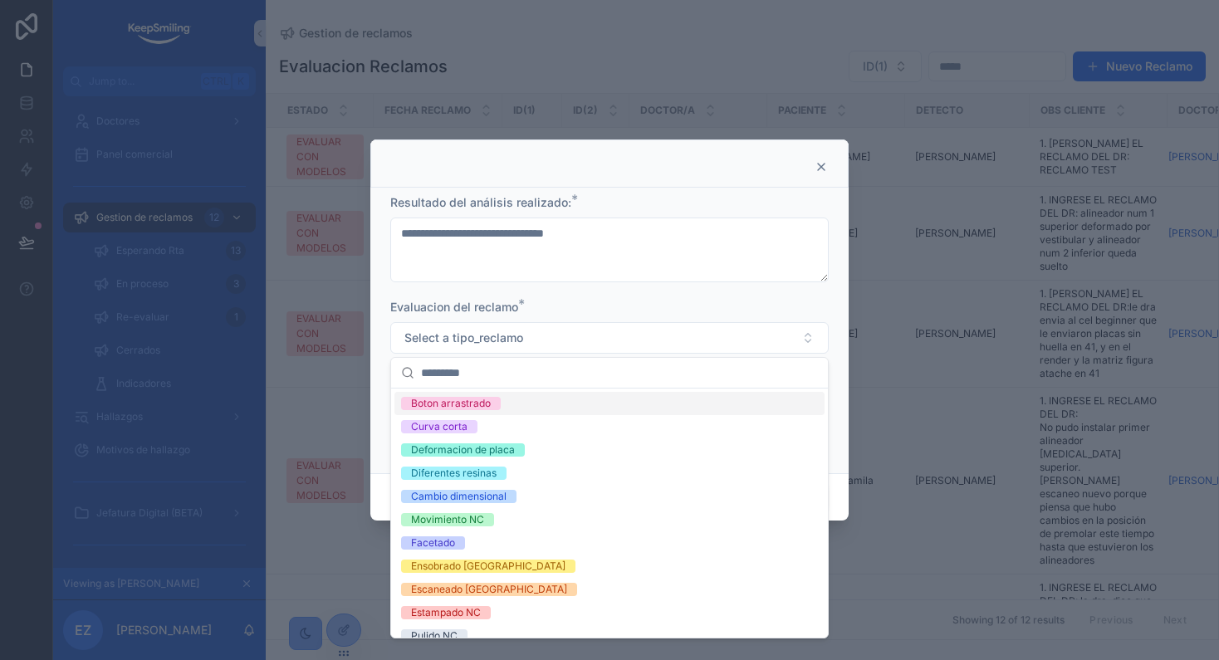
click at [630, 282] on form "**********" at bounding box center [609, 327] width 438 height 266
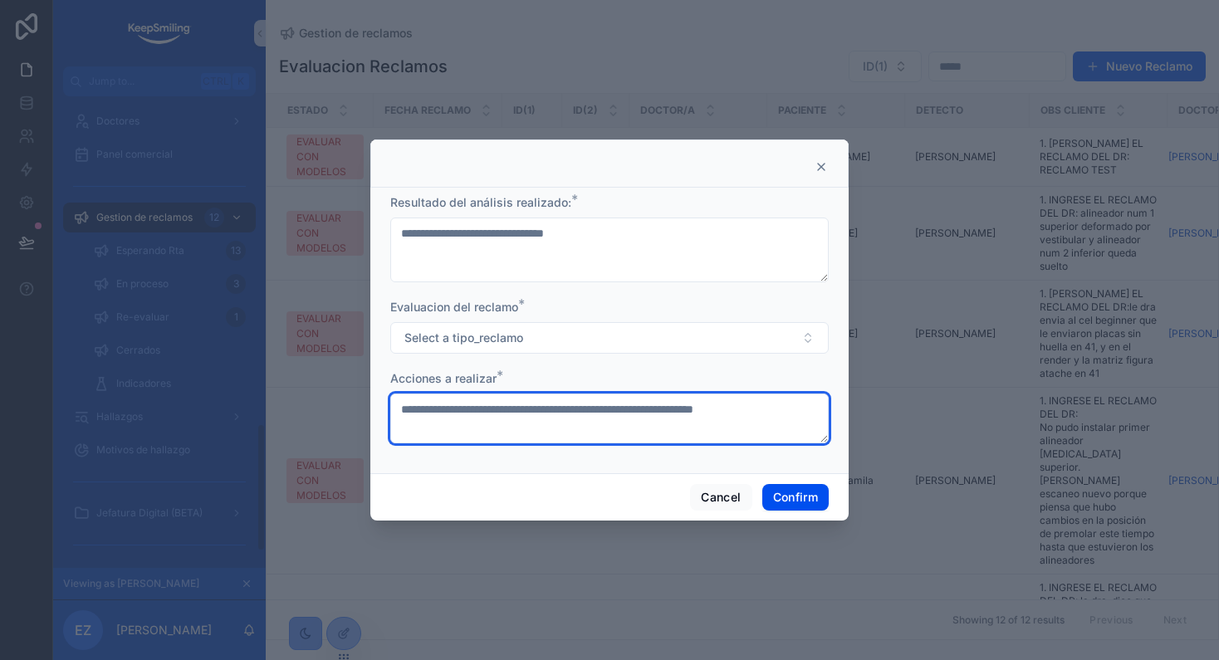
click at [897, 438] on div "**********" at bounding box center [609, 330] width 1219 height 660
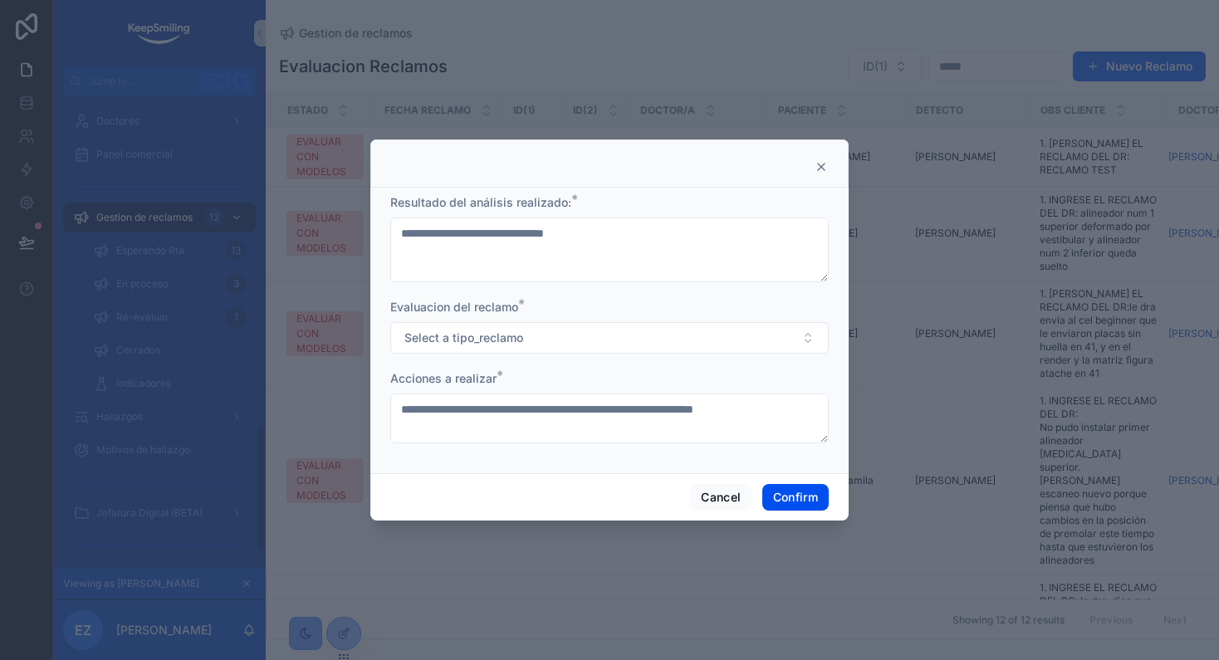
click at [874, 438] on div at bounding box center [609, 330] width 1219 height 660
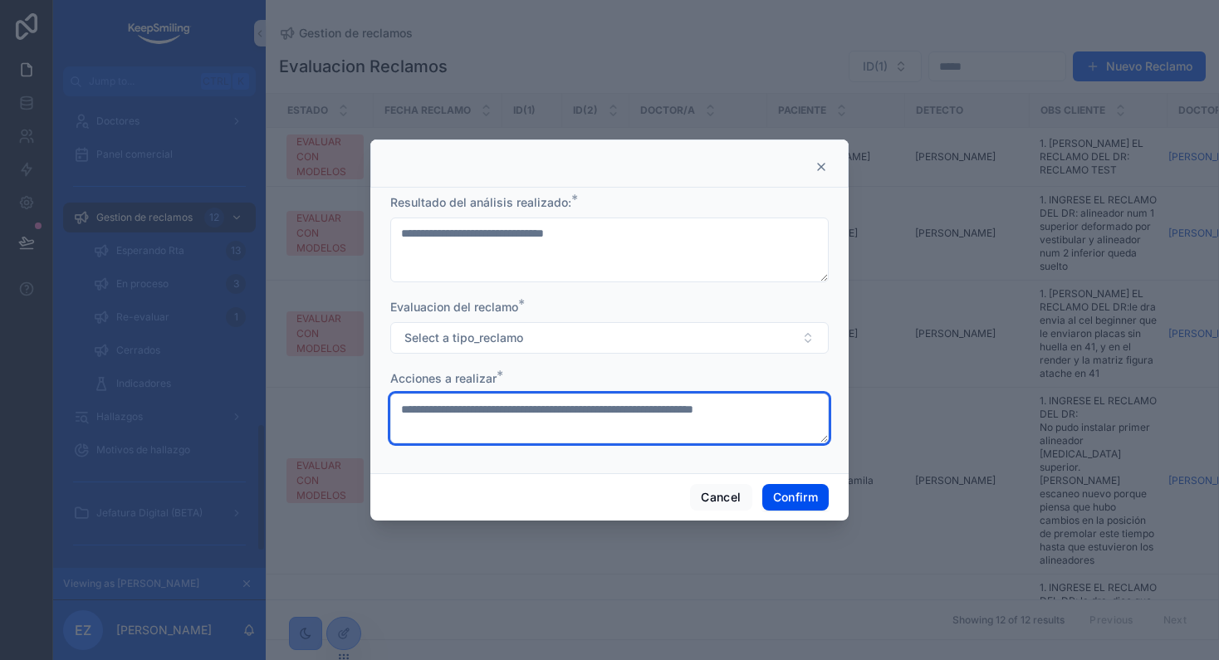
click at [635, 428] on textarea at bounding box center [609, 419] width 438 height 50
click at [603, 418] on textarea at bounding box center [609, 419] width 438 height 50
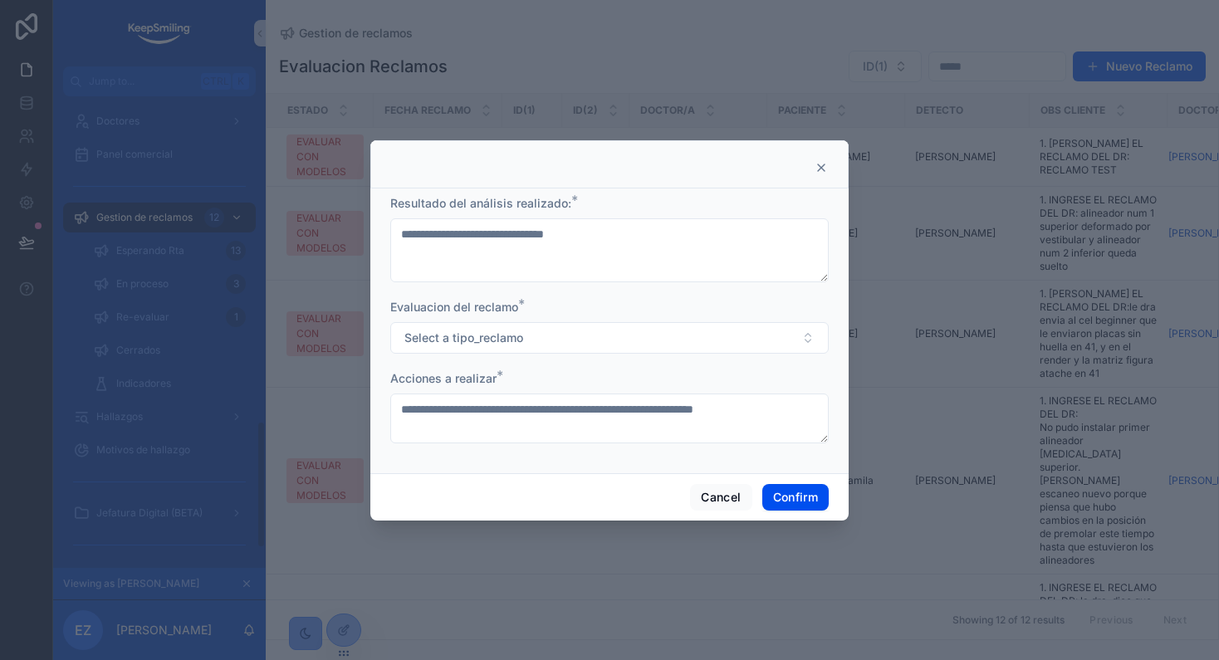
click at [552, 302] on div "Evaluacion del reclamo *" at bounding box center [609, 307] width 438 height 17
click at [699, 506] on button "Cancel" at bounding box center [720, 497] width 61 height 27
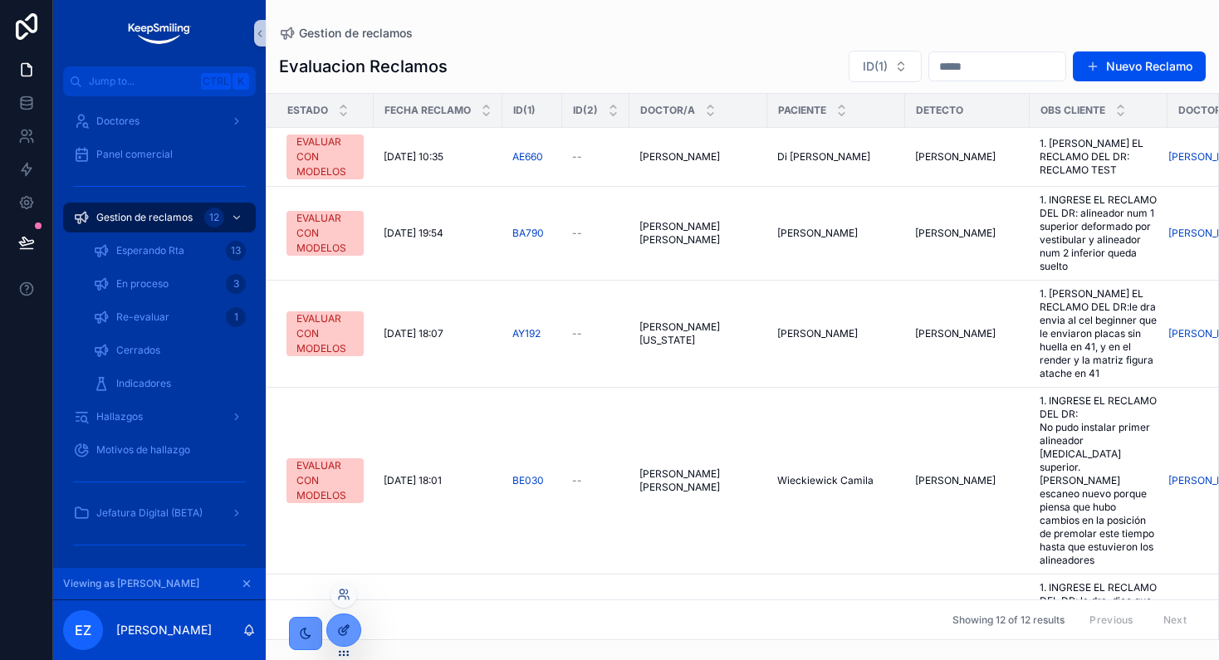
click at [348, 641] on div at bounding box center [343, 631] width 33 height 32
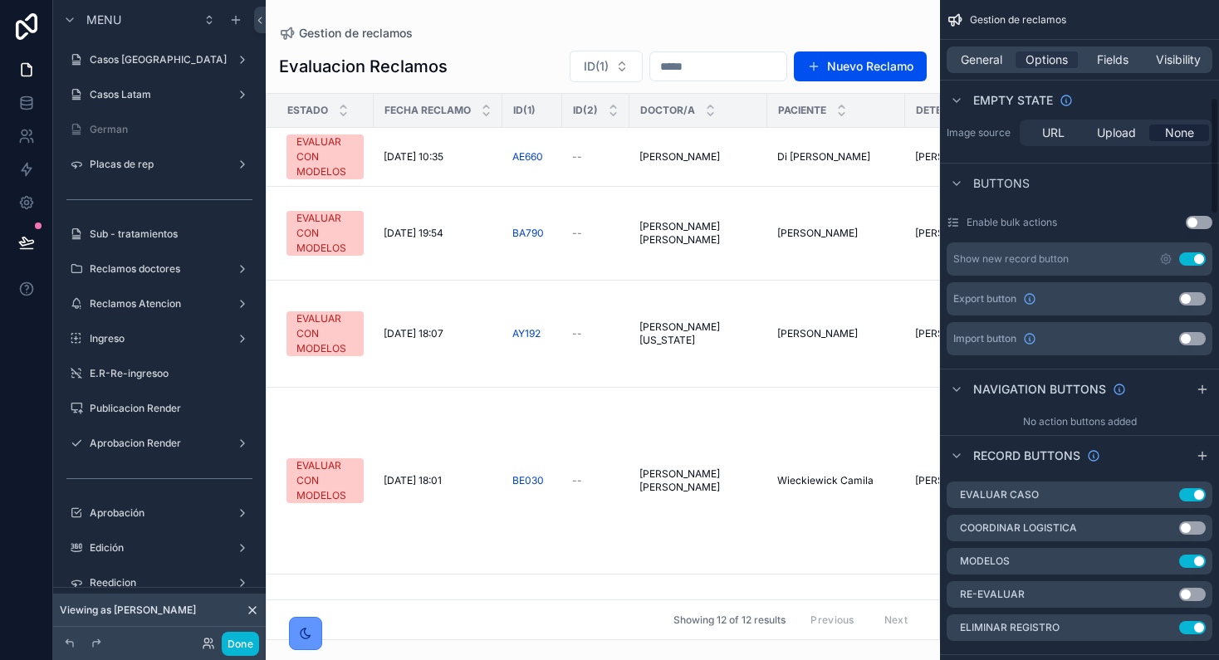
scroll to position [727, 0]
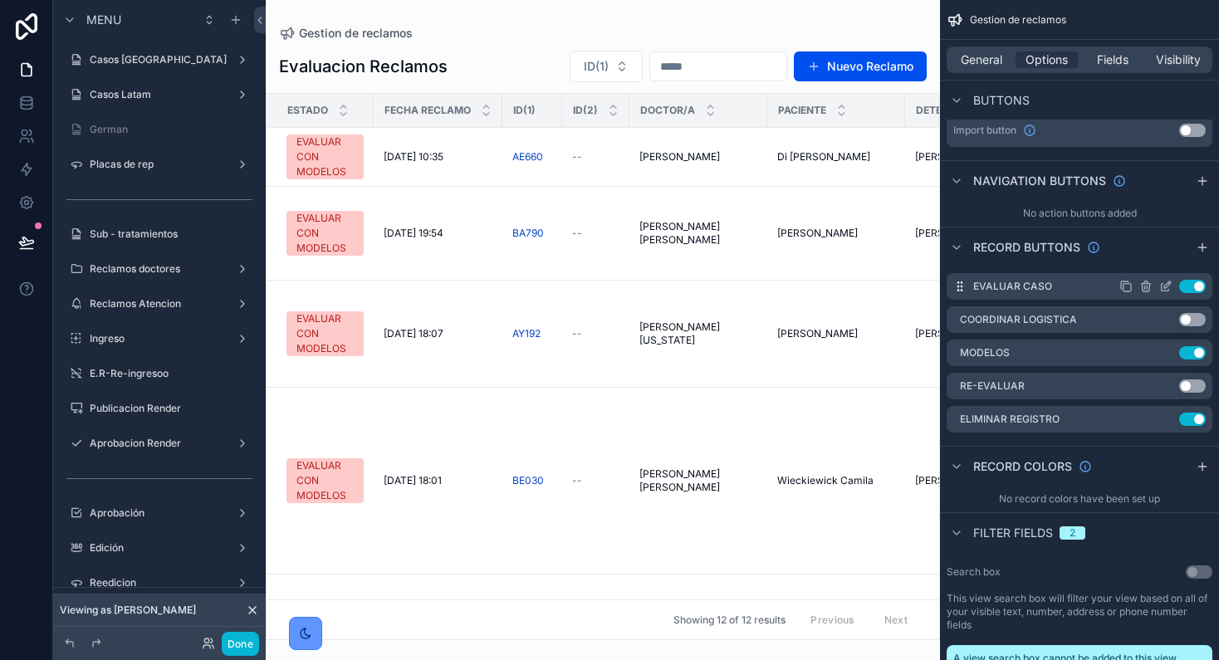
click at [1165, 283] on icon "scrollable content" at bounding box center [1165, 286] width 13 height 13
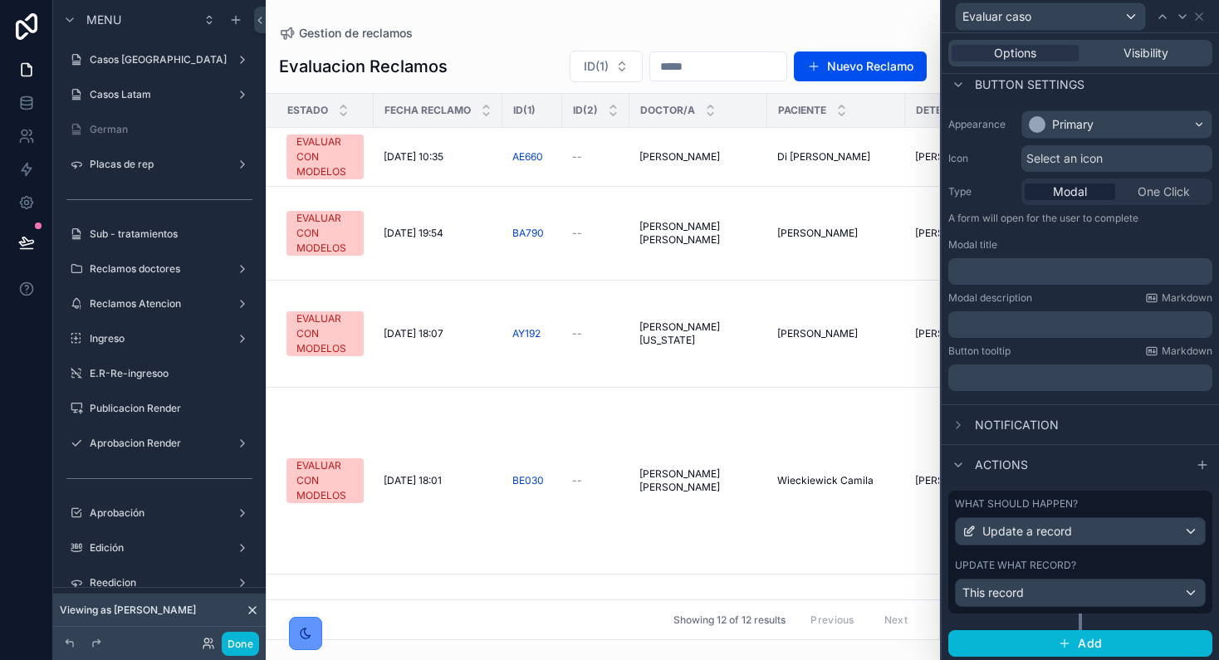
scroll to position [104, 0]
click at [1113, 560] on div "Update what record?" at bounding box center [1080, 564] width 251 height 13
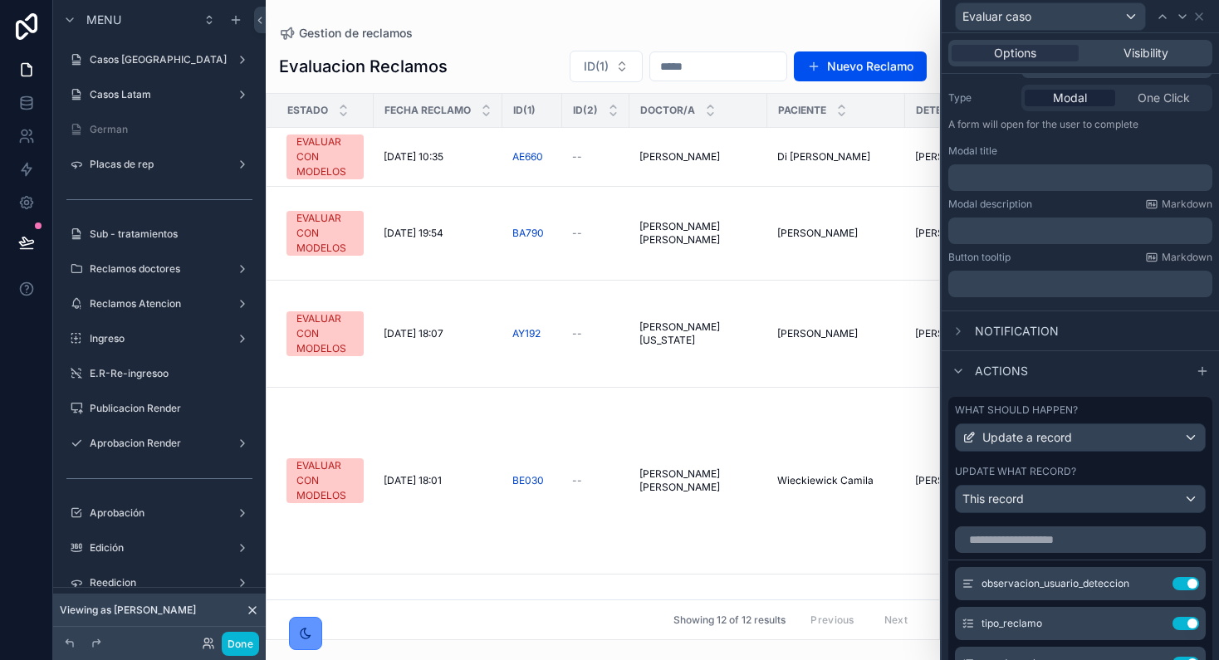
scroll to position [312, 0]
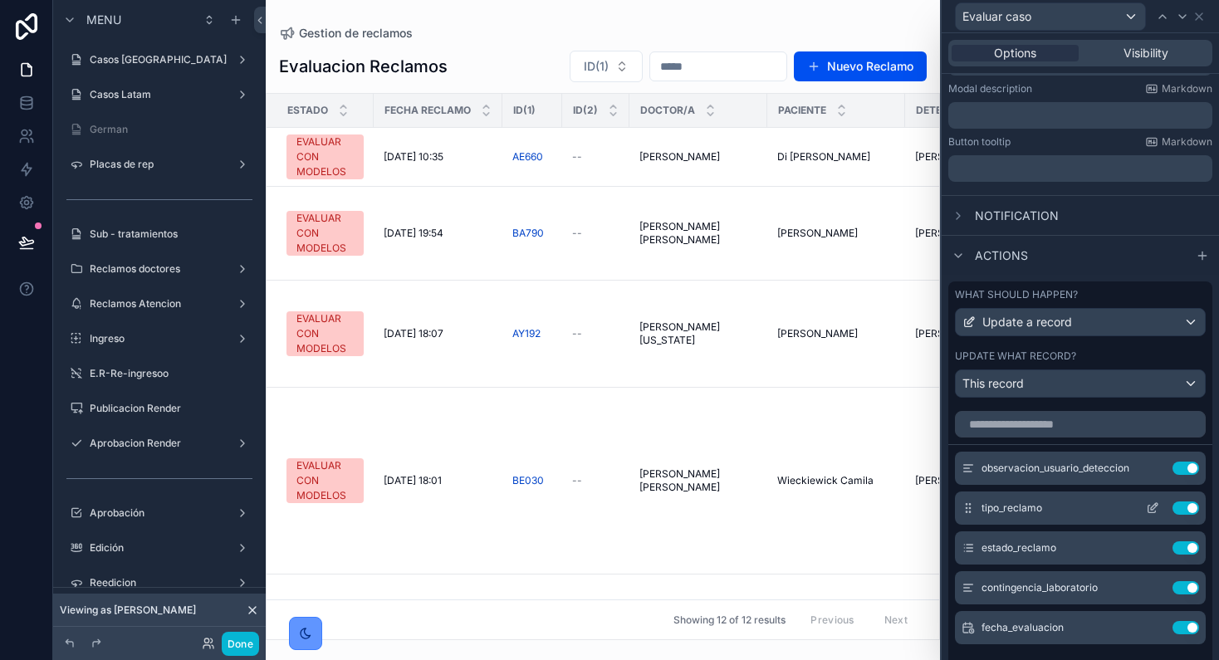
click at [1146, 508] on icon at bounding box center [1152, 508] width 13 height 13
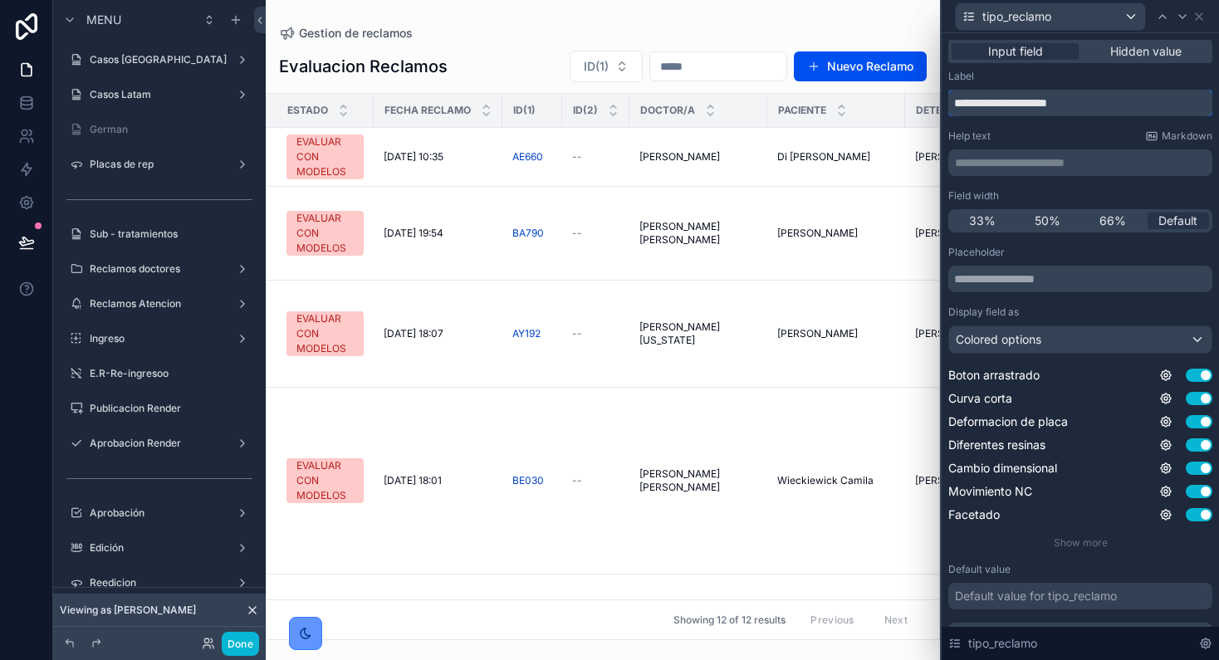
drag, startPoint x: 1124, startPoint y: 107, endPoint x: 930, endPoint y: 95, distance: 194.7
click at [928, 92] on div "**********" at bounding box center [609, 330] width 1219 height 660
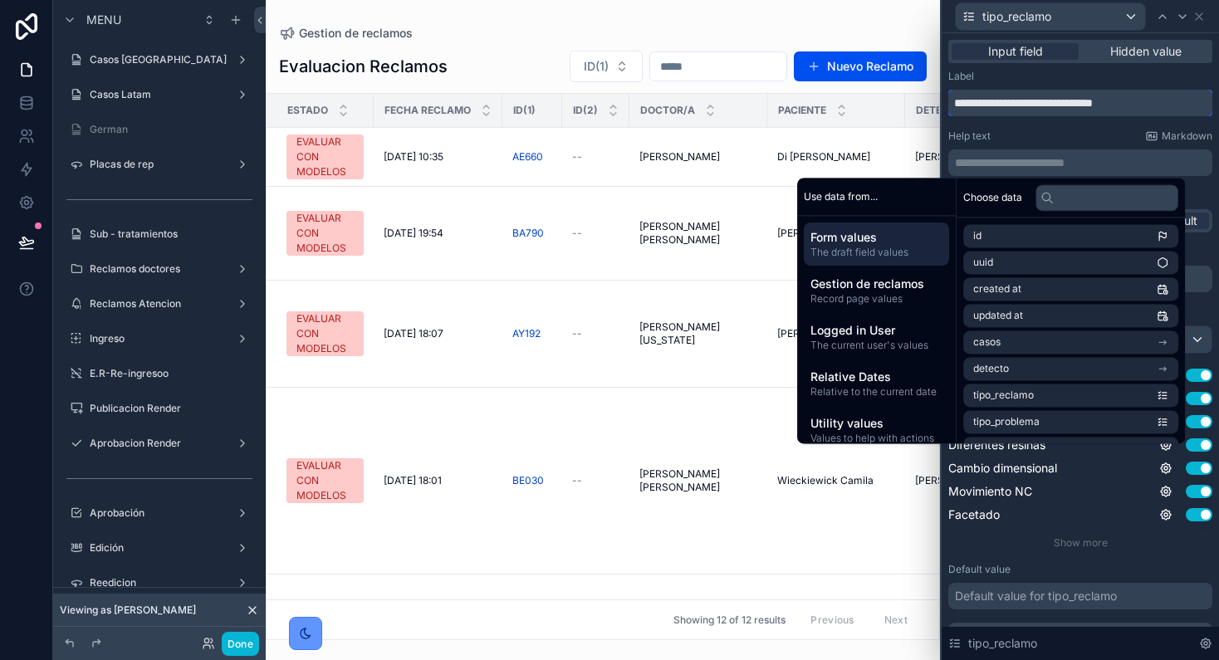
click at [1125, 101] on input "**********" at bounding box center [1080, 103] width 264 height 27
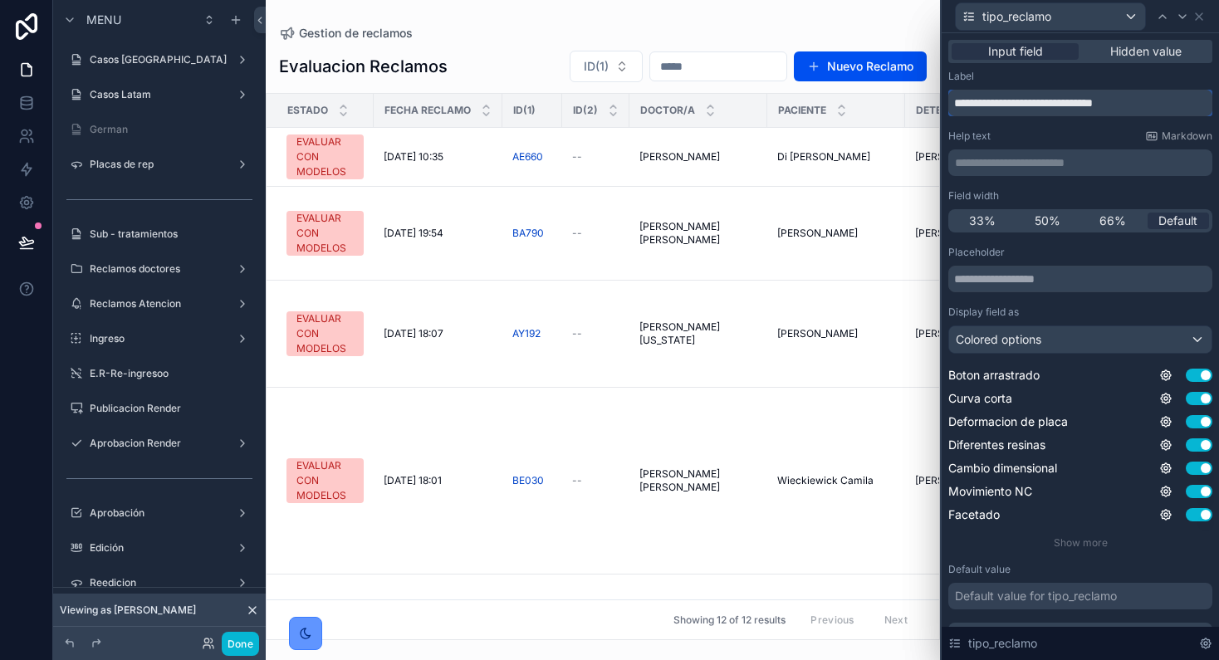
click at [1124, 105] on input "**********" at bounding box center [1080, 103] width 264 height 27
type input "**********"
click at [1119, 97] on input "**********" at bounding box center [1072, 103] width 249 height 27
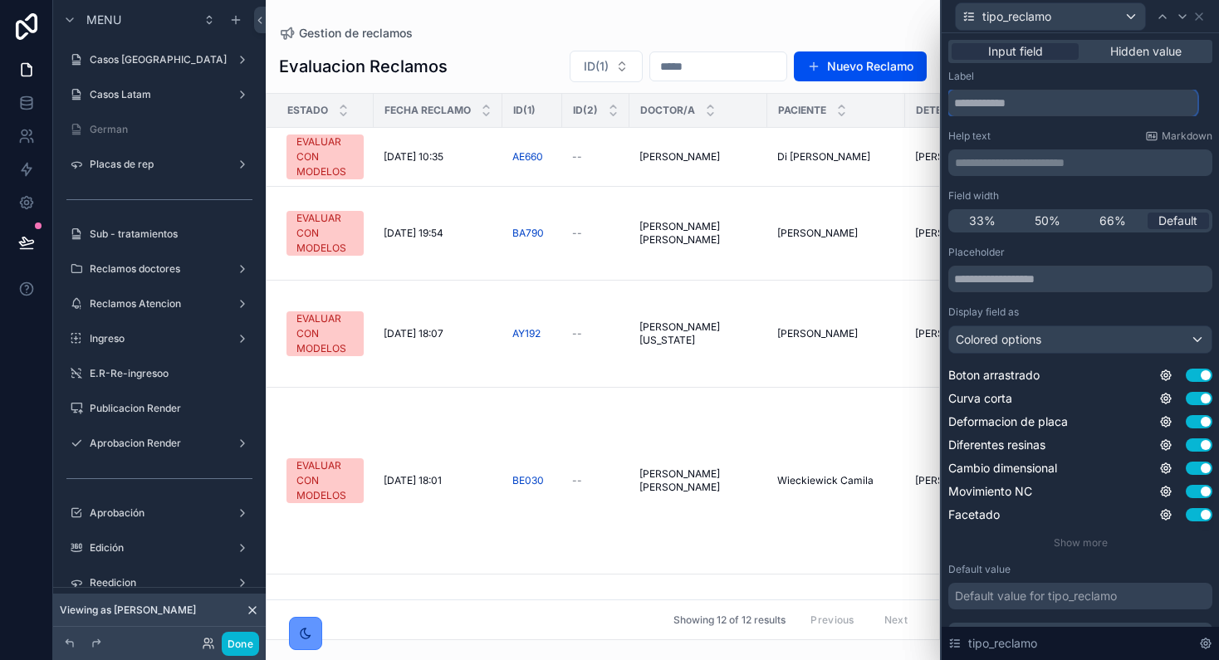
scroll to position [0, 0]
click at [986, 165] on p "**********" at bounding box center [1082, 162] width 254 height 17
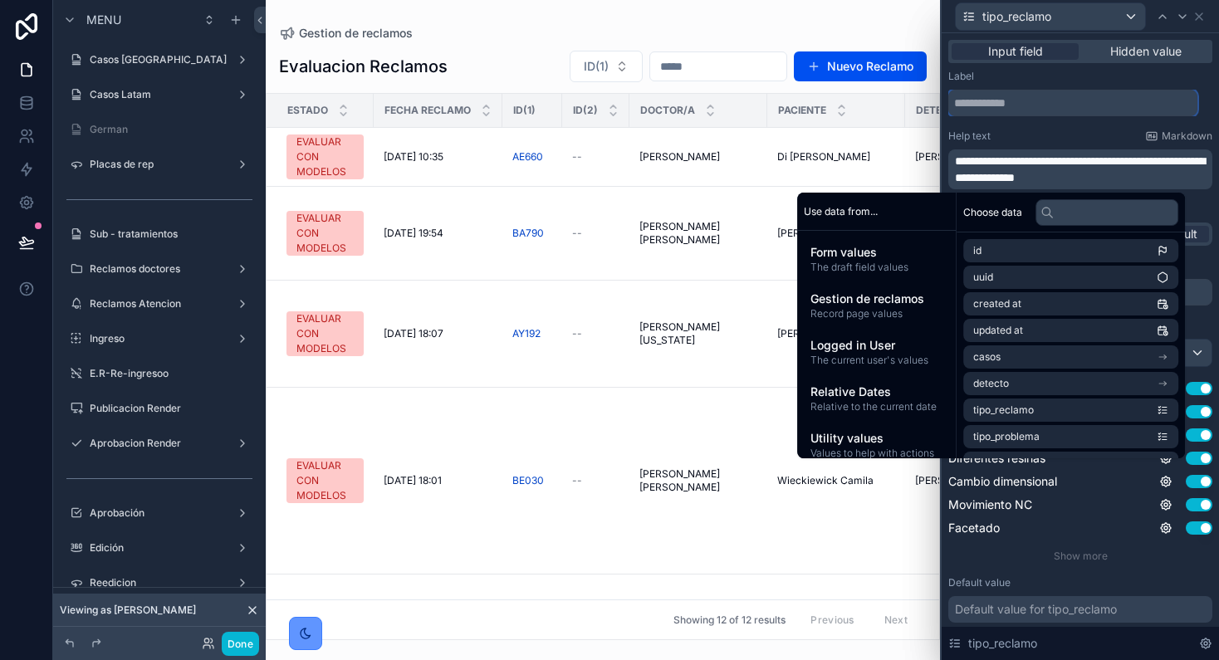
click at [1016, 93] on input "text" at bounding box center [1072, 103] width 249 height 27
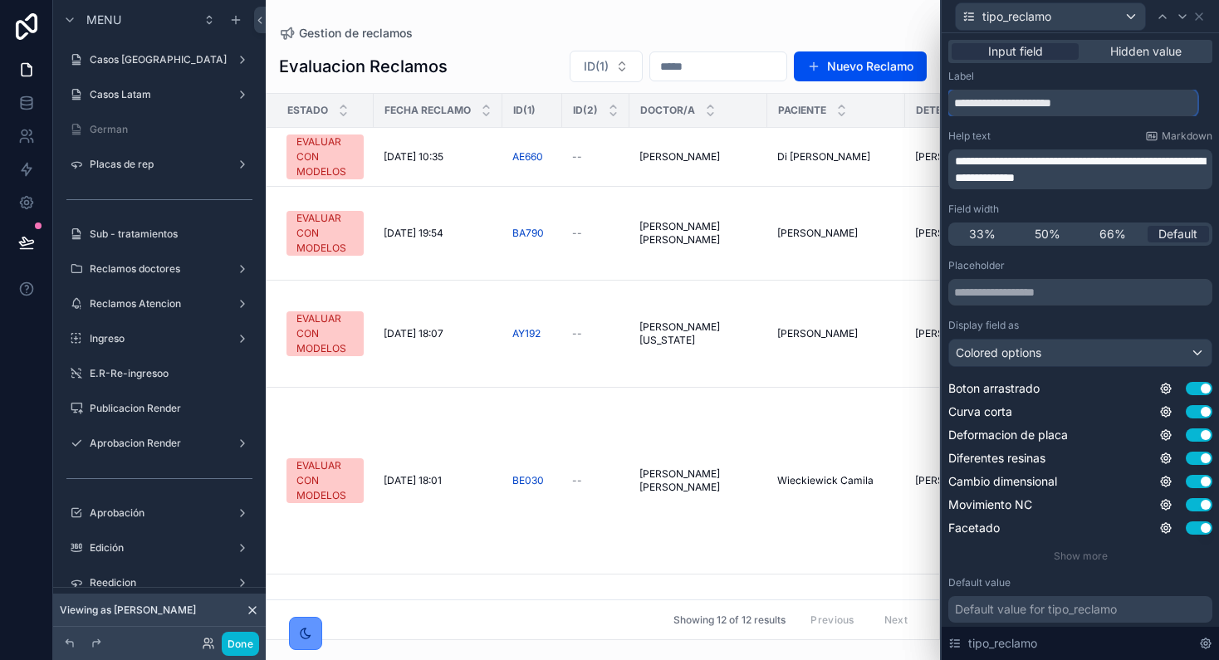
type input "**********"
click at [228, 643] on button "Done" at bounding box center [240, 644] width 37 height 24
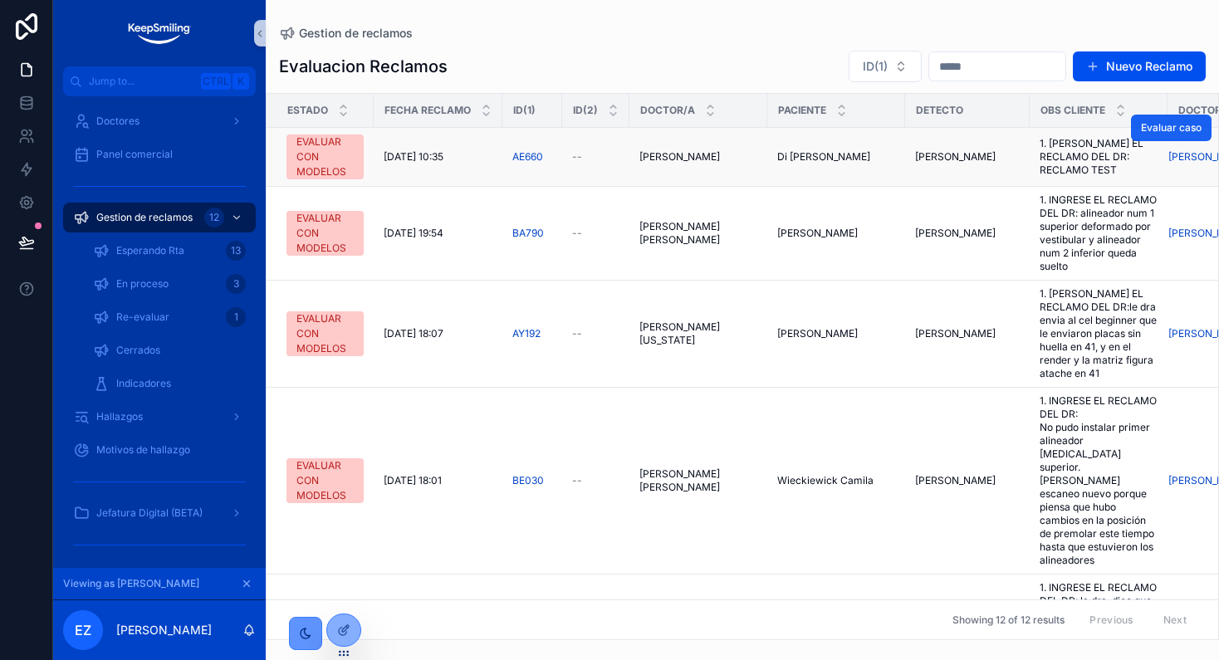
click at [1150, 121] on span "Evaluar caso" at bounding box center [1171, 127] width 61 height 13
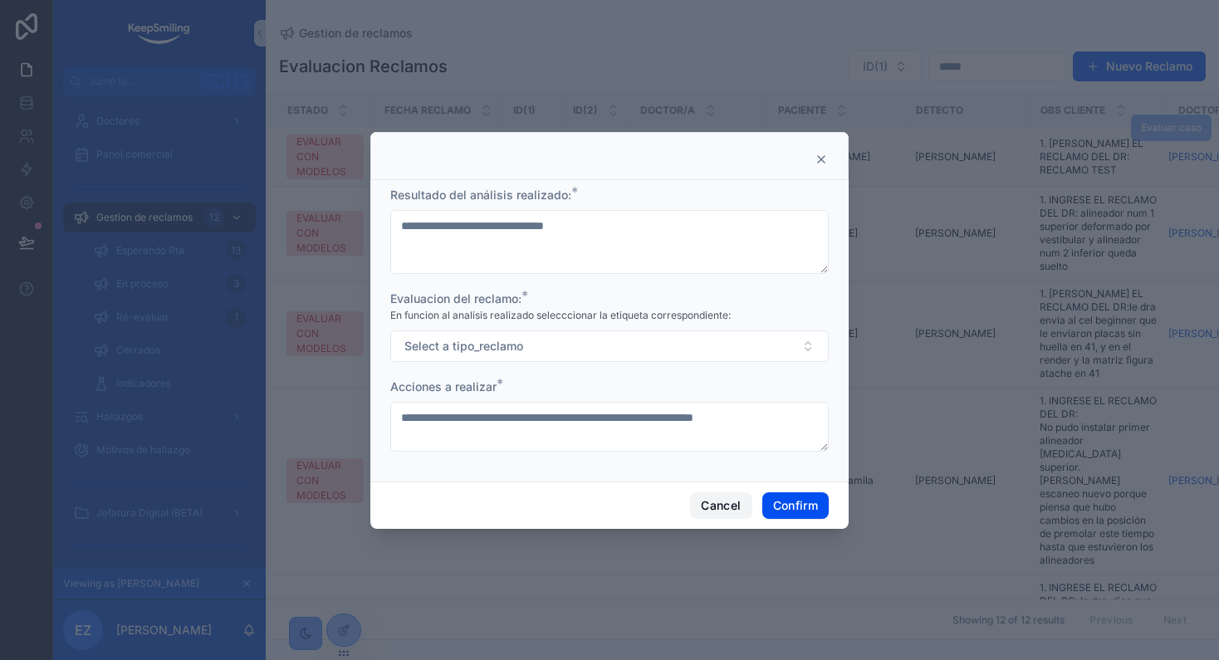
click at [712, 505] on button "Cancel" at bounding box center [720, 505] width 61 height 27
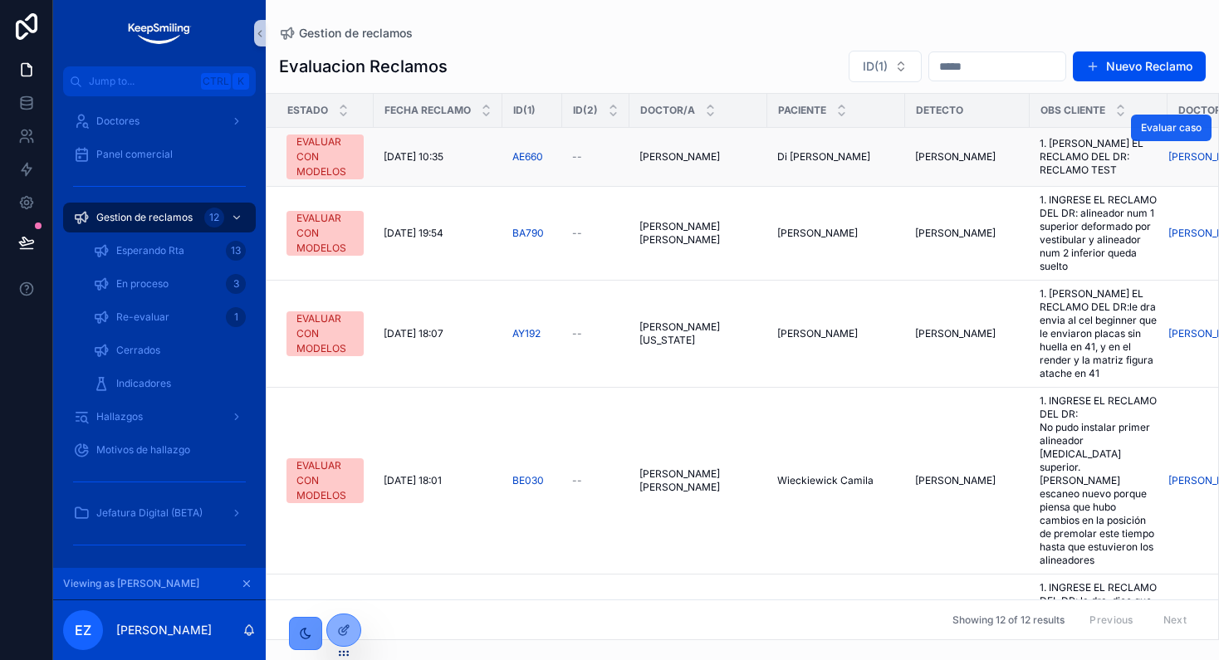
click at [1155, 123] on span "Evaluar caso" at bounding box center [1171, 127] width 61 height 13
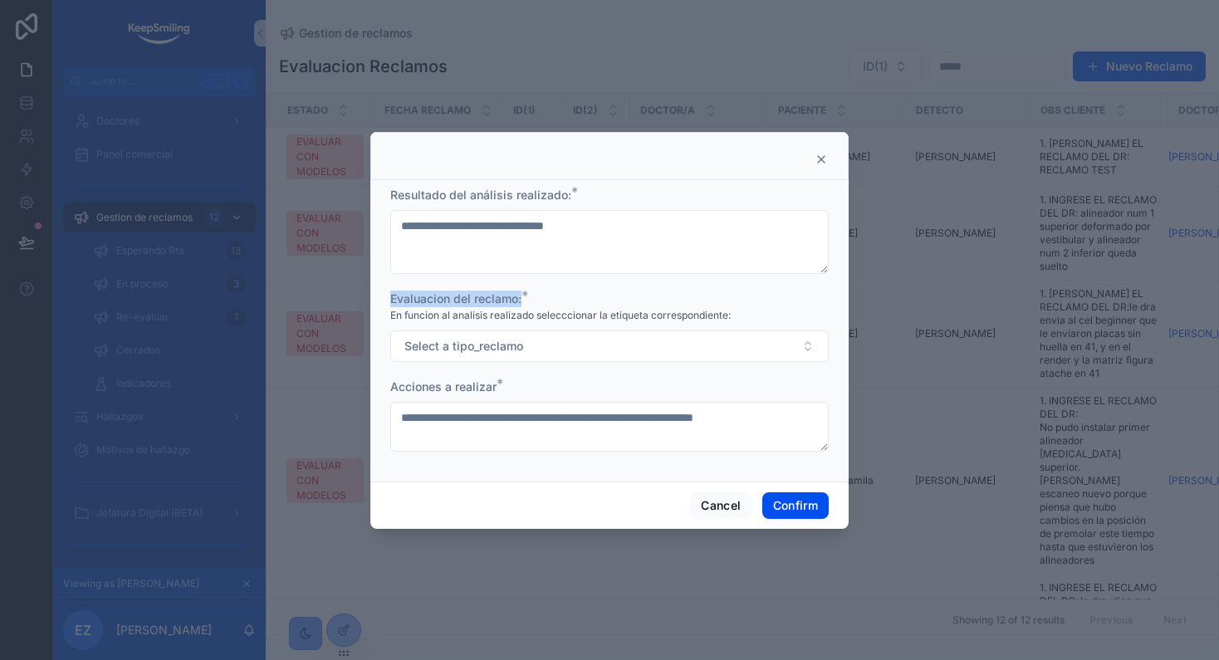
drag, startPoint x: 390, startPoint y: 295, endPoint x: 569, endPoint y: 295, distance: 178.5
click at [569, 295] on div "Evaluacion del reclamo: *" at bounding box center [609, 299] width 438 height 17
click at [443, 321] on span "En funcion al analisis realizado selecccionar la etiqueta correspondiente:" at bounding box center [560, 315] width 340 height 13
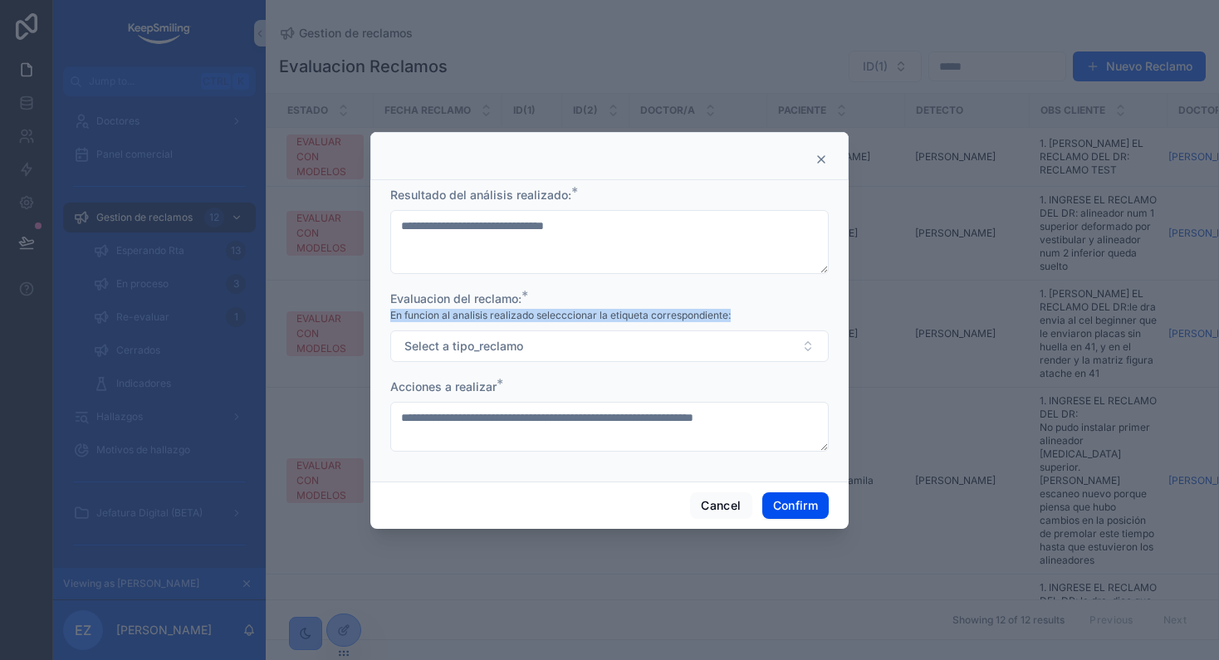
drag, startPoint x: 386, startPoint y: 321, endPoint x: 732, endPoint y: 321, distance: 346.3
click at [732, 321] on div "**********" at bounding box center [609, 331] width 478 height 302
click at [732, 321] on div "En funcion al analisis realizado selecccionar la etiqueta correspondiente:" at bounding box center [609, 315] width 438 height 17
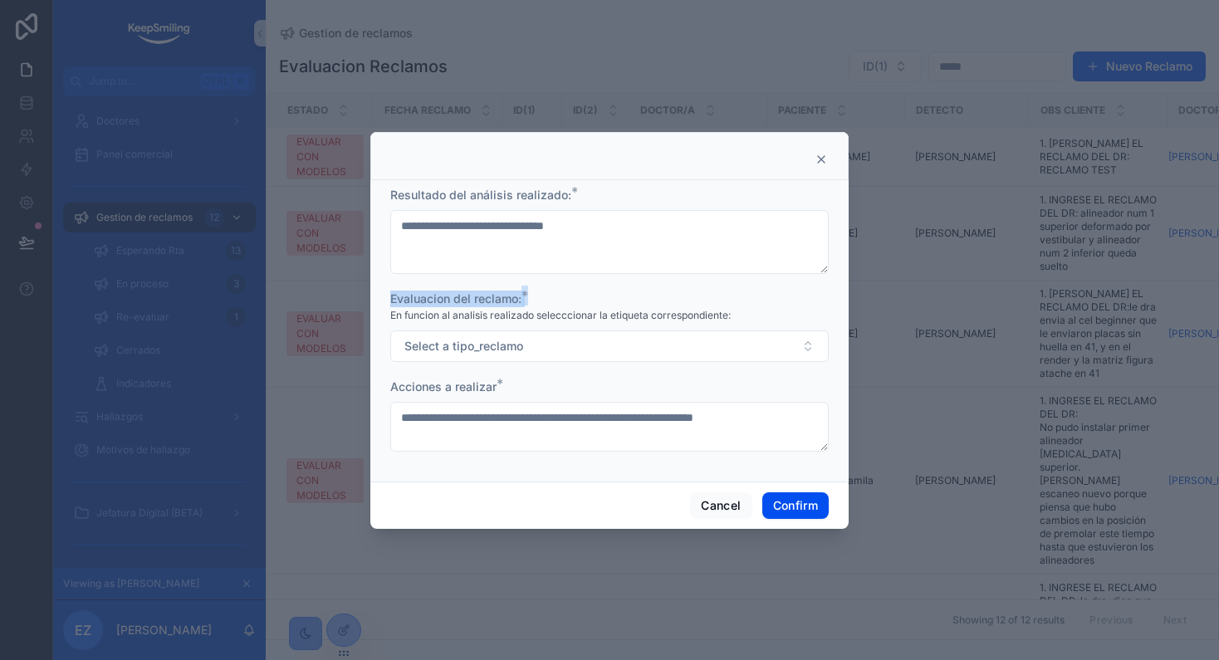
drag, startPoint x: 392, startPoint y: 299, endPoint x: 526, endPoint y: 299, distance: 134.5
click at [522, 299] on label "Evaluacion del reclamo: *" at bounding box center [455, 299] width 131 height 17
click at [526, 299] on span "*" at bounding box center [525, 295] width 7 height 17
click at [722, 507] on button "Cancel" at bounding box center [720, 505] width 61 height 27
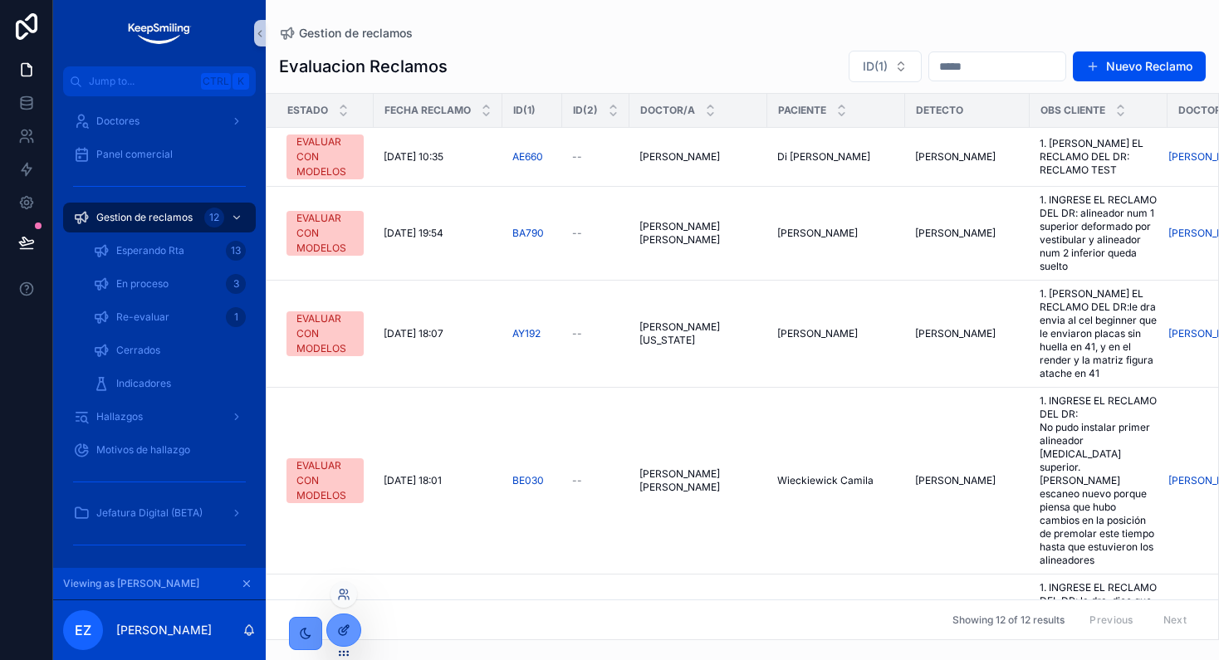
click at [345, 634] on icon at bounding box center [342, 631] width 7 height 7
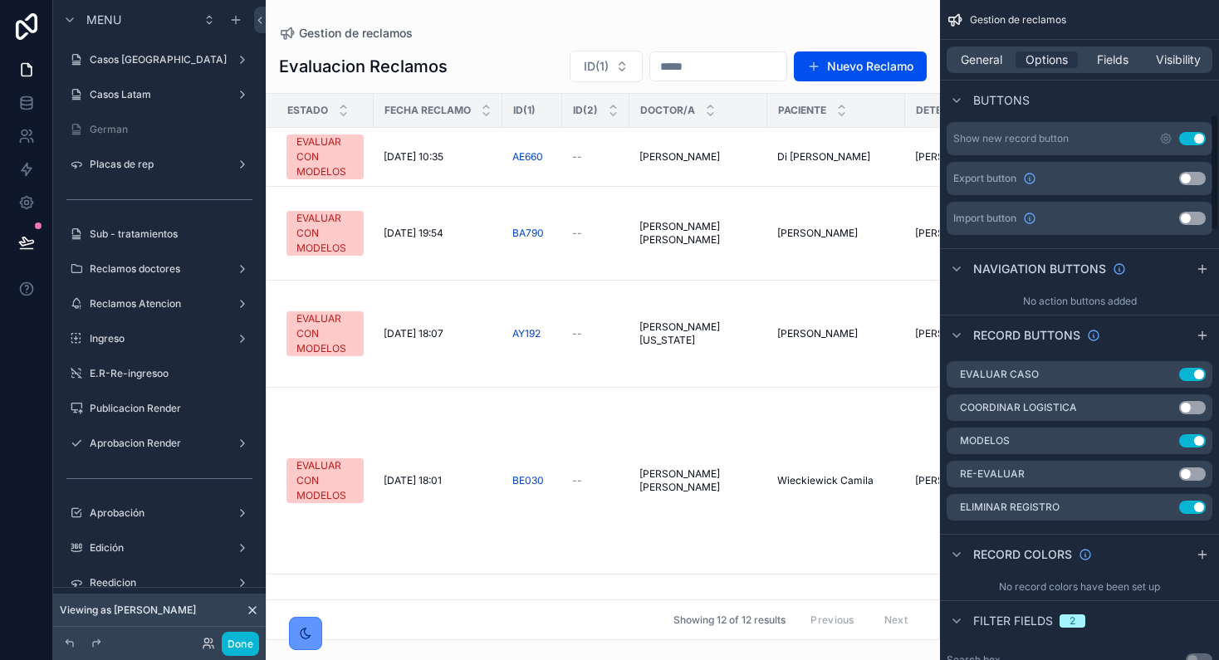
scroll to position [830, 0]
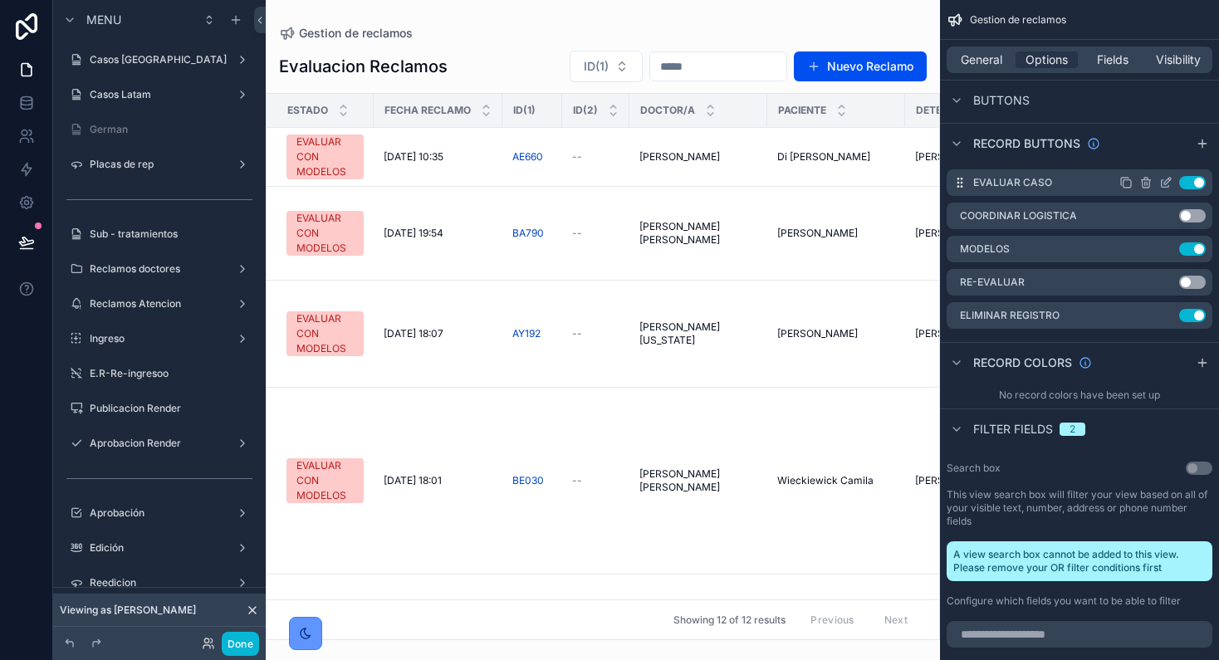
click at [1168, 176] on icon "scrollable content" at bounding box center [1165, 182] width 13 height 13
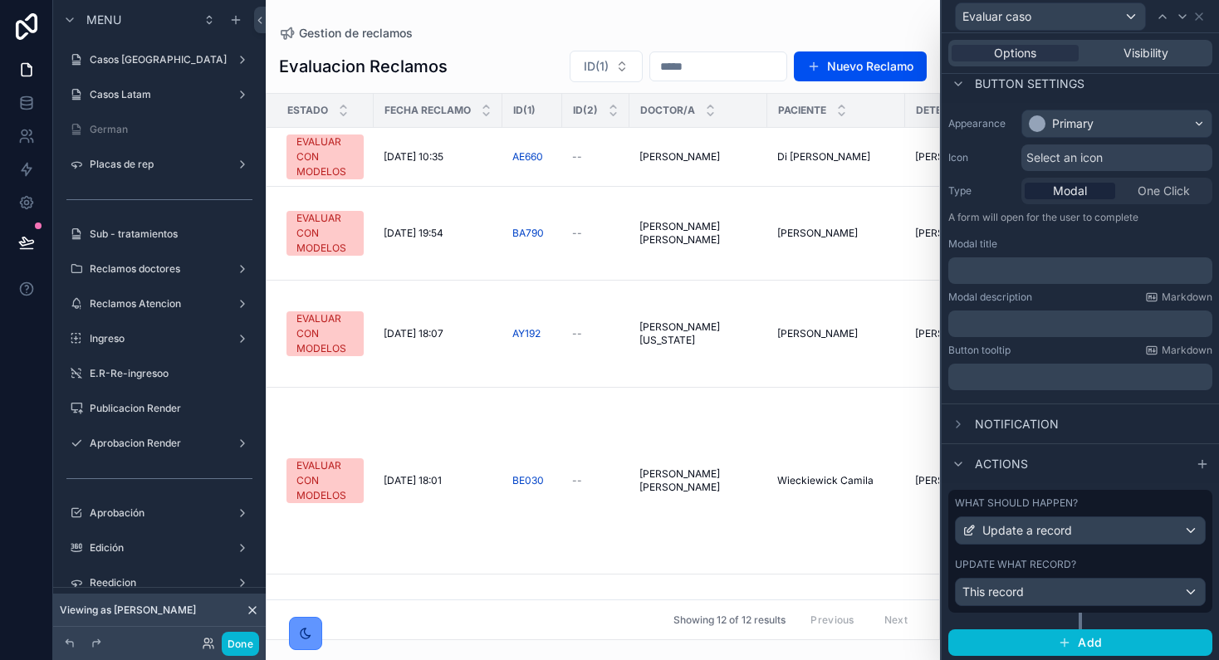
click at [1051, 565] on label "Update what record?" at bounding box center [1015, 564] width 121 height 13
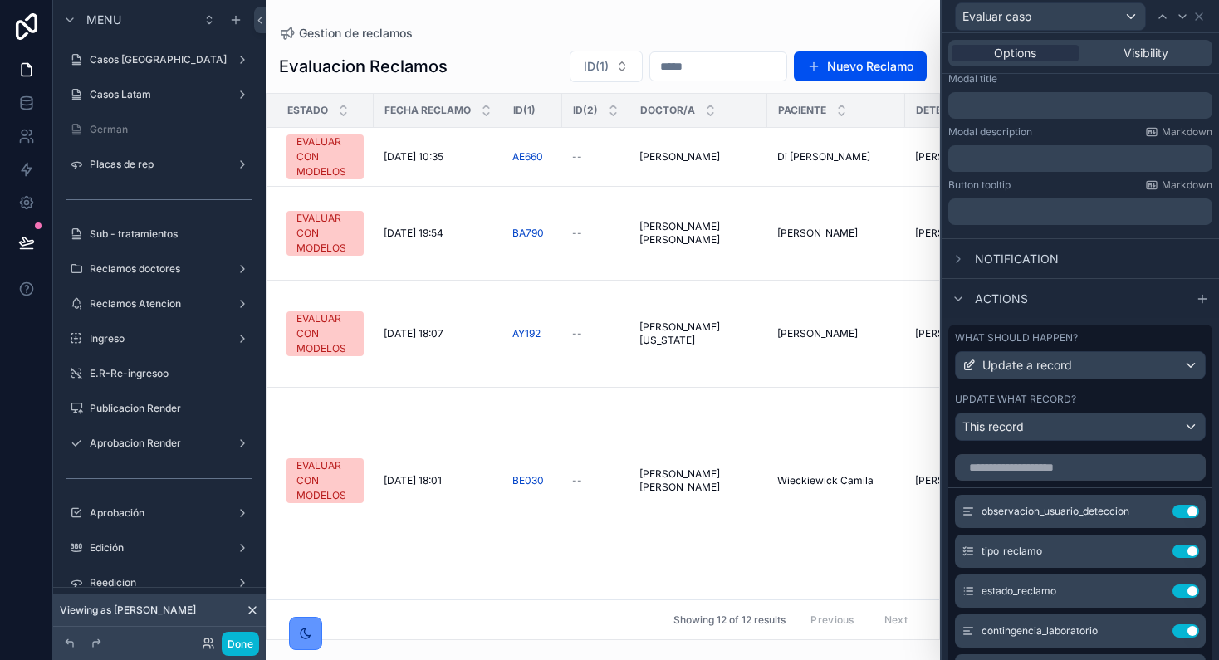
scroll to position [415, 0]
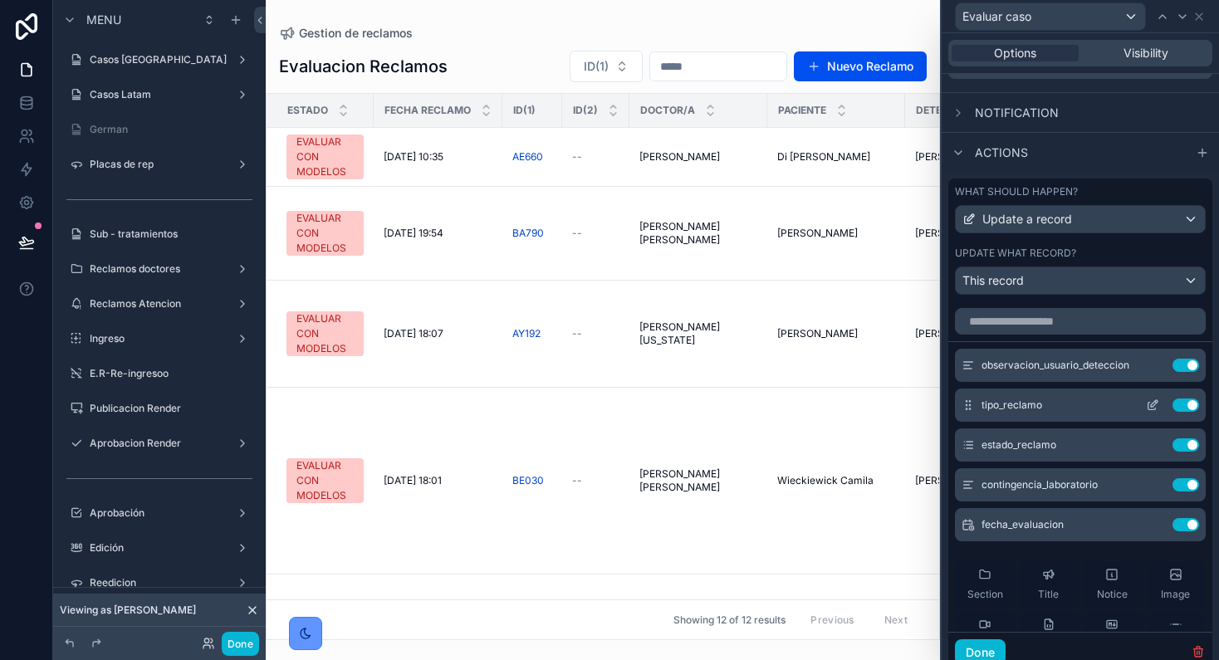
click at [1146, 403] on icon at bounding box center [1152, 405] width 13 height 13
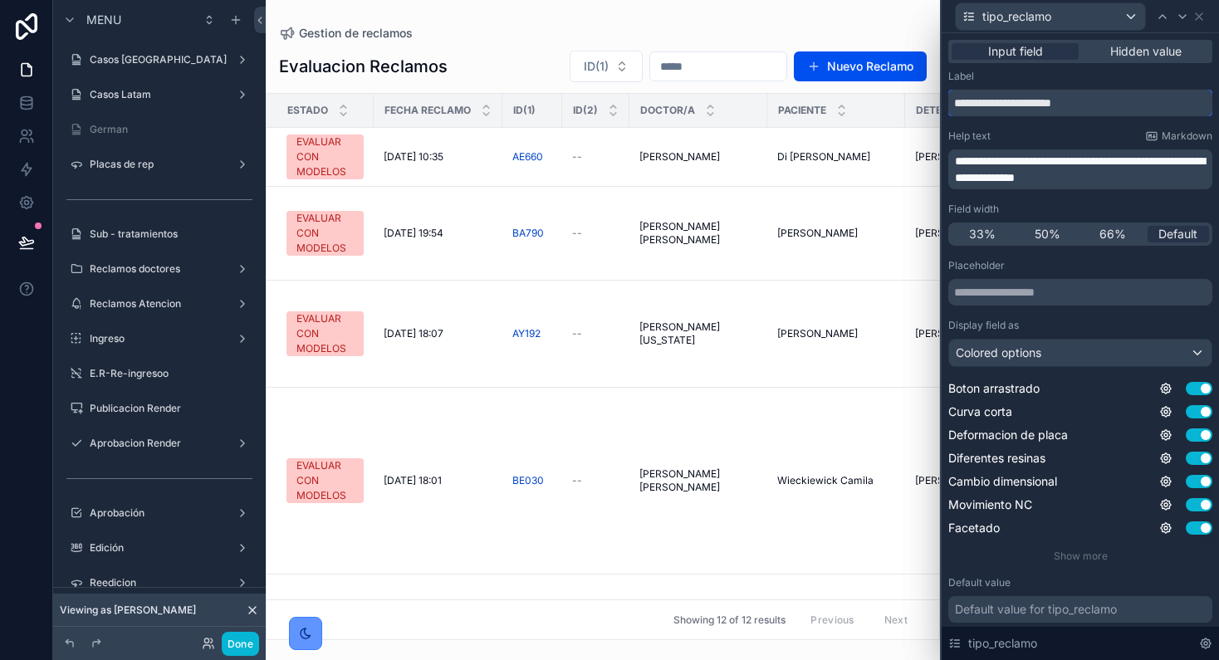
drag, startPoint x: 987, startPoint y: 100, endPoint x: 913, endPoint y: 100, distance: 73.1
click at [913, 100] on div "**********" at bounding box center [609, 330] width 1219 height 660
type input "**********"
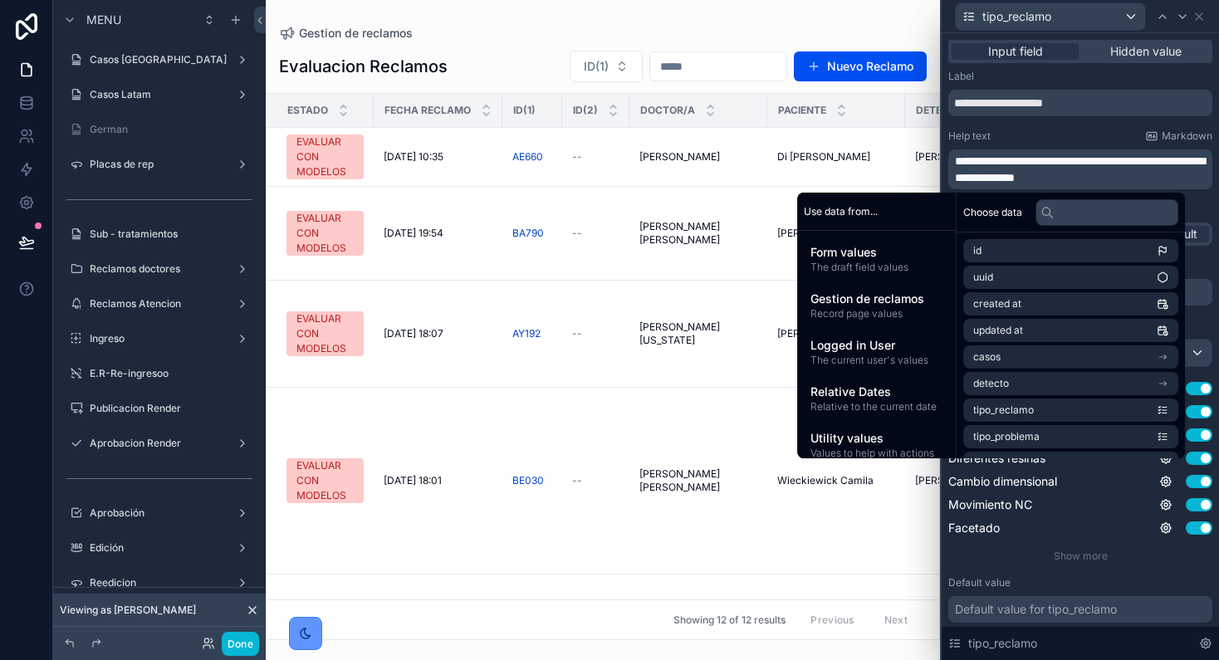
click at [1184, 174] on p "**********" at bounding box center [1082, 169] width 254 height 33
click at [1090, 126] on div "**********" at bounding box center [1080, 409] width 264 height 679
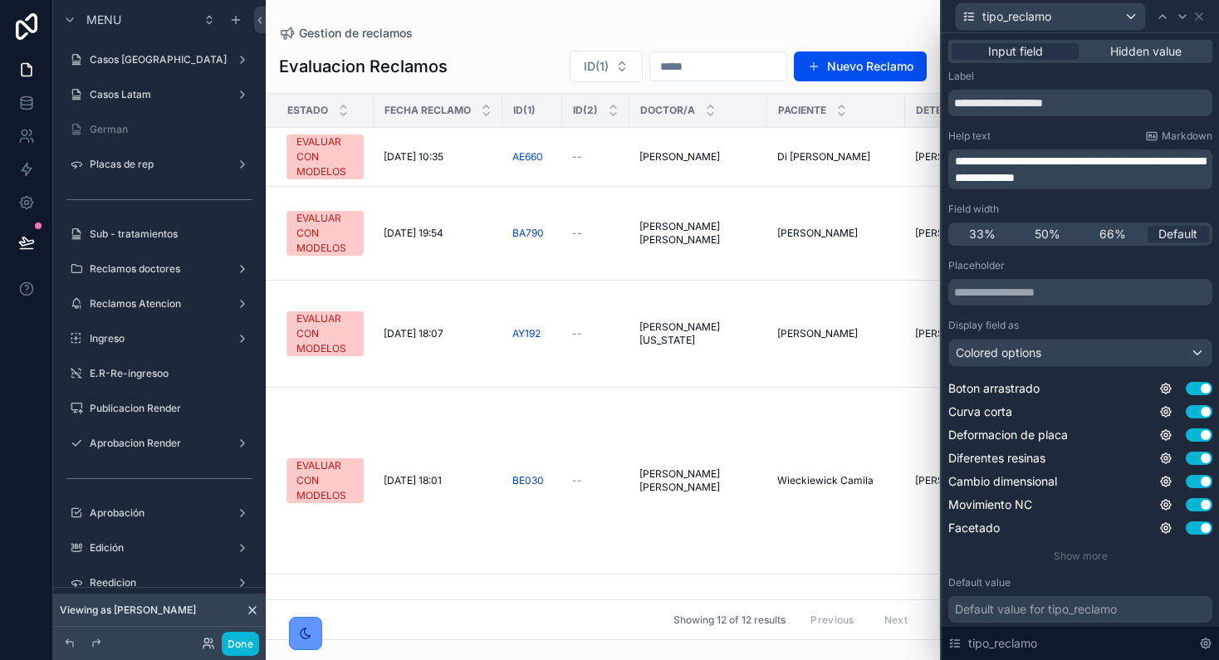
click at [1049, 162] on span "**********" at bounding box center [1080, 169] width 250 height 28
click at [1195, 22] on icon at bounding box center [1198, 16] width 13 height 13
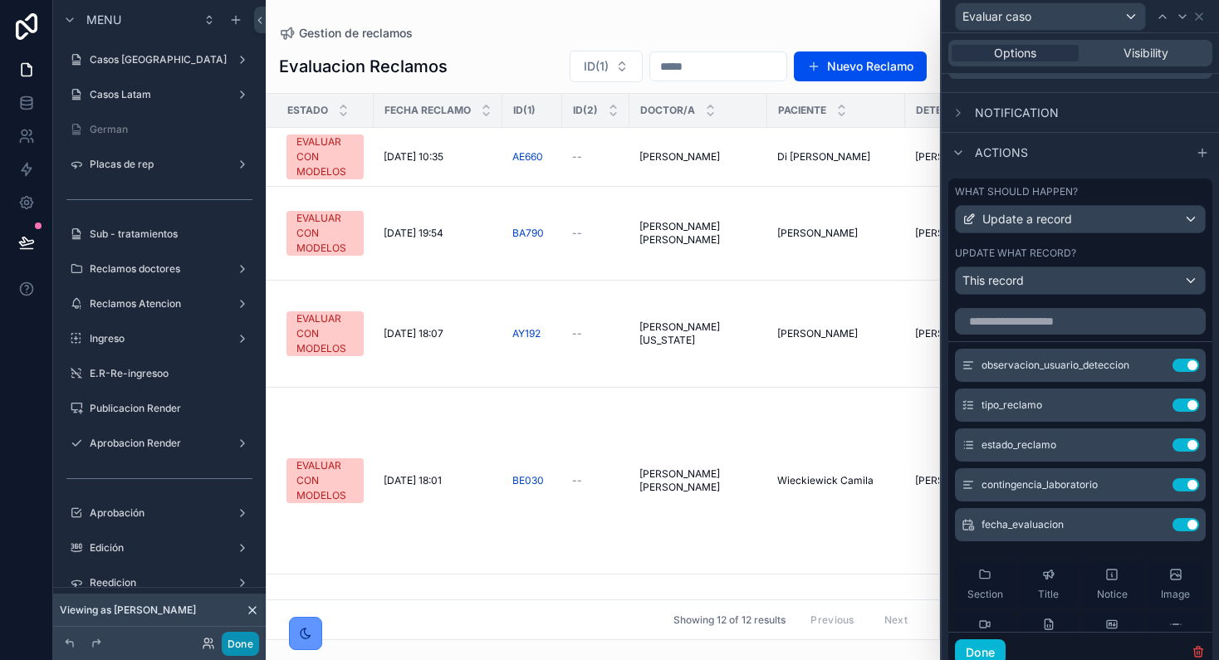
click at [227, 644] on button "Done" at bounding box center [240, 644] width 37 height 24
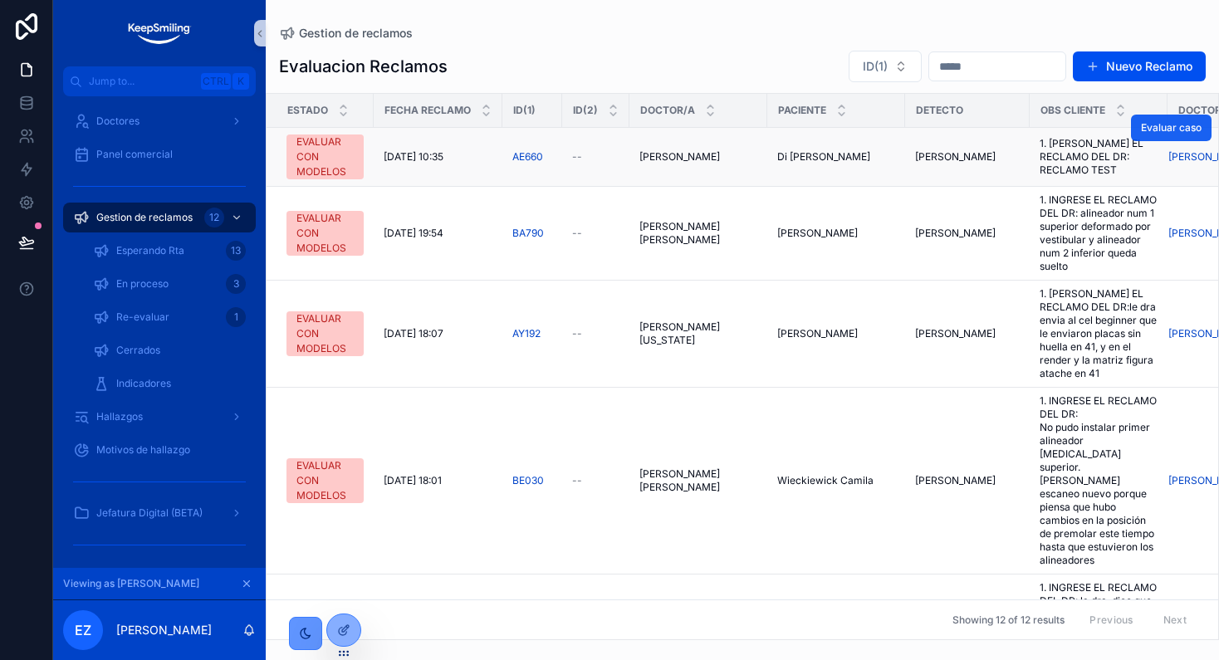
click at [1131, 135] on button "Evaluar caso" at bounding box center [1171, 128] width 81 height 27
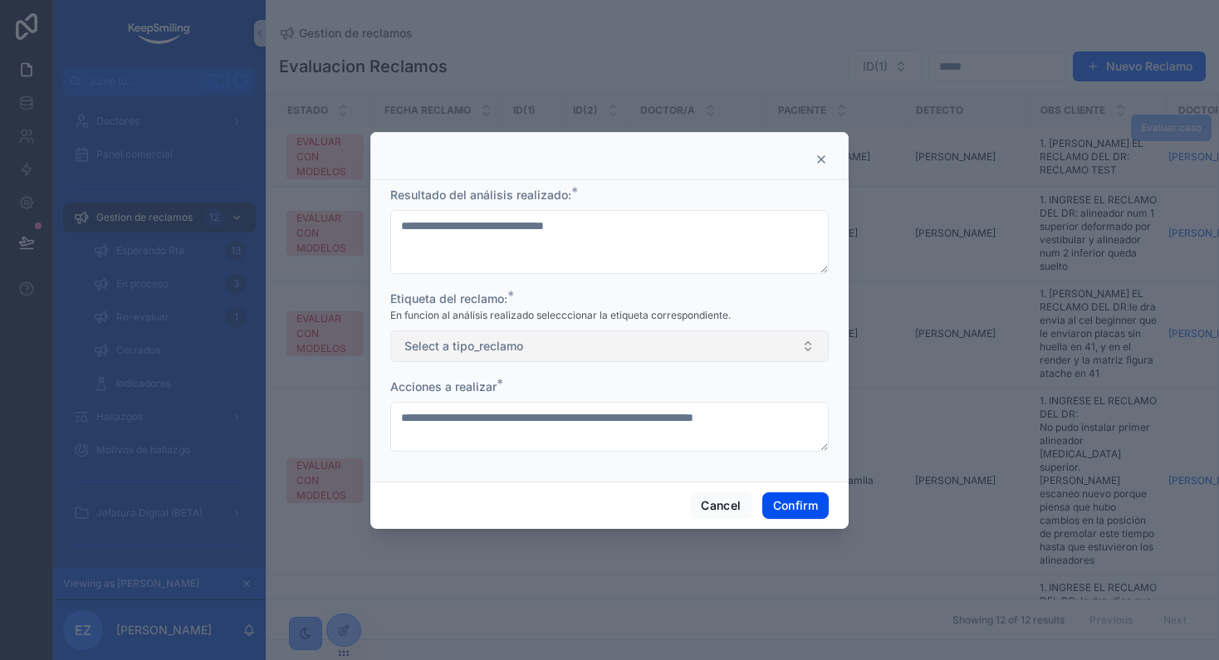
click at [585, 340] on button "Select a tipo_reclamo" at bounding box center [609, 347] width 438 height 32
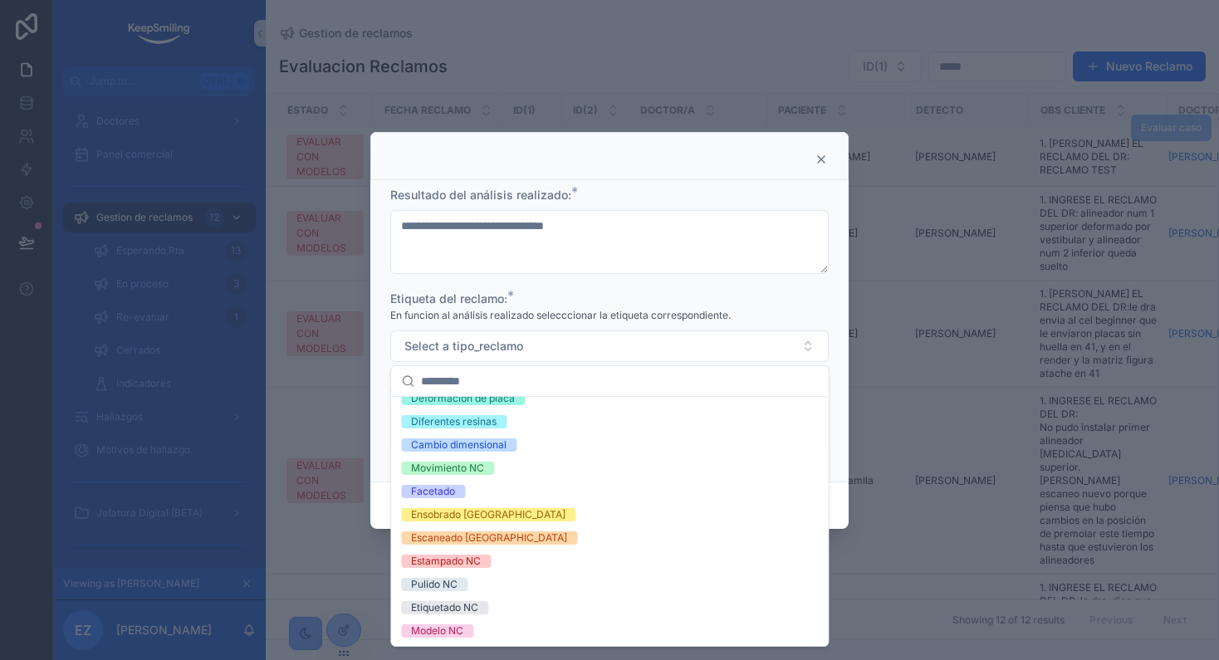
scroll to position [103, 0]
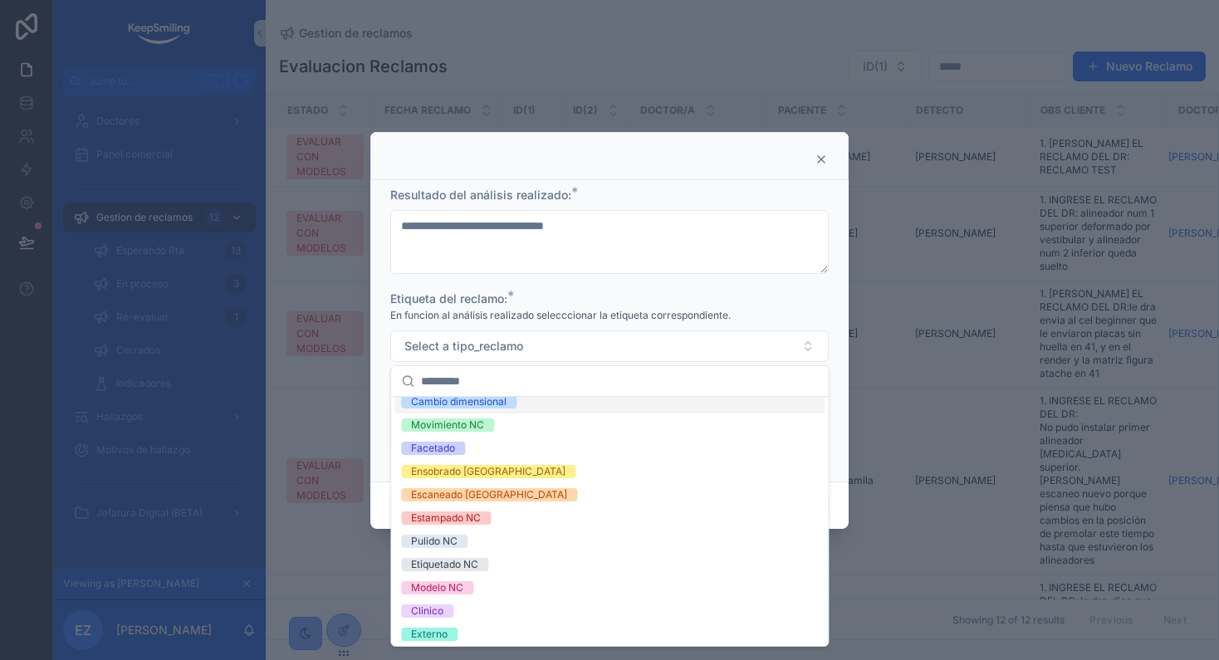
click at [610, 185] on div "**********" at bounding box center [609, 331] width 478 height 302
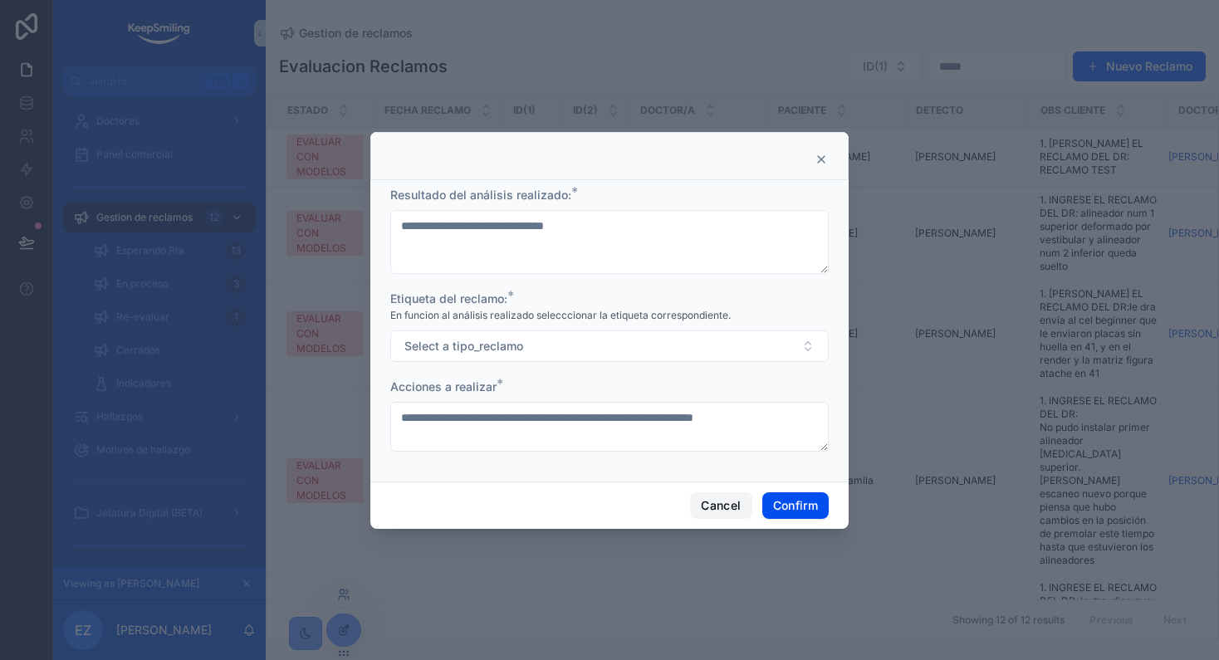
drag, startPoint x: 720, startPoint y: 507, endPoint x: 336, endPoint y: 630, distance: 402.9
click at [719, 507] on button "Cancel" at bounding box center [720, 505] width 61 height 27
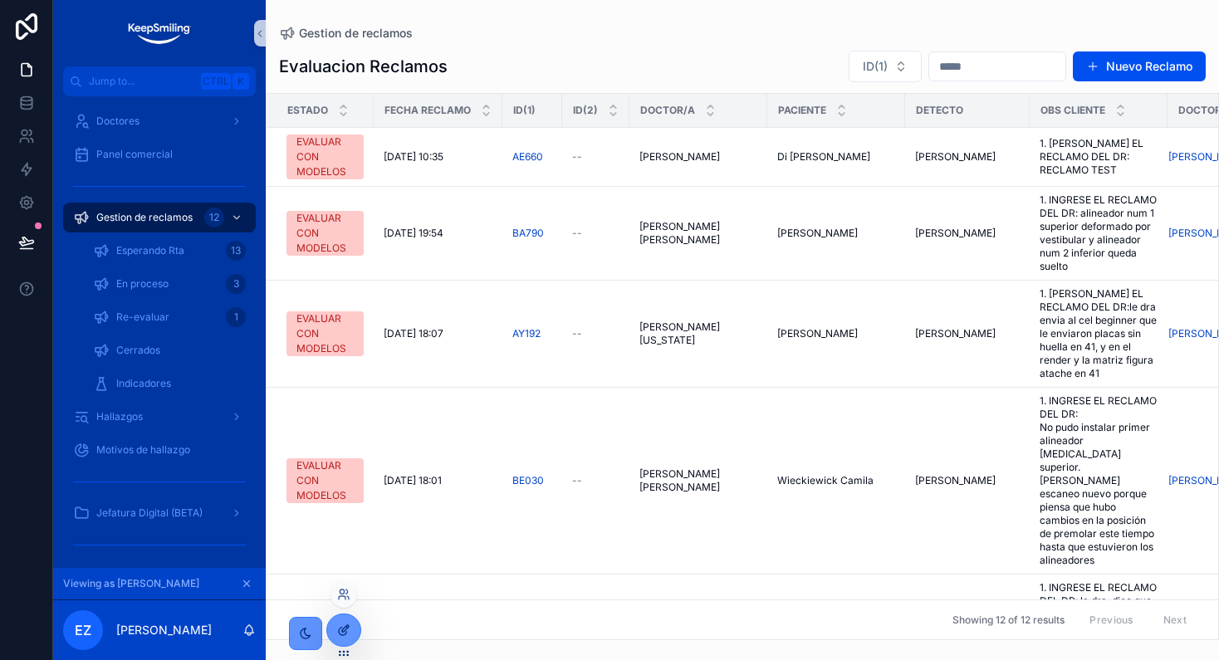
click at [350, 630] on div at bounding box center [343, 631] width 33 height 32
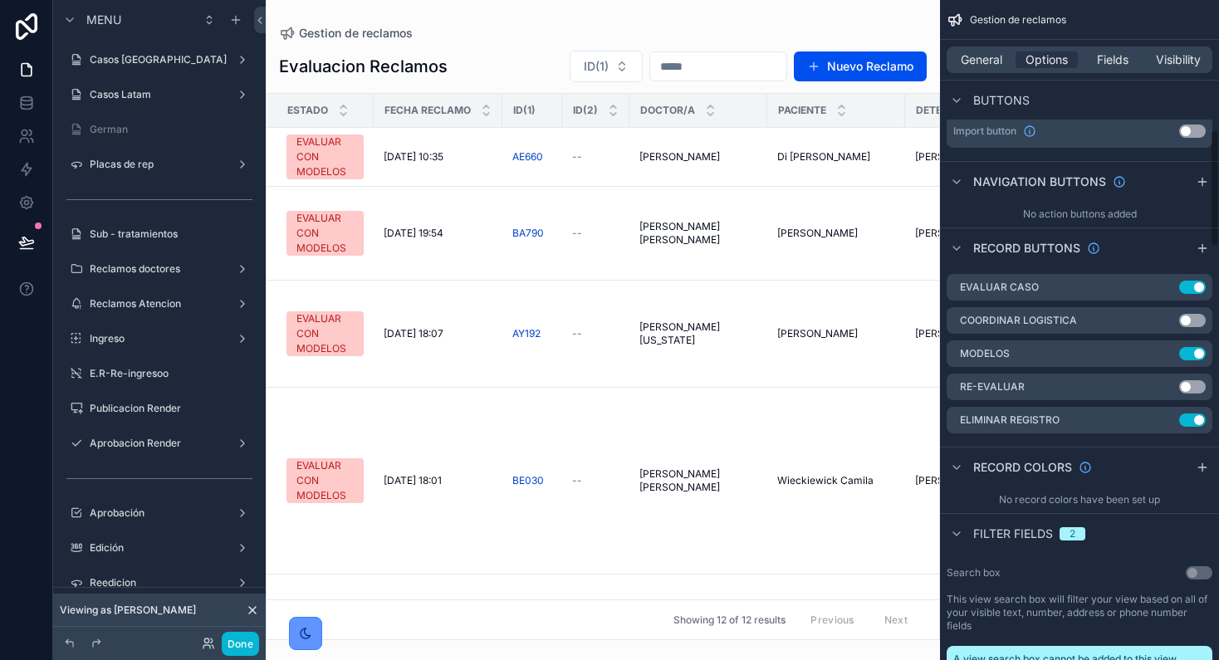
scroll to position [727, 0]
drag, startPoint x: 1163, startPoint y: 291, endPoint x: 1159, endPoint y: 305, distance: 13.7
click at [0, 0] on icon "scrollable content" at bounding box center [0, 0] width 0 height 0
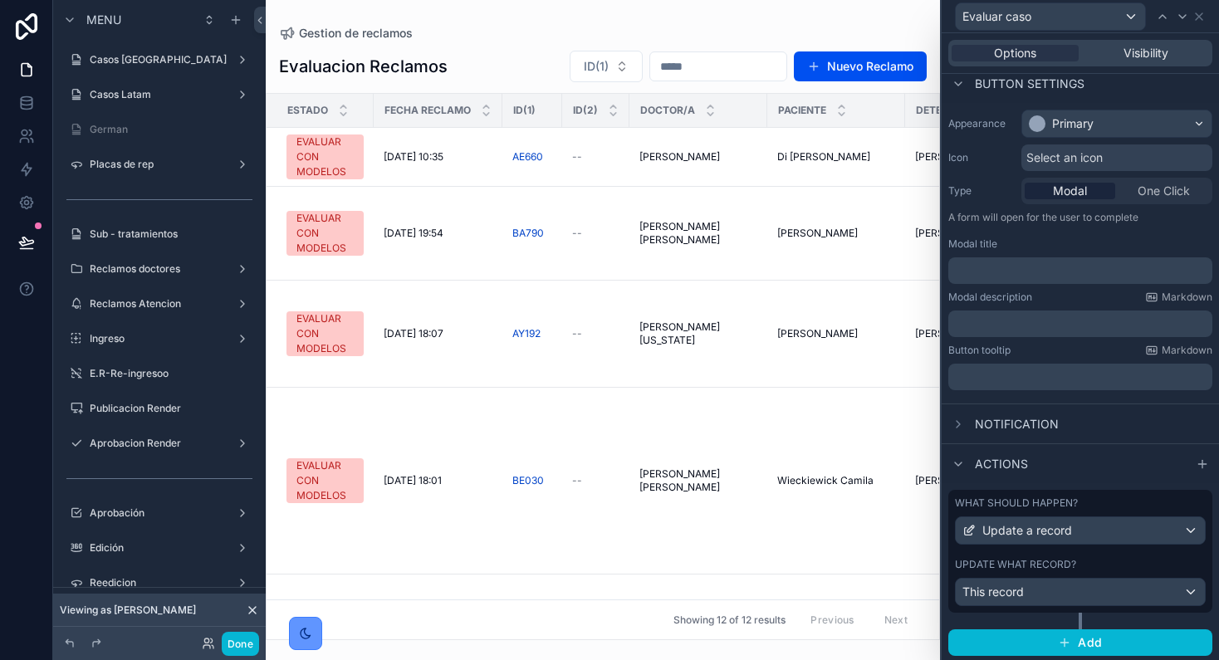
click at [1052, 563] on label "Update what record?" at bounding box center [1015, 564] width 121 height 13
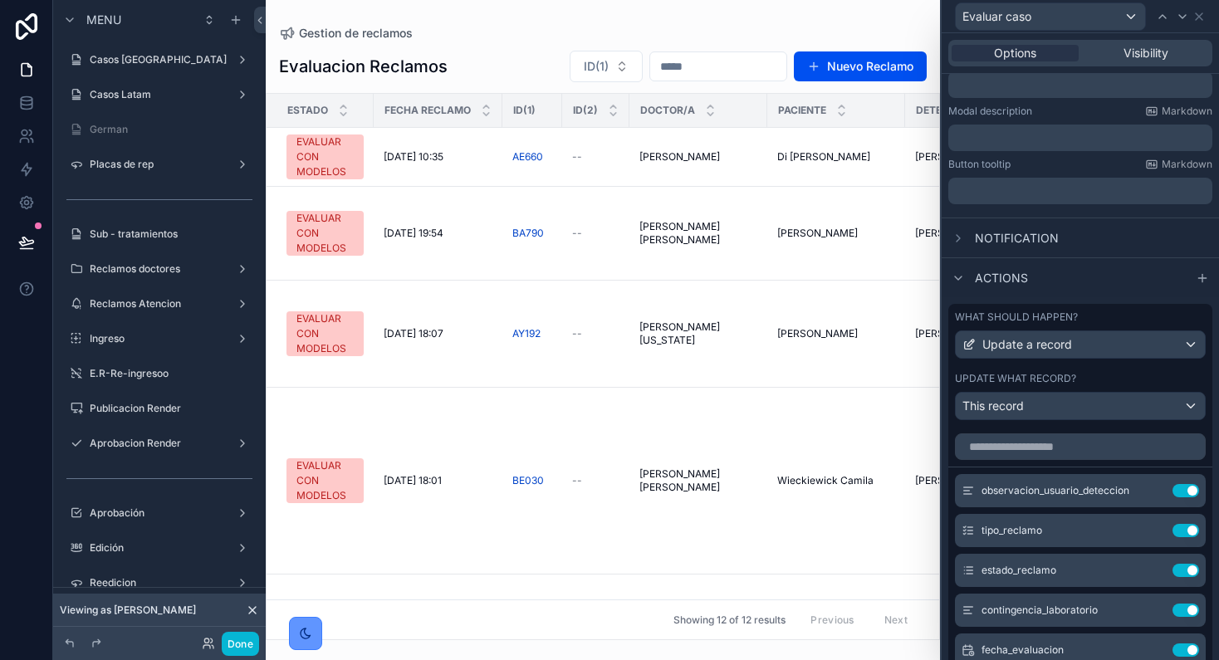
scroll to position [415, 0]
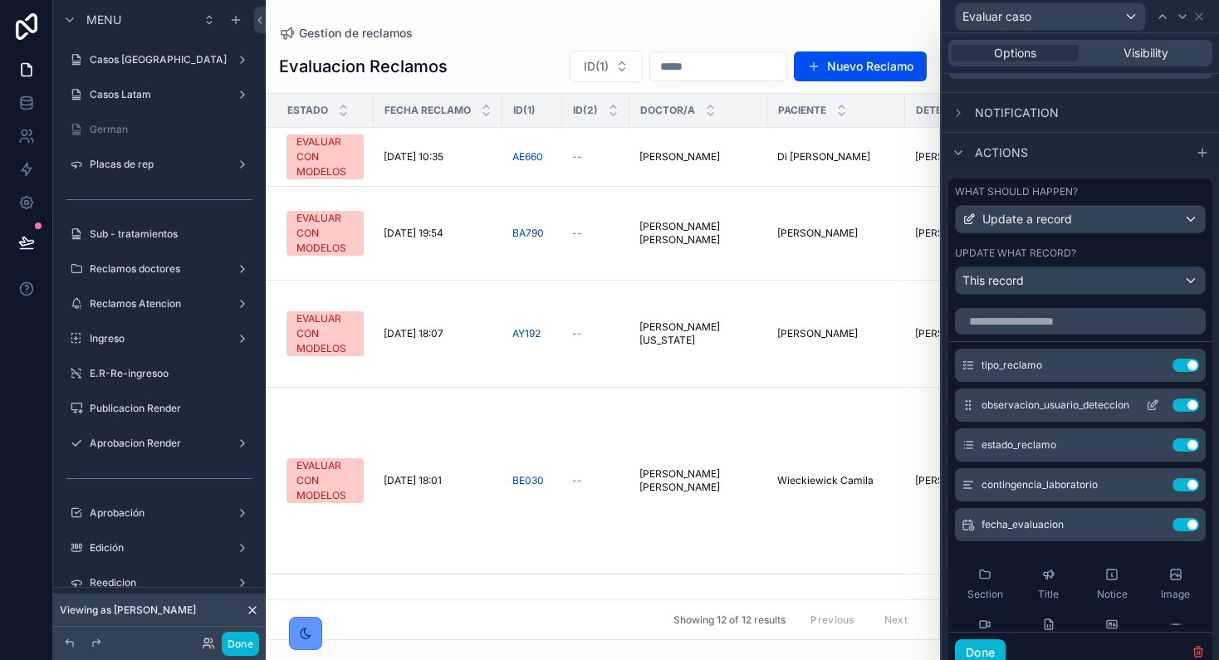
click at [1146, 404] on icon at bounding box center [1152, 405] width 13 height 13
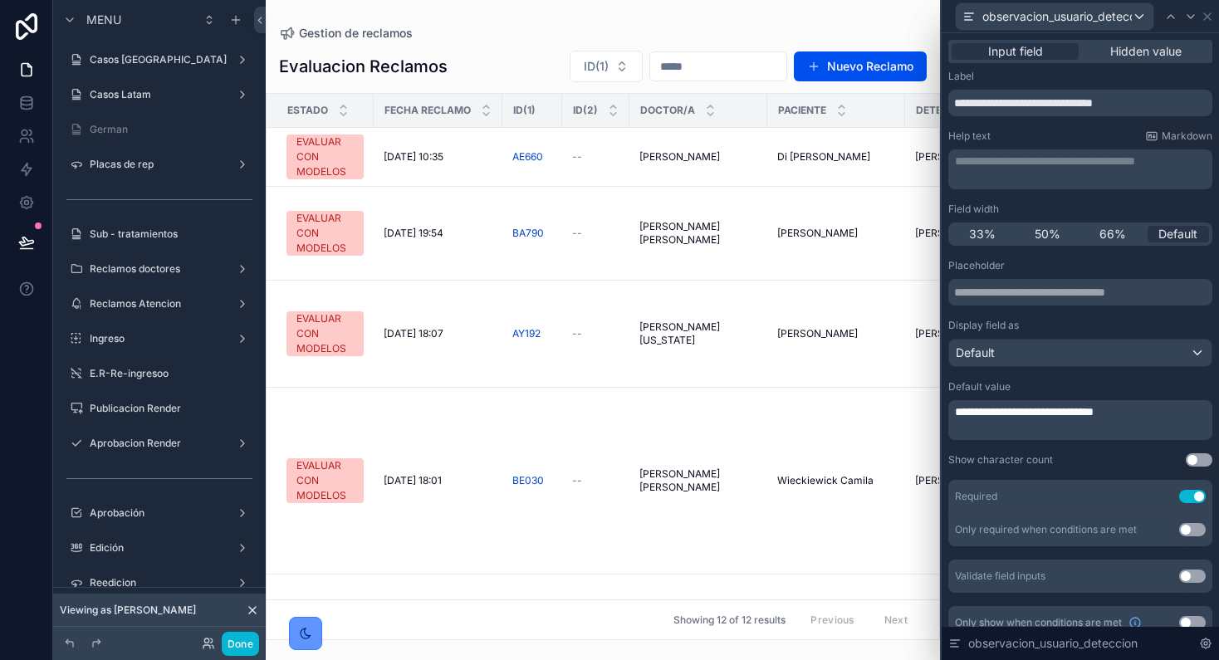
click at [1016, 173] on div "**********" at bounding box center [1082, 169] width 254 height 33
click at [1030, 133] on div "Help text Markdown" at bounding box center [1080, 136] width 264 height 13
click at [1150, 108] on input "**********" at bounding box center [1080, 103] width 264 height 27
click at [1044, 179] on div "**********" at bounding box center [1082, 169] width 254 height 33
click at [1168, 18] on icon at bounding box center [1170, 16] width 13 height 13
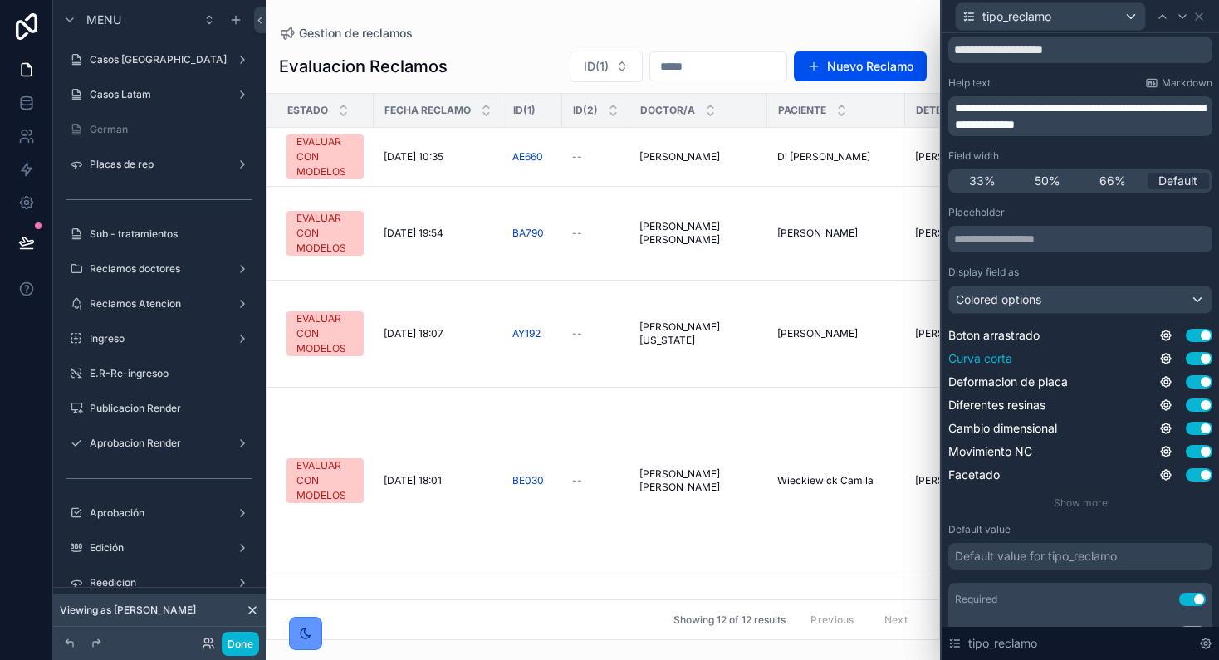
scroll to position [0, 0]
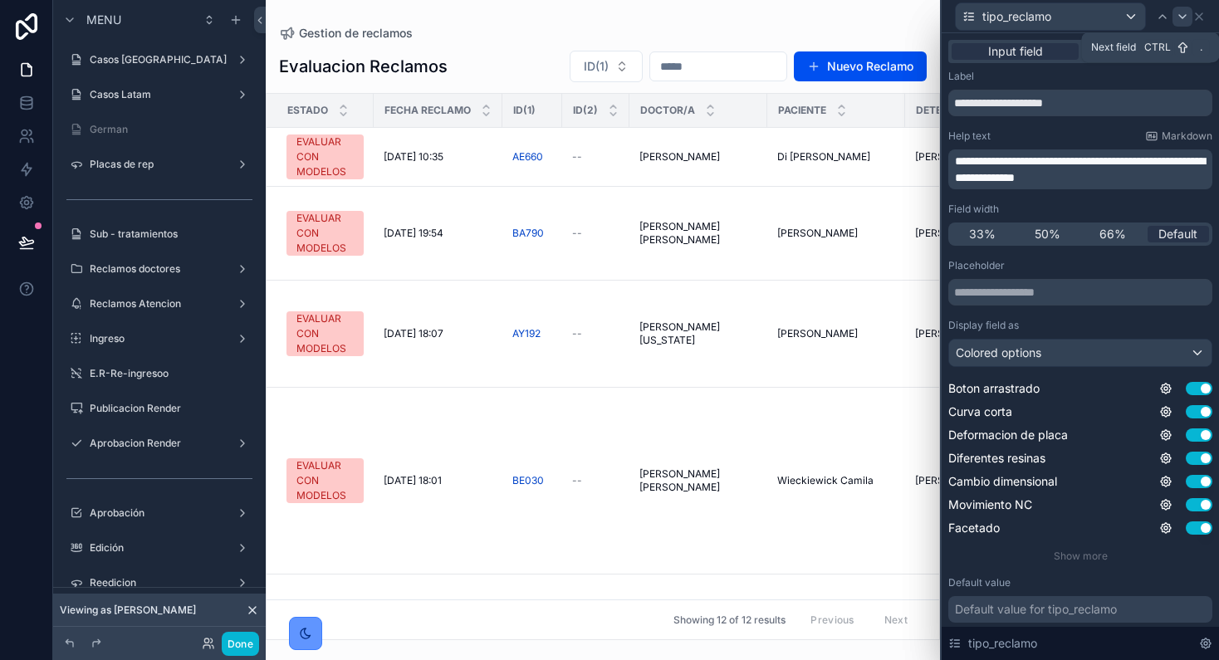
click at [1179, 18] on icon at bounding box center [1182, 16] width 13 height 13
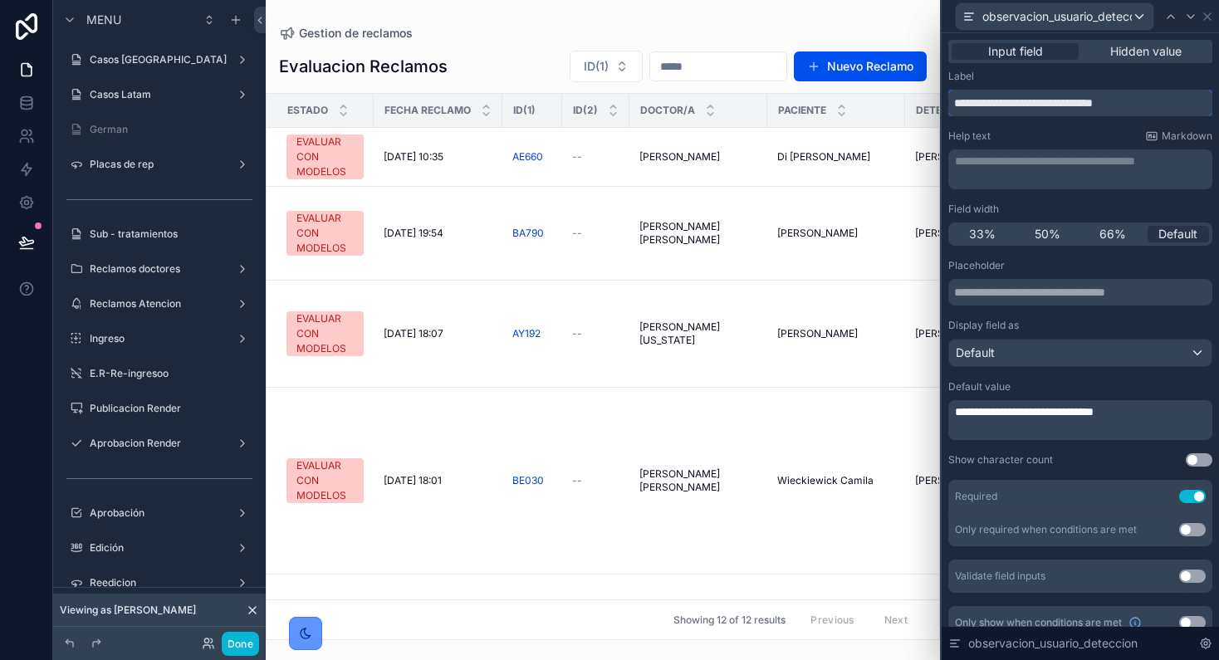
drag, startPoint x: 1126, startPoint y: 102, endPoint x: 944, endPoint y: 102, distance: 181.9
click at [944, 102] on div "**********" at bounding box center [1080, 356] width 277 height 646
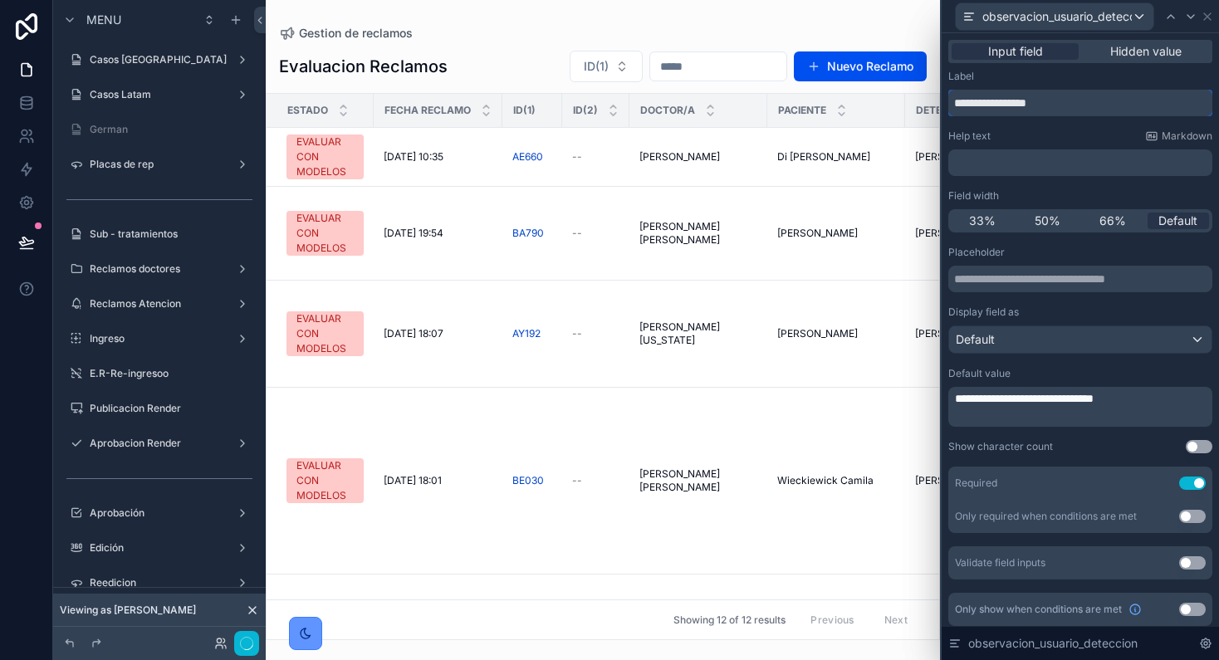
type input "**********"
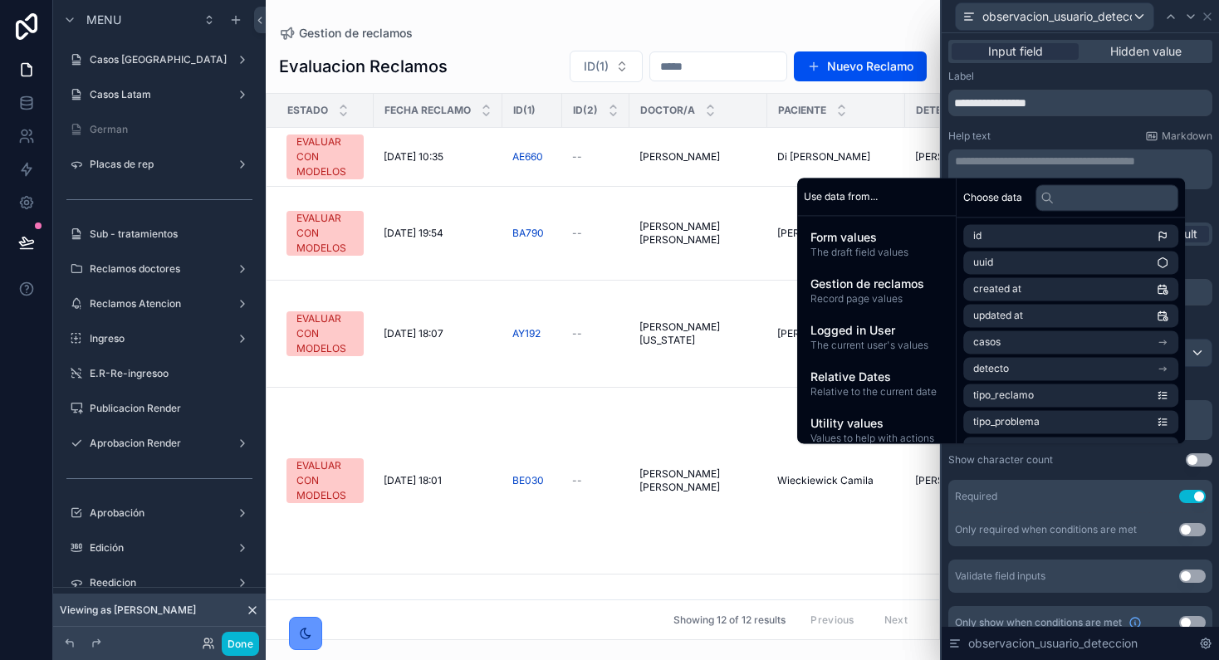
click at [1085, 130] on div "Help text Markdown" at bounding box center [1080, 136] width 264 height 13
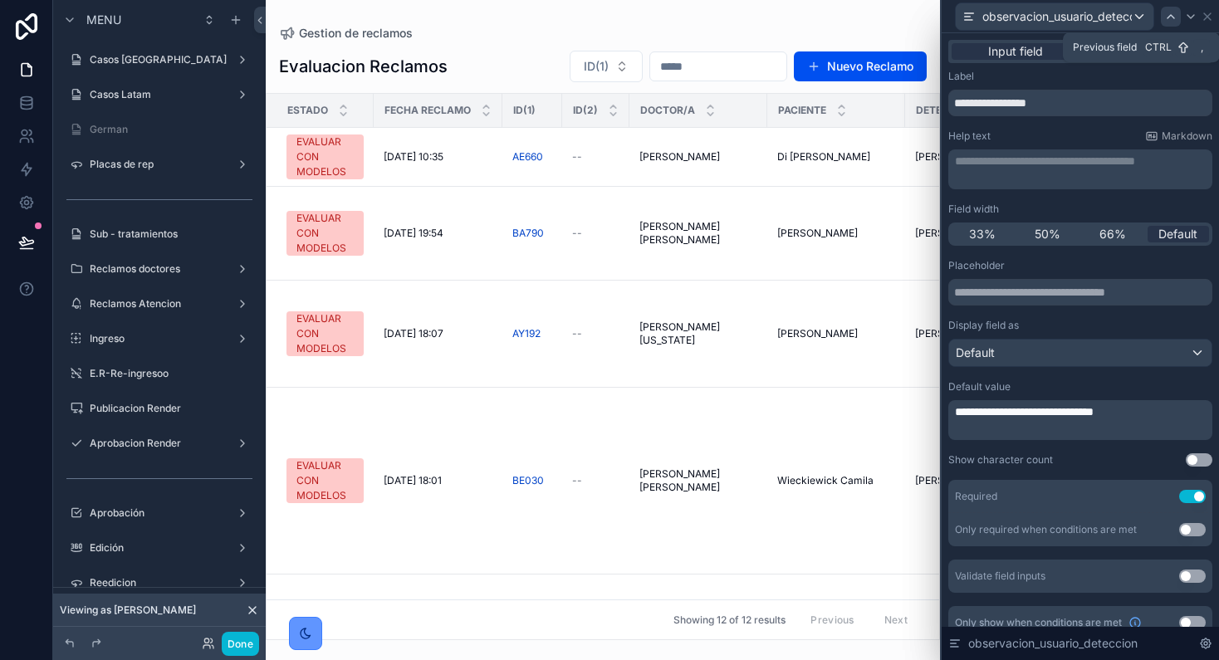
click at [1166, 10] on icon at bounding box center [1170, 16] width 13 height 13
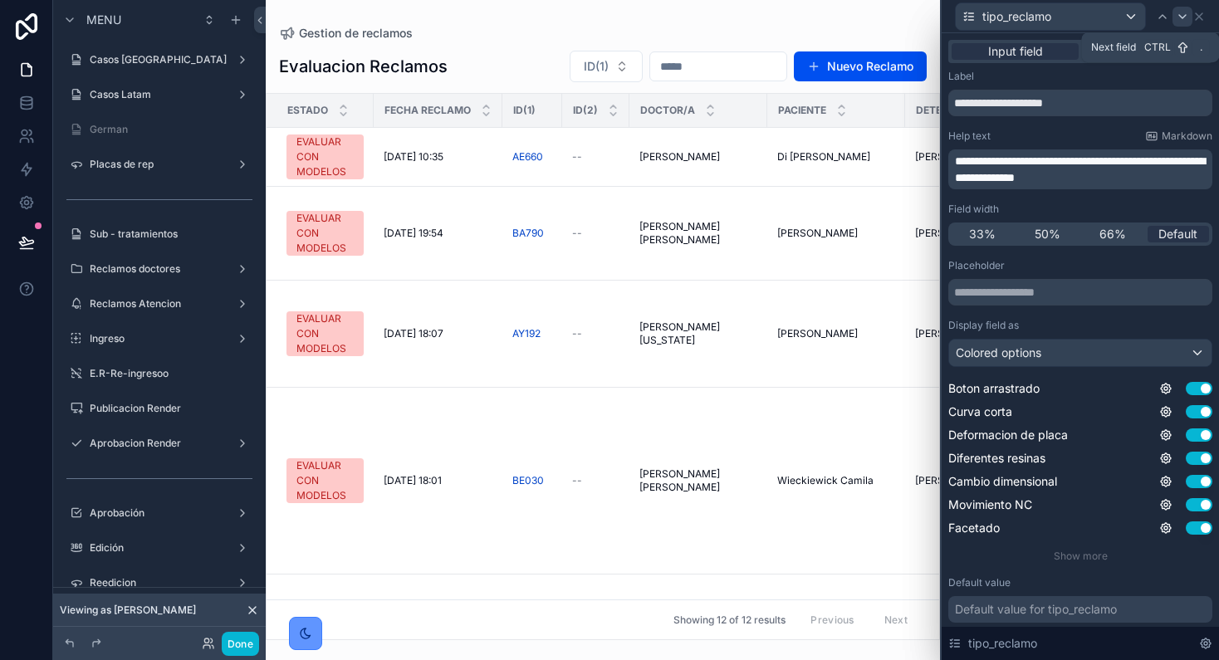
click at [1186, 18] on icon at bounding box center [1182, 16] width 13 height 13
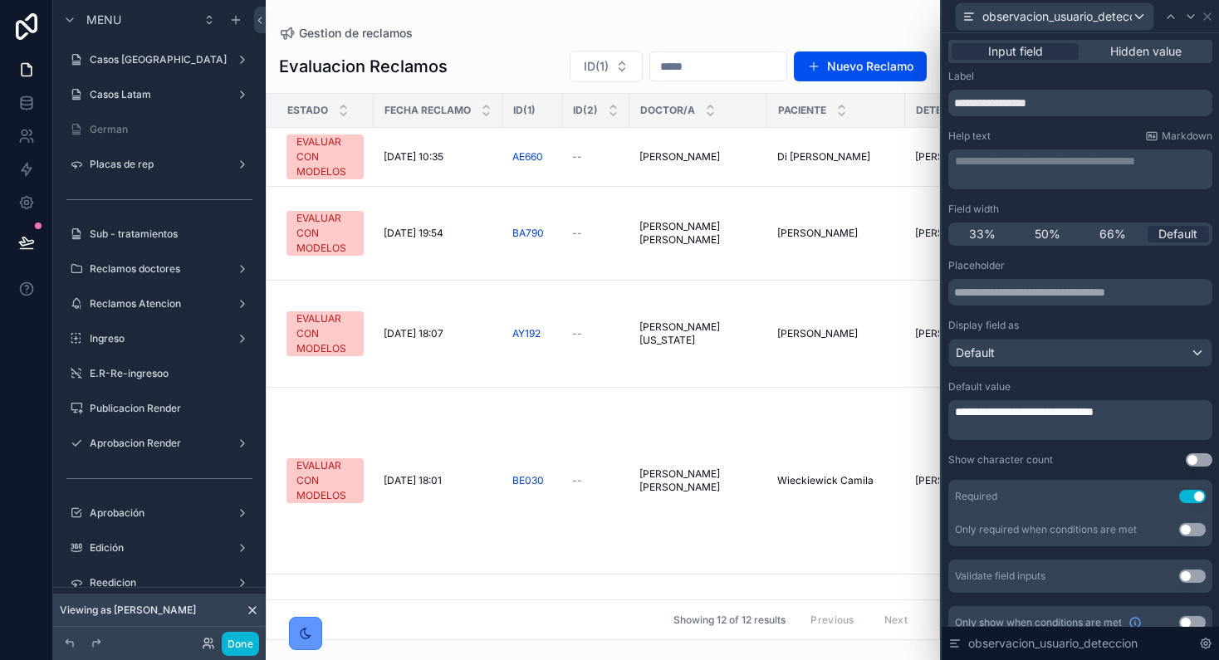
click at [1031, 175] on div "**********" at bounding box center [1082, 169] width 254 height 33
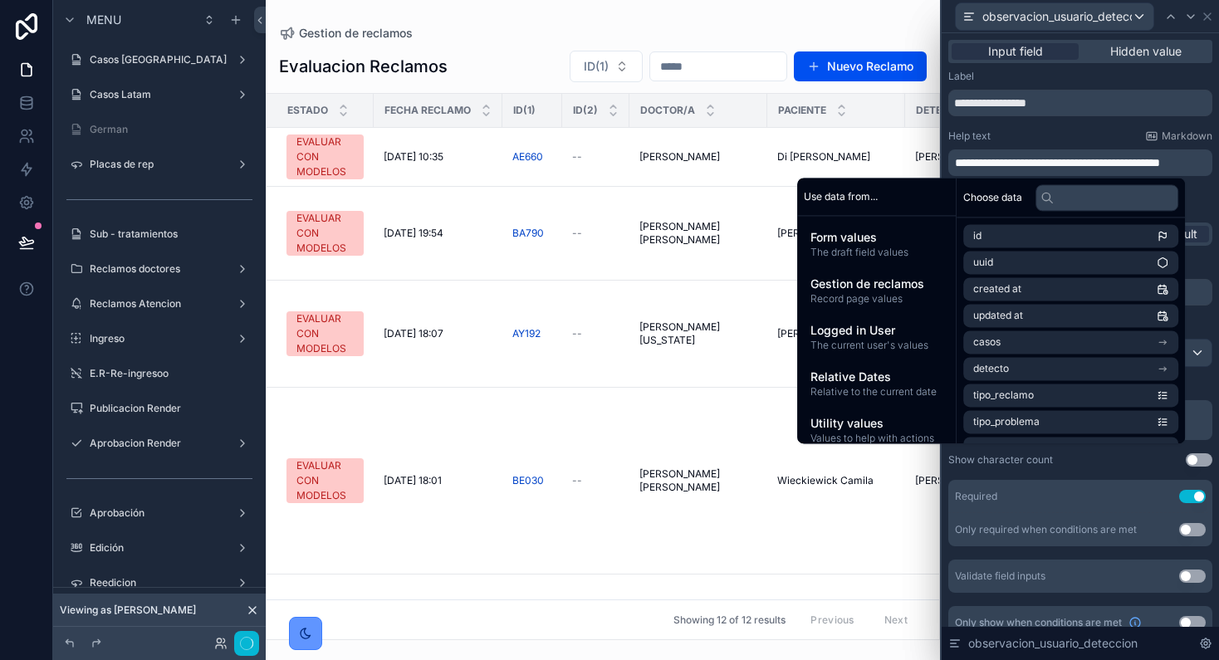
click at [1104, 88] on div "**********" at bounding box center [1080, 93] width 264 height 47
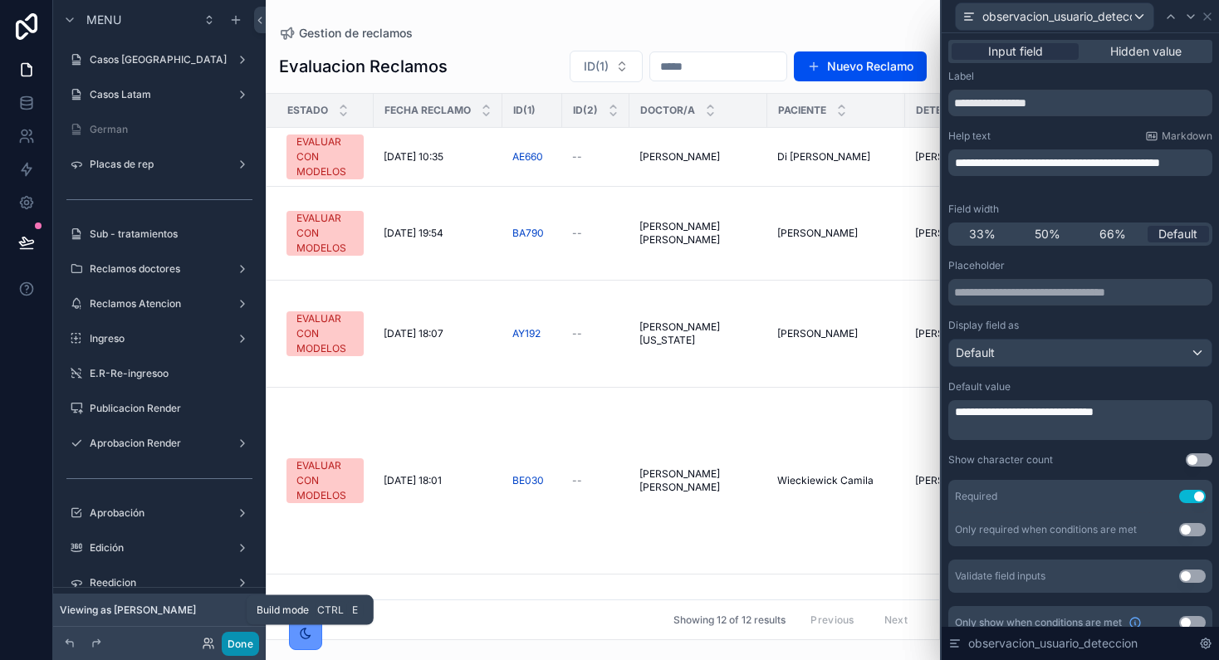
click at [245, 644] on button "Done" at bounding box center [240, 644] width 37 height 24
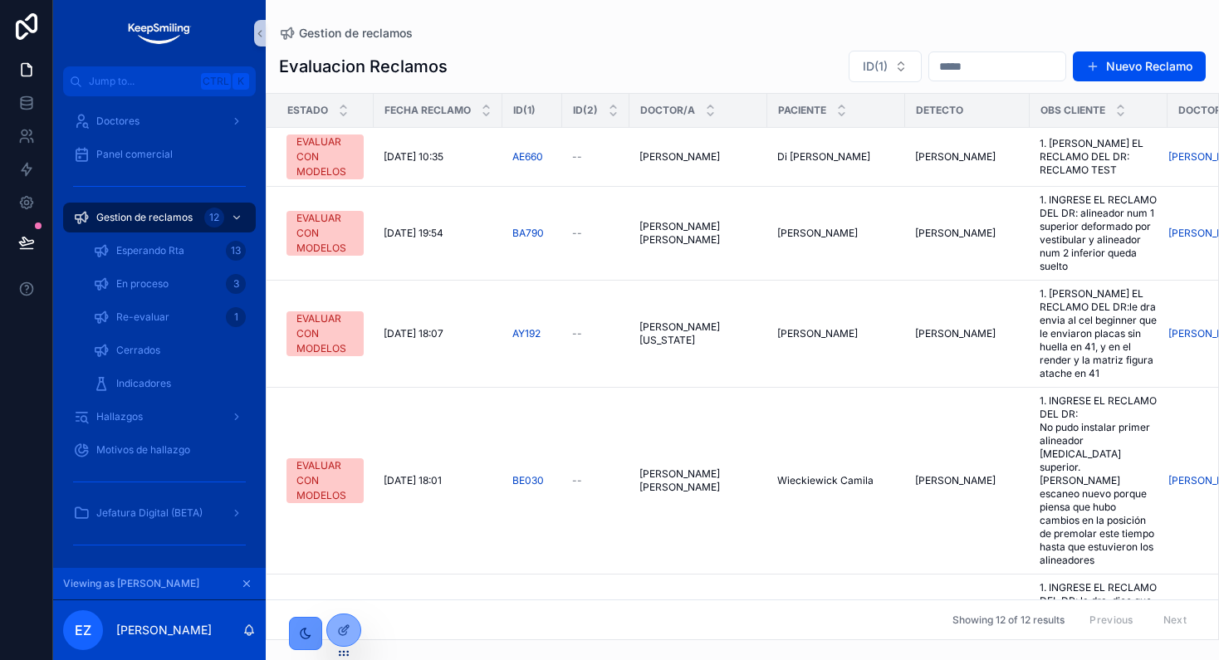
click at [1157, 120] on div "OBS cliente" at bounding box center [1099, 111] width 136 height 32
click at [1152, 124] on span "Evaluar caso" at bounding box center [1171, 127] width 61 height 13
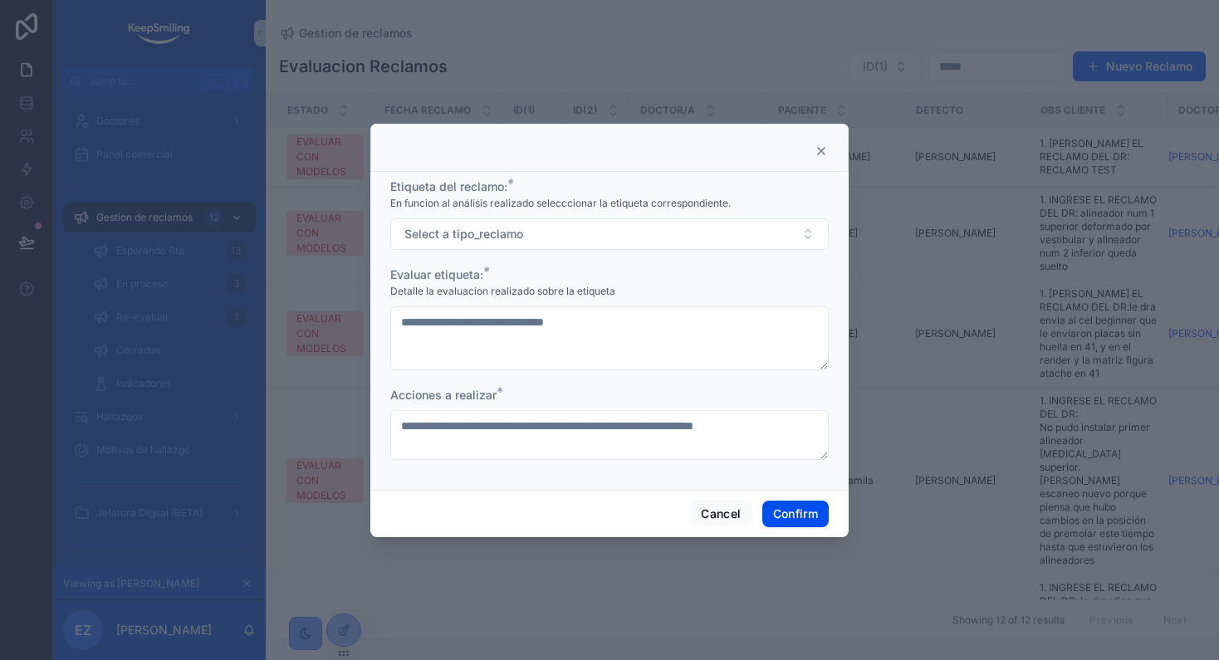
click at [522, 249] on form "**********" at bounding box center [609, 328] width 438 height 299
click at [487, 234] on span "Select a tipo_reclamo" at bounding box center [463, 234] width 119 height 17
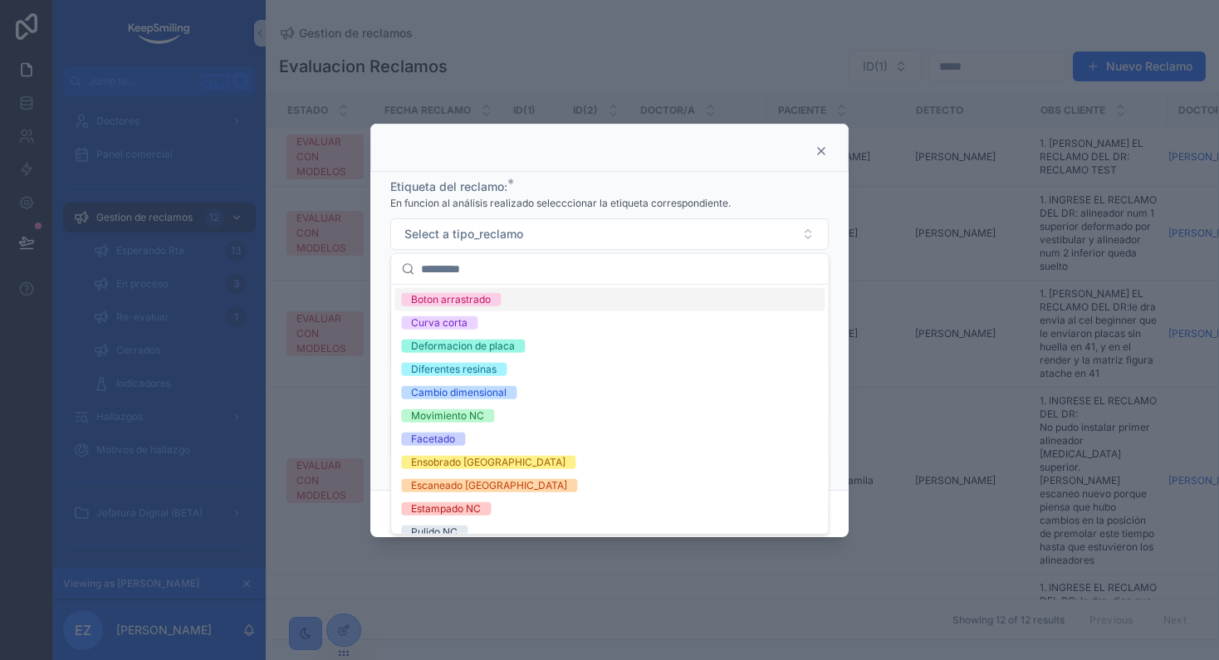
click at [438, 293] on div "Boton arrastrado" at bounding box center [451, 299] width 80 height 13
click at [536, 335] on div "Deformacion de placa" at bounding box center [609, 346] width 430 height 23
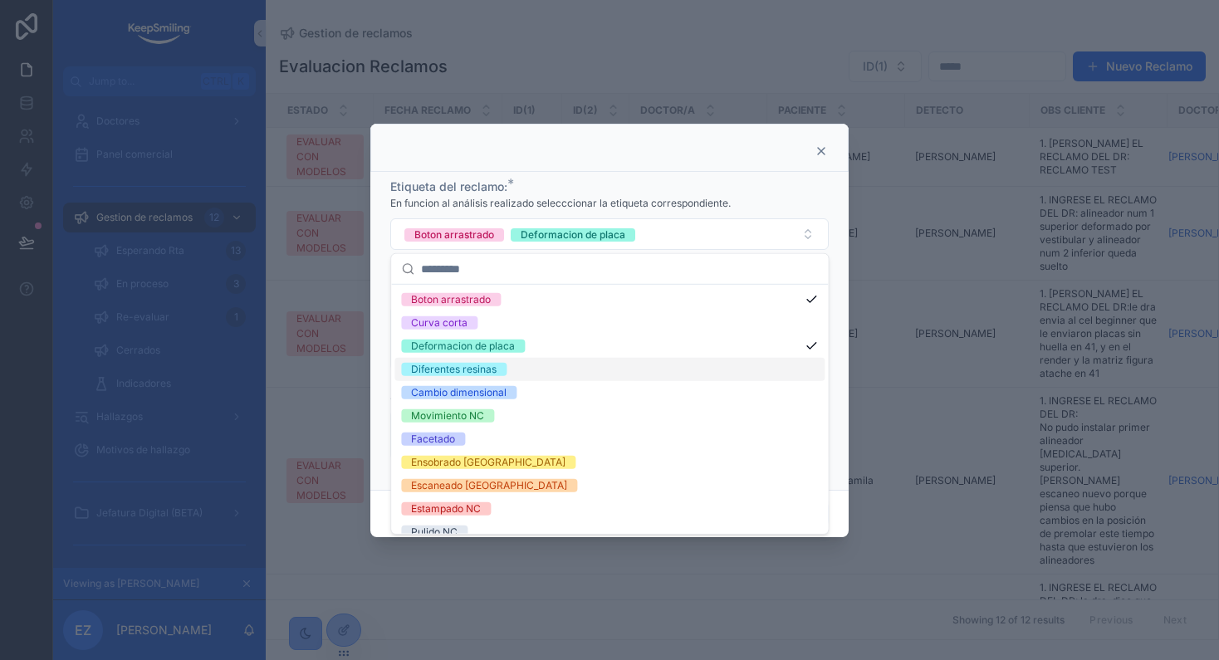
click at [531, 370] on div "Diferentes resinas" at bounding box center [609, 369] width 430 height 23
click at [531, 389] on div "Cambio dimensional" at bounding box center [609, 392] width 430 height 23
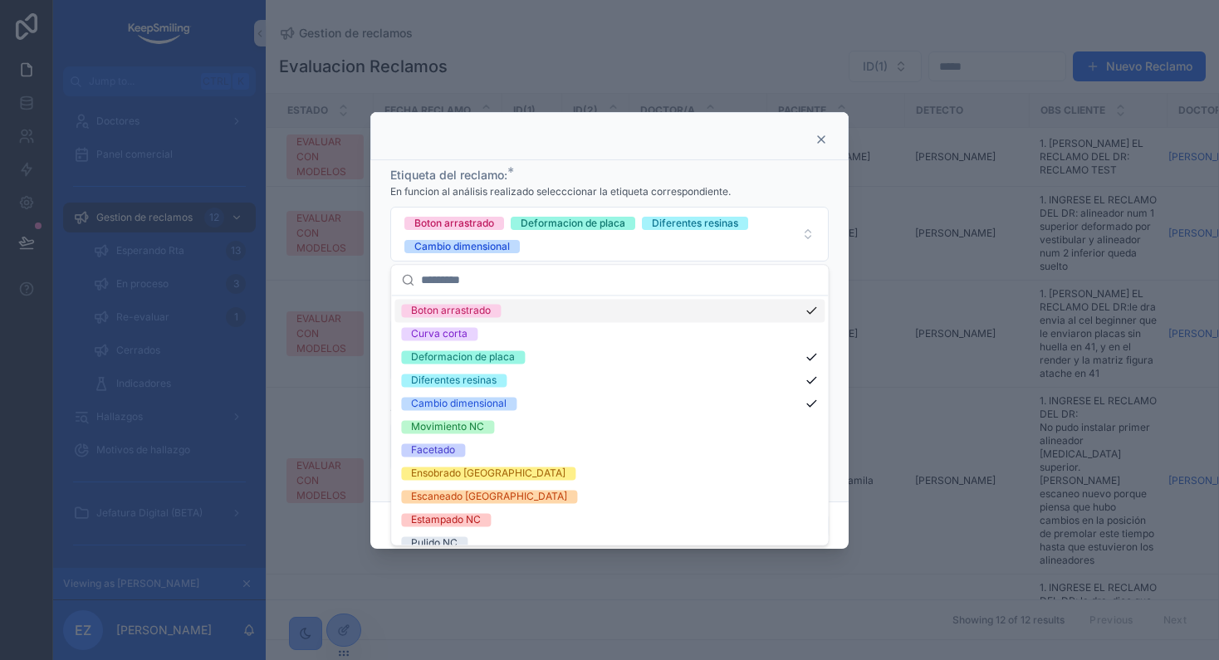
click at [637, 171] on div "Etiqueta del reclamo: *" at bounding box center [609, 175] width 438 height 17
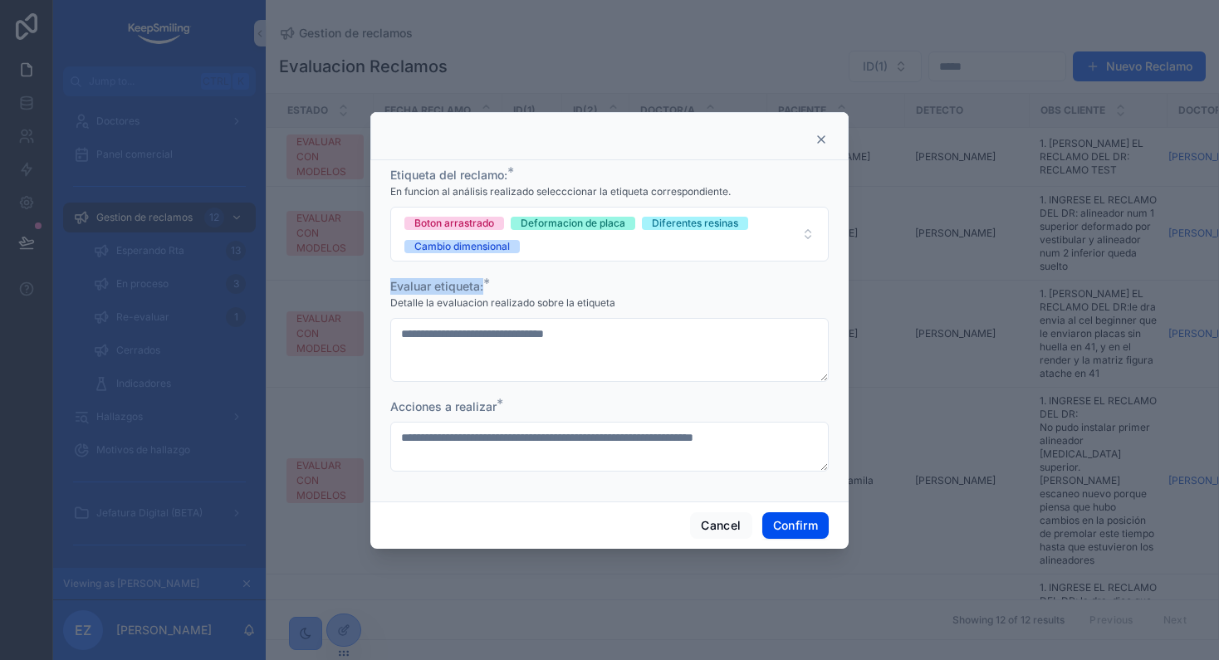
drag, startPoint x: 386, startPoint y: 286, endPoint x: 520, endPoint y: 285, distance: 133.7
click at [520, 285] on div "**********" at bounding box center [609, 331] width 478 height 342
click at [522, 285] on div "Evaluar etiqueta: *" at bounding box center [609, 286] width 438 height 17
click at [626, 301] on div "Detalle la evaluacion realizado sobre la etiqueta" at bounding box center [609, 303] width 438 height 17
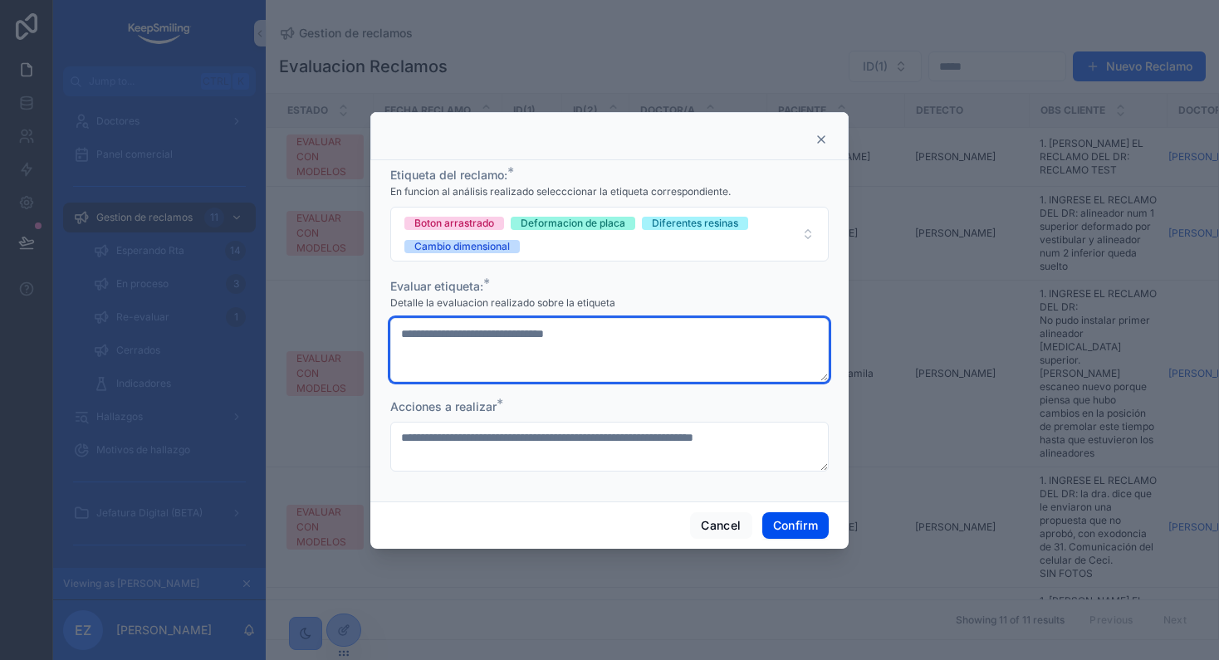
click at [653, 333] on textarea "**********" at bounding box center [609, 350] width 438 height 65
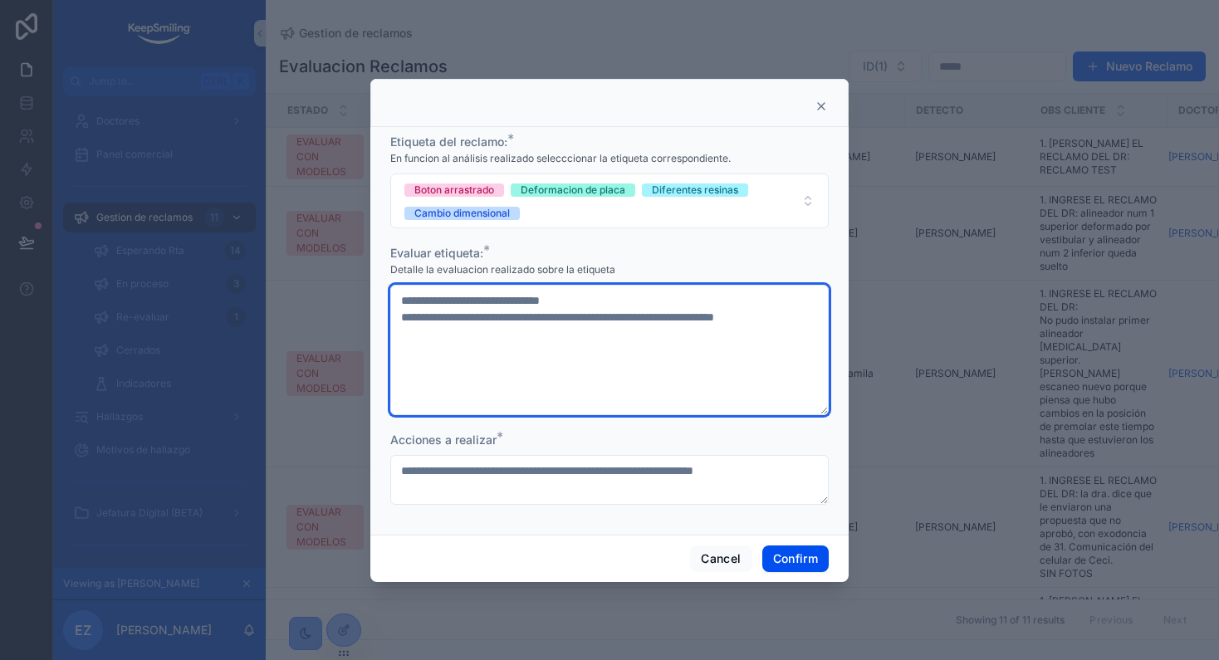
drag, startPoint x: 397, startPoint y: 316, endPoint x: 839, endPoint y: 316, distance: 441.8
click at [839, 316] on div "**********" at bounding box center [609, 331] width 478 height 409
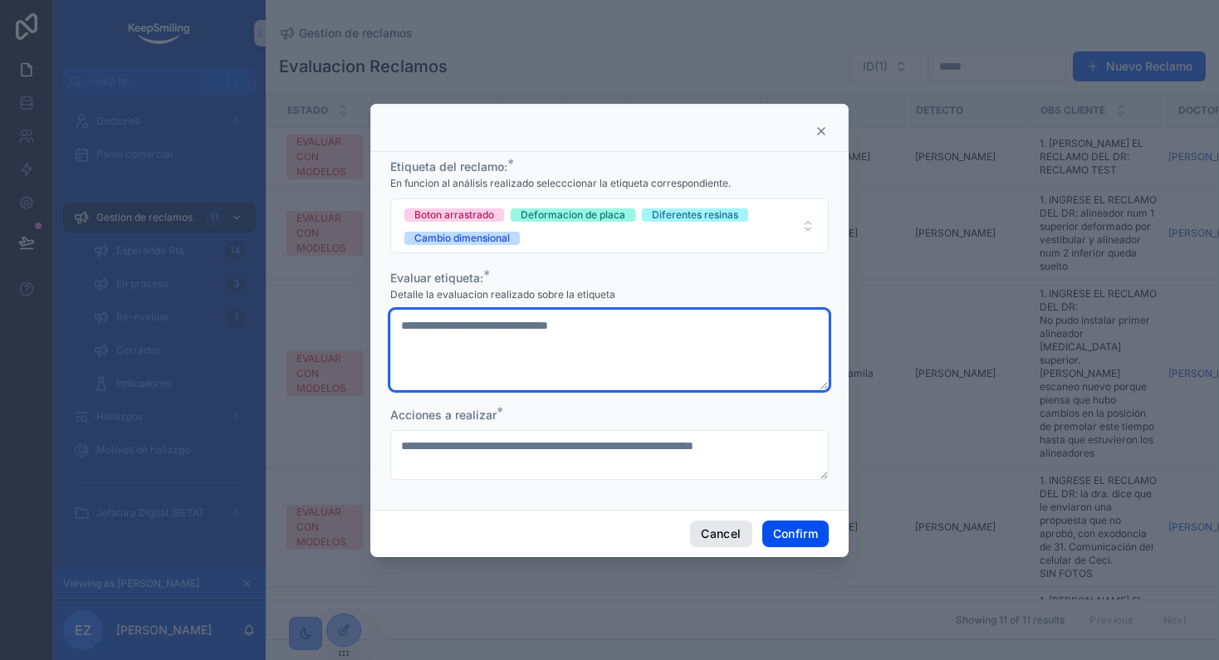
type textarea "**********"
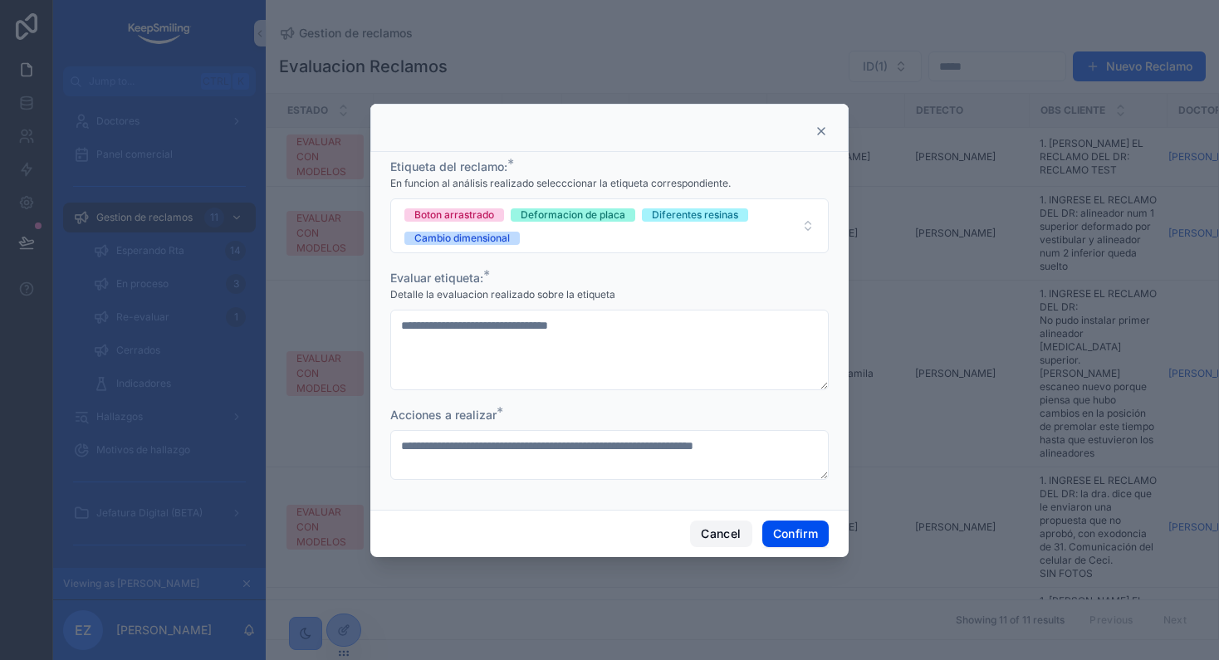
click at [732, 529] on button "Cancel" at bounding box center [720, 534] width 61 height 27
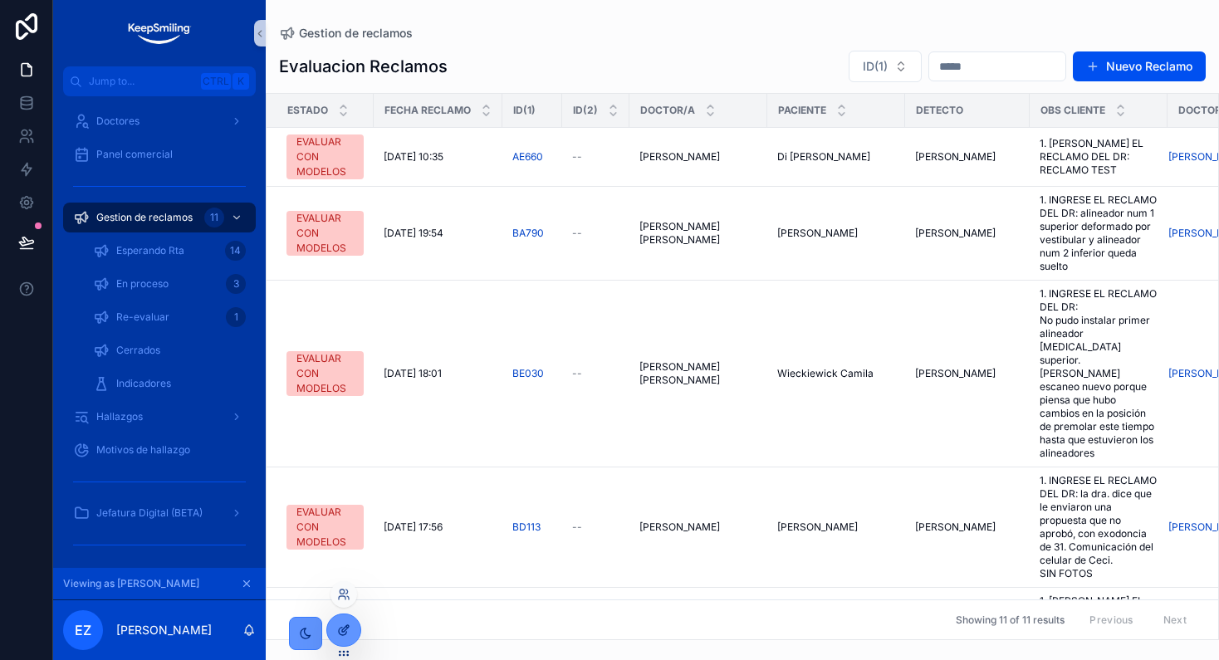
click at [345, 628] on icon at bounding box center [343, 630] width 13 height 13
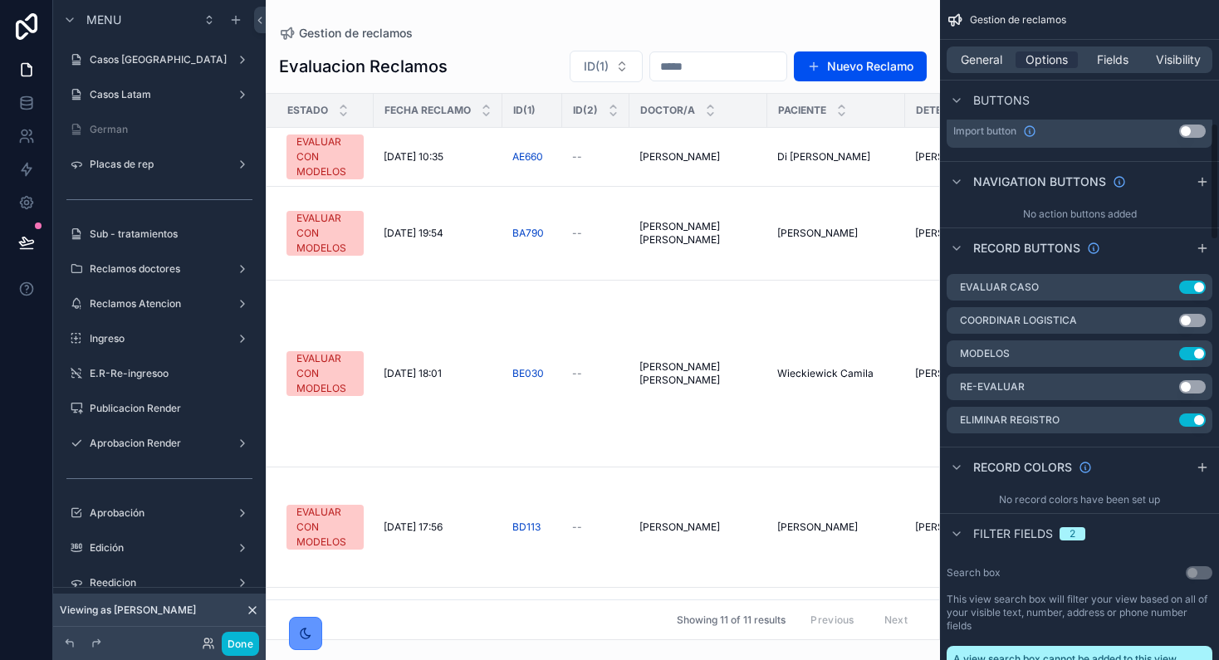
scroll to position [727, 0]
click at [1167, 283] on icon "scrollable content" at bounding box center [1167, 285] width 7 height 7
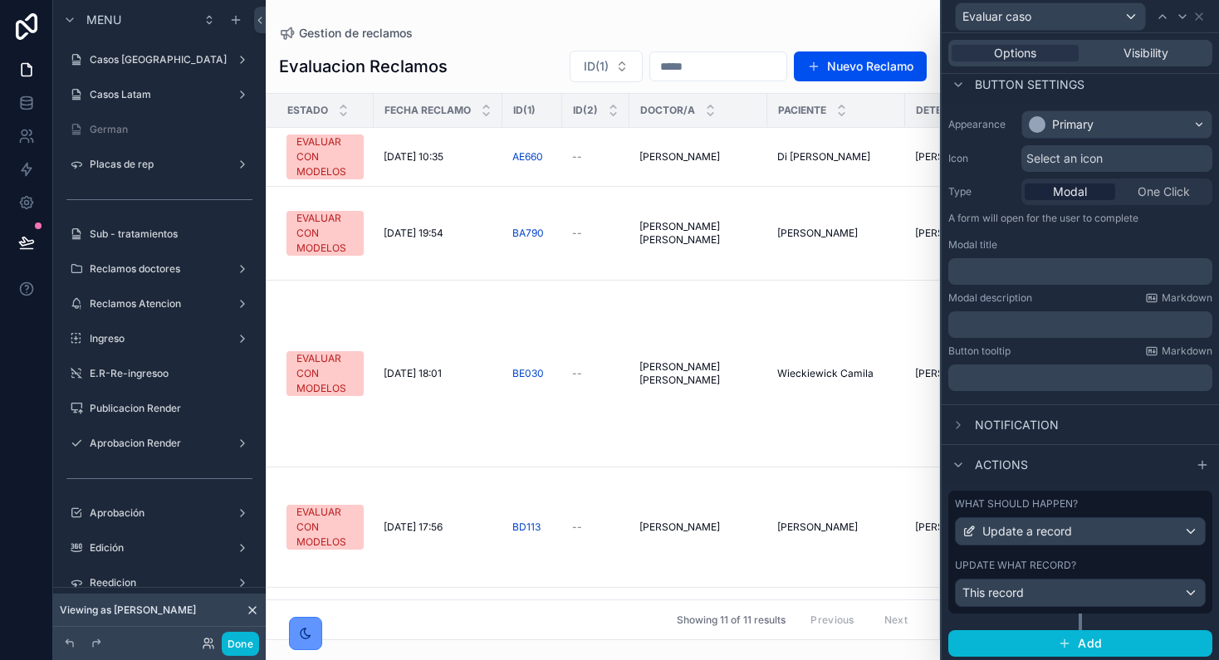
scroll to position [104, 0]
click at [1069, 554] on div "What should happen? Update a record Update what record? This record" at bounding box center [1080, 551] width 264 height 123
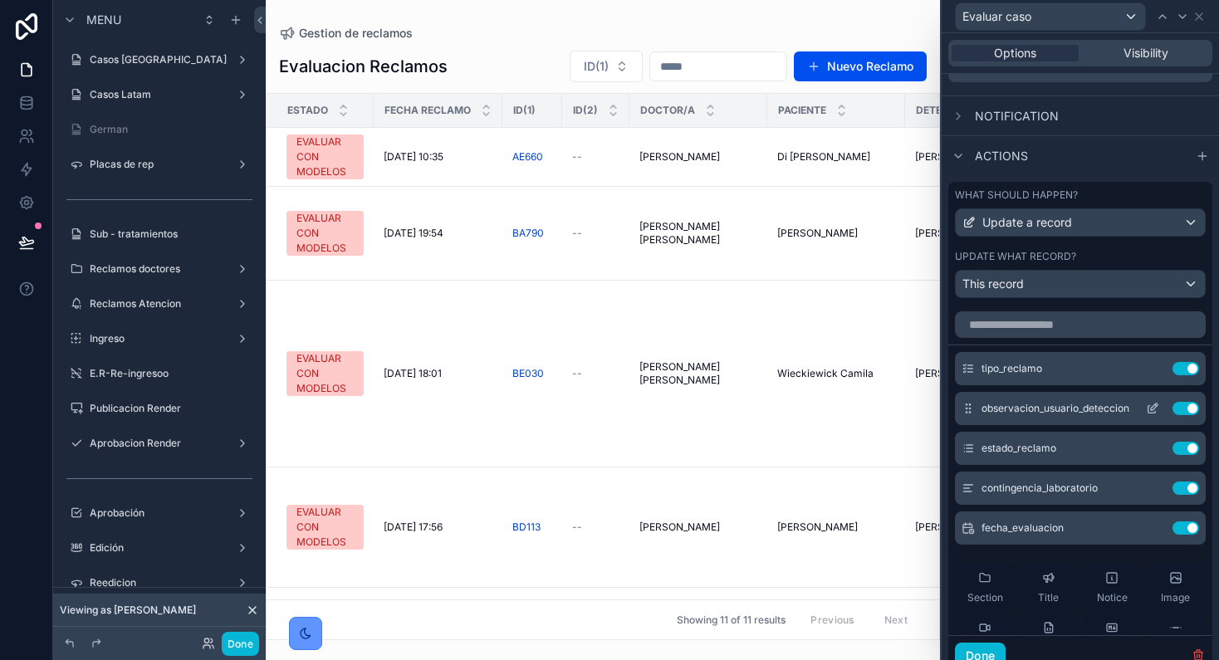
scroll to position [415, 0]
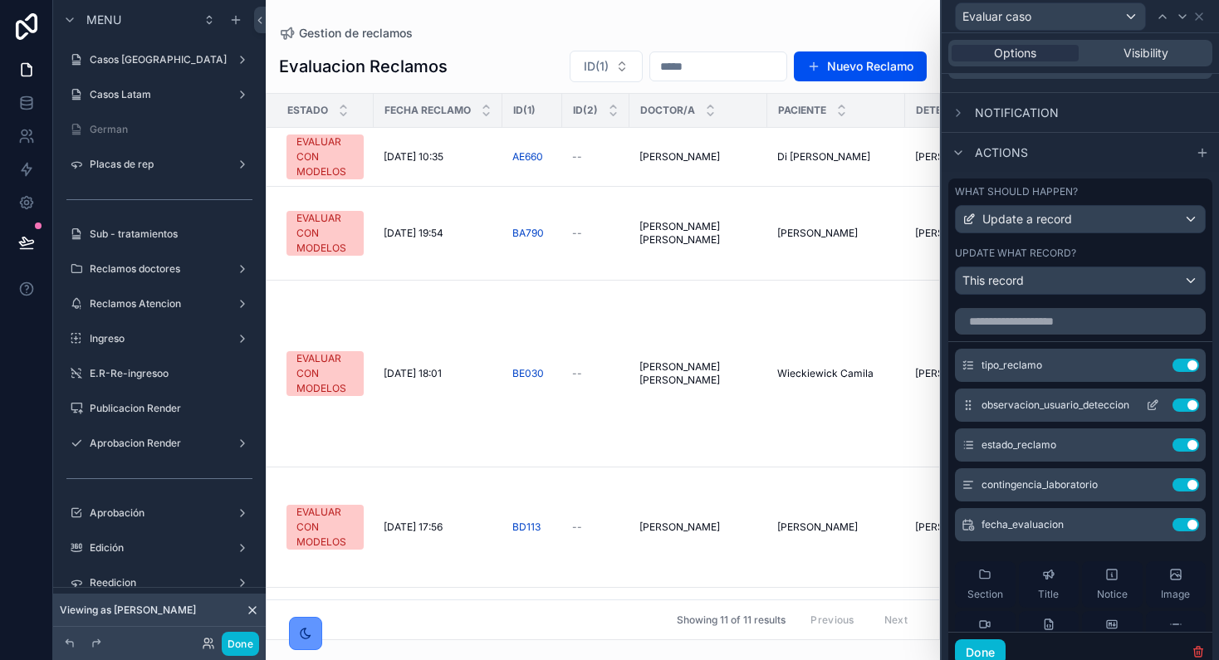
click at [1146, 403] on icon at bounding box center [1152, 405] width 13 height 13
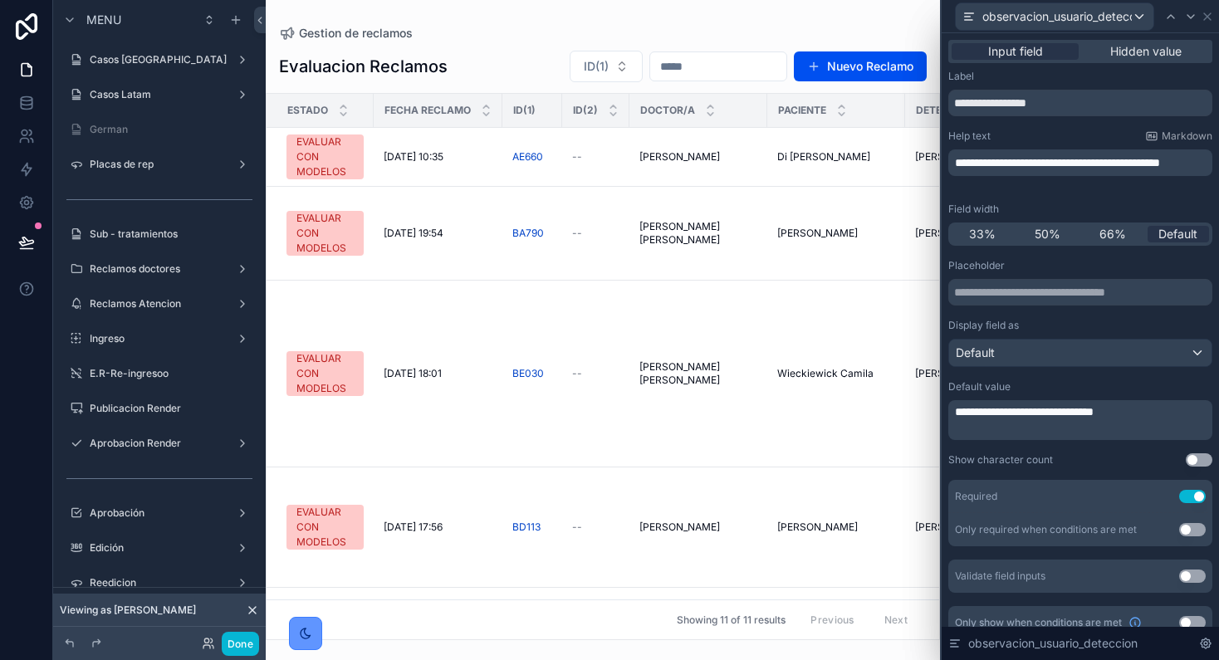
drag, startPoint x: 1032, startPoint y: 184, endPoint x: 1017, endPoint y: 177, distance: 16.7
click at [1017, 176] on div "**********" at bounding box center [1080, 162] width 264 height 27
drag, startPoint x: 1017, startPoint y: 177, endPoint x: 934, endPoint y: 157, distance: 85.4
click at [934, 157] on div "**********" at bounding box center [609, 330] width 1219 height 660
click at [1049, 178] on span "**********" at bounding box center [1080, 169] width 250 height 28
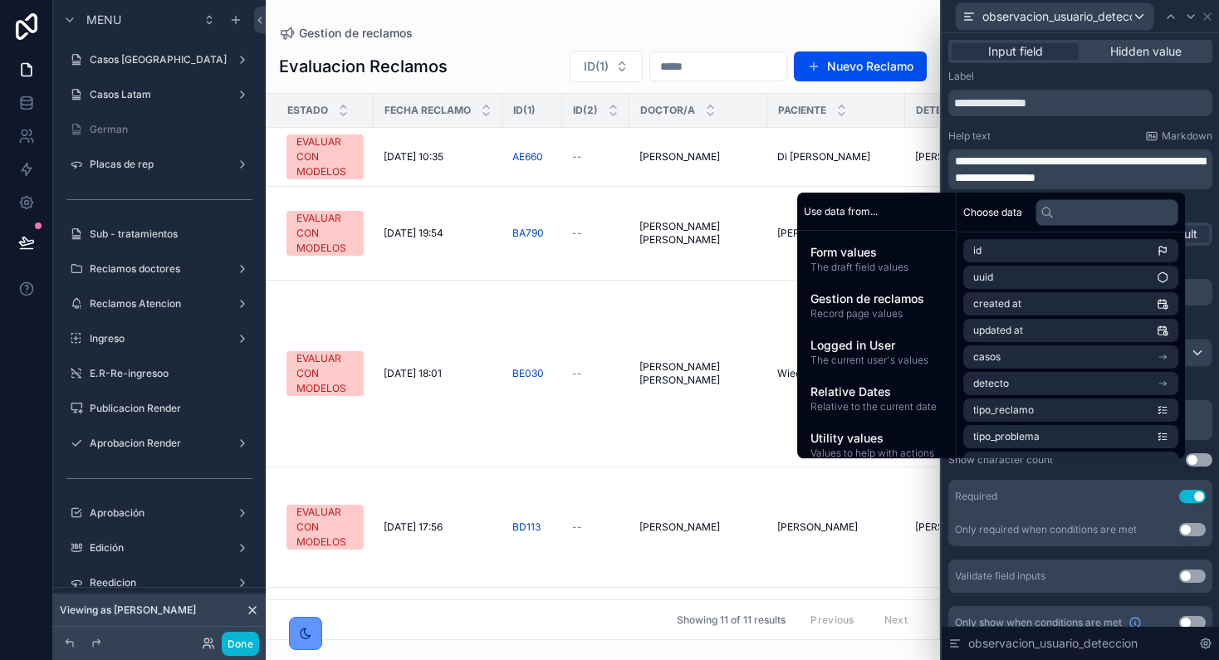
click at [1157, 186] on div "**********" at bounding box center [1080, 169] width 264 height 40
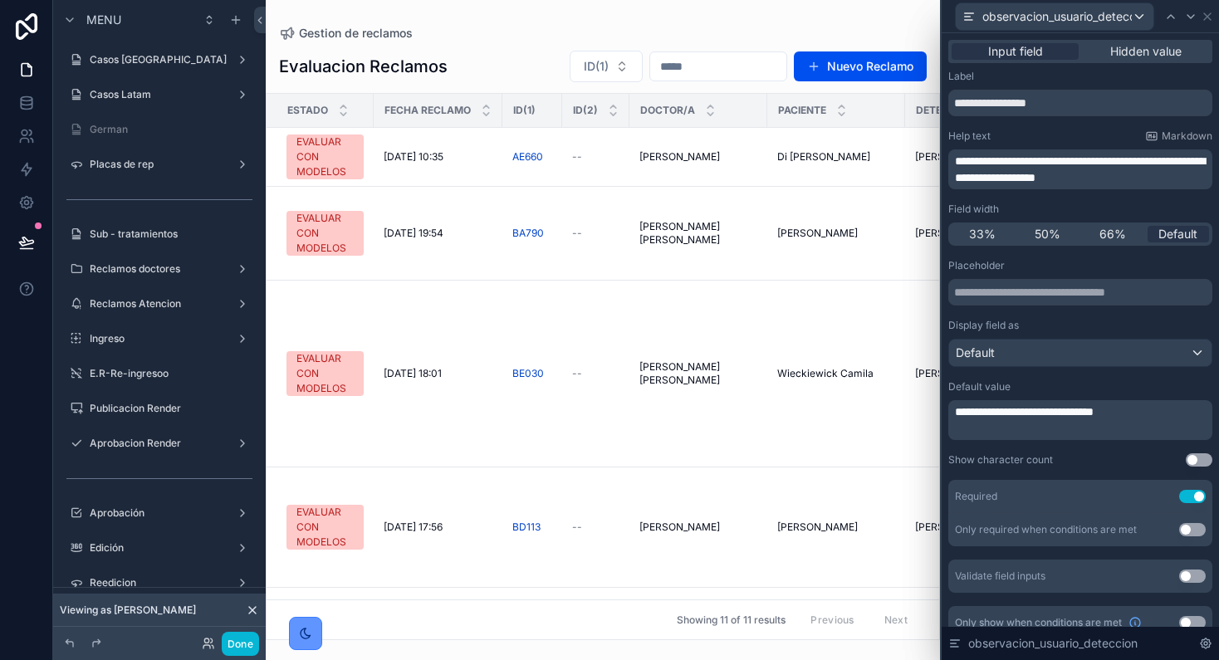
click at [1158, 181] on span "**********" at bounding box center [1080, 169] width 250 height 28
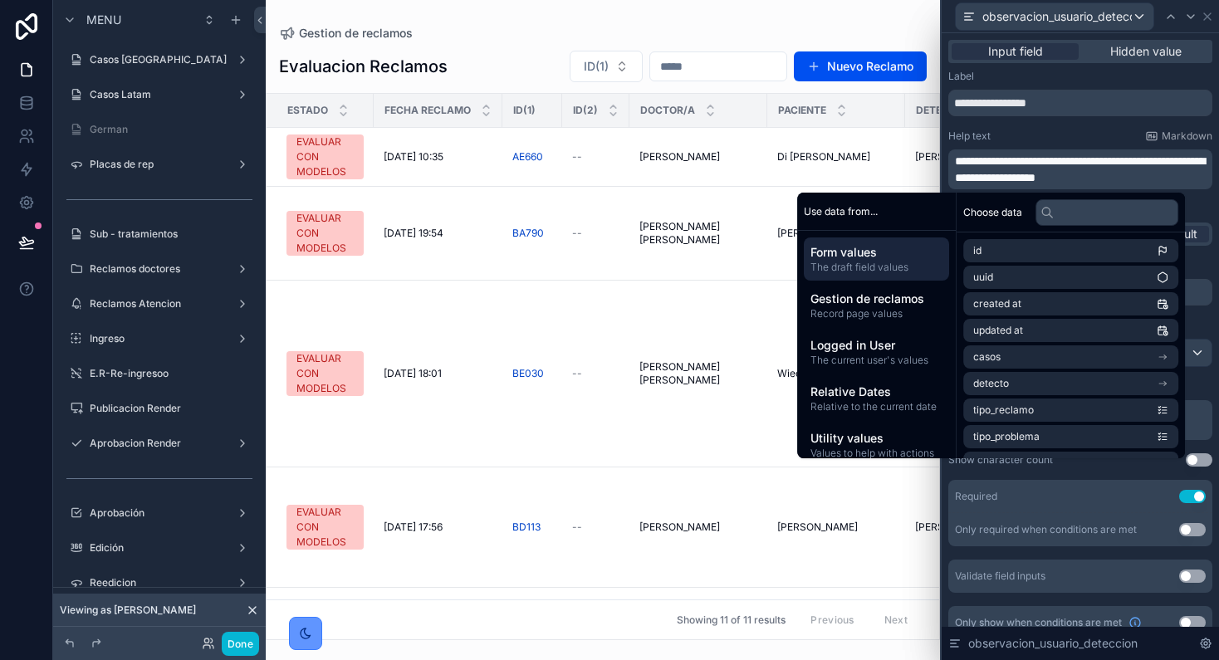
click at [1158, 181] on span "**********" at bounding box center [1080, 169] width 250 height 28
click at [1173, 179] on p "**********" at bounding box center [1082, 169] width 254 height 33
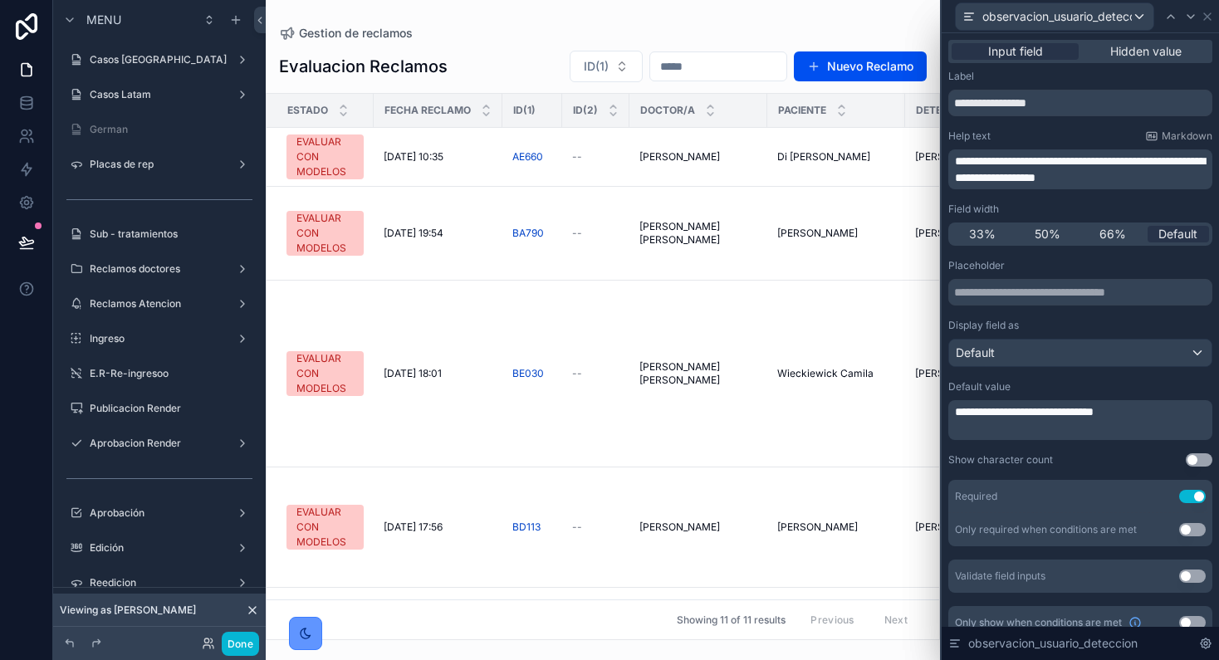
click at [1171, 169] on p "**********" at bounding box center [1082, 169] width 254 height 33
click at [978, 179] on span "**********" at bounding box center [1080, 169] width 250 height 28
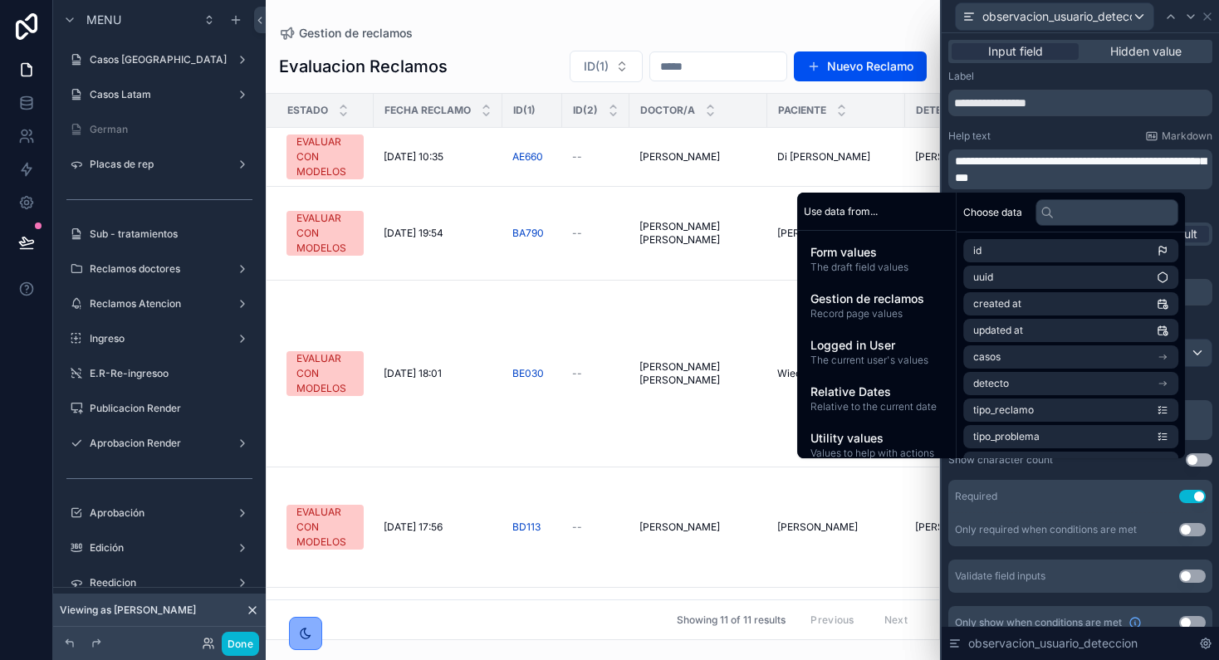
scroll to position [727, 0]
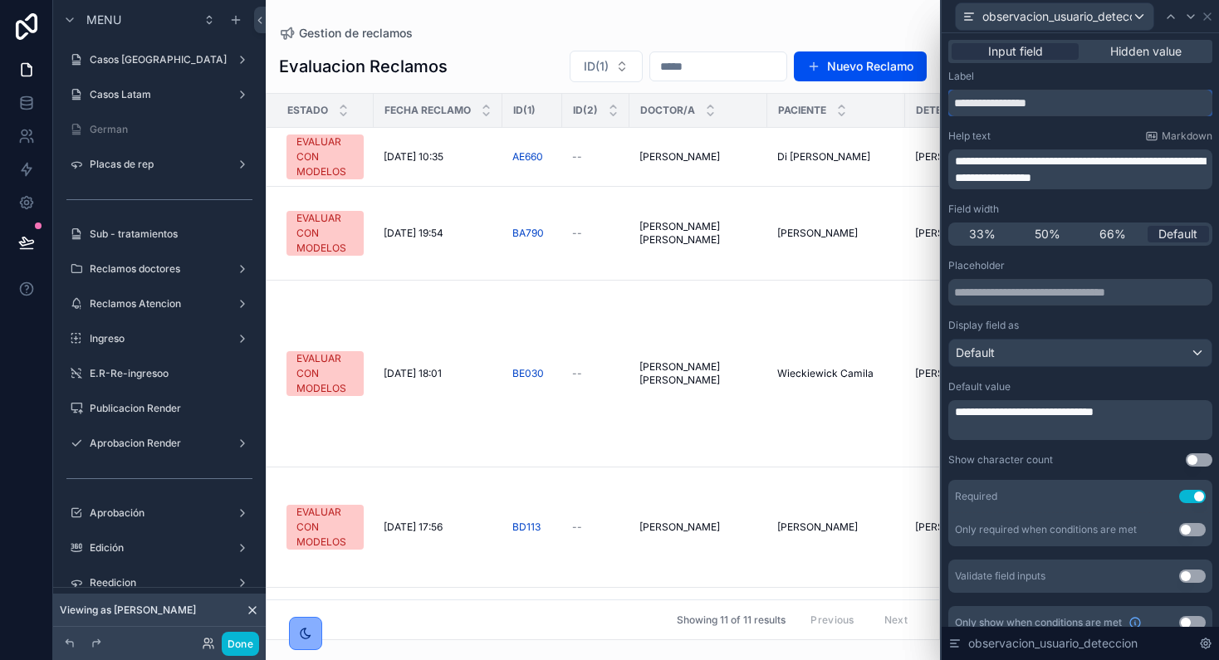
click at [991, 110] on input "**********" at bounding box center [1080, 103] width 264 height 27
click at [977, 105] on input "**********" at bounding box center [1080, 103] width 264 height 27
click at [993, 127] on div "**********" at bounding box center [1080, 355] width 264 height 570
click at [1027, 158] on span "**********" at bounding box center [1080, 169] width 250 height 28
drag, startPoint x: 953, startPoint y: 175, endPoint x: 1159, endPoint y: 175, distance: 205.9
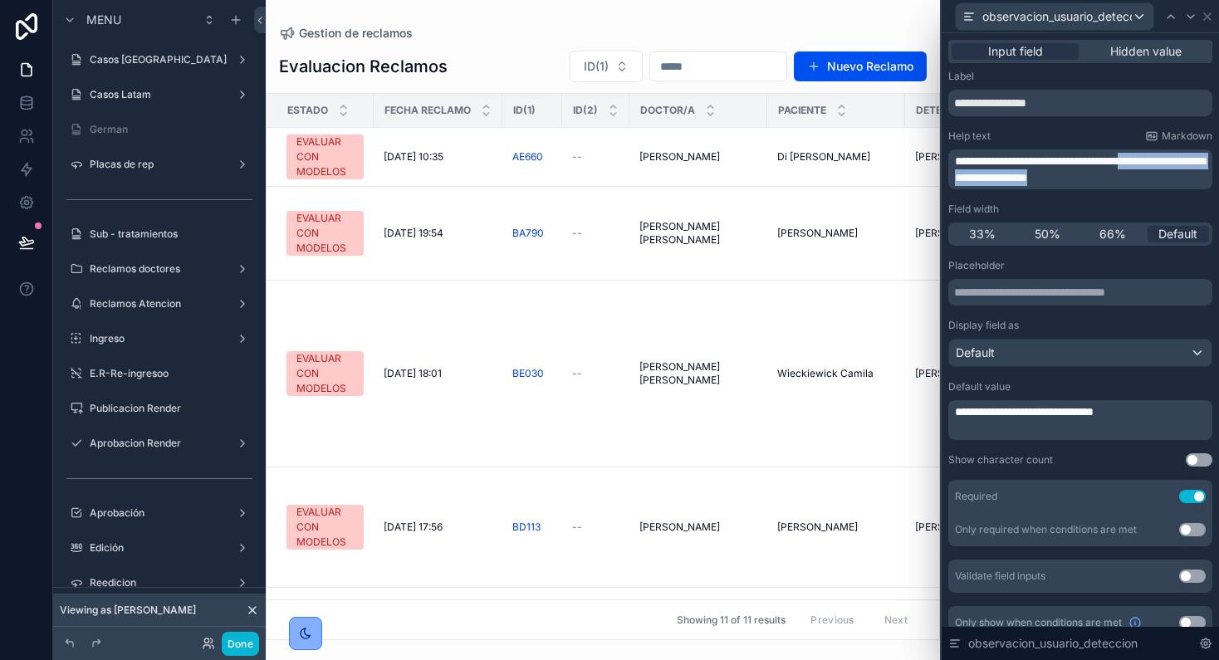
click at [1159, 175] on p "**********" at bounding box center [1082, 169] width 254 height 33
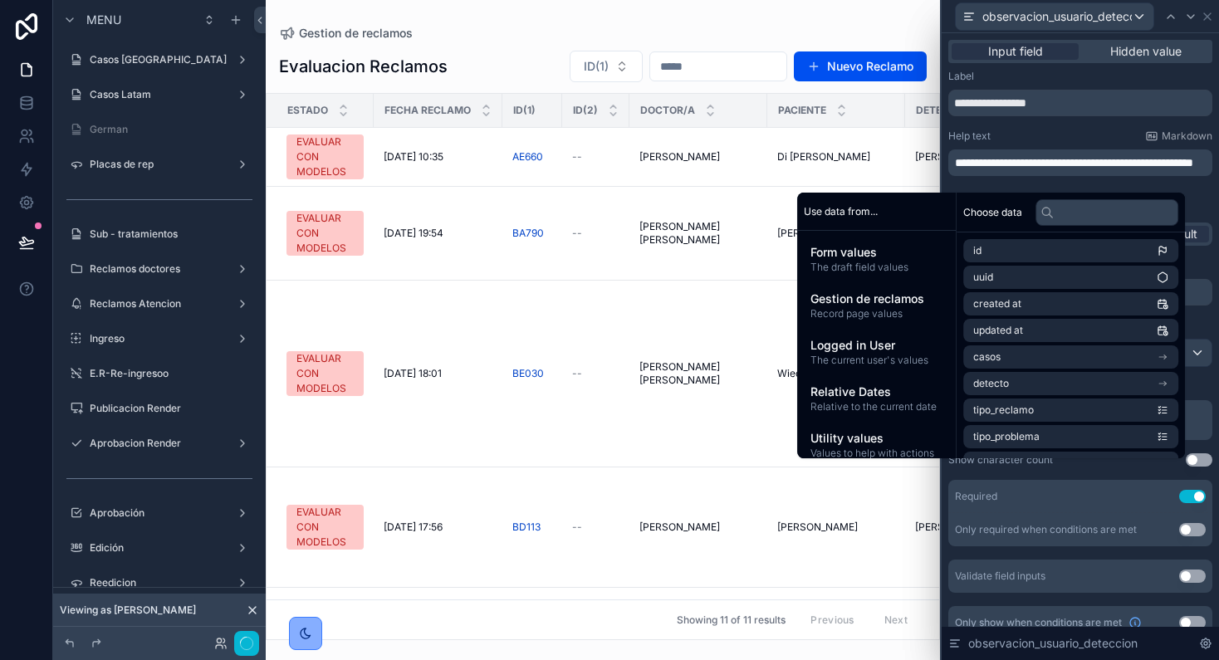
scroll to position [0, 0]
click at [1035, 122] on div "**********" at bounding box center [1080, 355] width 264 height 570
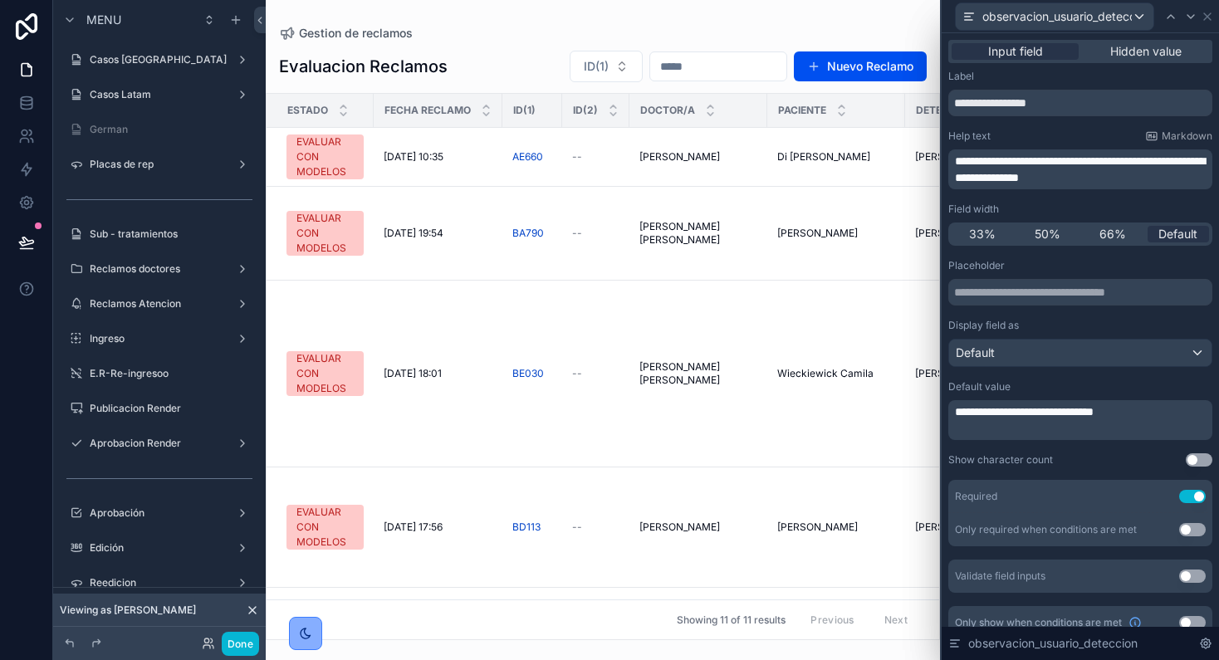
scroll to position [18, 0]
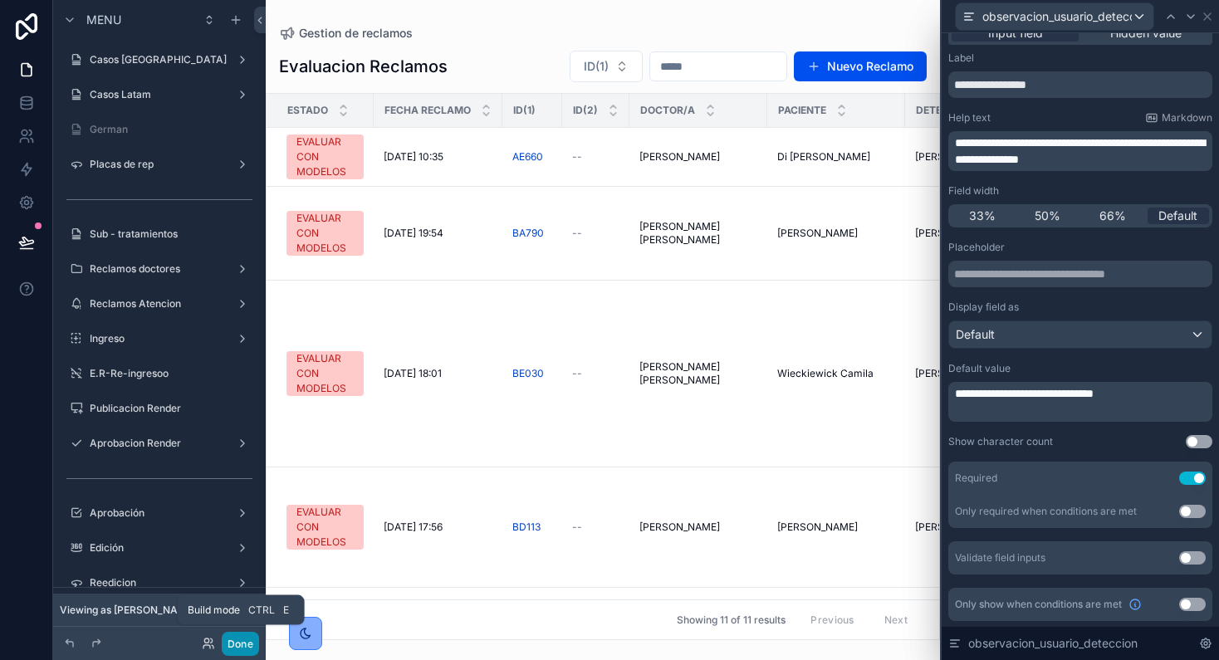
click at [249, 647] on button "Done" at bounding box center [240, 644] width 37 height 24
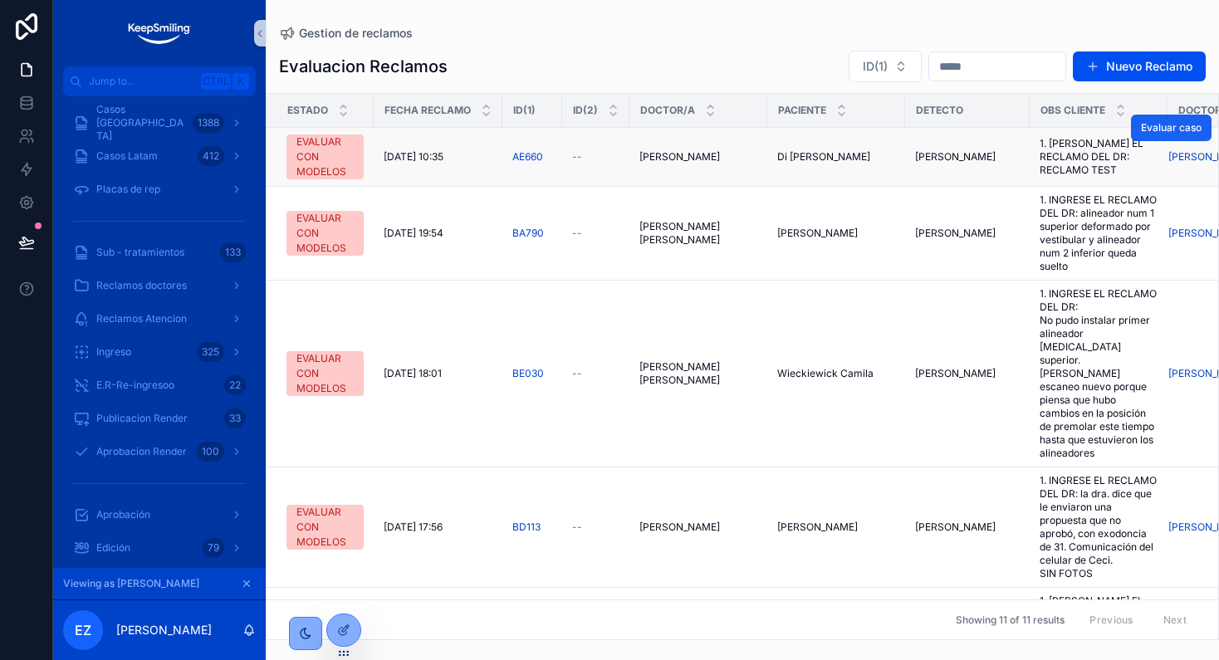
click at [1145, 127] on span "Evaluar caso" at bounding box center [1171, 127] width 61 height 13
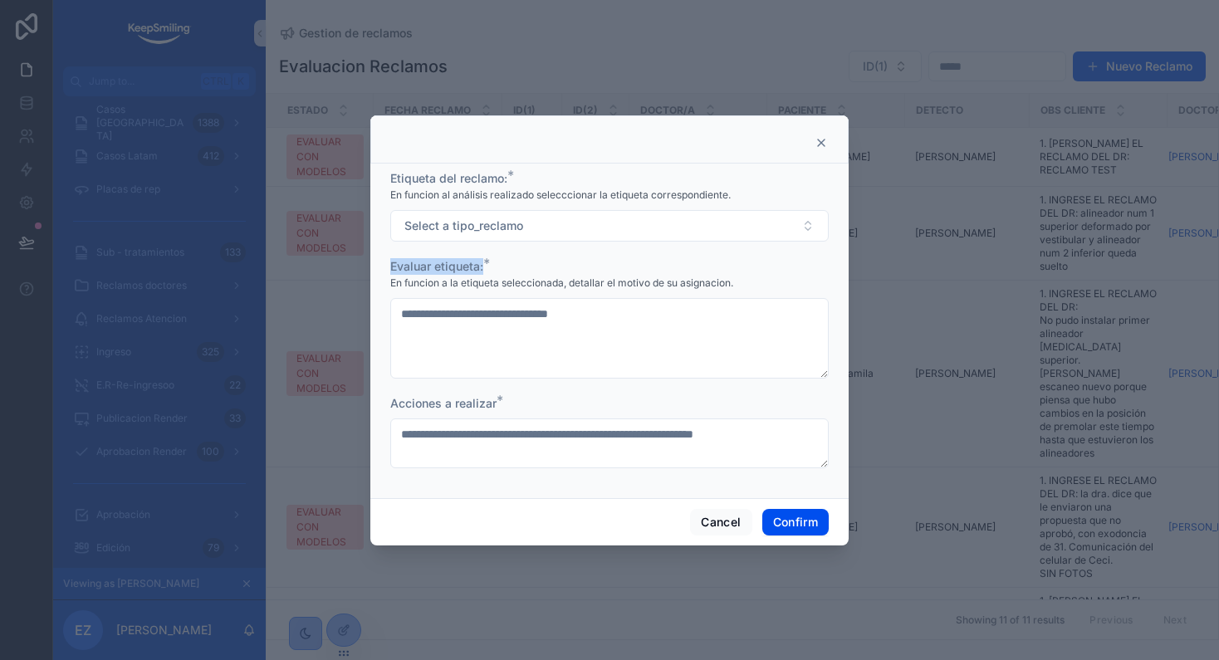
drag, startPoint x: 383, startPoint y: 261, endPoint x: 497, endPoint y: 253, distance: 114.8
click at [497, 253] on div "**********" at bounding box center [609, 331] width 478 height 335
click at [497, 253] on form "**********" at bounding box center [609, 328] width 438 height 316
drag, startPoint x: 389, startPoint y: 268, endPoint x: 516, endPoint y: 272, distance: 126.3
click at [516, 272] on div "**********" at bounding box center [609, 331] width 478 height 335
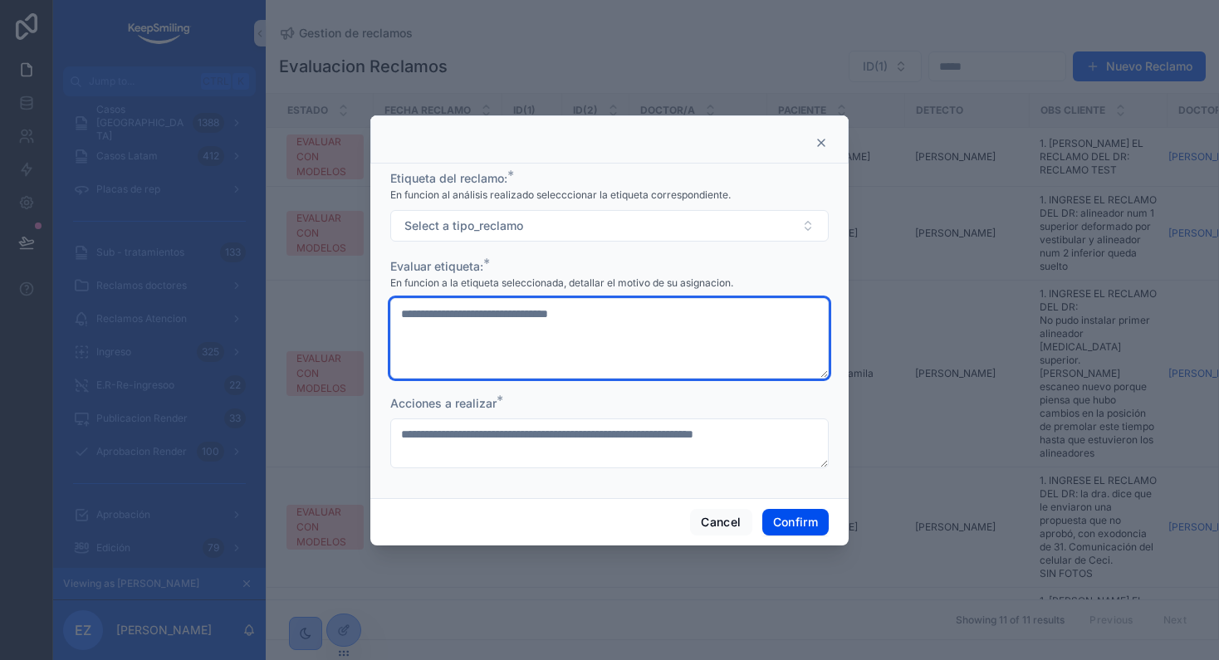
click at [717, 330] on textarea "**********" at bounding box center [609, 338] width 438 height 81
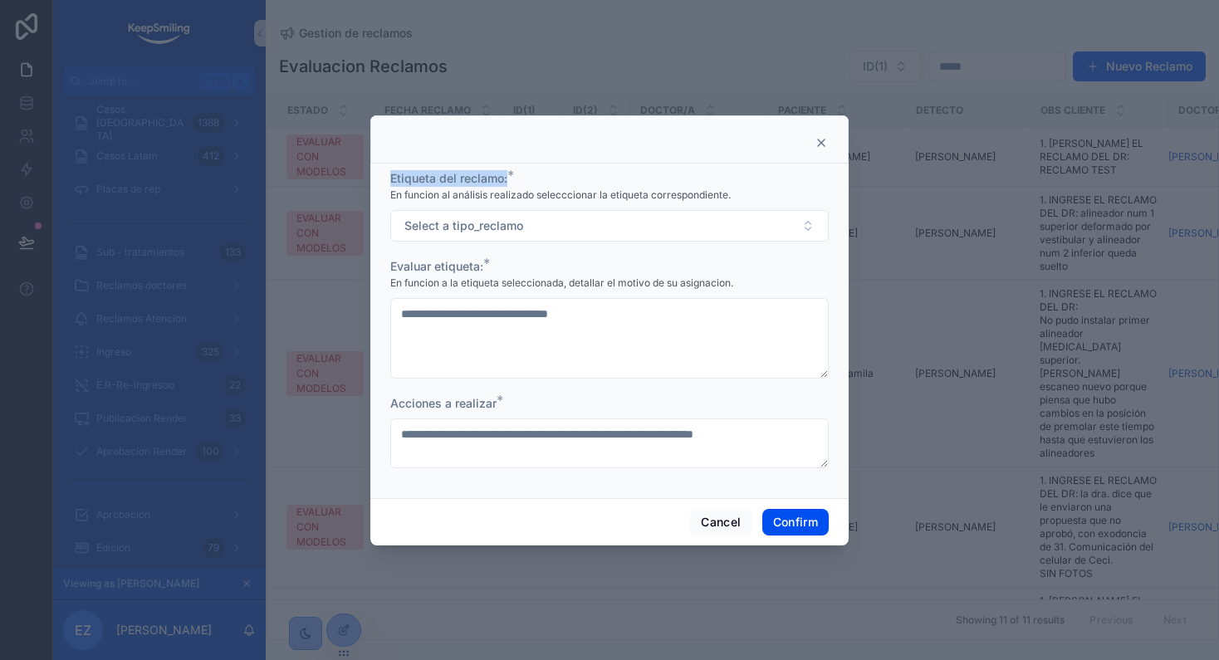
drag, startPoint x: 389, startPoint y: 174, endPoint x: 603, endPoint y: 175, distance: 214.3
click at [603, 175] on div "**********" at bounding box center [609, 331] width 478 height 335
drag, startPoint x: 386, startPoint y: 194, endPoint x: 725, endPoint y: 200, distance: 338.9
click at [725, 200] on div "**********" at bounding box center [609, 331] width 478 height 335
click at [741, 198] on div "En funcion al análisis realizado selecccionar la etiqueta correspondiente." at bounding box center [609, 195] width 438 height 17
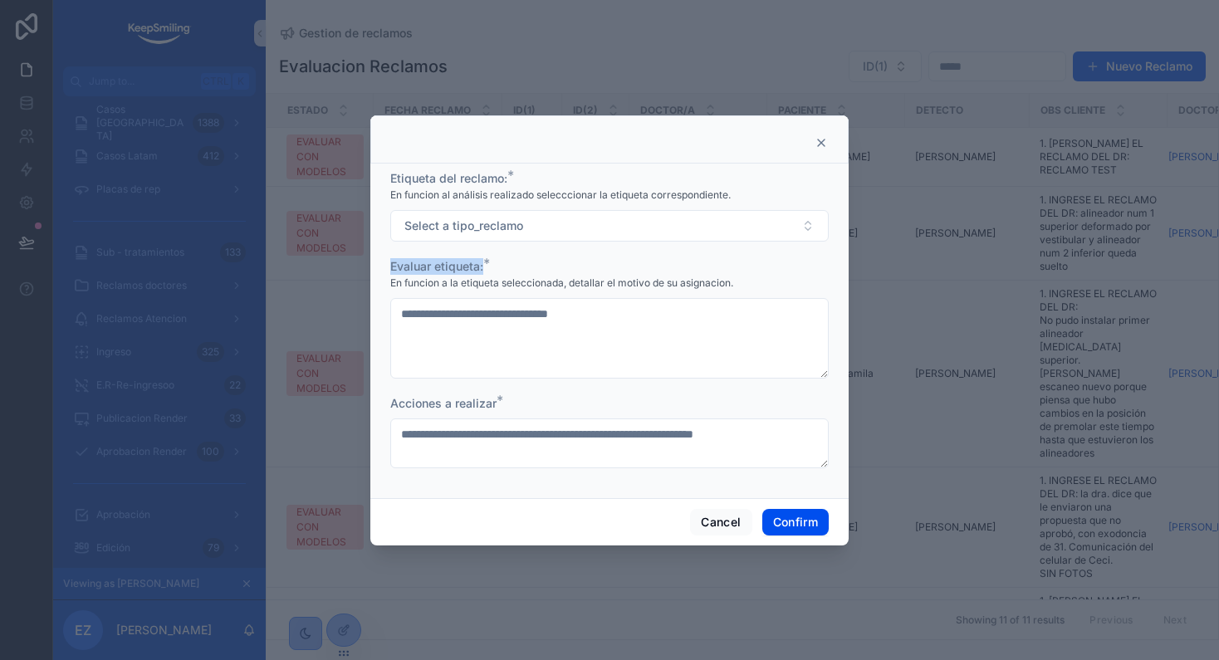
drag, startPoint x: 392, startPoint y: 268, endPoint x: 528, endPoint y: 267, distance: 136.2
click at [528, 267] on div "Evaluar etiqueta: *" at bounding box center [609, 266] width 438 height 17
drag, startPoint x: 400, startPoint y: 291, endPoint x: 757, endPoint y: 287, distance: 357.1
click at [757, 287] on div "**********" at bounding box center [609, 318] width 438 height 121
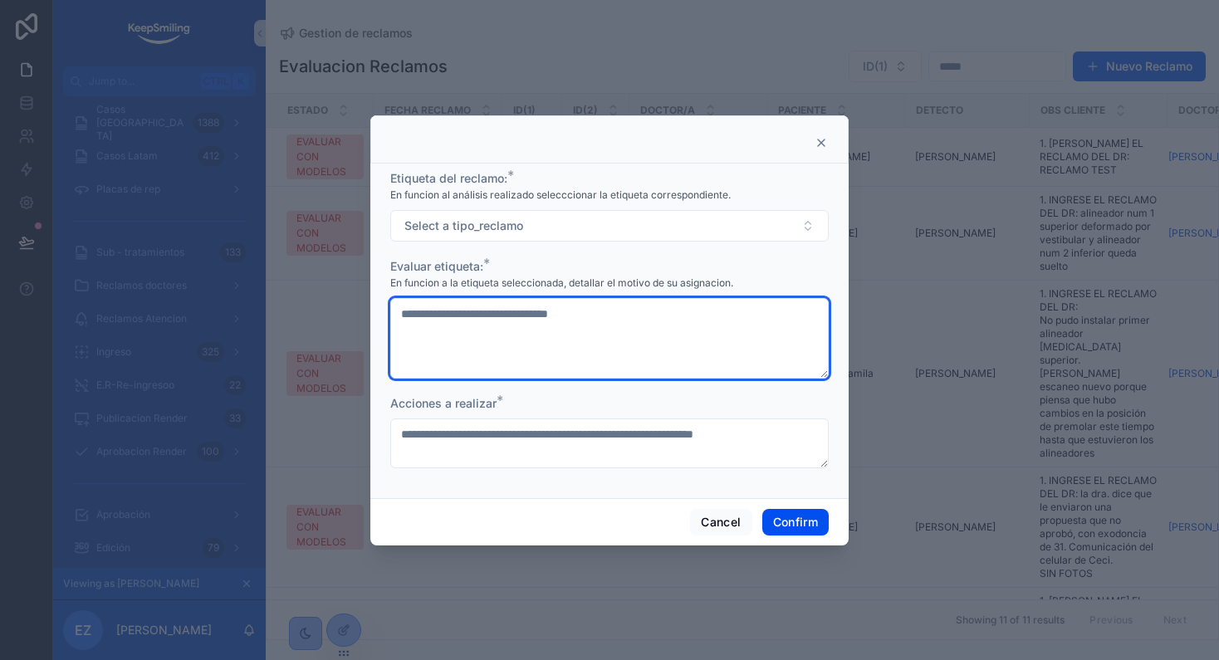
click at [649, 333] on textarea "**********" at bounding box center [609, 338] width 438 height 81
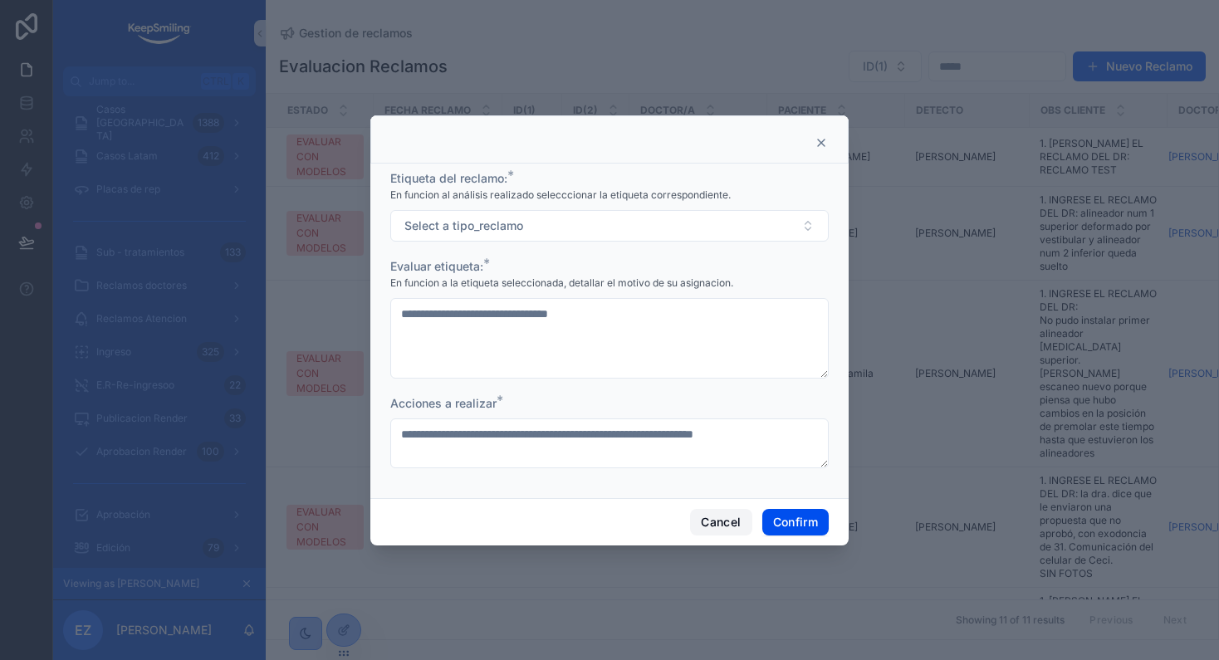
click at [728, 524] on button "Cancel" at bounding box center [720, 522] width 61 height 27
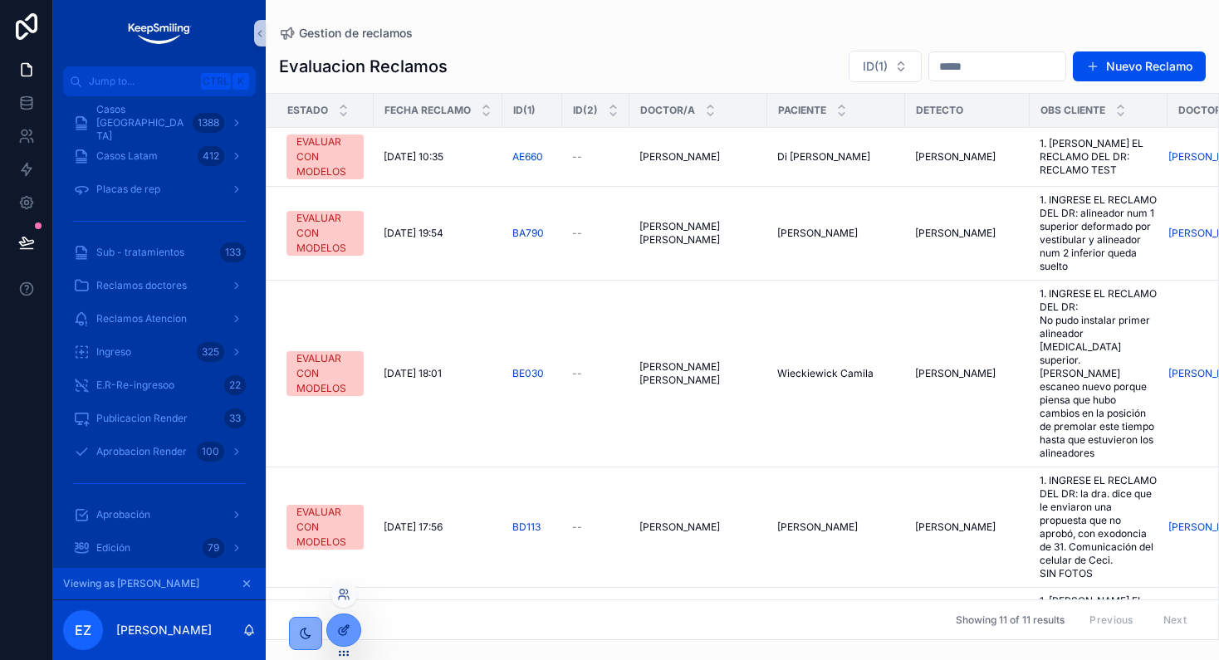
click at [340, 629] on icon at bounding box center [343, 630] width 13 height 13
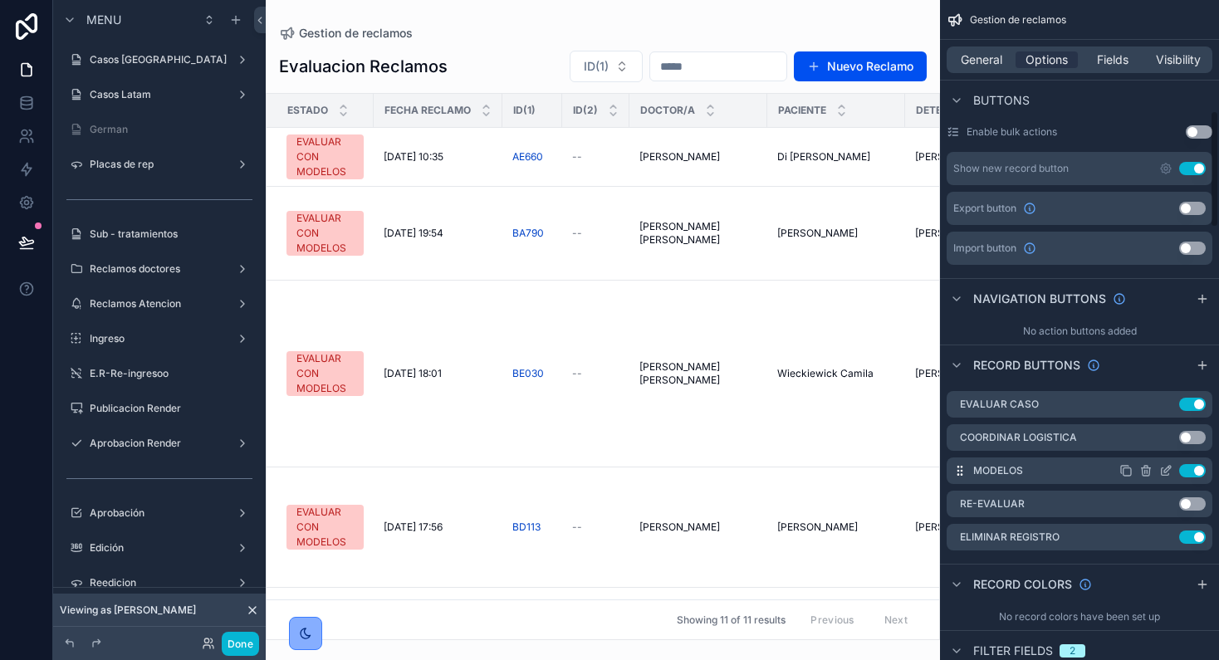
scroll to position [623, 0]
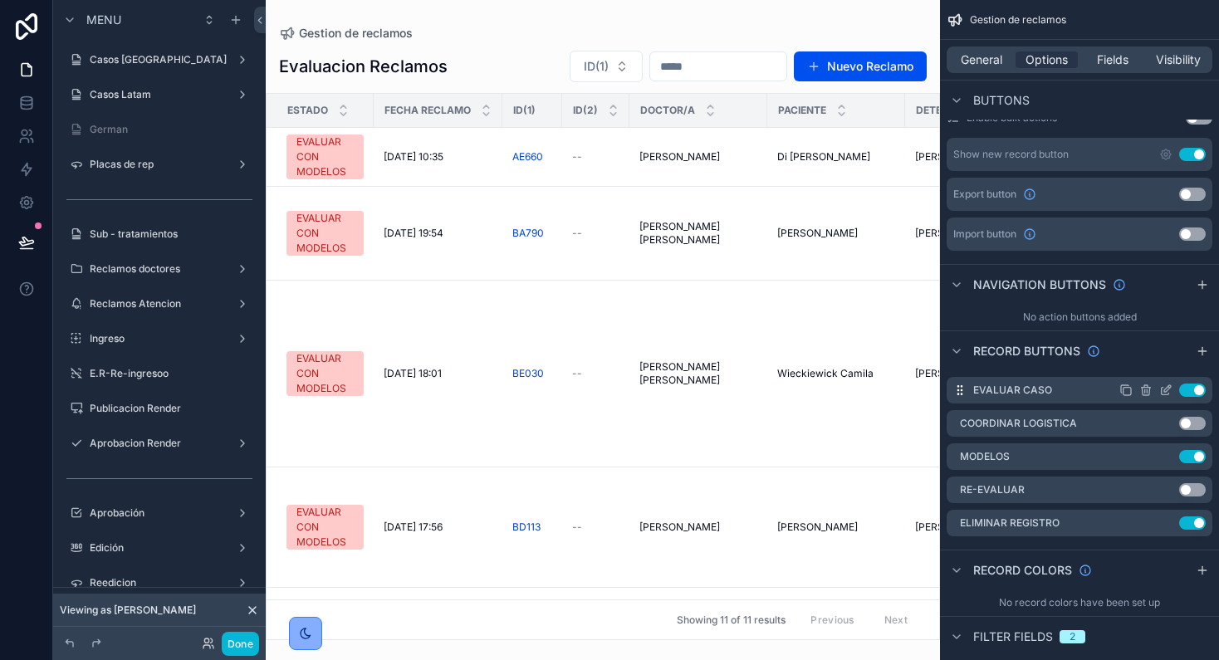
click at [1168, 389] on icon "scrollable content" at bounding box center [1165, 390] width 13 height 13
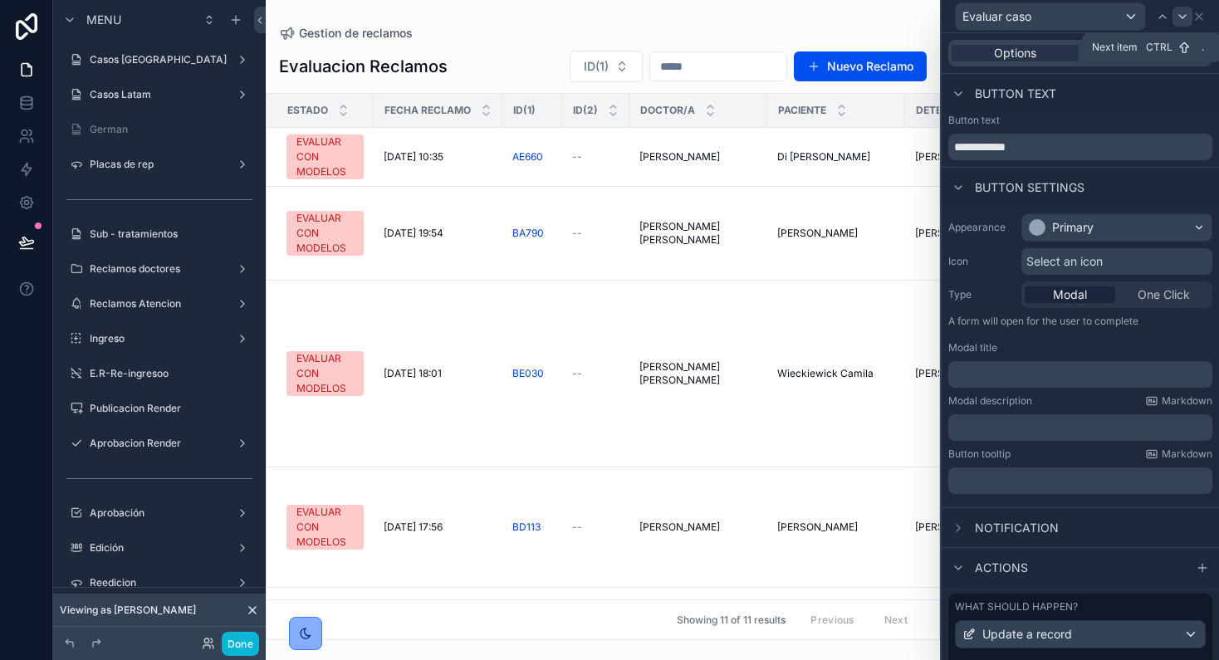
click at [1183, 17] on icon at bounding box center [1182, 16] width 7 height 3
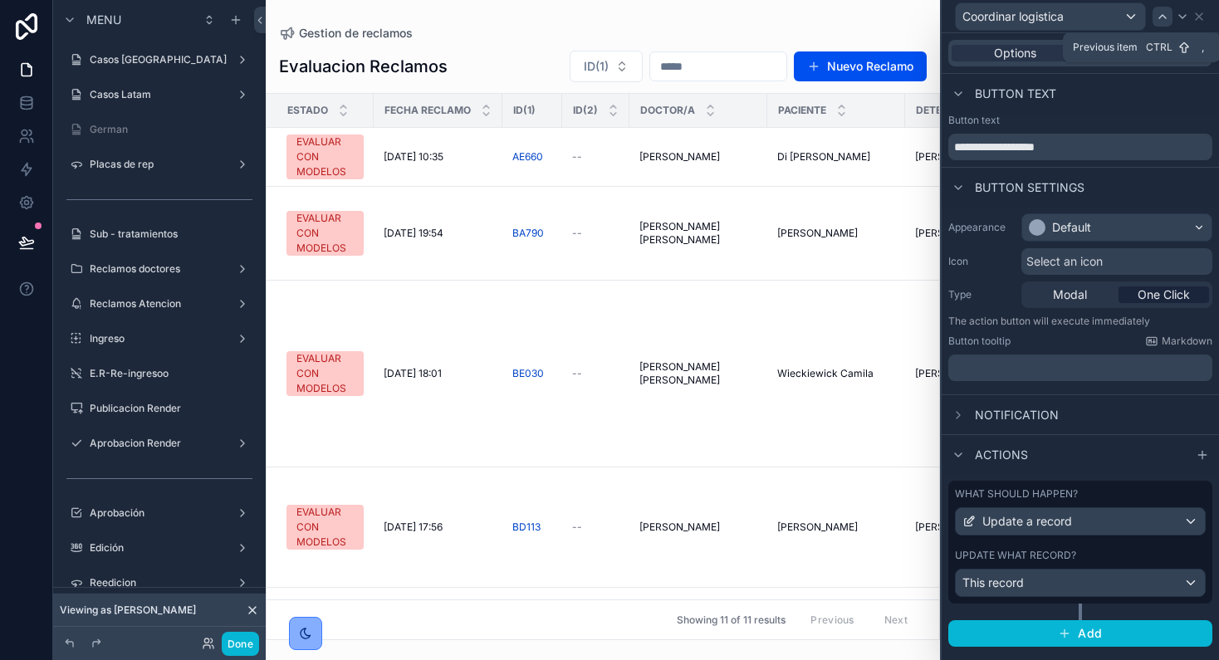
click at [1158, 18] on icon at bounding box center [1162, 16] width 13 height 13
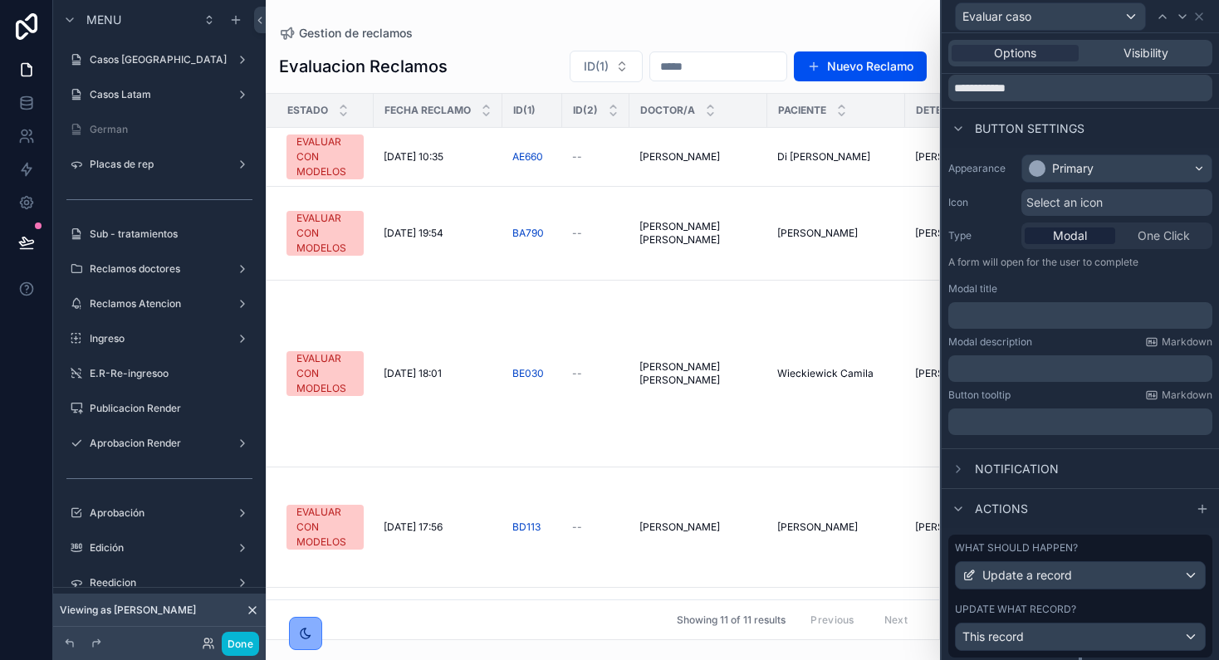
scroll to position [104, 0]
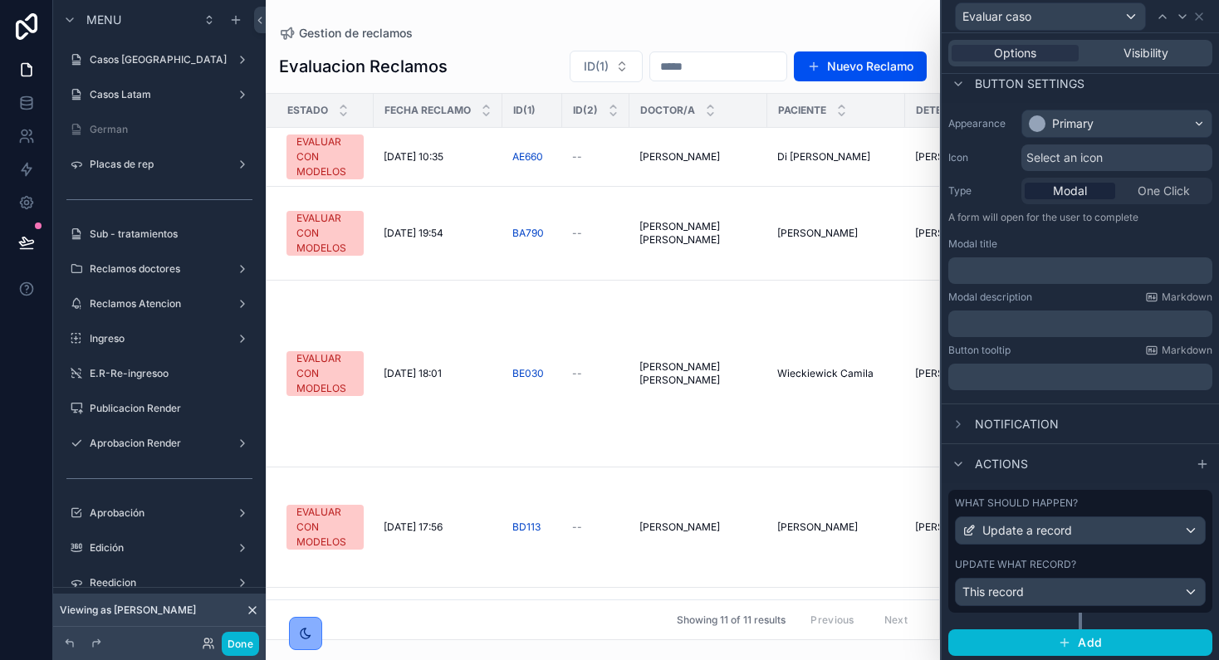
click at [1072, 546] on div "What should happen? Update a record Update what record? This record" at bounding box center [1080, 551] width 264 height 123
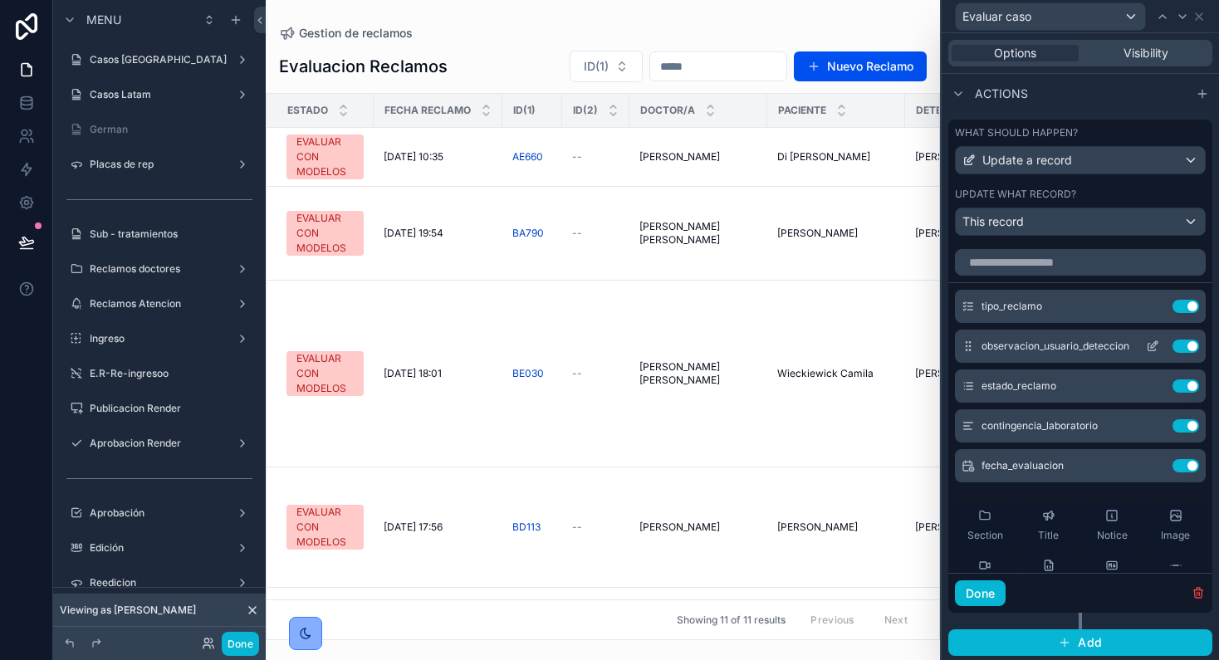
click at [1155, 342] on icon at bounding box center [1156, 343] width 2 height 2
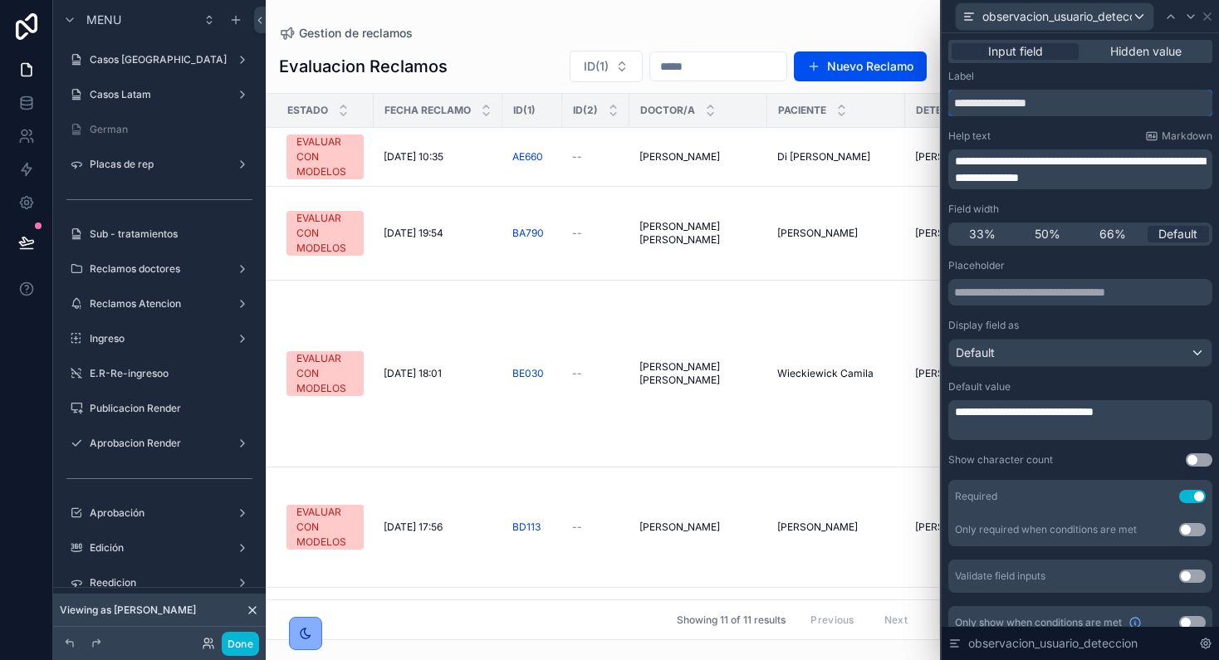
click at [972, 104] on input "**********" at bounding box center [1080, 103] width 264 height 27
type input "**********"
click at [1207, 20] on icon at bounding box center [1207, 16] width 13 height 13
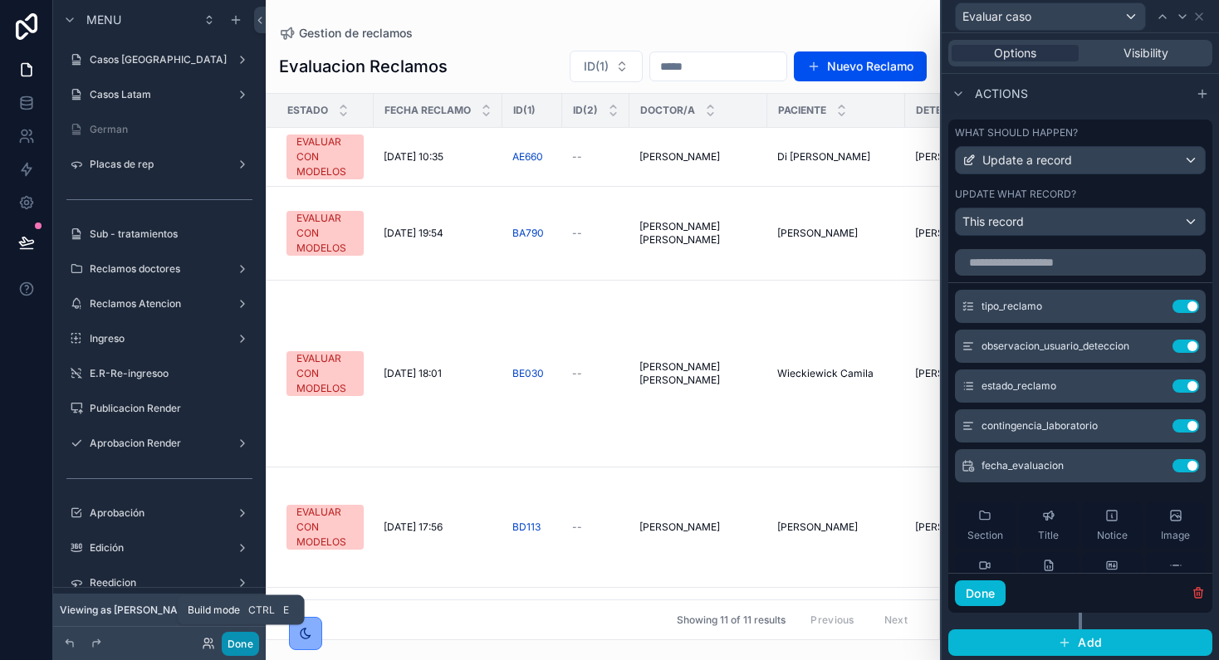
click at [233, 641] on button "Done" at bounding box center [240, 644] width 37 height 24
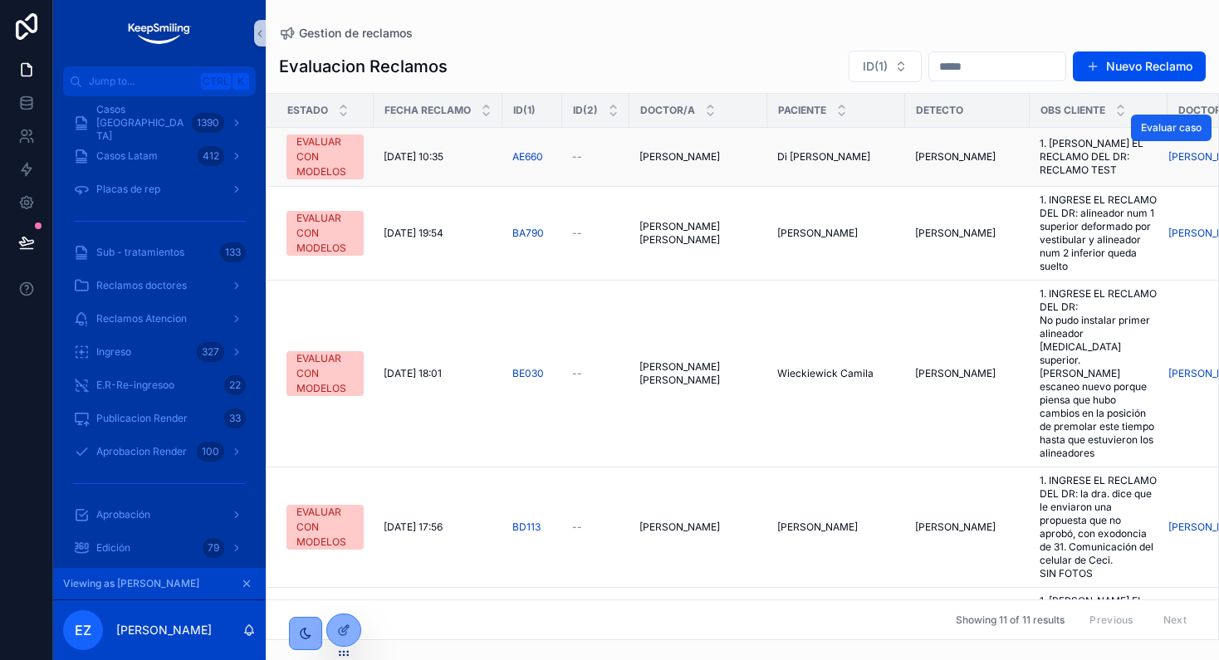
click at [1153, 133] on span "Evaluar caso" at bounding box center [1171, 127] width 61 height 13
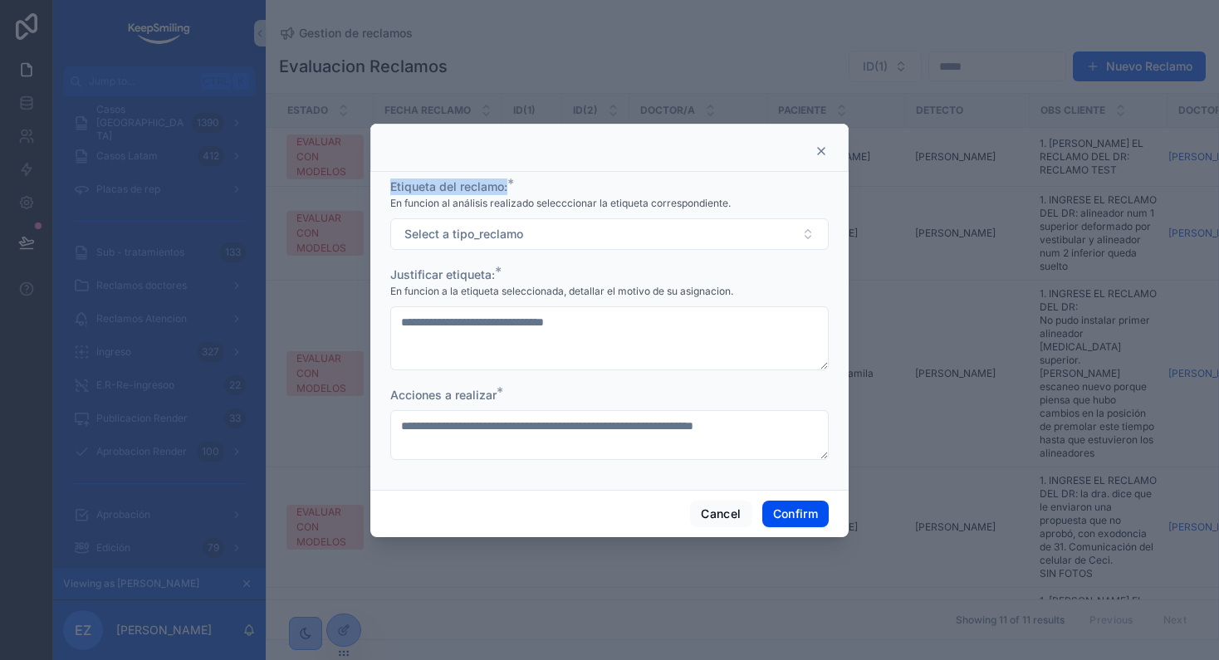
drag, startPoint x: 391, startPoint y: 188, endPoint x: 515, endPoint y: 186, distance: 123.7
click at [515, 186] on div "Etiqueta del reclamo: *" at bounding box center [609, 187] width 438 height 17
copy span "Etiqueta del reclamo:"
click at [723, 507] on button "Cancel" at bounding box center [720, 514] width 61 height 27
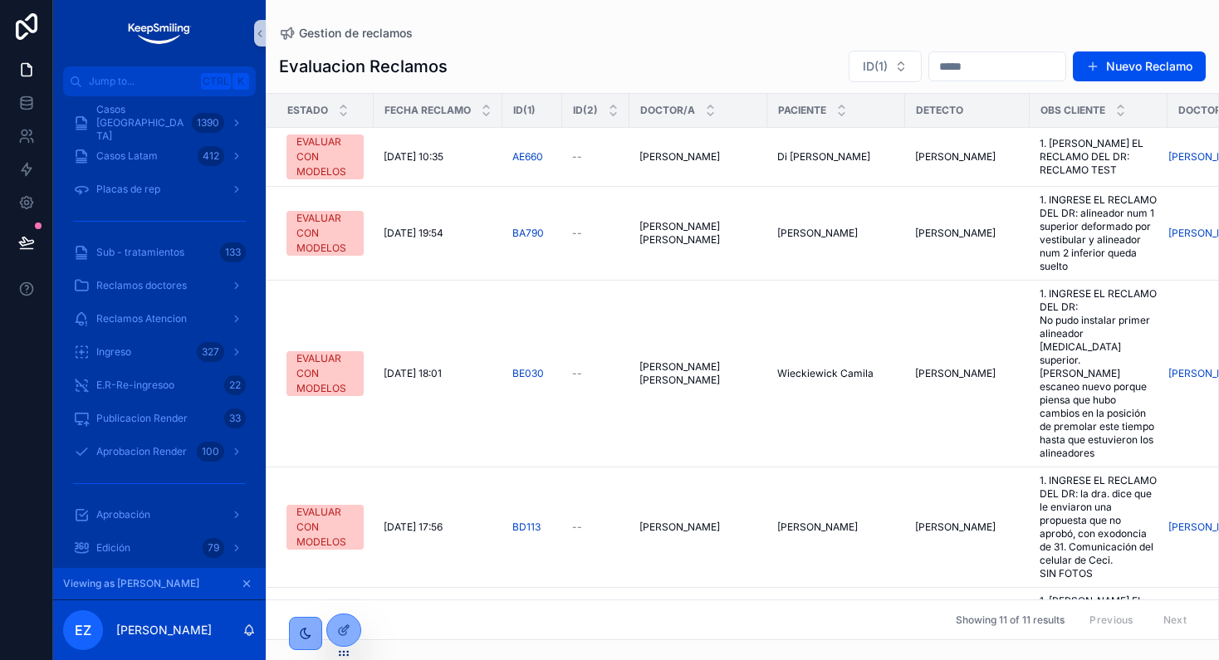
drag, startPoint x: 351, startPoint y: 639, endPoint x: 351, endPoint y: 592, distance: 46.5
click at [351, 638] on div at bounding box center [343, 631] width 33 height 32
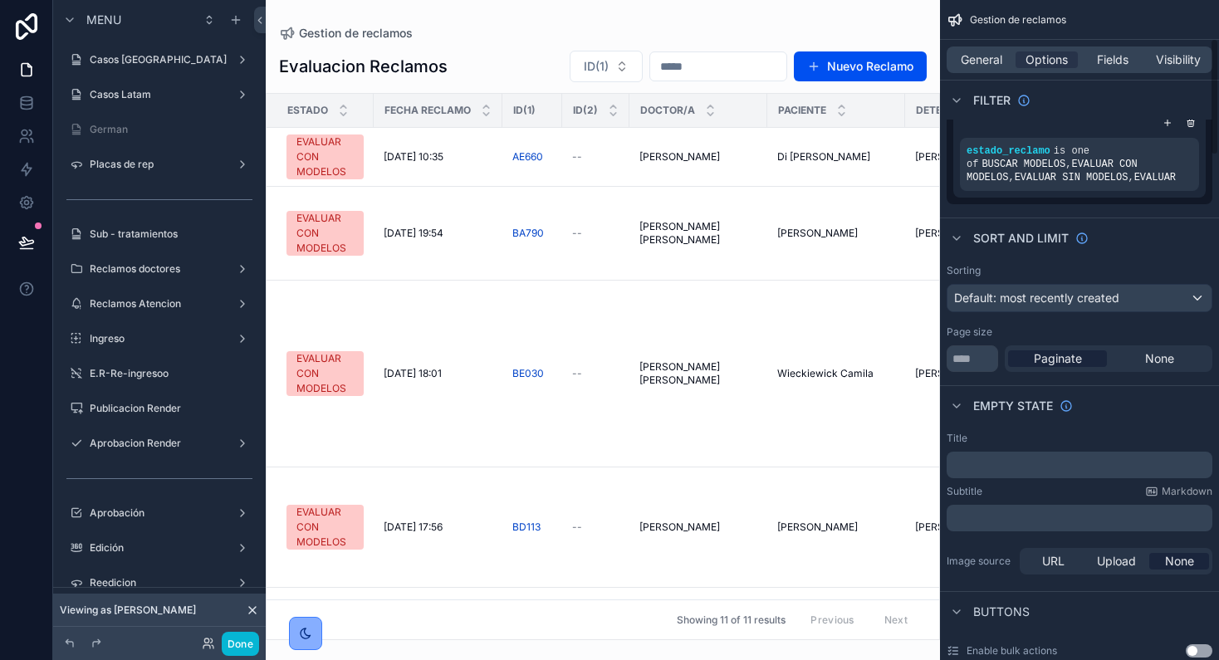
scroll to position [311, 0]
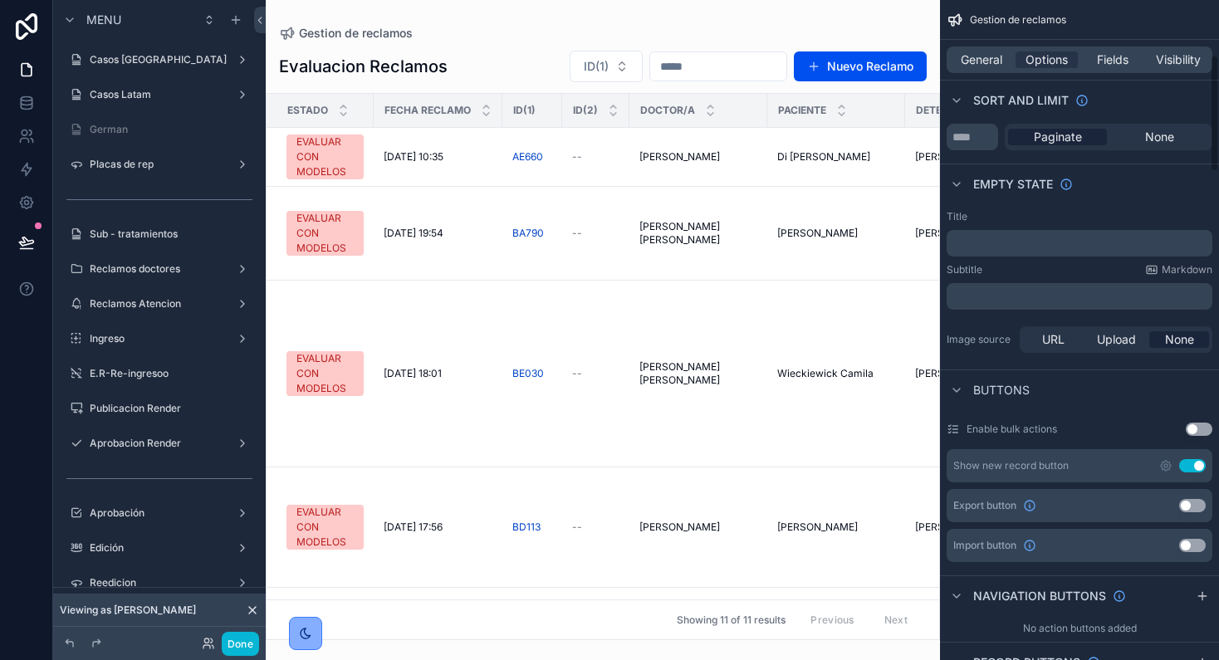
click at [806, 165] on div "scrollable content" at bounding box center [603, 330] width 674 height 660
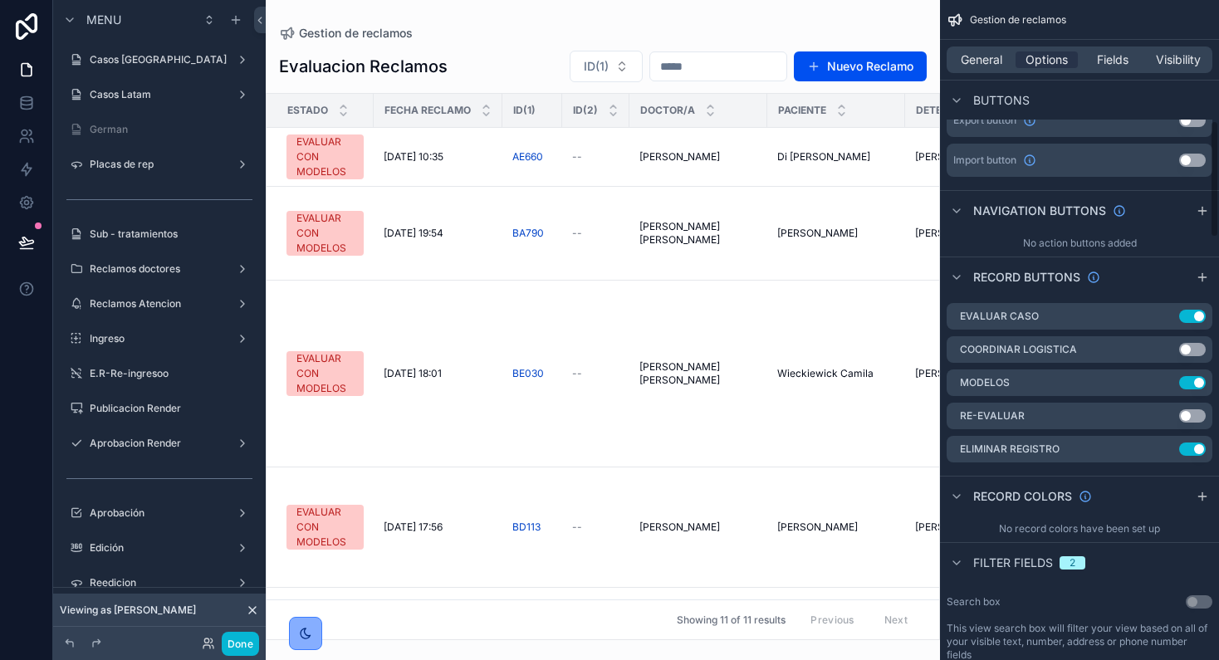
scroll to position [623, 0]
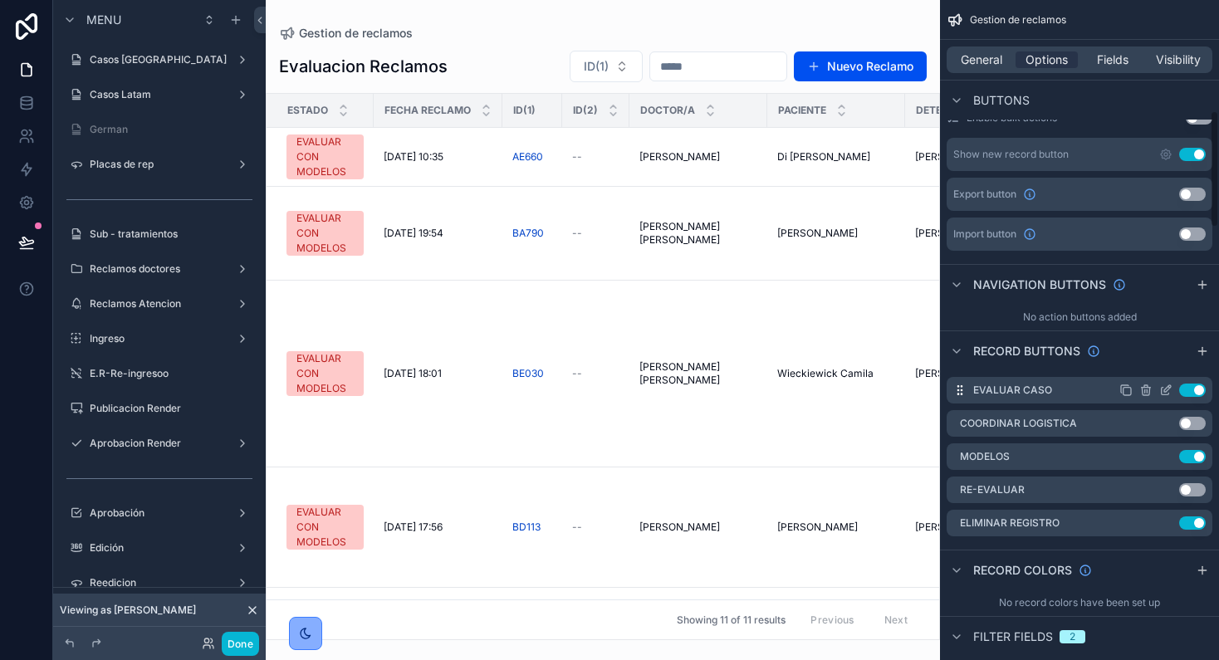
click at [1165, 387] on icon "scrollable content" at bounding box center [1165, 390] width 13 height 13
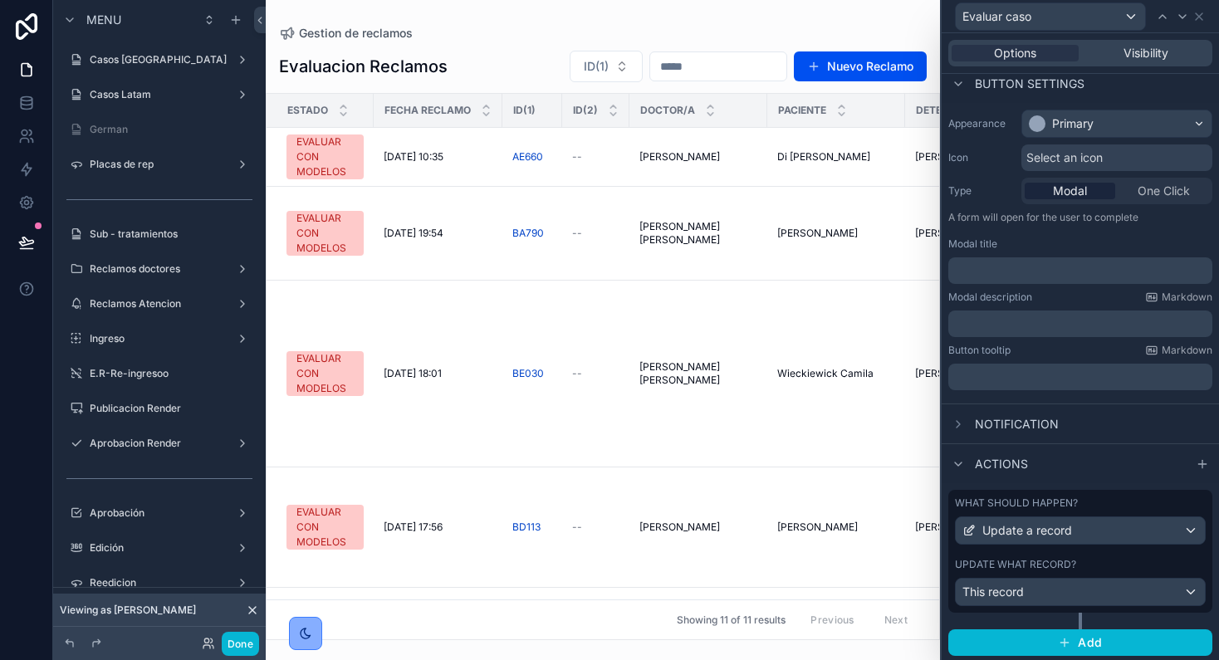
click at [1098, 555] on div "What should happen? Update a record Update what record? This record" at bounding box center [1080, 551] width 264 height 123
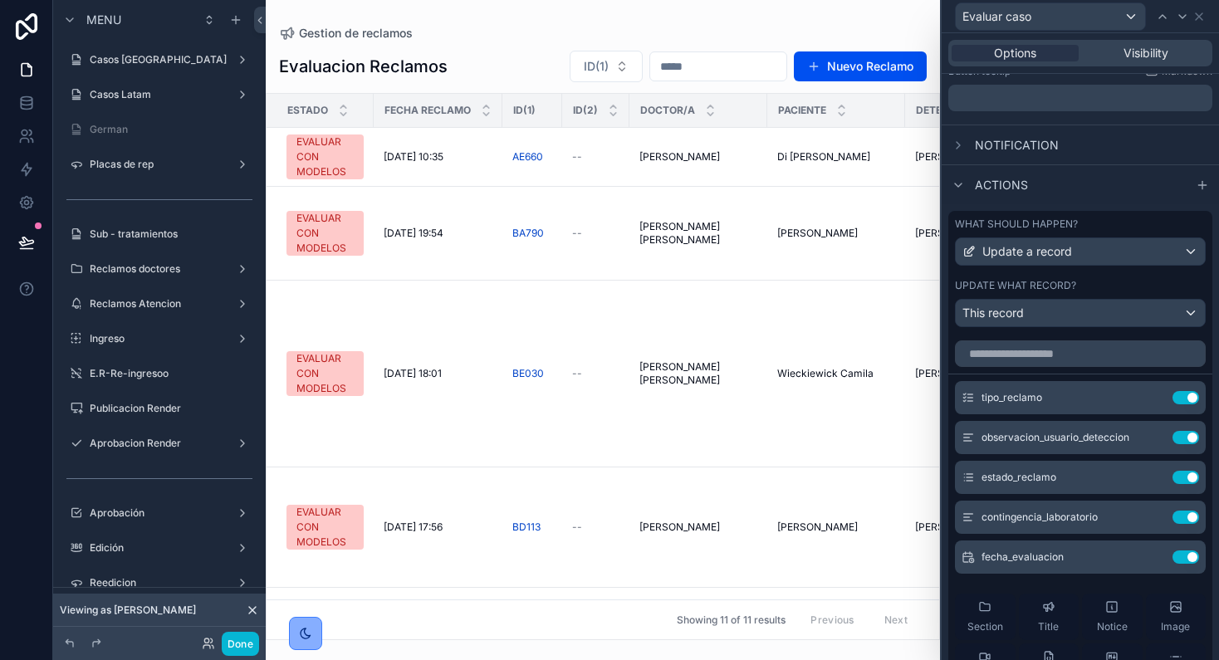
scroll to position [474, 0]
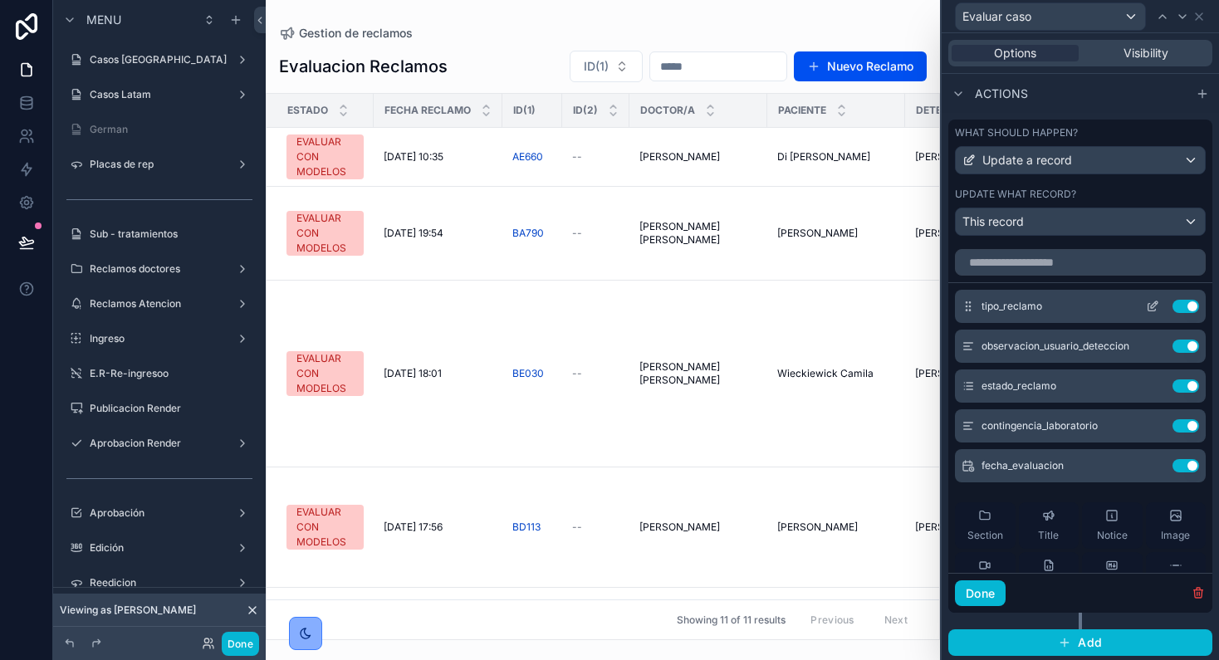
click at [1146, 302] on icon at bounding box center [1152, 306] width 13 height 13
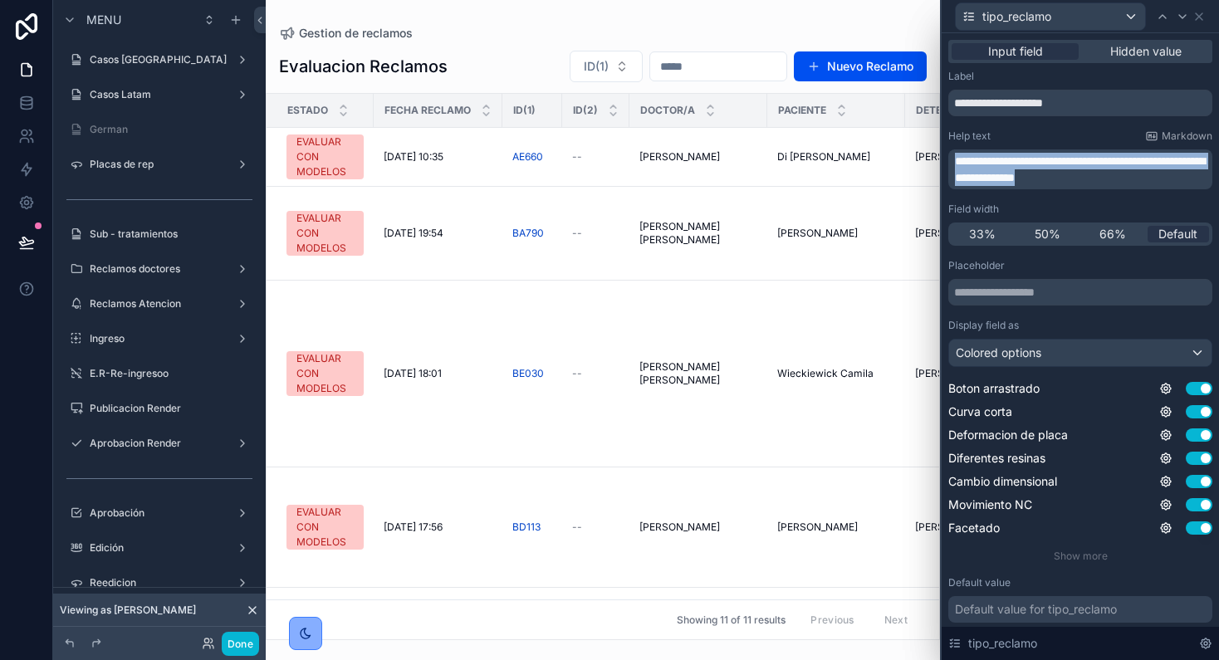
drag, startPoint x: 1183, startPoint y: 180, endPoint x: 947, endPoint y: 157, distance: 237.8
click at [947, 157] on div "**********" at bounding box center [1080, 411] width 277 height 756
copy span "**********"
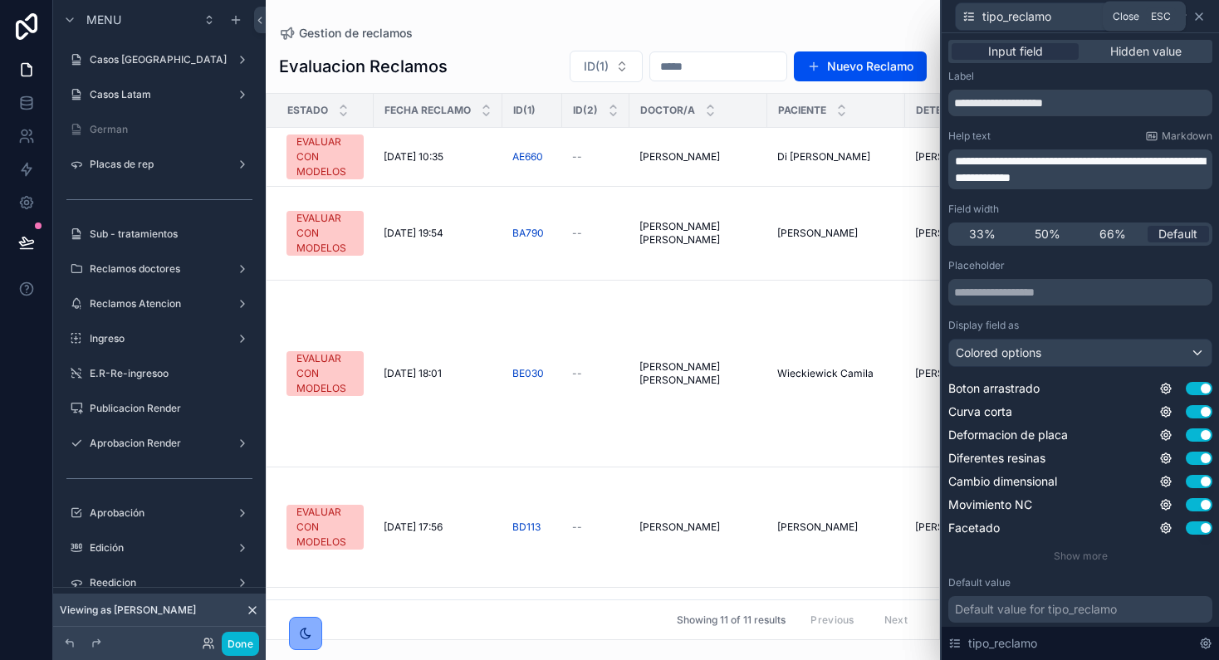
click at [1202, 17] on icon at bounding box center [1198, 16] width 13 height 13
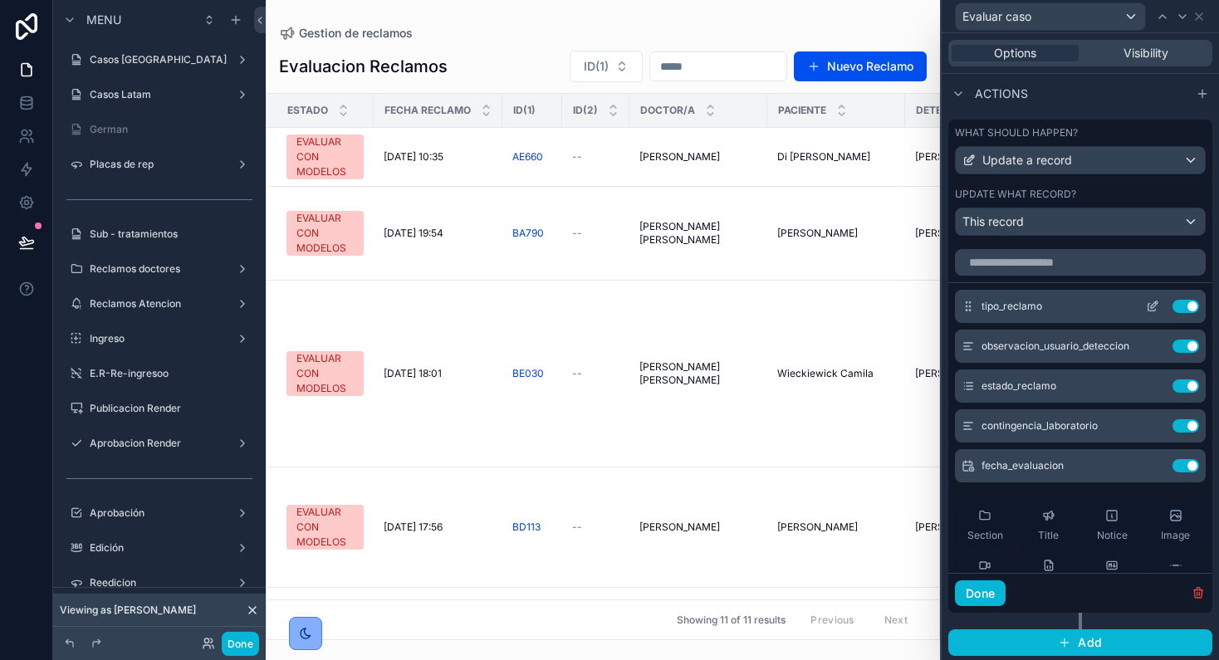
click at [1146, 306] on icon at bounding box center [1152, 306] width 13 height 13
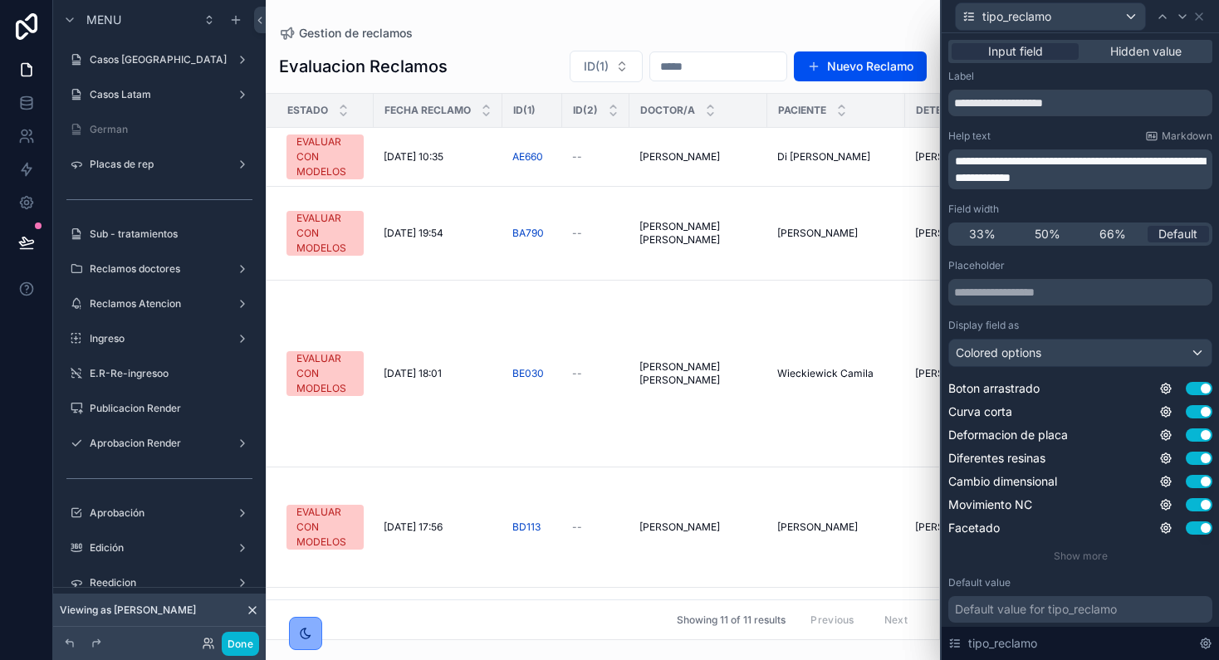
click at [1120, 176] on p "**********" at bounding box center [1082, 169] width 254 height 33
click at [1179, 15] on icon at bounding box center [1182, 16] width 13 height 13
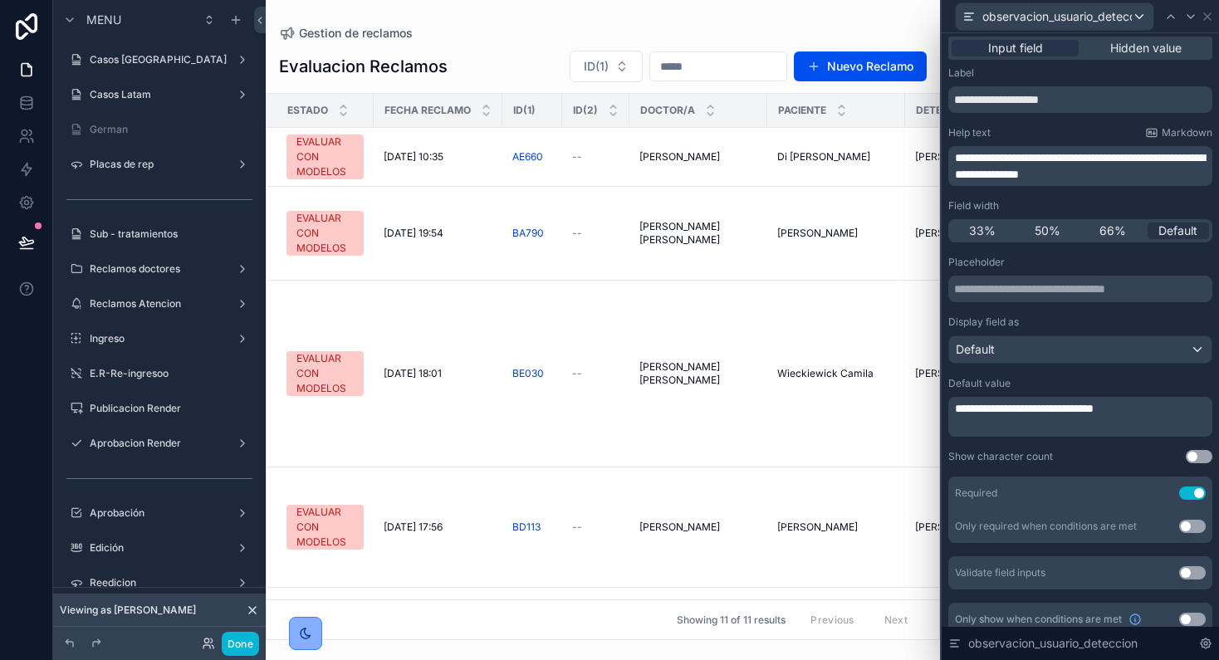
scroll to position [0, 0]
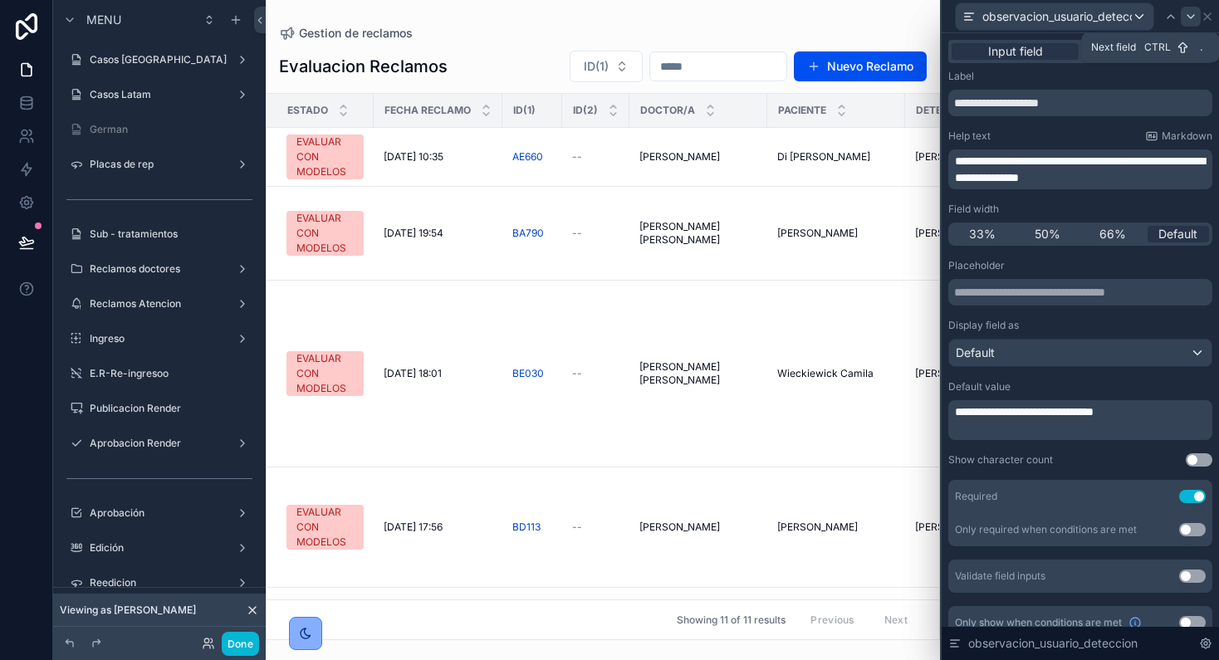
click at [1197, 17] on icon at bounding box center [1190, 16] width 13 height 13
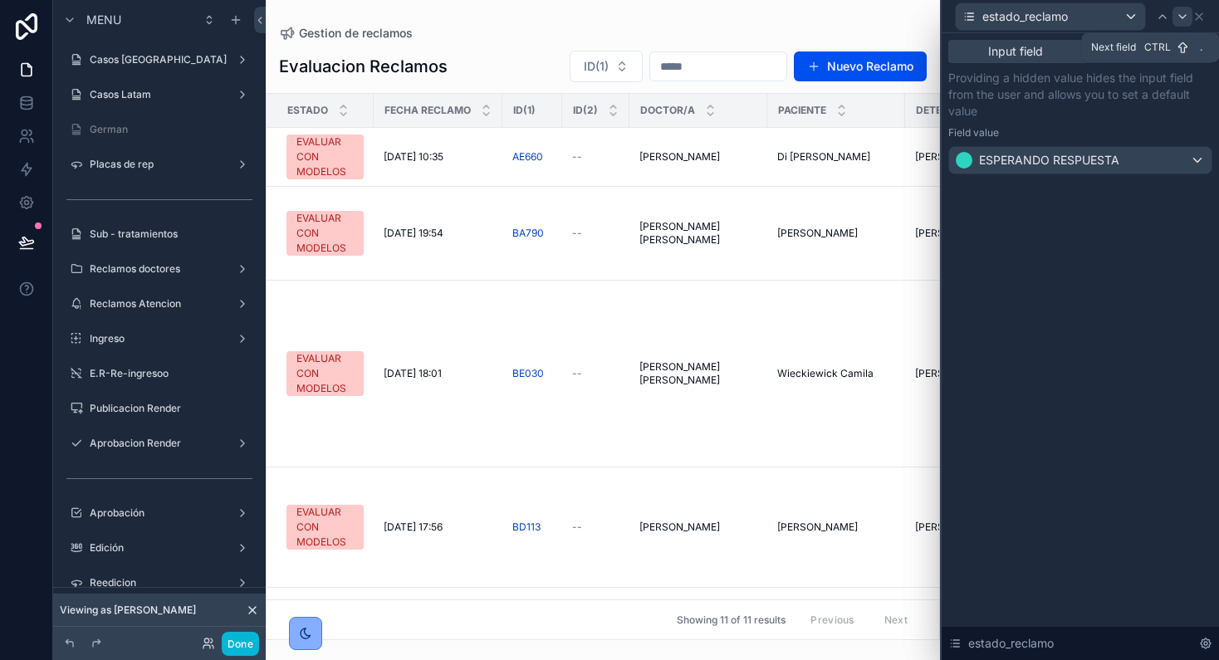
click at [1175, 15] on div at bounding box center [1183, 17] width 20 height 20
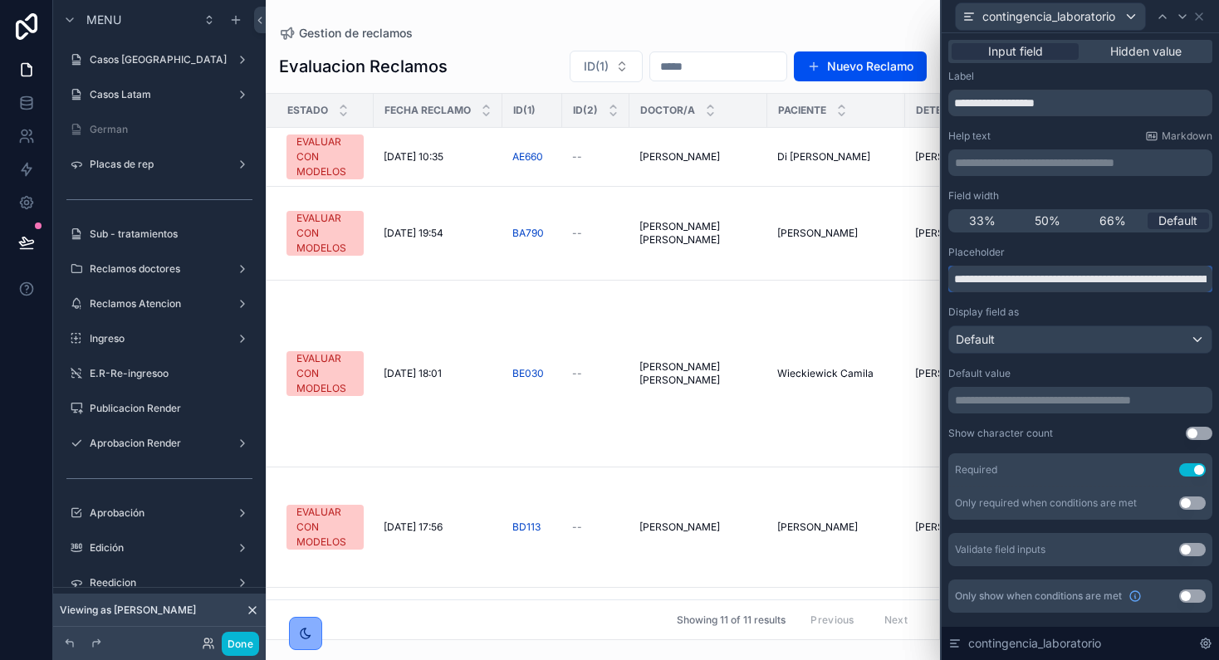
click at [1096, 275] on input "**********" at bounding box center [1080, 279] width 264 height 27
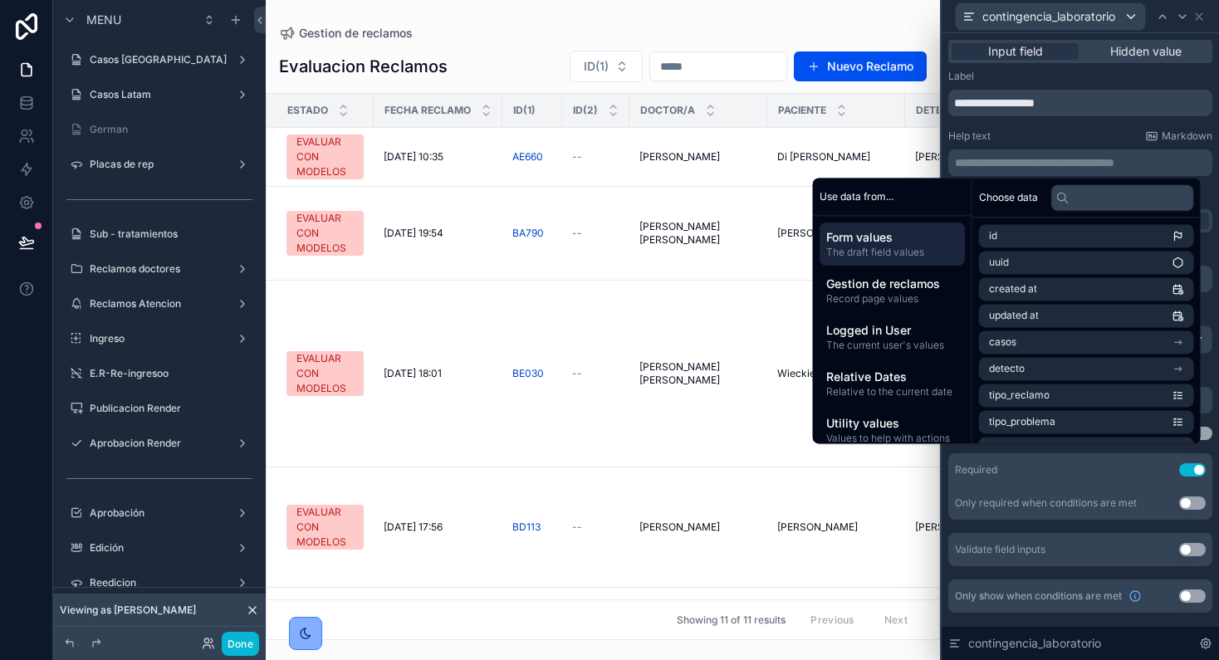
click at [1057, 158] on p "**********" at bounding box center [1082, 162] width 254 height 17
click at [966, 159] on p "**********" at bounding box center [1082, 162] width 254 height 17
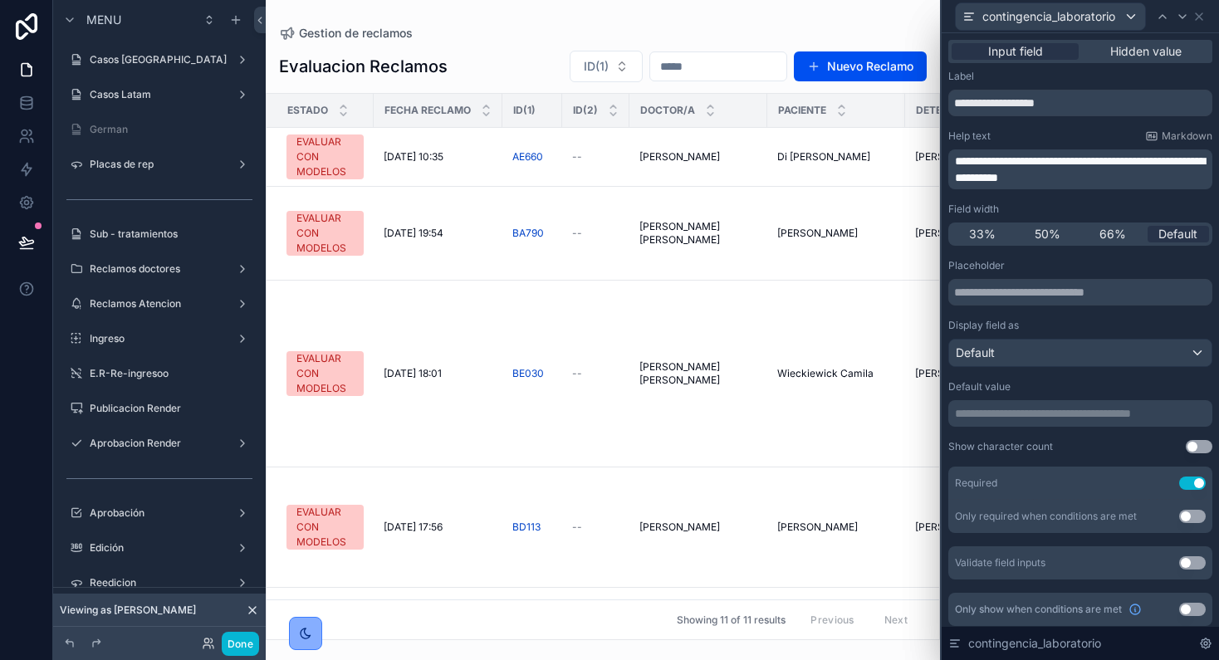
click at [1109, 179] on span "**********" at bounding box center [1080, 169] width 250 height 28
drag, startPoint x: 1144, startPoint y: 174, endPoint x: 949, endPoint y: 164, distance: 195.4
click at [949, 164] on div "**********" at bounding box center [1080, 169] width 264 height 40
copy span "**********"
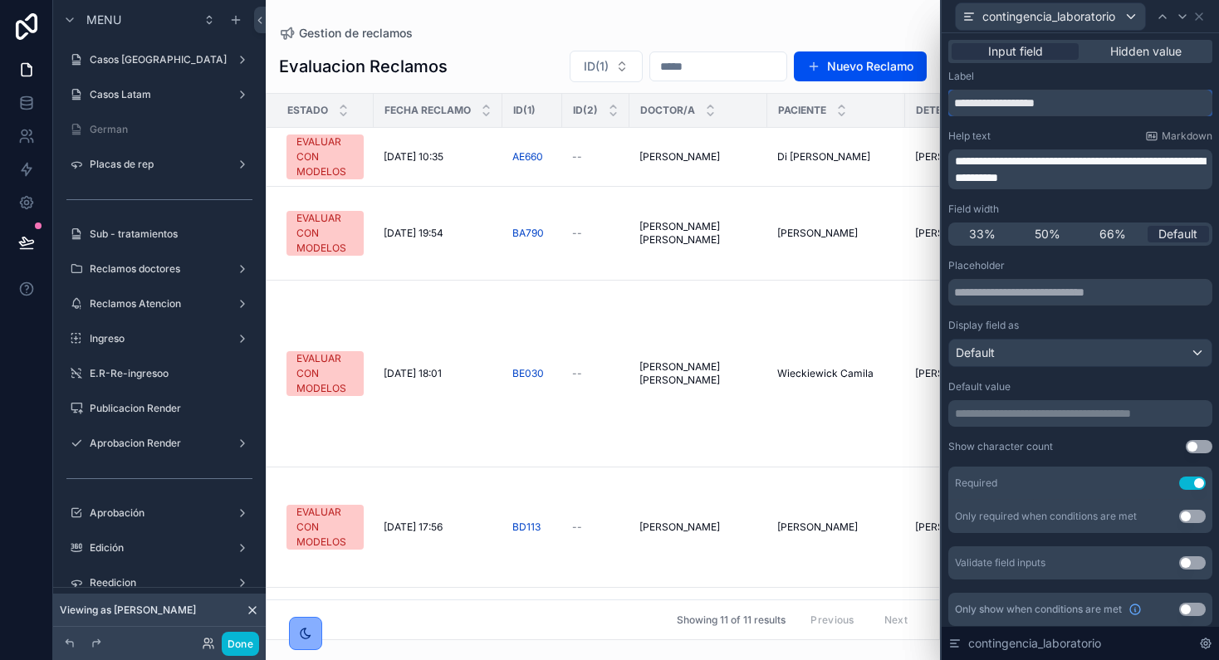
click at [1080, 109] on input "**********" at bounding box center [1080, 103] width 264 height 27
type input "**********"
drag, startPoint x: 1075, startPoint y: 110, endPoint x: 747, endPoint y: 10, distance: 342.8
click at [928, 100] on div "**********" at bounding box center [609, 330] width 1219 height 660
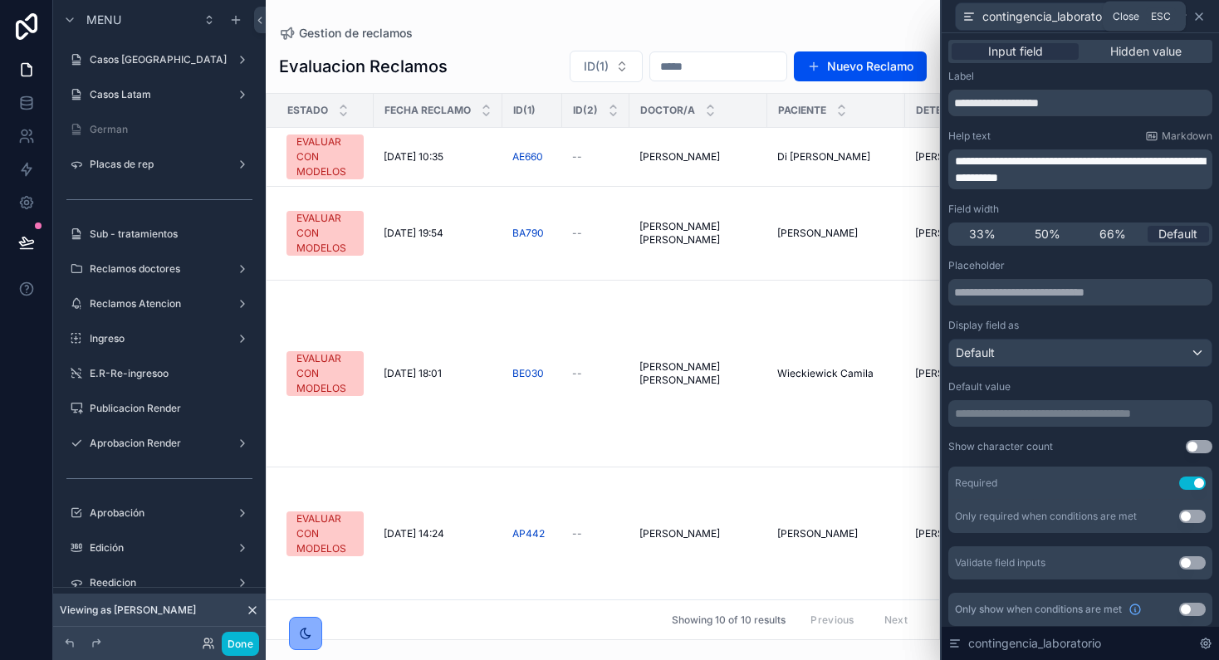
click at [1198, 17] on icon at bounding box center [1198, 16] width 13 height 13
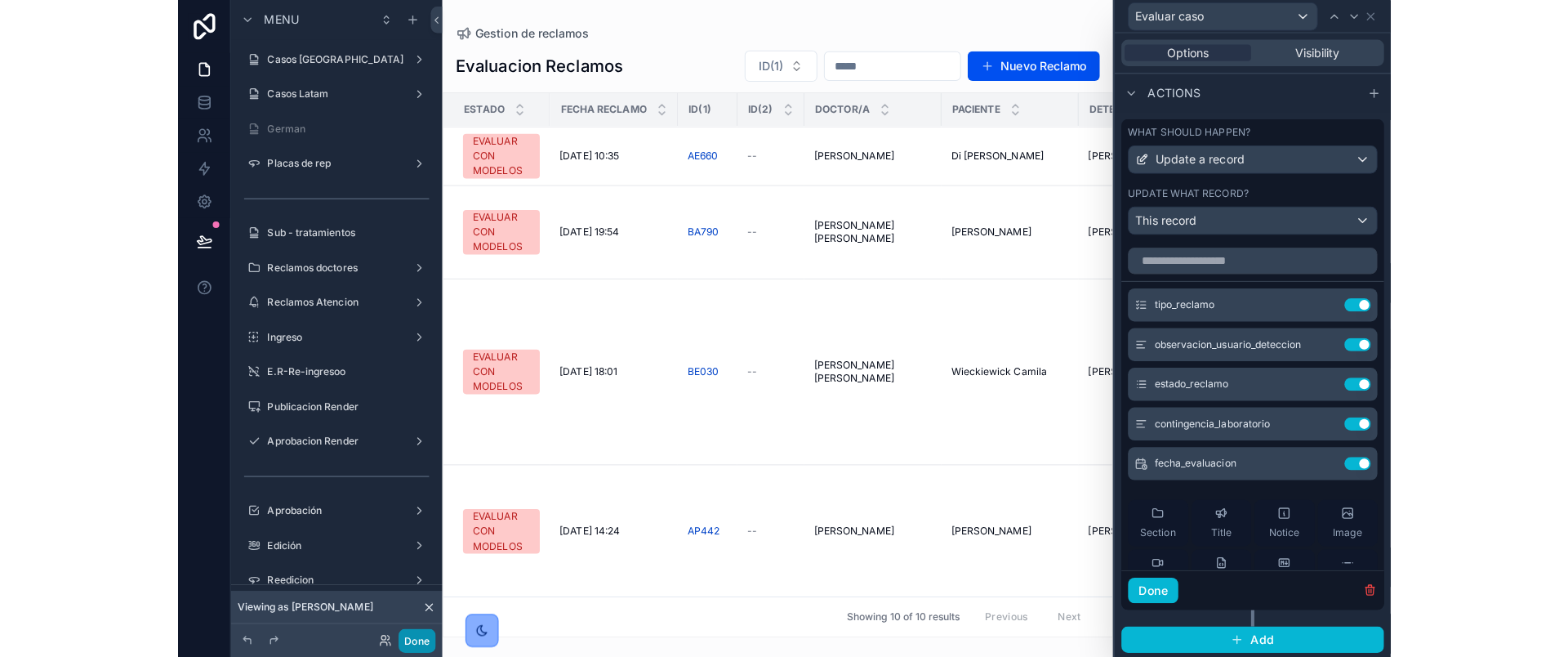
scroll to position [101, 0]
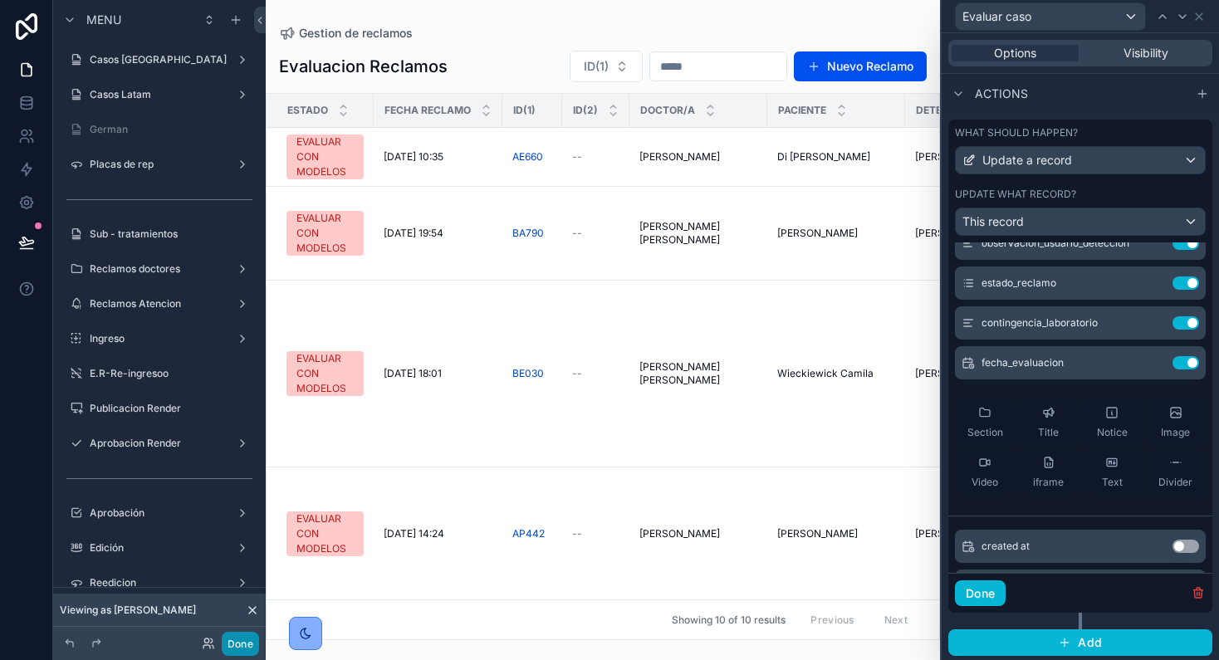
click at [222, 647] on button "Done" at bounding box center [240, 644] width 37 height 24
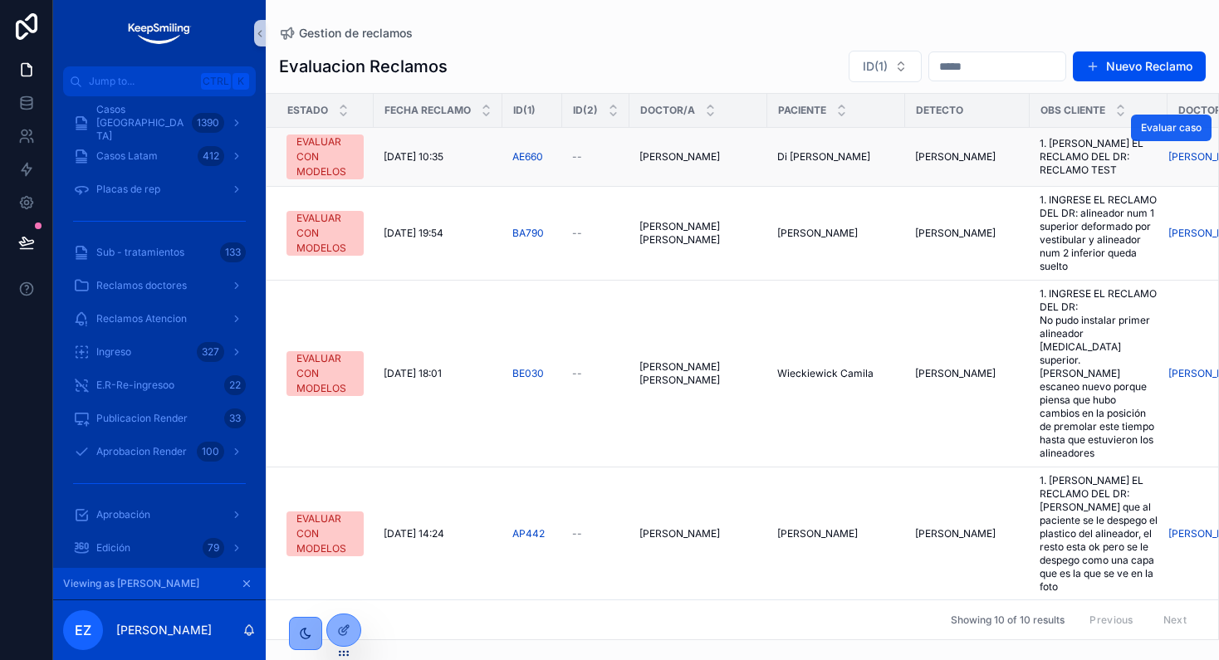
click at [1156, 126] on span "Evaluar caso" at bounding box center [1171, 127] width 61 height 13
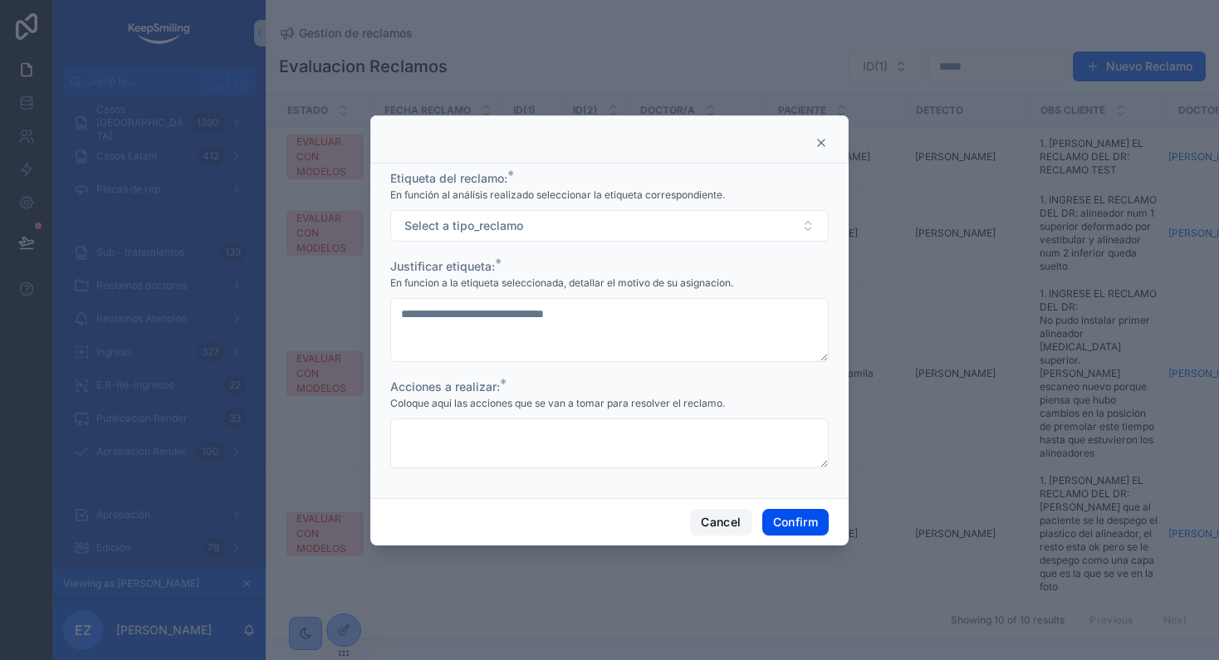
click at [726, 526] on button "Cancel" at bounding box center [720, 522] width 61 height 27
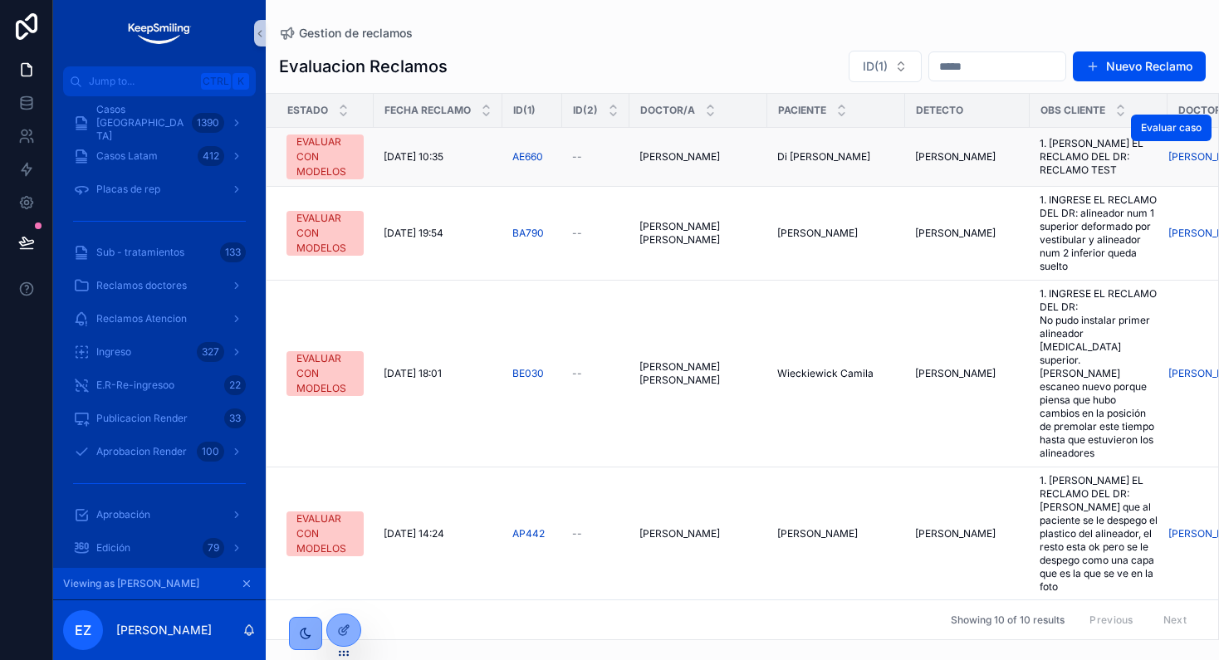
click at [1131, 145] on div "Evaluar caso" at bounding box center [1171, 128] width 81 height 58
click at [1141, 129] on span "Evaluar caso" at bounding box center [1171, 127] width 61 height 13
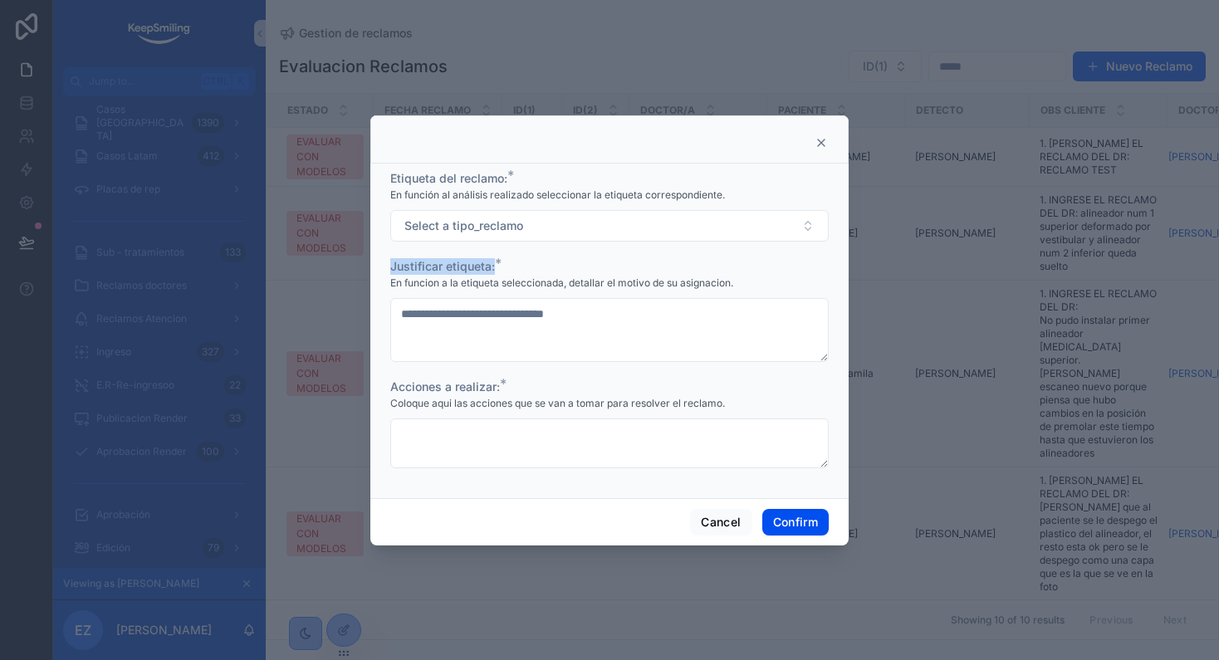
drag, startPoint x: 391, startPoint y: 267, endPoint x: 497, endPoint y: 267, distance: 105.5
click at [495, 267] on label "Justificar etiqueta: *" at bounding box center [442, 266] width 105 height 17
copy span "Justificar etiqueta:"
click at [524, 277] on span "En funcion a la etiqueta seleccionada, detallar el motivo de su asignacion." at bounding box center [561, 283] width 343 height 13
drag, startPoint x: 745, startPoint y: 277, endPoint x: 394, endPoint y: 280, distance: 351.3
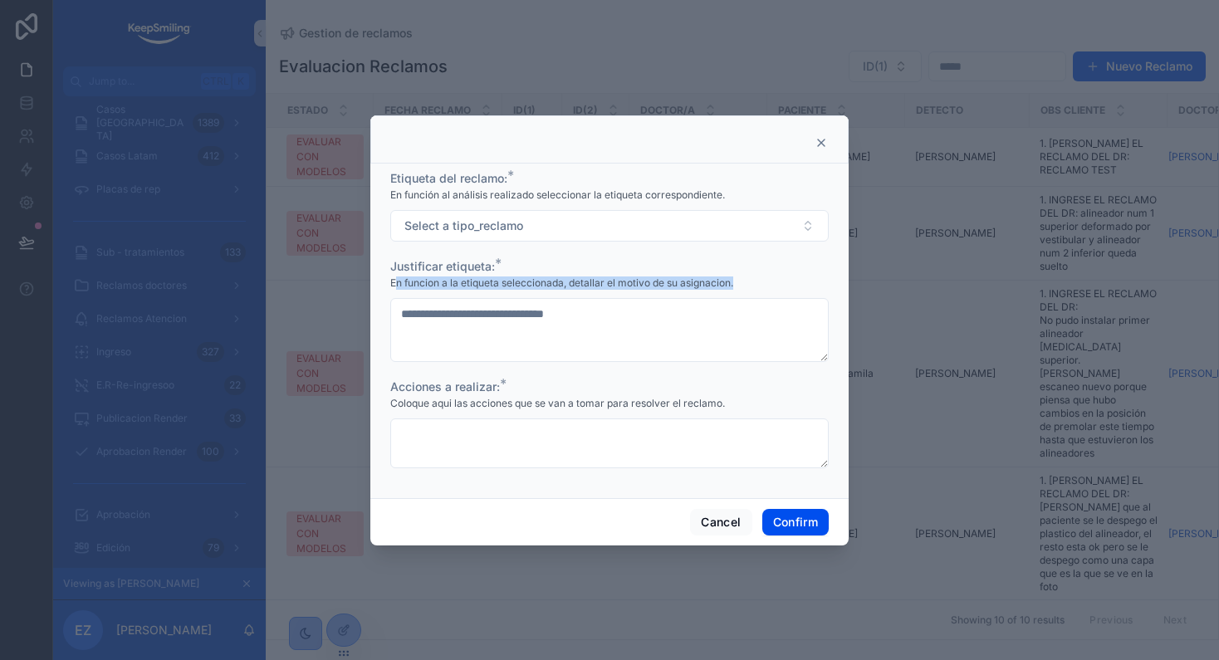
click at [394, 280] on div "En funcion a la etiqueta seleccionada, detallar el motivo de su asignacion." at bounding box center [609, 283] width 438 height 17
click at [394, 280] on span "En funcion a la etiqueta seleccionada, detallar el motivo de su asignacion." at bounding box center [561, 283] width 343 height 13
drag, startPoint x: 390, startPoint y: 281, endPoint x: 741, endPoint y: 281, distance: 350.4
click at [741, 281] on div "En funcion a la etiqueta seleccionada, detallar el motivo de su asignacion." at bounding box center [609, 283] width 438 height 17
copy span "En funcion a la etiqueta seleccionada, detallar el motivo de su asignacion."
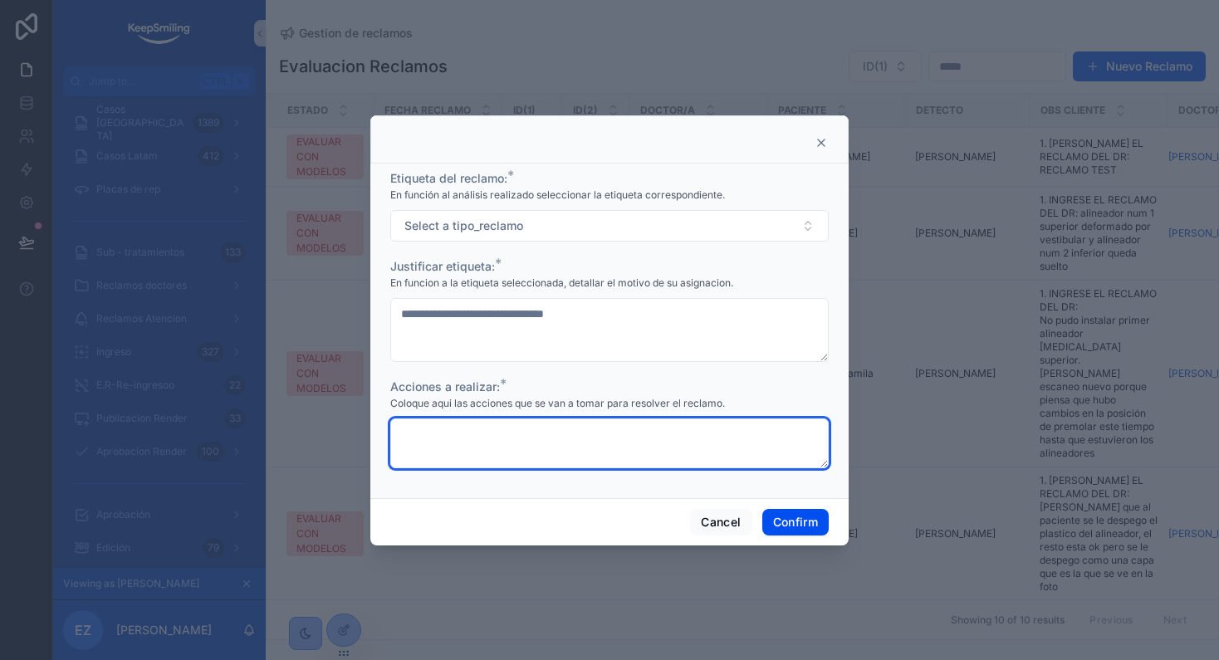
click at [606, 443] on textarea at bounding box center [609, 444] width 438 height 50
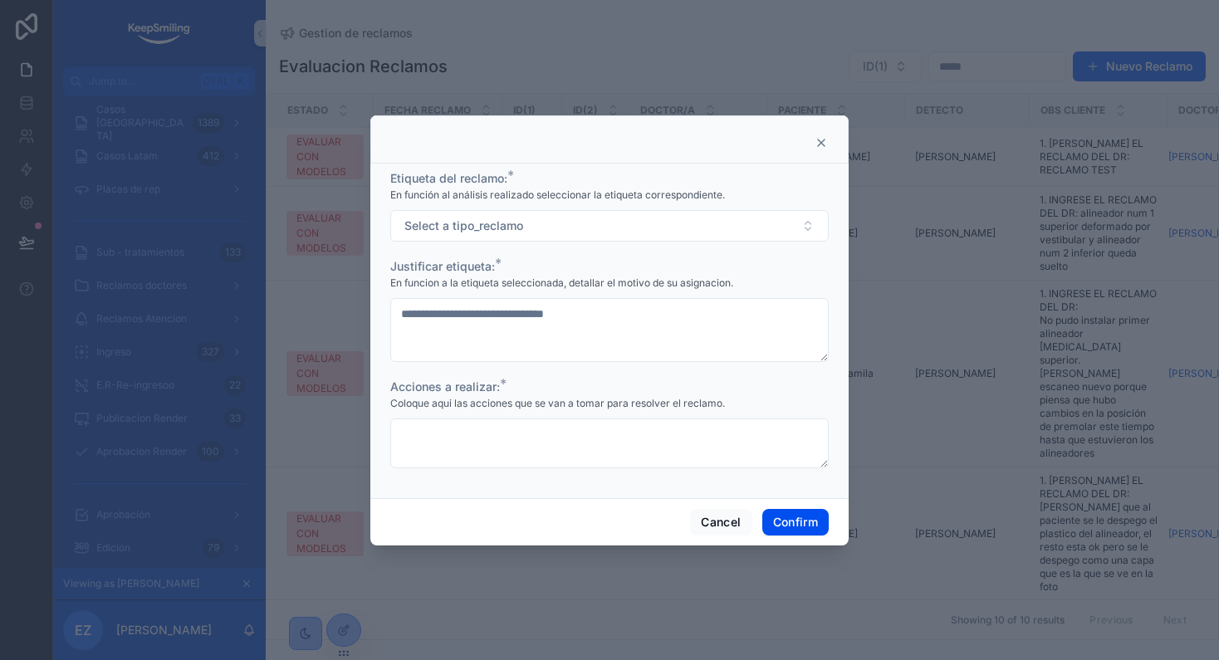
click at [882, 536] on div at bounding box center [609, 330] width 1219 height 660
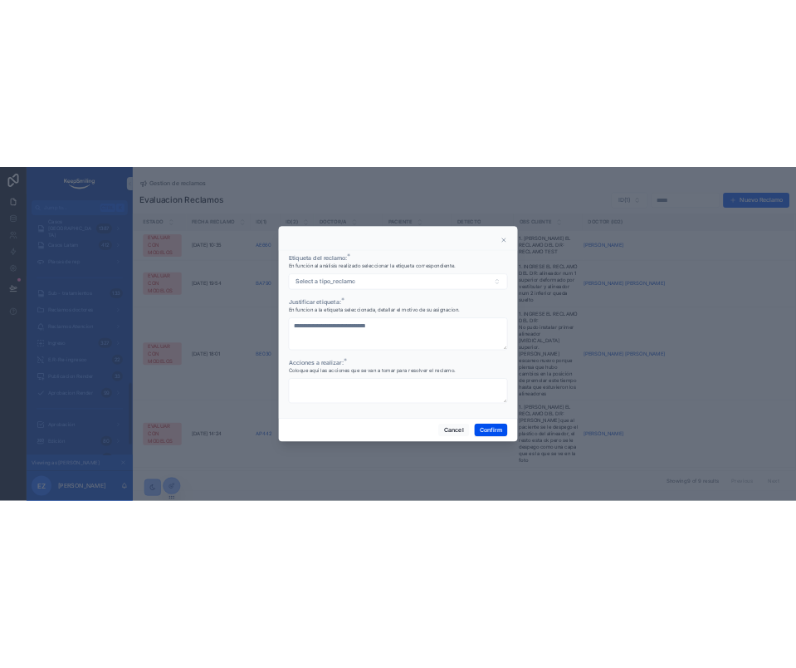
scroll to position [1211, 0]
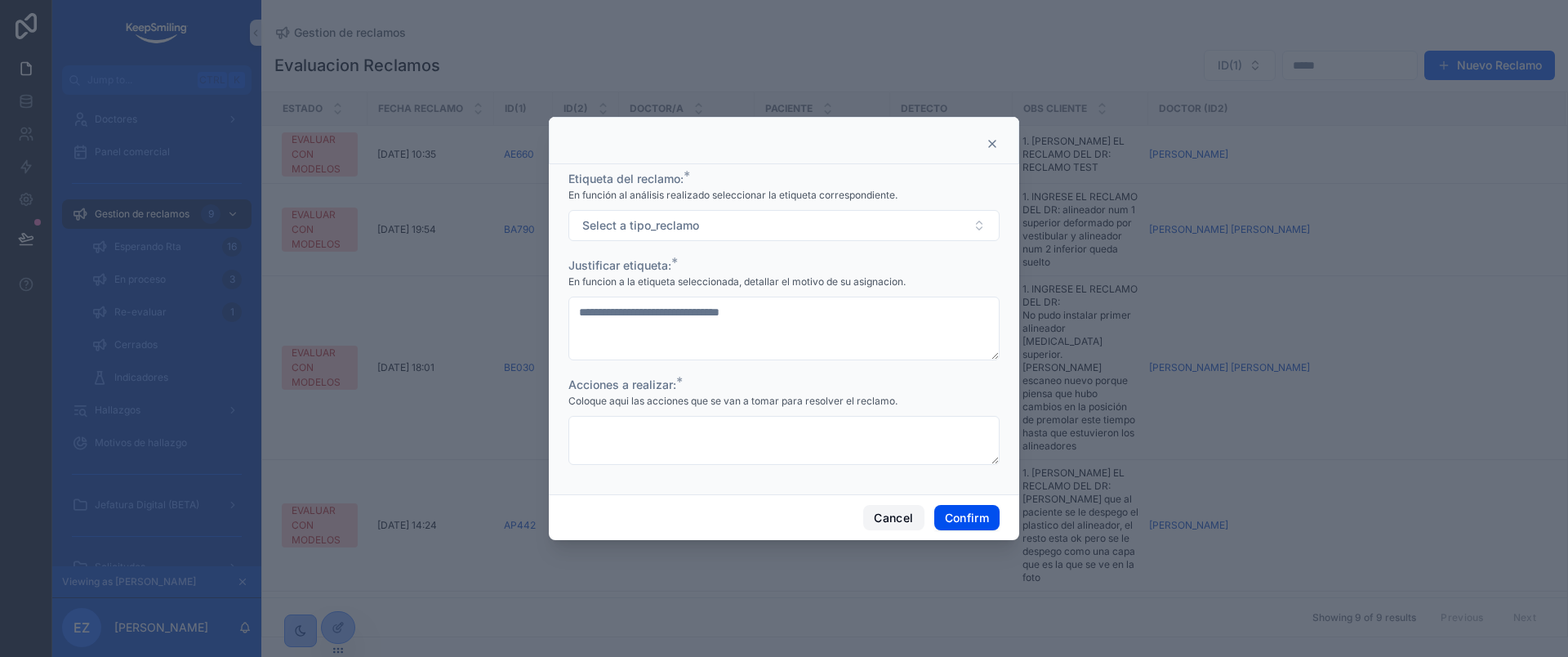
click at [887, 523] on button "Cancel" at bounding box center [893, 517] width 60 height 27
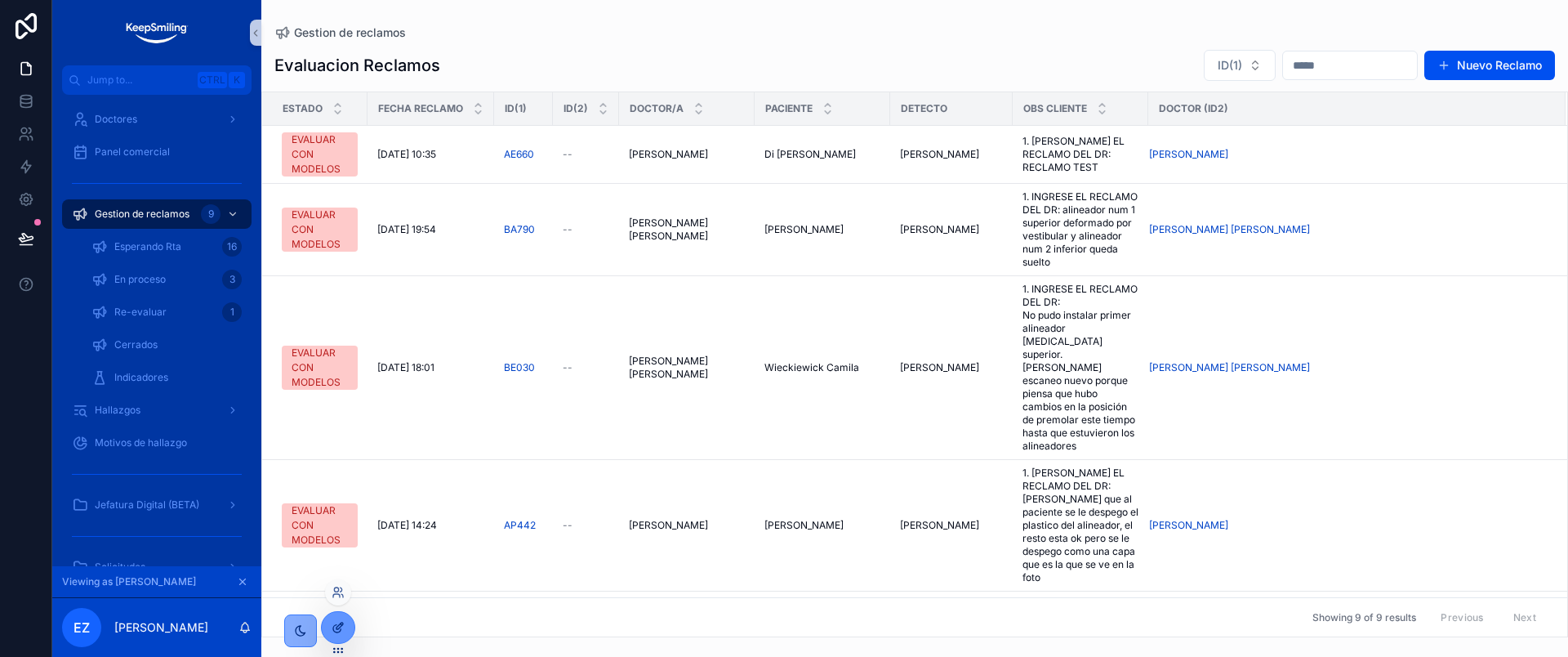
click at [345, 630] on div at bounding box center [337, 627] width 32 height 31
click at [862, 61] on div "Evaluacion Reclamos ID(1) Nuevo Reclamo" at bounding box center [915, 65] width 1281 height 32
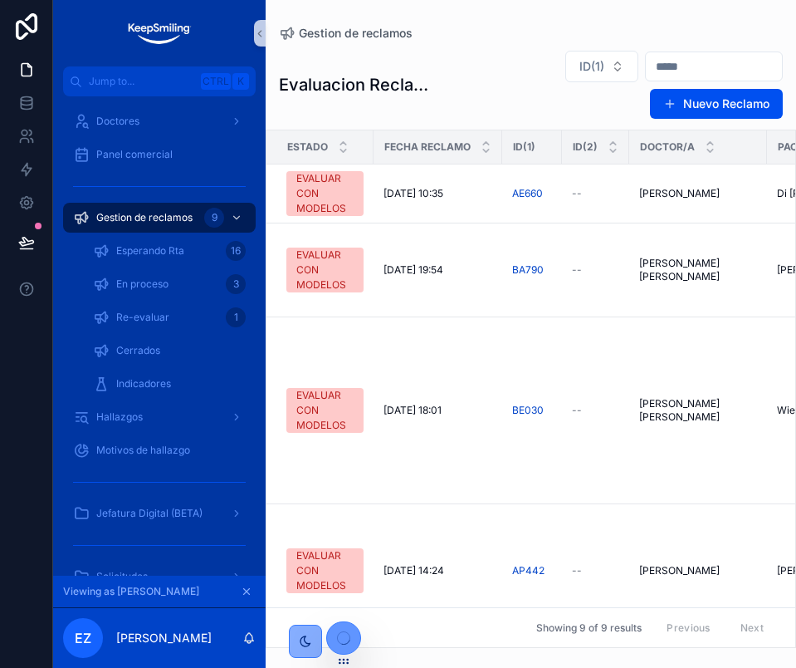
drag, startPoint x: 704, startPoint y: 51, endPoint x: 740, endPoint y: 42, distance: 36.9
click at [707, 51] on div "scrollable content" at bounding box center [714, 66] width 138 height 30
click at [796, 55] on div "Evaluacion Reclamos ID(1) Nuevo Reclamo" at bounding box center [531, 85] width 531 height 70
click at [781, 42] on div "Evaluacion Reclamos ID(1) Nuevo Reclamo Estado Fecha reclamo ID(1) ID(2) Doctor…" at bounding box center [531, 344] width 531 height 608
drag, startPoint x: 795, startPoint y: 42, endPoint x: 1055, endPoint y: 39, distance: 260.8
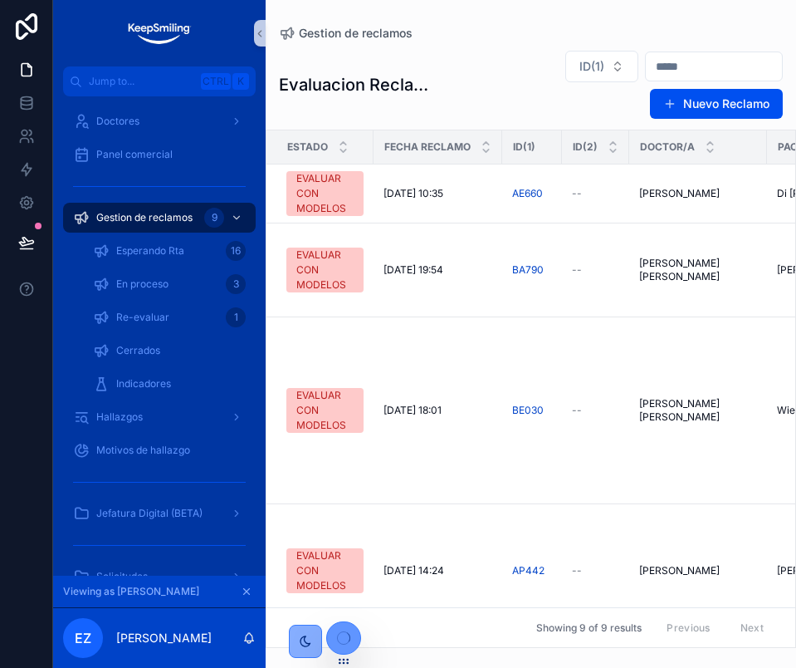
click at [796, 39] on html "Jump to... Ctrl K Casos Argentina 1387 Casos Latam 412 Placas de rep Sub - trat…" at bounding box center [398, 334] width 796 height 668
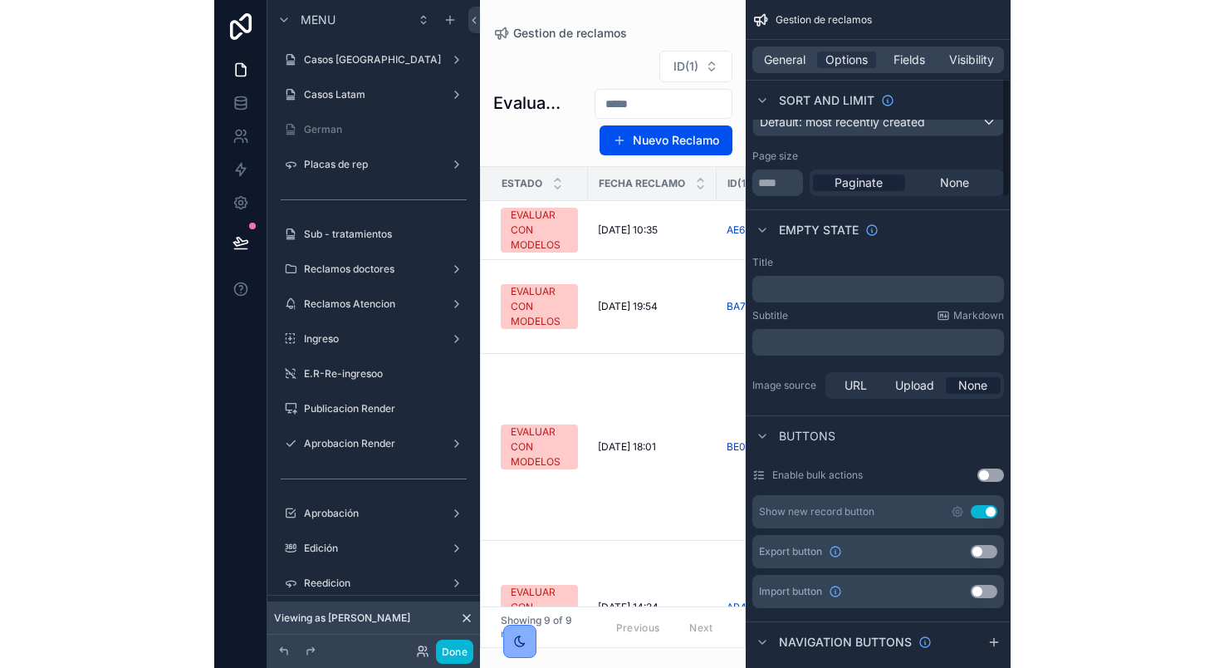
scroll to position [698, 0]
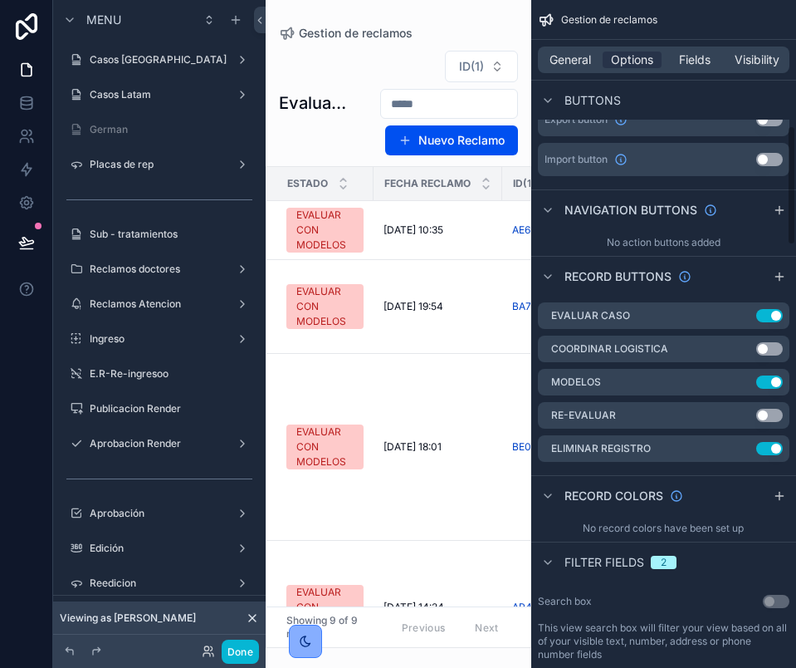
drag, startPoint x: 795, startPoint y: 244, endPoint x: 904, endPoint y: 247, distance: 109.7
click at [796, 247] on html "Menu Casos Argentina Casos Latam German Placas de rep Sub - tratamientos Reclam…" at bounding box center [398, 334] width 796 height 668
click at [440, 405] on div "scrollable content" at bounding box center [399, 334] width 266 height 668
click at [399, 32] on span "Gestion de reclamos" at bounding box center [356, 33] width 114 height 17
drag, startPoint x: 360, startPoint y: 63, endPoint x: 604, endPoint y: 83, distance: 244.1
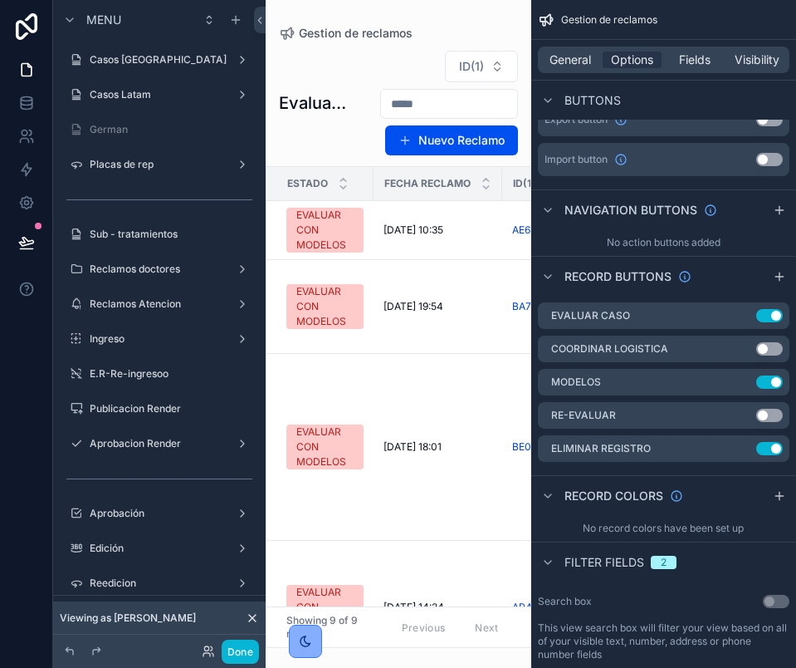
click at [360, 62] on div "ID(1) Nuevo Reclamo" at bounding box center [434, 103] width 166 height 106
drag, startPoint x: 777, startPoint y: 262, endPoint x: 810, endPoint y: 262, distance: 32.4
click at [796, 262] on html "Menu Casos Argentina Casos Latam German Placas de rep Sub - tratamientos Reclam…" at bounding box center [398, 334] width 796 height 668
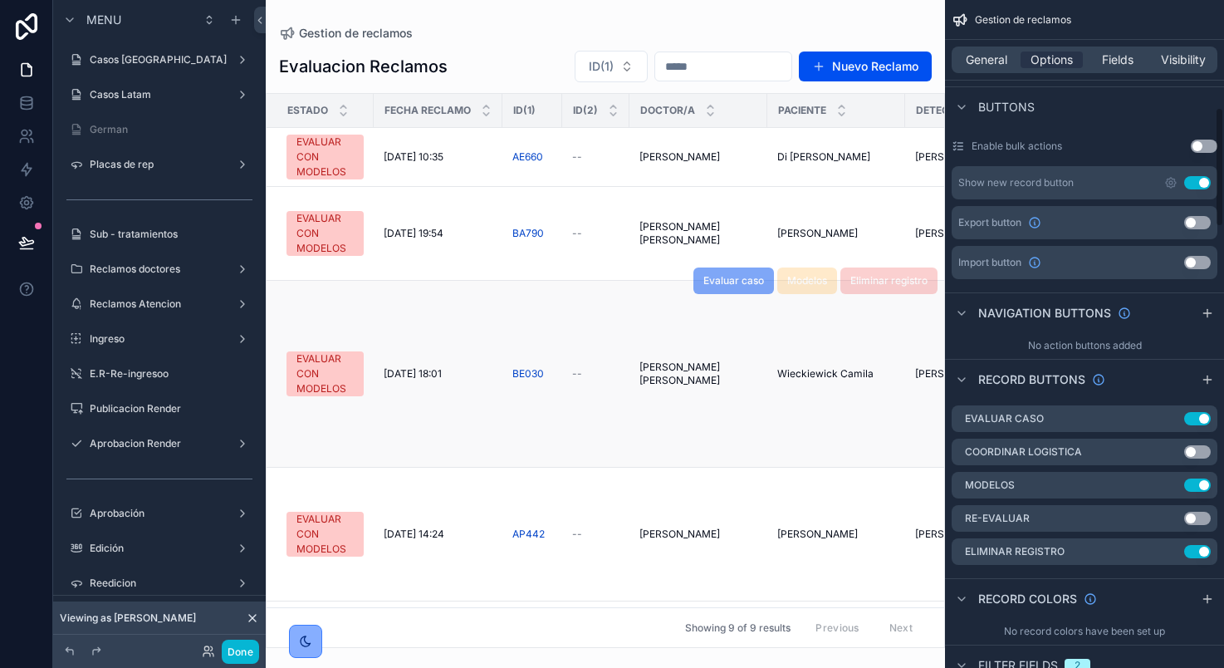
scroll to position [594, 0]
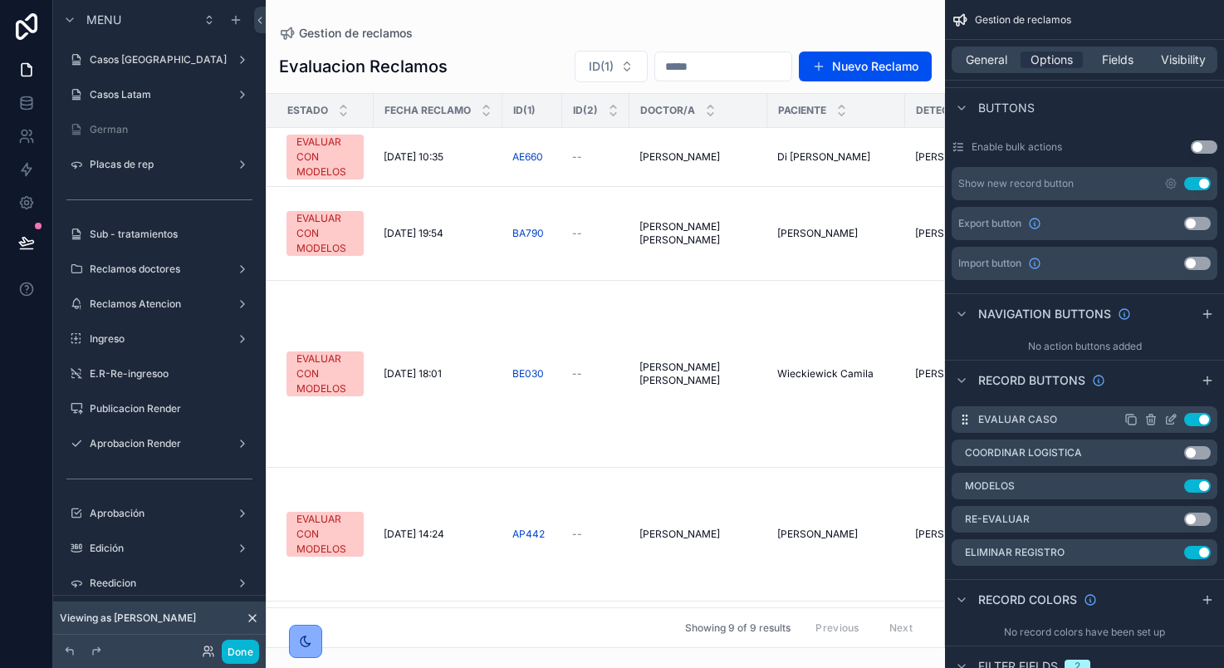
click at [1175, 420] on icon "scrollable content" at bounding box center [1170, 419] width 13 height 13
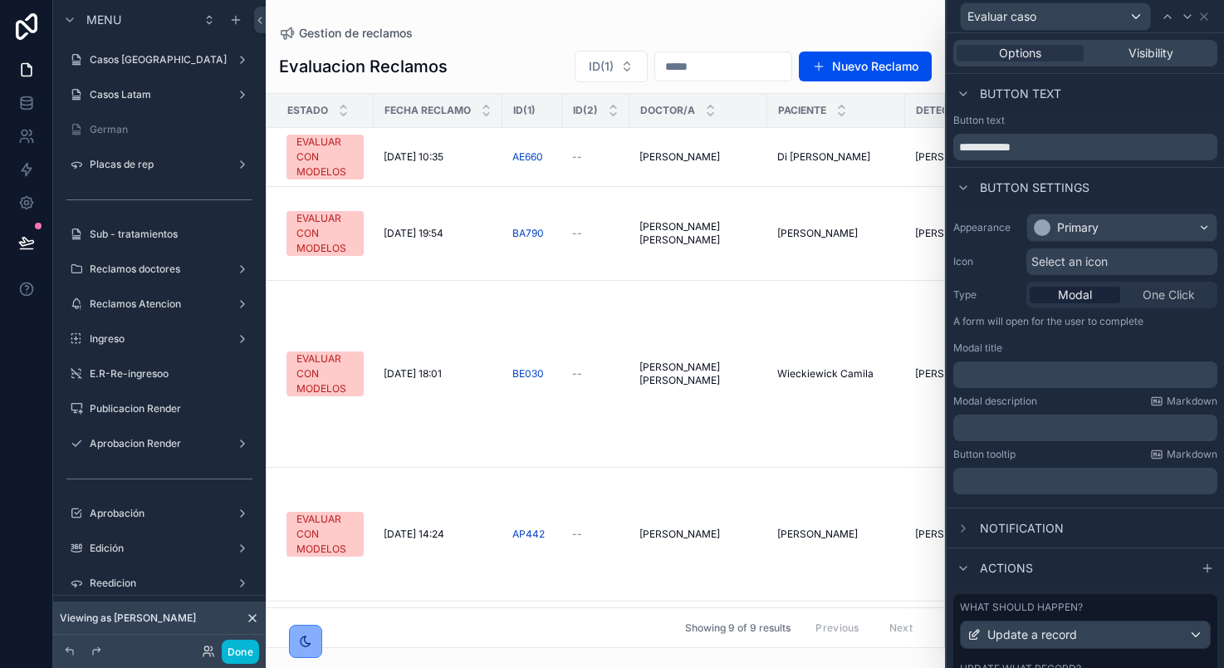
scroll to position [99, 0]
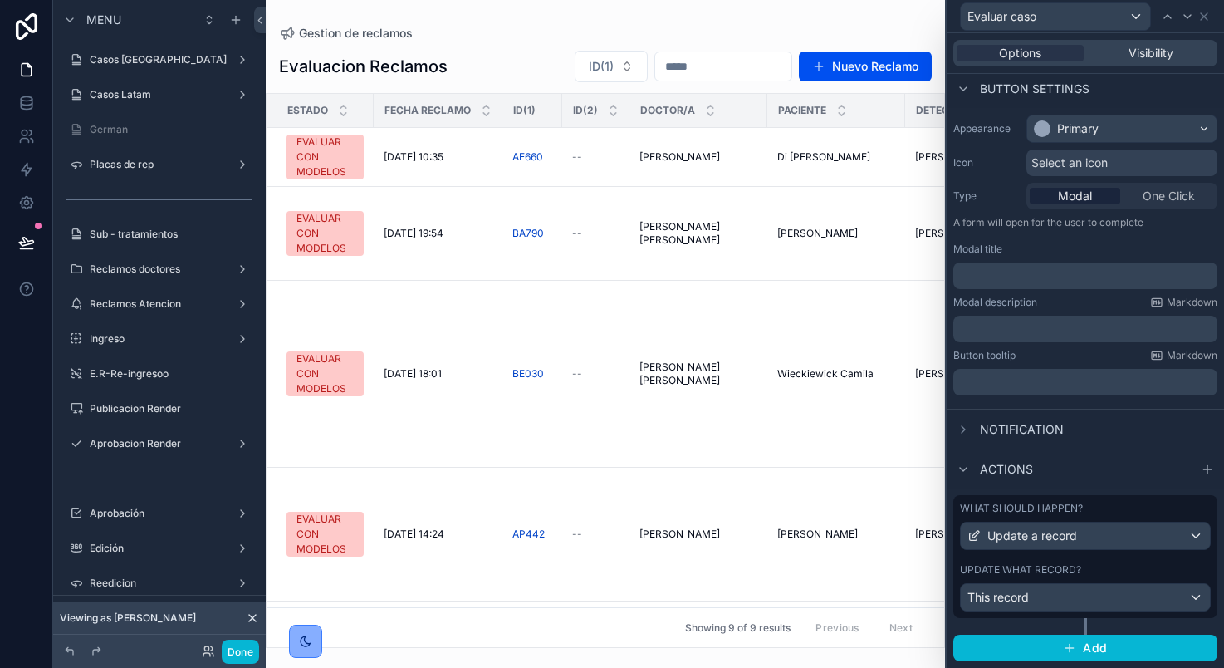
click at [1068, 557] on div "What should happen? Update a record Update what record? This record" at bounding box center [1085, 556] width 264 height 123
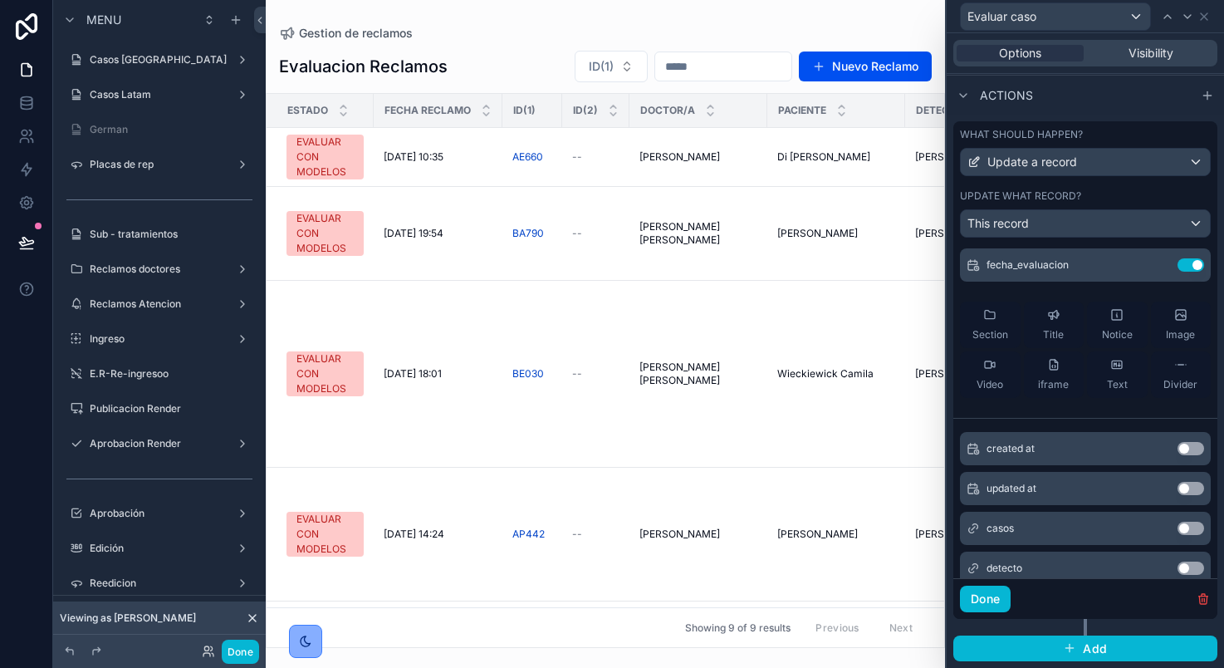
scroll to position [0, 0]
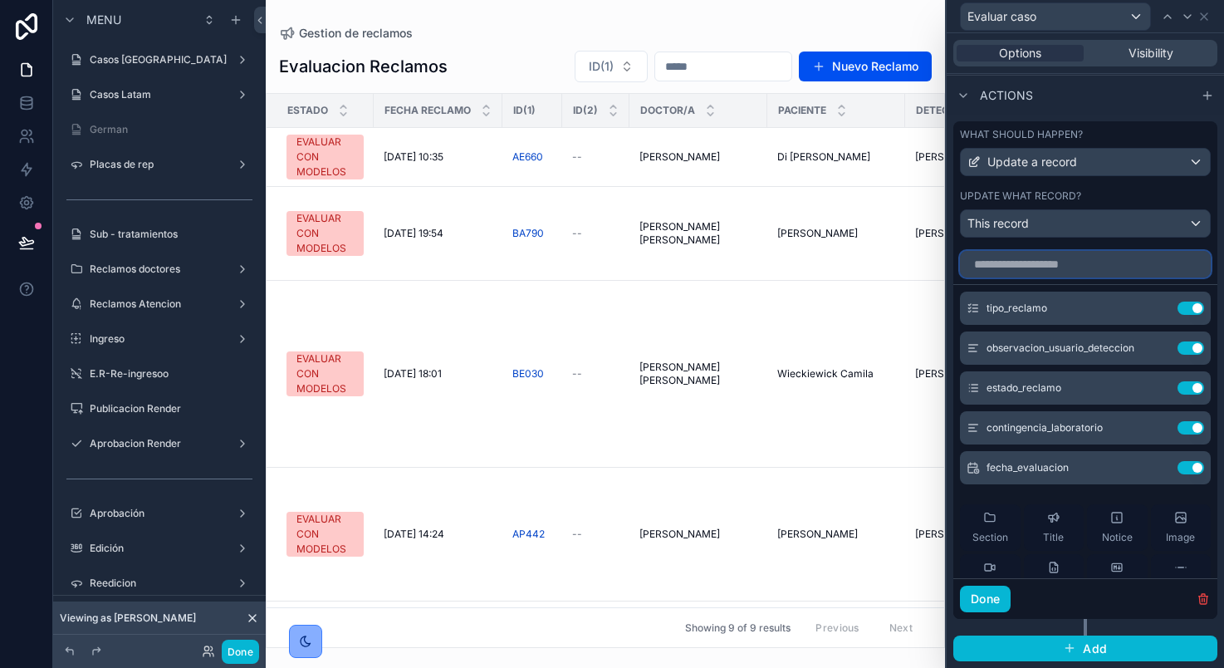
click at [1044, 267] on input "text" at bounding box center [1085, 264] width 251 height 27
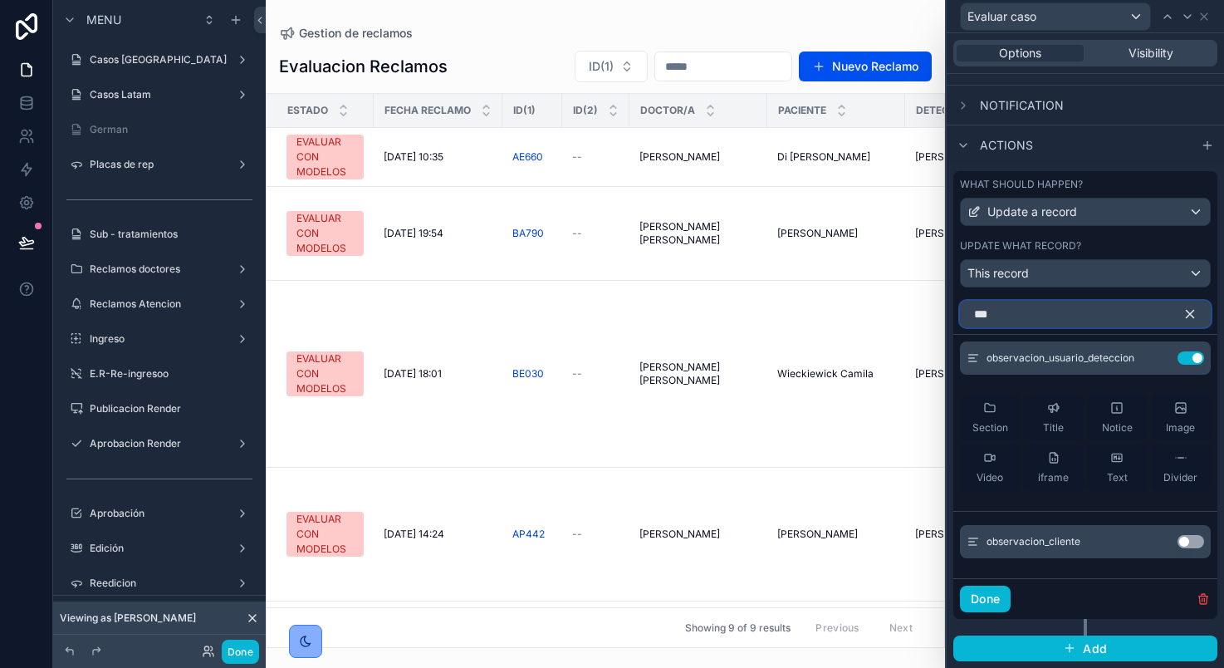
type input "***"
click at [1169, 152] on div "Actions" at bounding box center [1085, 145] width 277 height 40
click at [1183, 313] on icon "button" at bounding box center [1190, 313] width 15 height 15
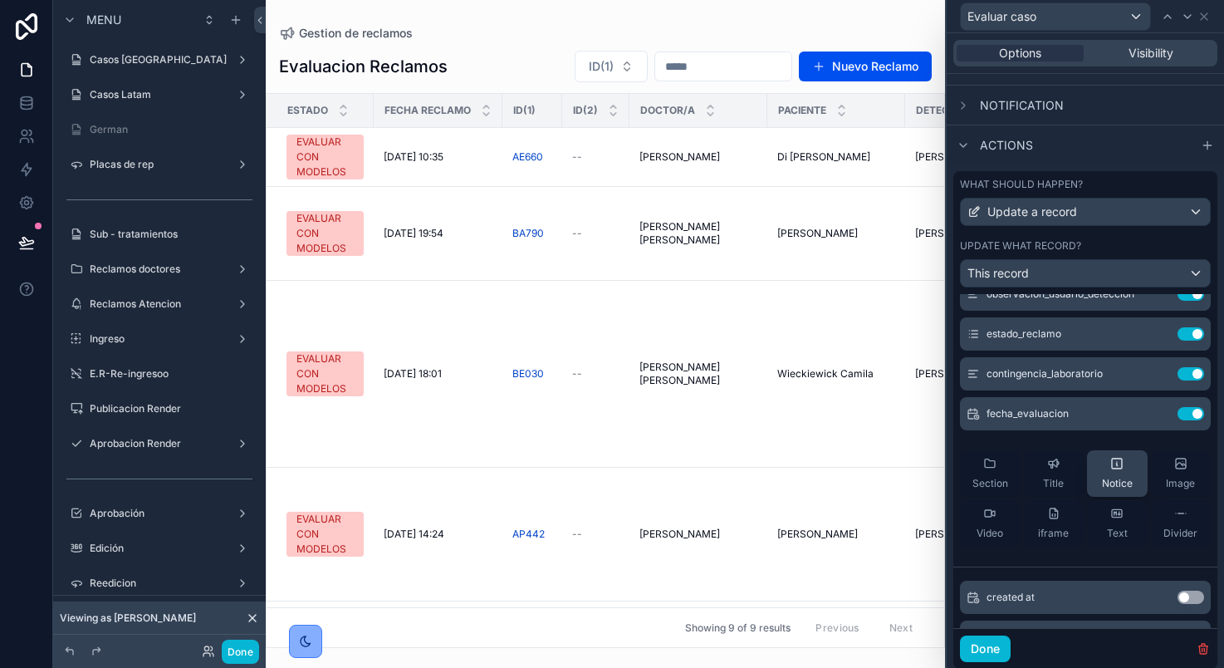
scroll to position [0, 0]
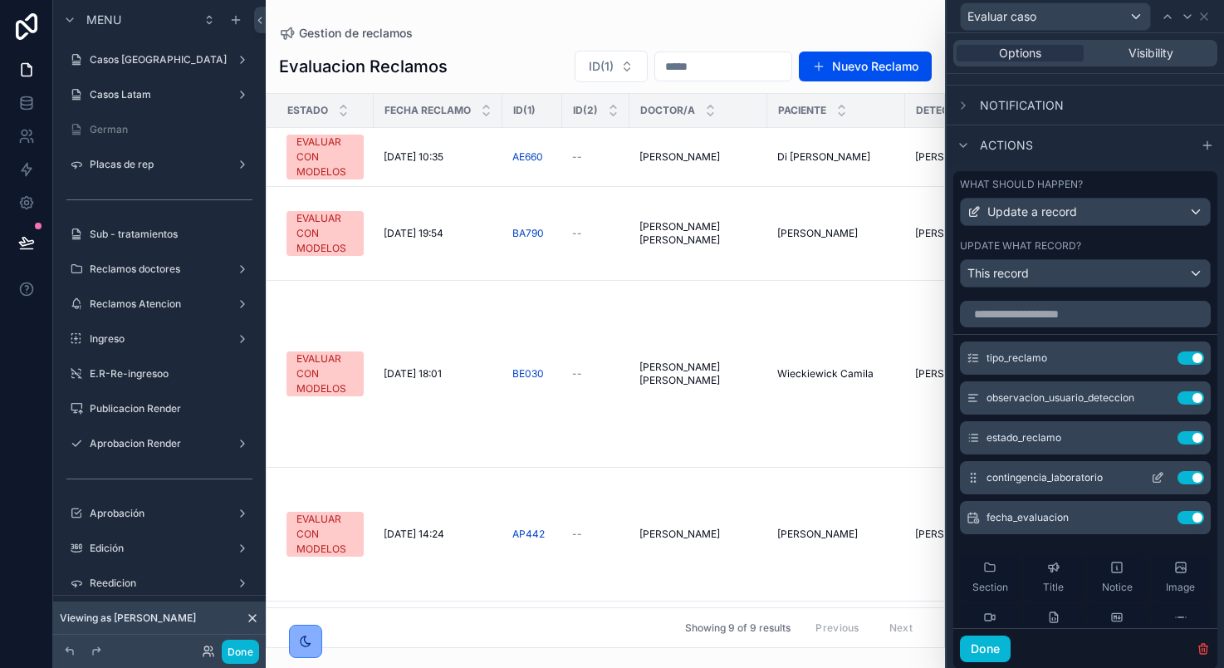
click at [1151, 477] on icon at bounding box center [1157, 477] width 13 height 13
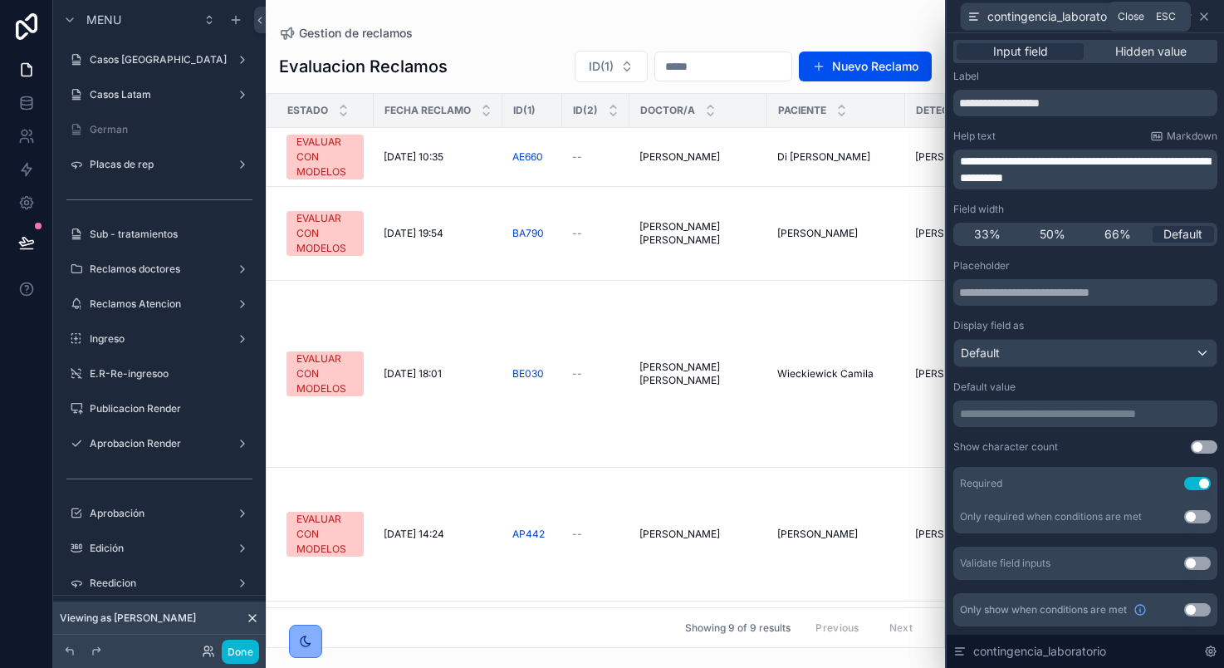
click at [1199, 19] on icon at bounding box center [1203, 16] width 13 height 13
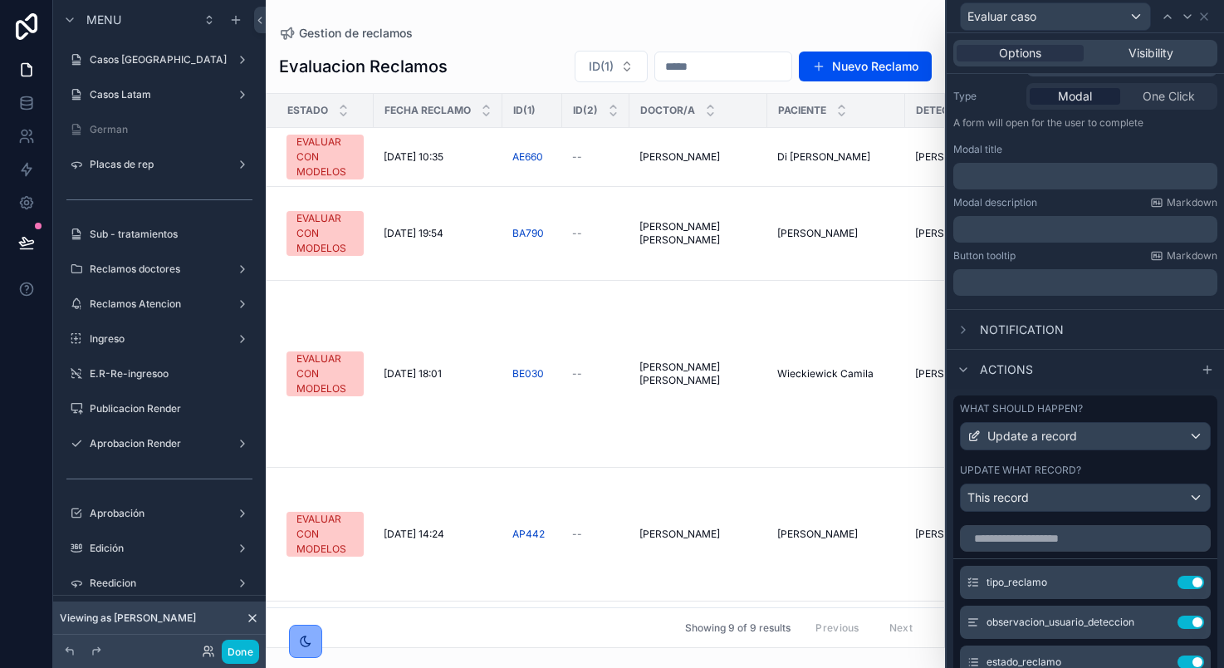
scroll to position [423, 0]
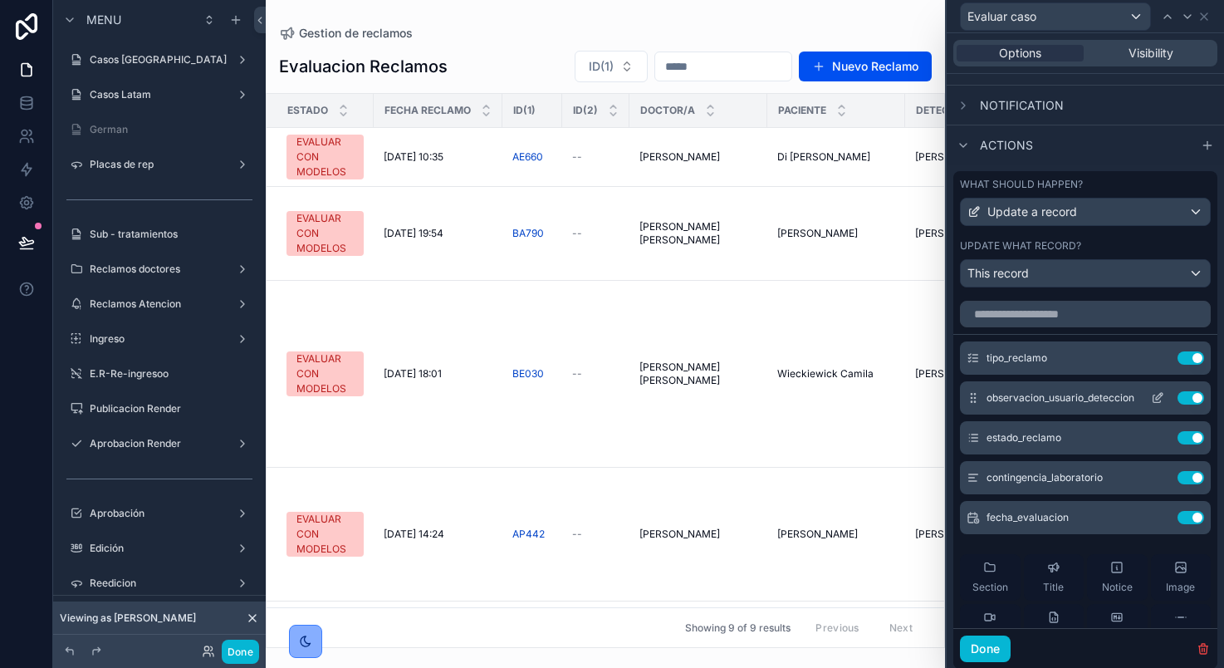
click at [1156, 393] on icon at bounding box center [1159, 396] width 7 height 7
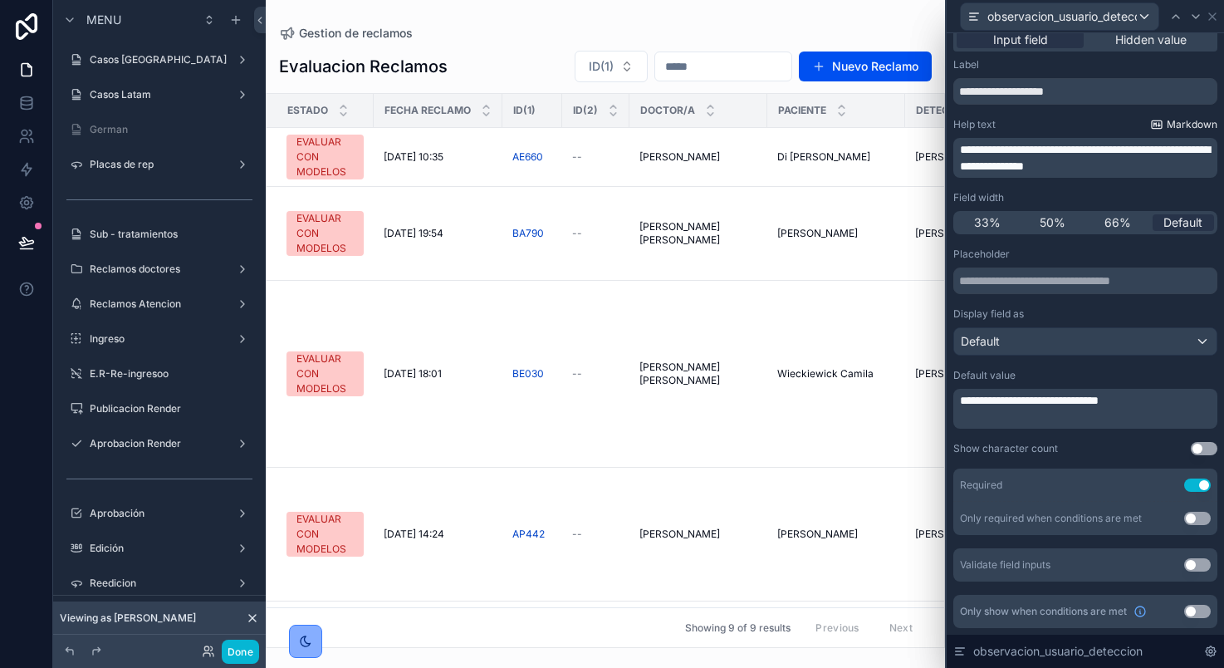
scroll to position [0, 0]
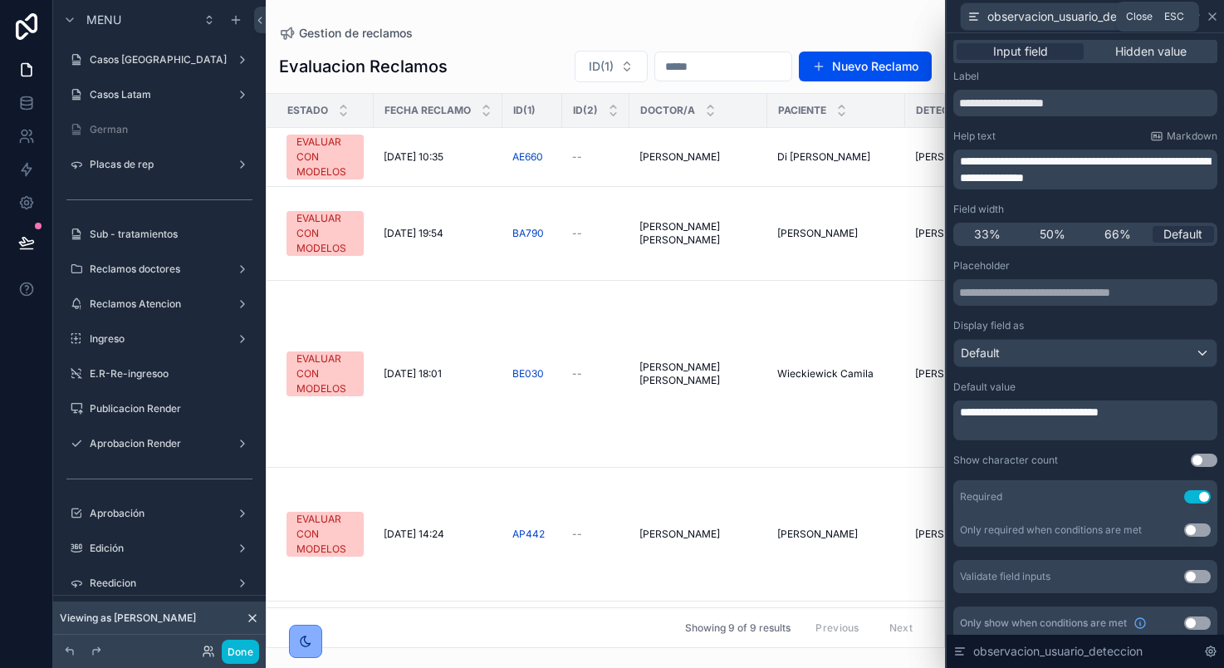
click at [1216, 12] on icon at bounding box center [1212, 16] width 13 height 13
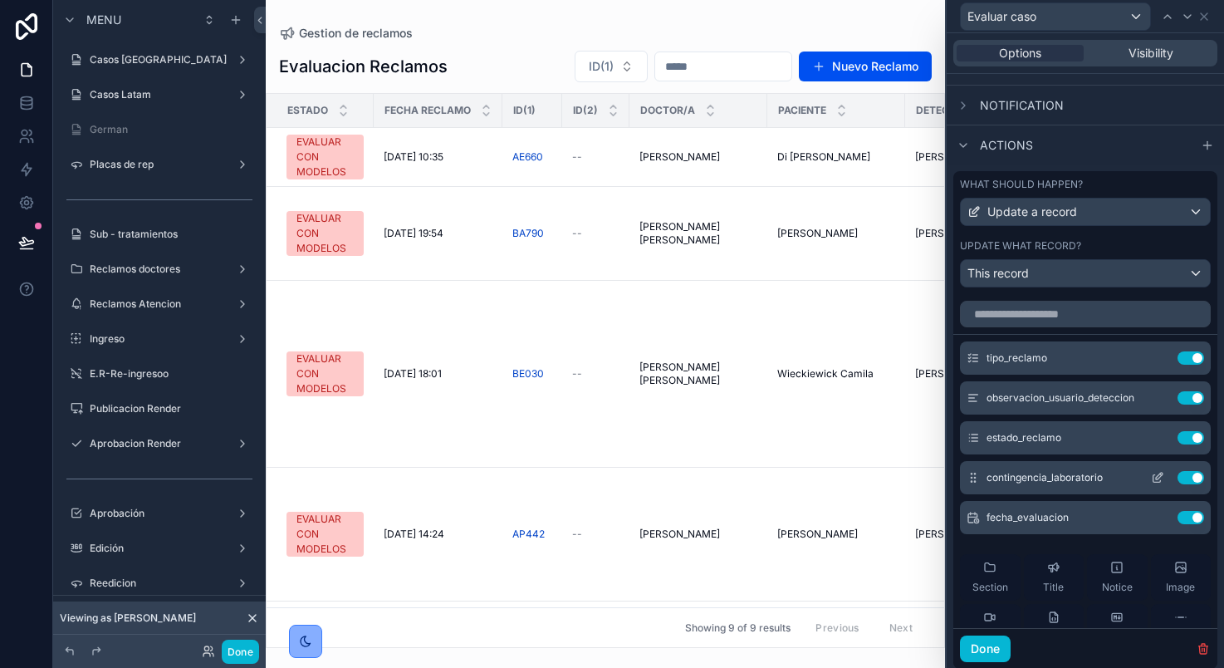
click at [1151, 477] on icon at bounding box center [1157, 477] width 13 height 13
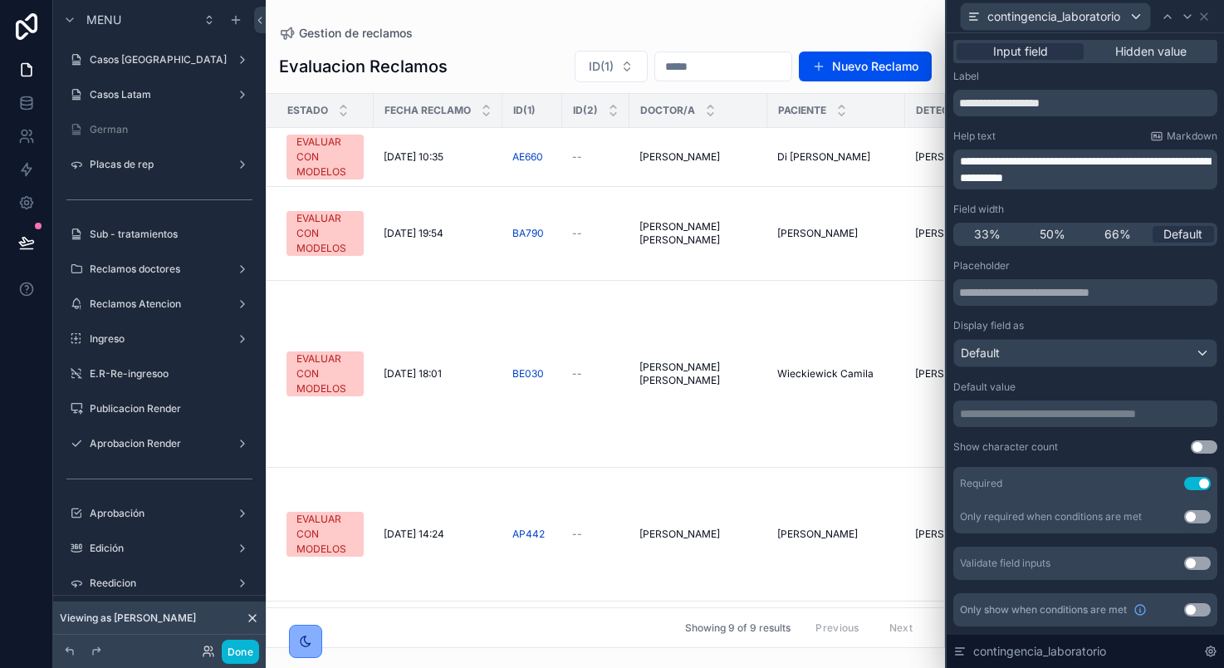
click at [1128, 184] on p "**********" at bounding box center [1087, 169] width 254 height 33
click at [1203, 19] on icon at bounding box center [1203, 16] width 13 height 13
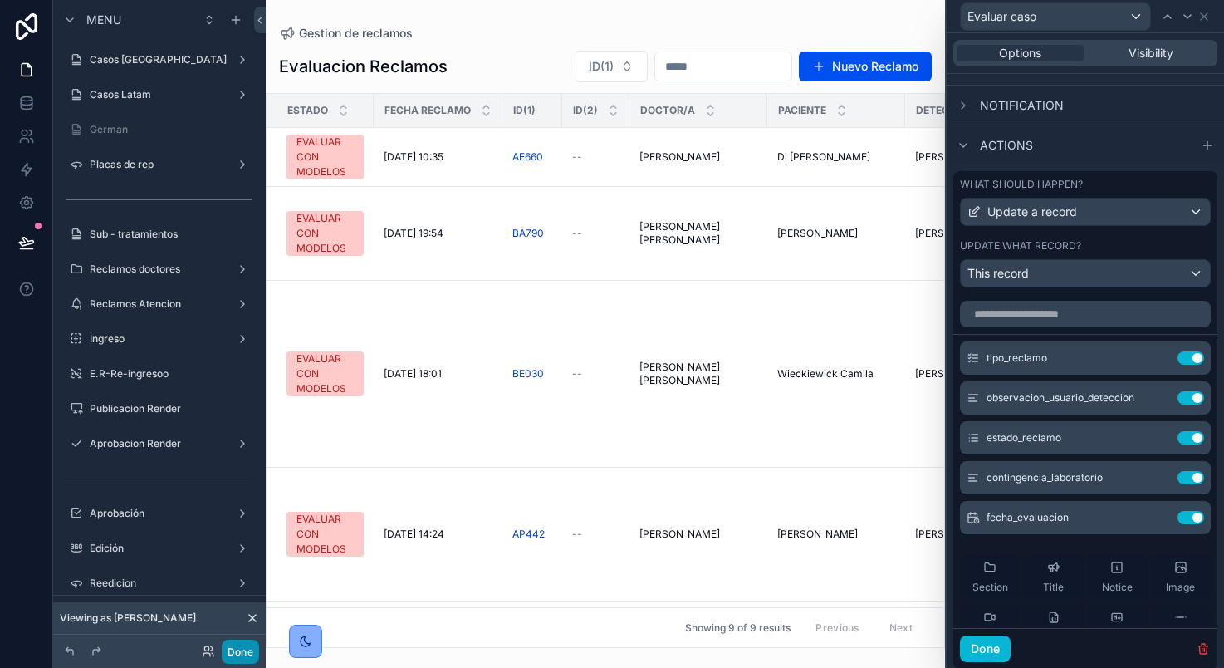
click at [257, 657] on button "Done" at bounding box center [240, 651] width 37 height 24
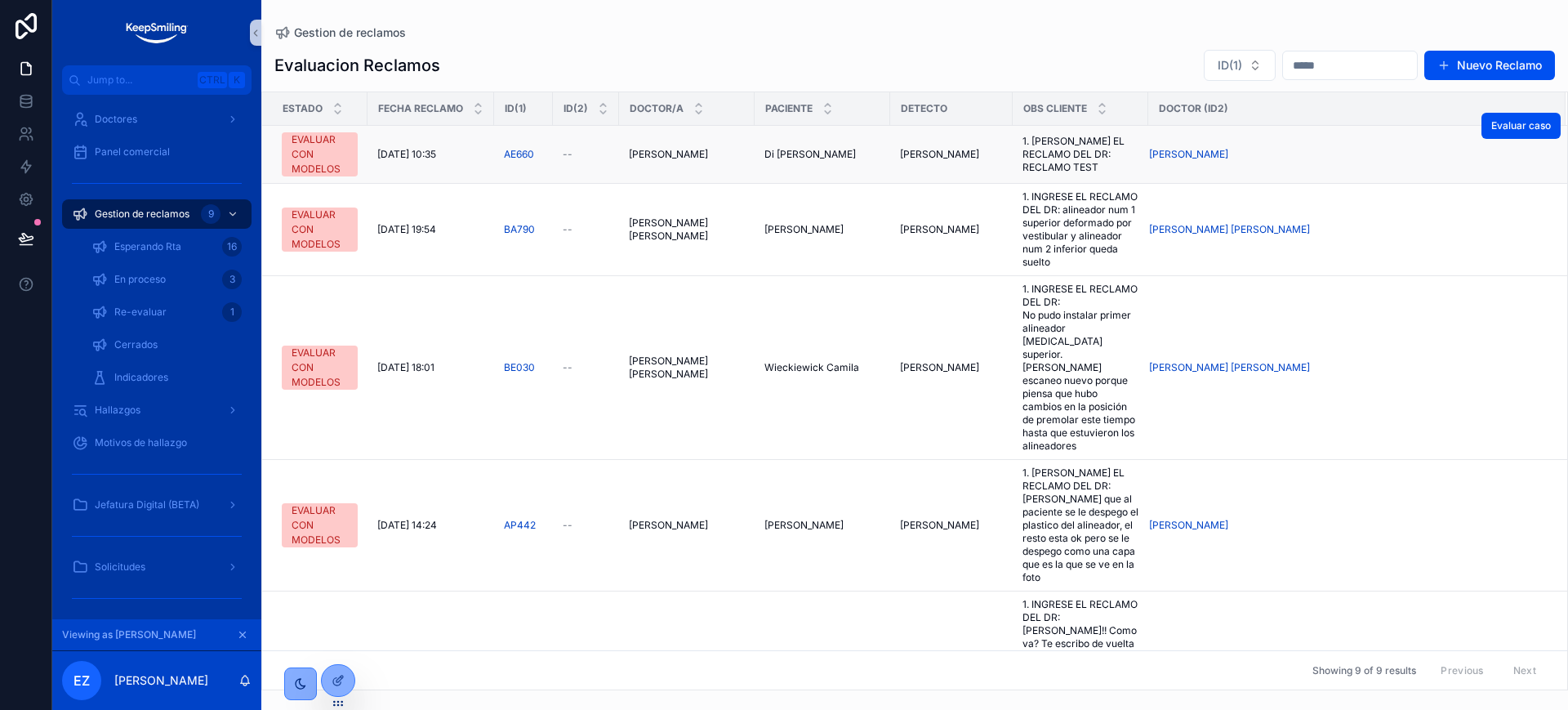
click at [650, 165] on td "Garcia Silvia Mirta Garcia Silvia Mirta" at bounding box center [687, 154] width 136 height 58
click at [661, 158] on span "Garcia Silvia Mirta" at bounding box center [668, 153] width 80 height 13
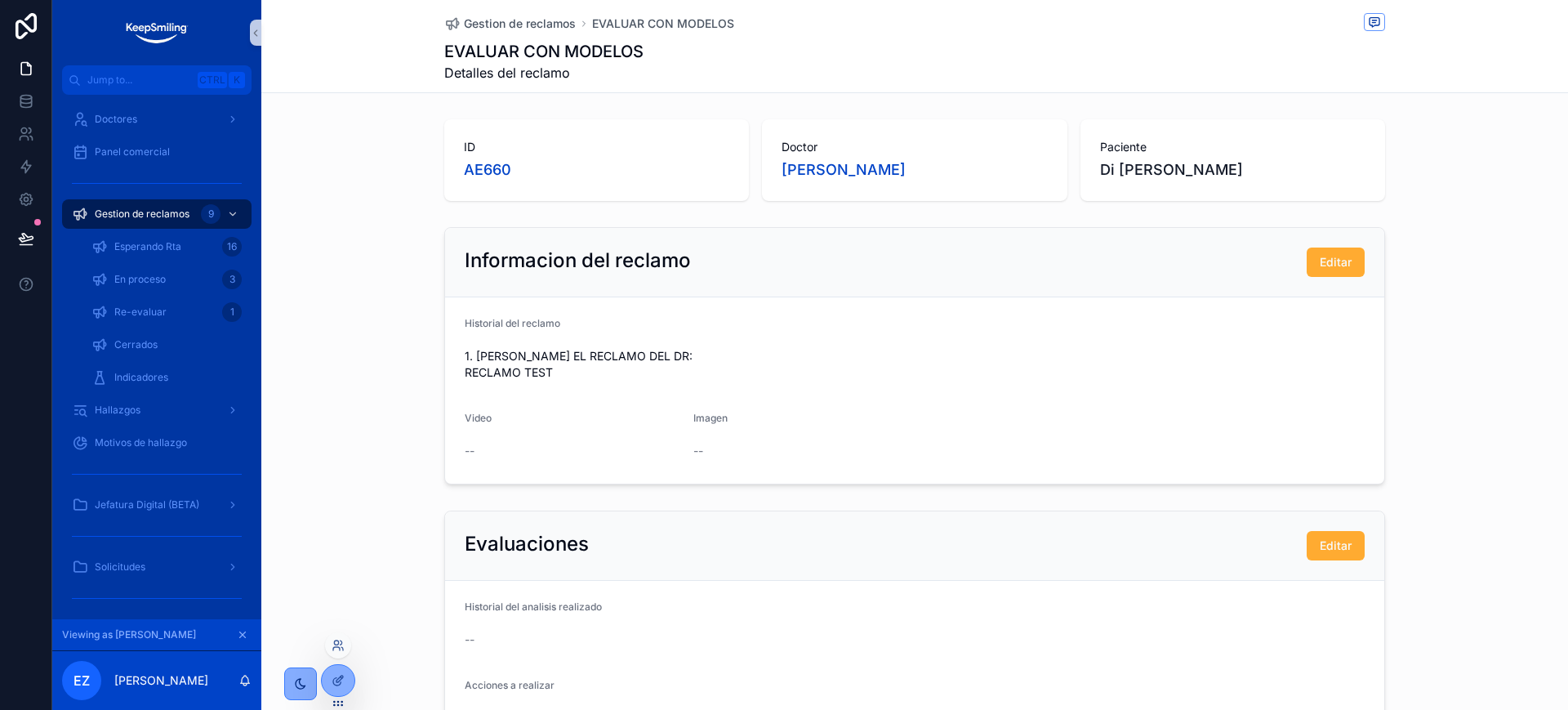
click at [354, 648] on div at bounding box center [337, 686] width 34 height 46
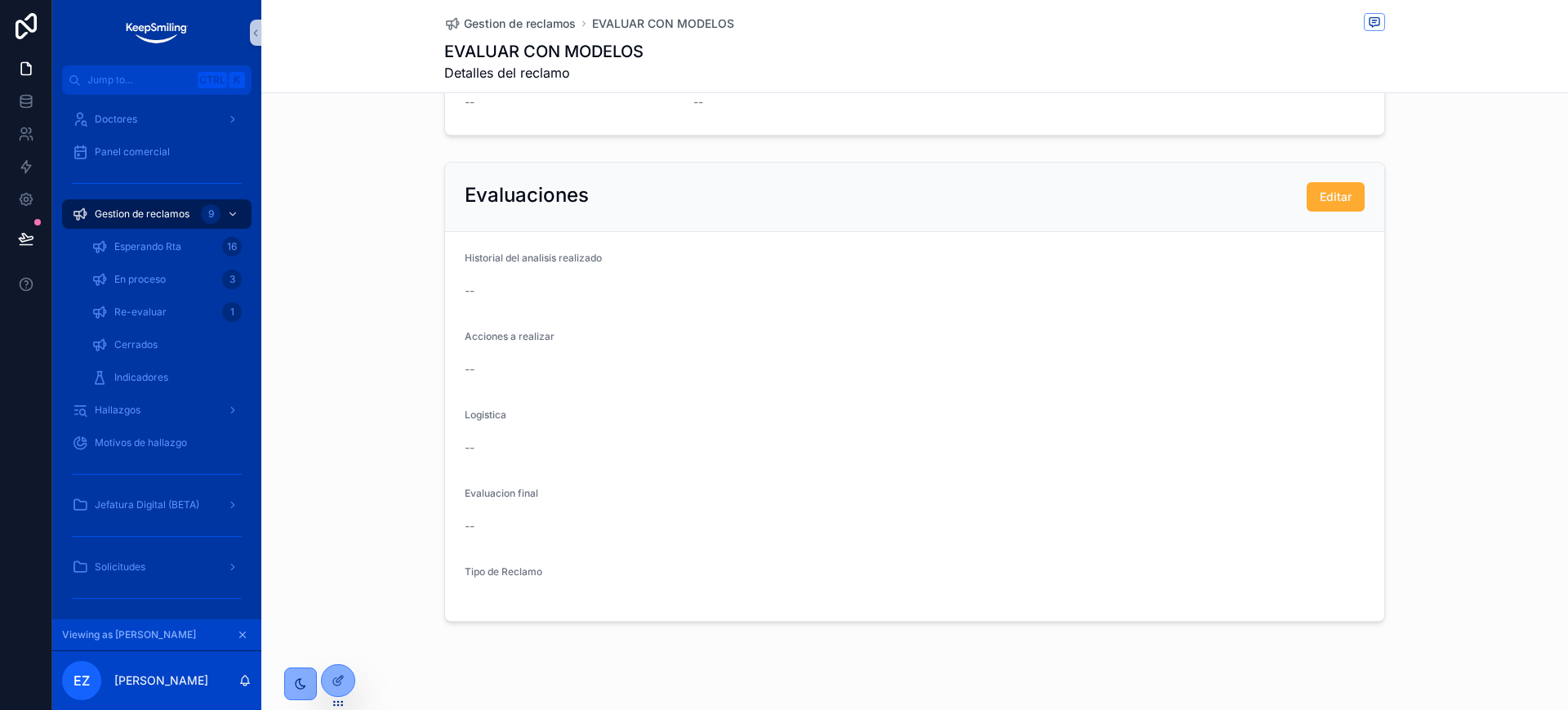
scroll to position [372, 0]
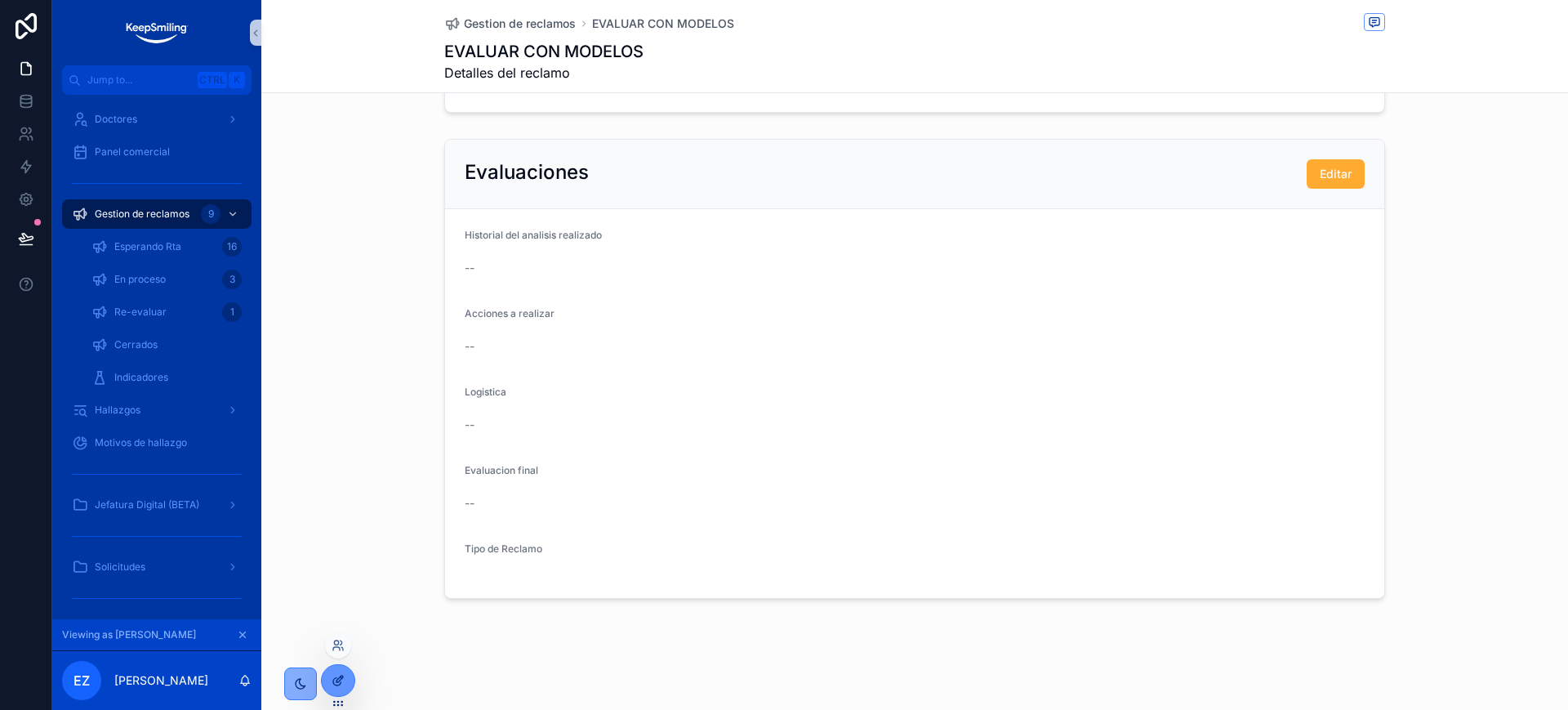
click at [345, 648] on div at bounding box center [337, 680] width 32 height 31
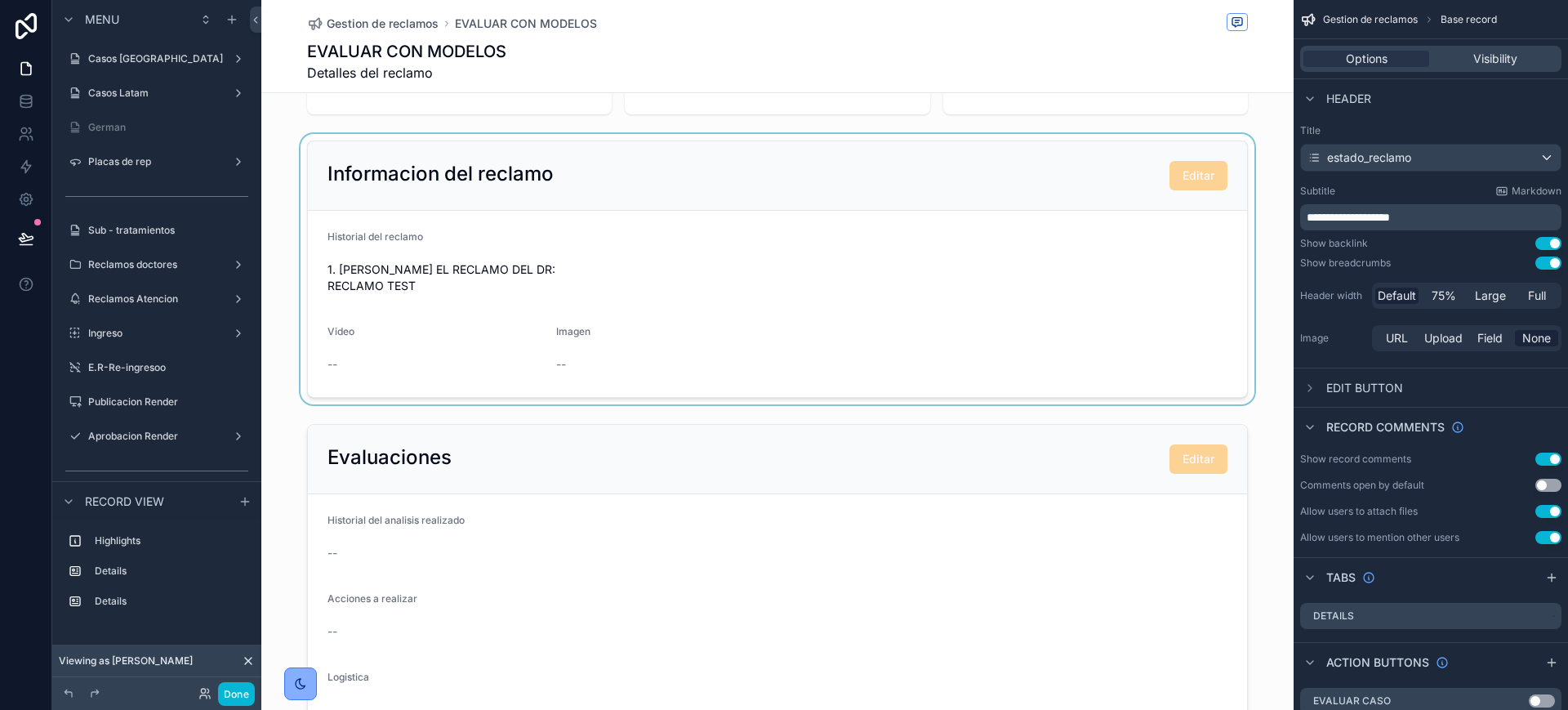
scroll to position [65, 0]
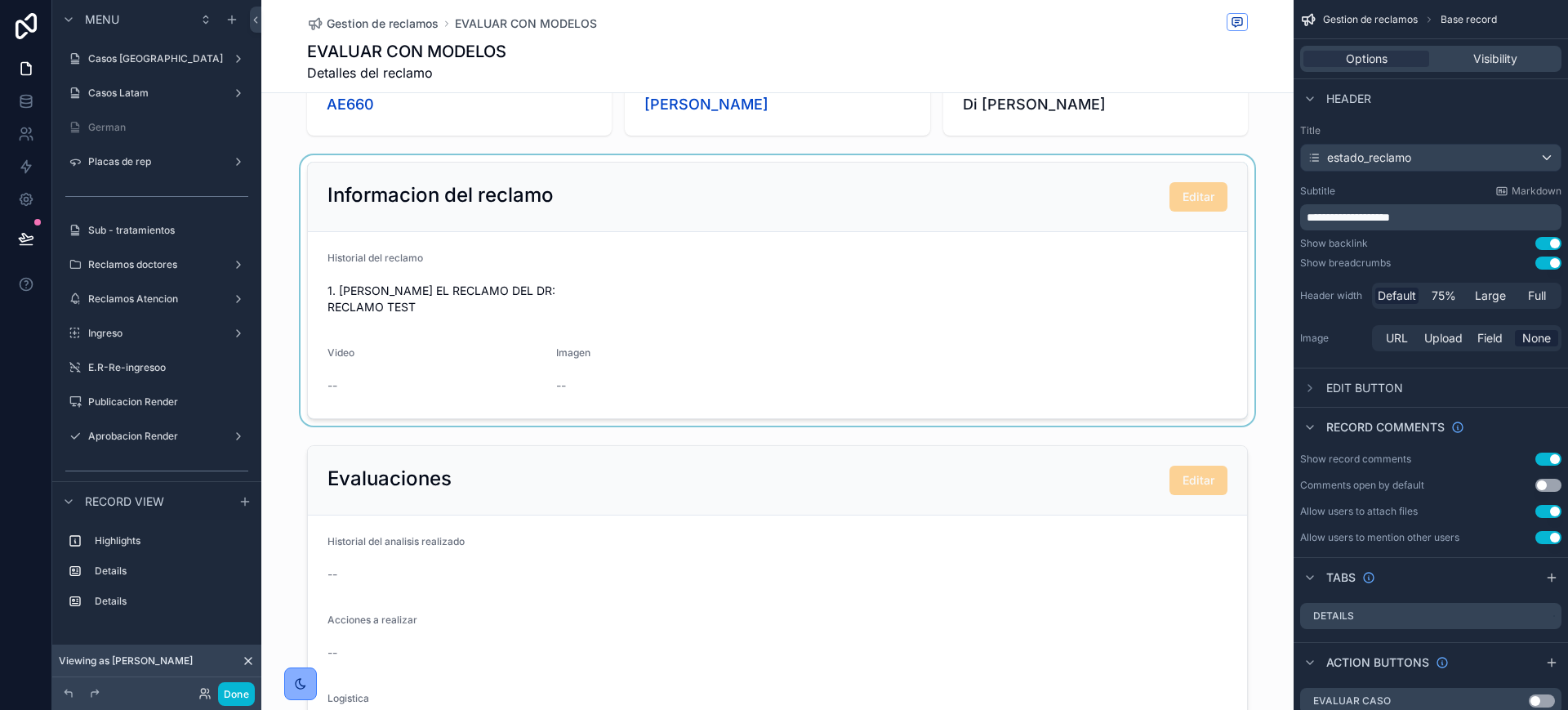
click at [876, 225] on div "scrollable content" at bounding box center [778, 290] width 1033 height 270
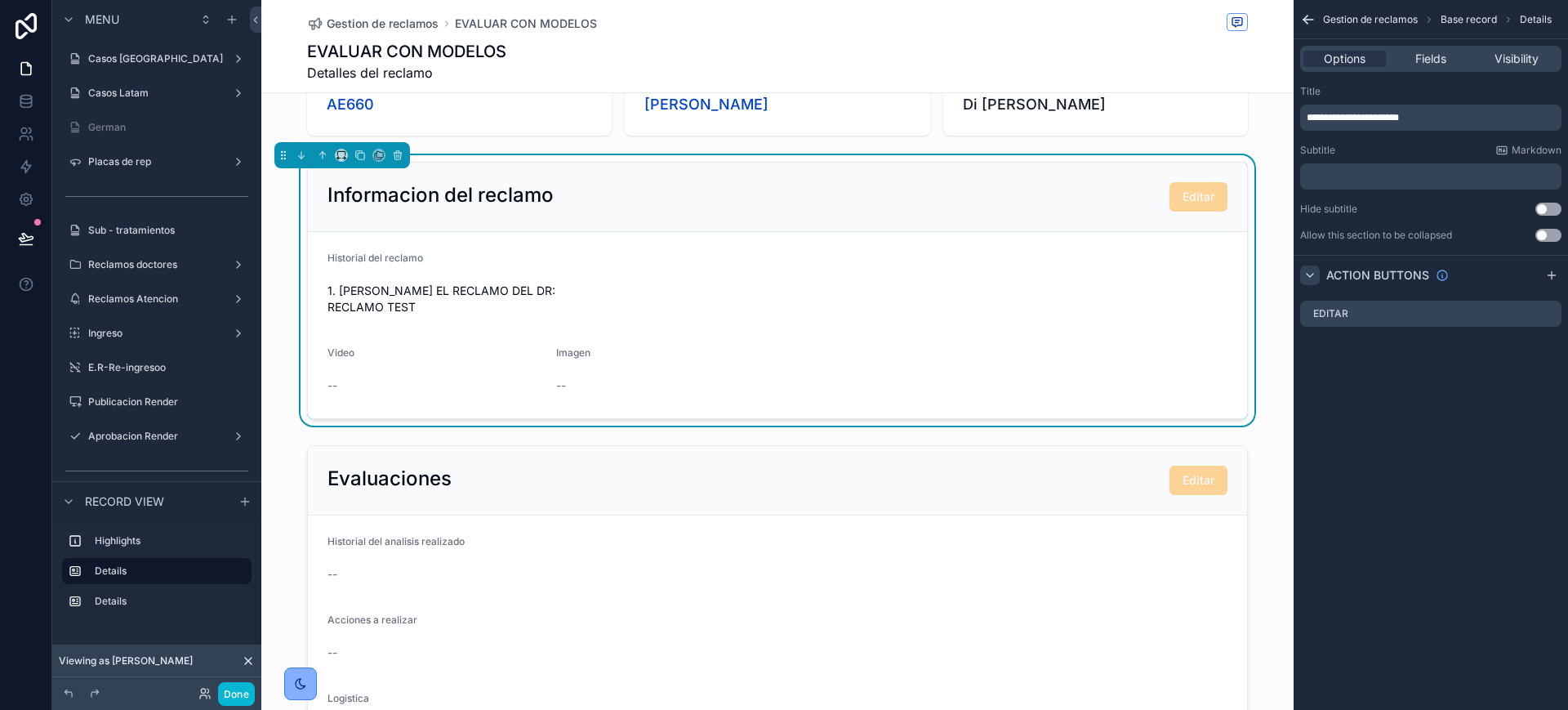
click at [1198, 276] on icon "scrollable content" at bounding box center [1309, 274] width 13 height 13
click at [1198, 311] on icon "scrollable content" at bounding box center [1552, 311] width 2 height 2
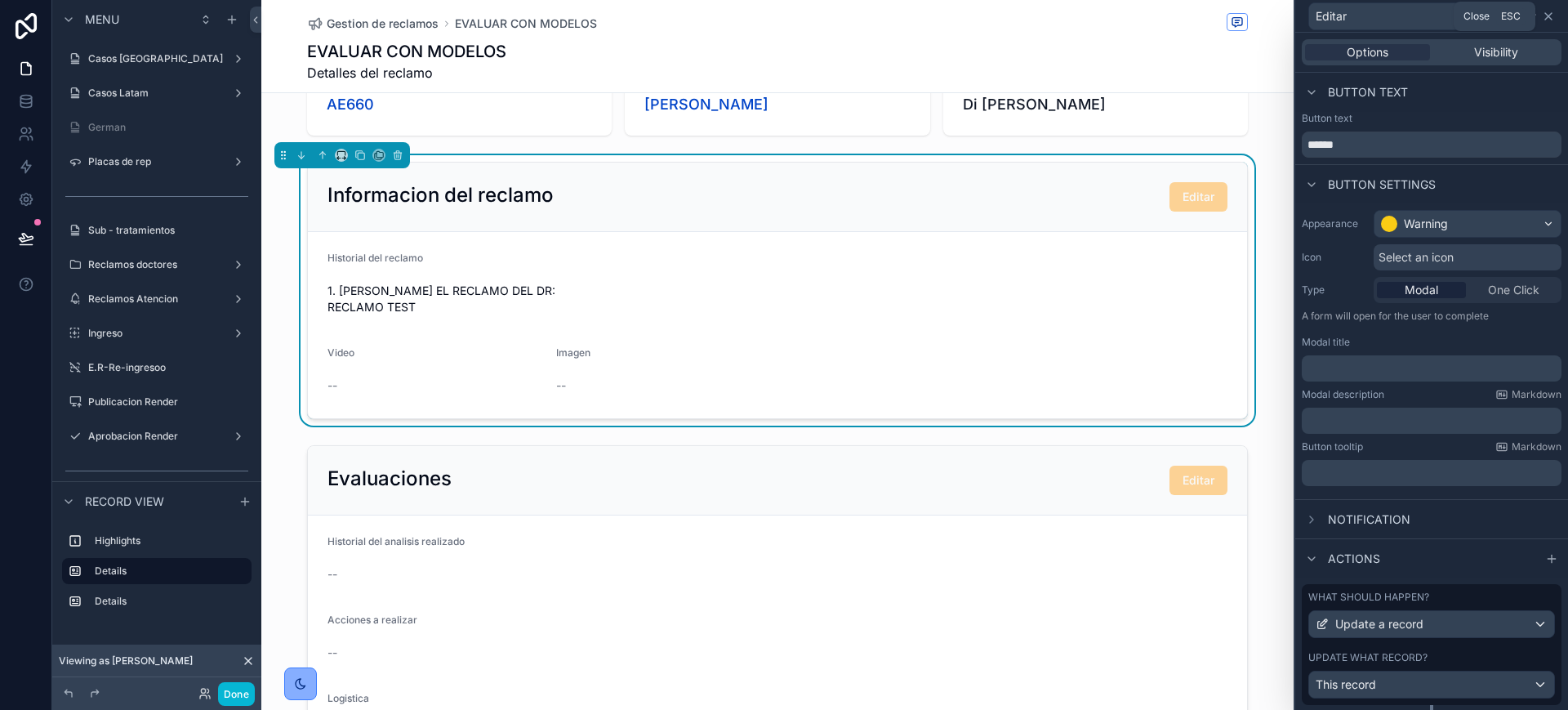
click at [1198, 18] on icon at bounding box center [1548, 16] width 13 height 13
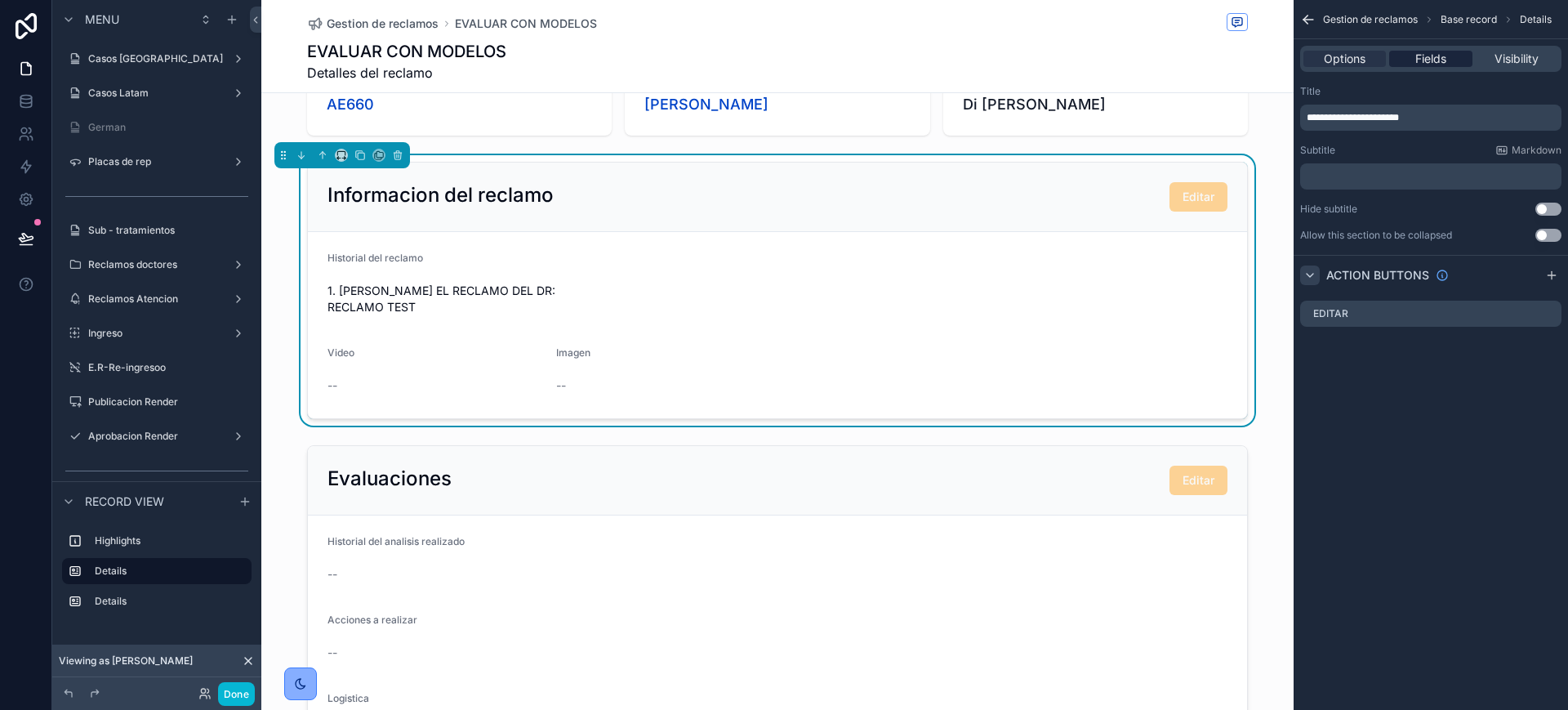
click at [1198, 60] on div "Fields" at bounding box center [1431, 58] width 83 height 17
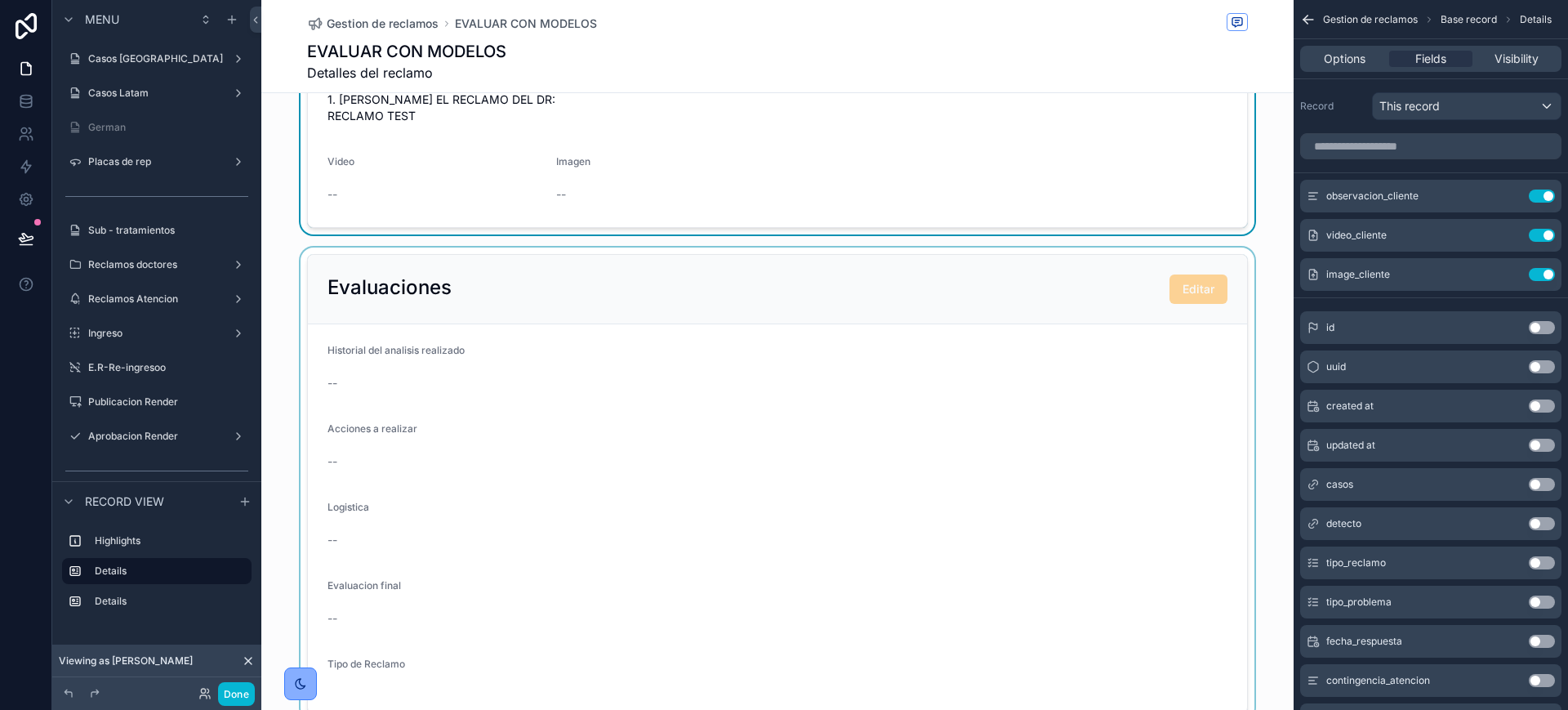
scroll to position [269, 0]
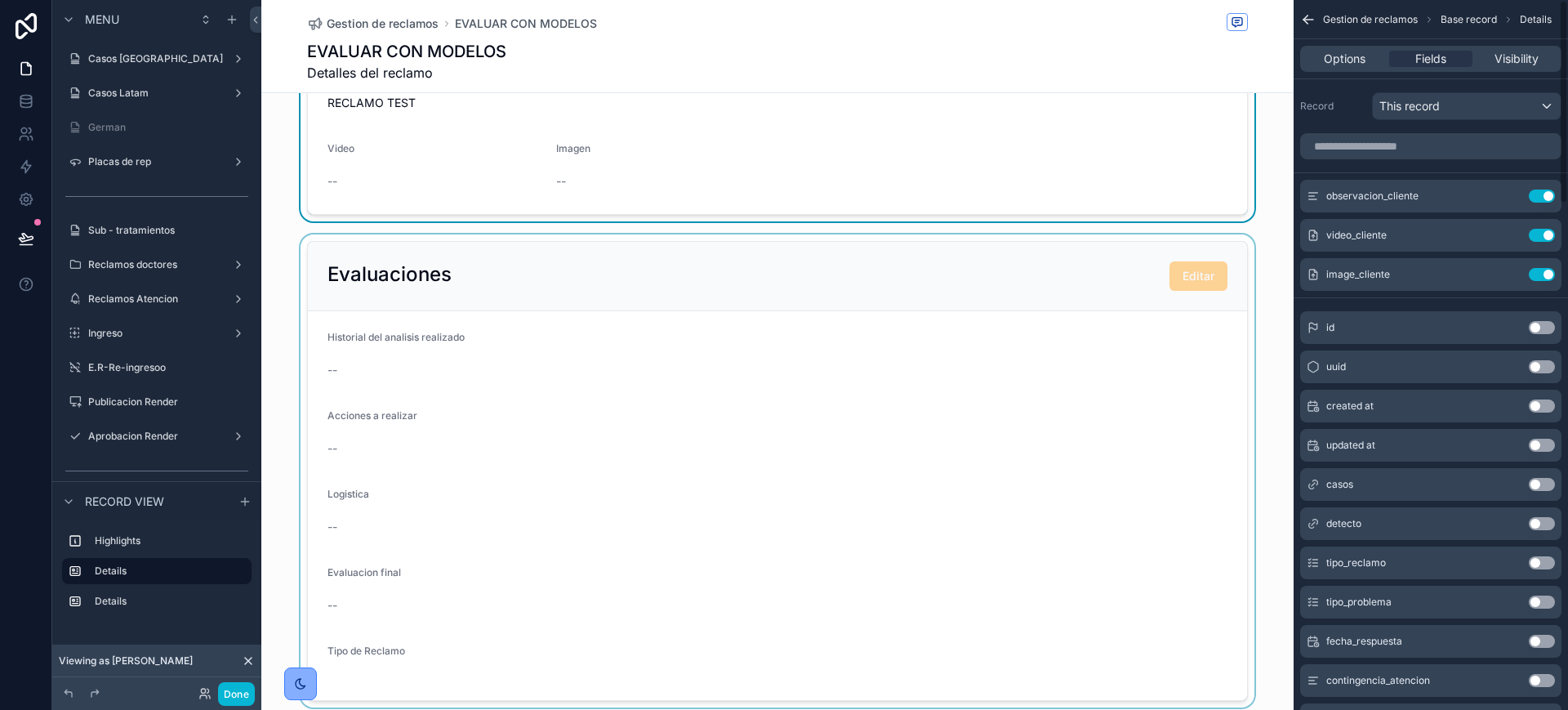
click at [947, 277] on div "scrollable content" at bounding box center [778, 470] width 1033 height 473
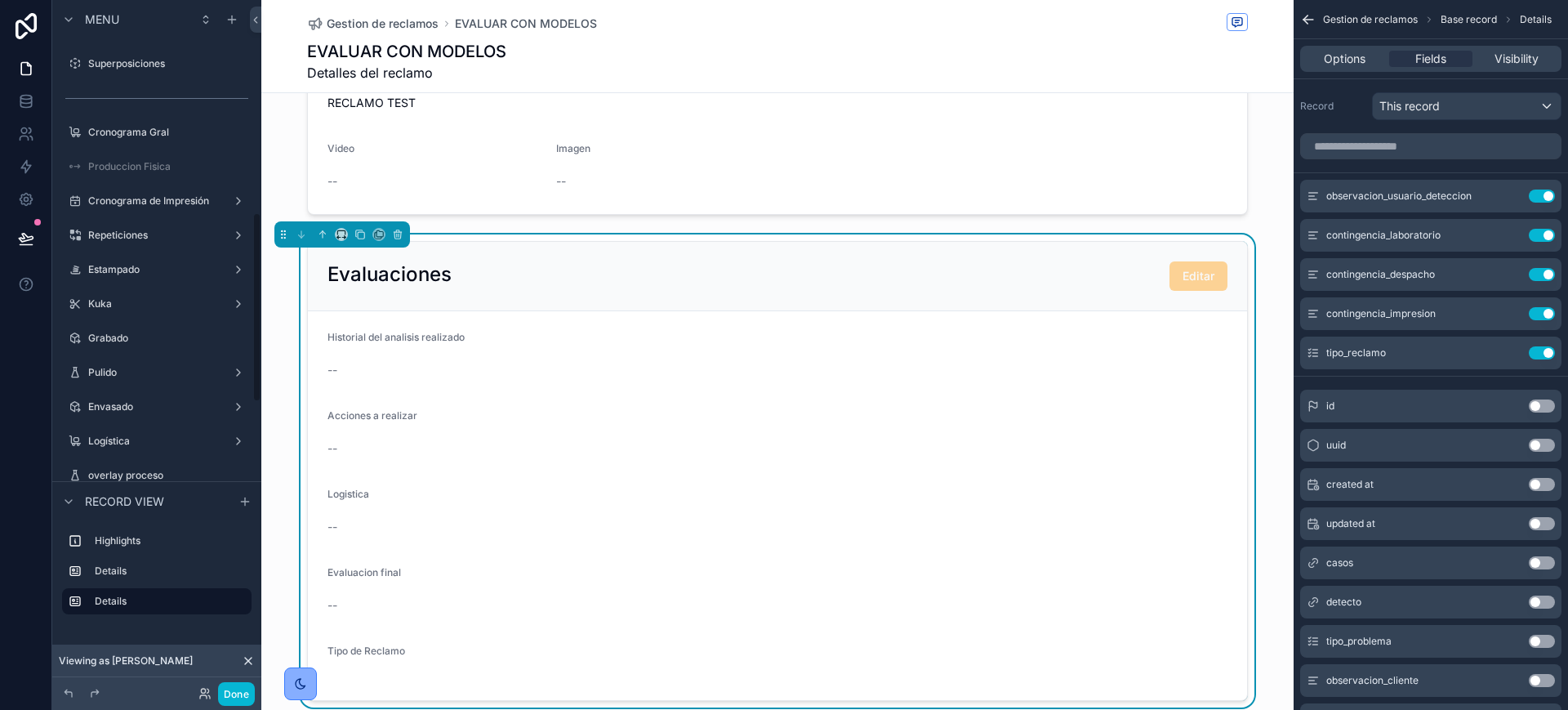
scroll to position [816, 0]
click at [430, 20] on span "Gestion de reclamos" at bounding box center [383, 24] width 112 height 17
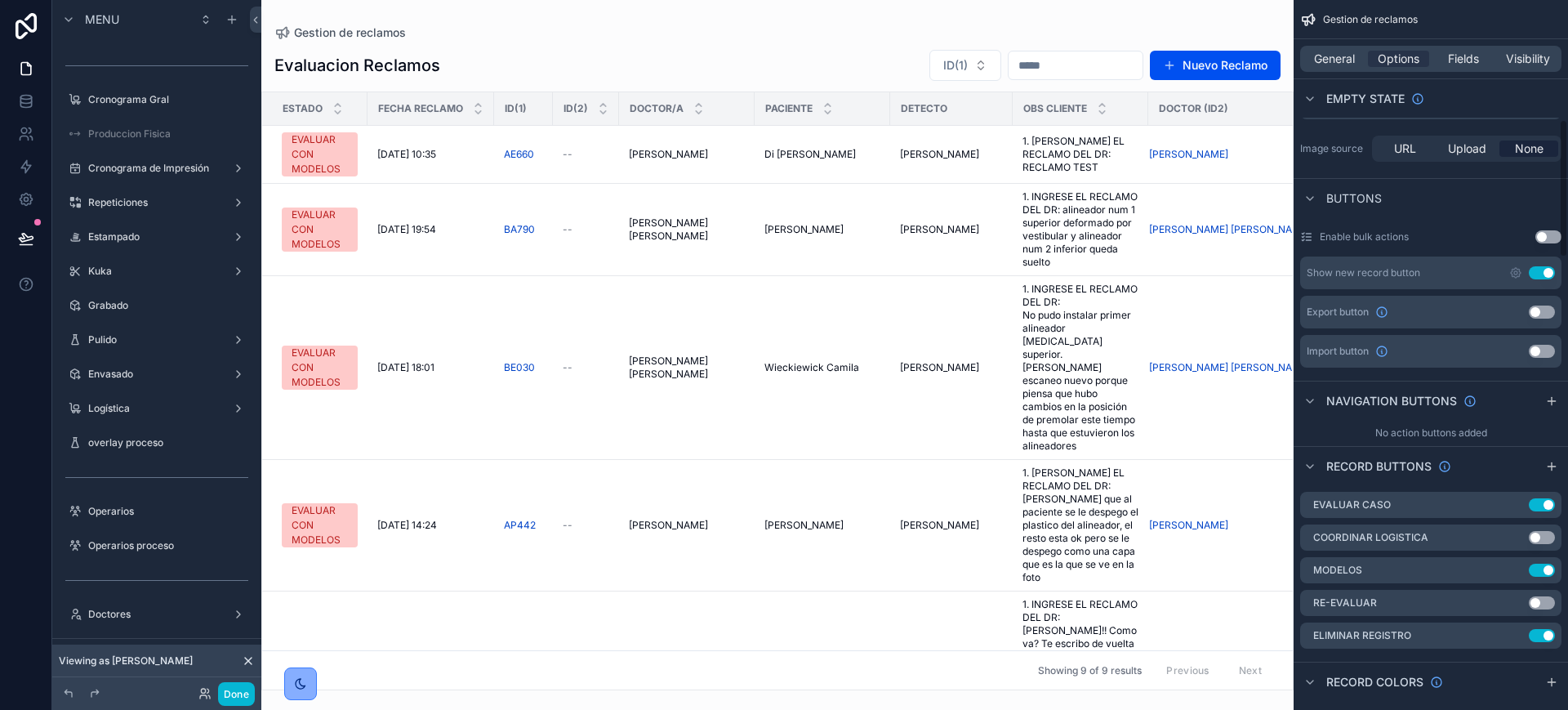
scroll to position [613, 0]
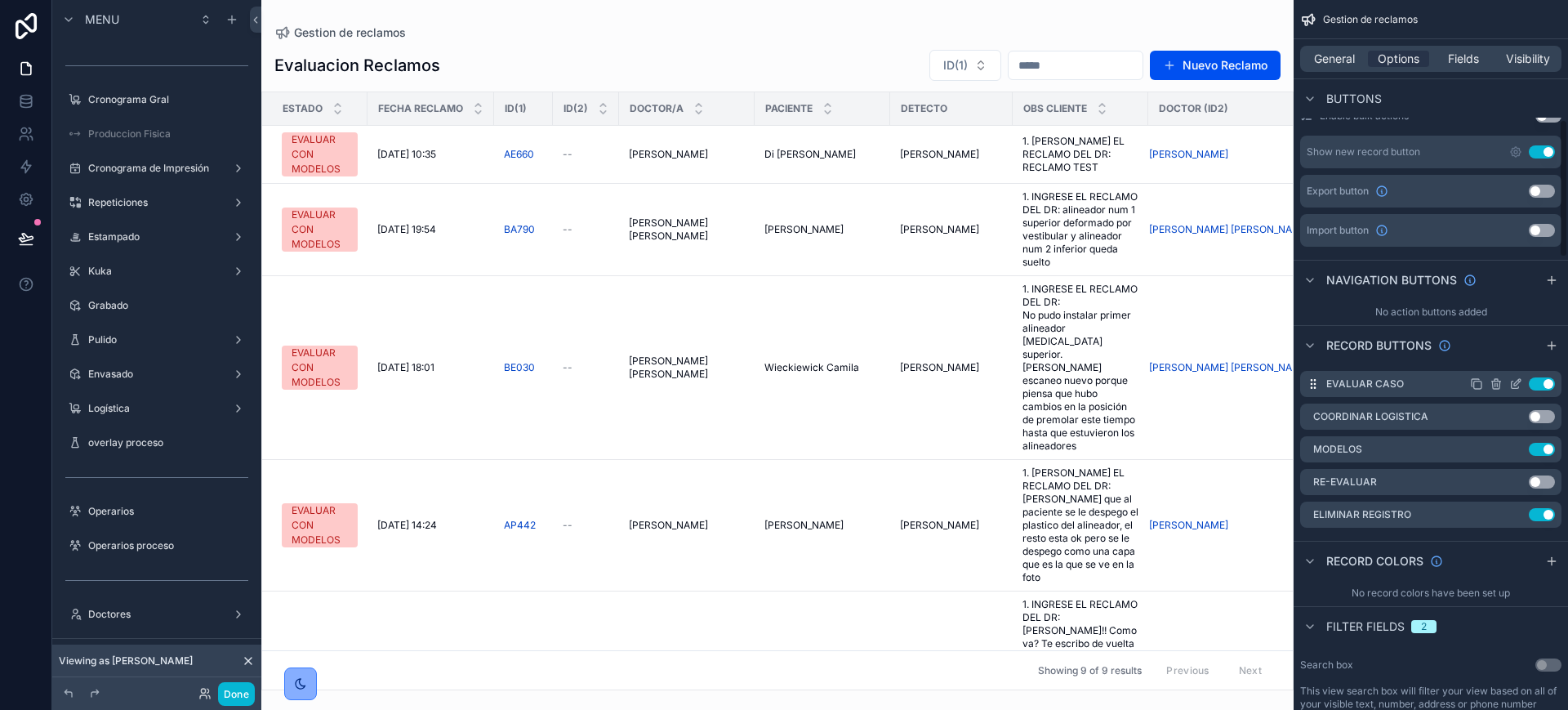
click at [1198, 380] on icon "scrollable content" at bounding box center [1516, 384] width 13 height 13
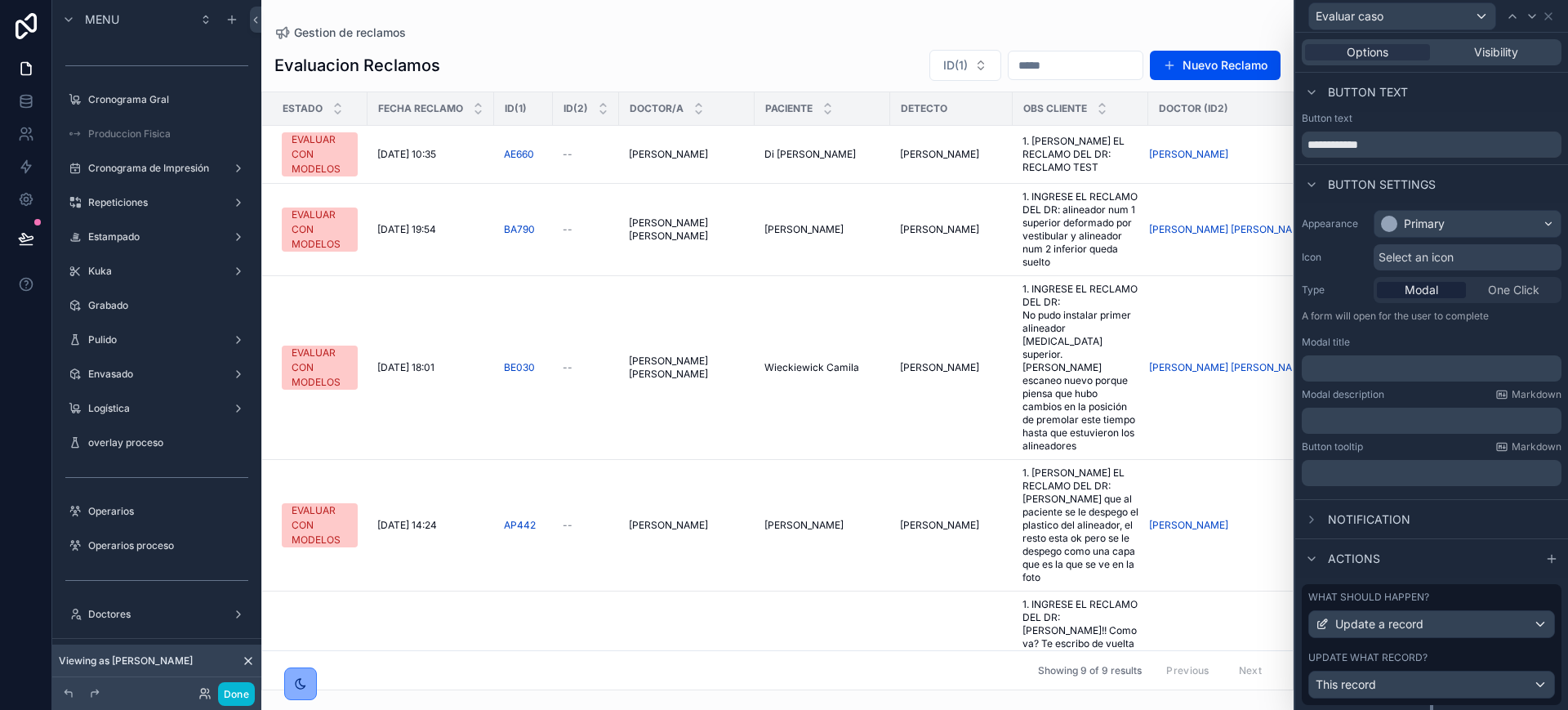
scroll to position [44, 0]
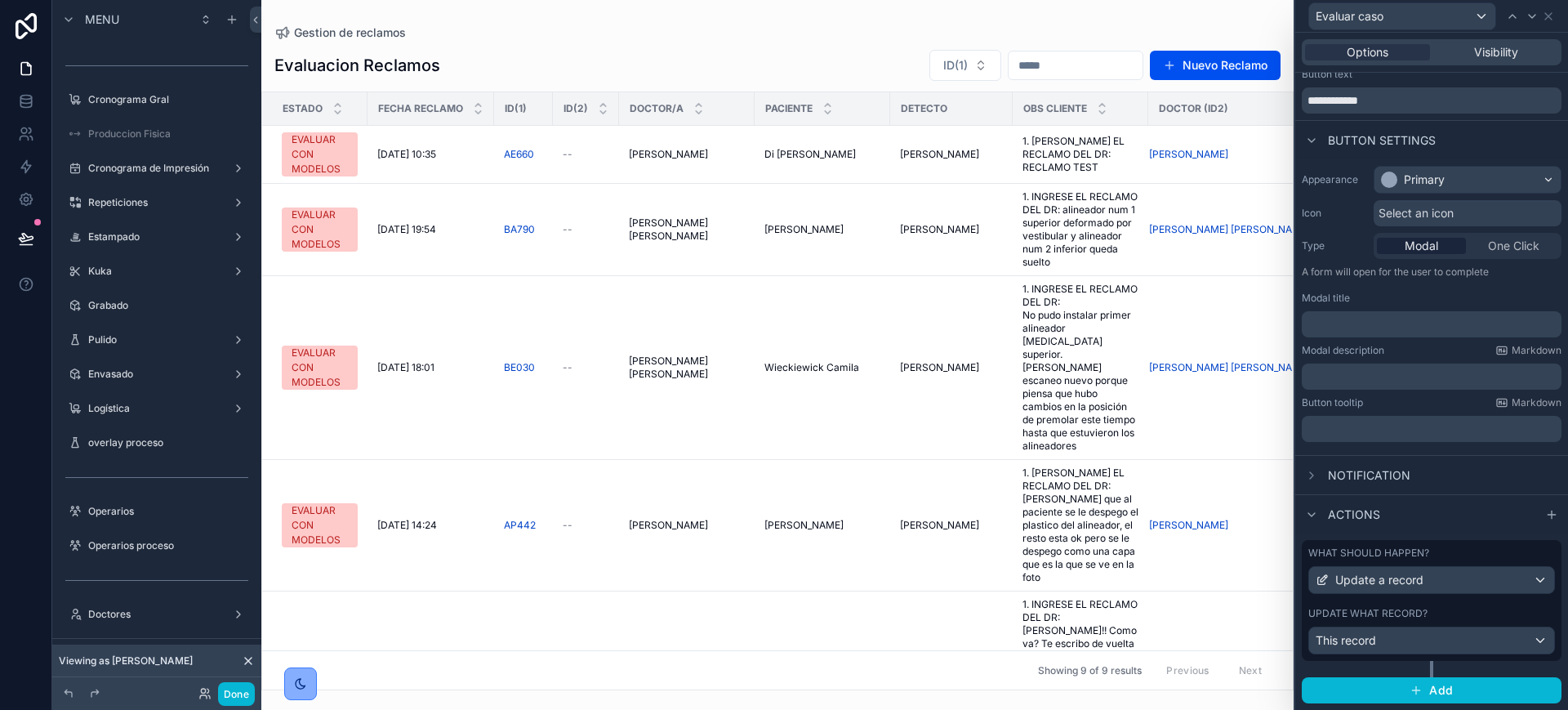
click at [1198, 609] on div "Update what record?" at bounding box center [1431, 613] width 247 height 13
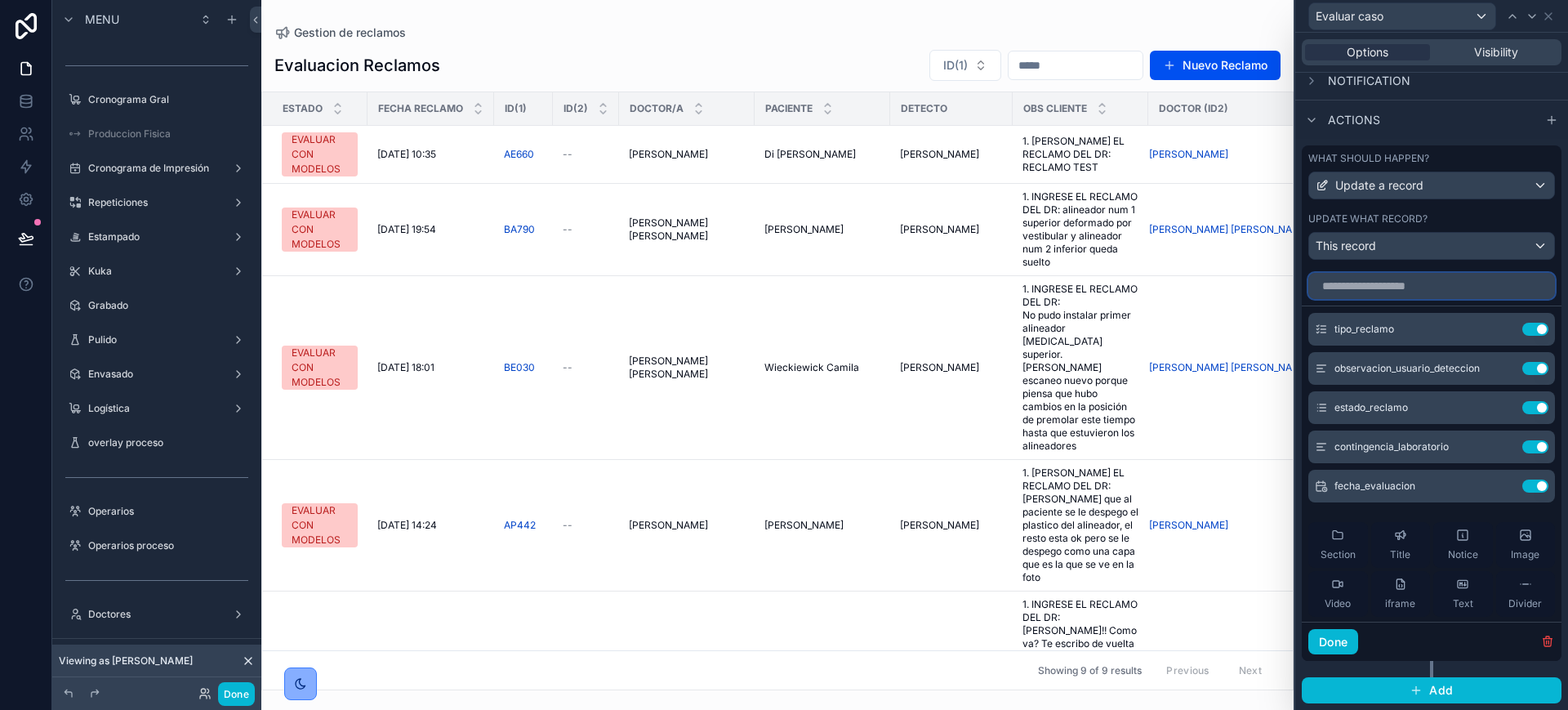
click at [1198, 283] on input "text" at bounding box center [1431, 285] width 247 height 27
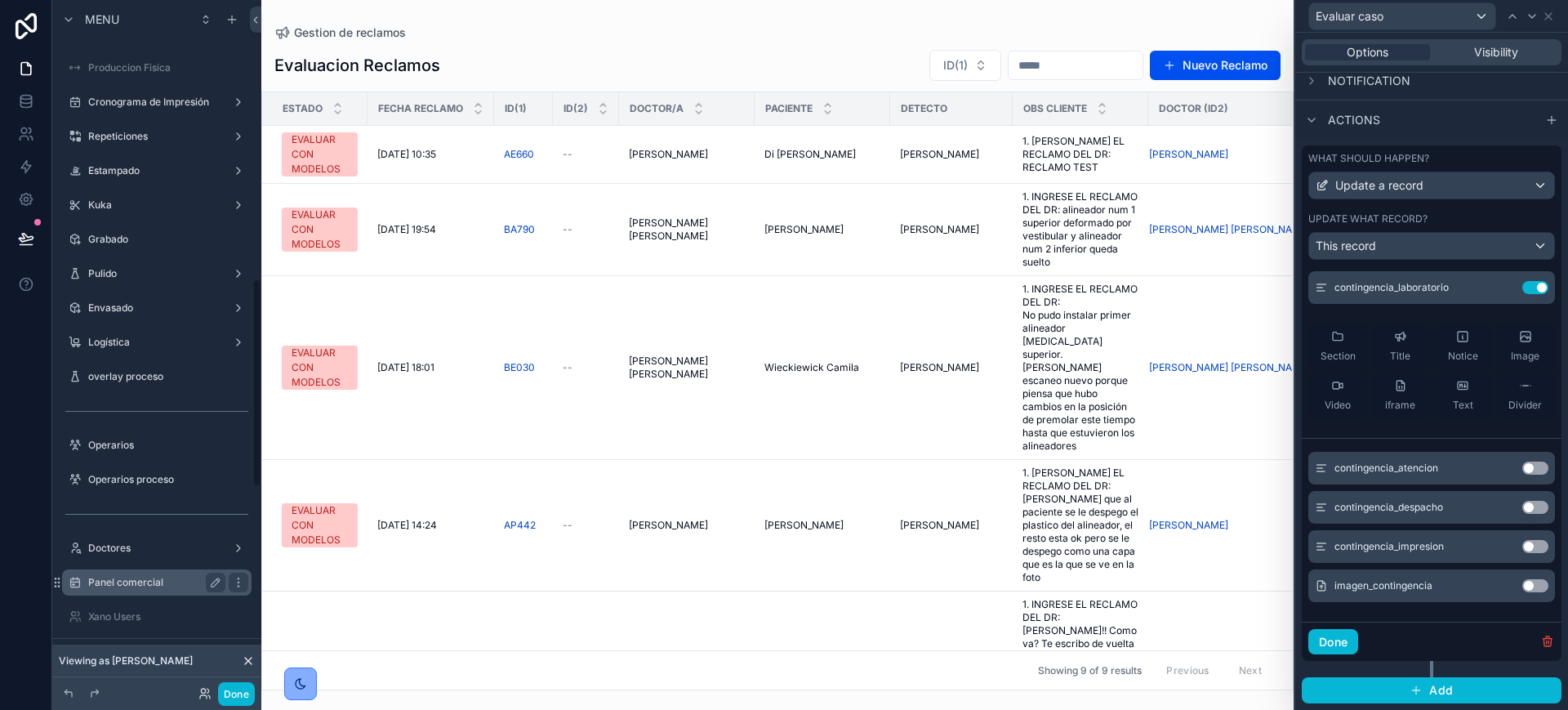
scroll to position [918, 0]
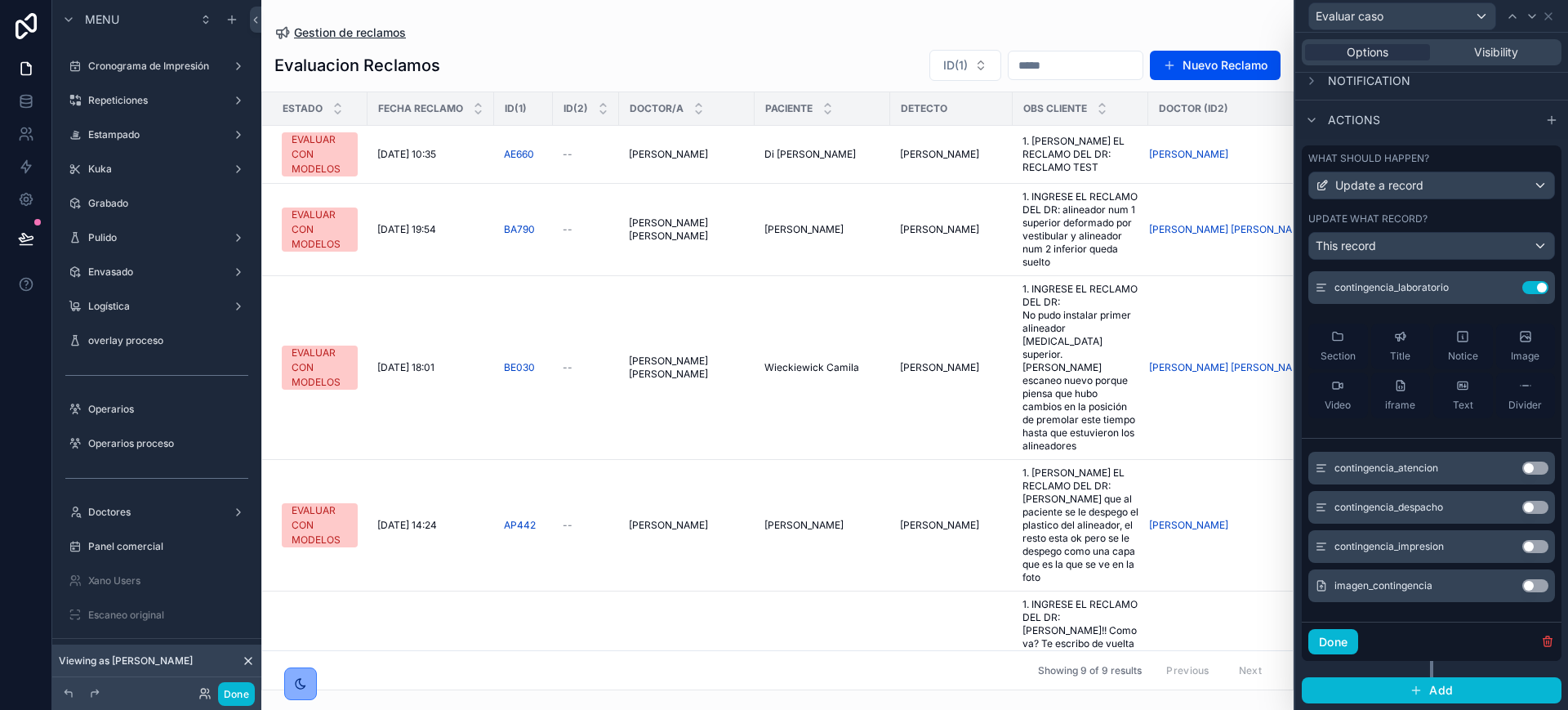
type input "*****"
click at [1198, 508] on div "contingencia_despacho Use setting" at bounding box center [1431, 506] width 247 height 32
click at [1198, 465] on button "Use setting" at bounding box center [1536, 467] width 27 height 13
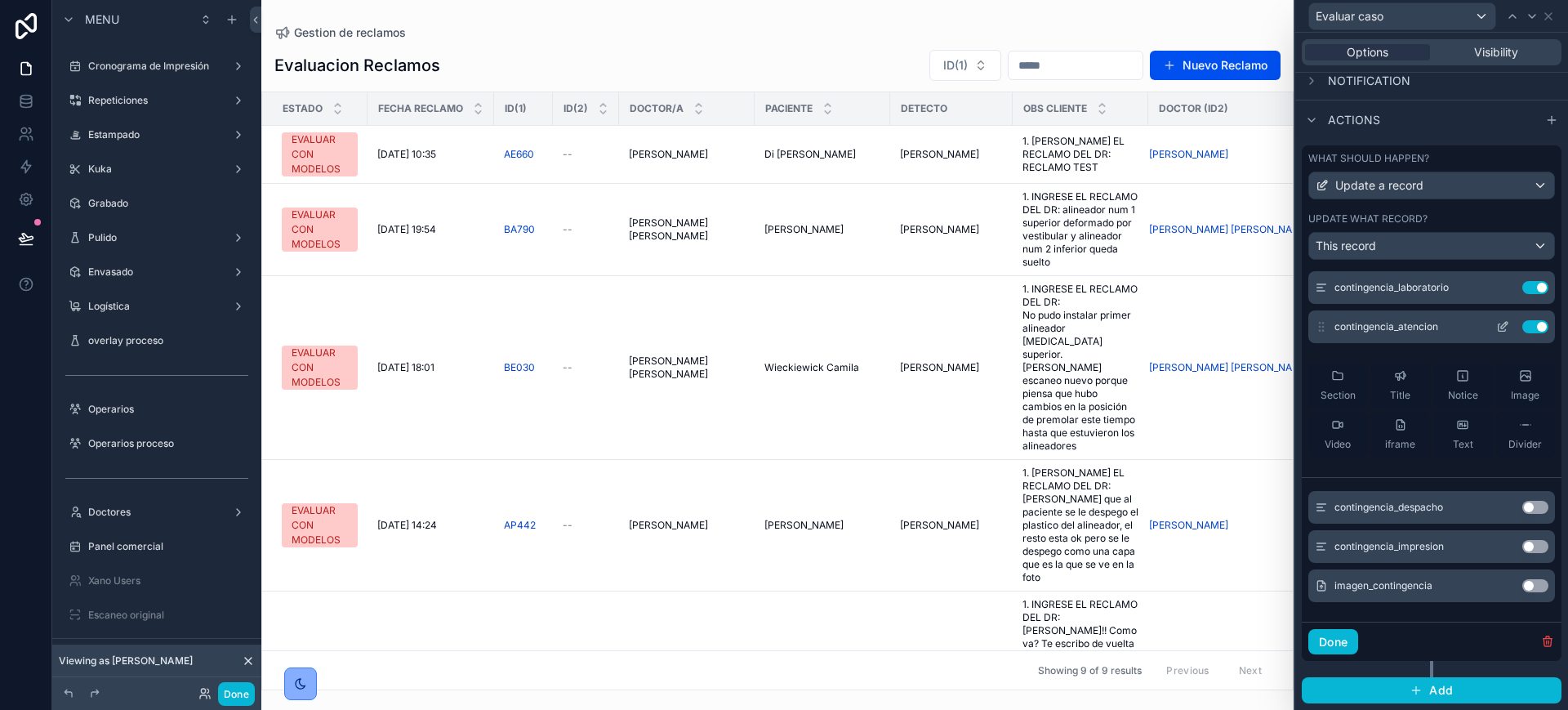
click at [1198, 328] on icon at bounding box center [1502, 327] width 7 height 7
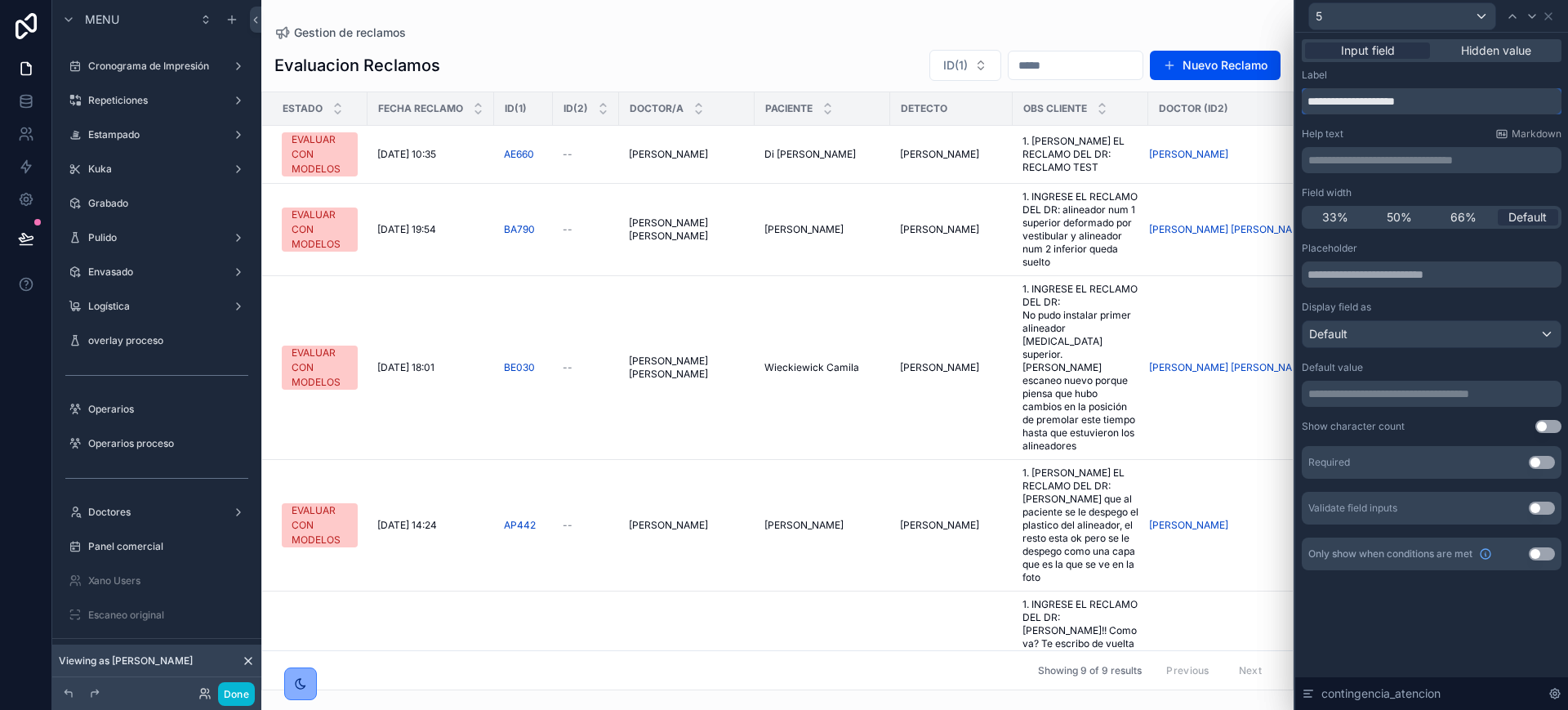
drag, startPoint x: 1438, startPoint y: 93, endPoint x: 1028, endPoint y: 93, distance: 410.0
click at [1028, 93] on div "**********" at bounding box center [784, 355] width 1568 height 710
type input "****"
click at [1198, 335] on div "Default" at bounding box center [1432, 333] width 258 height 27
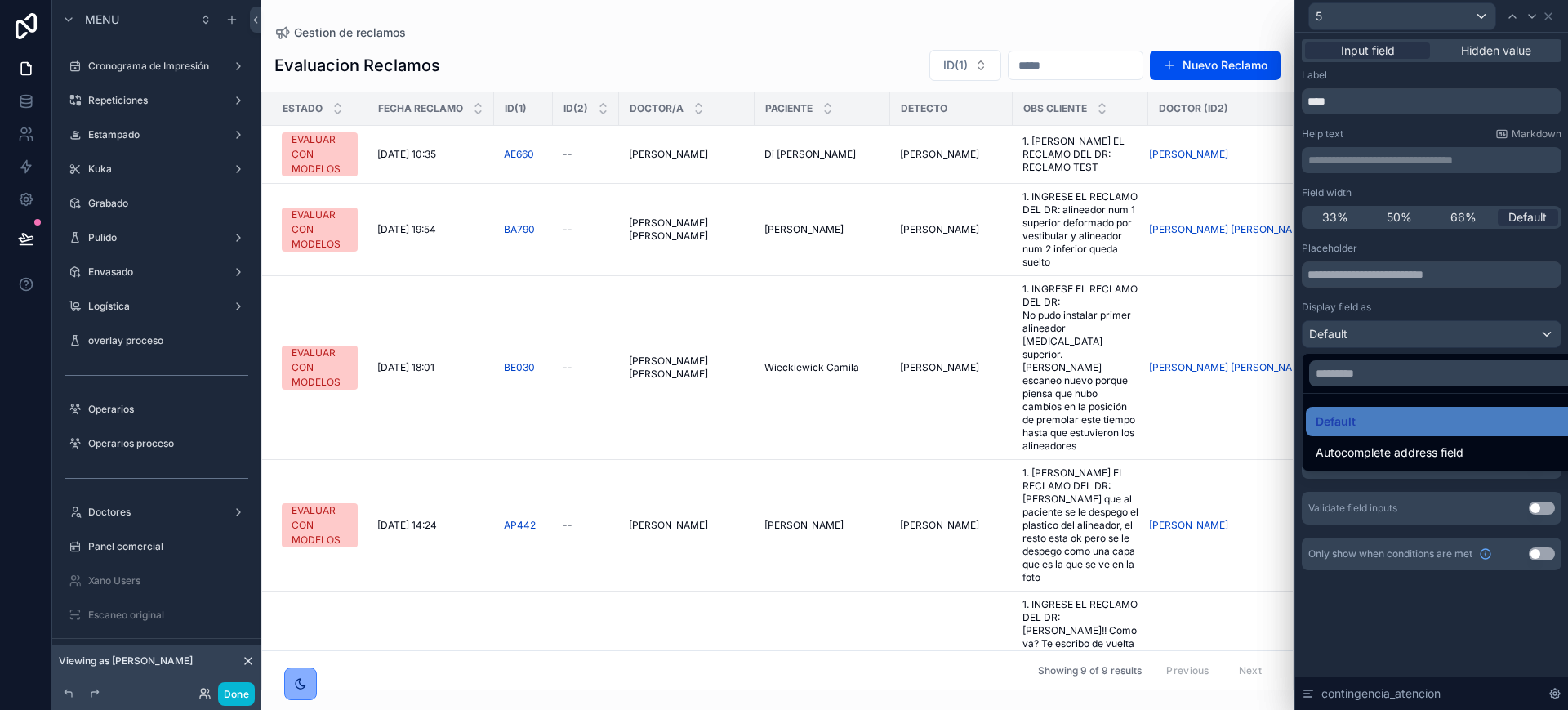
click at [1198, 304] on div at bounding box center [1431, 355] width 272 height 710
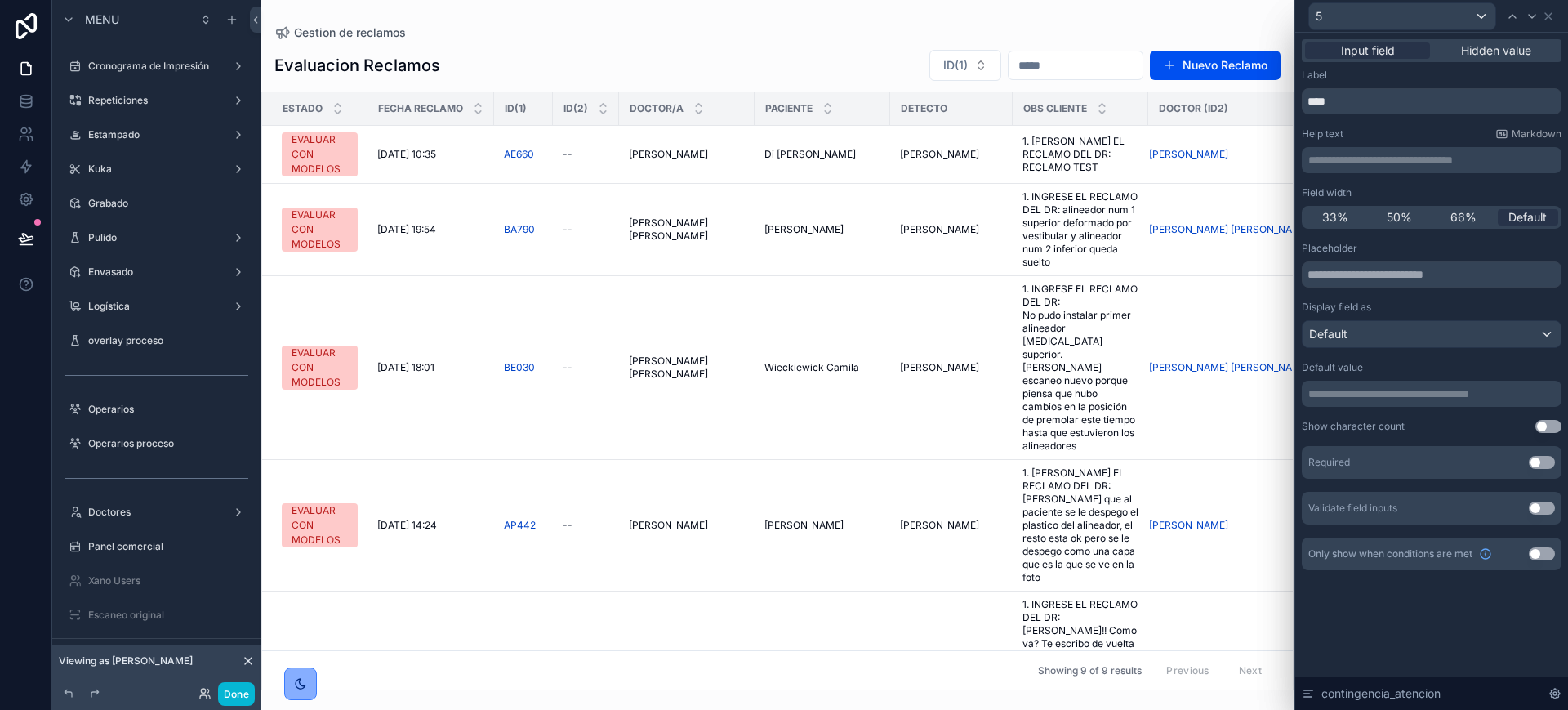
click at [1198, 391] on p "**********" at bounding box center [1433, 393] width 250 height 17
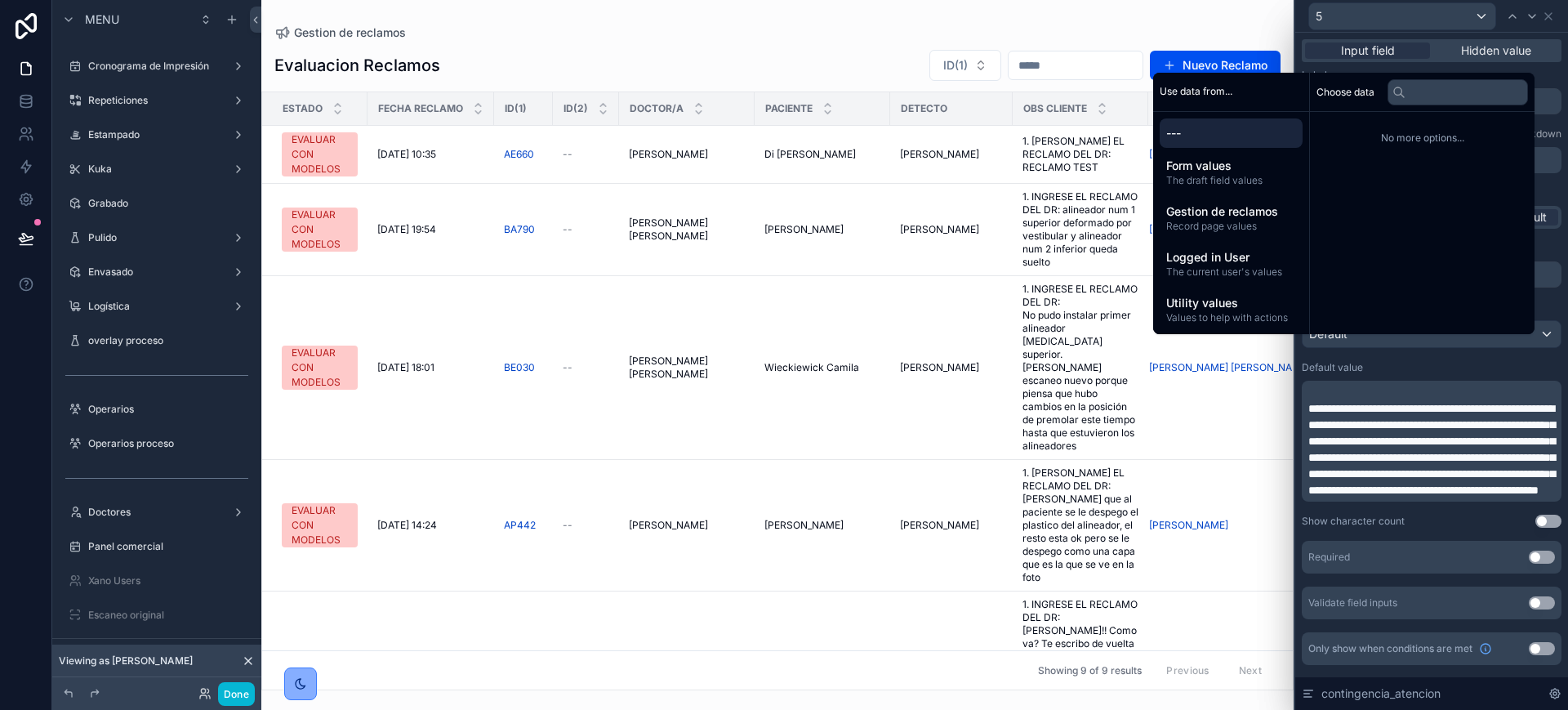
scroll to position [43, 0]
click at [1198, 402] on span "**********" at bounding box center [1431, 448] width 247 height 93
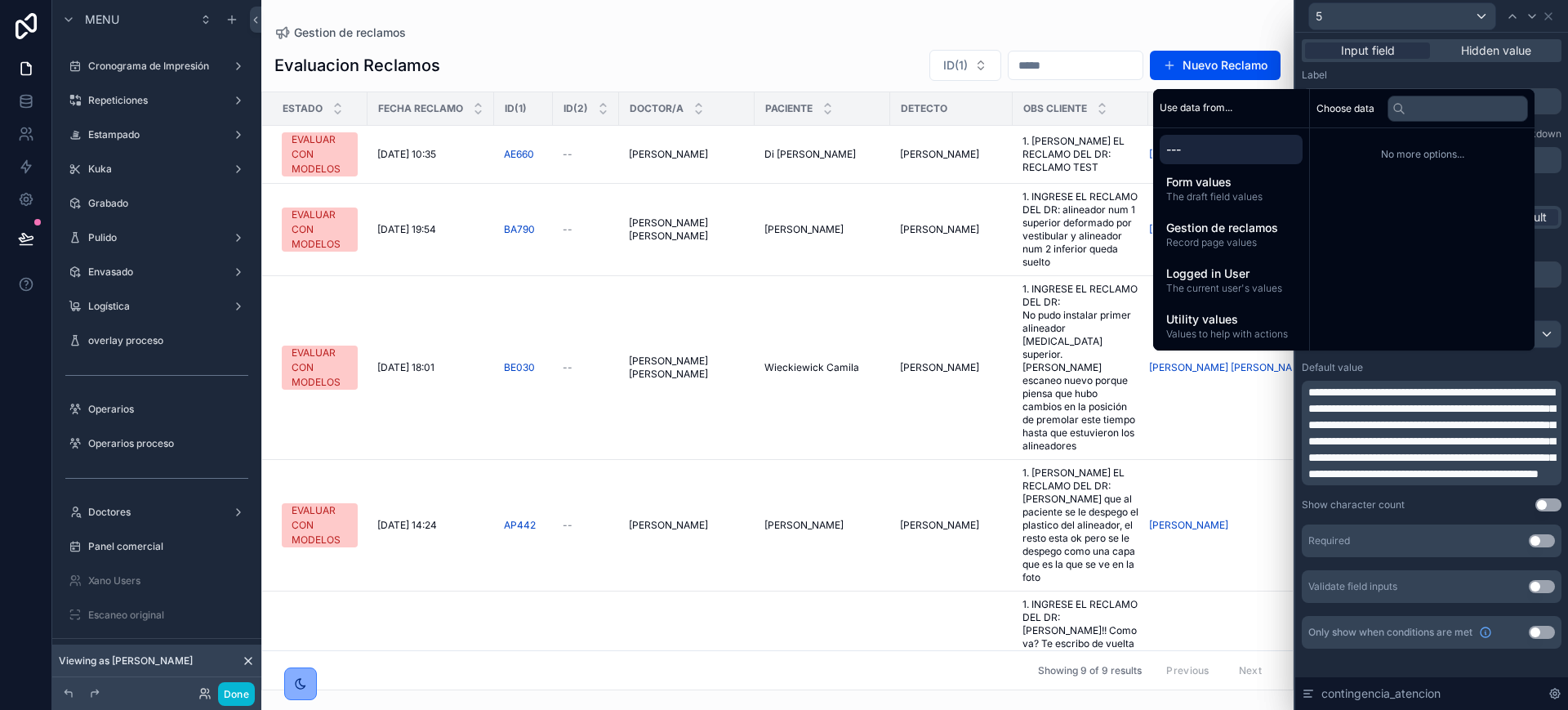
scroll to position [27, 0]
click at [1198, 511] on div "Show character count Use setting" at bounding box center [1432, 504] width 260 height 13
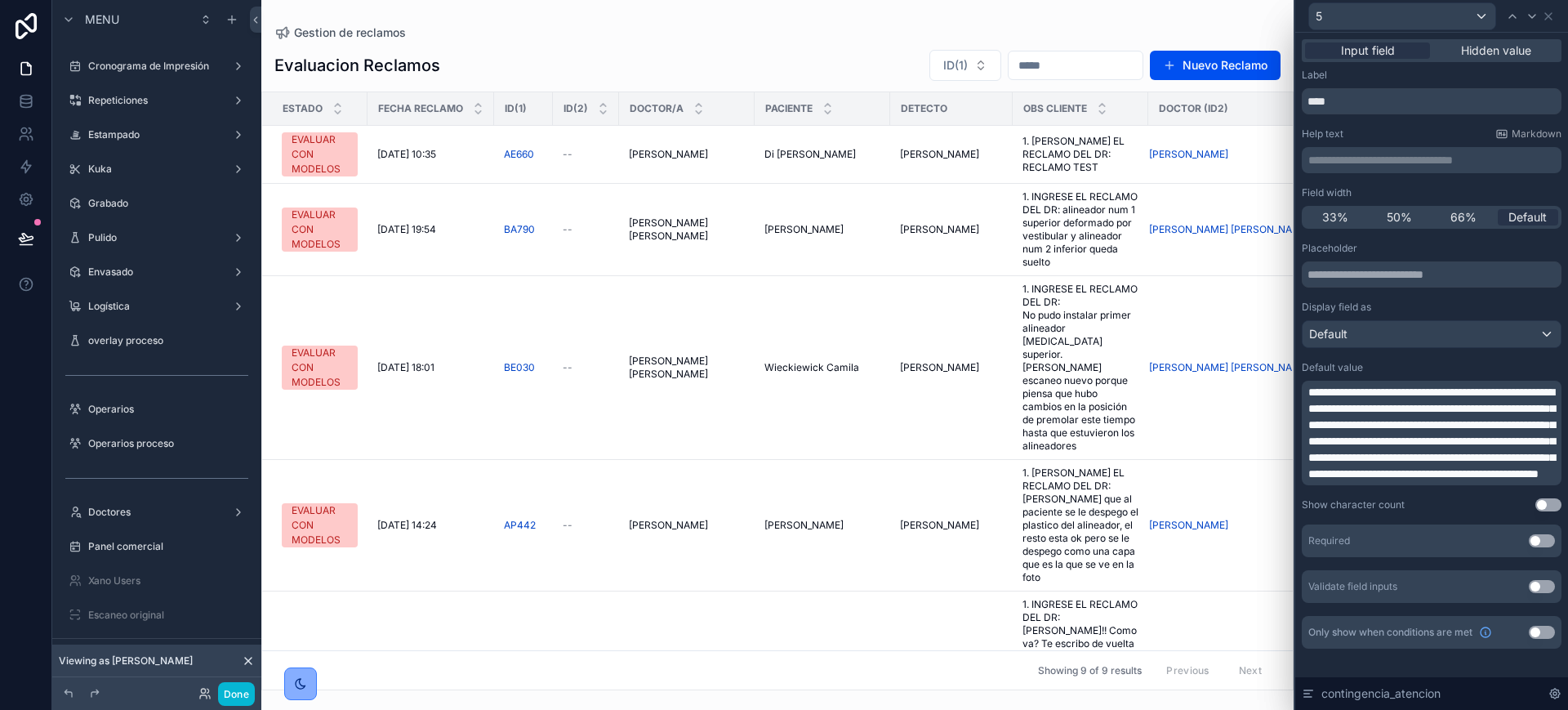
scroll to position [0, 0]
click at [1198, 14] on icon at bounding box center [1548, 16] width 13 height 13
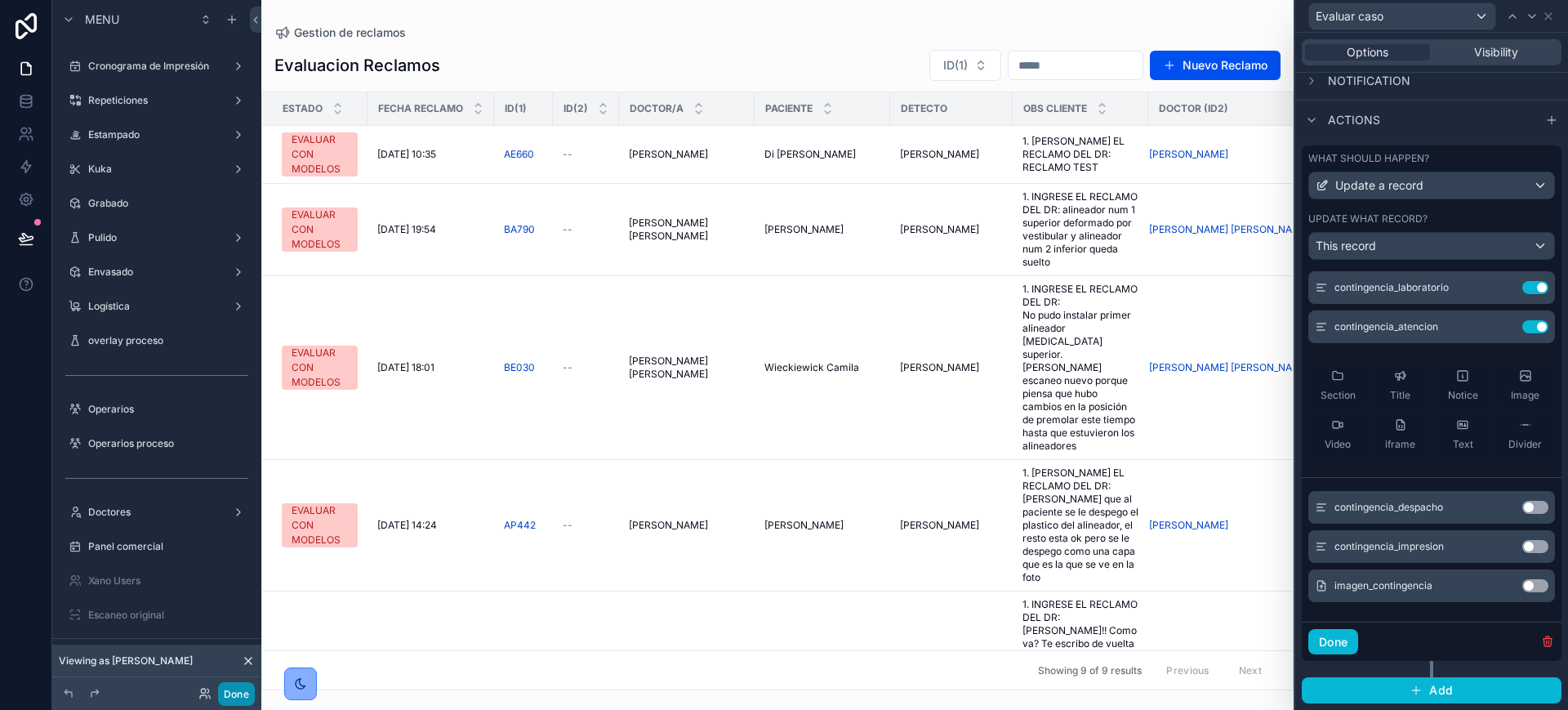
click at [231, 648] on button "Done" at bounding box center [236, 693] width 36 height 24
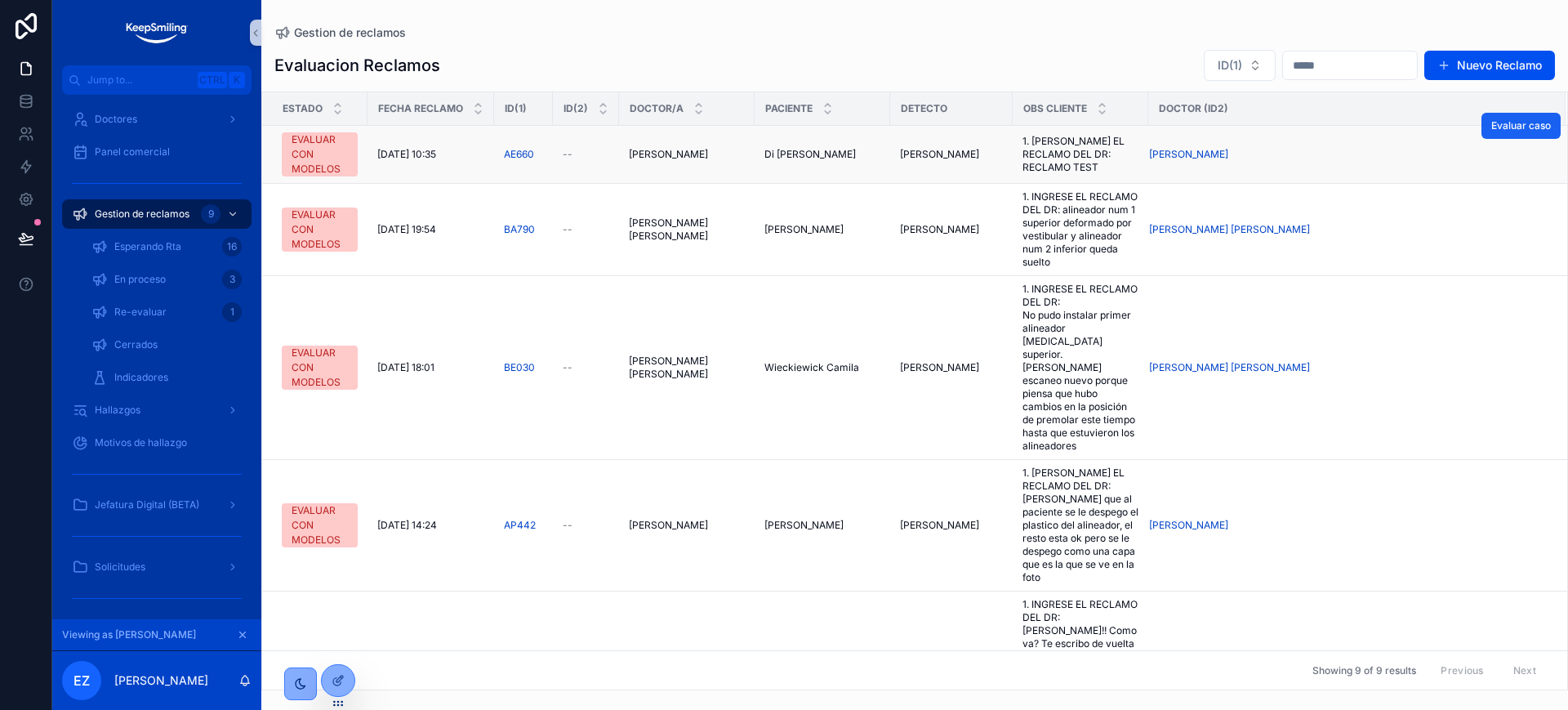
click at [1198, 132] on span "Evaluar caso" at bounding box center [1521, 125] width 60 height 13
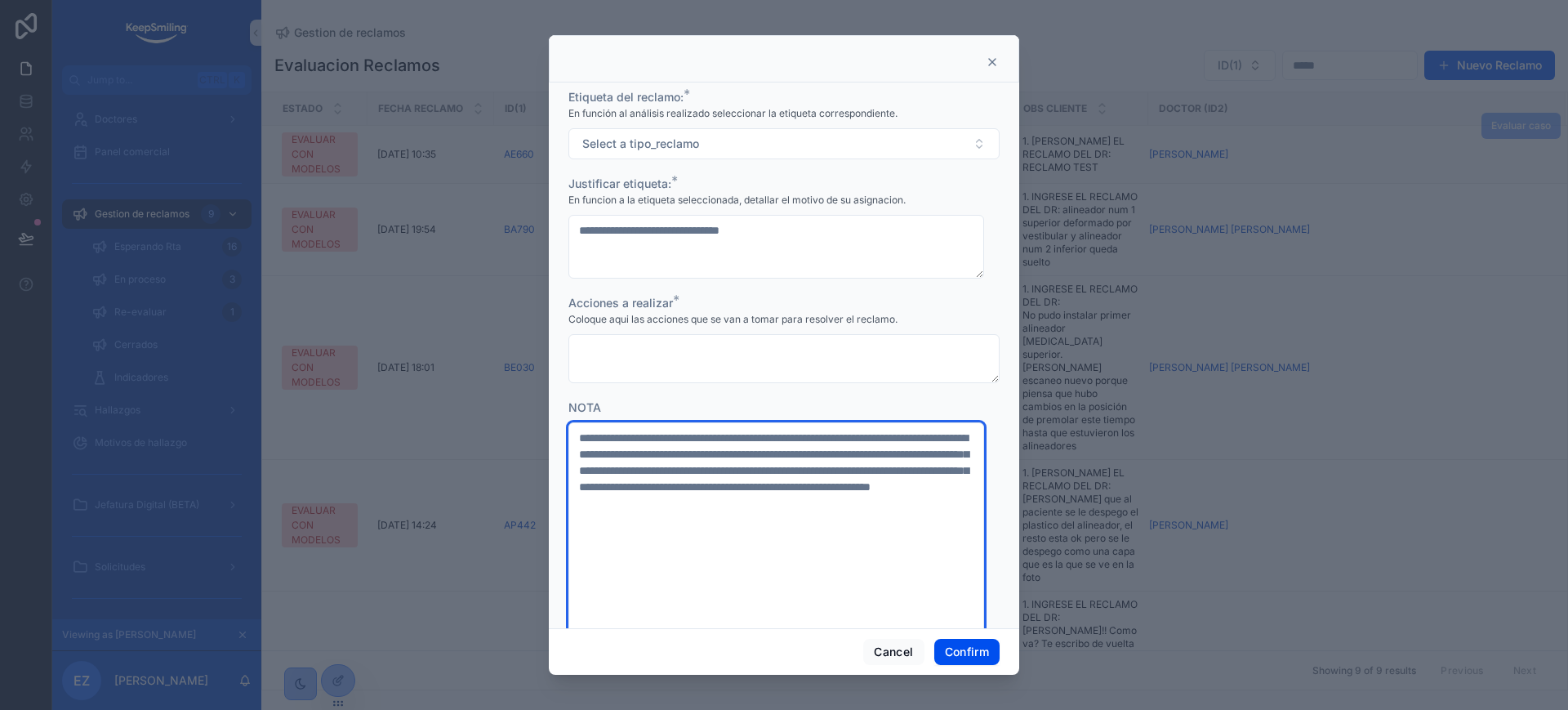
click at [763, 457] on textarea "**********" at bounding box center [776, 576] width 416 height 309
click at [731, 518] on textarea "**********" at bounding box center [776, 576] width 416 height 309
click at [865, 648] on button "Cancel" at bounding box center [893, 651] width 60 height 27
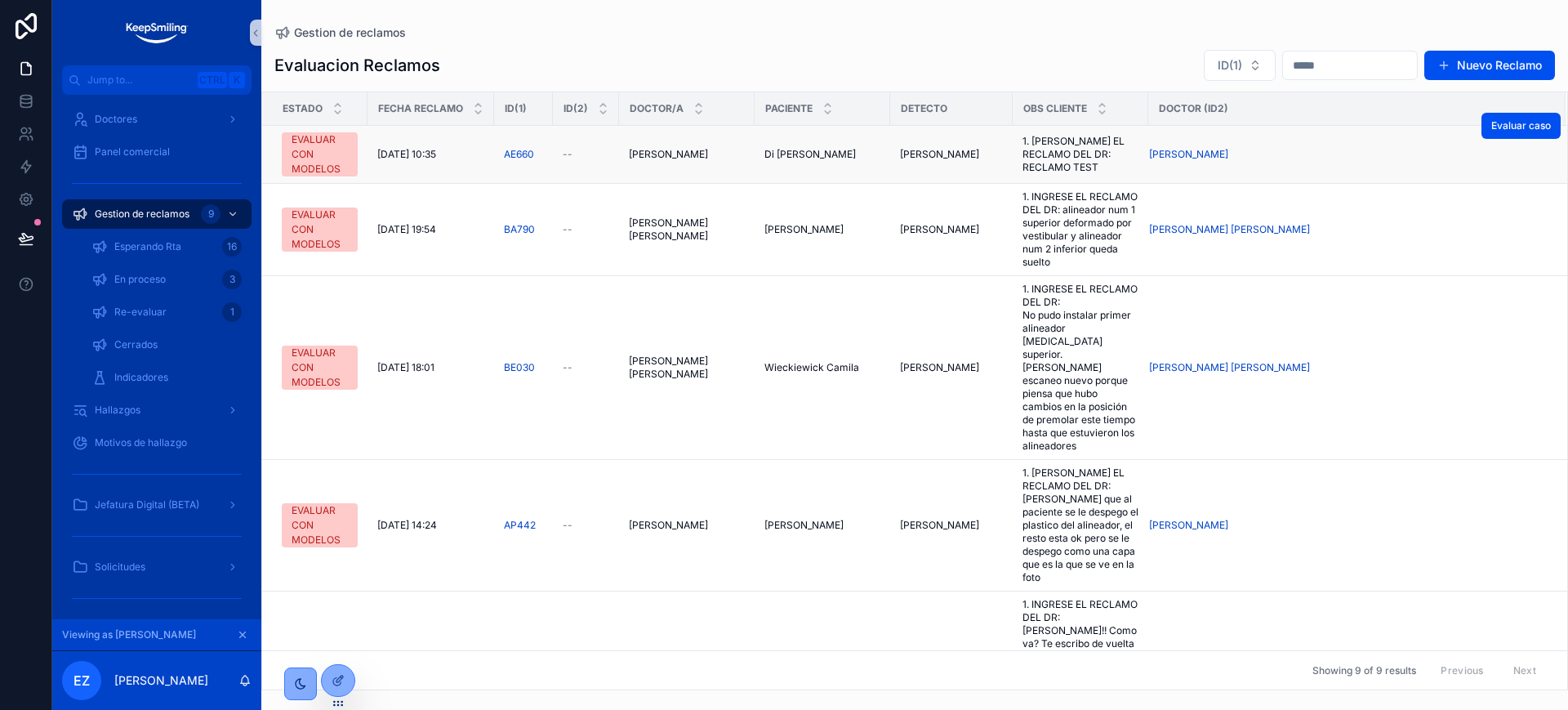
drag, startPoint x: 342, startPoint y: 687, endPoint x: 411, endPoint y: 650, distance: 78.3
click at [341, 648] on div at bounding box center [337, 680] width 32 height 31
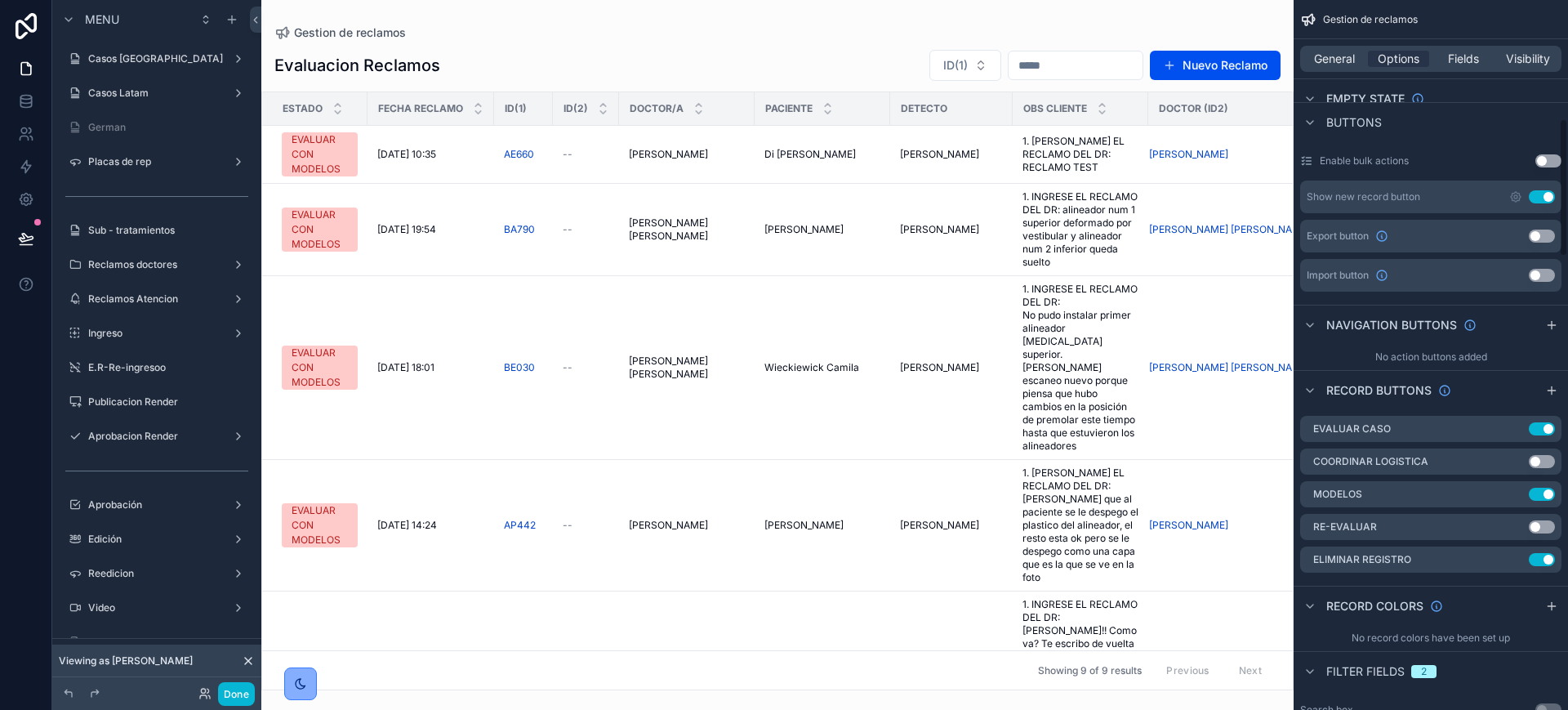
scroll to position [613, 0]
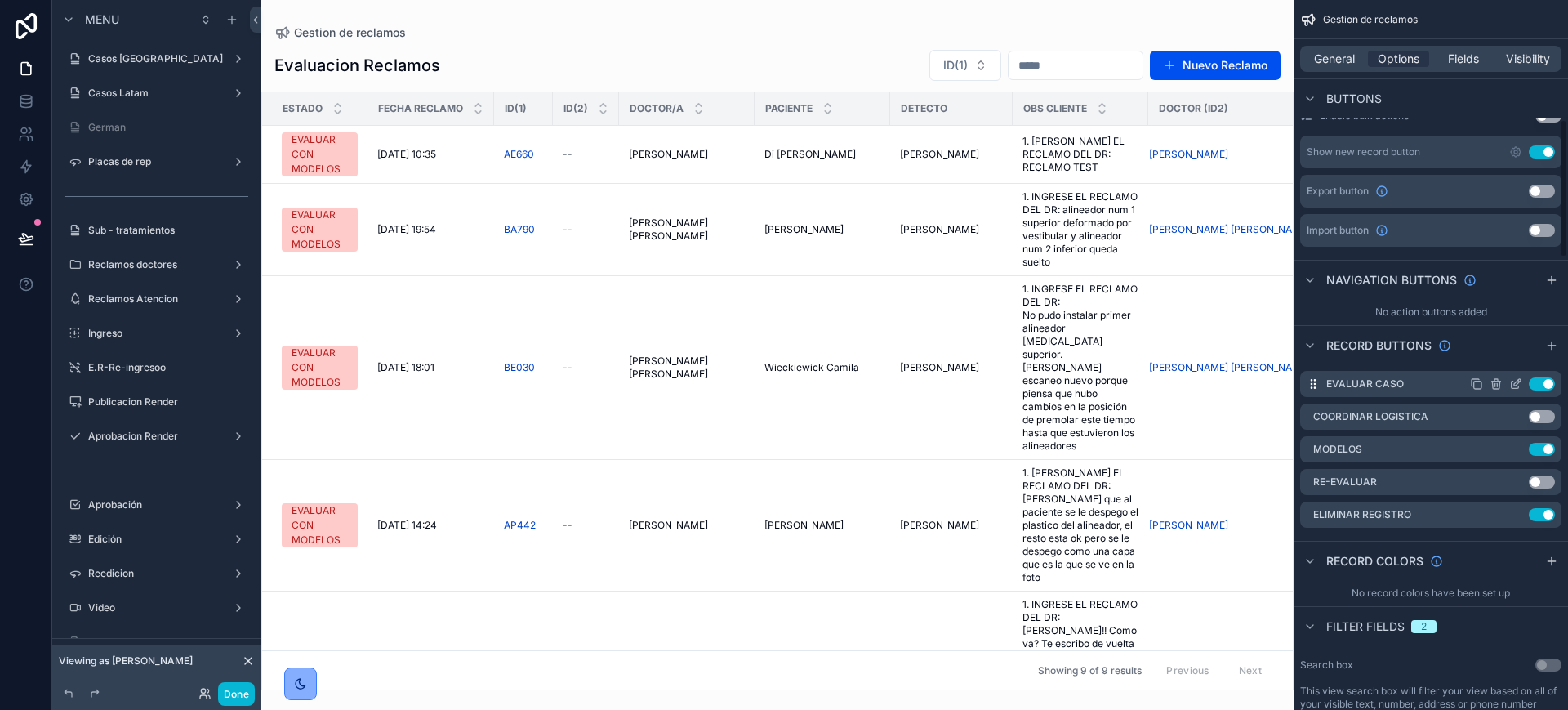
click at [1198, 383] on icon "scrollable content" at bounding box center [1518, 382] width 7 height 7
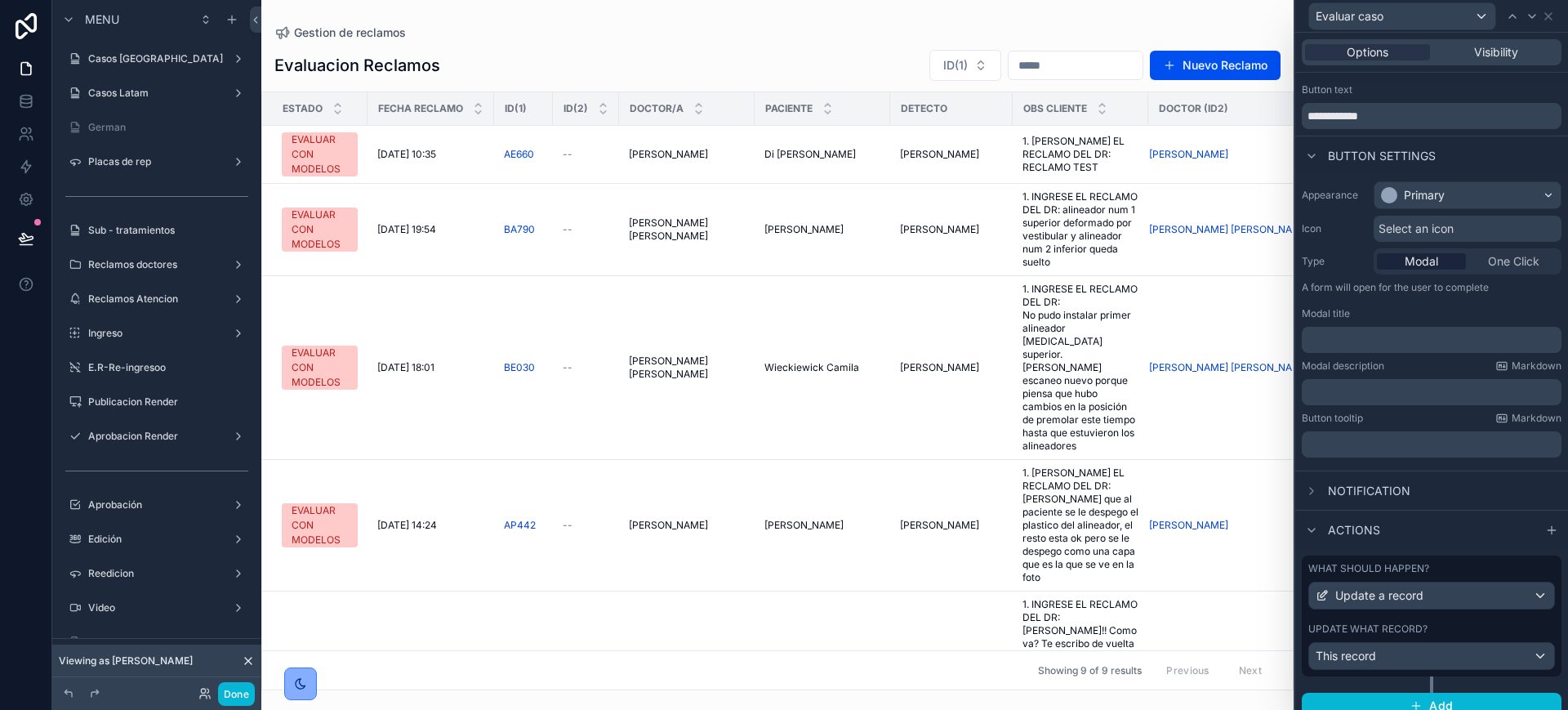
scroll to position [44, 0]
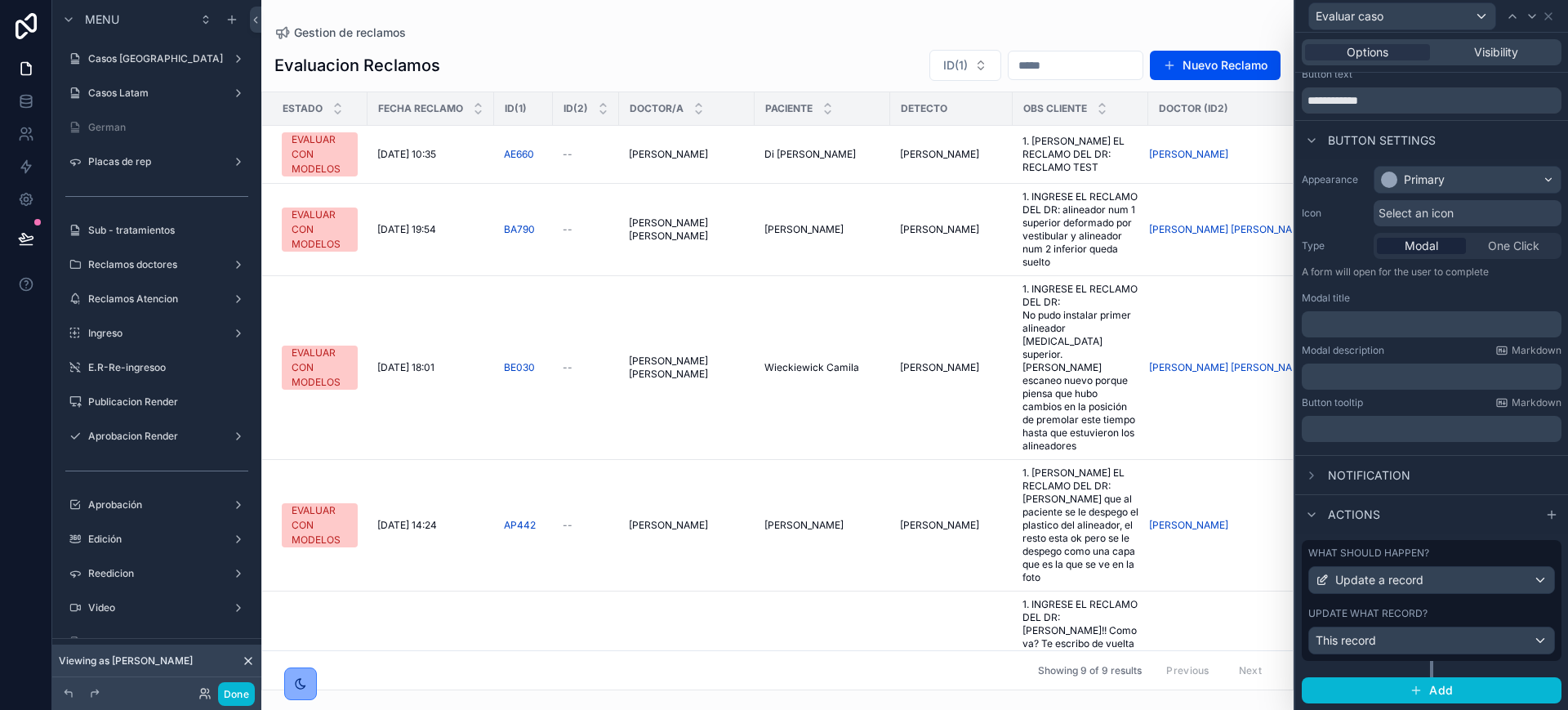
drag, startPoint x: 1451, startPoint y: 595, endPoint x: 1459, endPoint y: 420, distance: 175.2
click at [1198, 595] on div "What should happen? Update a record Update what record? This record" at bounding box center [1432, 600] width 260 height 121
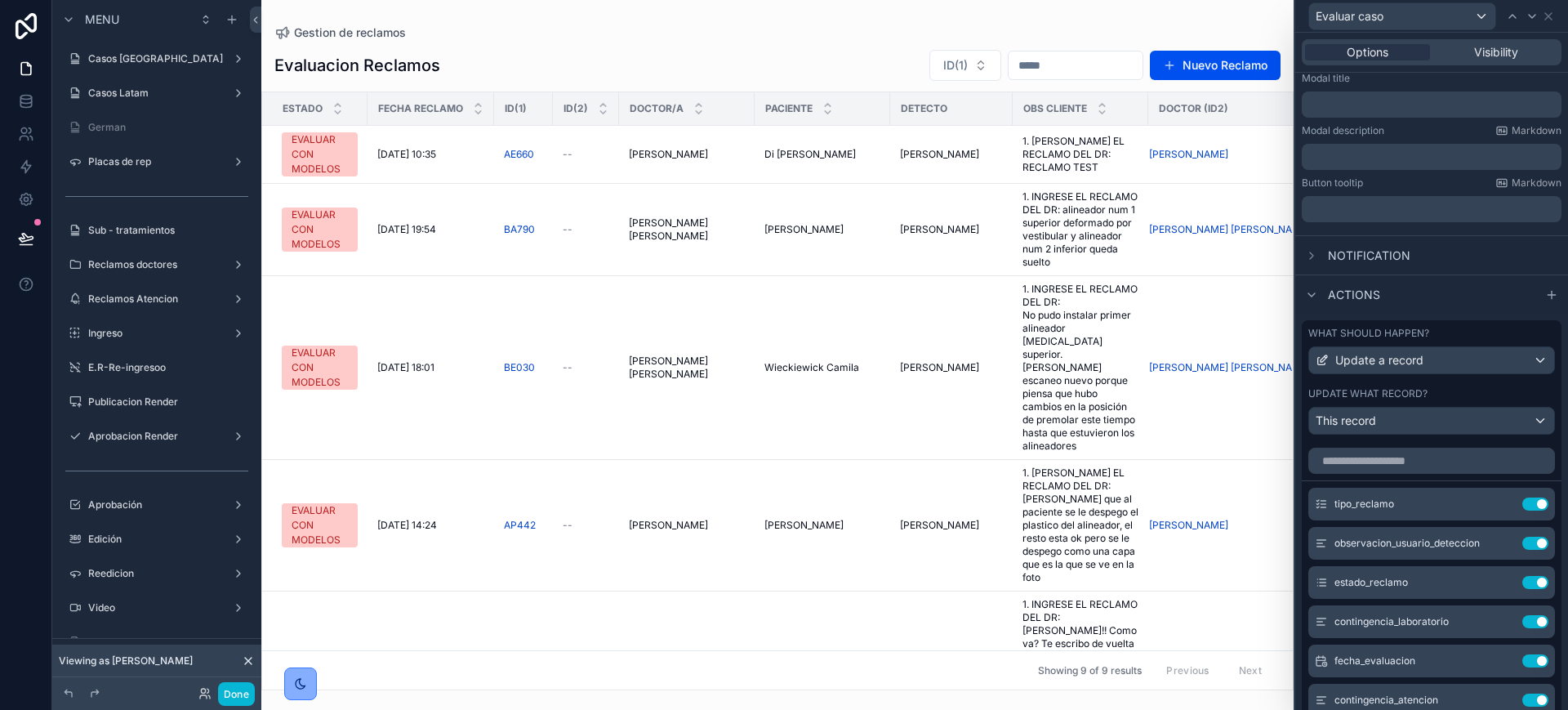
scroll to position [439, 0]
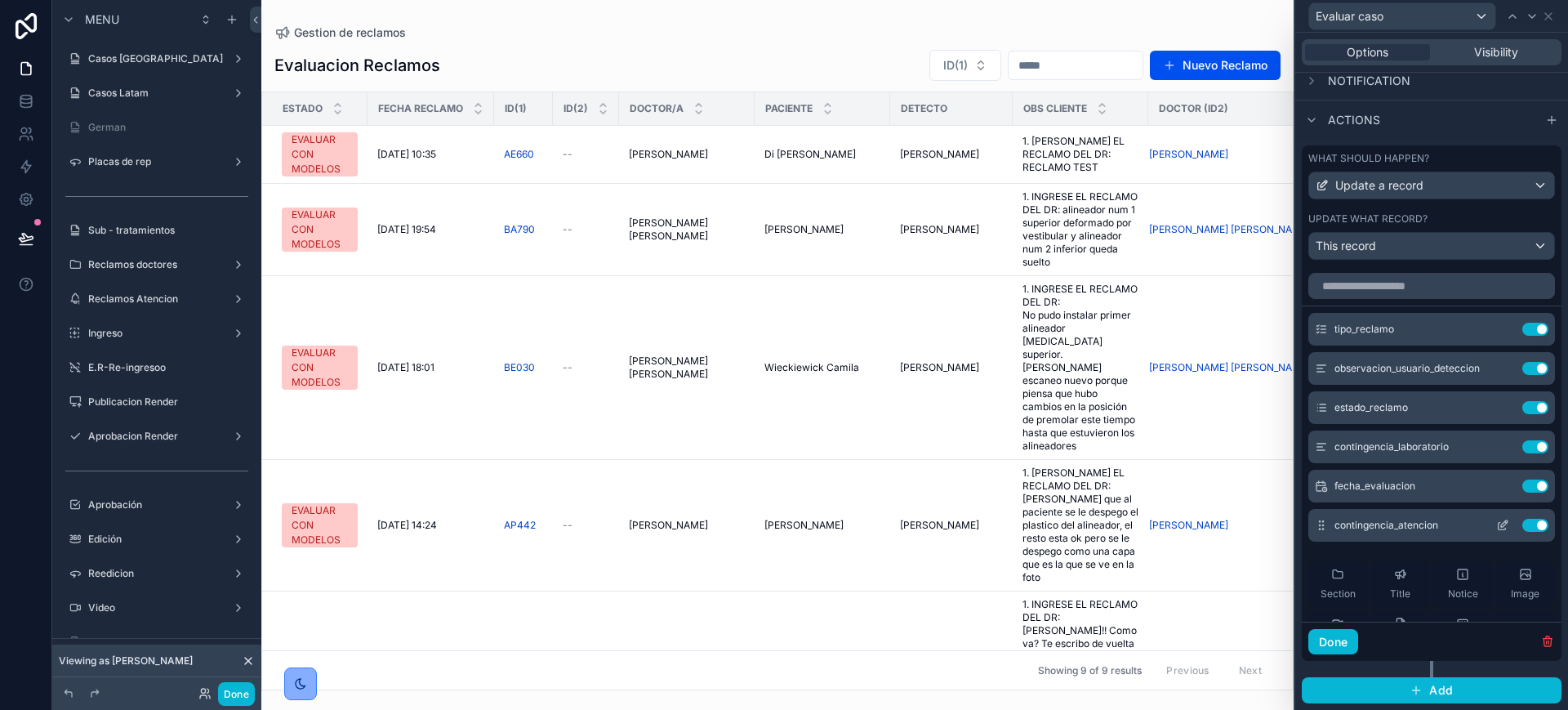
click at [1198, 527] on icon at bounding box center [1502, 524] width 13 height 13
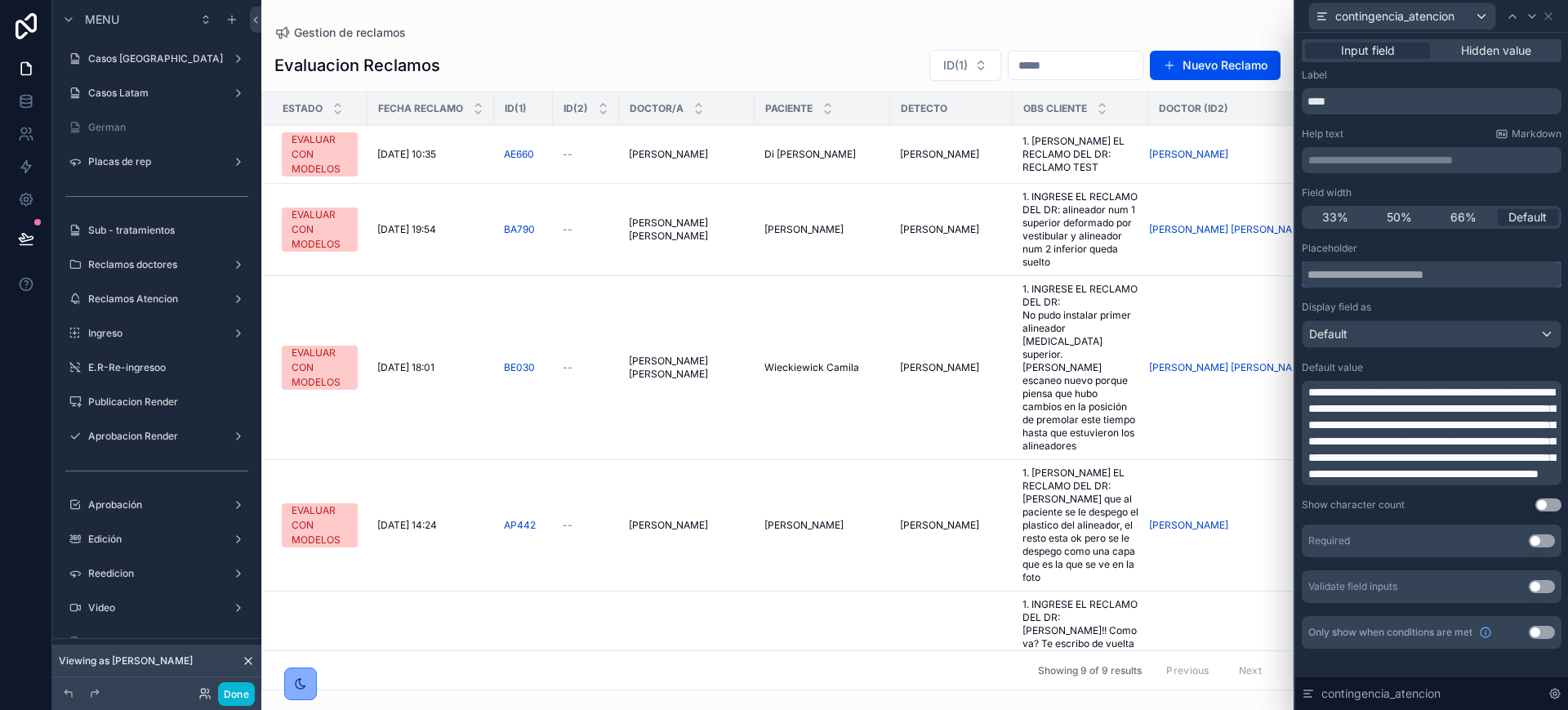
click at [1198, 278] on input "text" at bounding box center [1432, 274] width 260 height 27
click at [1198, 593] on button "Use setting" at bounding box center [1542, 586] width 27 height 13
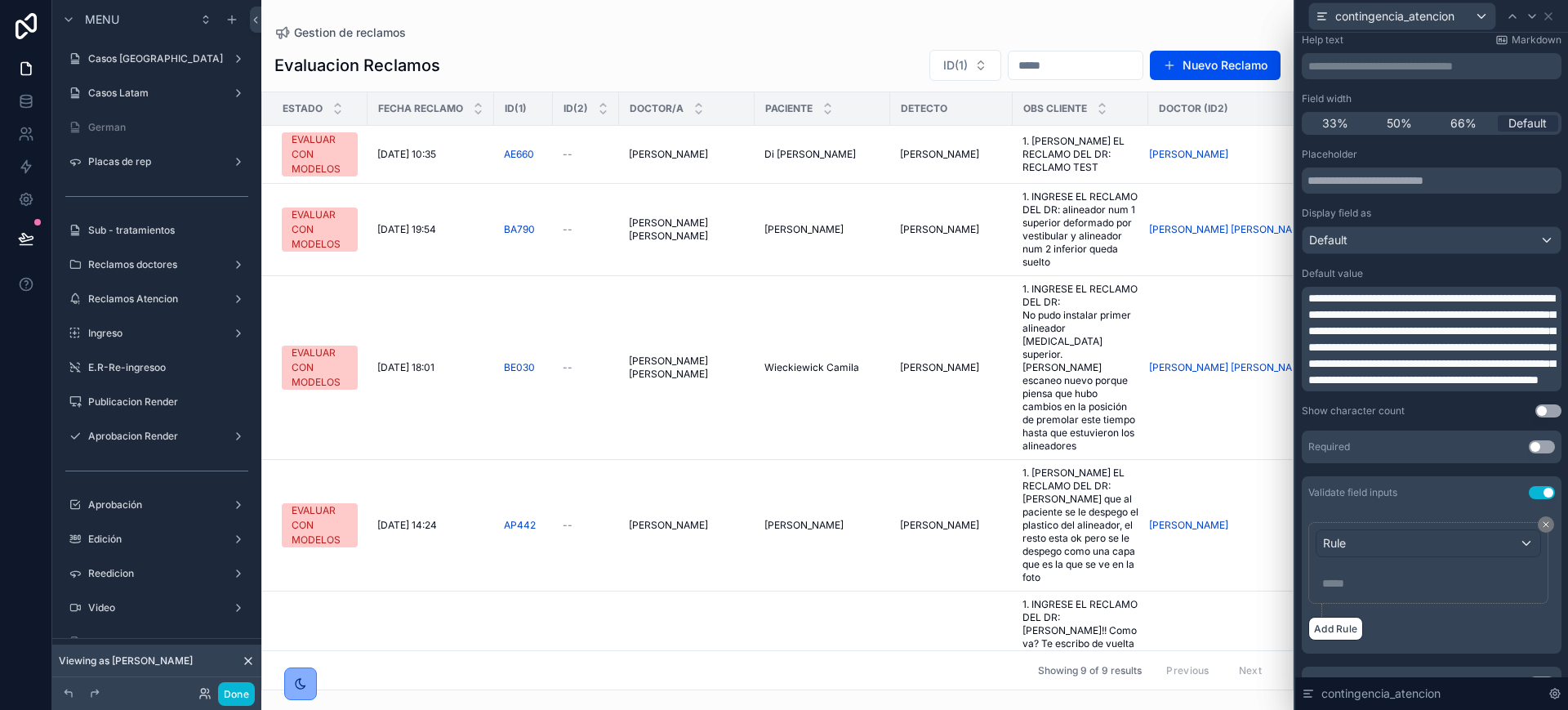
scroll to position [171, 0]
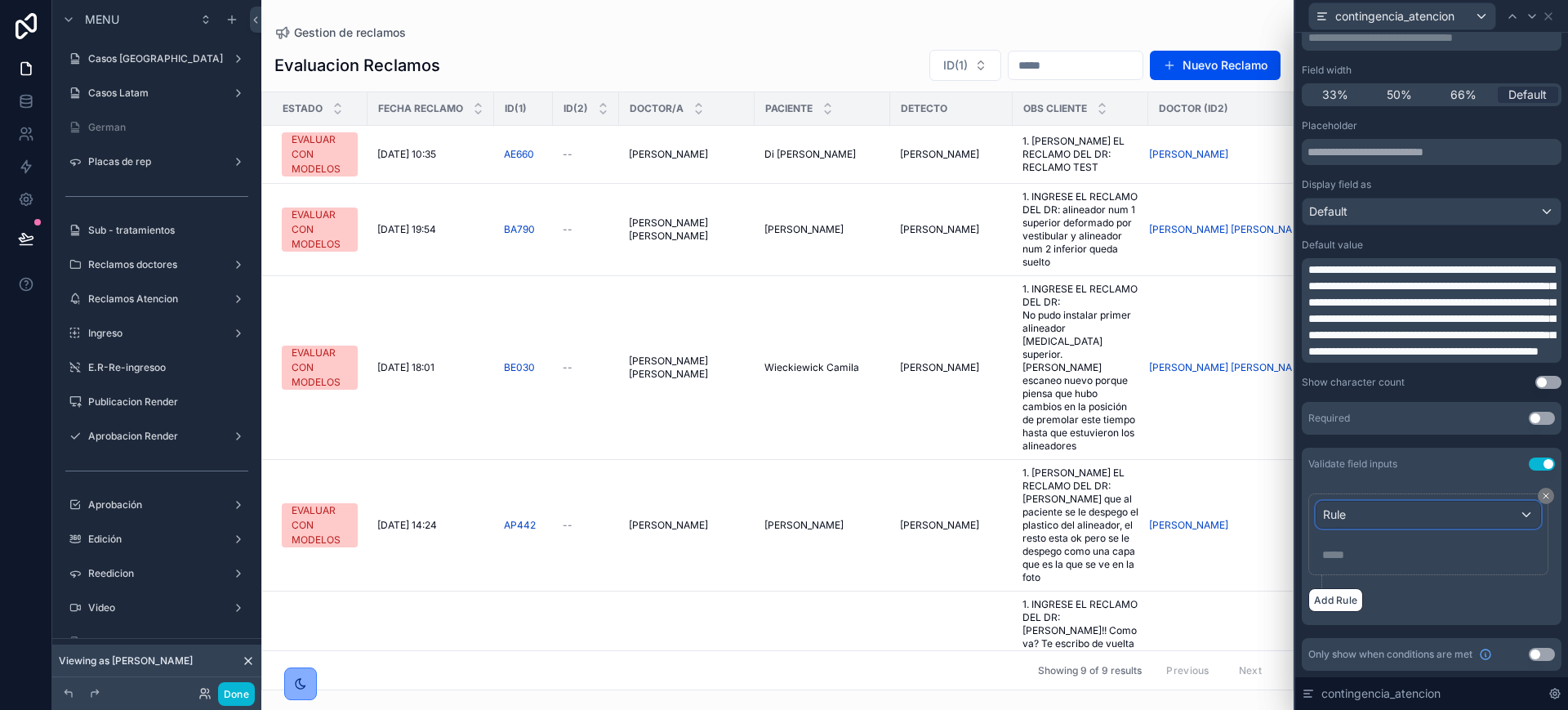
click at [1198, 510] on div "Rule" at bounding box center [1429, 514] width 224 height 27
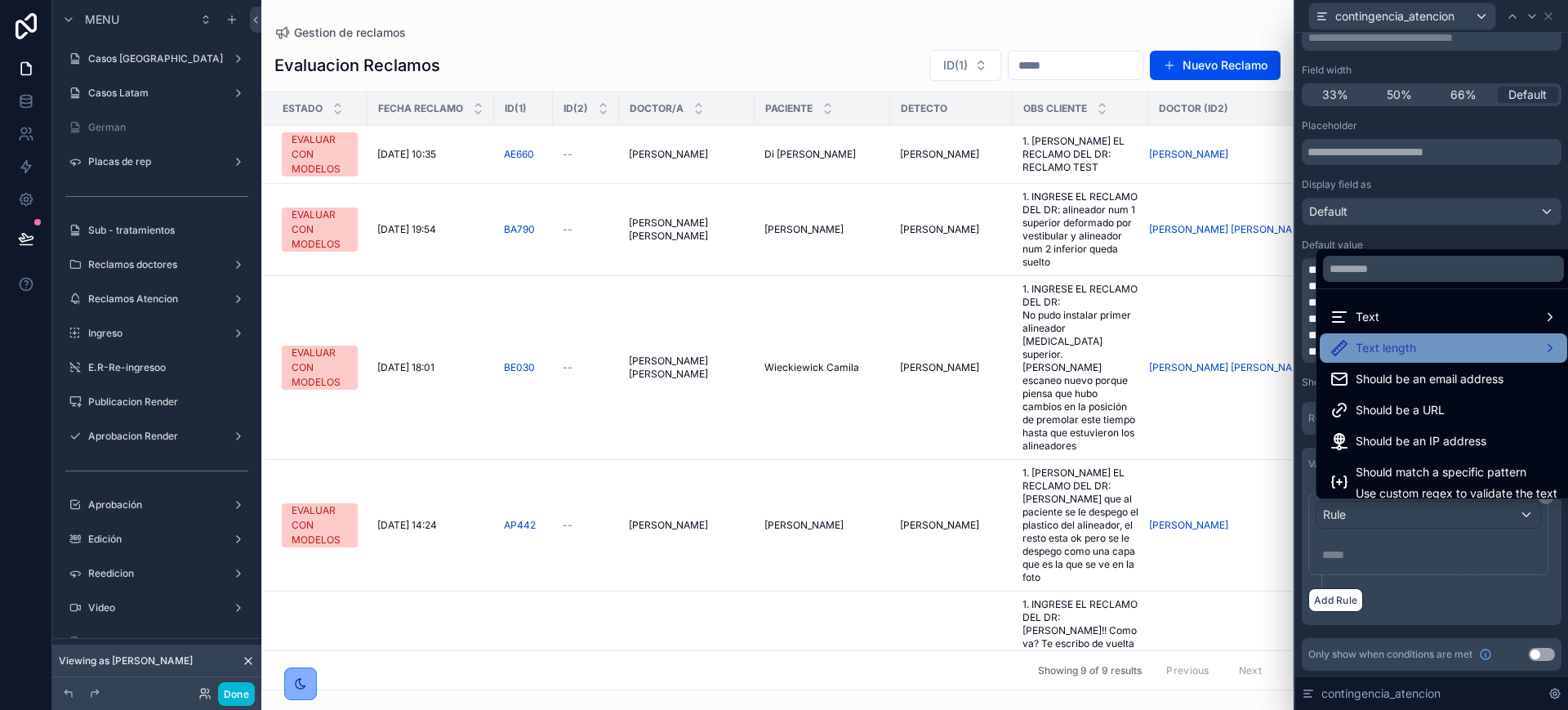
click at [1198, 351] on div "Text length" at bounding box center [1444, 348] width 228 height 20
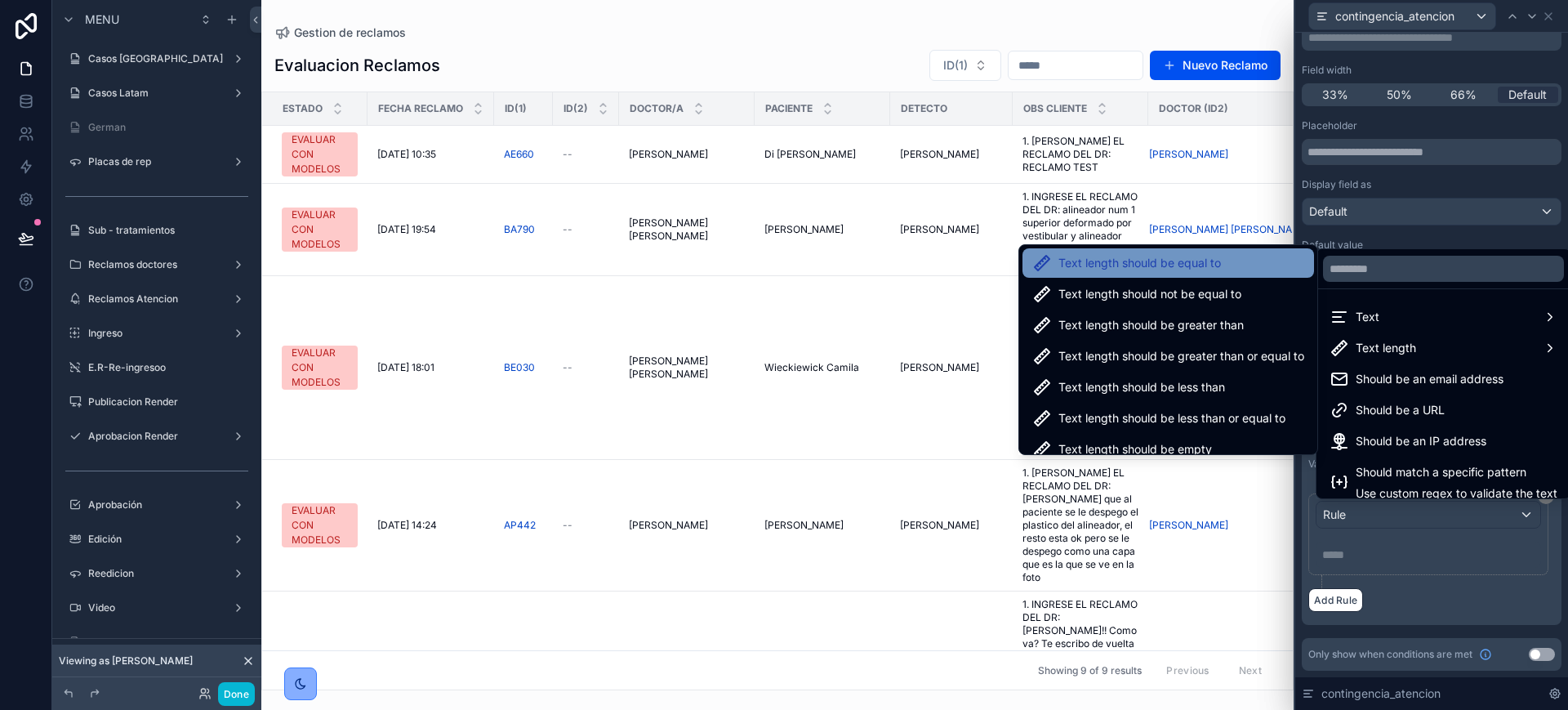
click at [1194, 261] on span "Text length should be equal to" at bounding box center [1139, 263] width 162 height 20
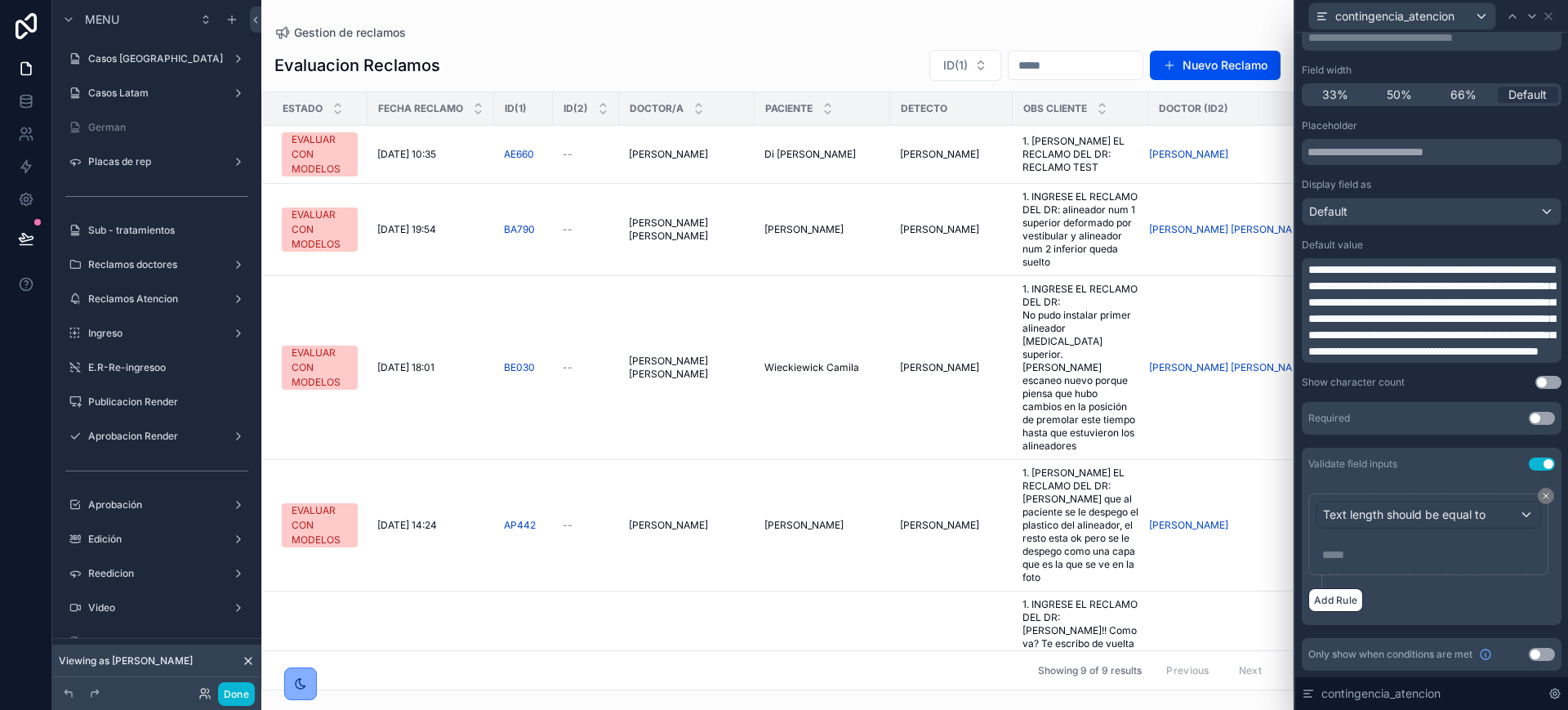
click at [1198, 555] on p "***** ﻿" at bounding box center [1429, 555] width 215 height 17
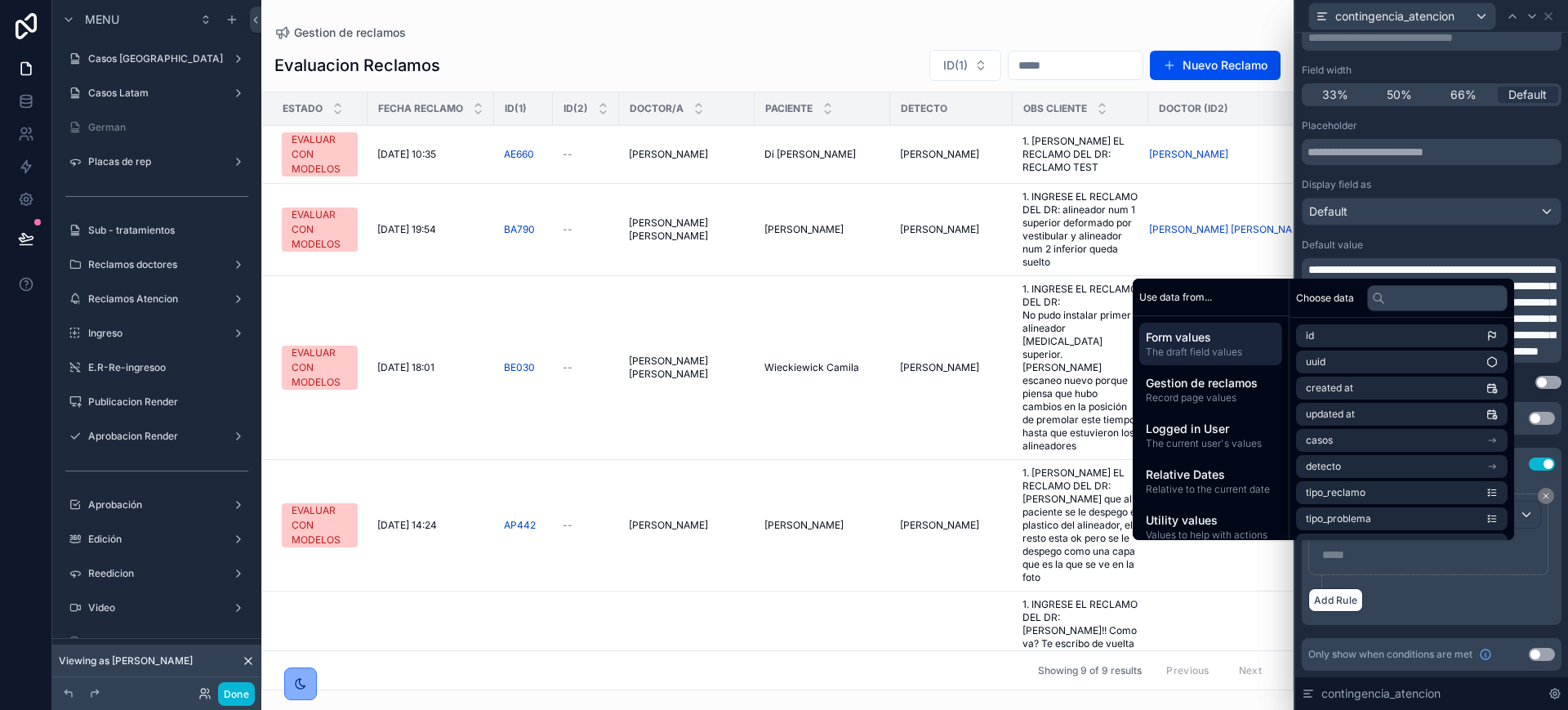
scroll to position [15, 0]
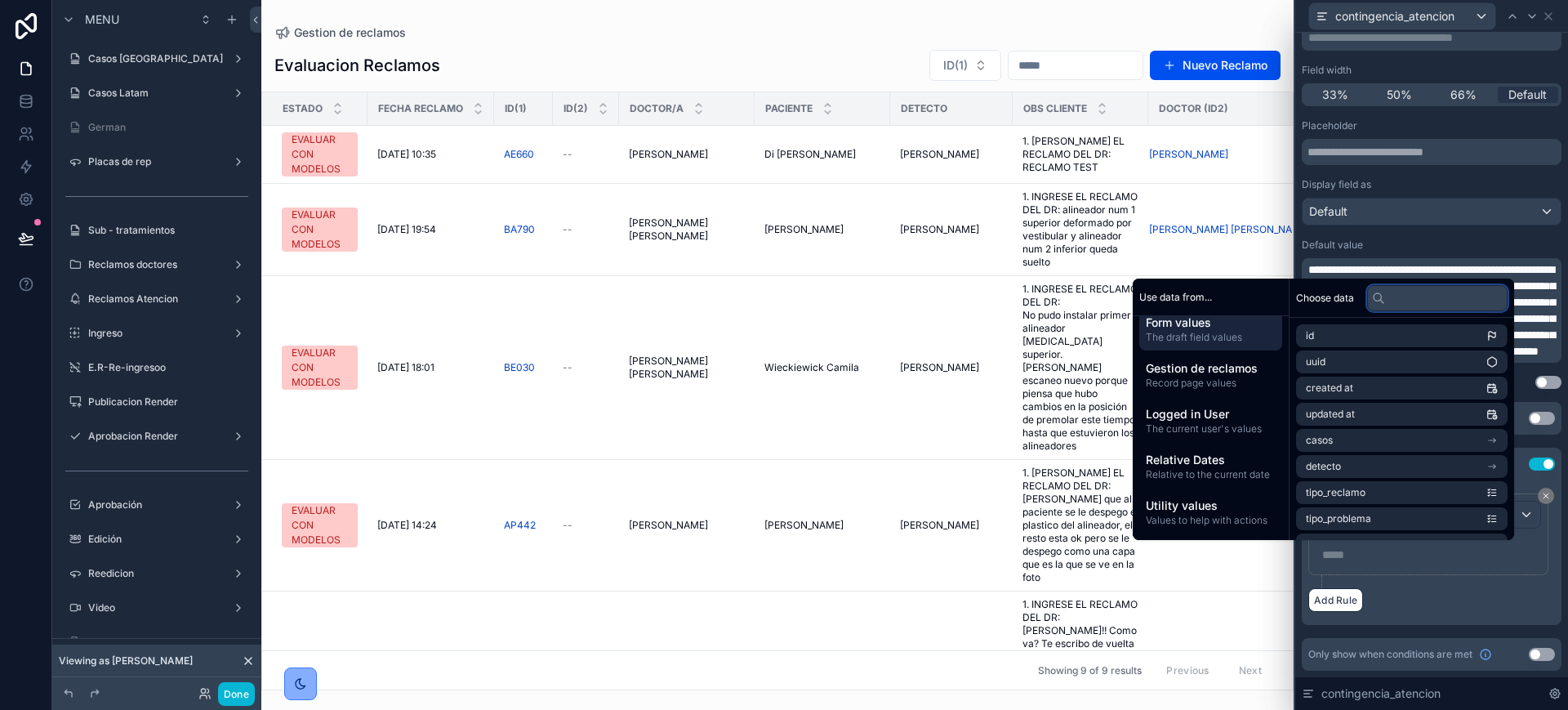
click at [1198, 301] on input "text" at bounding box center [1437, 298] width 141 height 27
paste input "**********"
type input "**********"
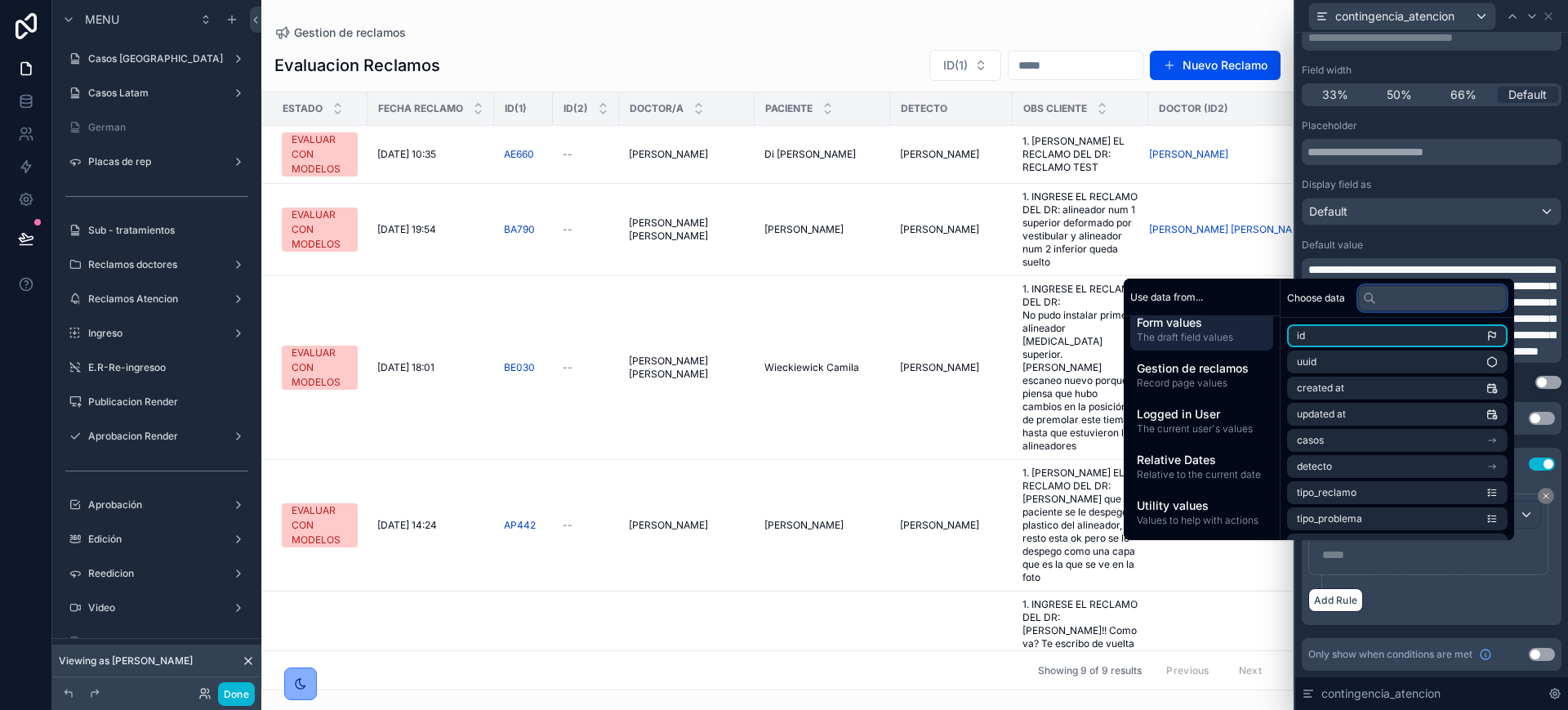
scroll to position [0, 0]
click at [1198, 578] on div "Text length should be equal to ***** ﻿" at bounding box center [1431, 541] width 247 height 94
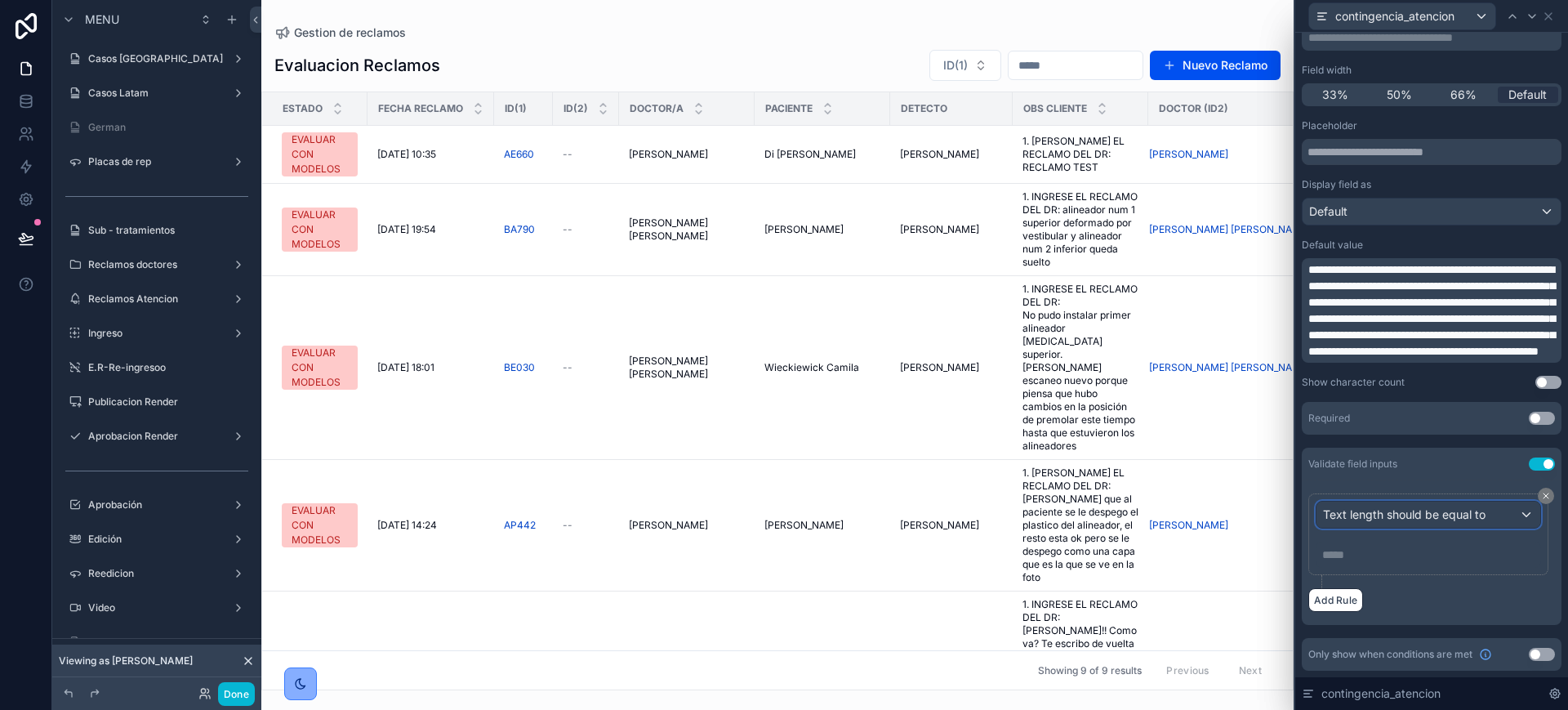
click at [1198, 516] on div "Text length should be equal to" at bounding box center [1429, 514] width 224 height 27
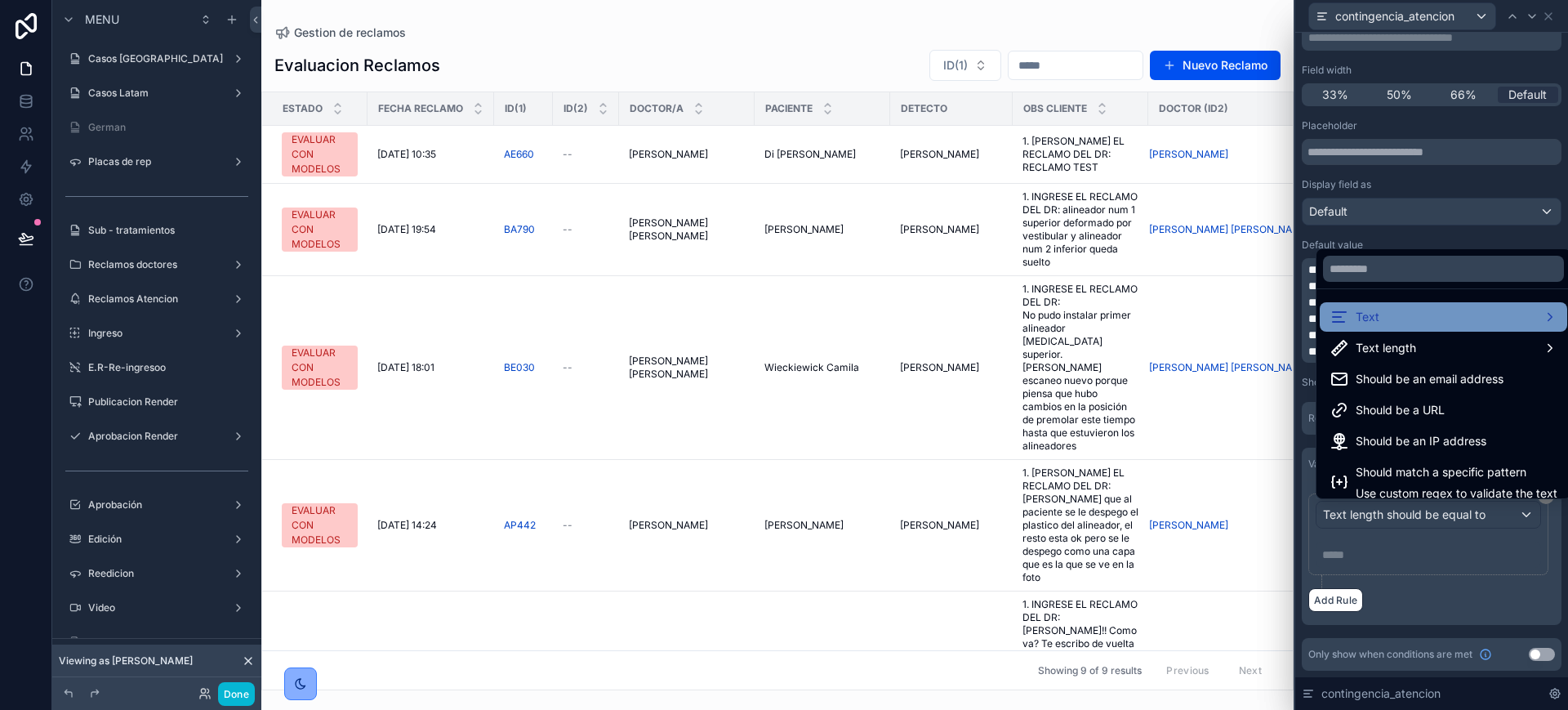
click at [1198, 313] on div "Text" at bounding box center [1444, 317] width 228 height 20
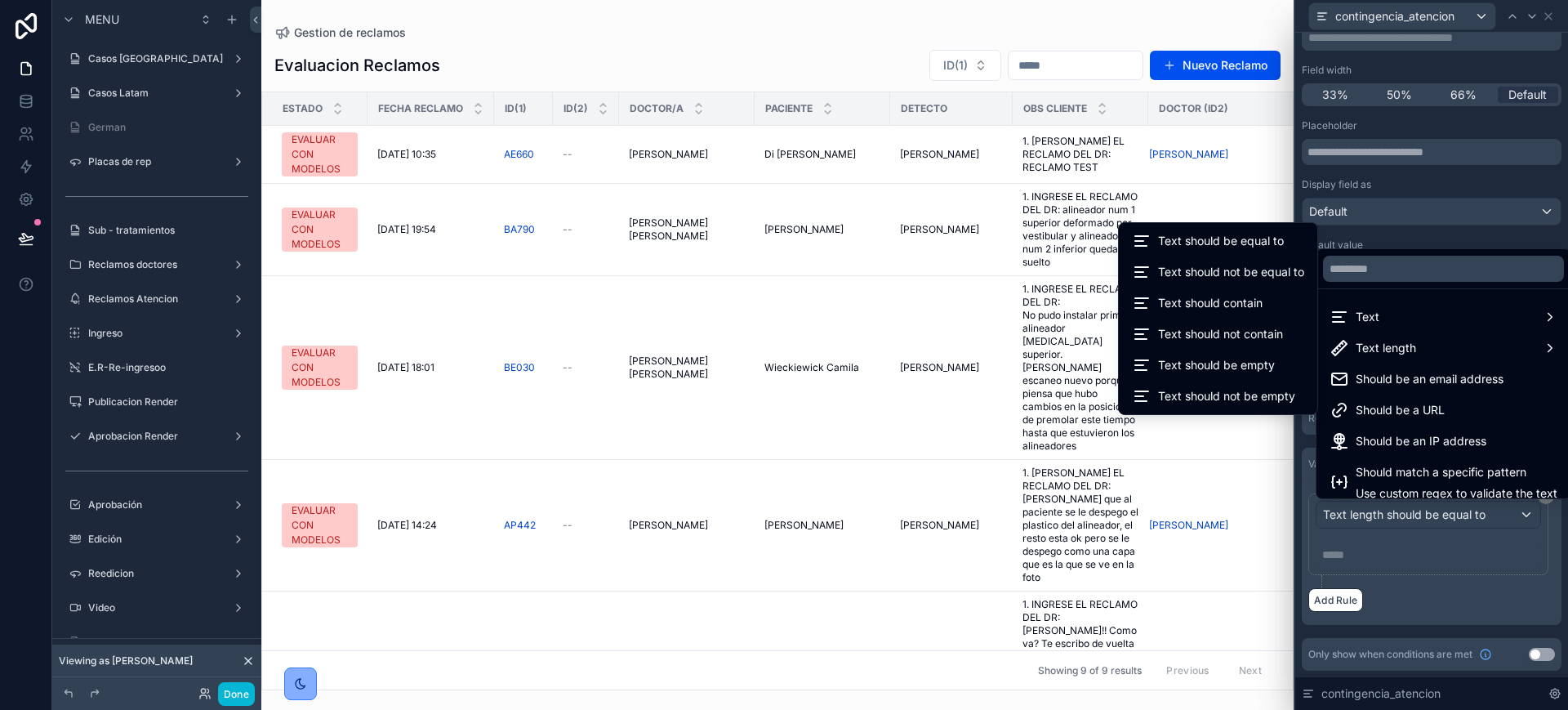
click at [1198, 554] on div at bounding box center [1431, 355] width 272 height 710
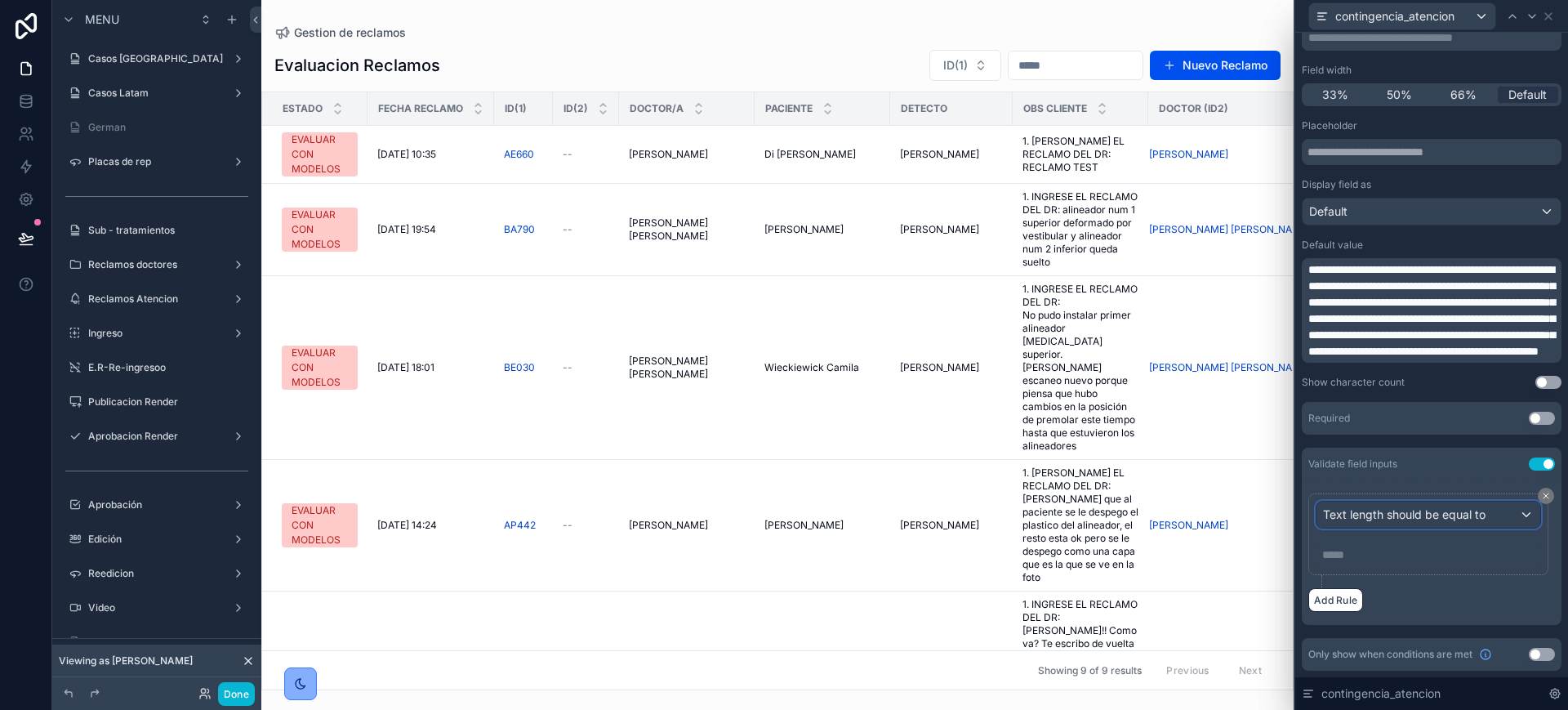
click at [1198, 514] on div "Text length should be equal to" at bounding box center [1429, 514] width 224 height 27
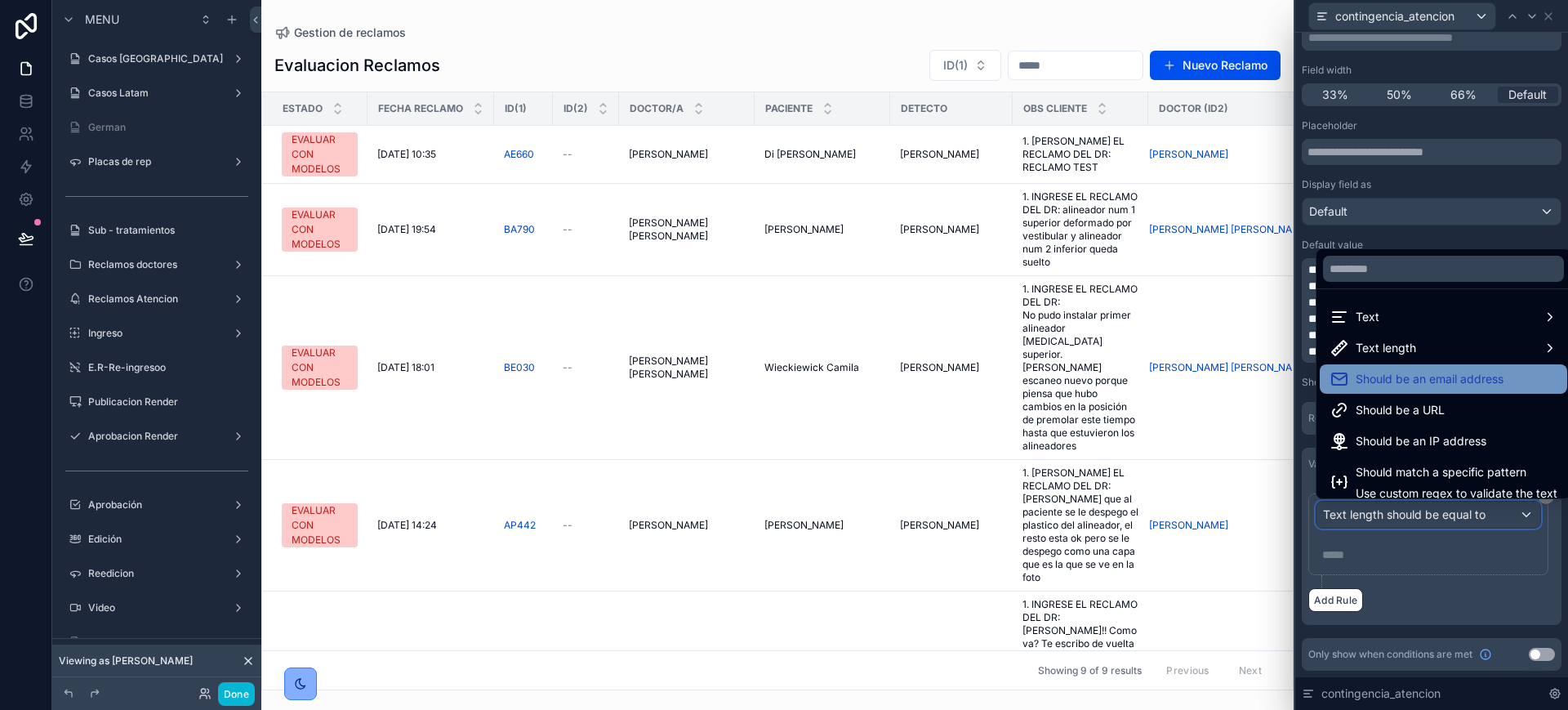
scroll to position [12, 0]
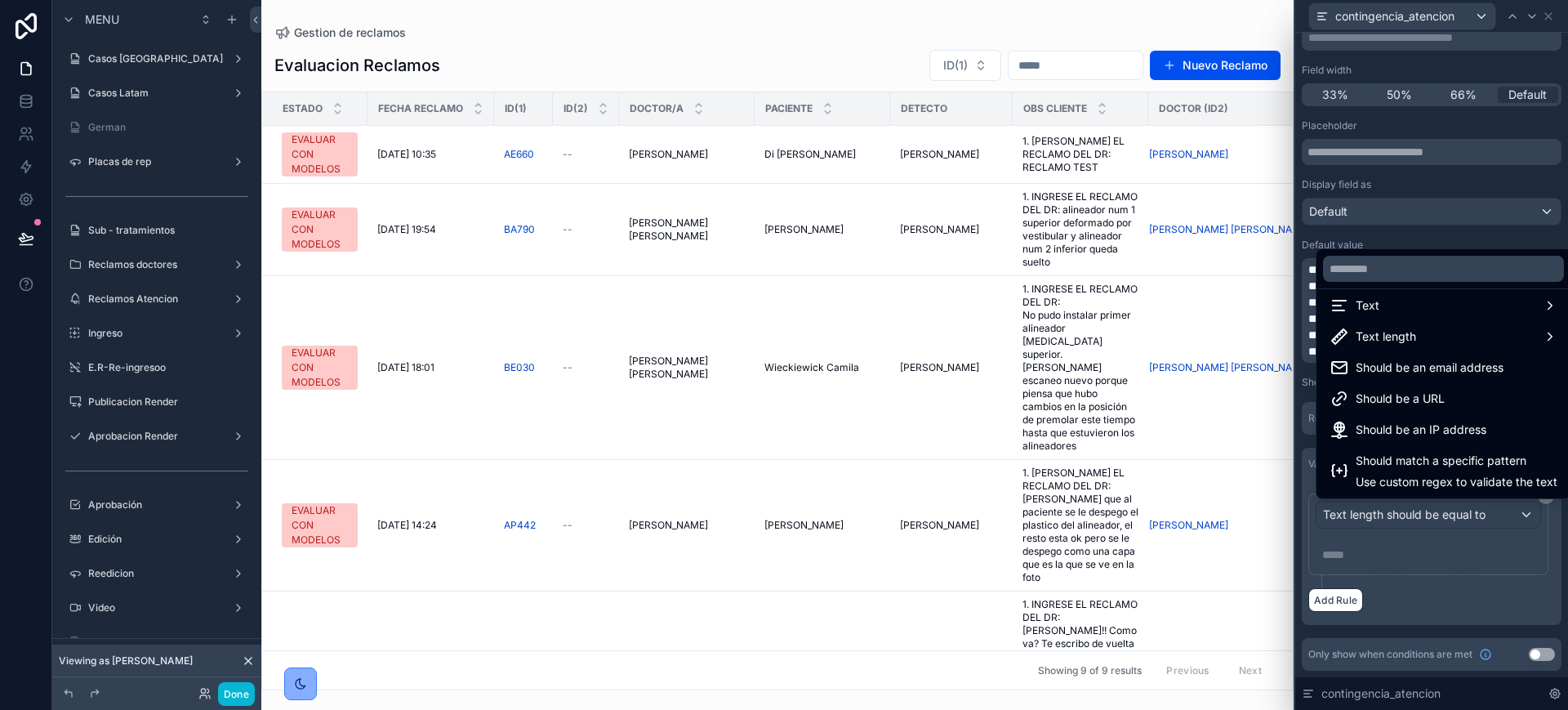
click at [1198, 575] on div at bounding box center [1431, 355] width 272 height 710
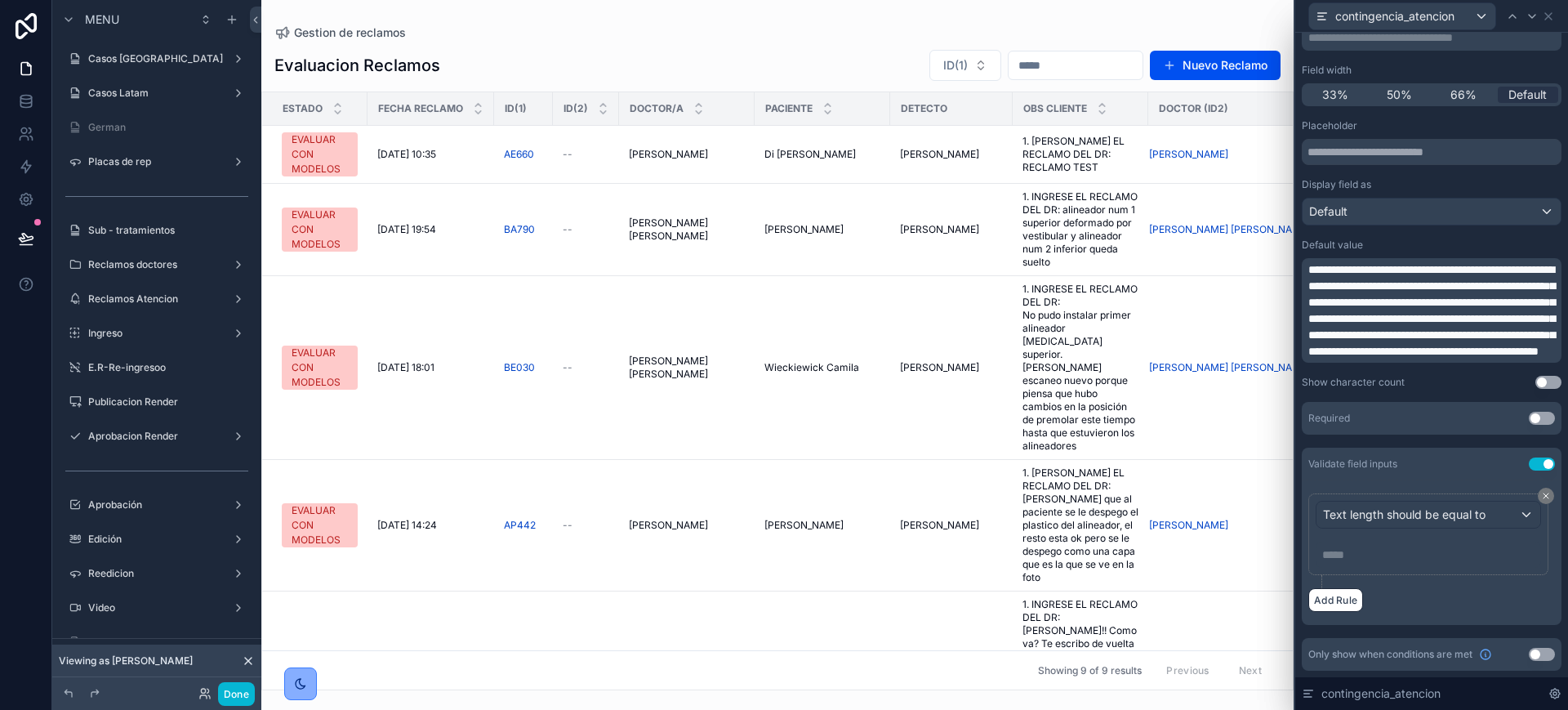
click at [1198, 460] on button "Use setting" at bounding box center [1542, 463] width 27 height 13
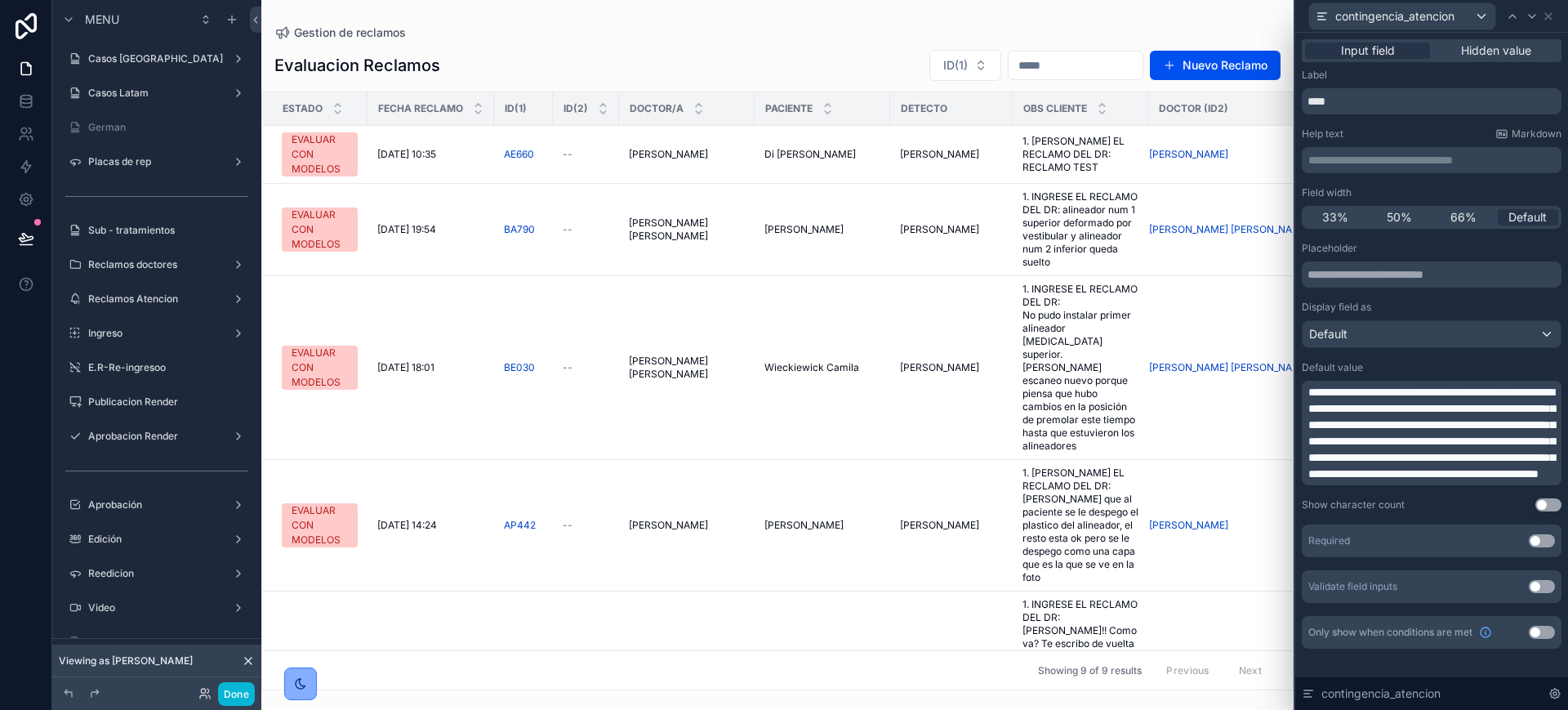
scroll to position [0, 0]
drag, startPoint x: 1306, startPoint y: 385, endPoint x: 1319, endPoint y: 389, distance: 13.6
click at [1198, 389] on div "**********" at bounding box center [1432, 433] width 260 height 104
click at [1198, 389] on span "**********" at bounding box center [1431, 433] width 247 height 93
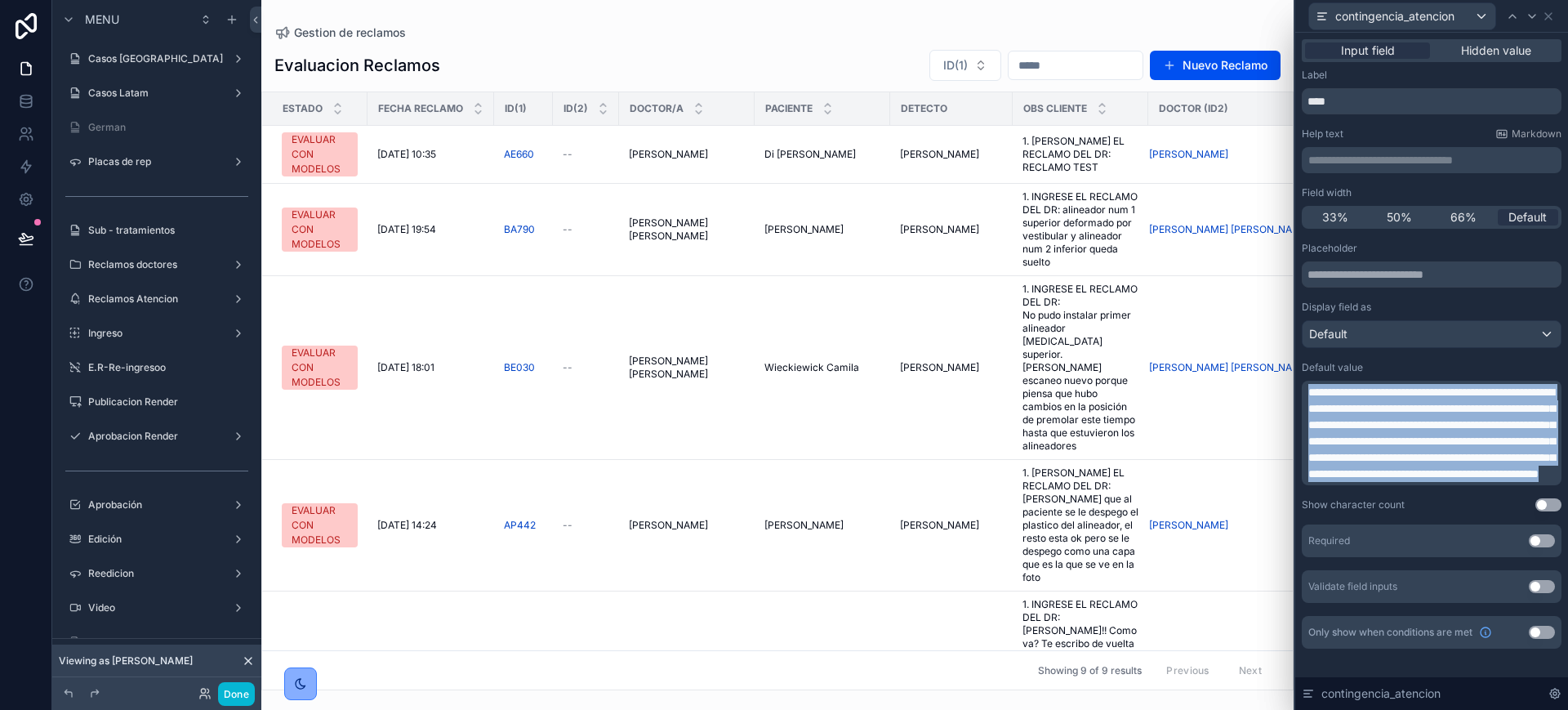
drag, startPoint x: 1308, startPoint y: 392, endPoint x: 1556, endPoint y: 552, distance: 295.1
click at [1198, 552] on div "**********" at bounding box center [1431, 371] width 272 height 677
click at [1198, 479] on span "**********" at bounding box center [1431, 433] width 247 height 93
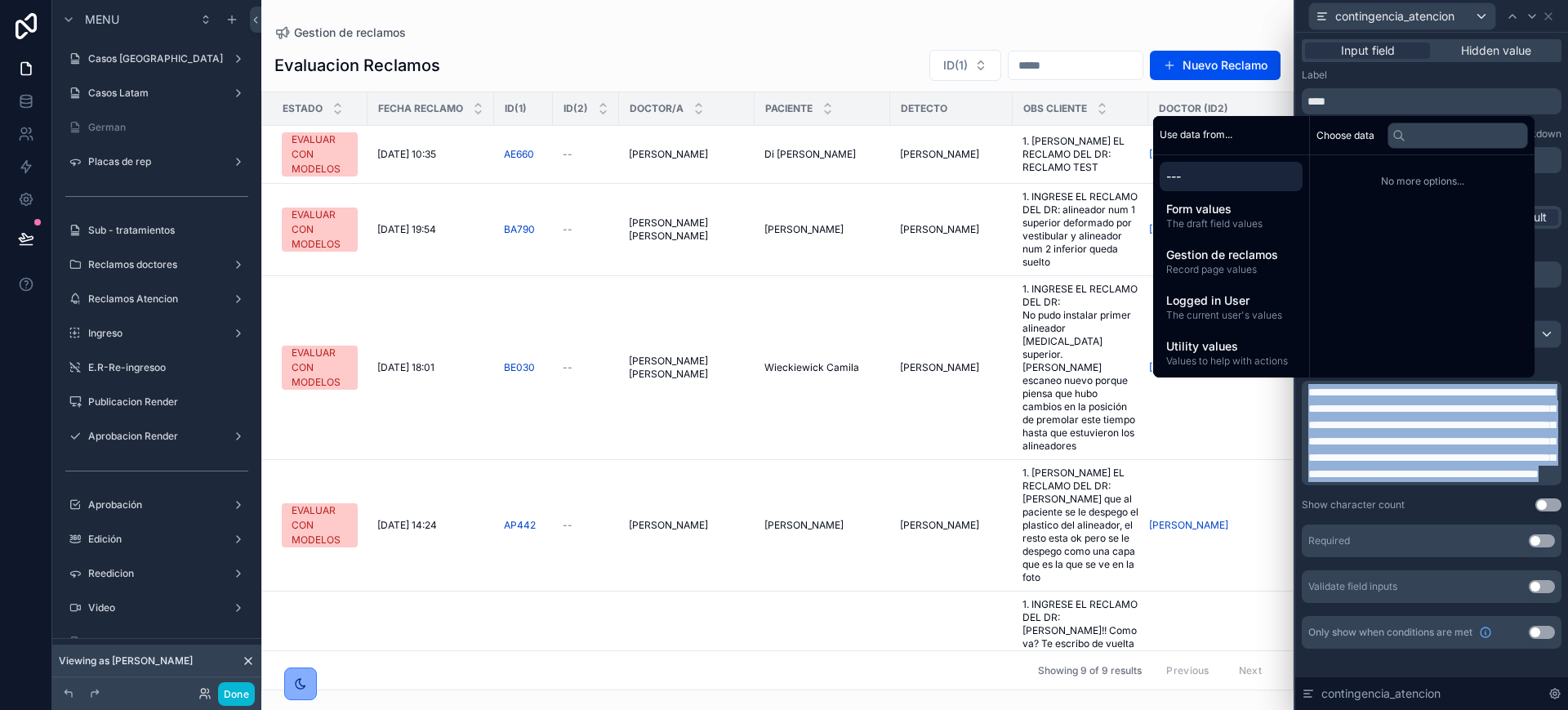
click at [1198, 482] on p "**********" at bounding box center [1433, 433] width 250 height 98
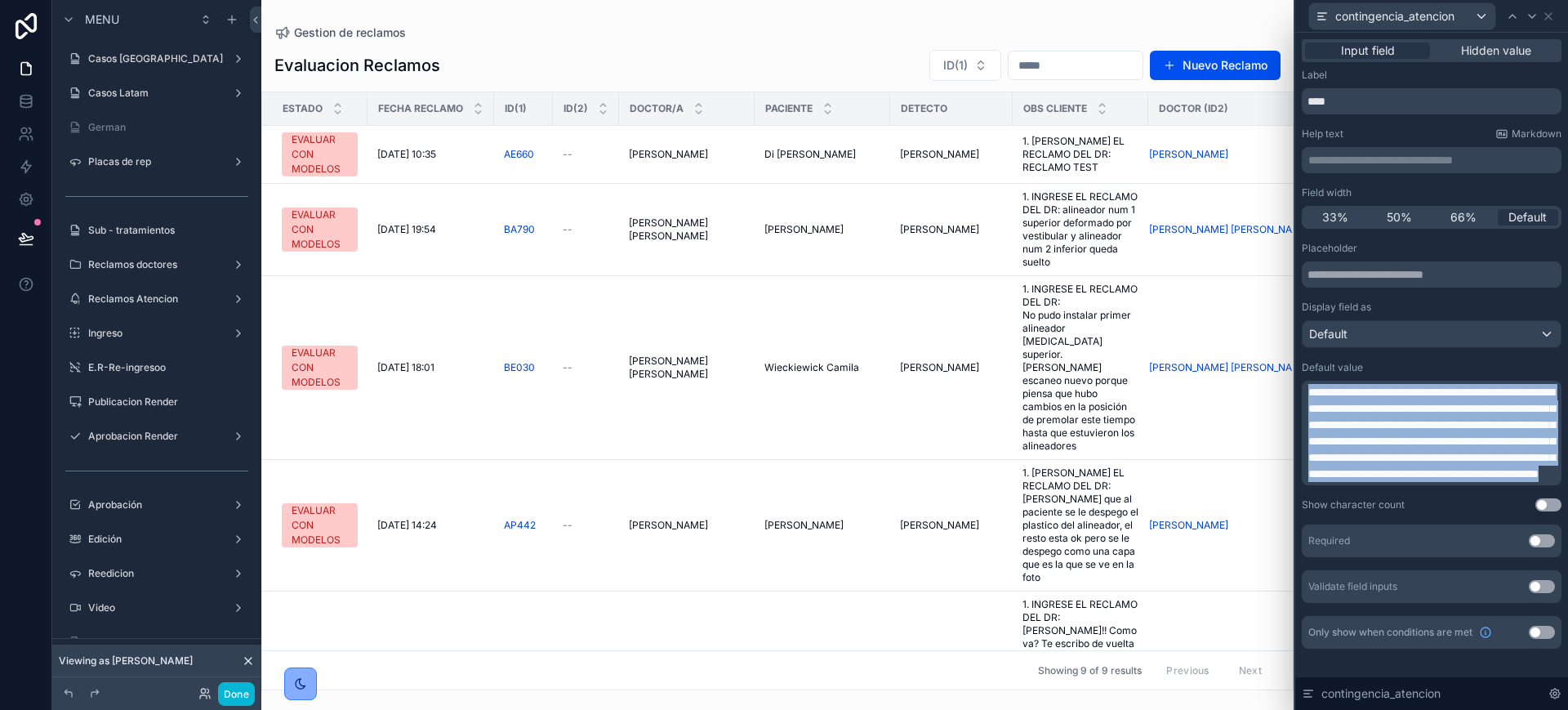
drag, startPoint x: 1536, startPoint y: 523, endPoint x: 1293, endPoint y: 377, distance: 283.5
click at [1198, 377] on div "**********" at bounding box center [784, 355] width 1568 height 710
drag, startPoint x: 1313, startPoint y: 390, endPoint x: 1440, endPoint y: 530, distance: 189.0
click at [1198, 482] on p "**********" at bounding box center [1433, 433] width 250 height 98
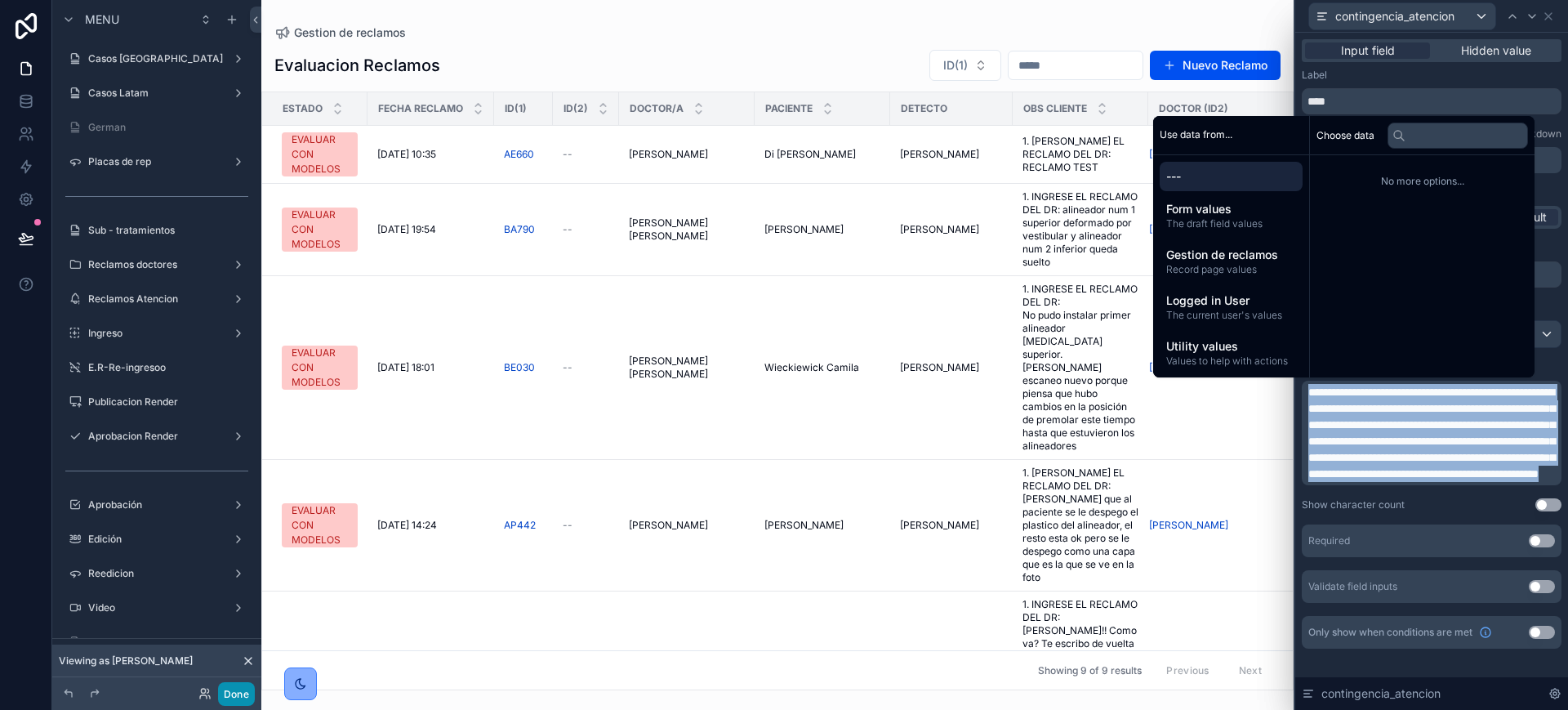
click at [246, 648] on button "Done" at bounding box center [236, 693] width 36 height 24
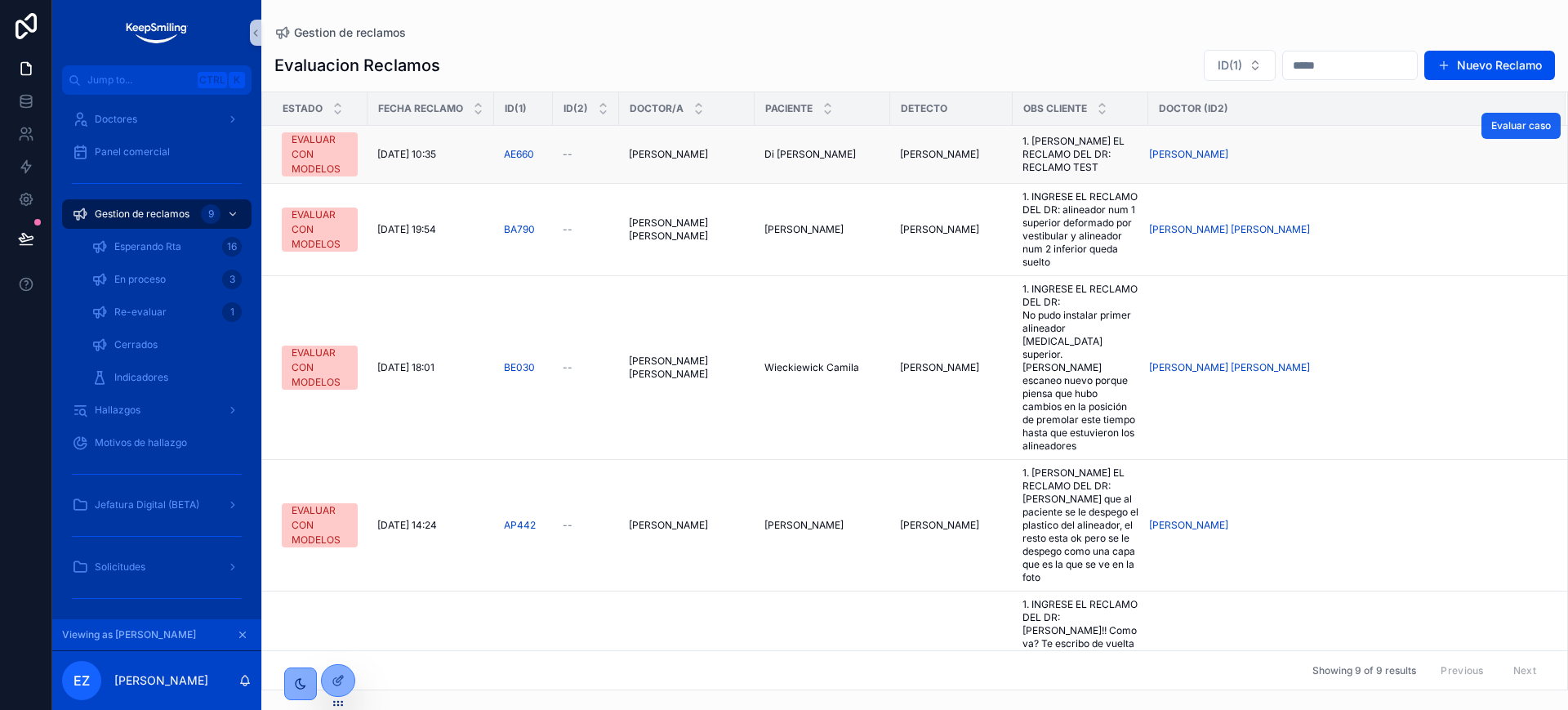
click at [1198, 126] on span "Evaluar caso" at bounding box center [1521, 125] width 60 height 13
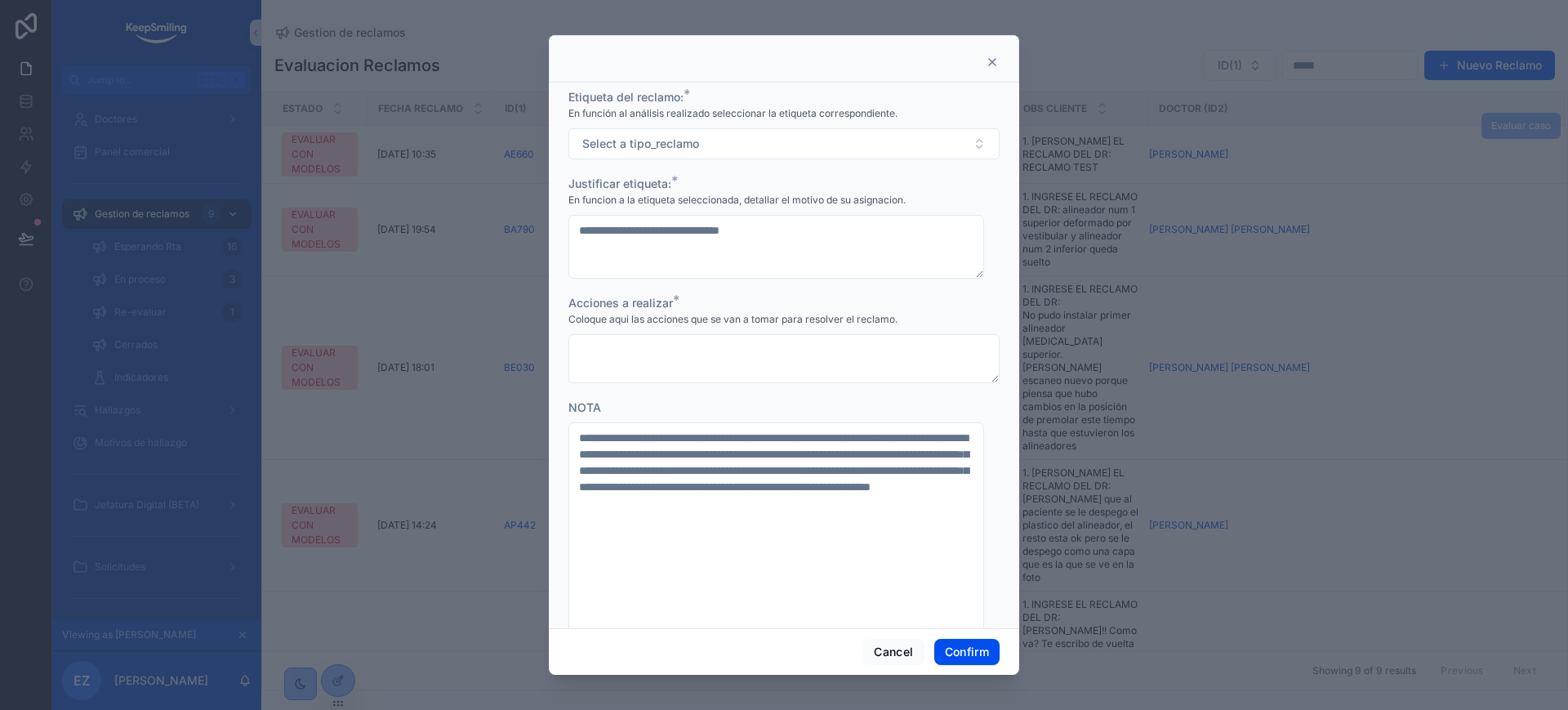
click at [879, 628] on div "Cancel Confirm" at bounding box center [784, 651] width 470 height 46
click at [879, 644] on button "Cancel" at bounding box center [893, 651] width 60 height 27
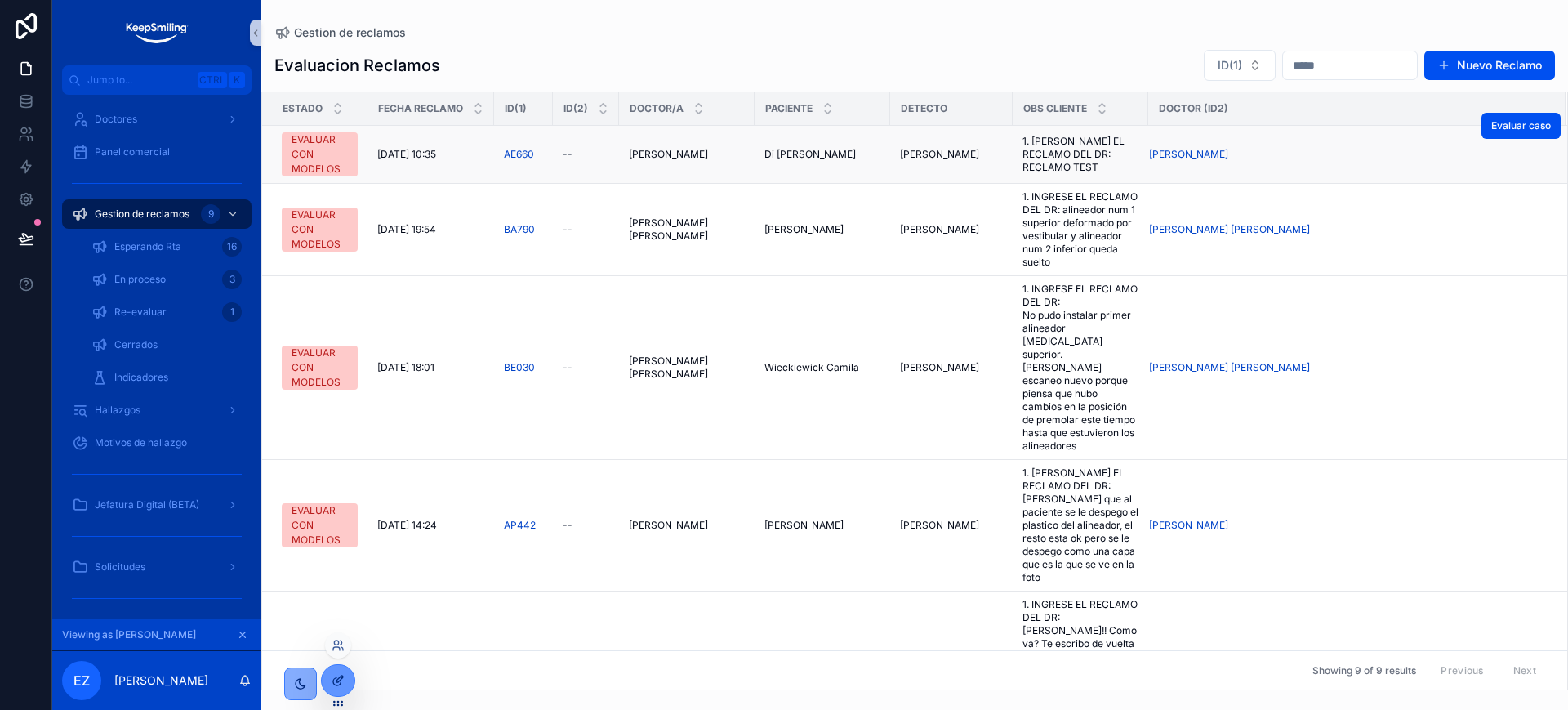
click at [333, 648] on icon at bounding box center [336, 680] width 7 height 7
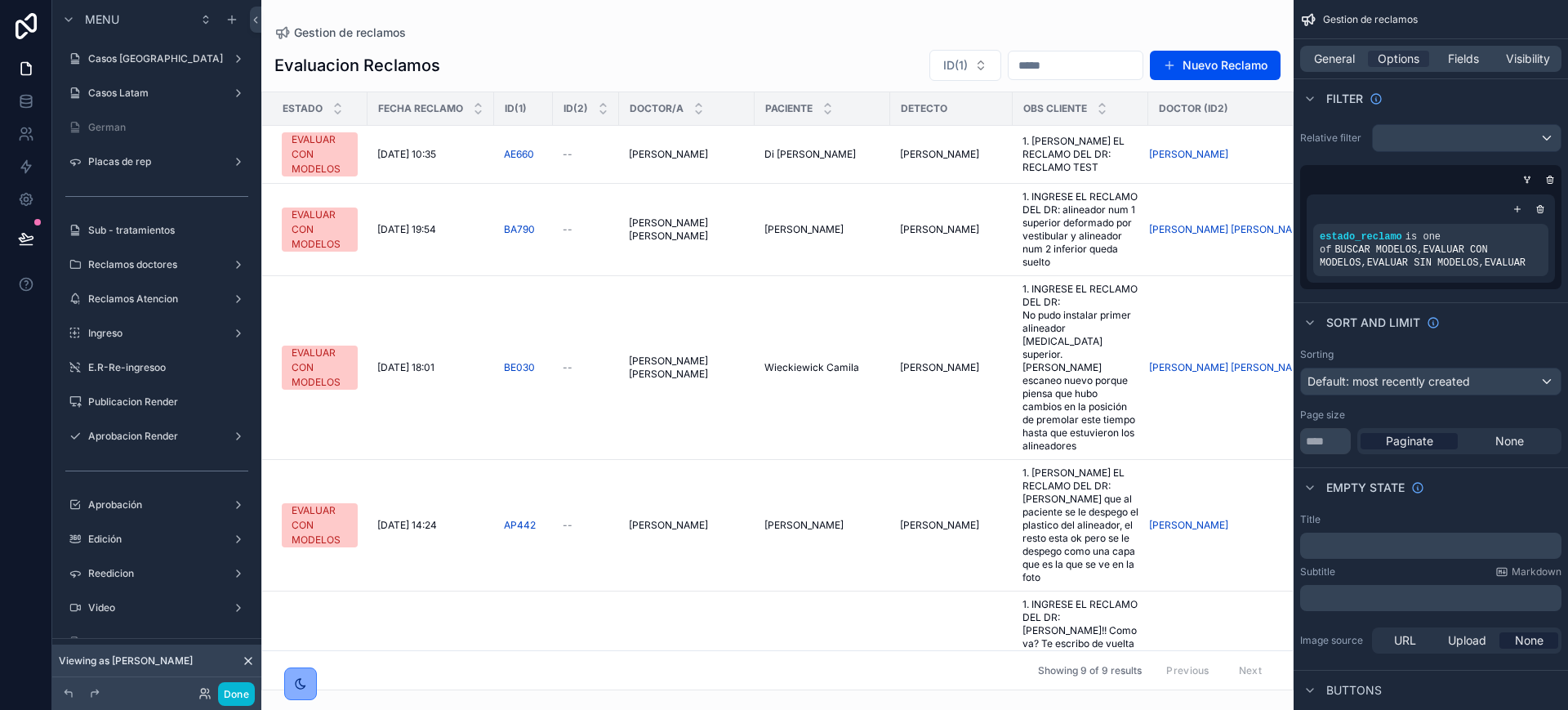
scroll to position [510, 0]
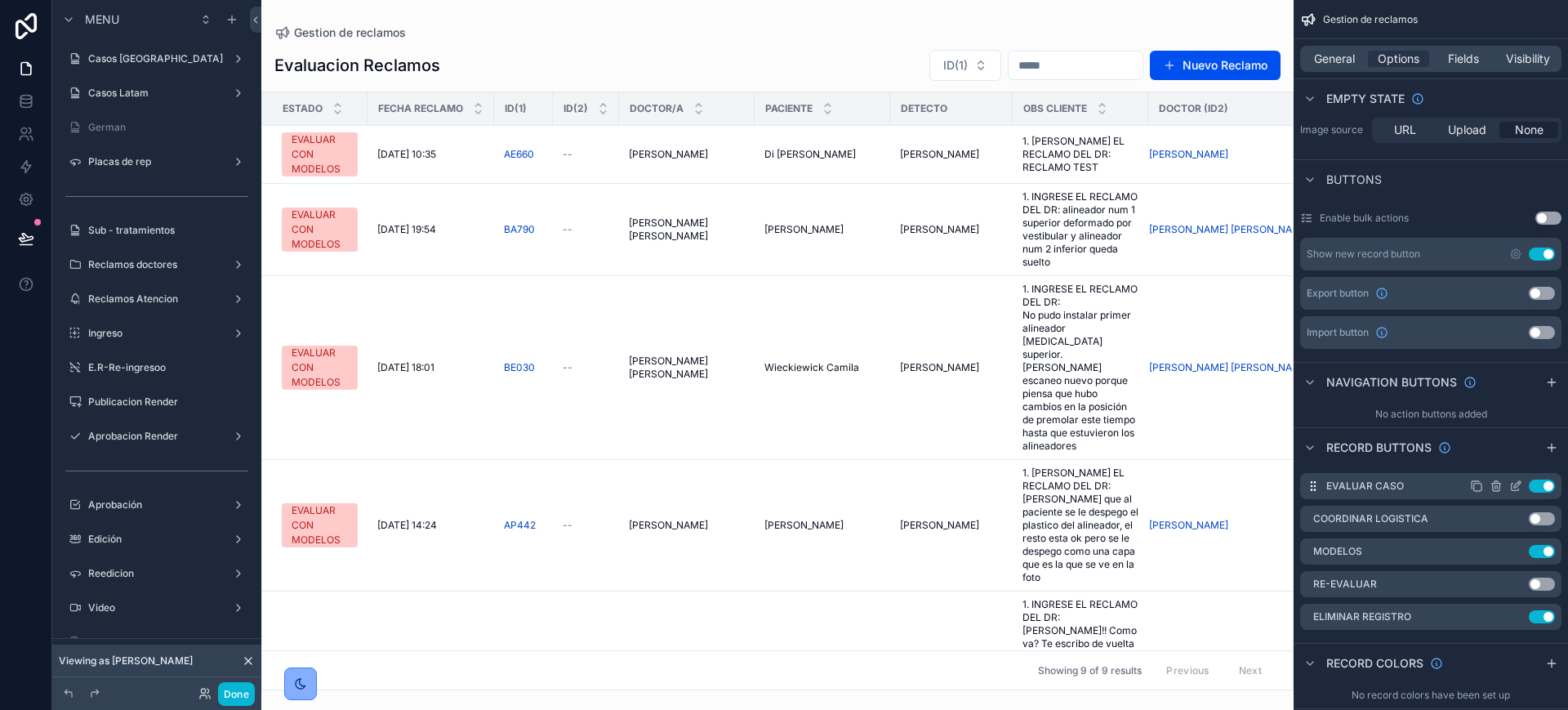
click at [1198, 489] on icon "scrollable content" at bounding box center [1516, 485] width 13 height 13
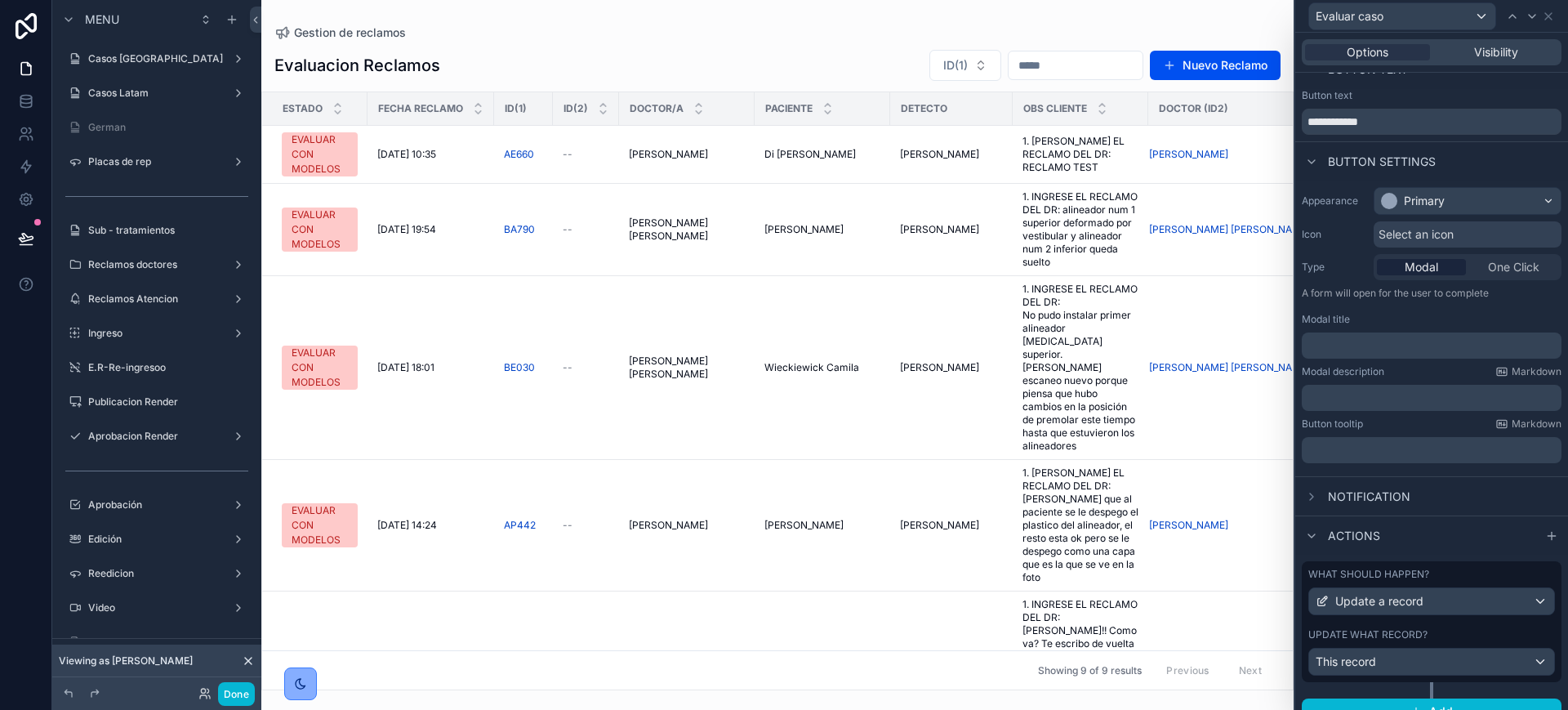
scroll to position [44, 0]
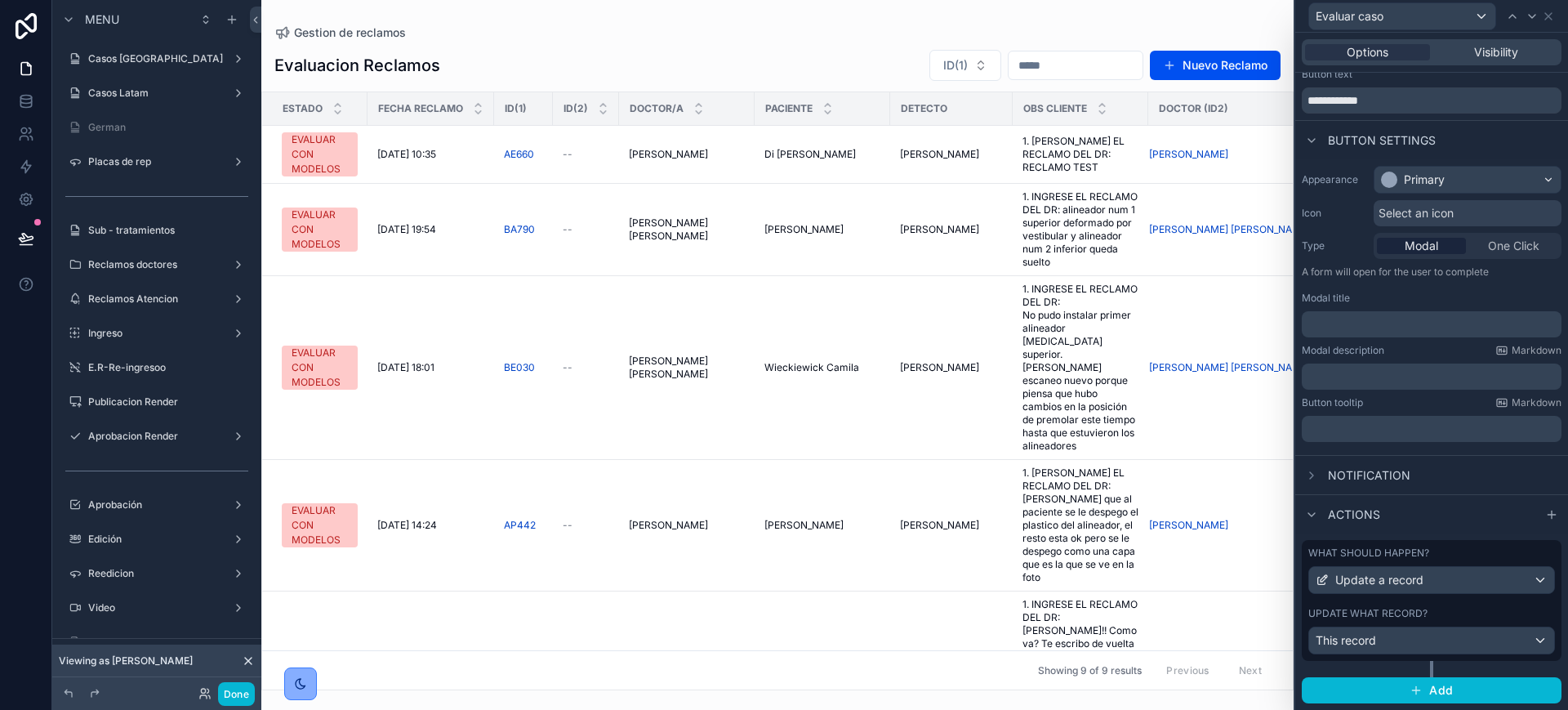
click at [1198, 613] on div "Update what record?" at bounding box center [1431, 613] width 247 height 13
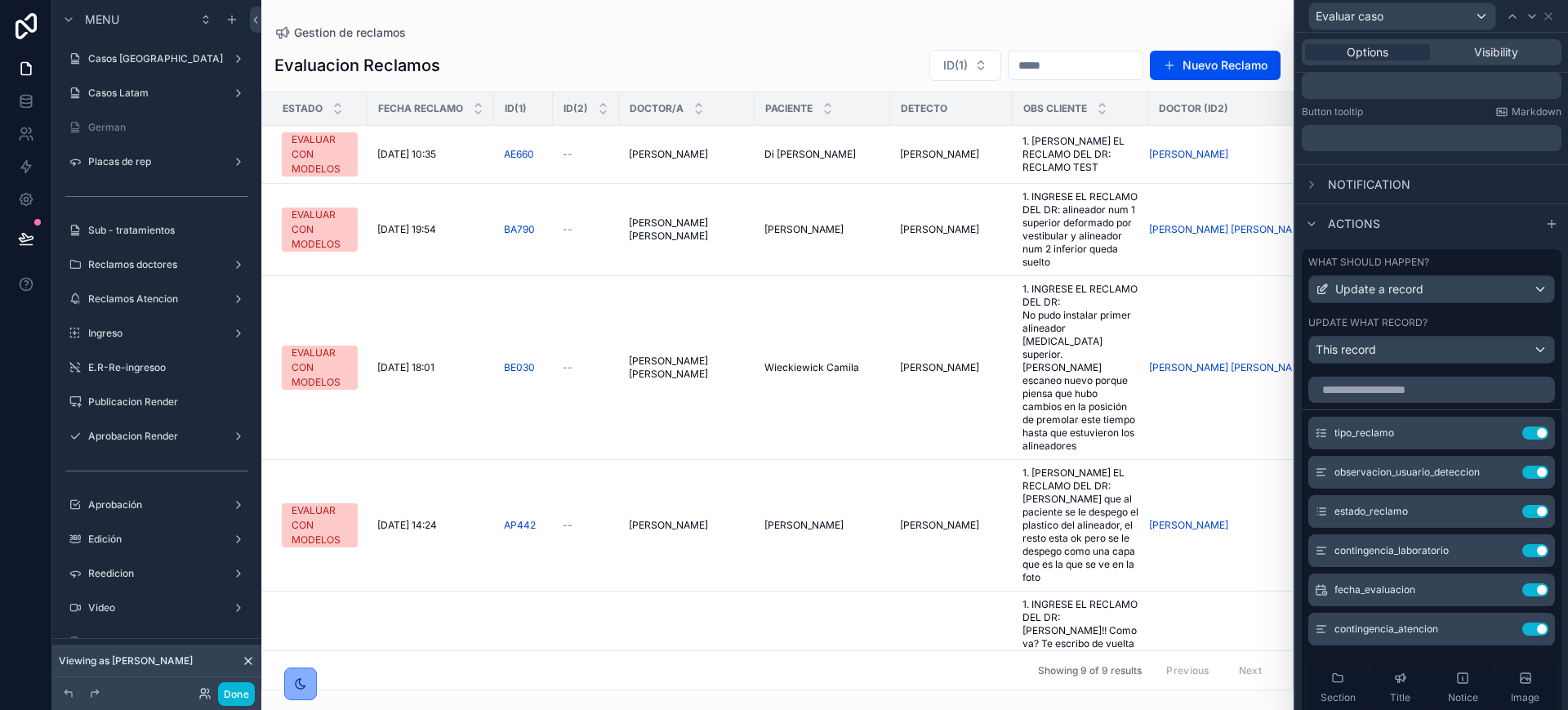
scroll to position [350, 0]
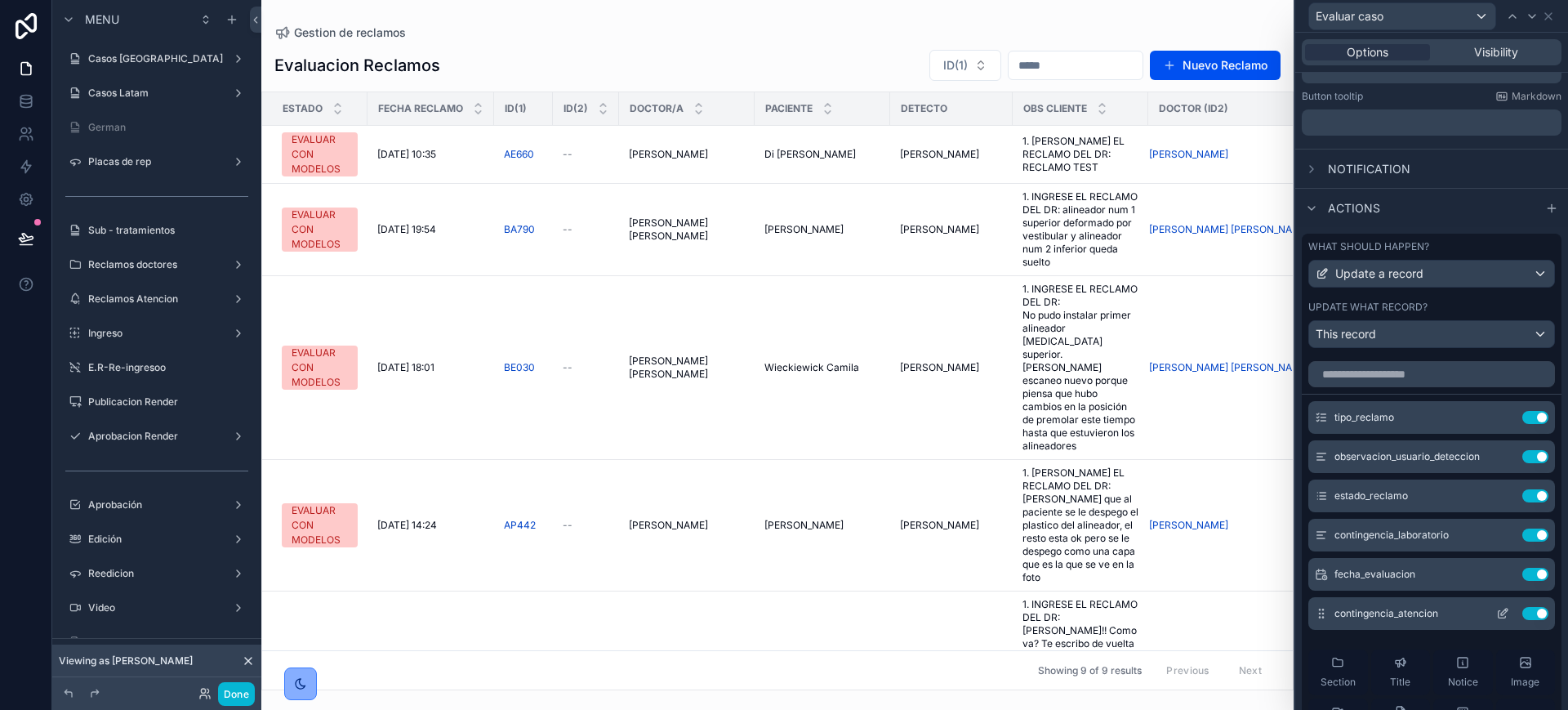
click at [1198, 615] on icon at bounding box center [1502, 613] width 13 height 13
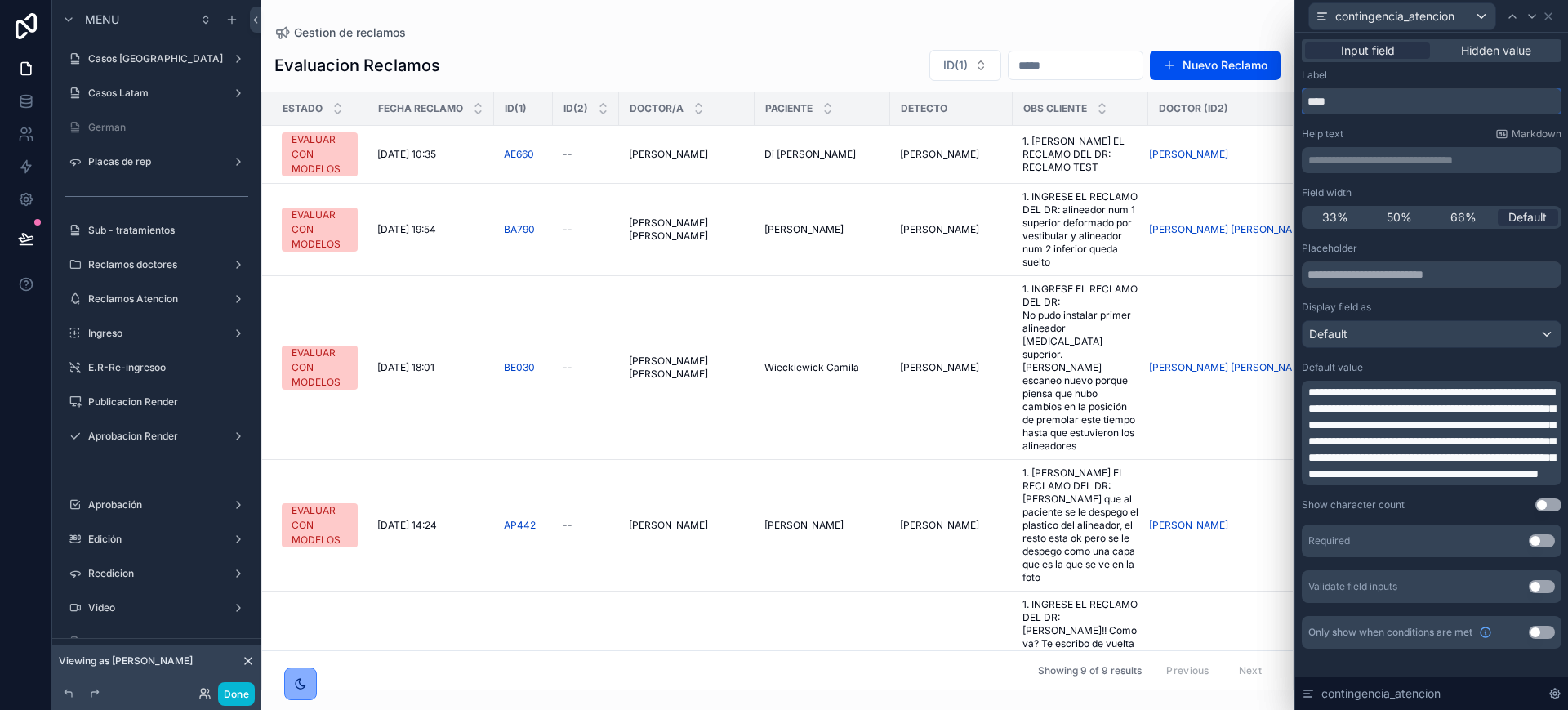
click at [1198, 94] on input "****" at bounding box center [1432, 101] width 260 height 27
type input "*****"
drag, startPoint x: 1343, startPoint y: 392, endPoint x: 1257, endPoint y: 388, distance: 86.1
click at [1198, 391] on div "**********" at bounding box center [784, 355] width 1568 height 710
click at [1198, 169] on div "﻿" at bounding box center [1432, 159] width 260 height 27
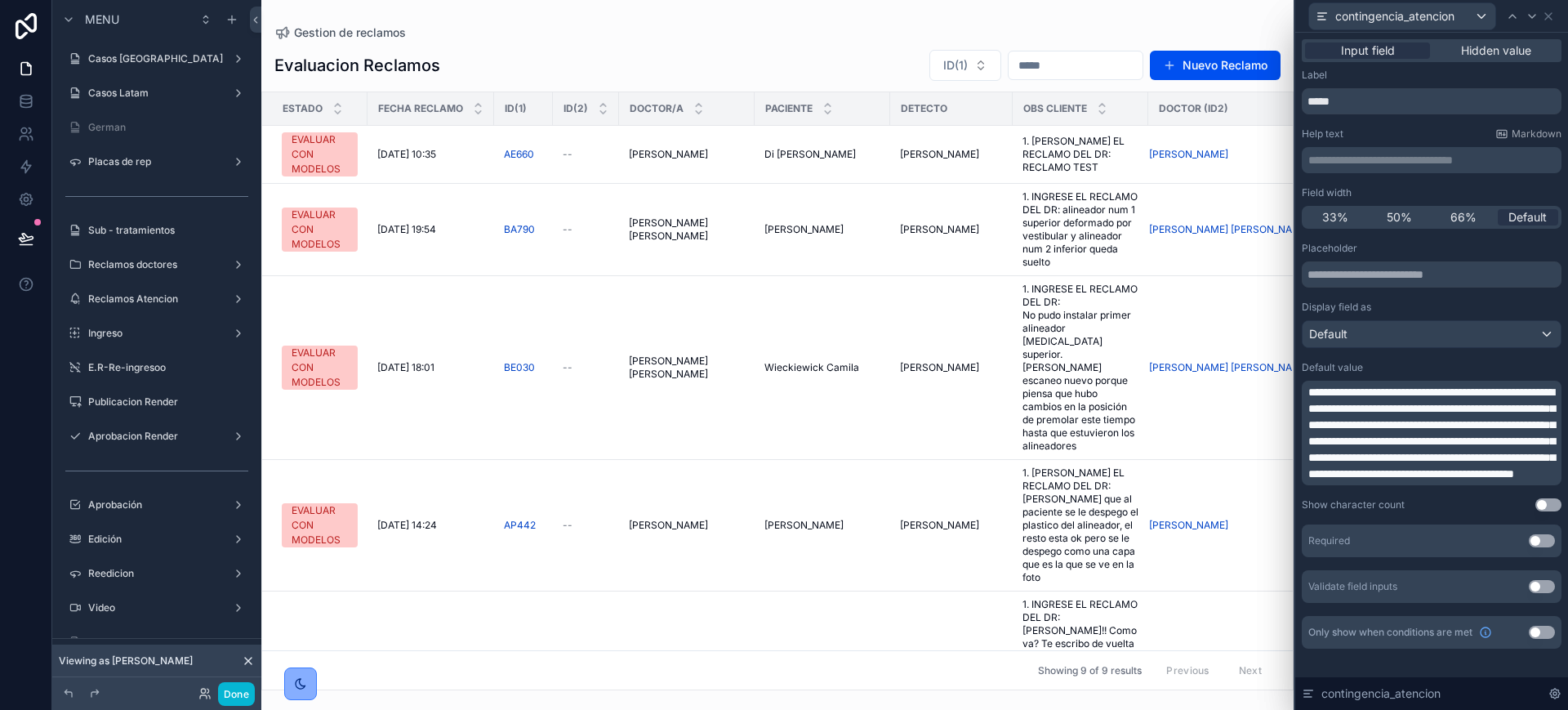
click at [1198, 163] on p "**********" at bounding box center [1433, 159] width 250 height 17
click at [1198, 18] on icon at bounding box center [1548, 16] width 13 height 13
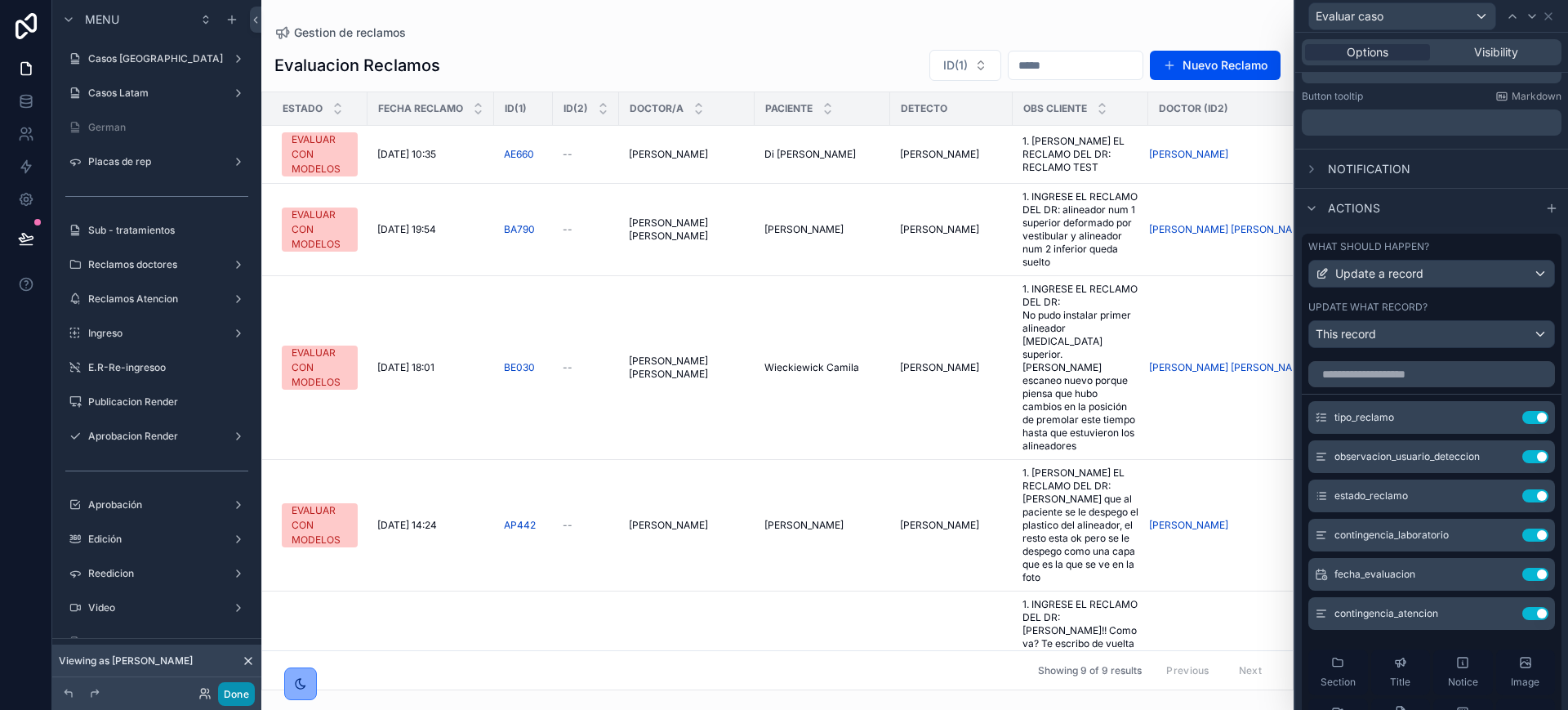
click at [227, 648] on button "Done" at bounding box center [236, 693] width 36 height 24
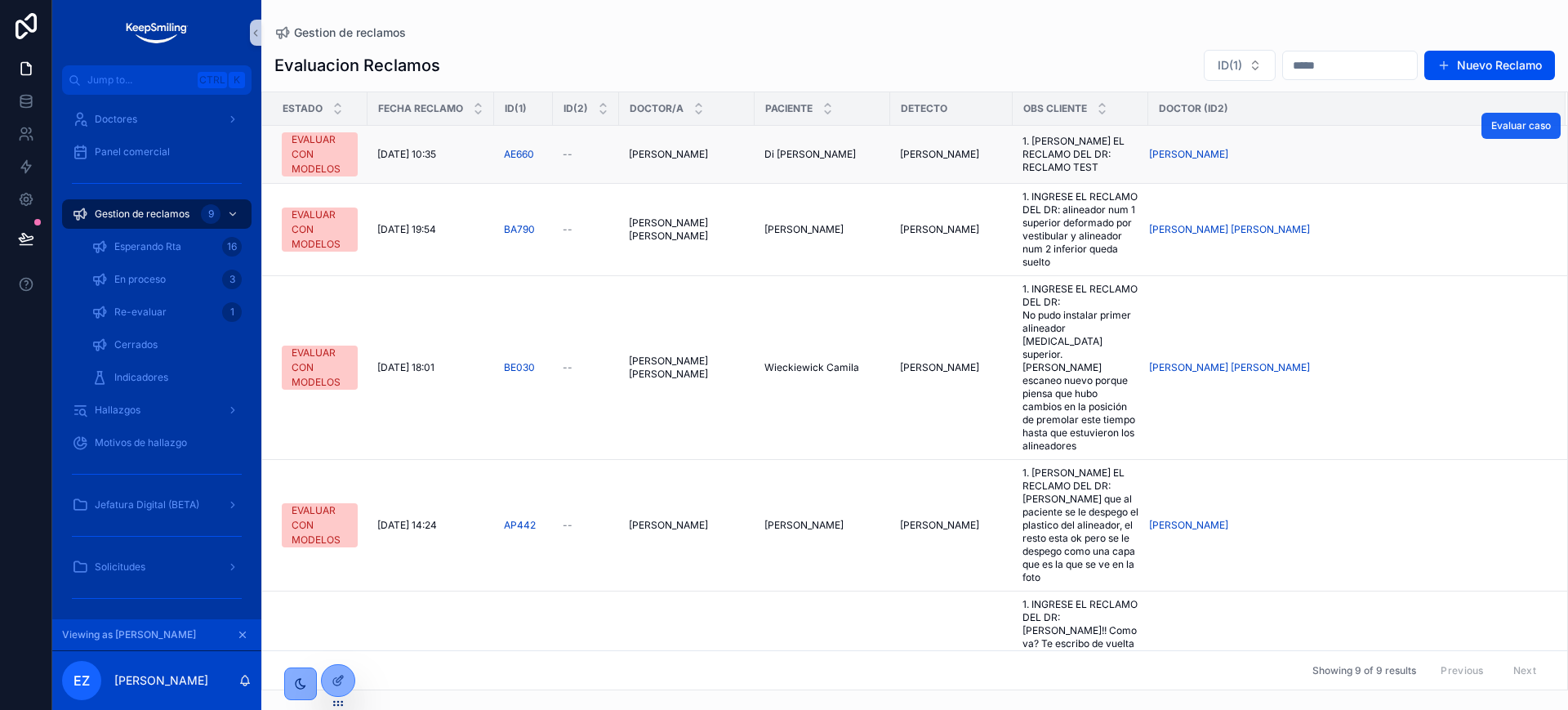
click at [1198, 132] on span "Evaluar caso" at bounding box center [1521, 125] width 60 height 13
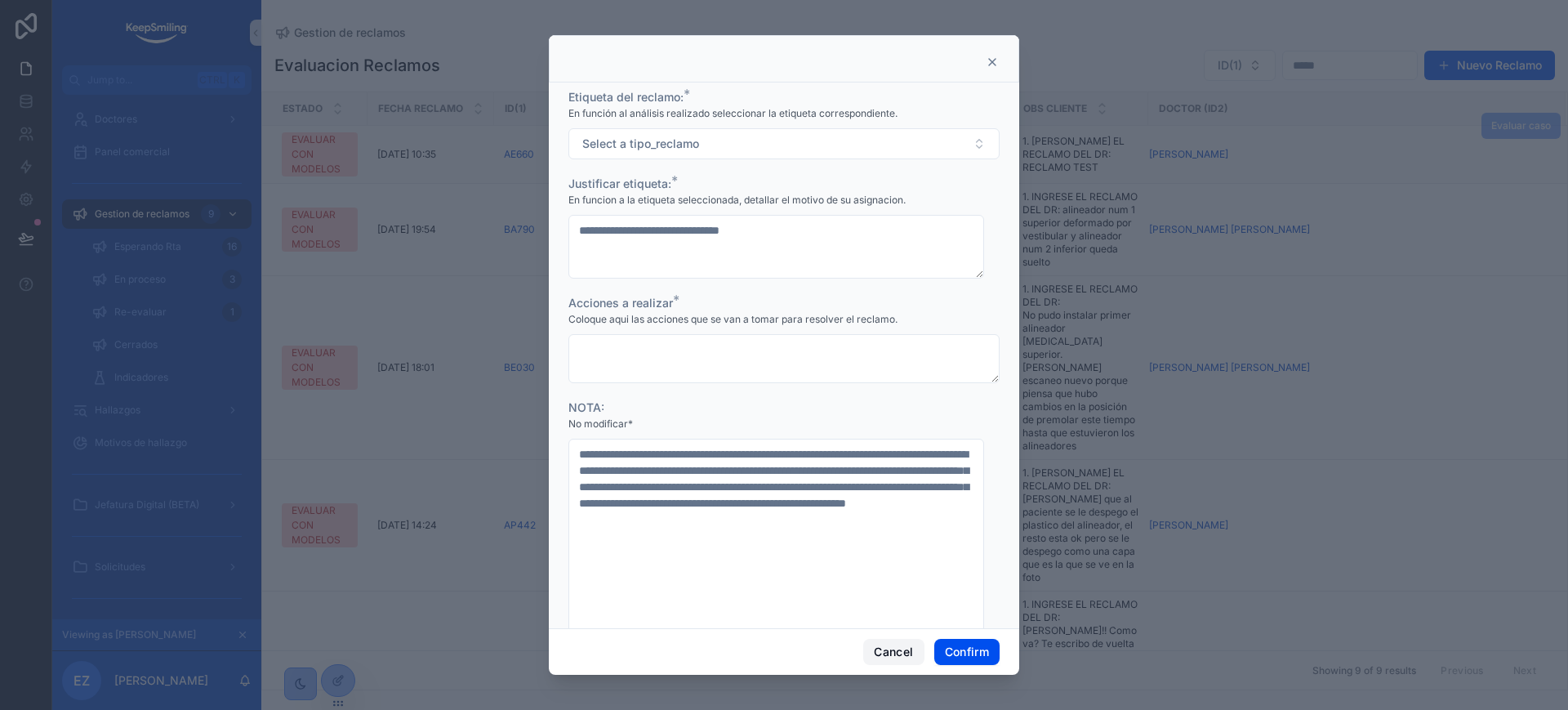
click at [896, 648] on button "Cancel" at bounding box center [893, 651] width 60 height 27
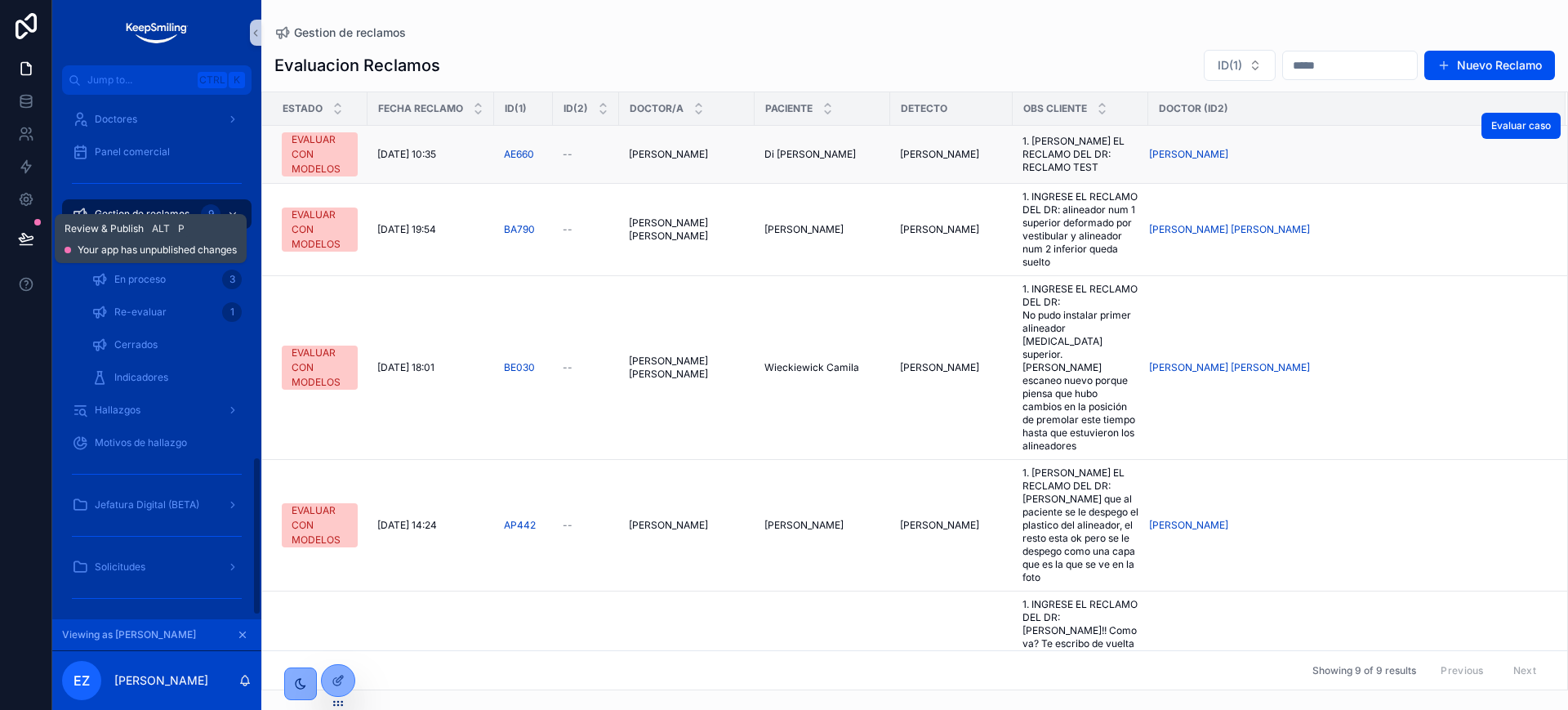
click at [34, 239] on button at bounding box center [26, 238] width 36 height 46
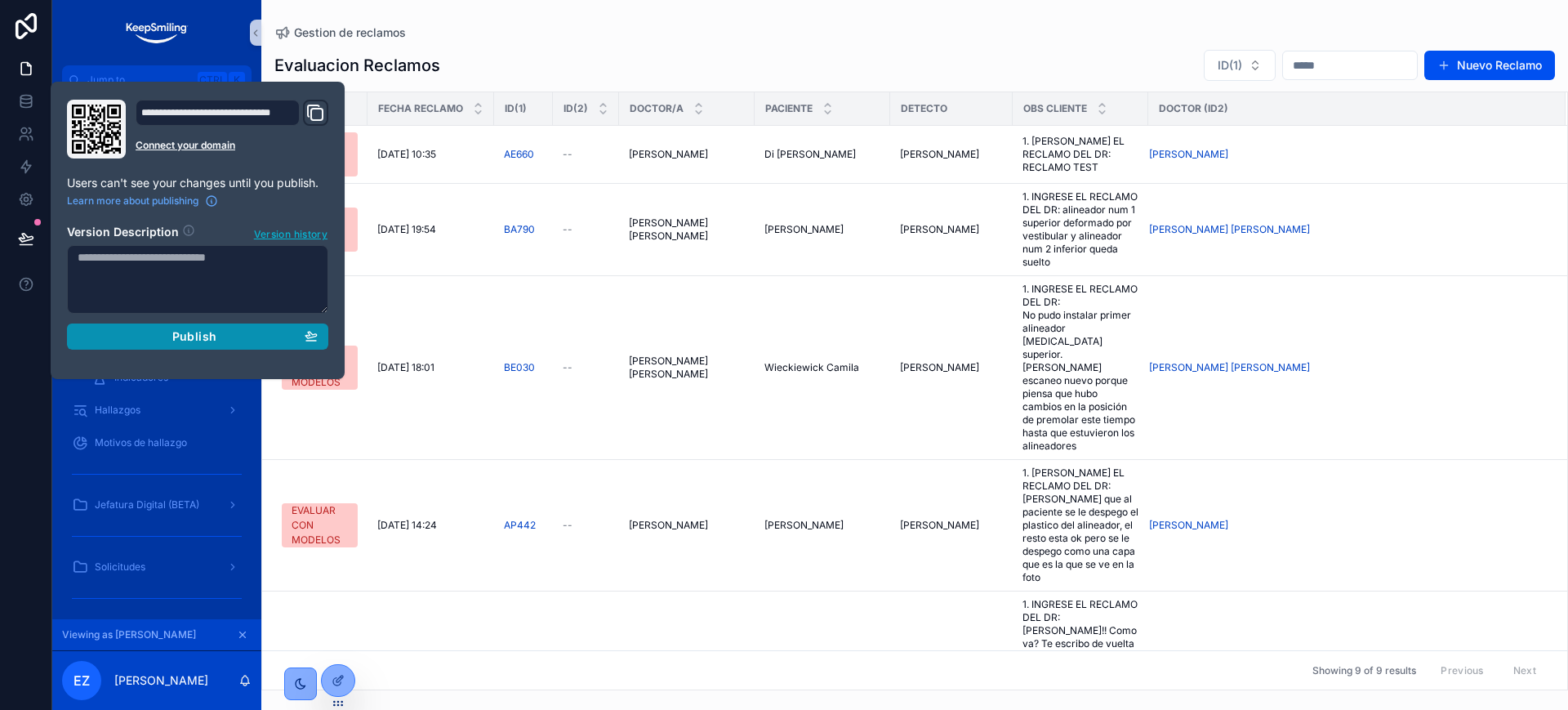
click at [233, 343] on button "Publish" at bounding box center [198, 336] width 262 height 27
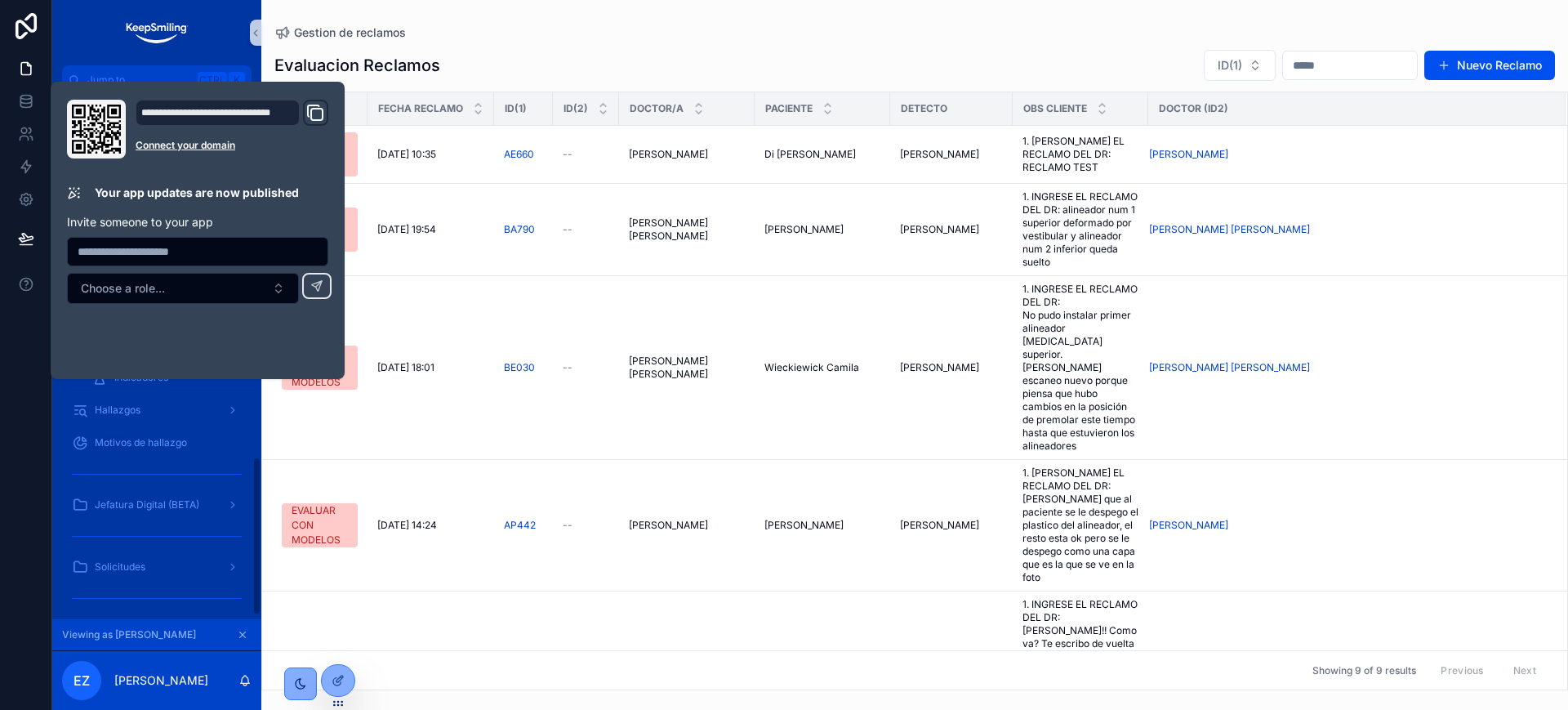
click at [241, 637] on icon "scrollable content" at bounding box center [243, 634] width 12 height 12
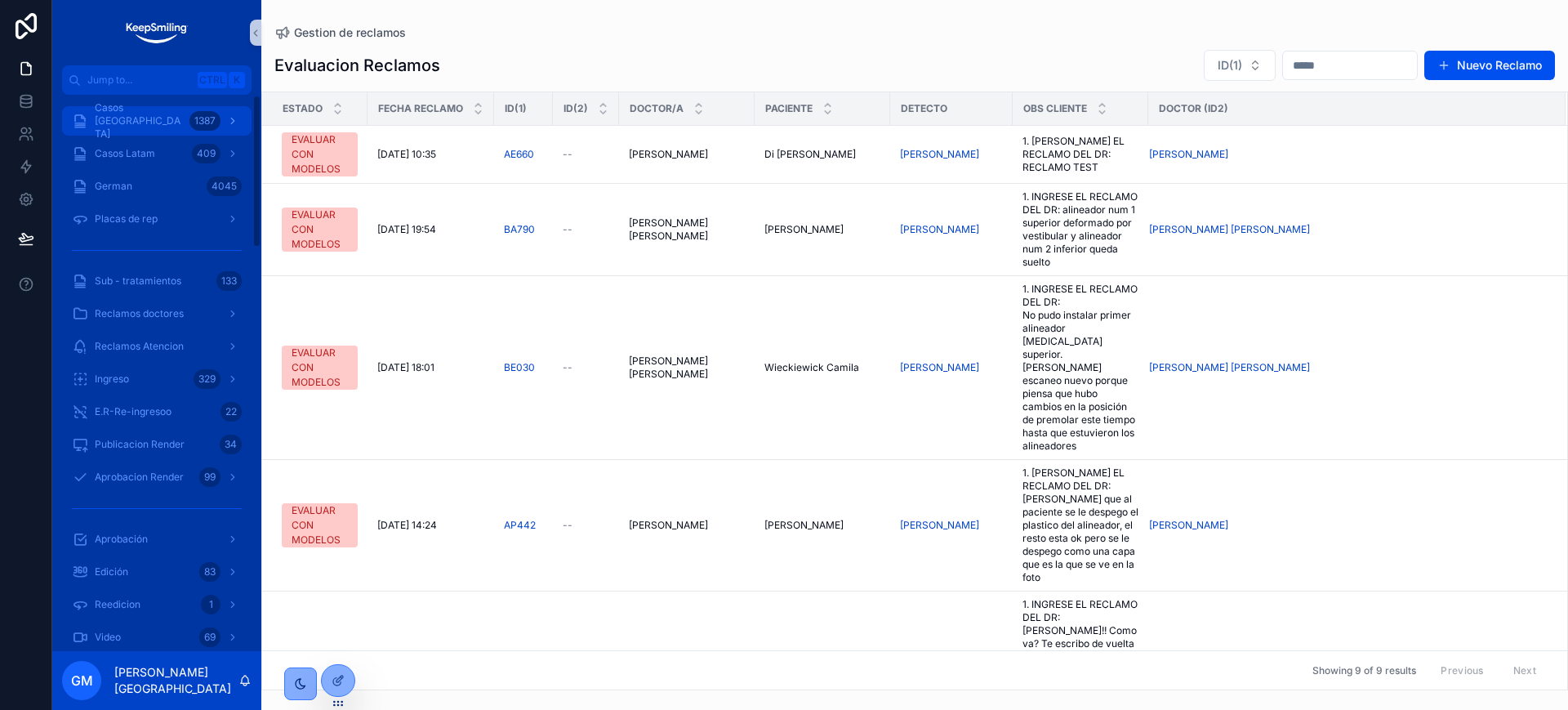
click at [180, 112] on div "Casos Argentina 1387" at bounding box center [156, 121] width 170 height 27
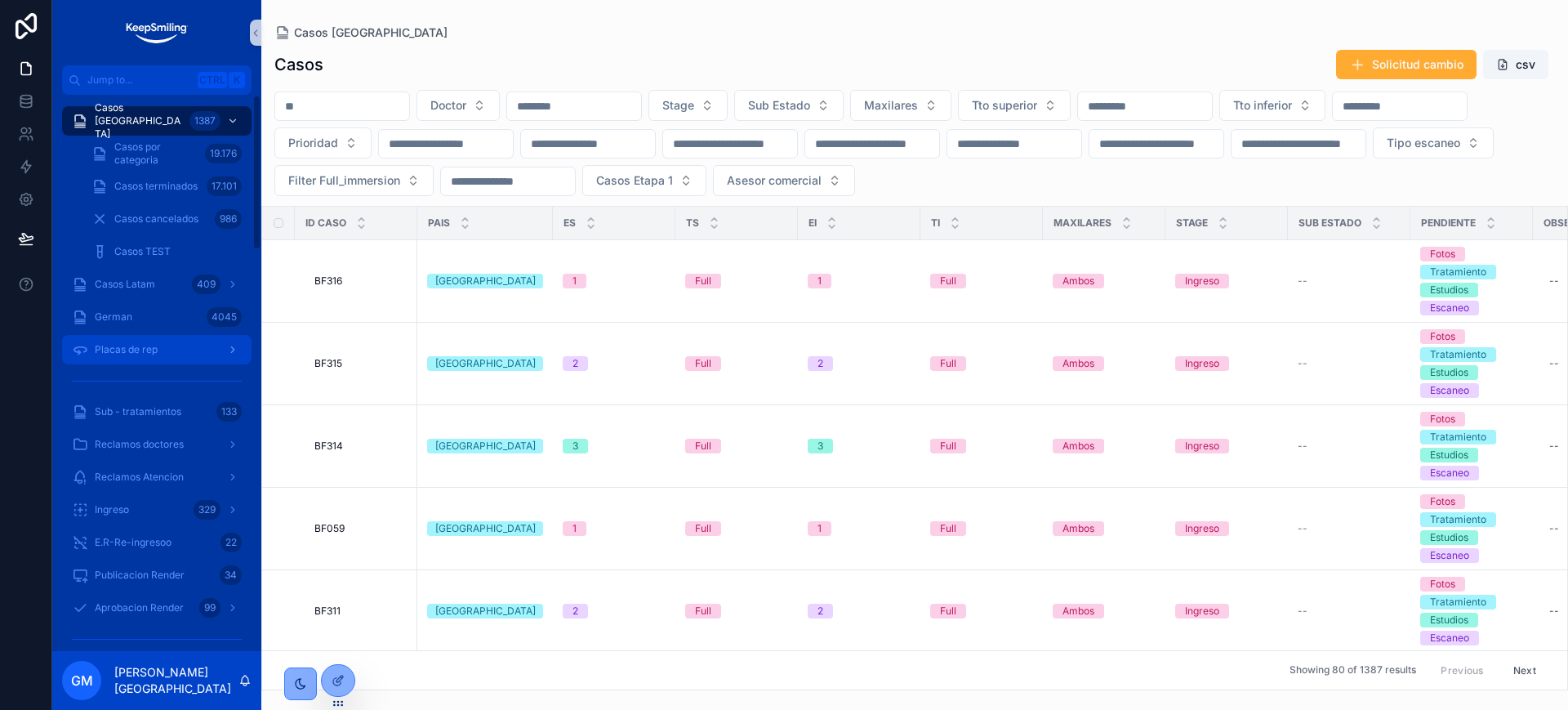
click at [121, 359] on div "Placas de rep" at bounding box center [156, 349] width 170 height 27
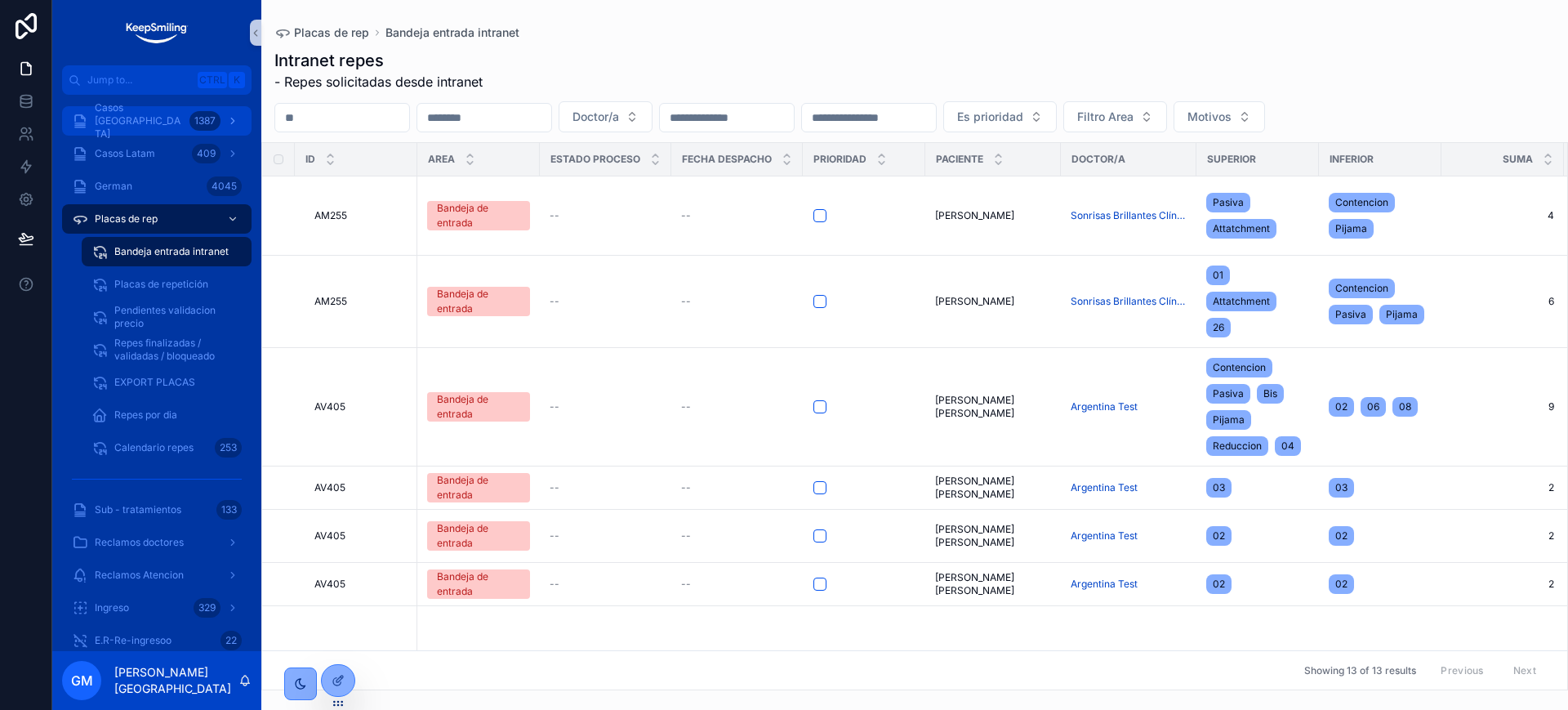
click at [145, 127] on span "Casos Argentina" at bounding box center [139, 121] width 89 height 39
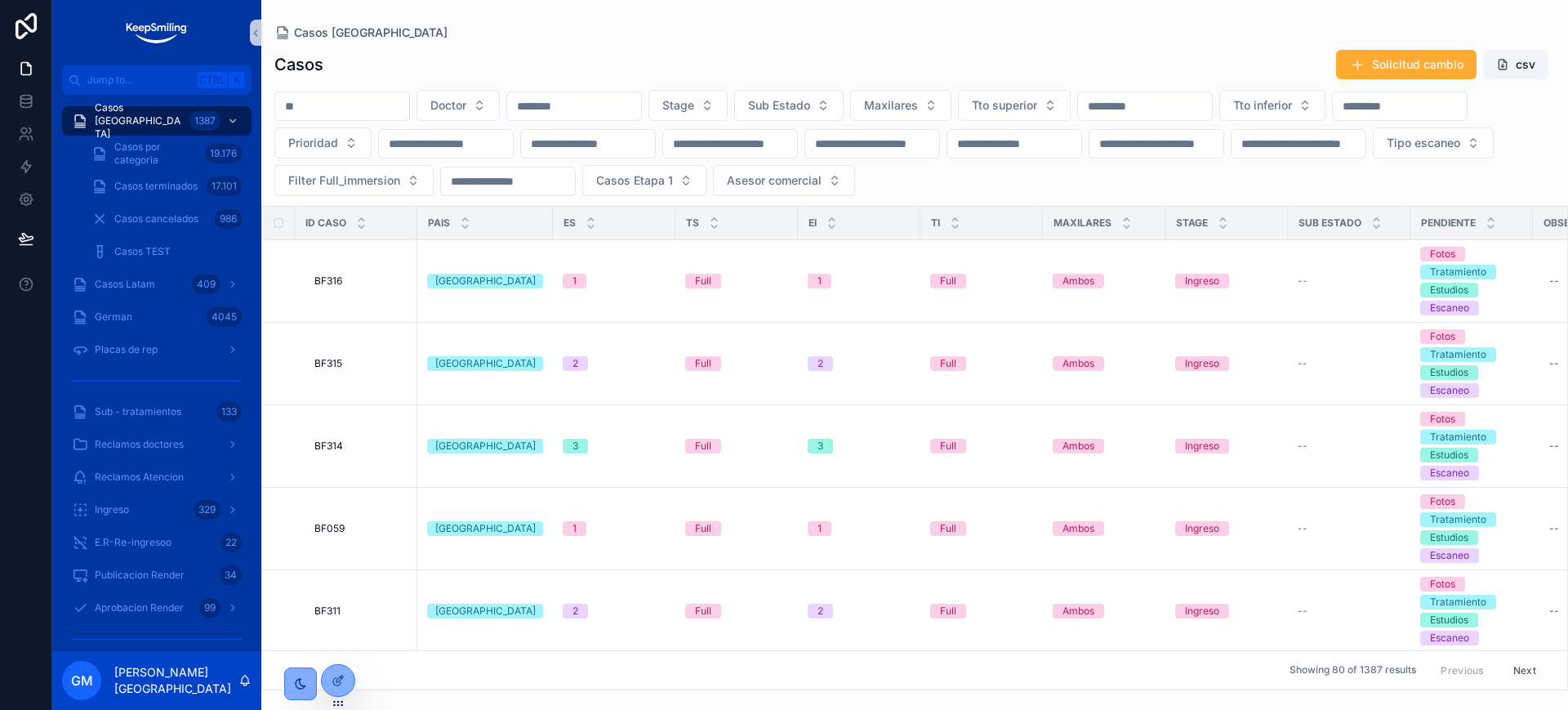
click at [409, 106] on input "scrollable content" at bounding box center [342, 105] width 134 height 23
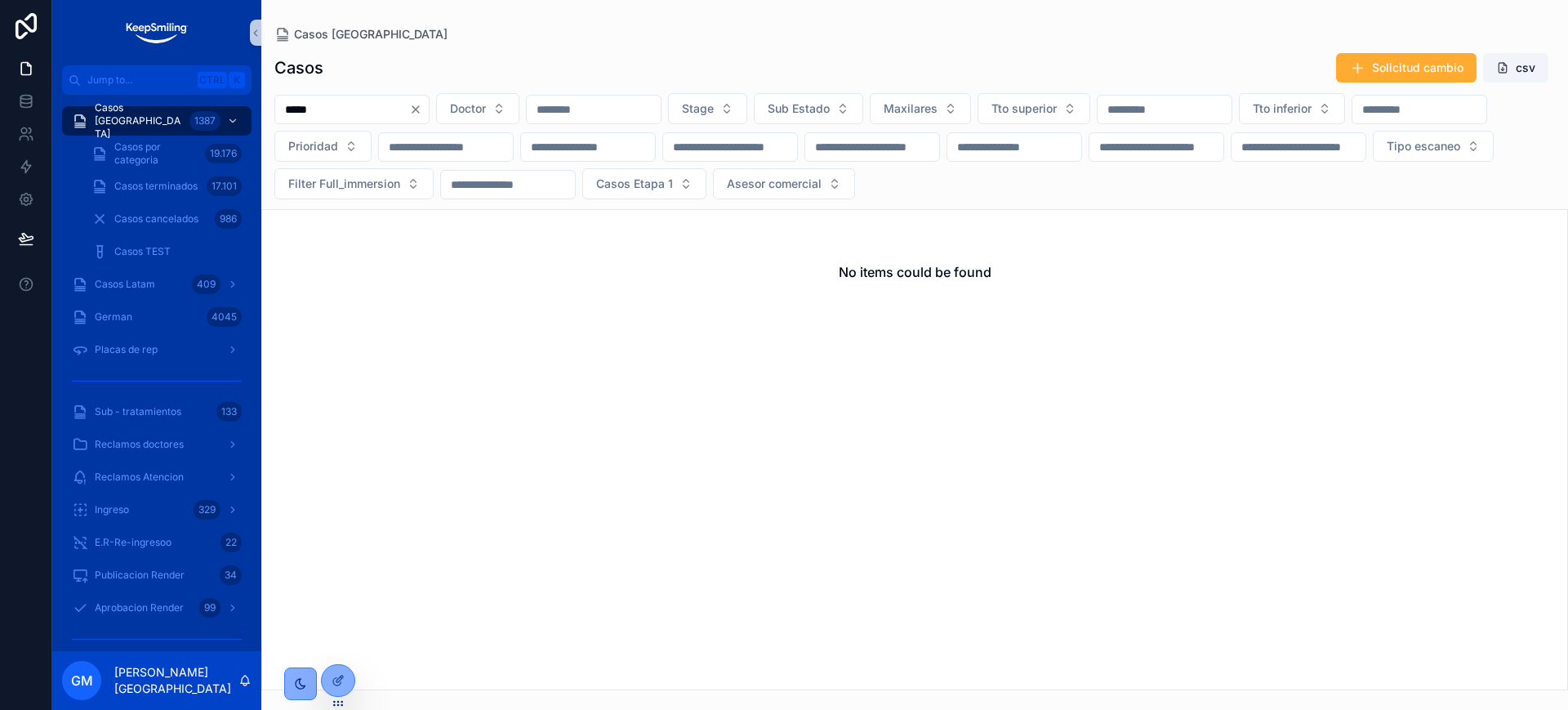
click at [365, 116] on input "*****" at bounding box center [342, 109] width 134 height 23
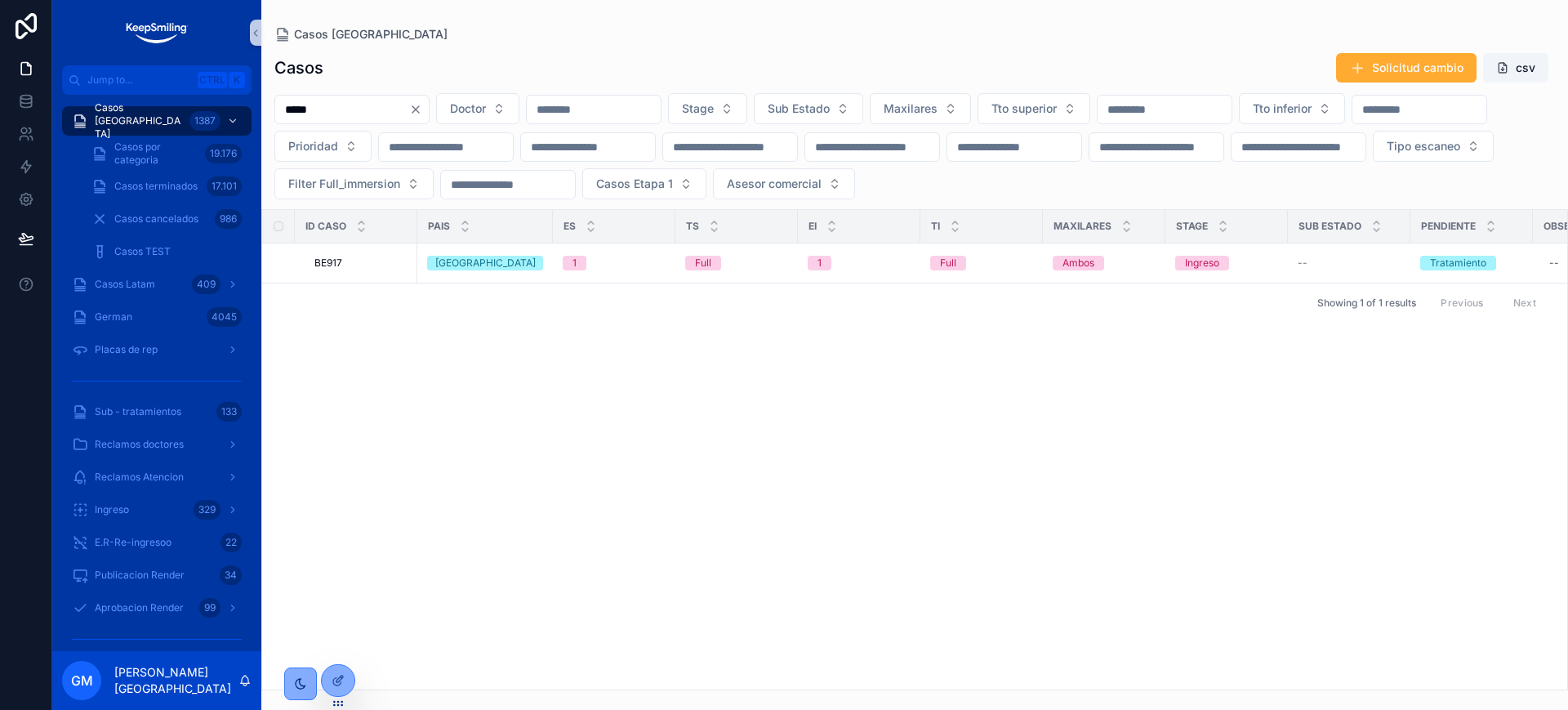
type input "*****"
click at [347, 259] on div "BE917 BE917" at bounding box center [361, 263] width 93 height 13
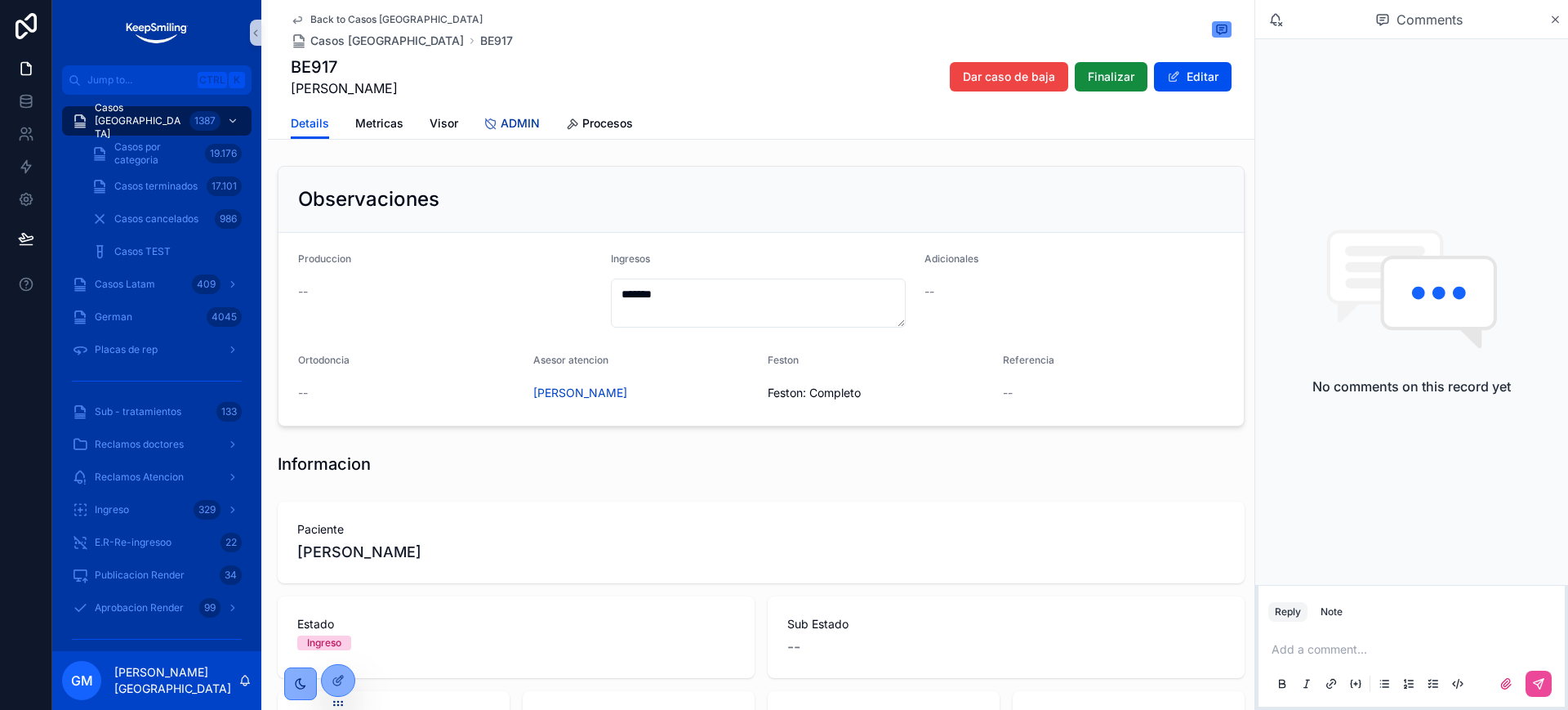
click at [513, 133] on link "ADMIN" at bounding box center [512, 124] width 55 height 32
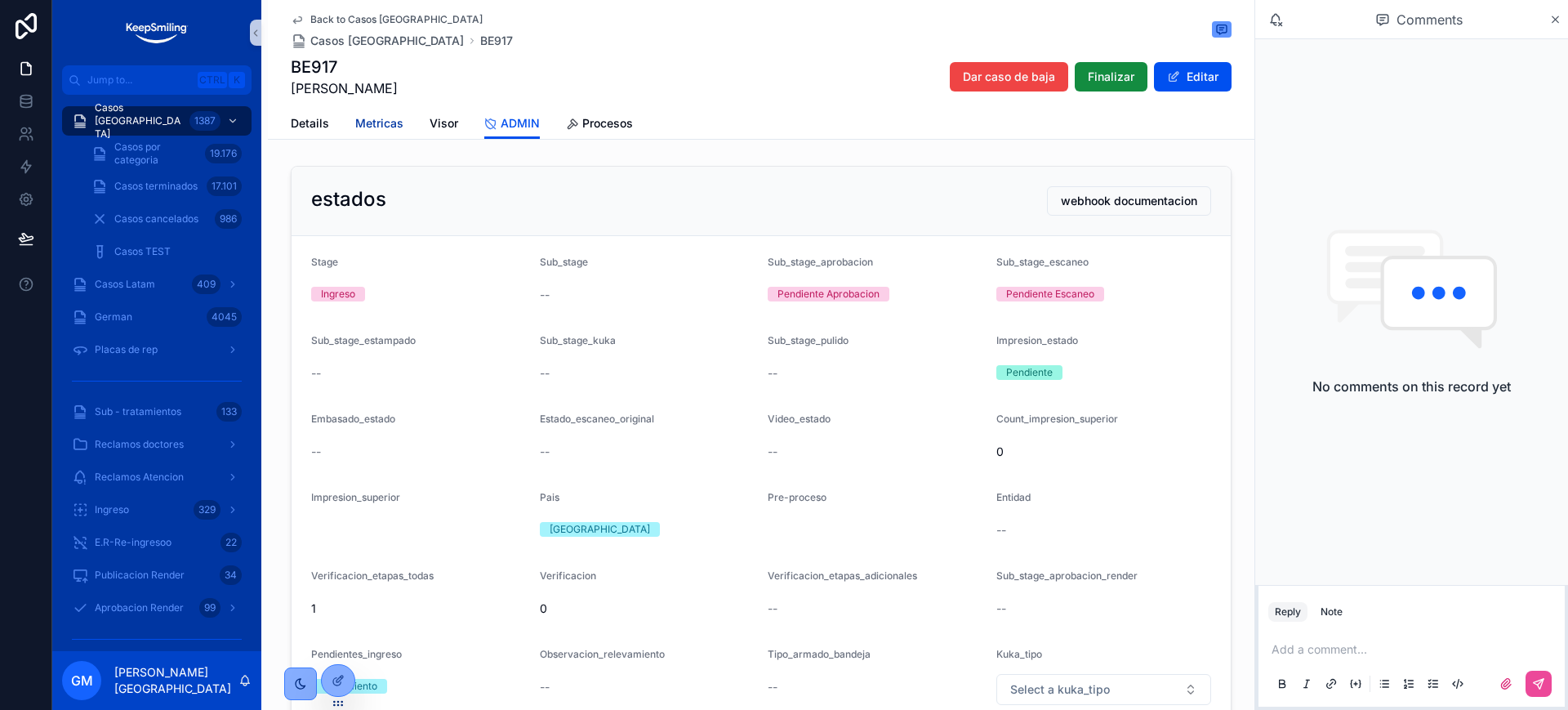
click at [392, 128] on span "Metricas" at bounding box center [379, 123] width 48 height 17
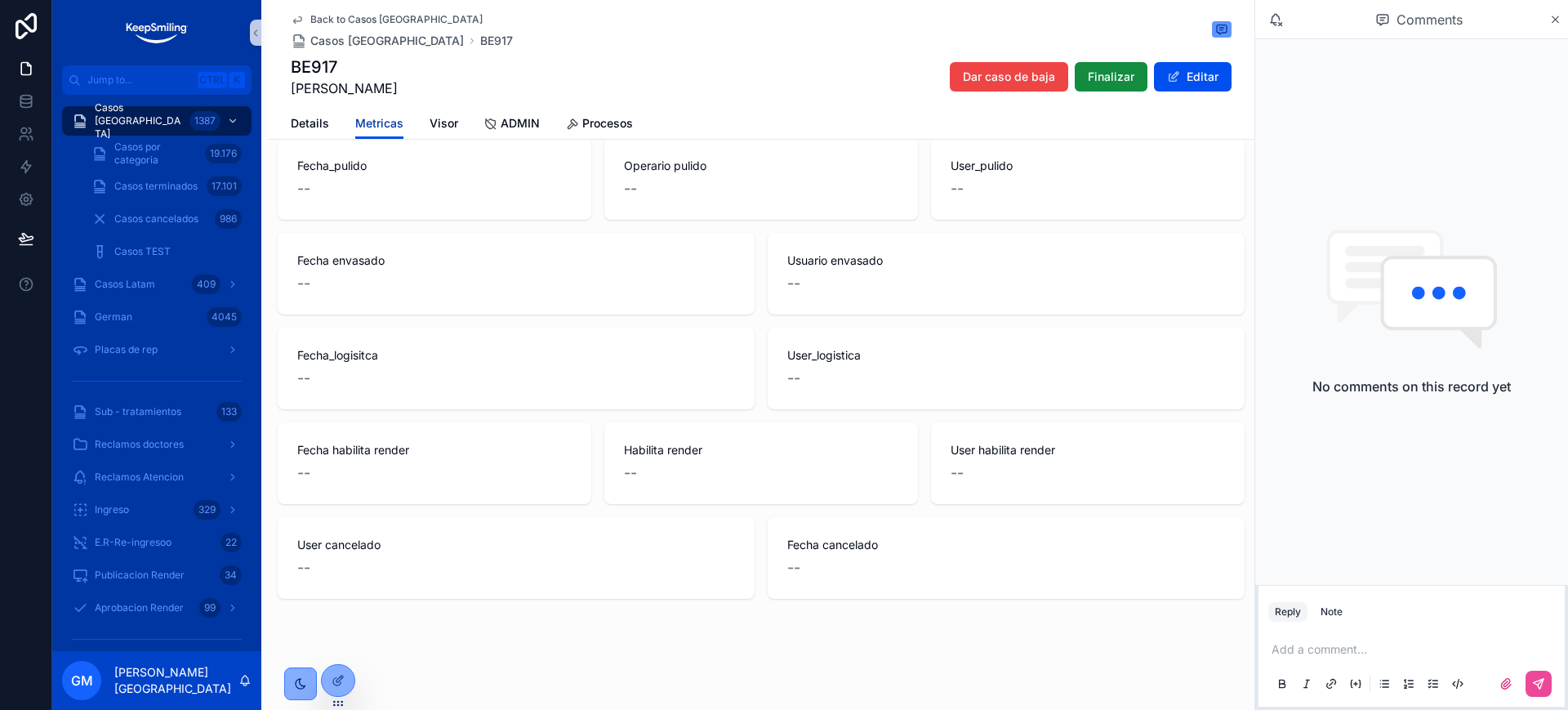
scroll to position [1680, 0]
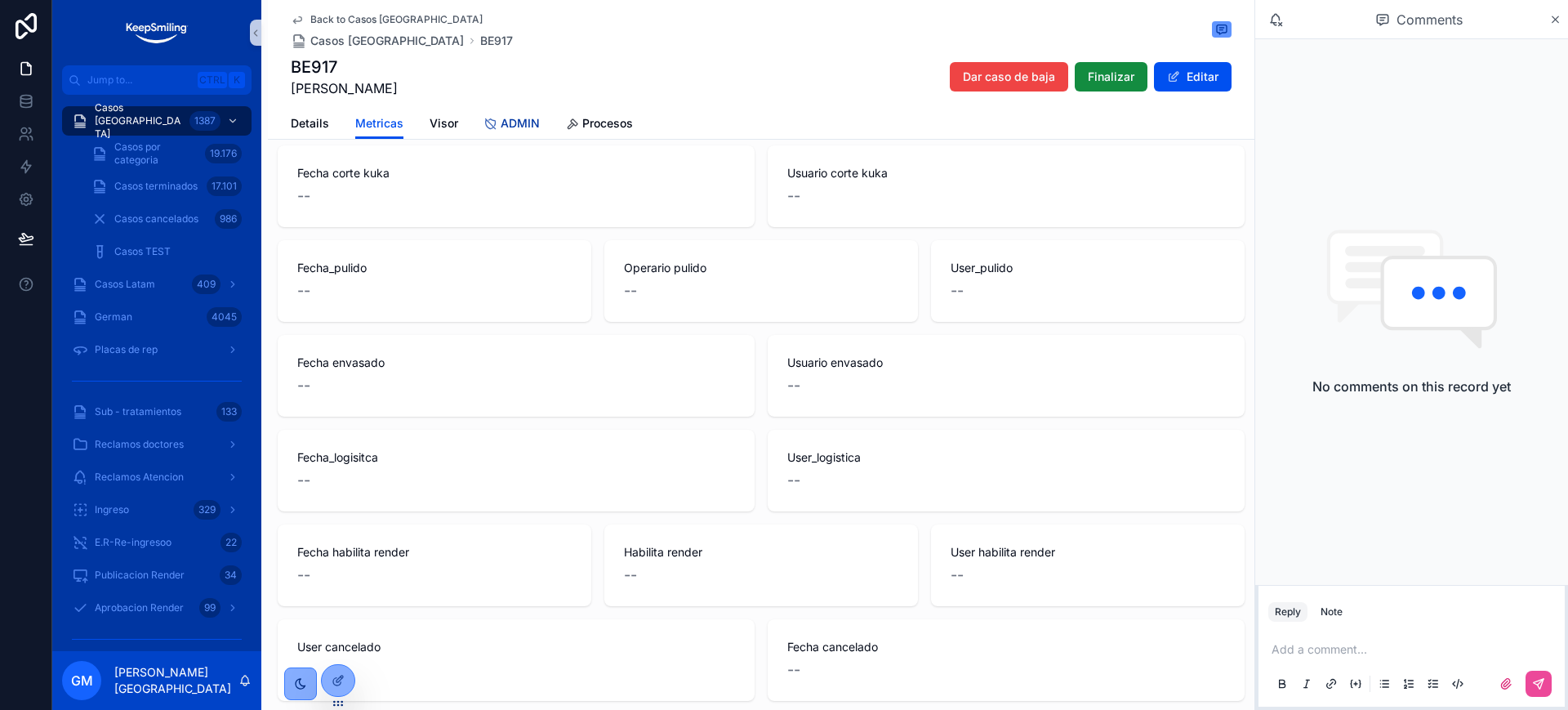
click at [501, 129] on span "ADMIN" at bounding box center [520, 123] width 39 height 17
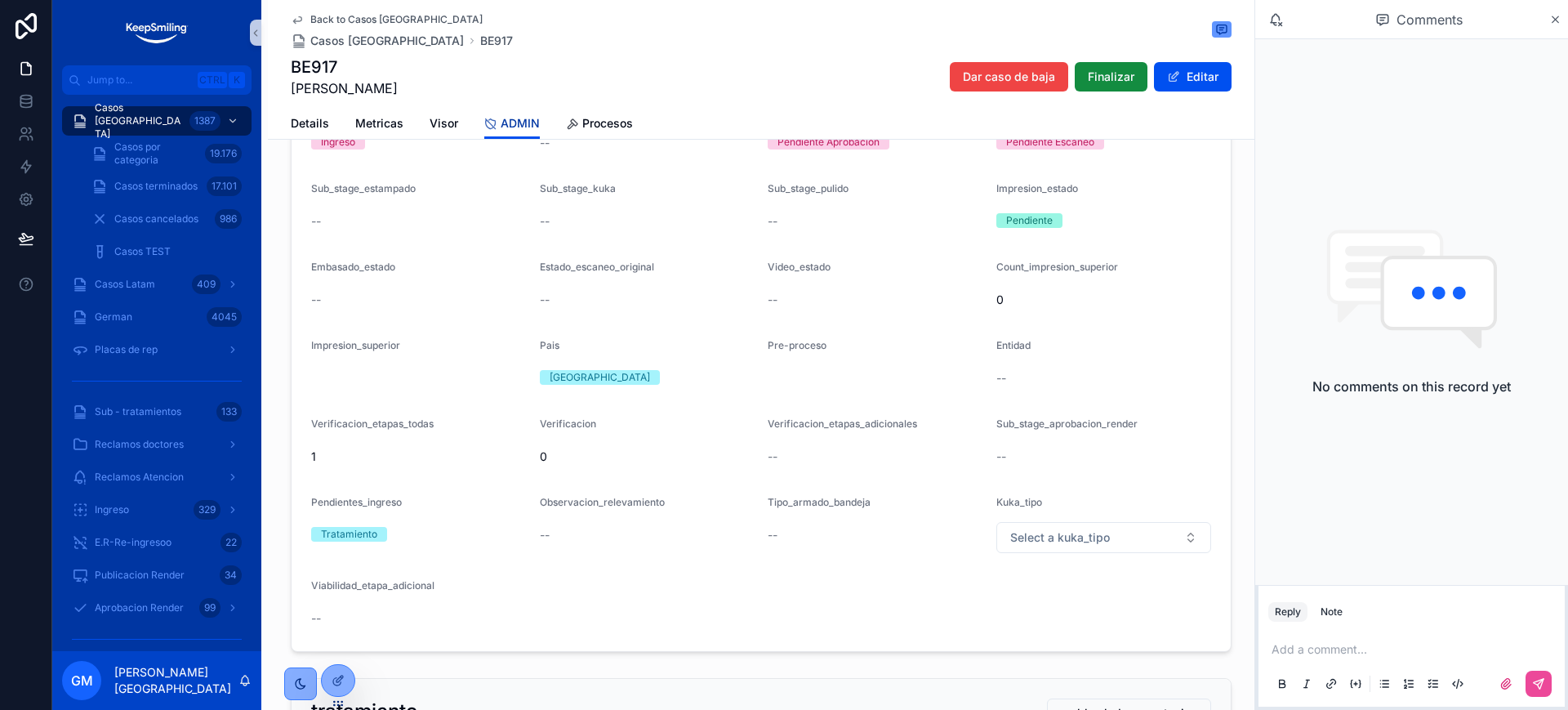
scroll to position [306, 0]
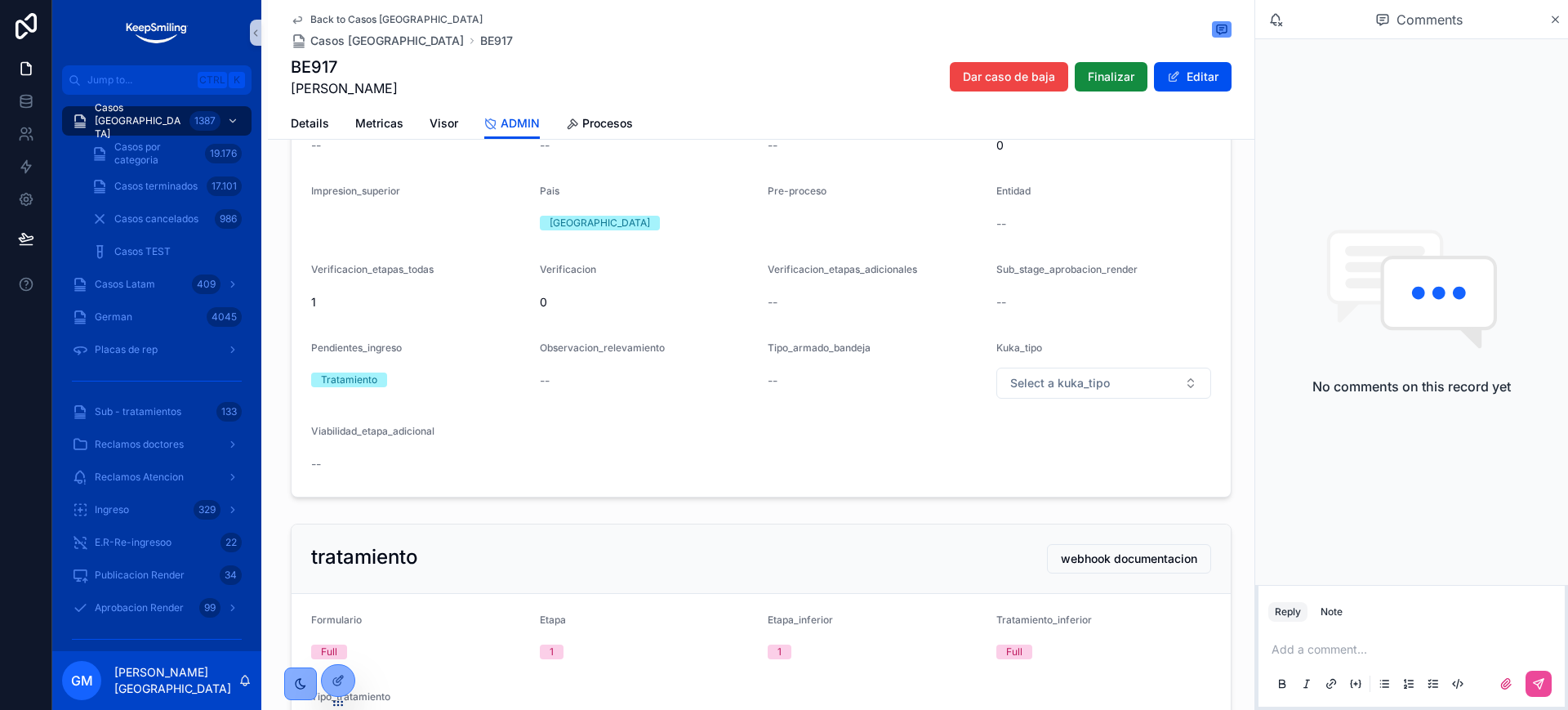
click at [593, 291] on div "0" at bounding box center [647, 302] width 215 height 27
click at [339, 648] on div at bounding box center [337, 680] width 32 height 31
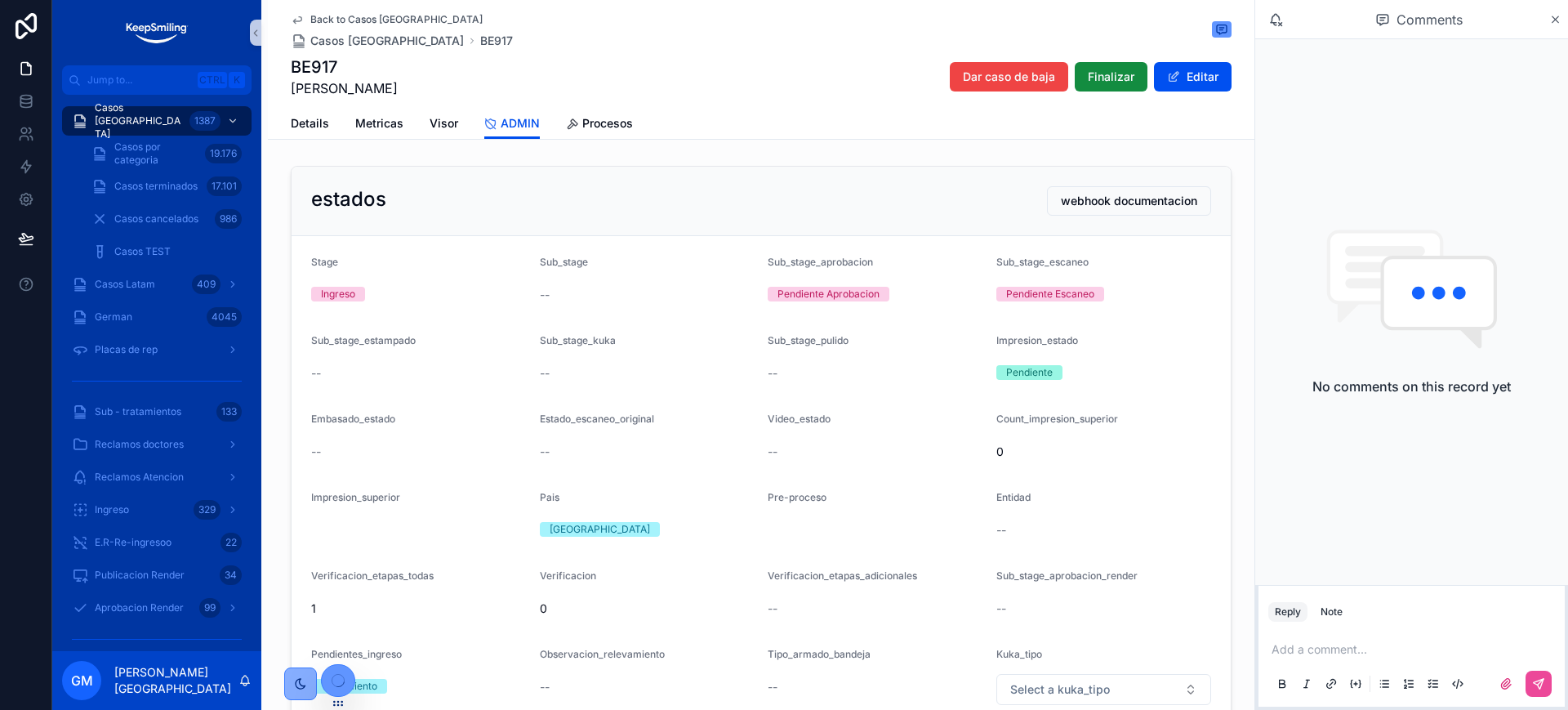
scroll to position [102, 0]
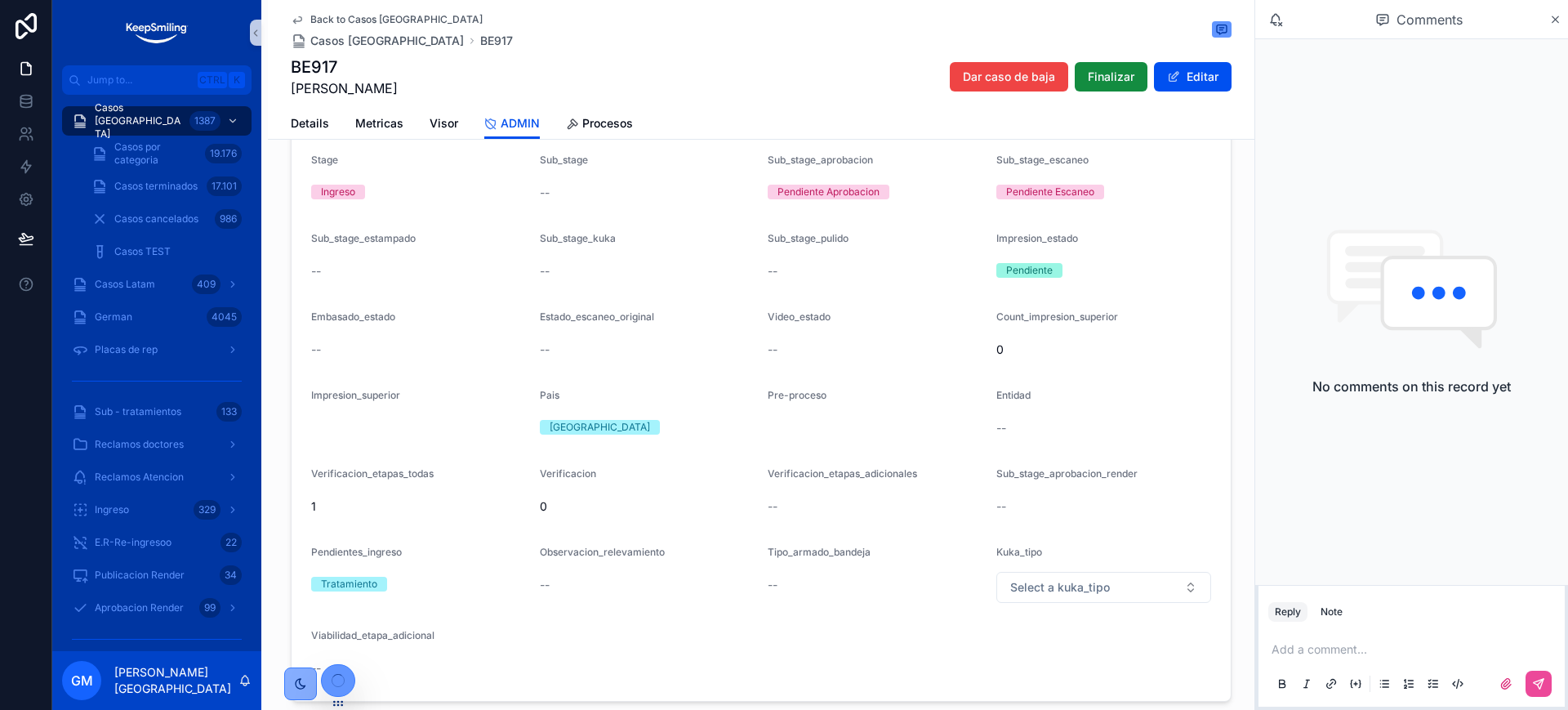
click at [692, 478] on div "Verificacion" at bounding box center [647, 477] width 215 height 20
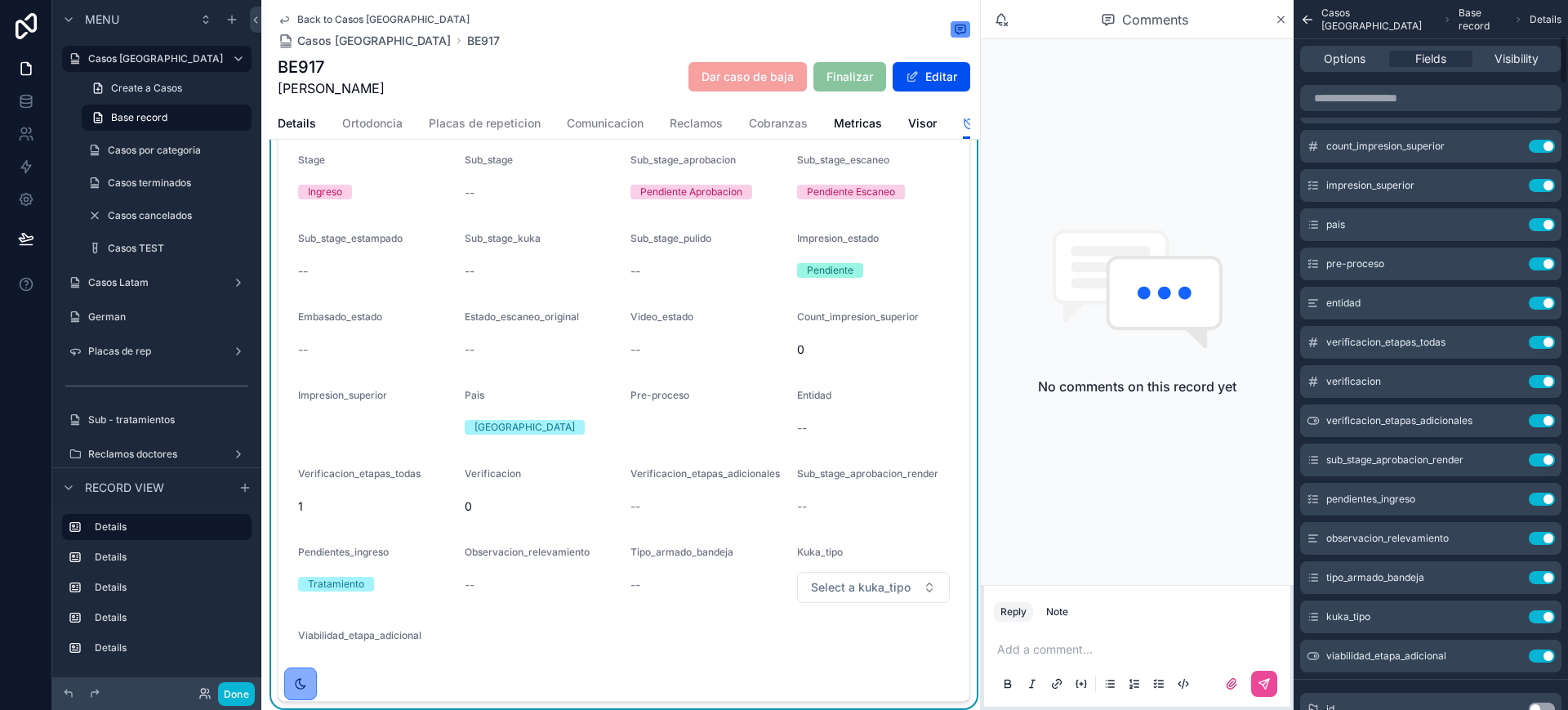
scroll to position [510, 0]
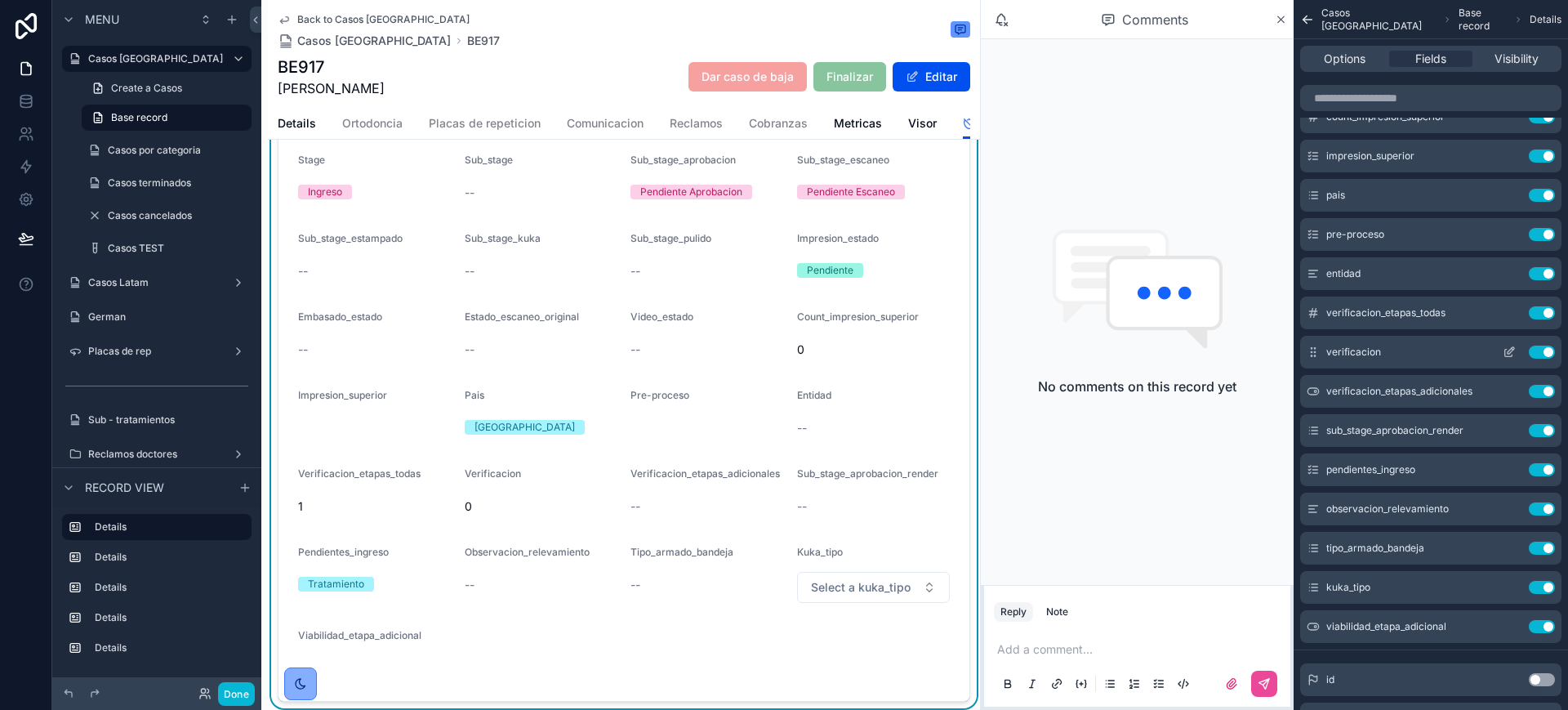
click at [1198, 348] on icon "scrollable content" at bounding box center [1509, 351] width 13 height 13
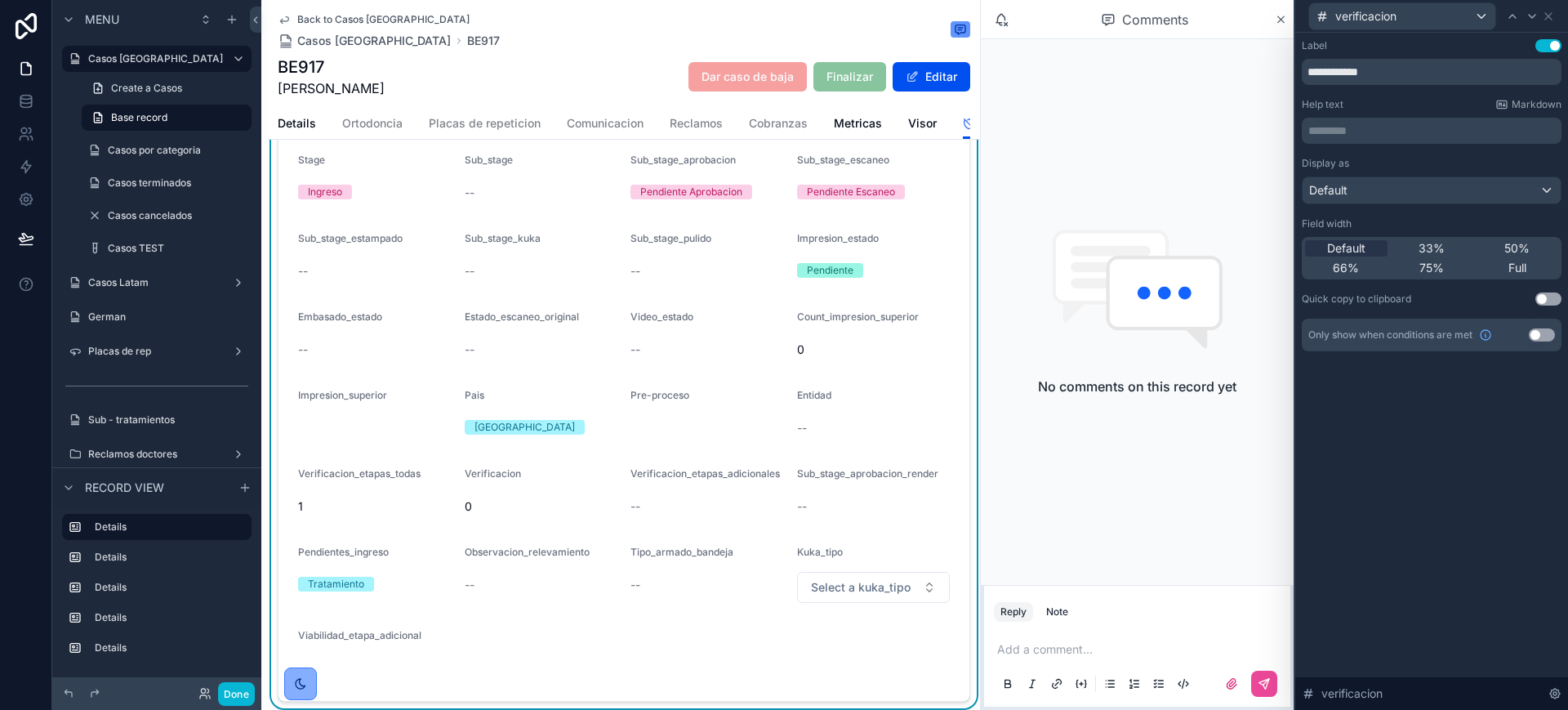
click at [1198, 14] on div "verificacion" at bounding box center [1432, 16] width 260 height 31
click at [1198, 18] on icon at bounding box center [1548, 16] width 13 height 13
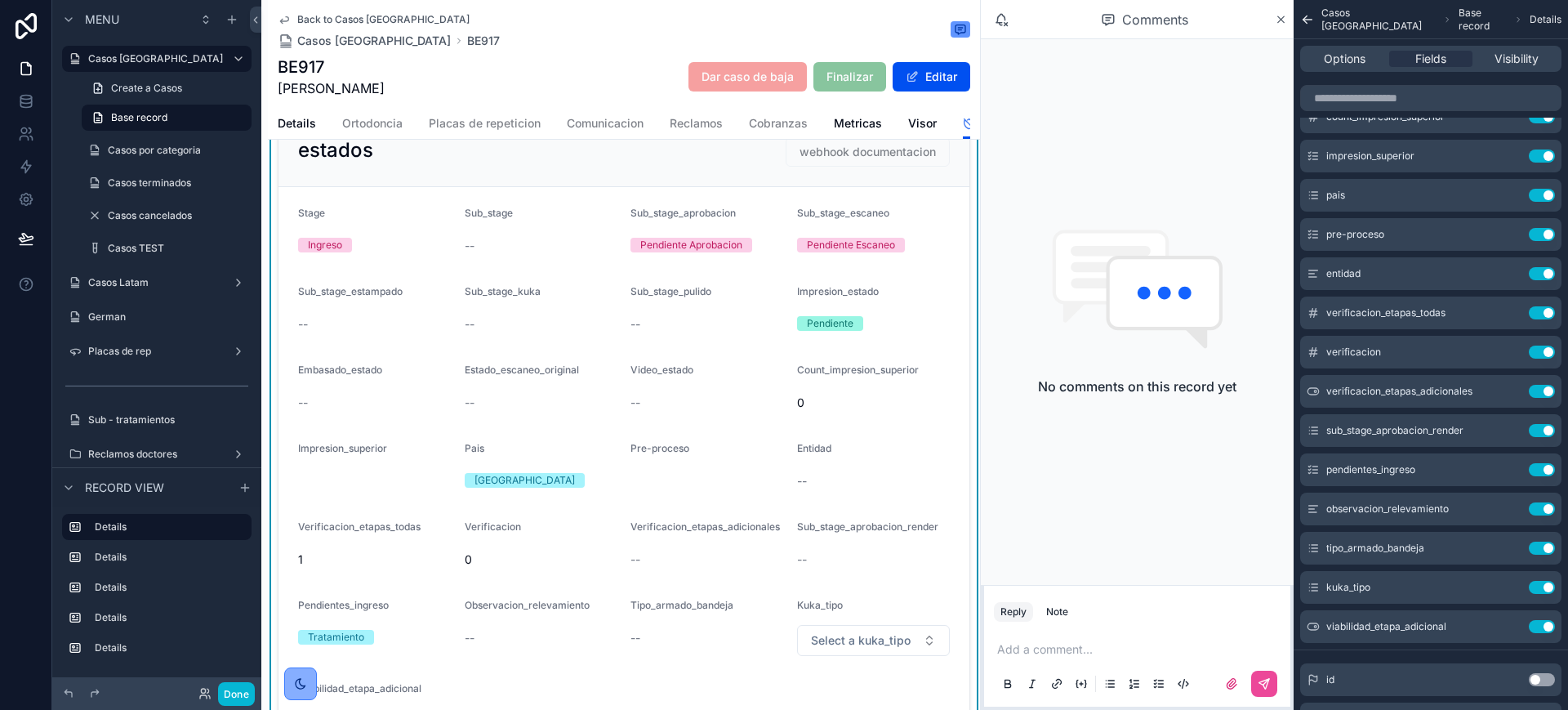
scroll to position [0, 0]
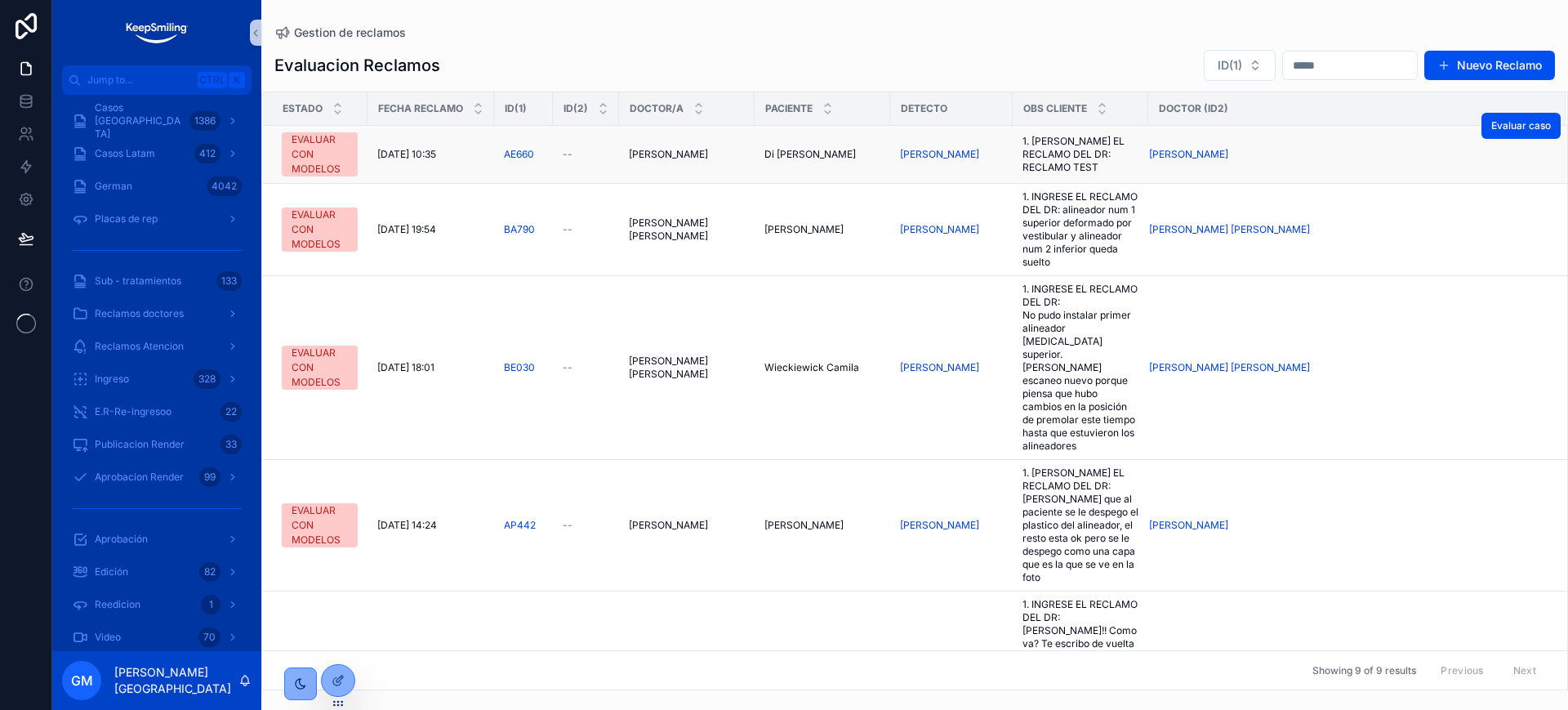
click at [700, 155] on span "[PERSON_NAME]" at bounding box center [668, 153] width 80 height 13
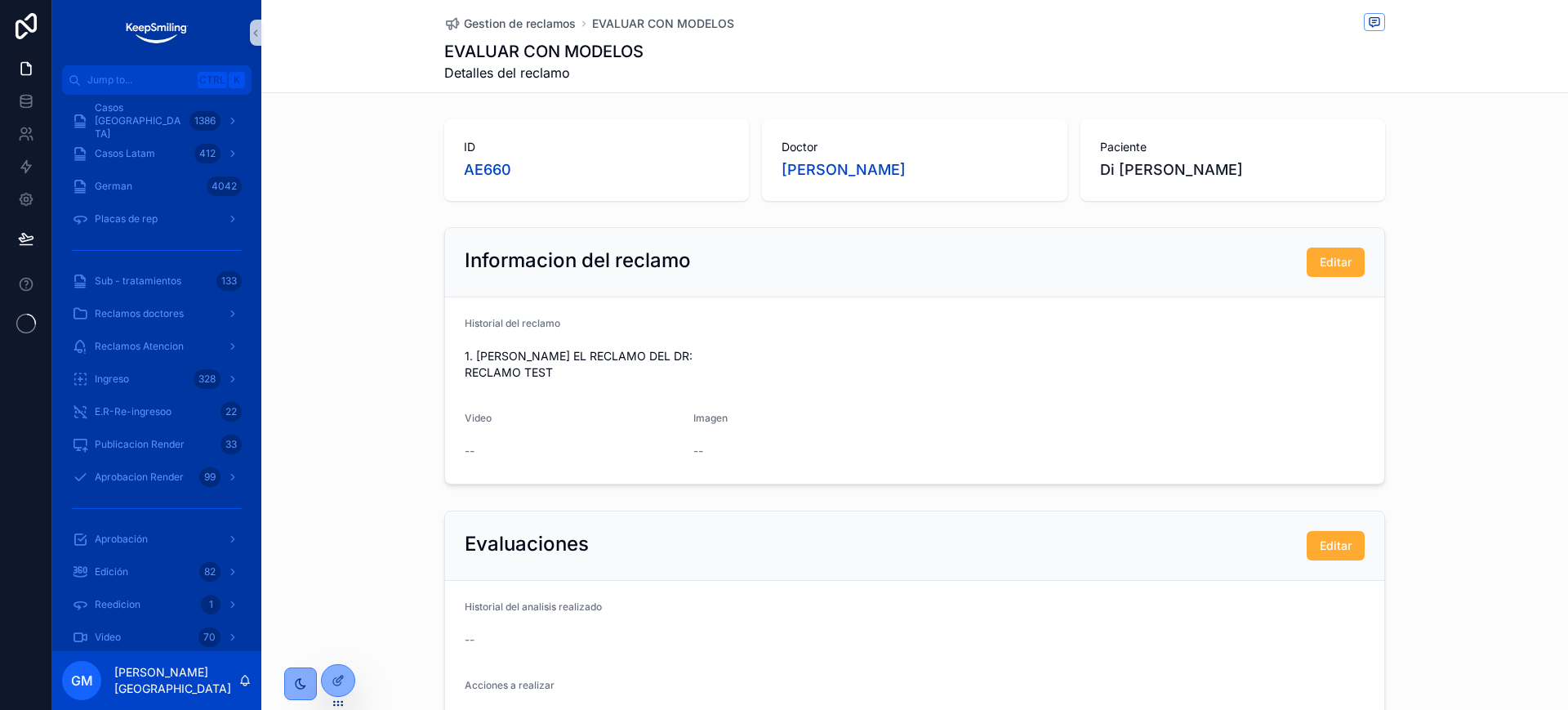
click at [337, 669] on div at bounding box center [337, 680] width 32 height 31
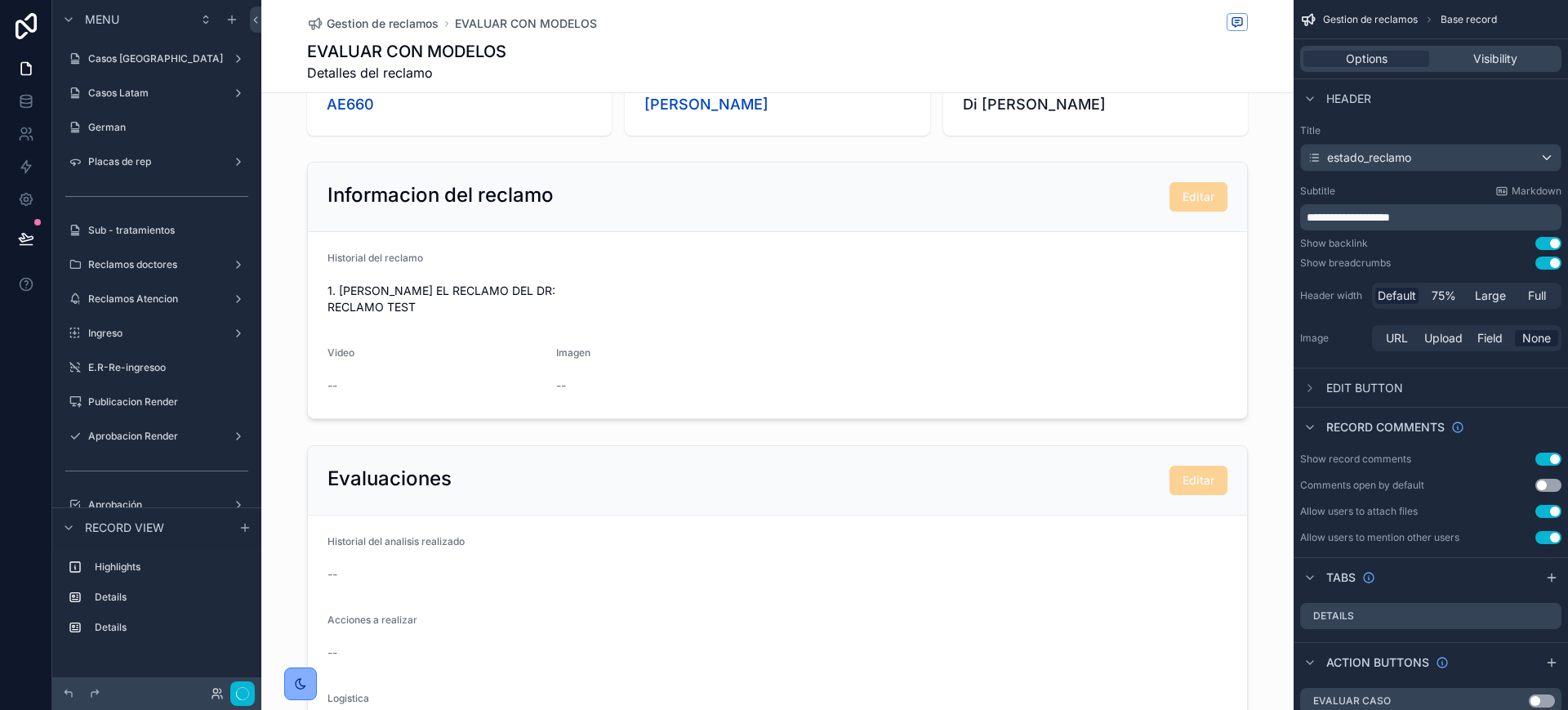
scroll to position [372, 0]
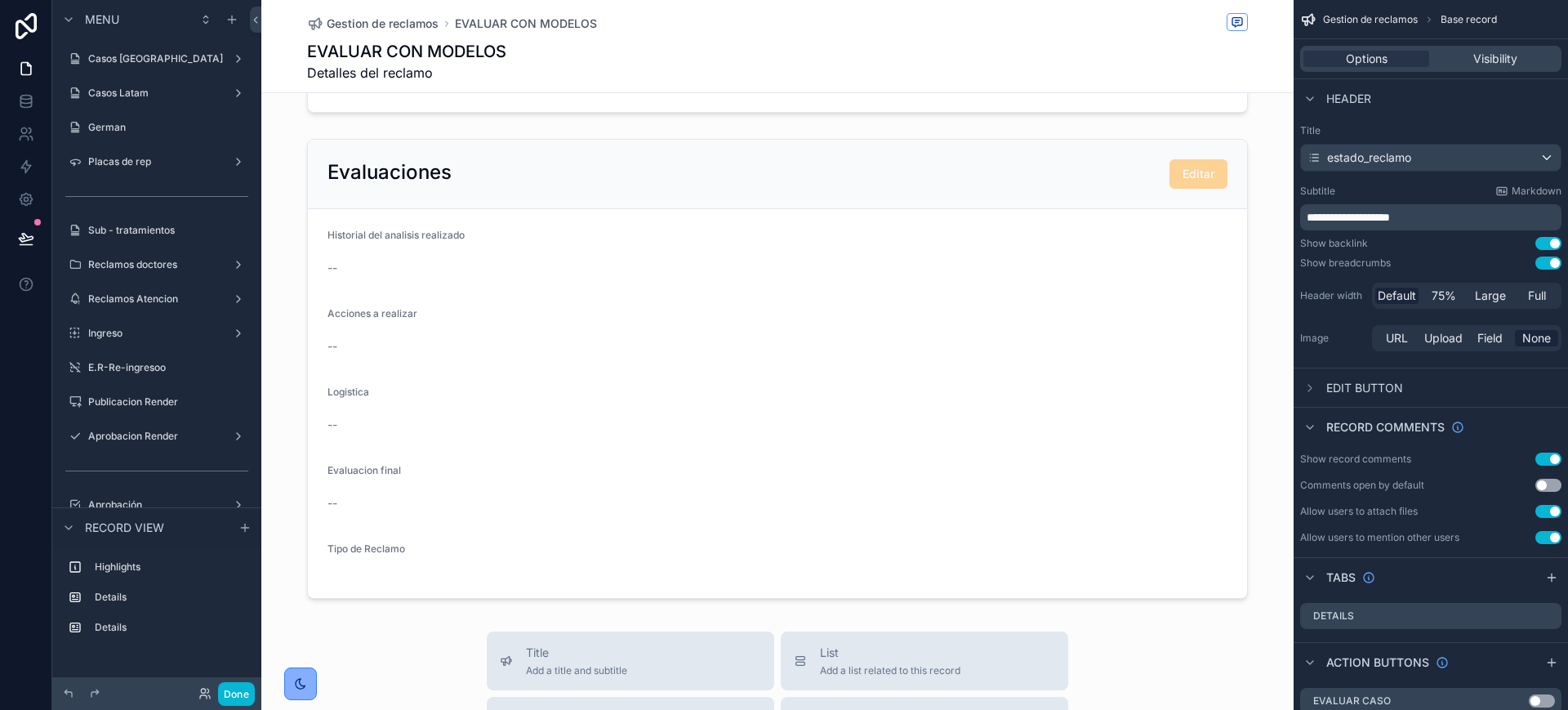
click at [756, 478] on div "scrollable content" at bounding box center [778, 369] width 1033 height 473
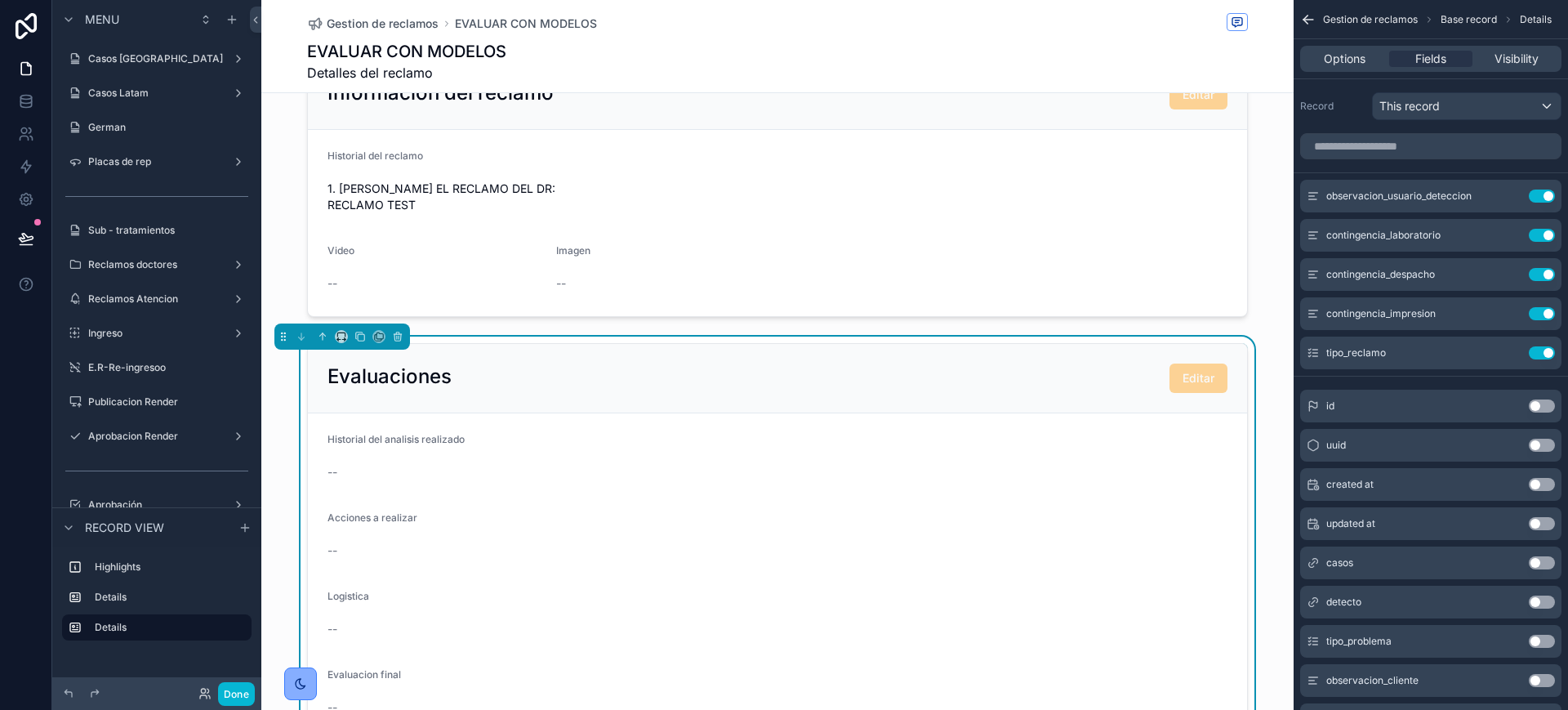
scroll to position [0, 0]
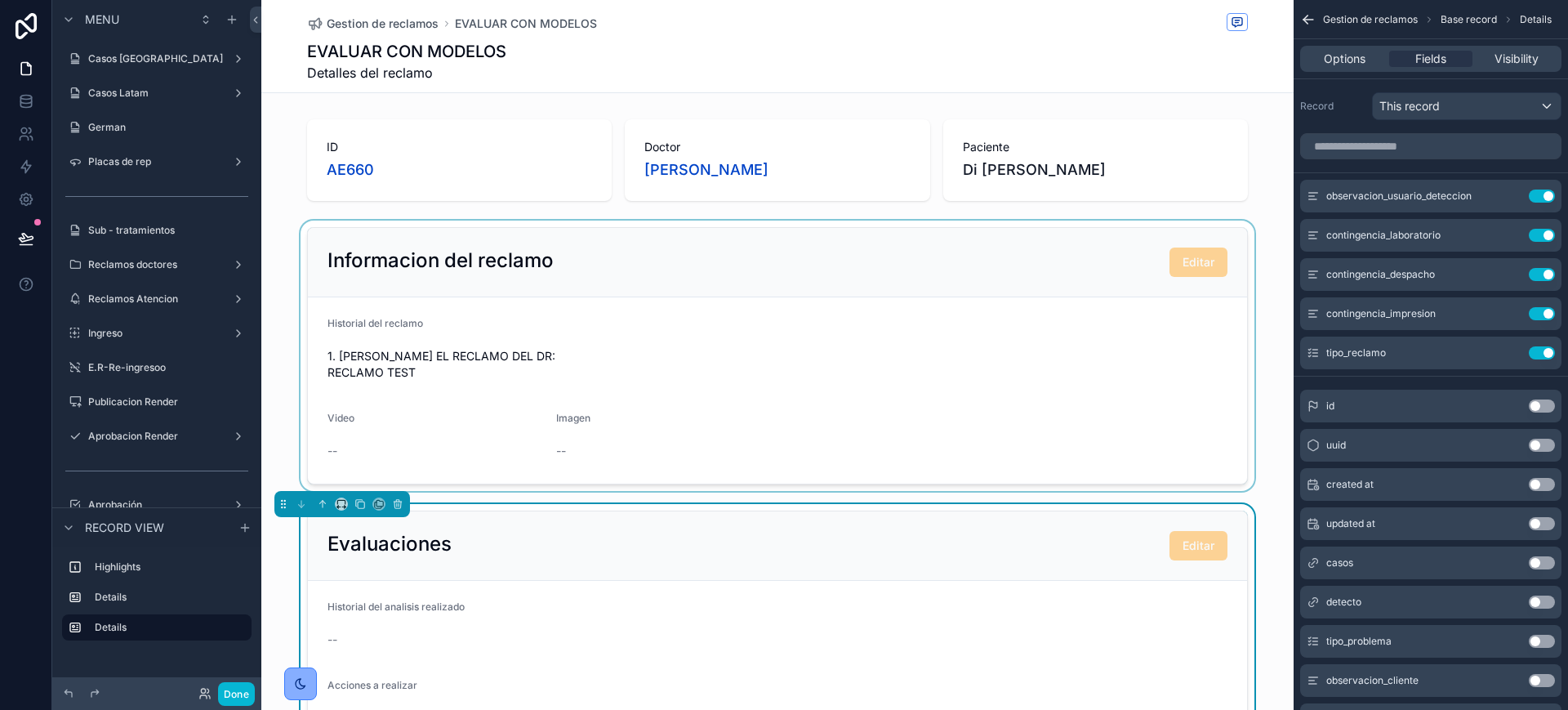
click at [807, 296] on div "scrollable content" at bounding box center [778, 355] width 1033 height 270
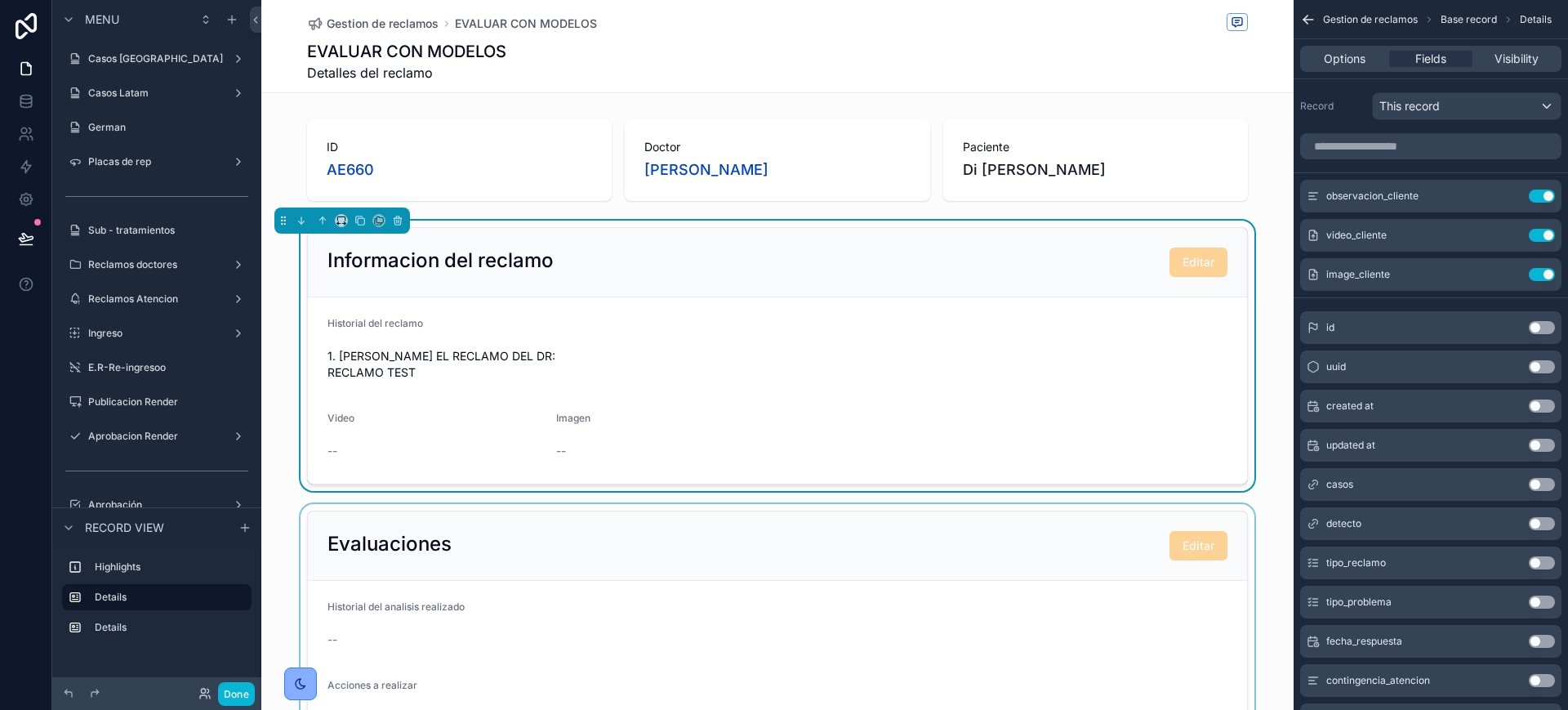
scroll to position [205, 0]
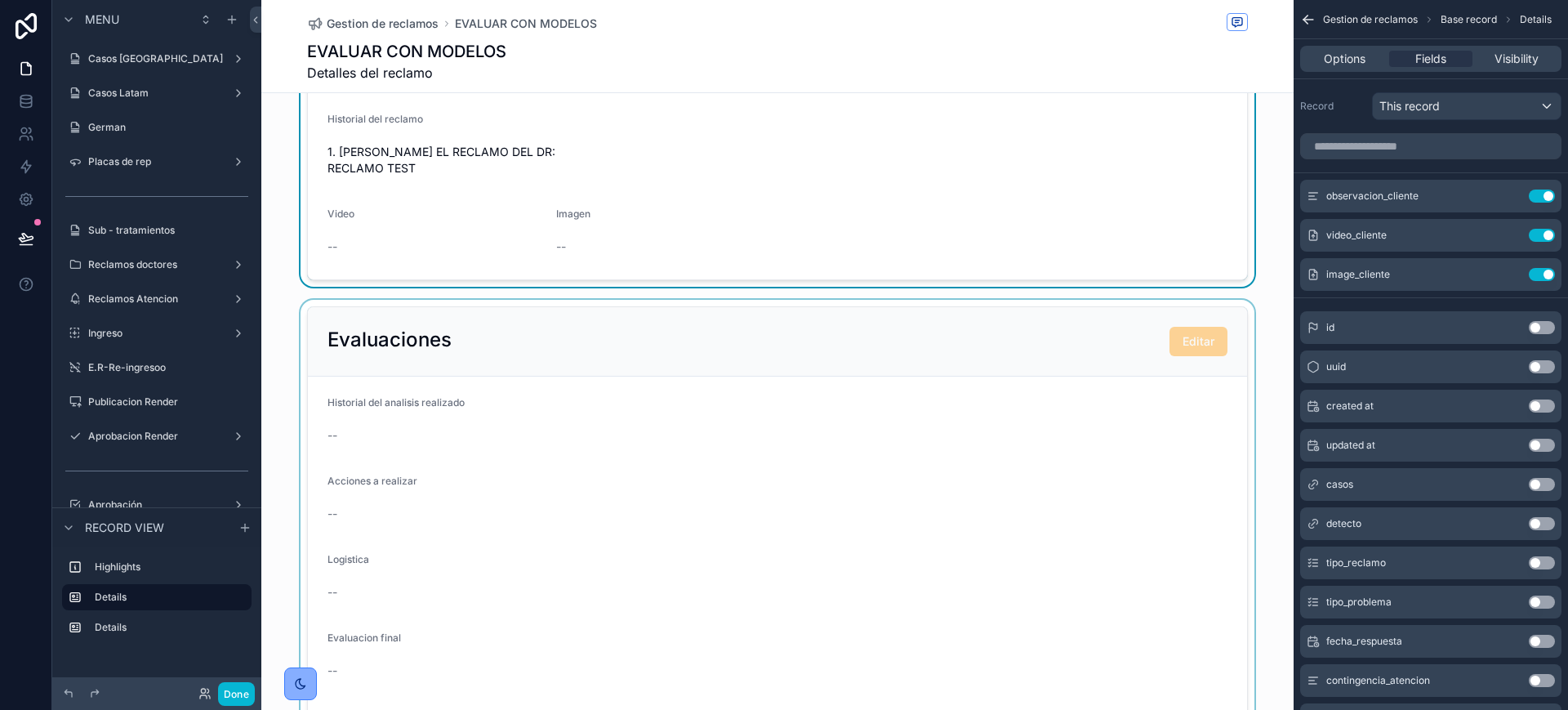
click at [621, 509] on div "scrollable content" at bounding box center [778, 536] width 1033 height 473
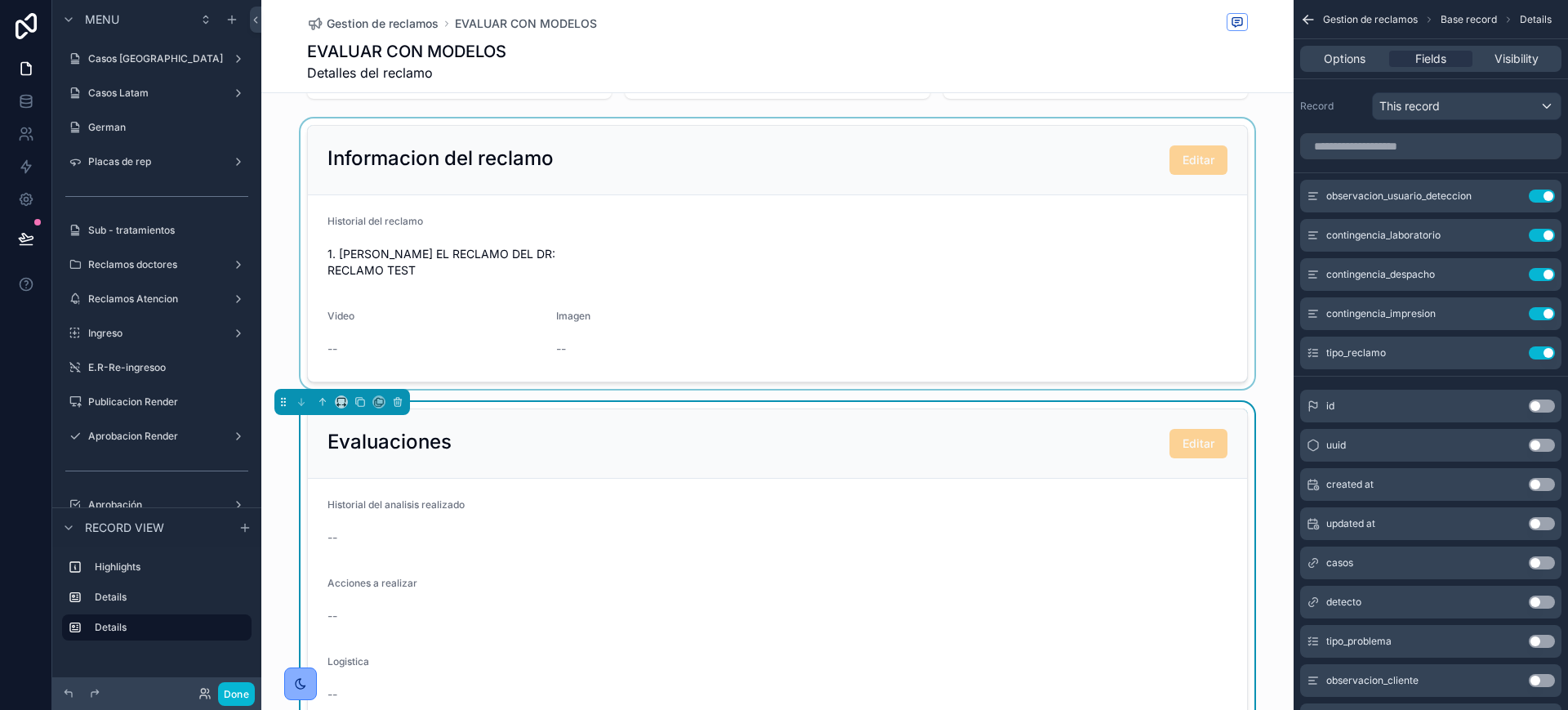
scroll to position [0, 0]
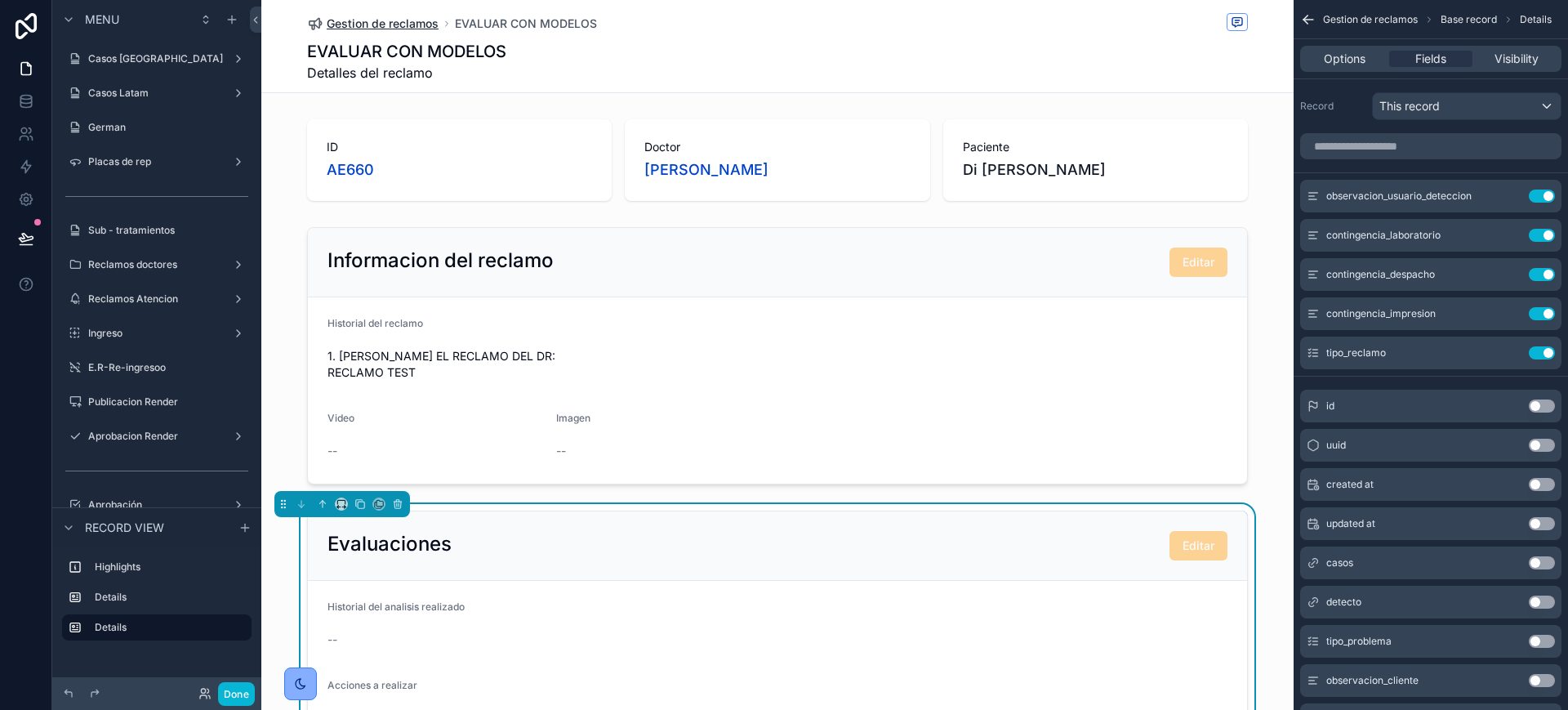
click at [402, 30] on span "Gestion de reclamos" at bounding box center [383, 24] width 112 height 17
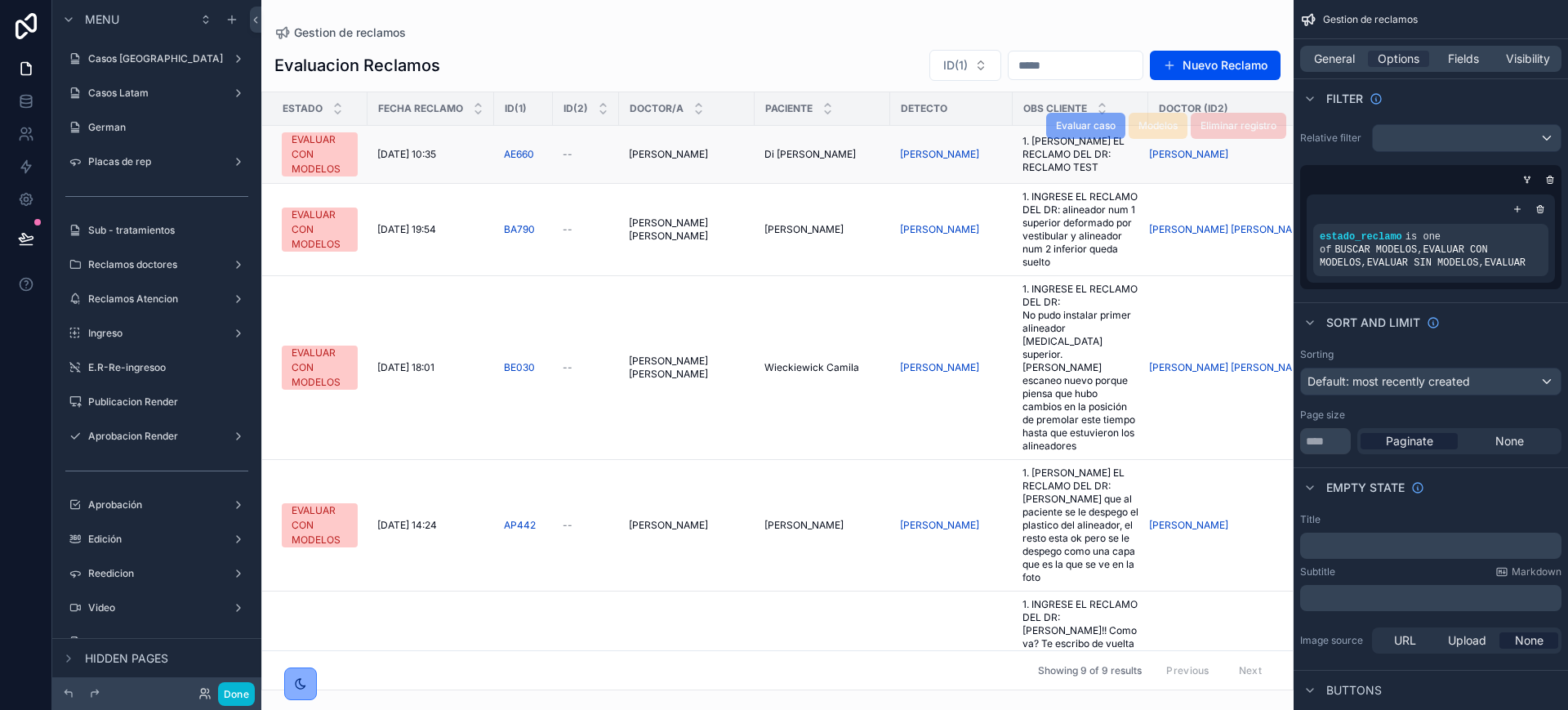
click at [429, 158] on span "[DATE] 10:35" at bounding box center [407, 153] width 59 height 13
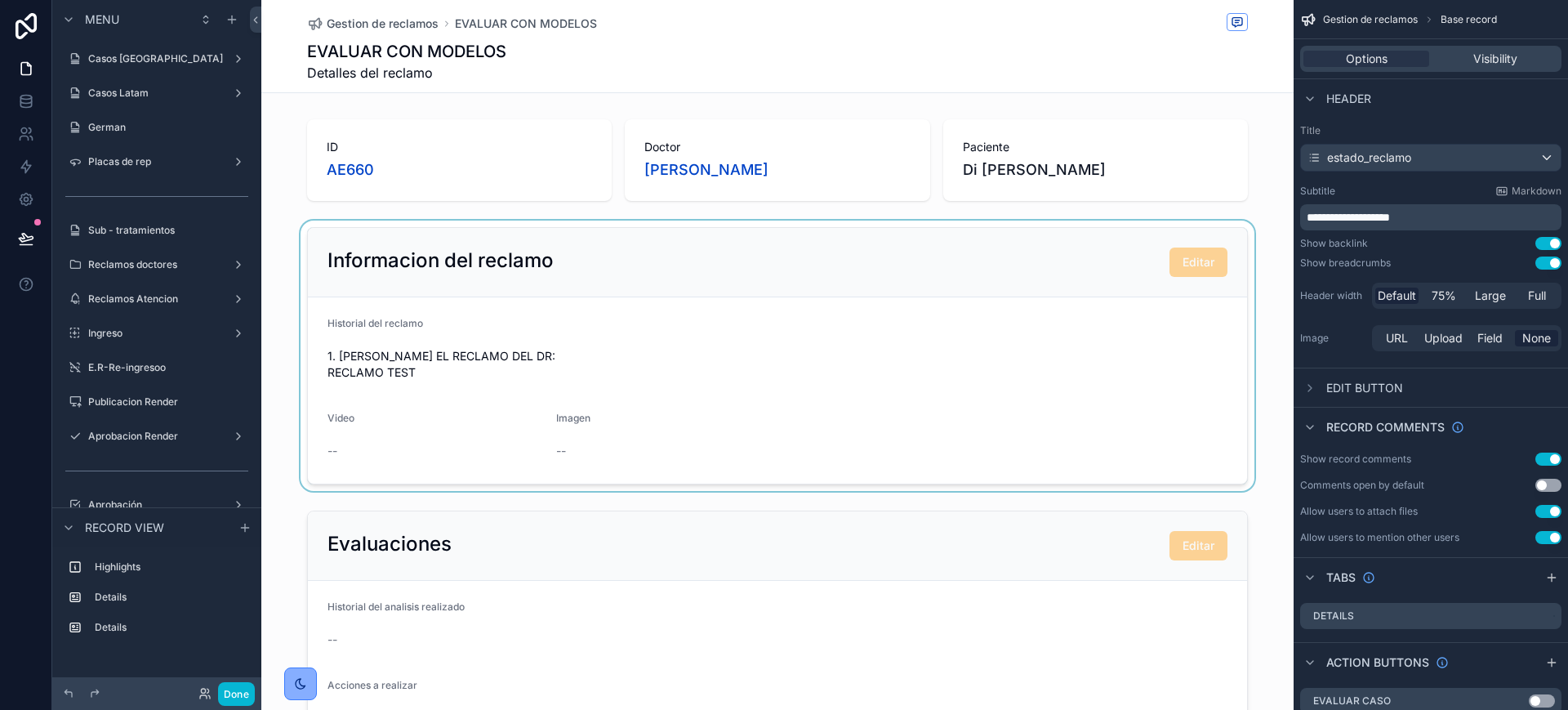
scroll to position [408, 0]
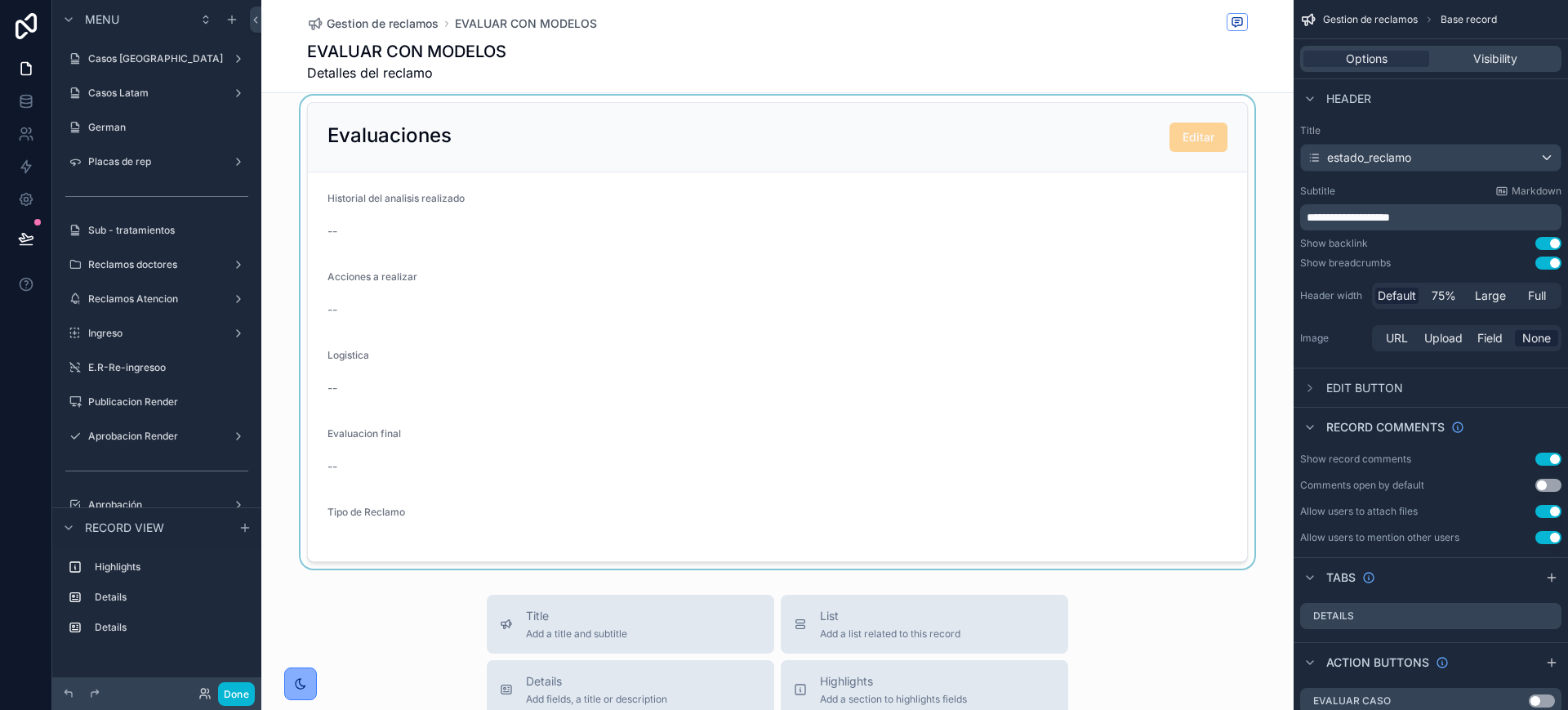
click at [630, 347] on div "scrollable content" at bounding box center [778, 331] width 1033 height 473
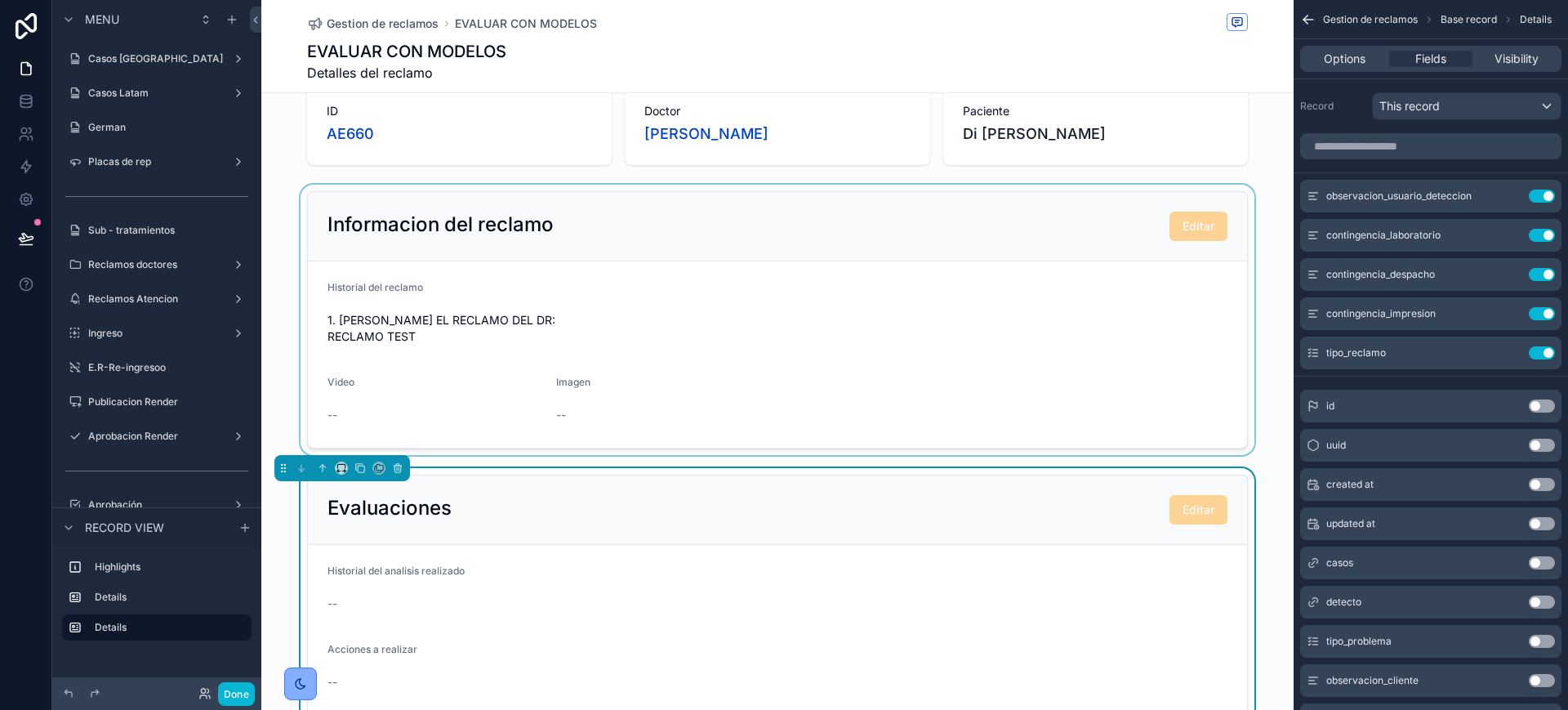
scroll to position [0, 0]
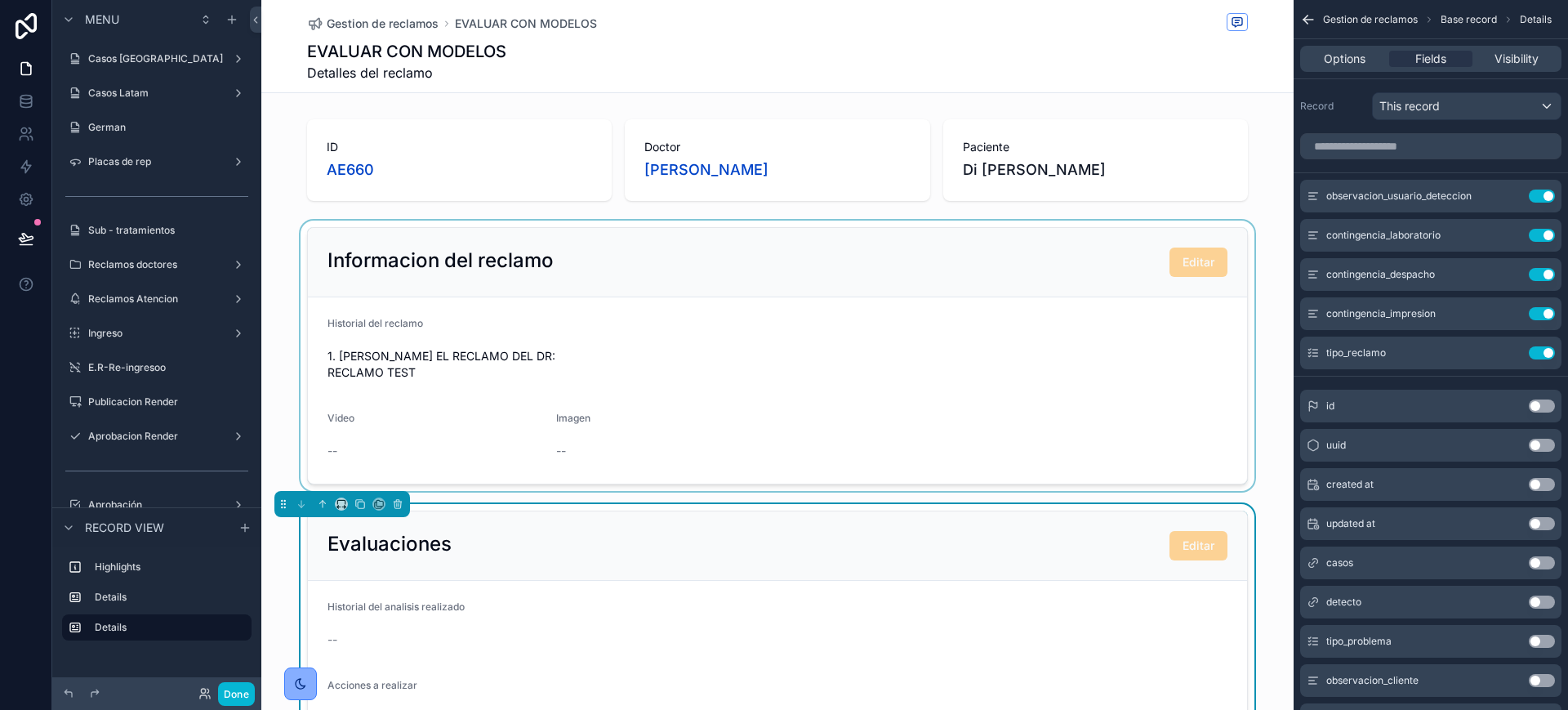
click at [1032, 293] on div "scrollable content" at bounding box center [778, 355] width 1033 height 270
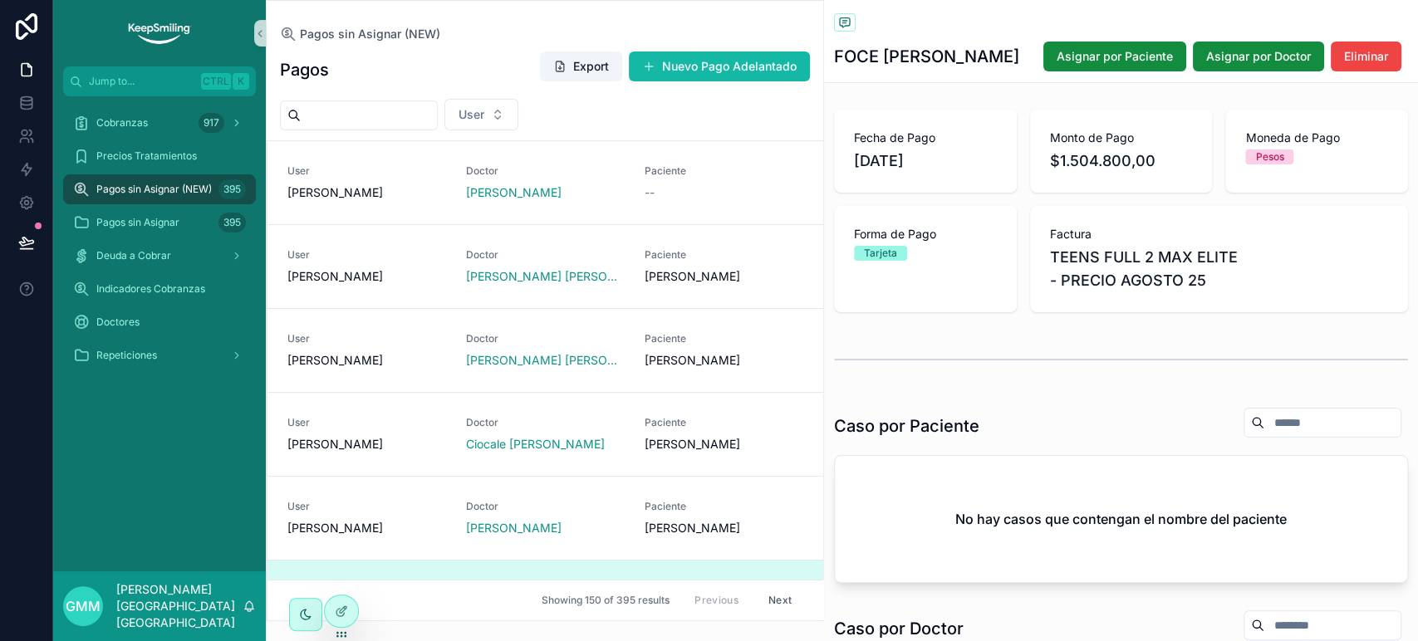
click at [163, 194] on span "Pagos sin Asignar (NEW)" at bounding box center [153, 189] width 115 height 13
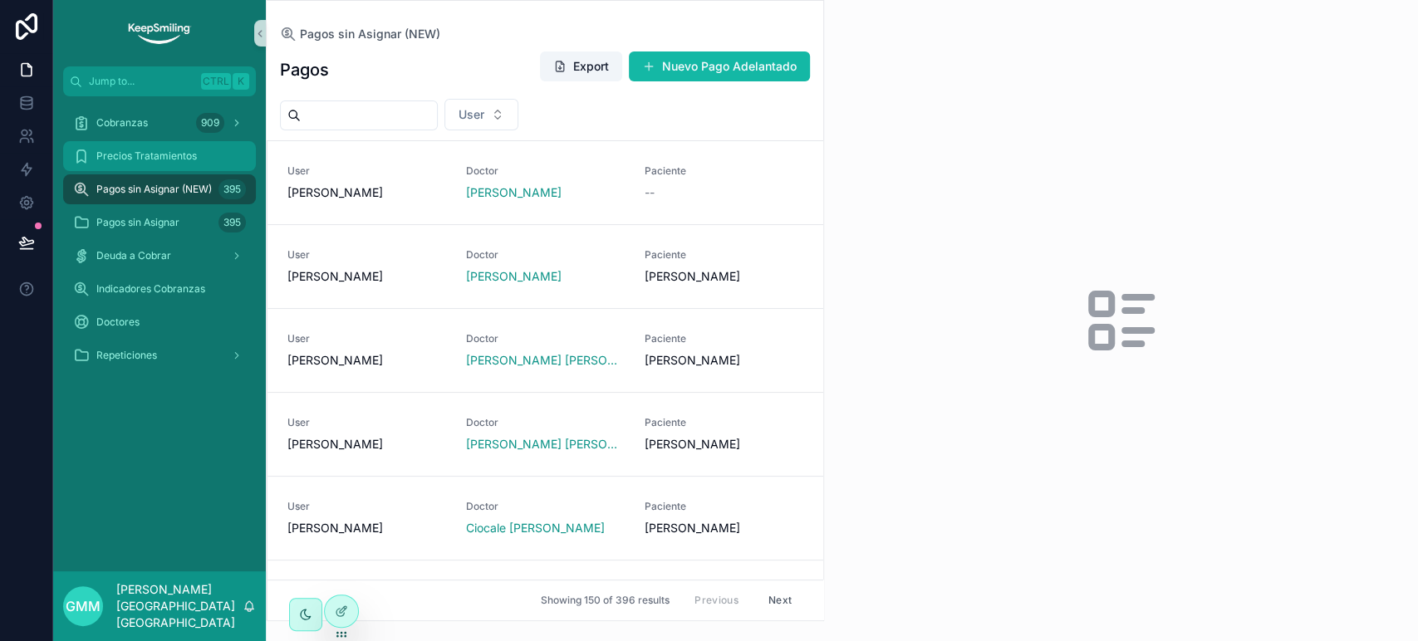
click at [171, 168] on div "Precios Tratamientos" at bounding box center [159, 156] width 173 height 27
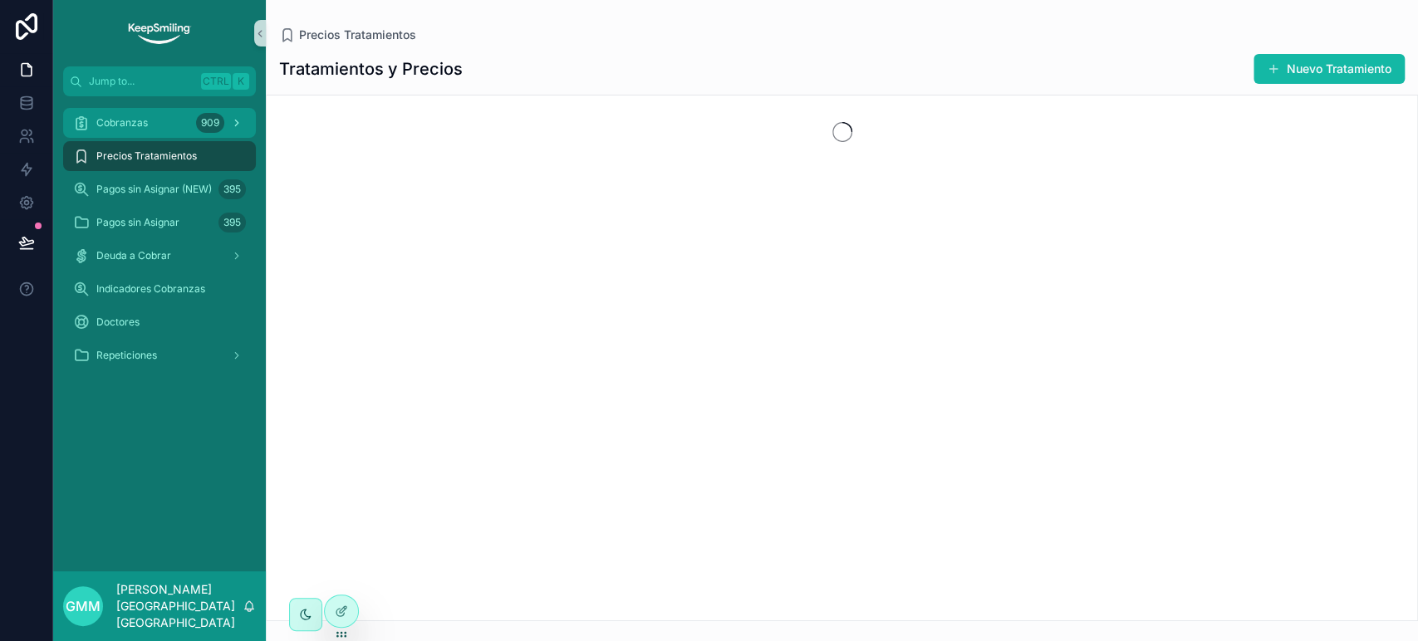
click at [191, 120] on div "Cobranzas 909" at bounding box center [159, 123] width 173 height 27
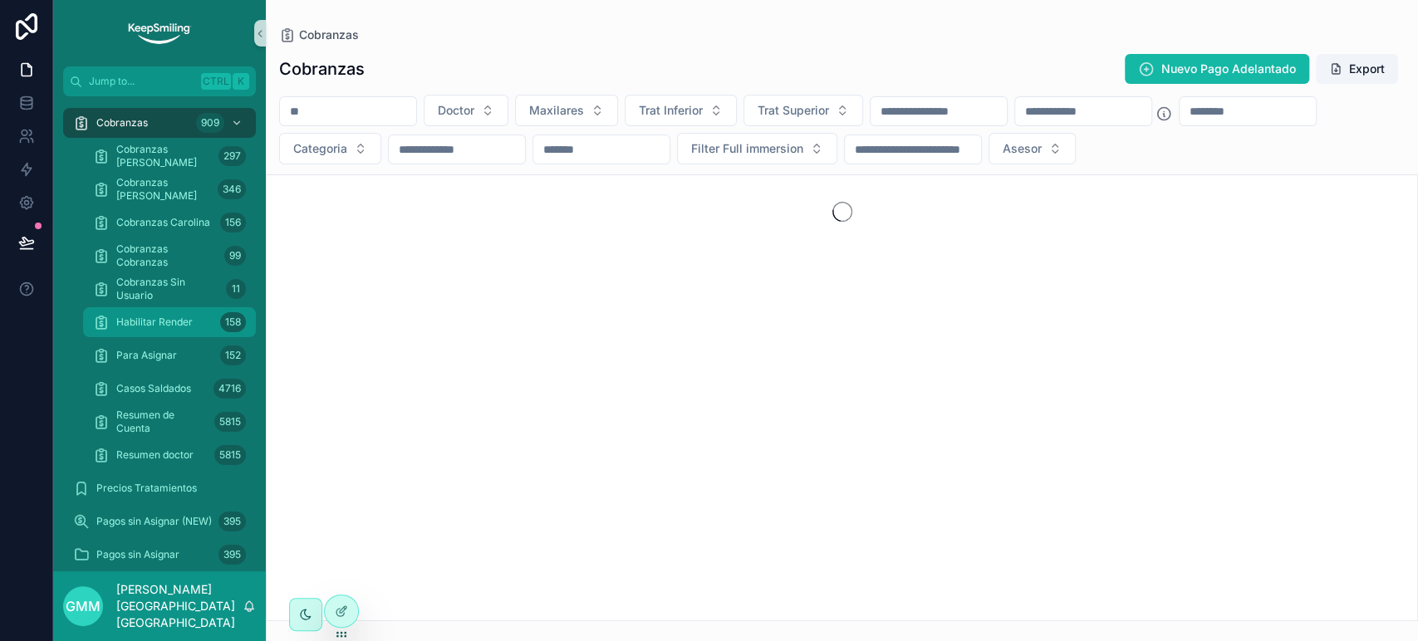
click at [154, 324] on span "Habilitar Render" at bounding box center [154, 322] width 76 height 13
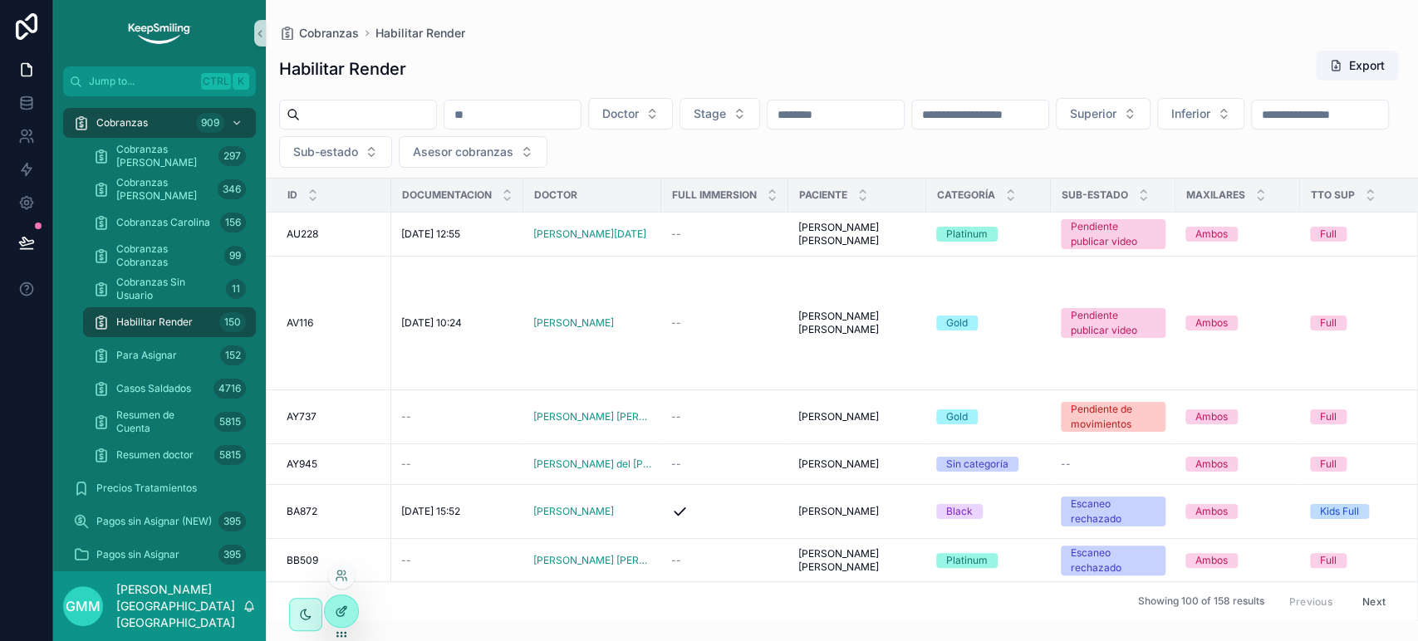
click at [348, 612] on div at bounding box center [341, 611] width 33 height 32
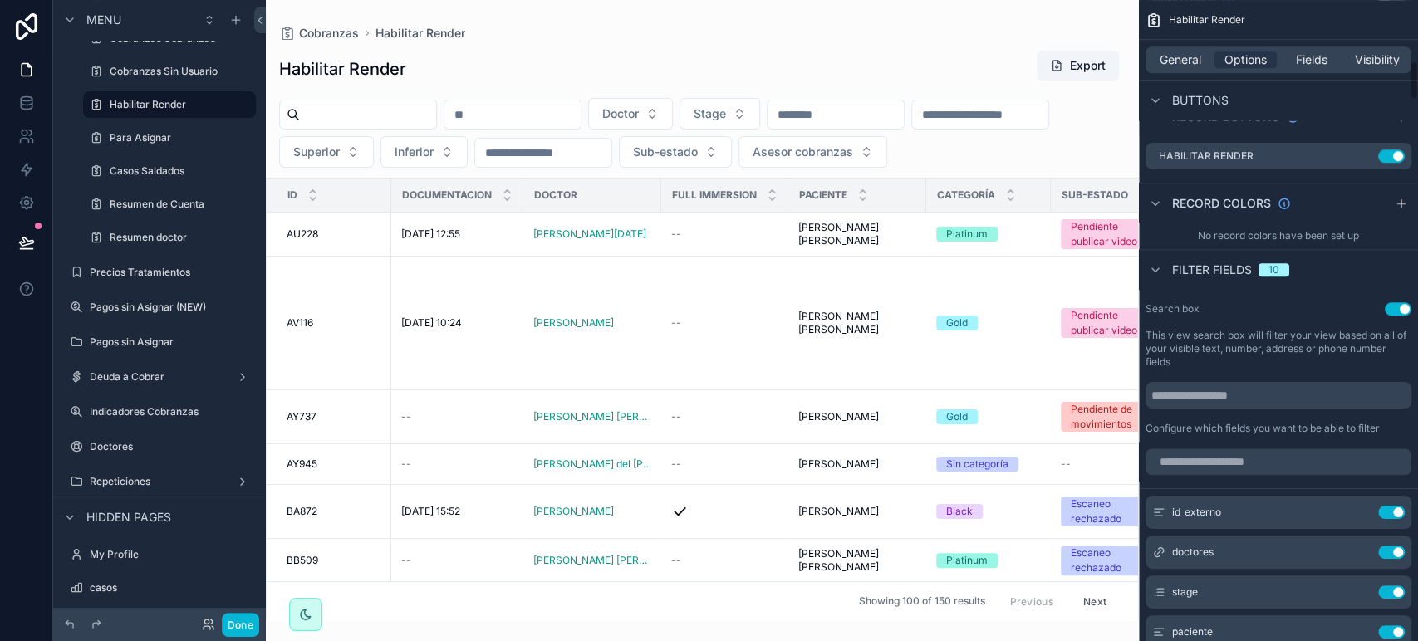
scroll to position [1015, 0]
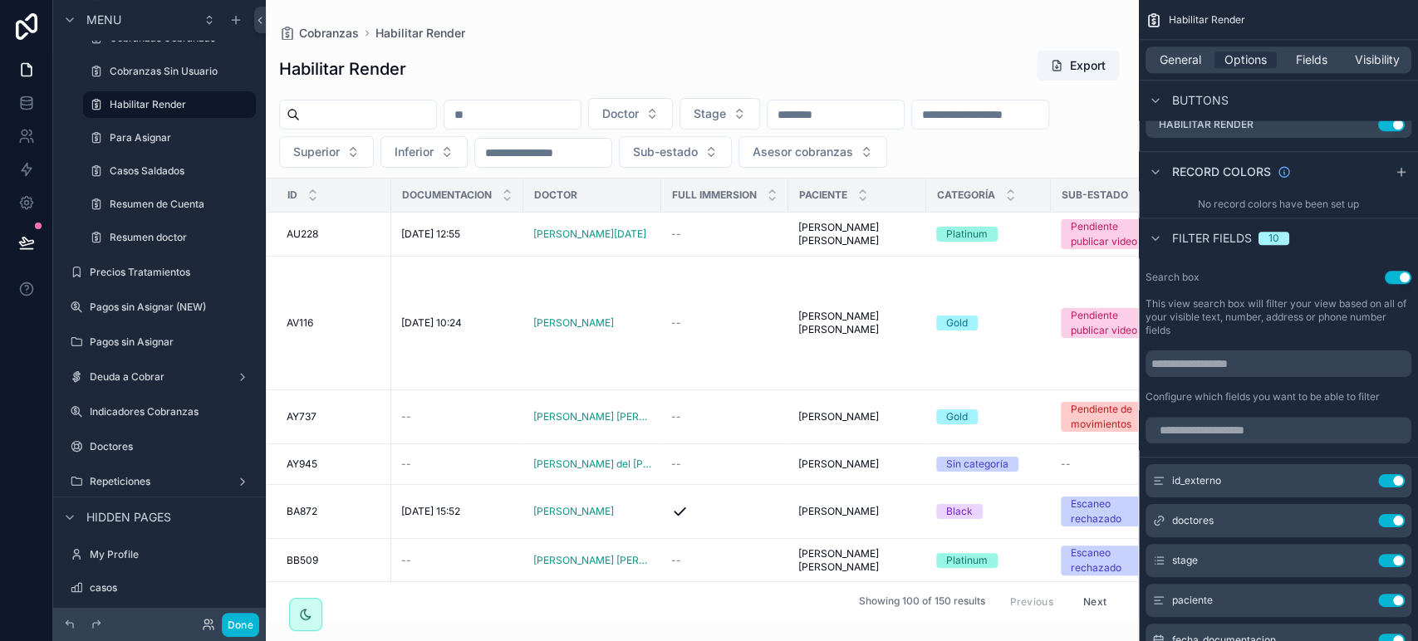
click at [567, 105] on div "scrollable content" at bounding box center [702, 320] width 873 height 641
click at [568, 110] on input "scrollable content" at bounding box center [512, 114] width 136 height 23
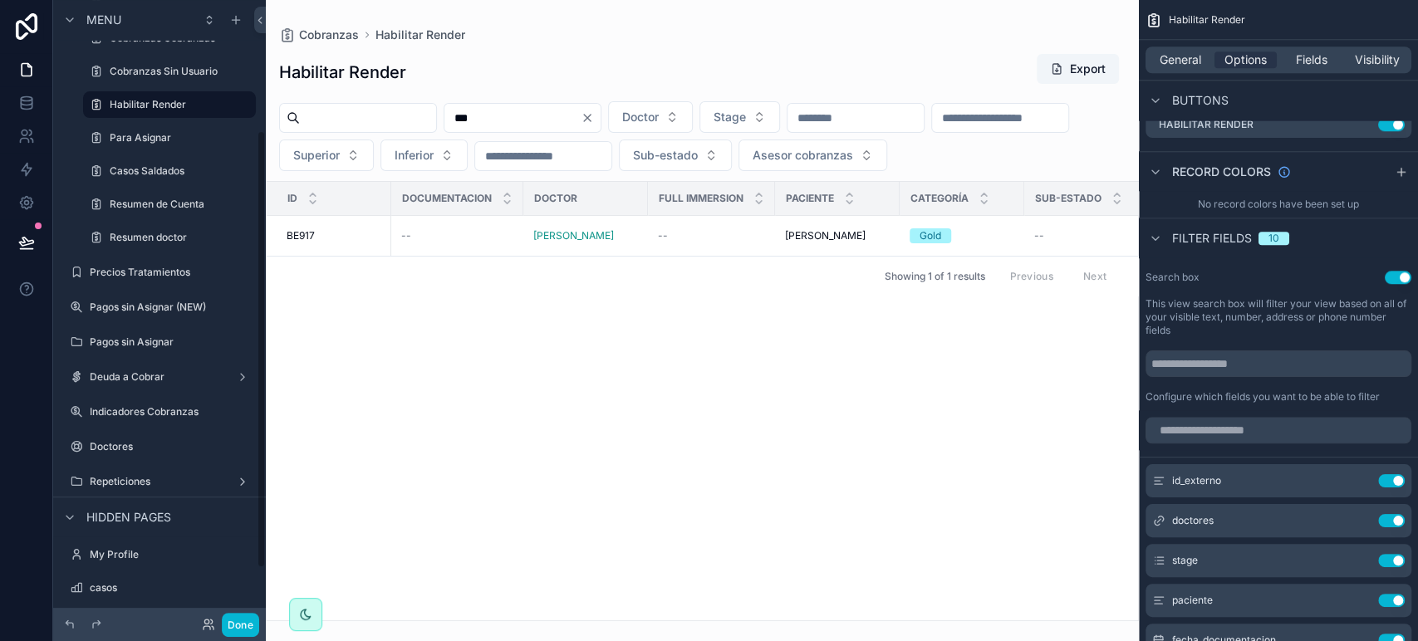
type input "***"
click at [218, 624] on div "Done" at bounding box center [226, 625] width 66 height 24
click at [254, 629] on button "Done" at bounding box center [240, 625] width 37 height 24
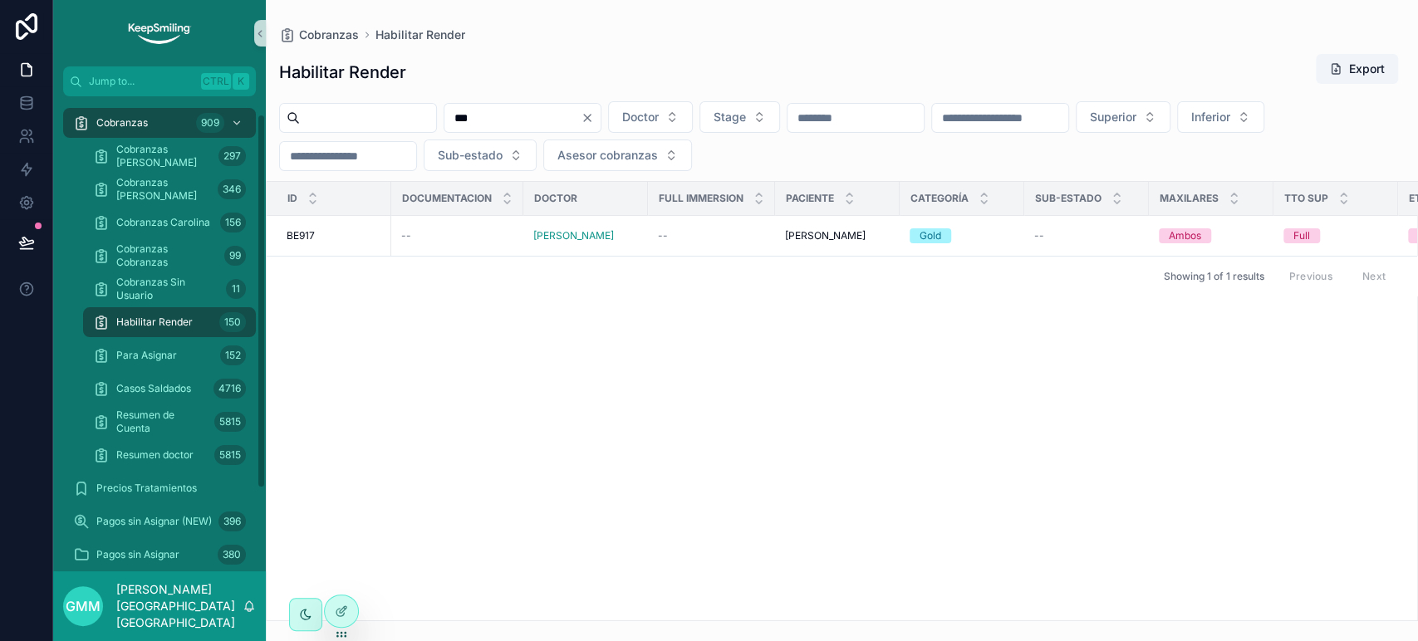
scroll to position [92, 0]
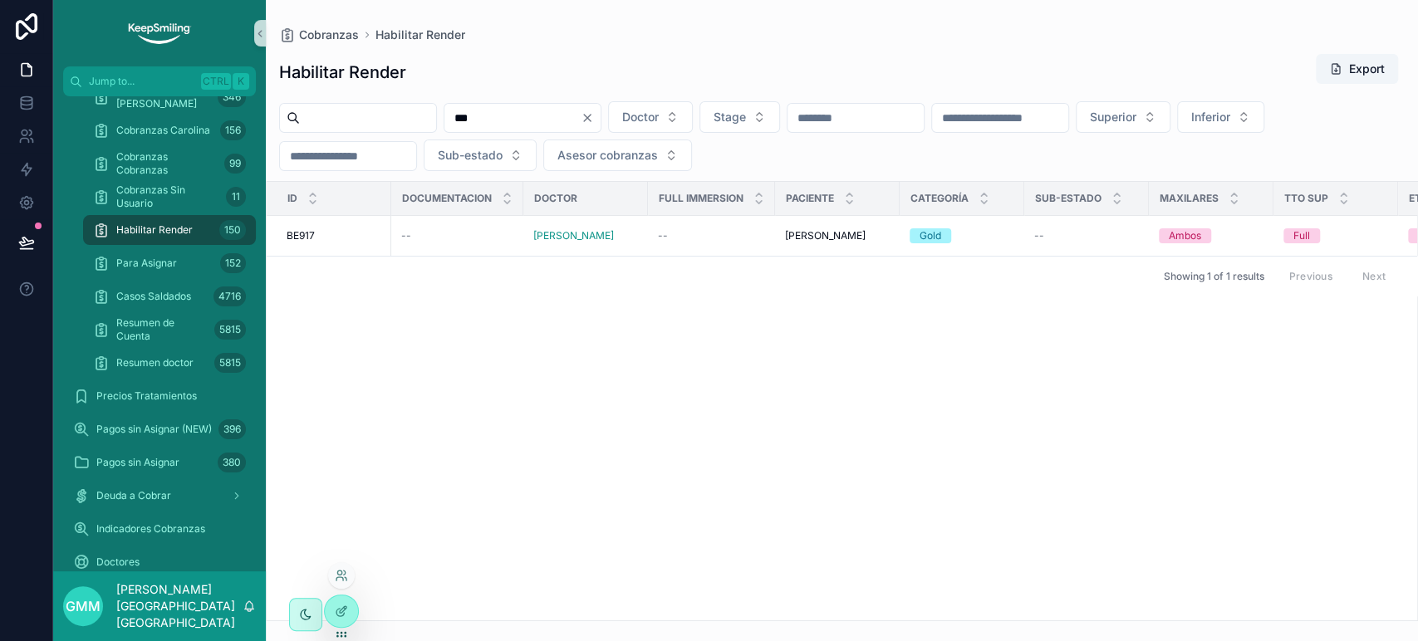
click at [339, 585] on div at bounding box center [341, 575] width 27 height 27
click at [337, 570] on icon at bounding box center [341, 575] width 13 height 13
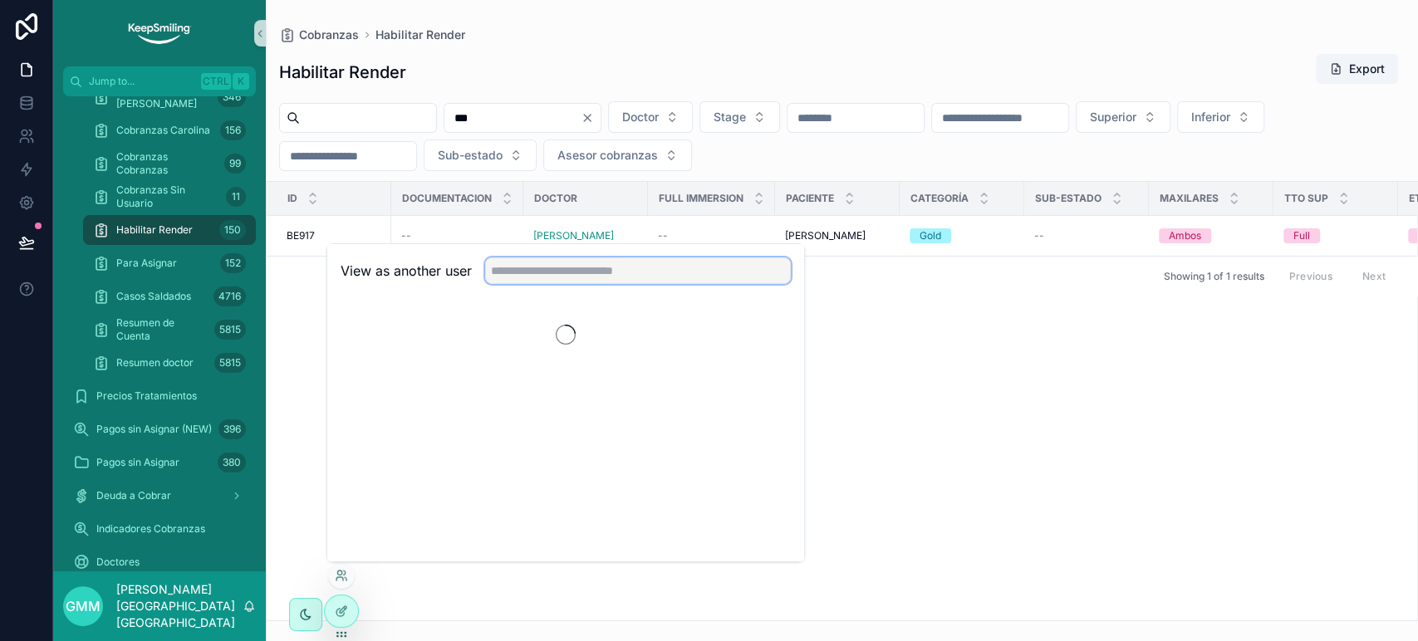
click at [560, 267] on input "text" at bounding box center [638, 270] width 306 height 27
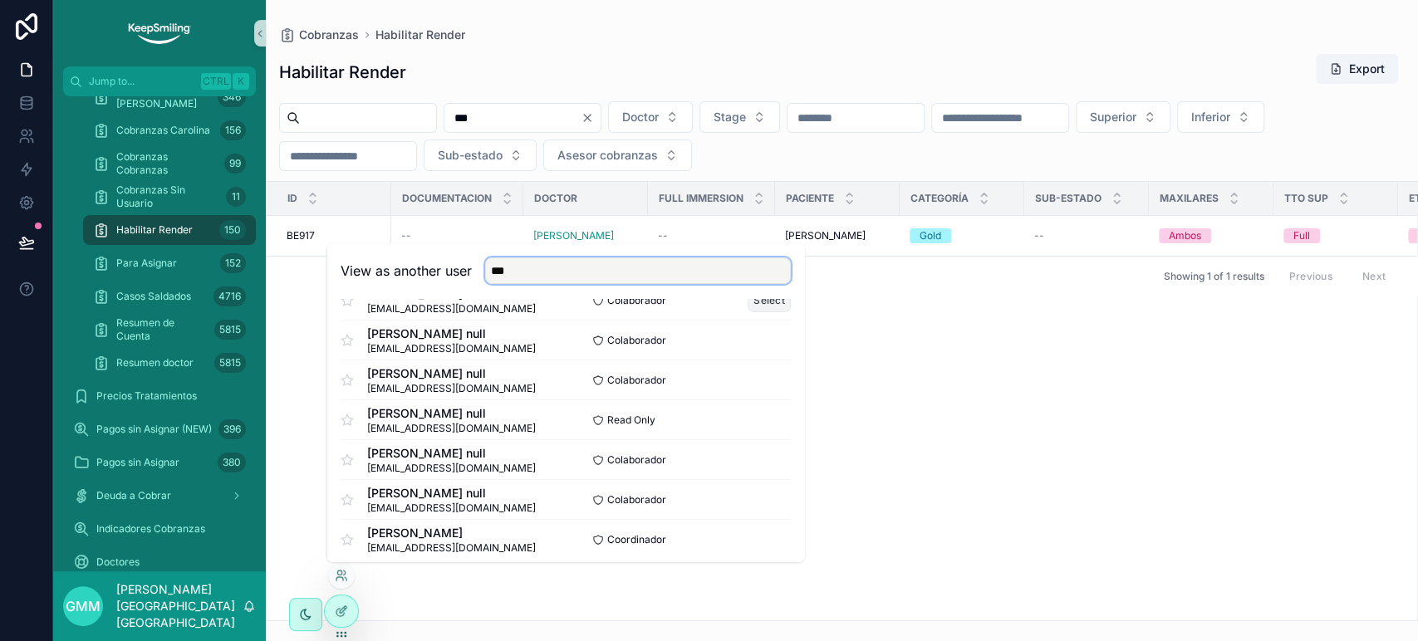
scroll to position [121, 0]
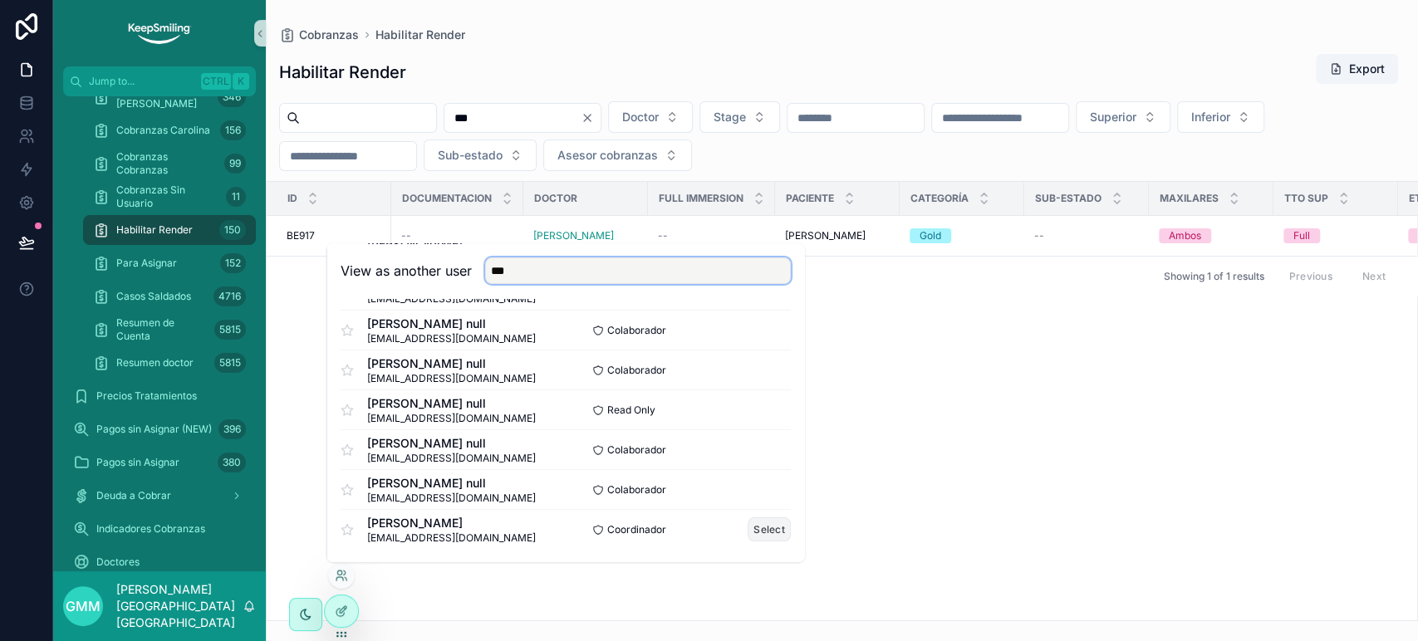
type input "***"
click at [758, 530] on button "Select" at bounding box center [768, 529] width 43 height 24
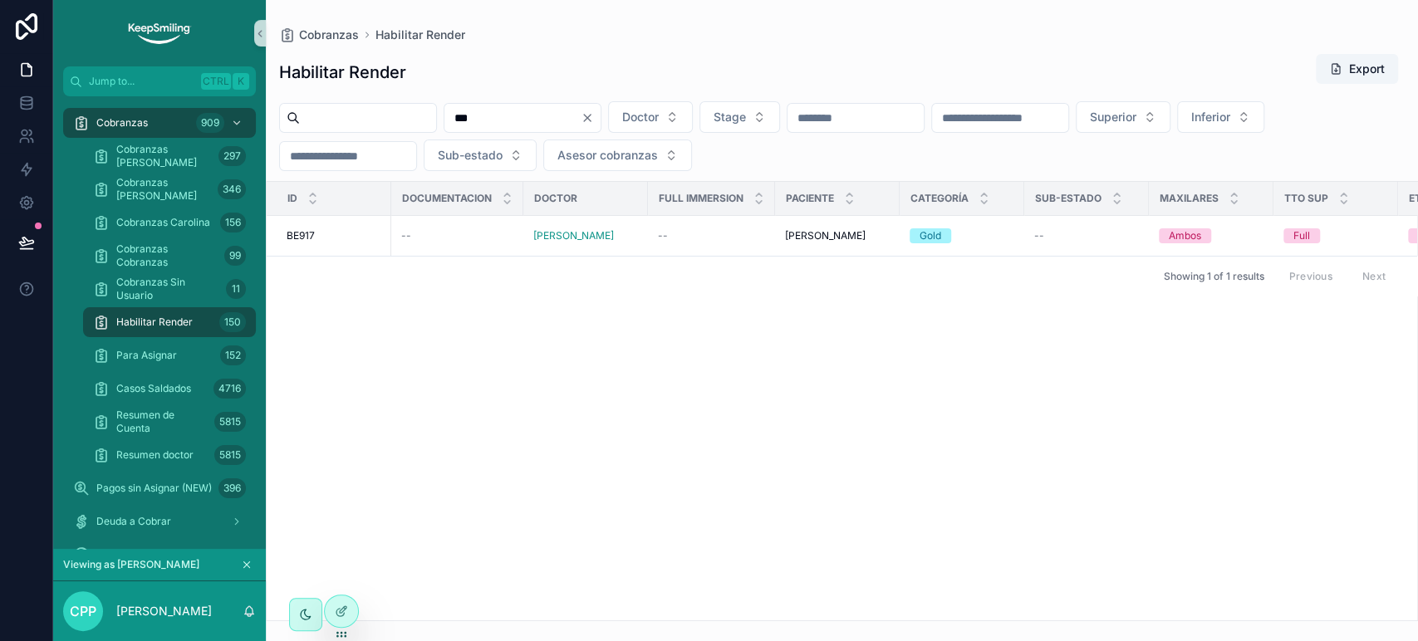
click at [498, 116] on input "***" at bounding box center [512, 117] width 136 height 23
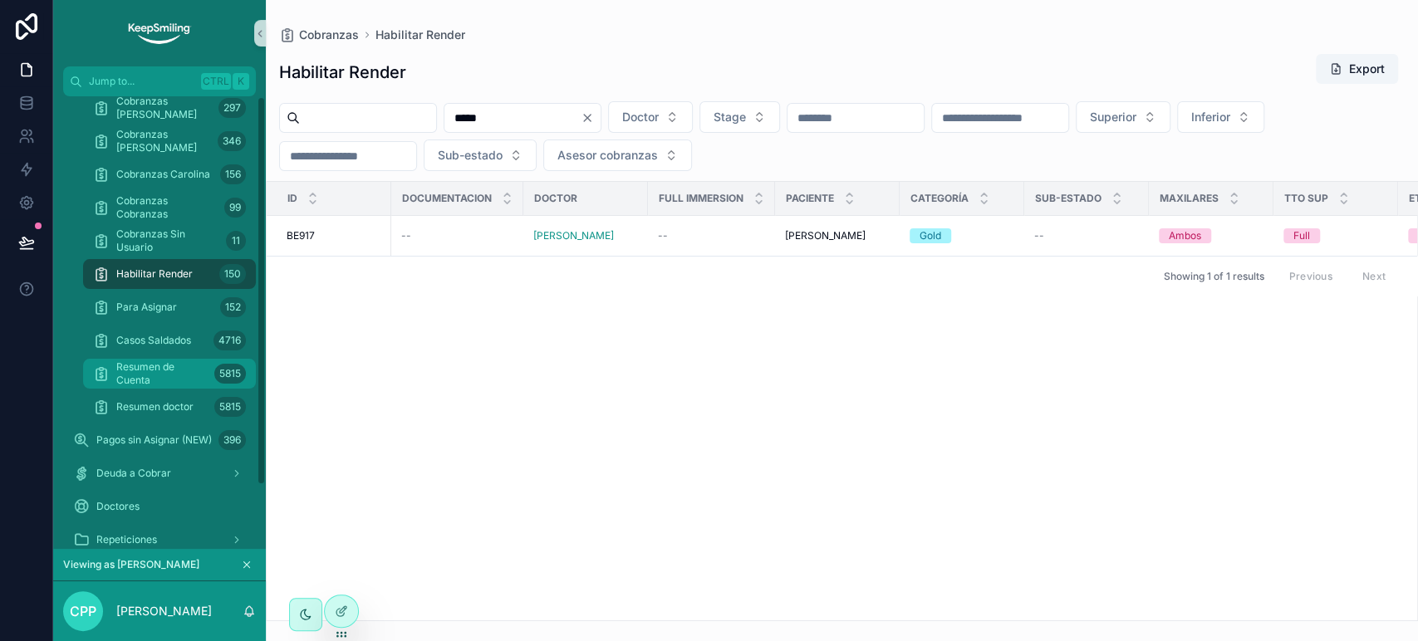
scroll to position [75, 0]
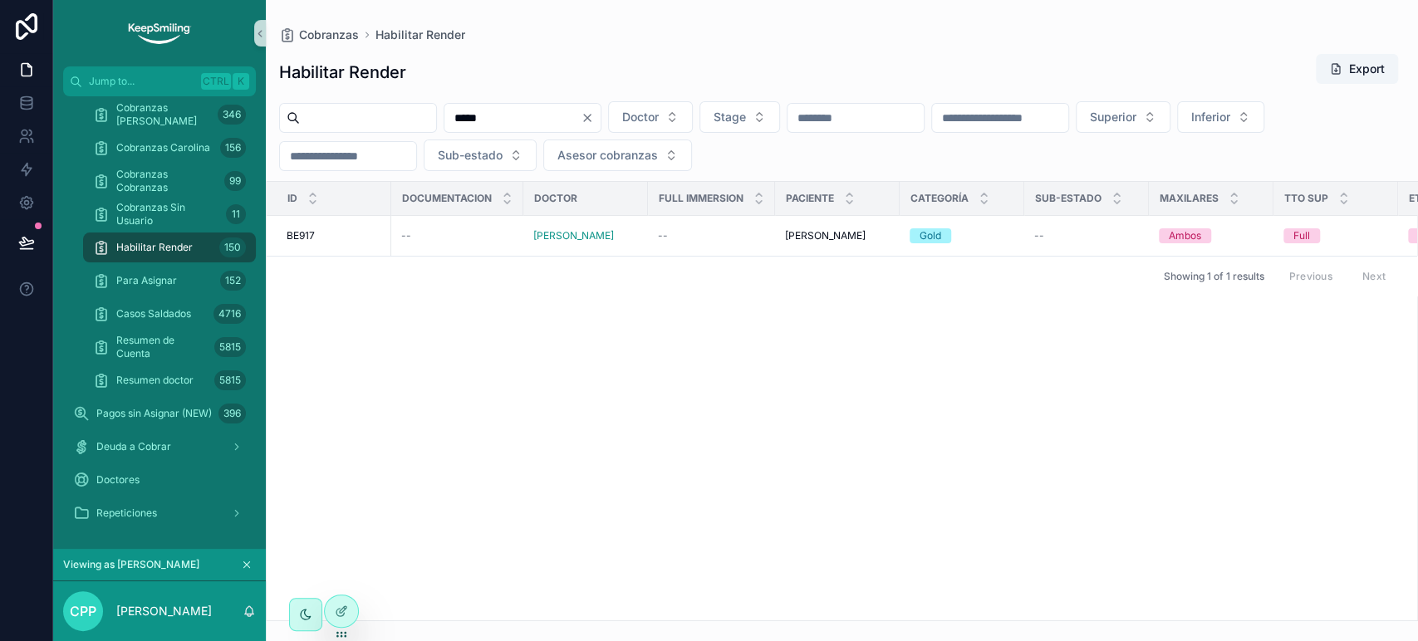
type input "*****"
click at [594, 118] on icon "Clear" at bounding box center [586, 117] width 13 height 13
